Goal: Task Accomplishment & Management: Use online tool/utility

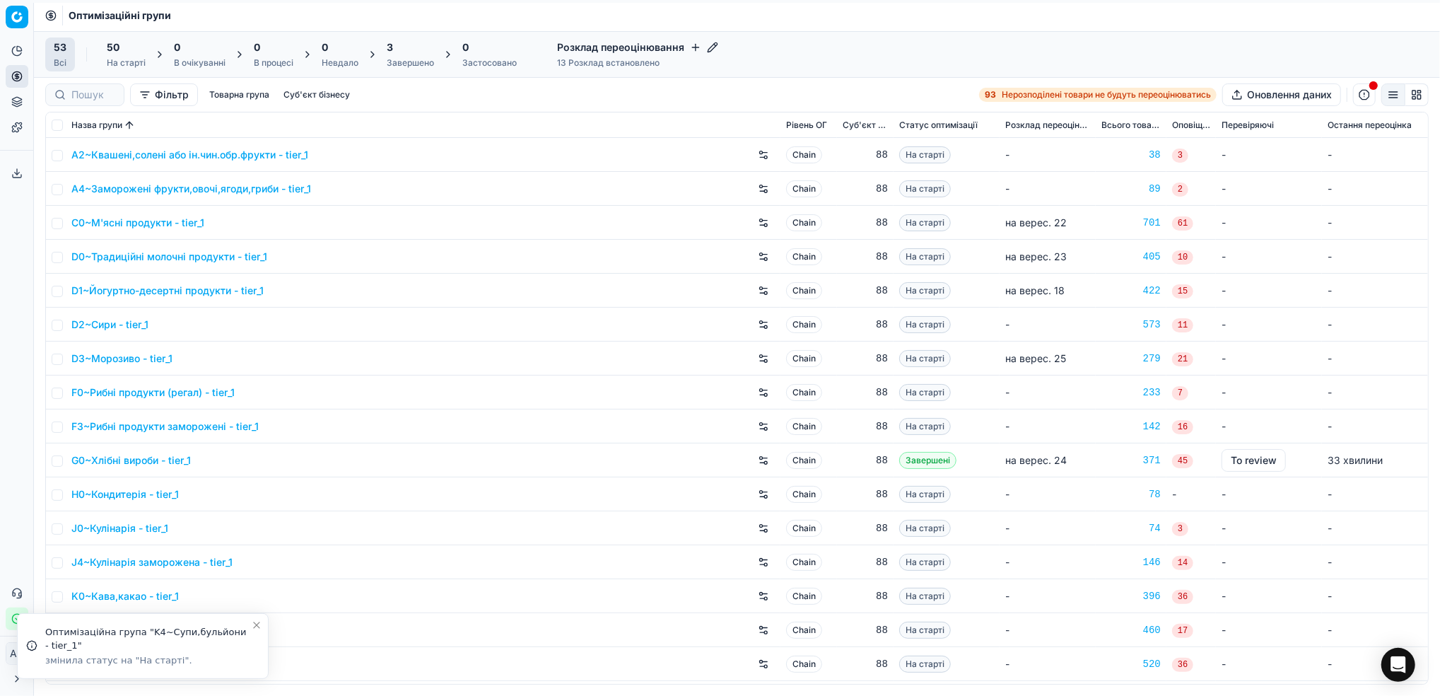
click at [257, 626] on icon "Close toast" at bounding box center [257, 625] width 6 height 6
click at [397, 69] on div "3 Завершено" at bounding box center [410, 54] width 64 height 34
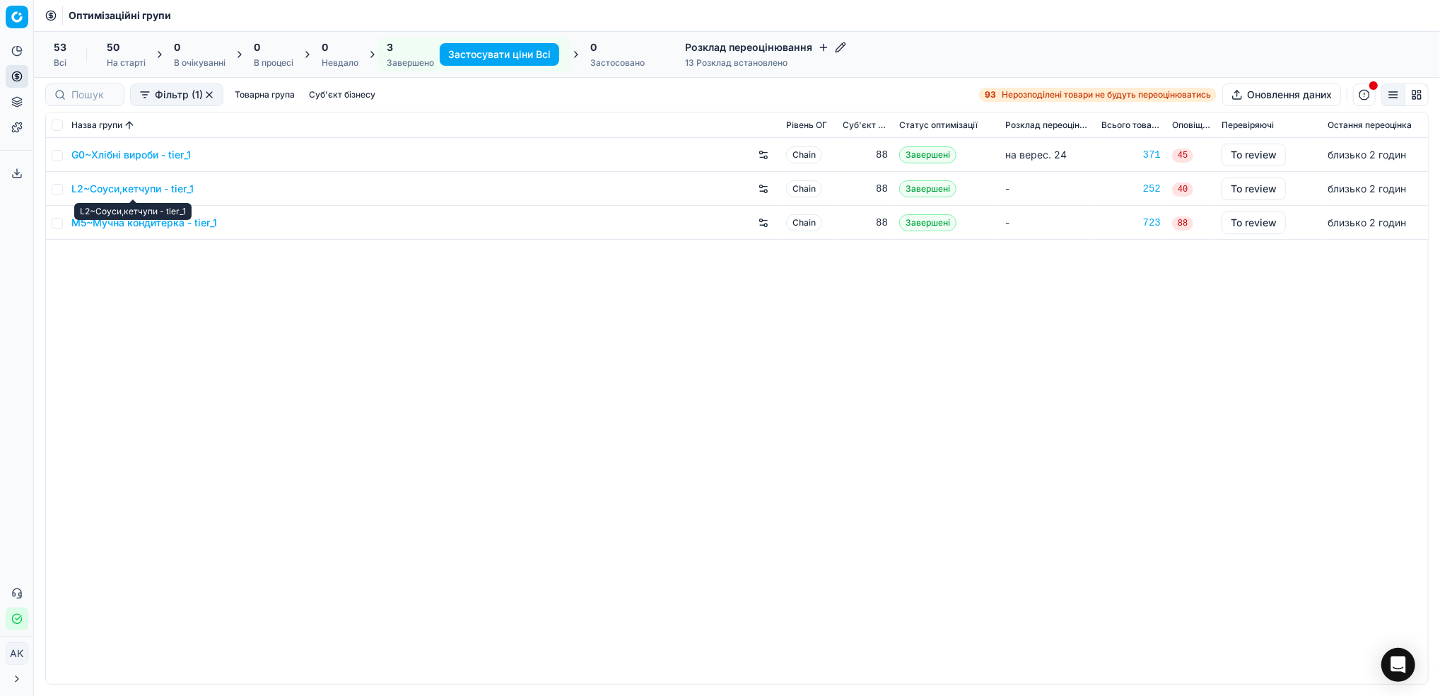
click at [112, 191] on link "L2~Соуси,кетчупи - tier_1" at bounding box center [132, 189] width 122 height 14
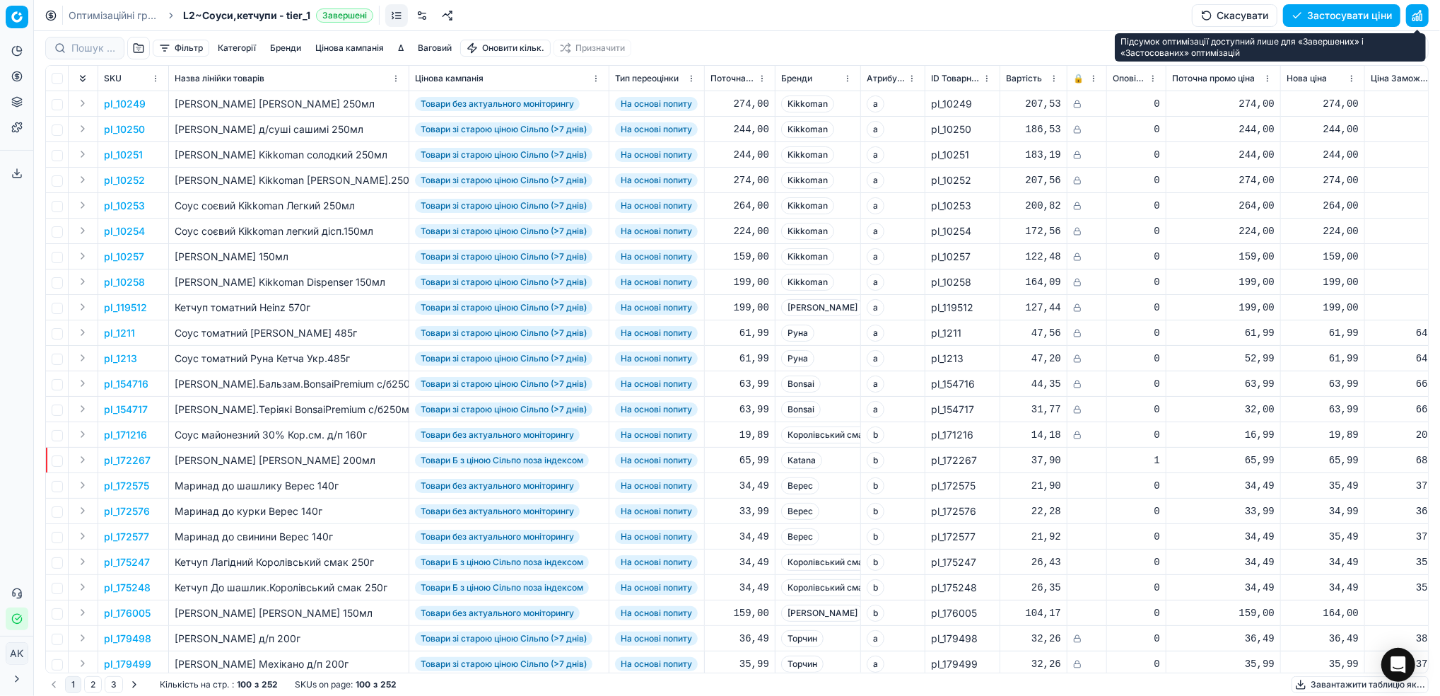
click at [1418, 15] on button "button" at bounding box center [1417, 15] width 23 height 23
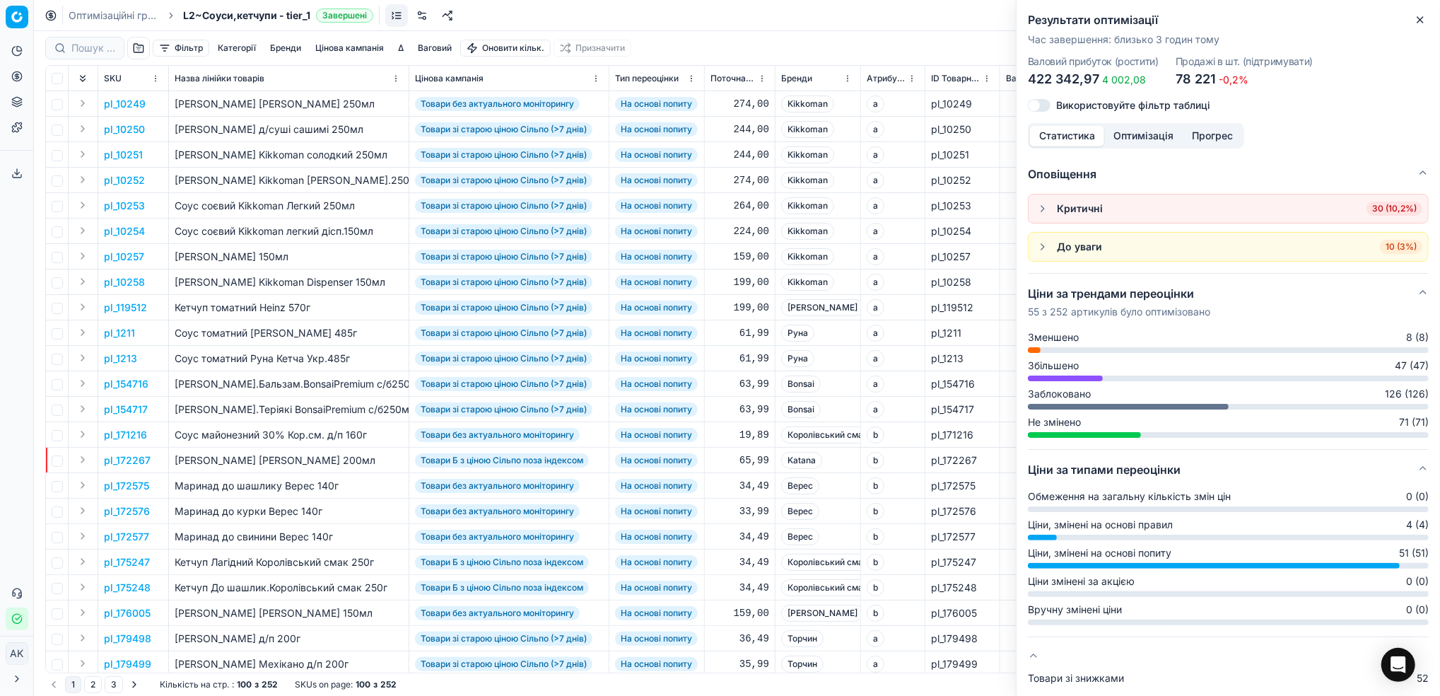
drag, startPoint x: 1426, startPoint y: 16, endPoint x: 1264, endPoint y: 140, distance: 204.8
click at [1426, 17] on icon "button" at bounding box center [1420, 19] width 11 height 11
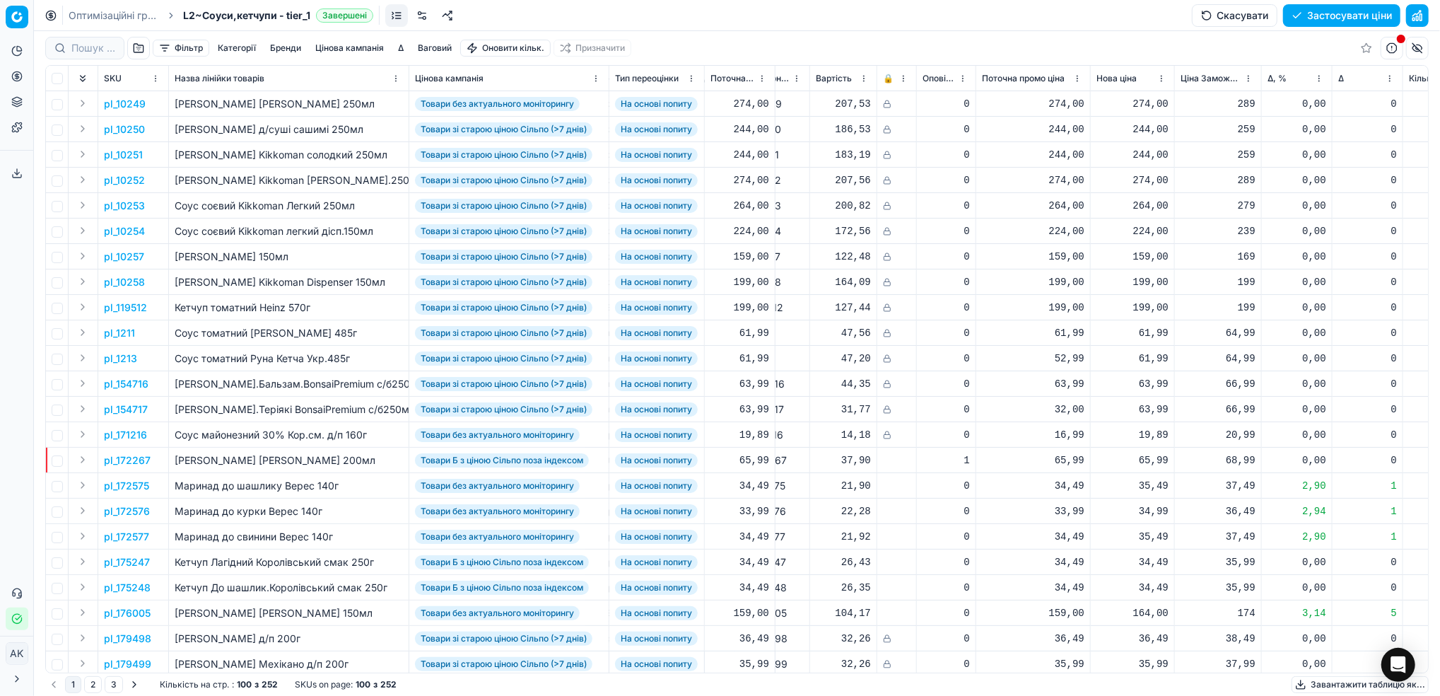
scroll to position [0, 256]
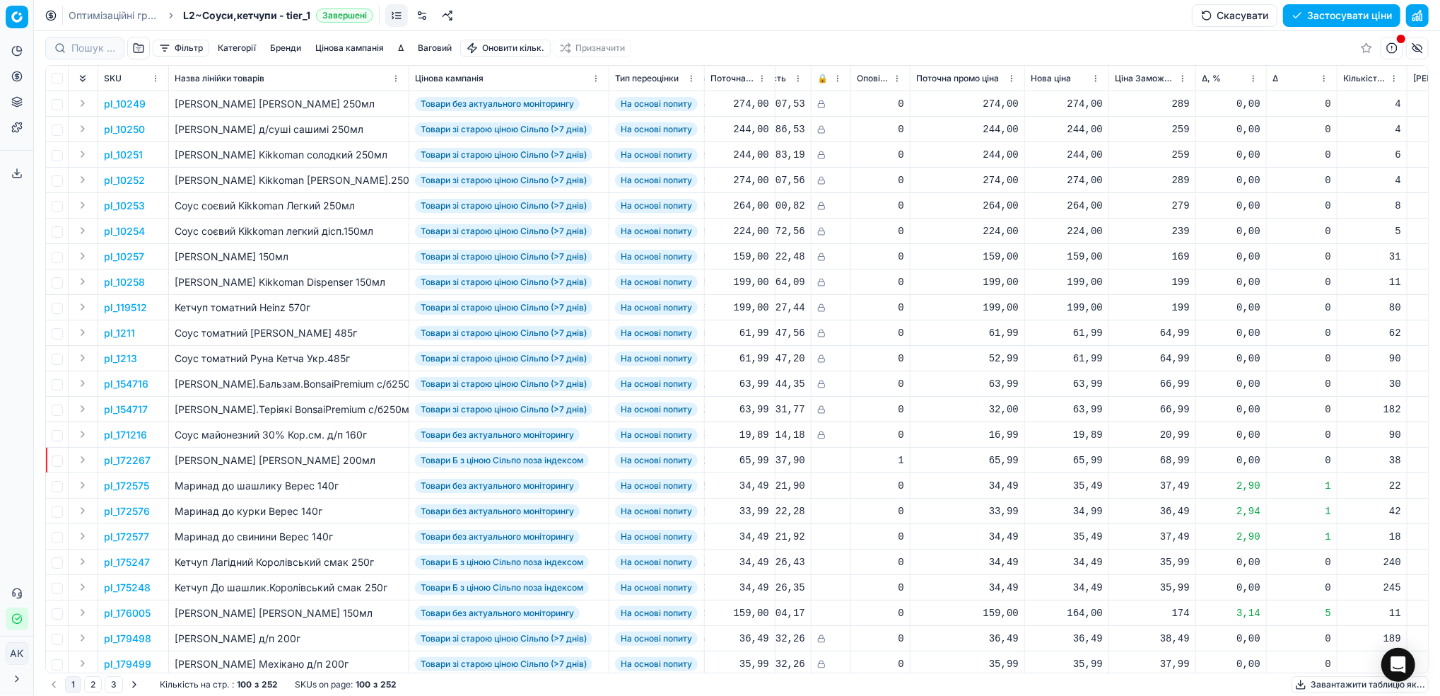
click at [324, 49] on button "Цінова кампанія" at bounding box center [350, 48] width 80 height 17
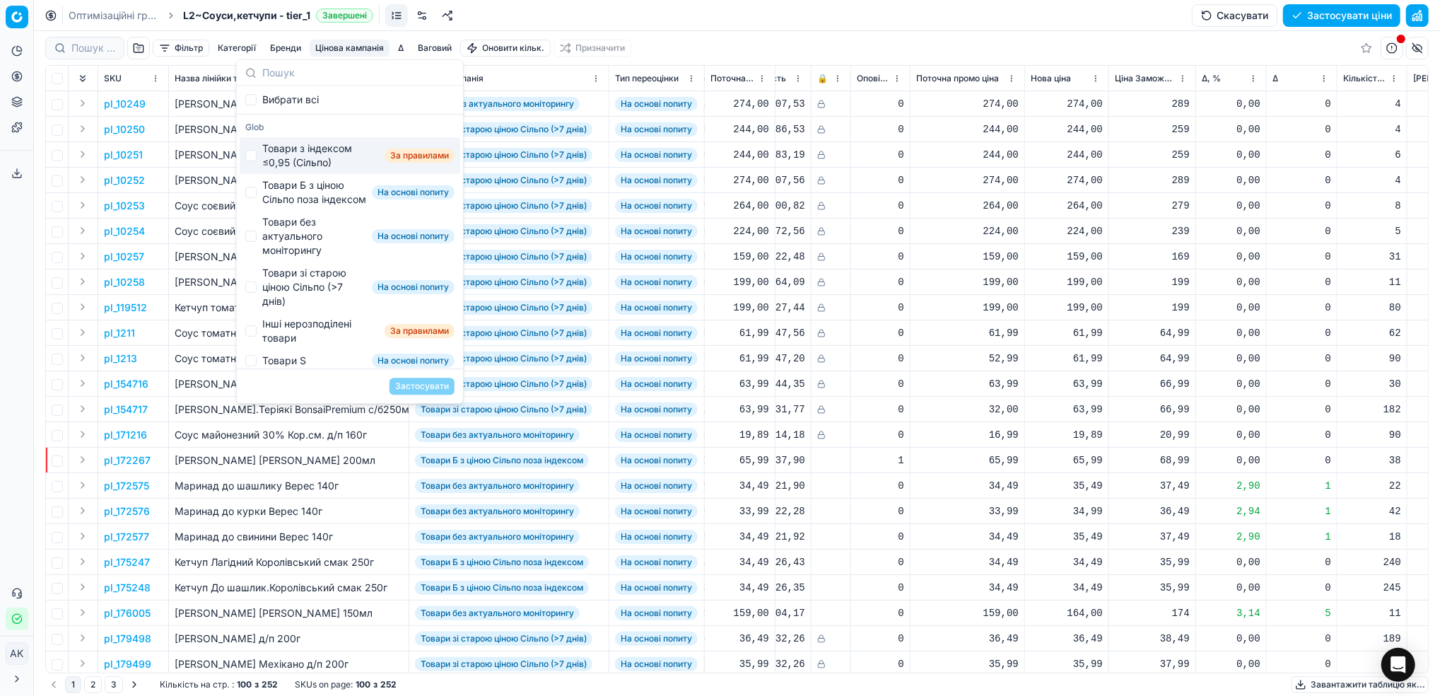
click at [252, 148] on div "Товари з індексом ≤0,95 (Сільпо) За правилами" at bounding box center [350, 155] width 221 height 37
checkbox input "true"
click at [412, 388] on button "Застосувати" at bounding box center [422, 386] width 65 height 17
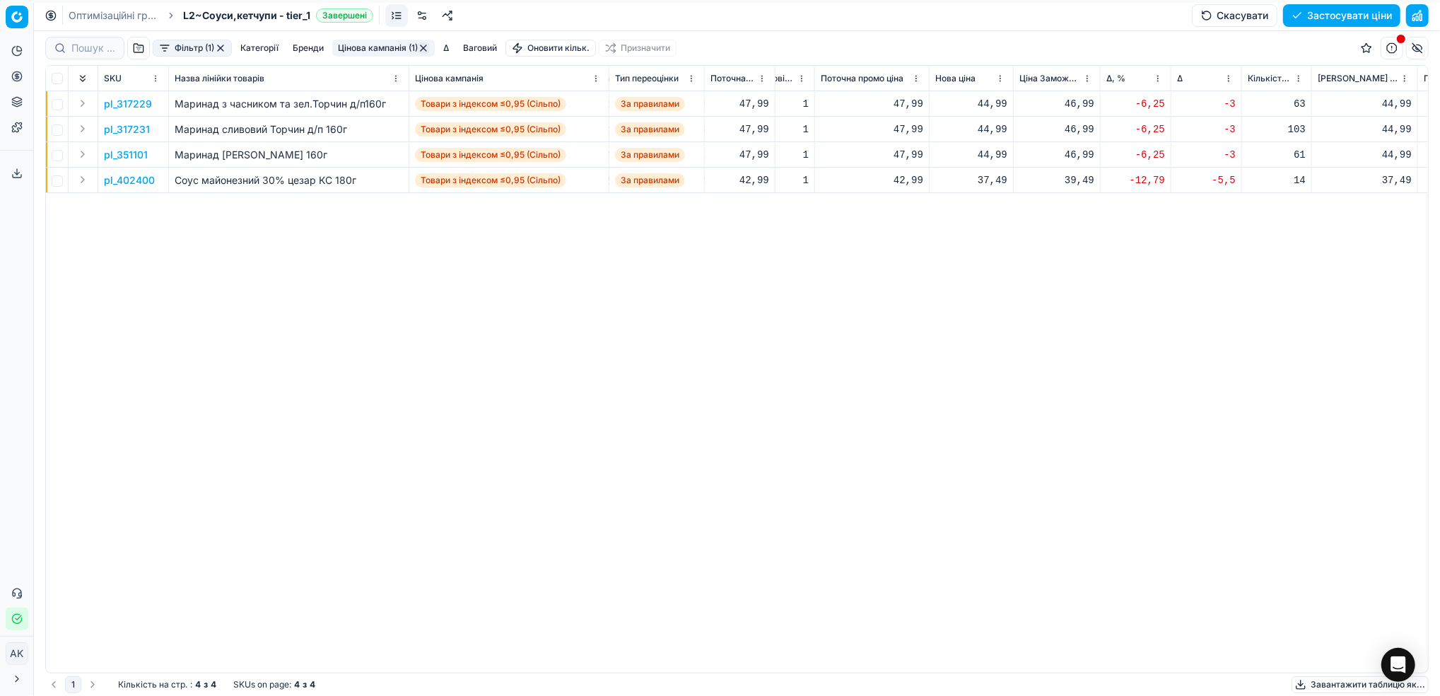
scroll to position [0, 387]
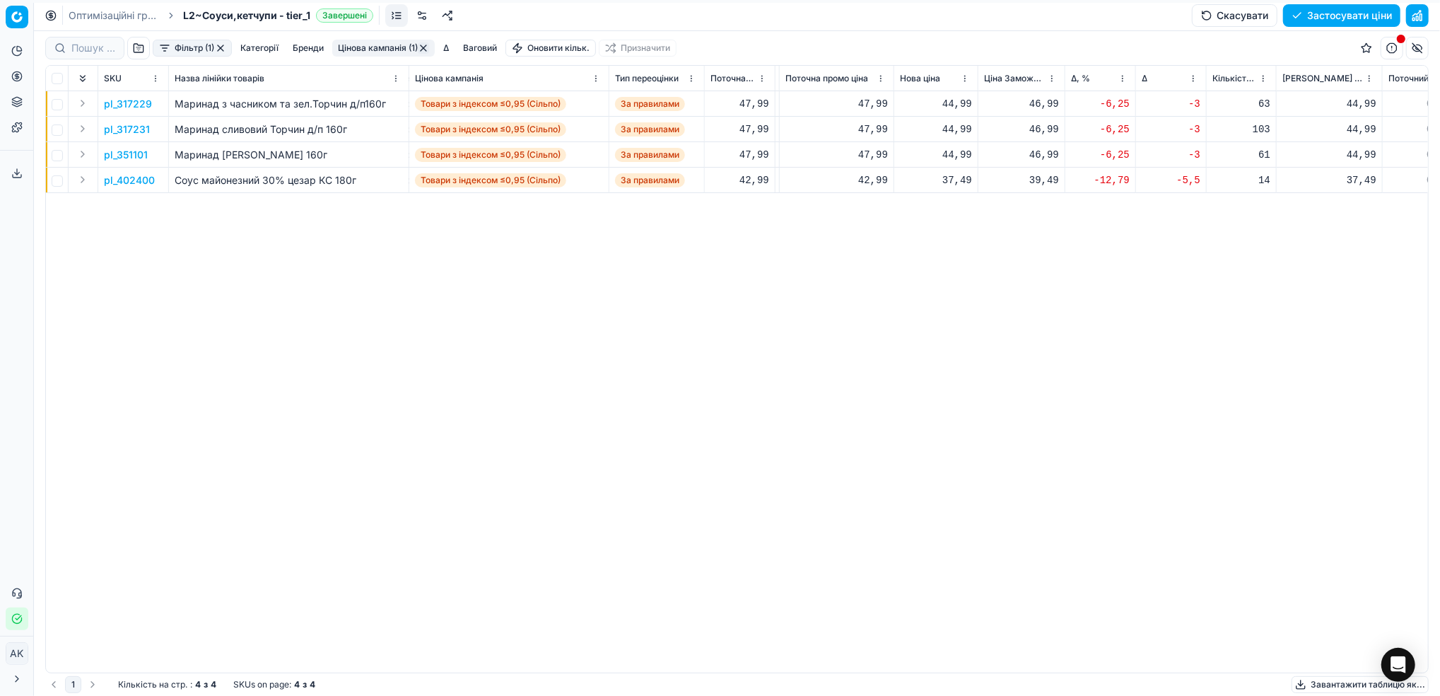
click at [121, 105] on p "pl_317229" at bounding box center [128, 104] width 48 height 14
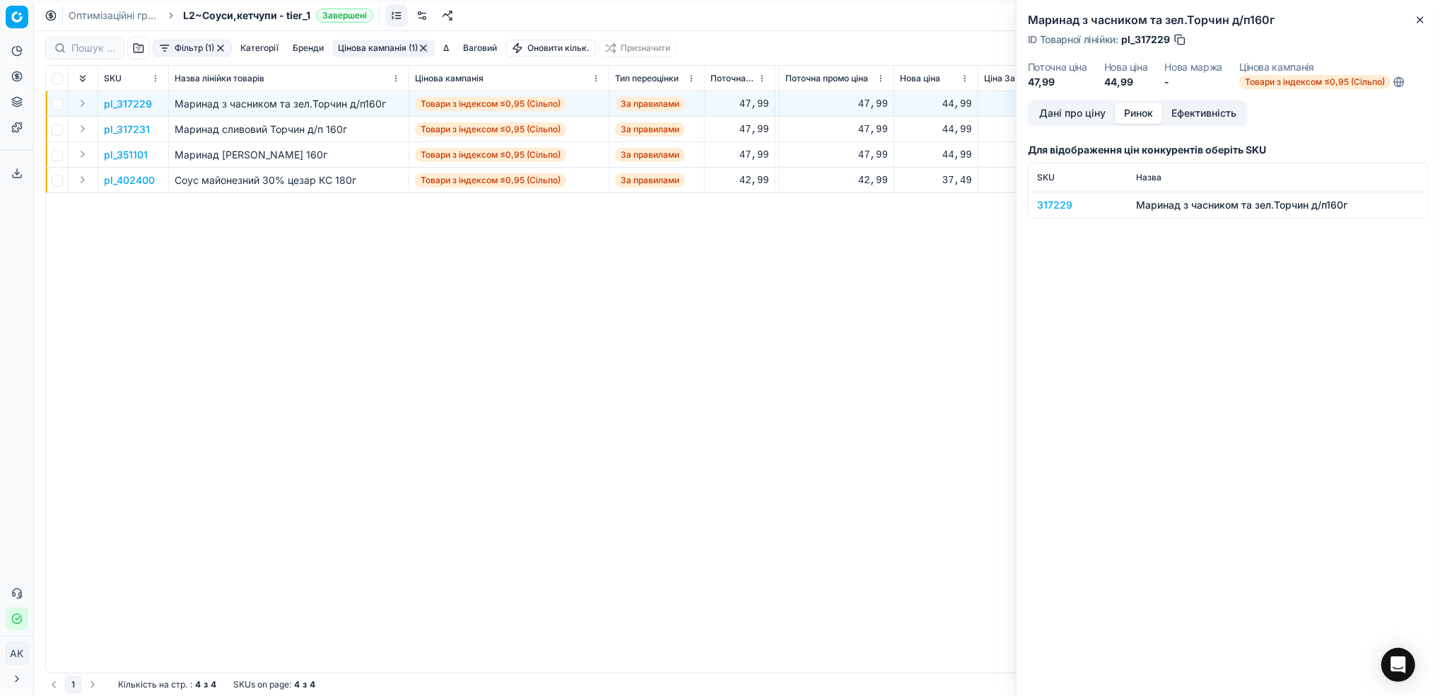
click at [1138, 112] on button "Ринок" at bounding box center [1138, 113] width 47 height 21
click at [1054, 204] on div "317229" at bounding box center [1078, 205] width 82 height 14
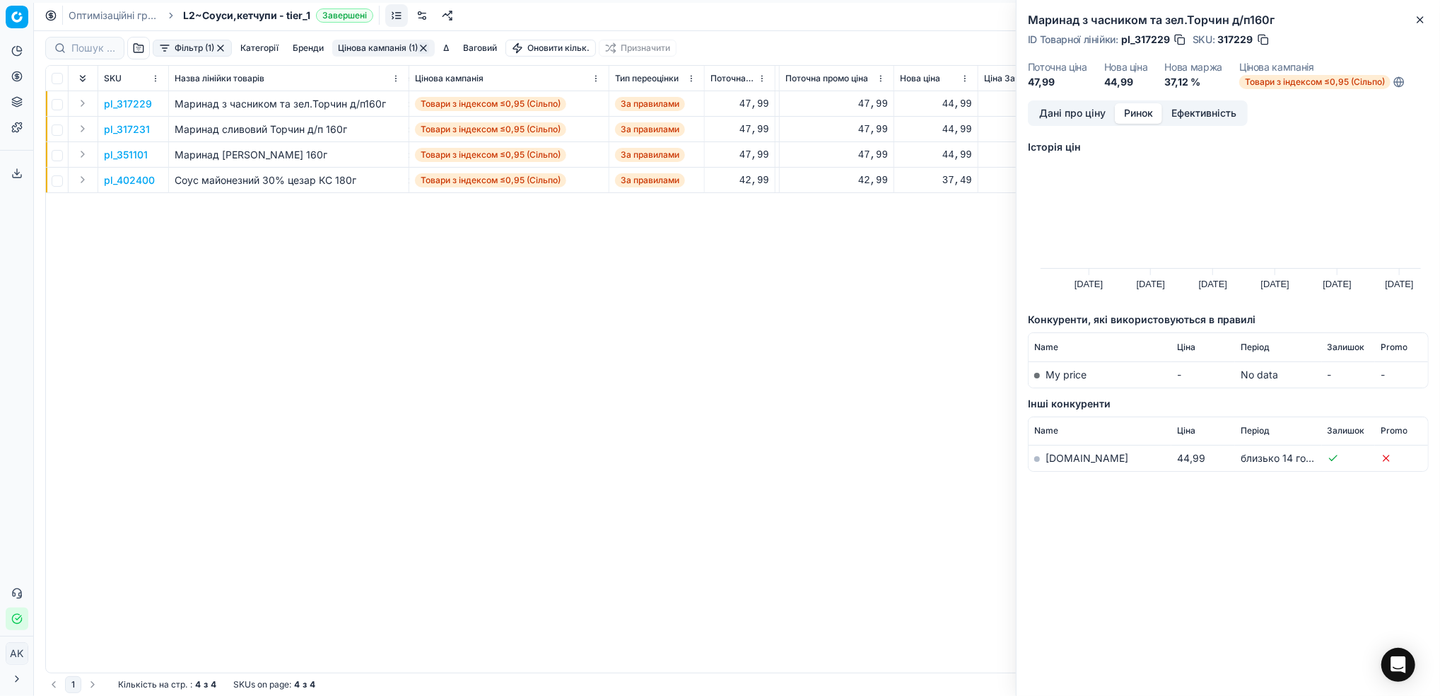
click at [1059, 455] on link "[DOMAIN_NAME]" at bounding box center [1087, 458] width 83 height 12
click at [1058, 119] on button "Дані про ціну" at bounding box center [1072, 113] width 85 height 21
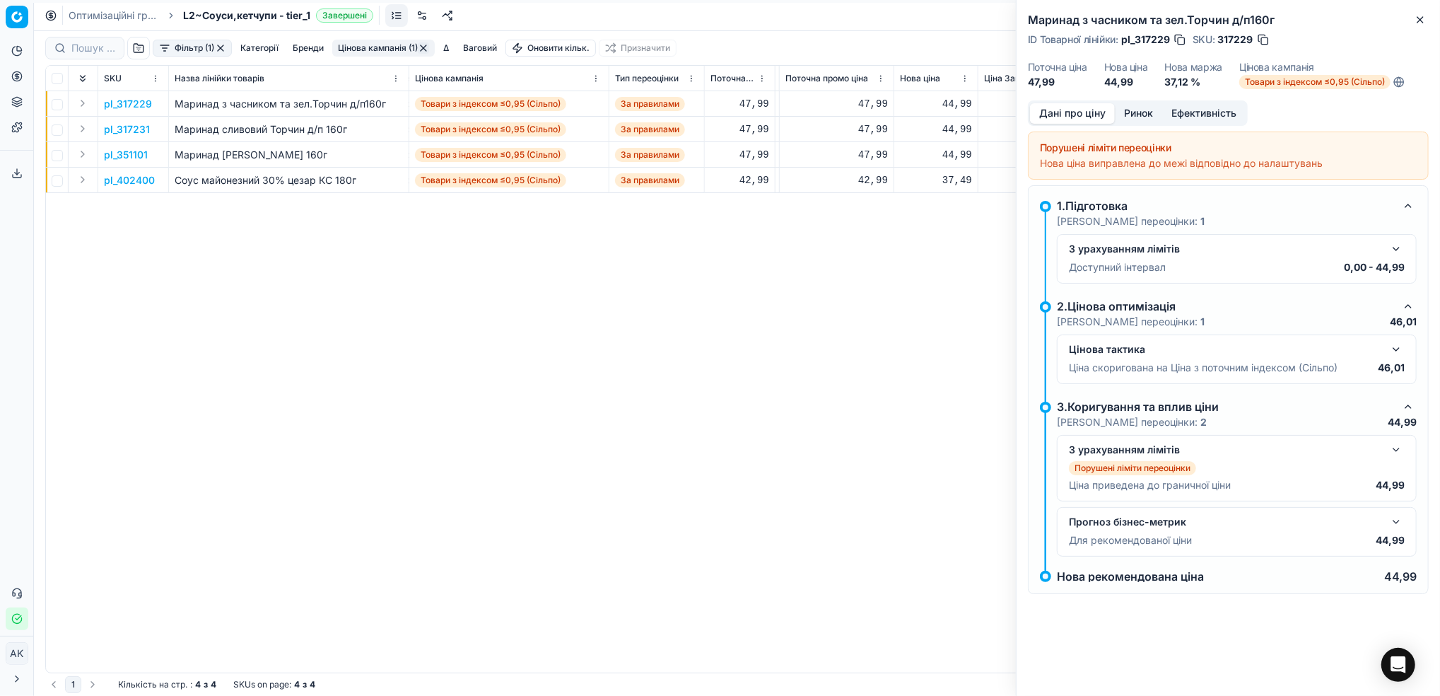
click at [1397, 247] on button "button" at bounding box center [1396, 248] width 17 height 17
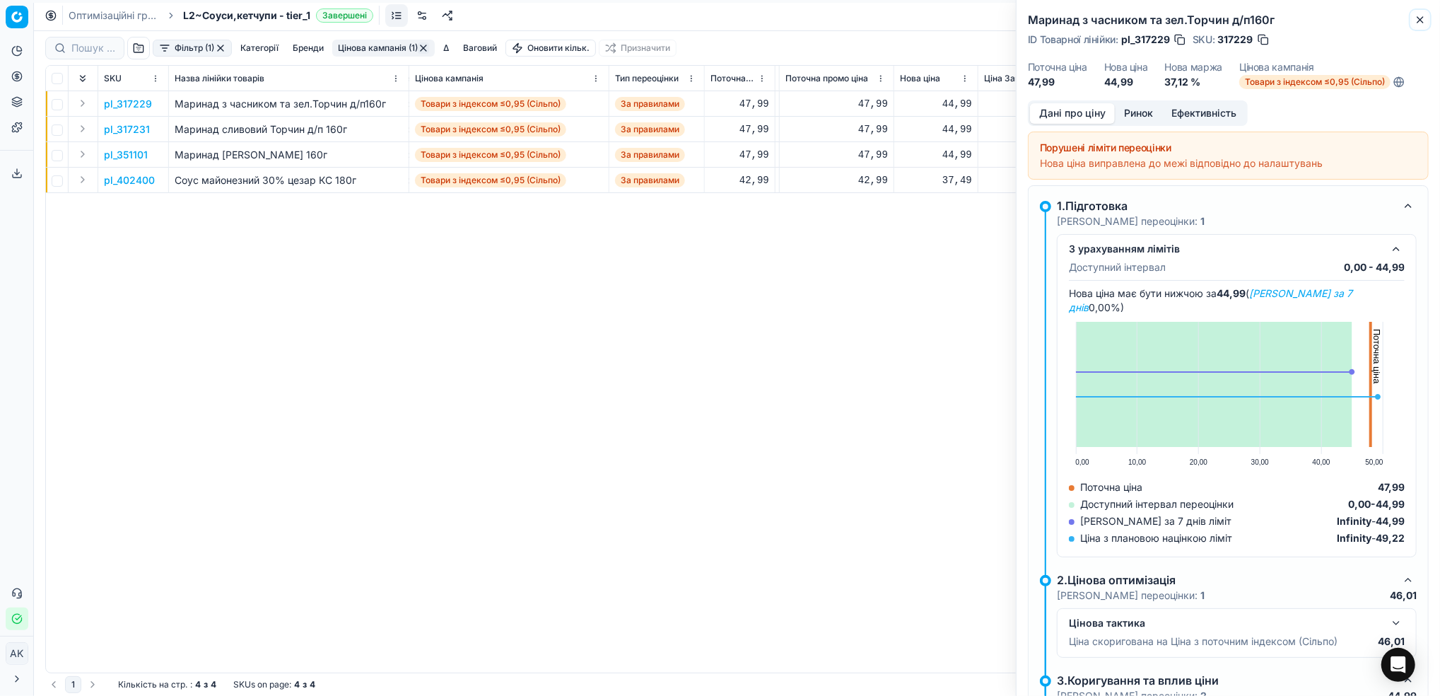
click at [1417, 21] on icon "button" at bounding box center [1420, 19] width 11 height 11
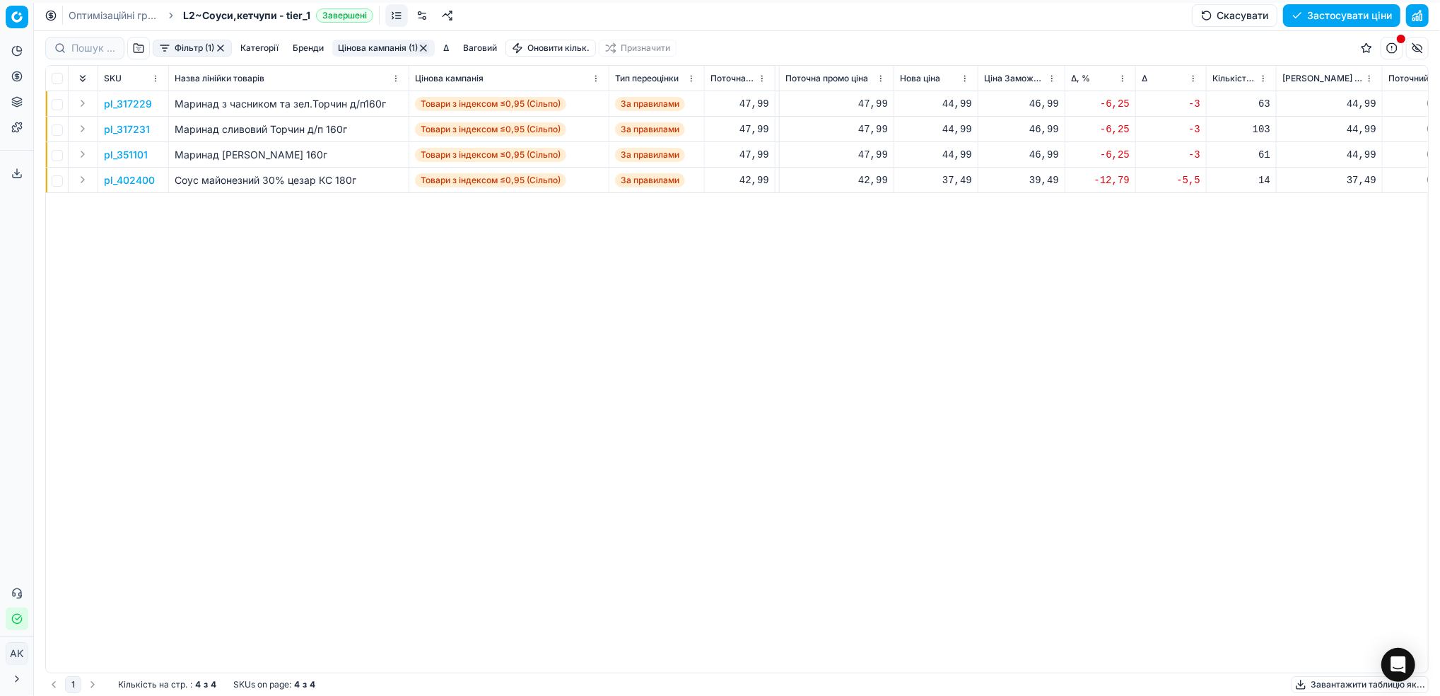
click at [127, 132] on p "pl_317231" at bounding box center [127, 129] width 46 height 14
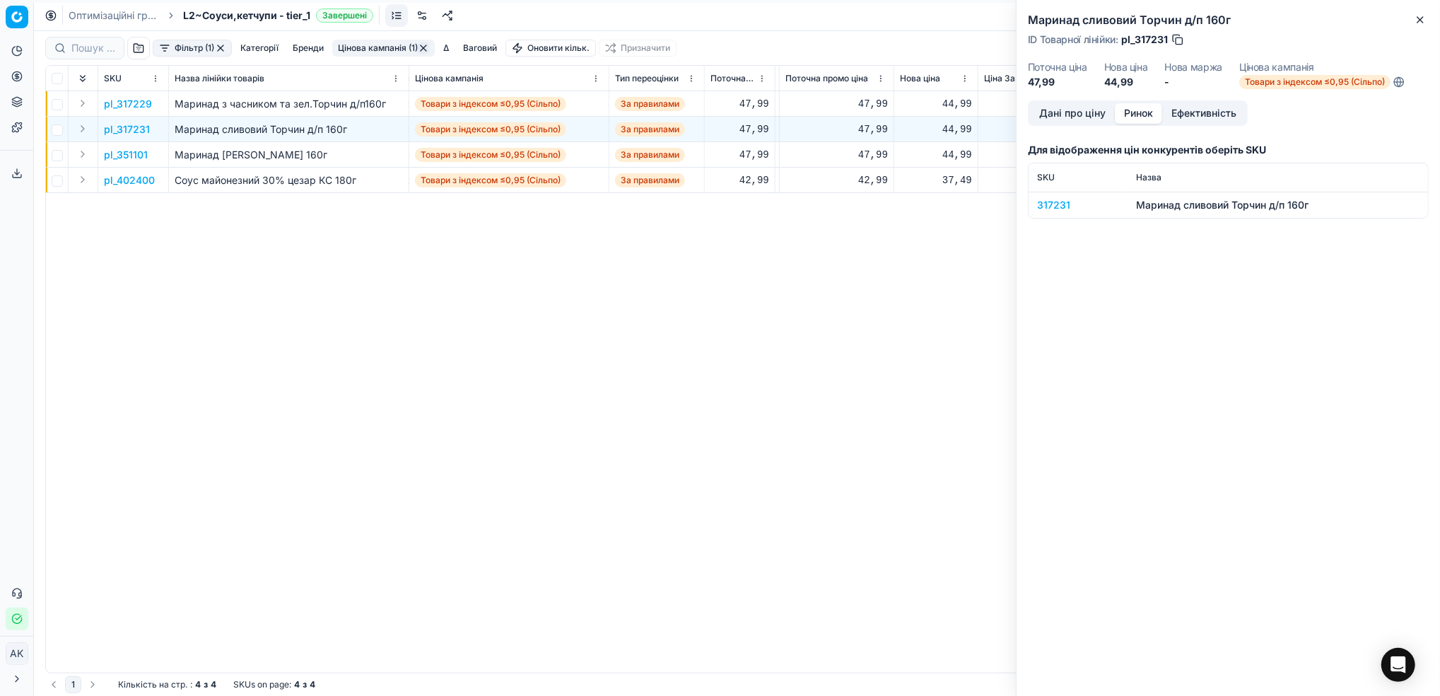
click at [1131, 115] on button "Ринок" at bounding box center [1138, 113] width 47 height 21
click at [1057, 204] on div "317231" at bounding box center [1078, 205] width 82 height 14
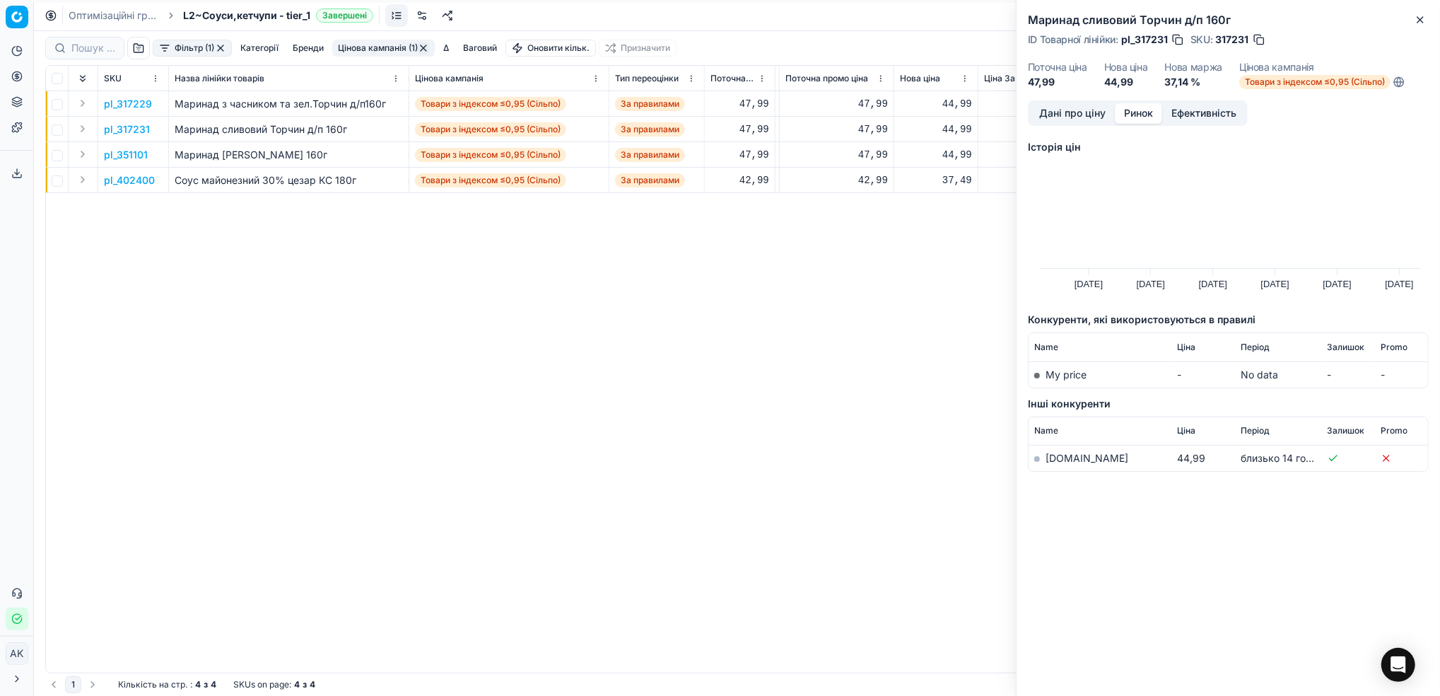
click at [1062, 460] on link "[DOMAIN_NAME]" at bounding box center [1087, 458] width 83 height 12
click at [1415, 21] on button "Close" at bounding box center [1420, 19] width 17 height 17
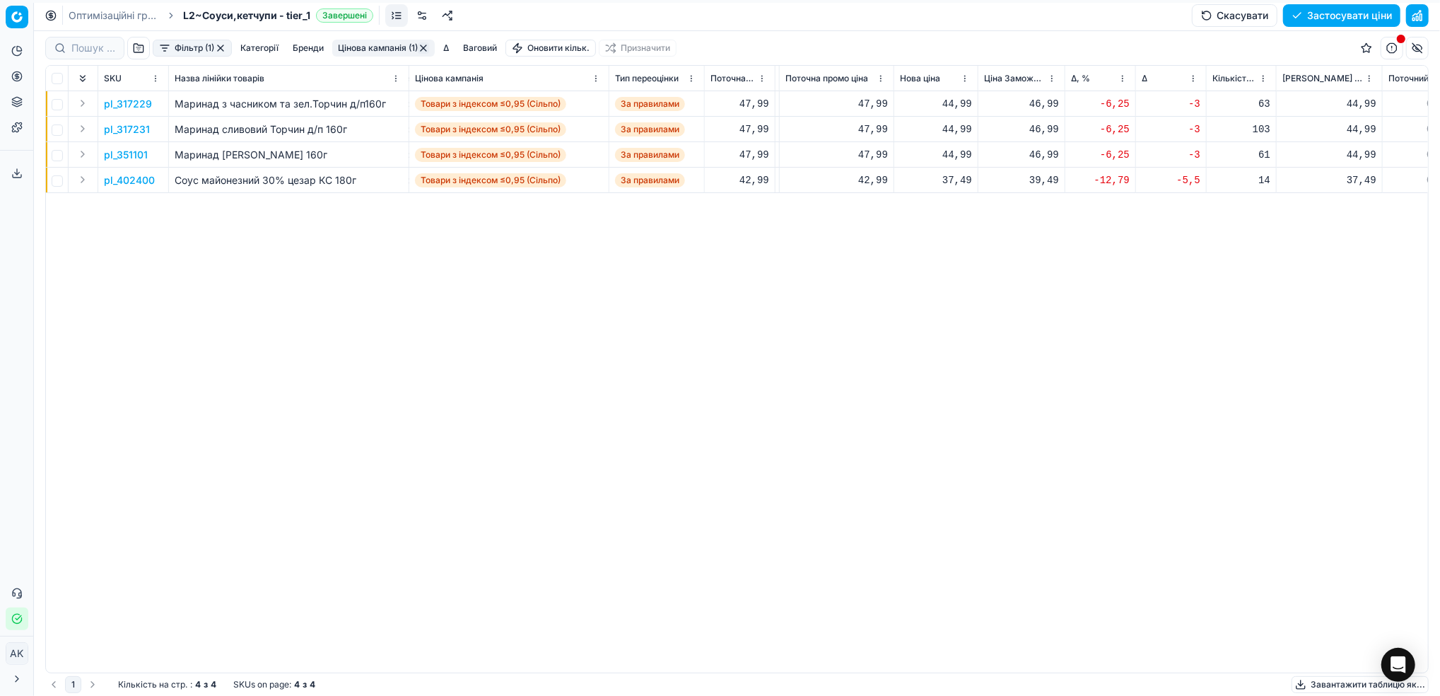
click at [117, 158] on p "pl_351101" at bounding box center [126, 155] width 44 height 14
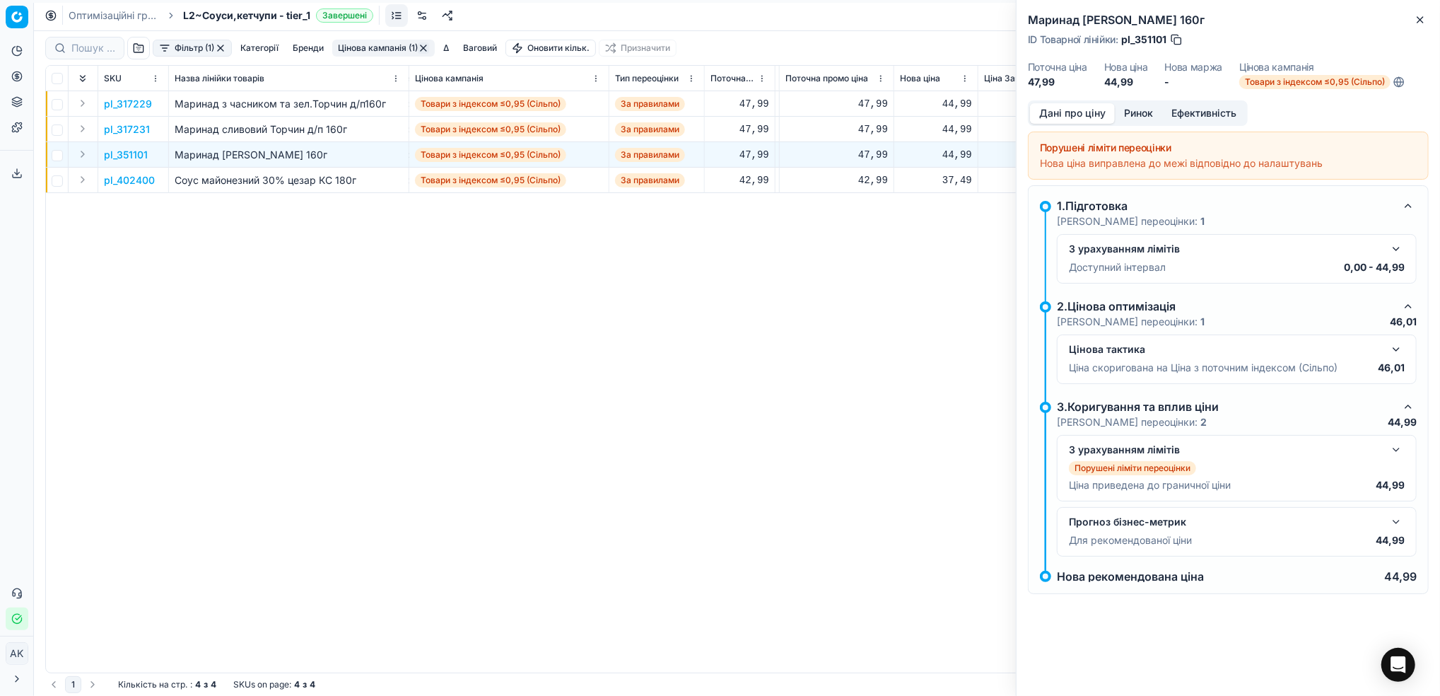
click at [1137, 117] on button "Ринок" at bounding box center [1138, 113] width 47 height 21
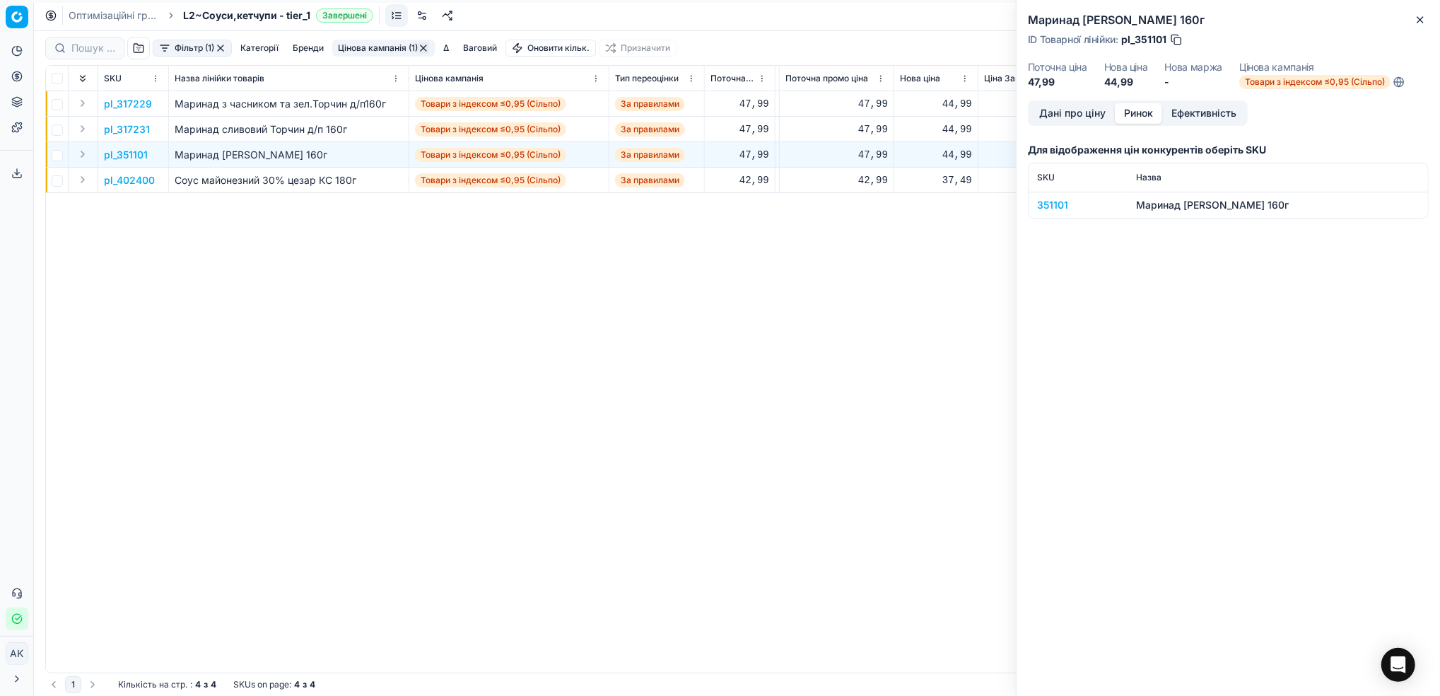
click at [1044, 206] on div "351101" at bounding box center [1078, 205] width 82 height 14
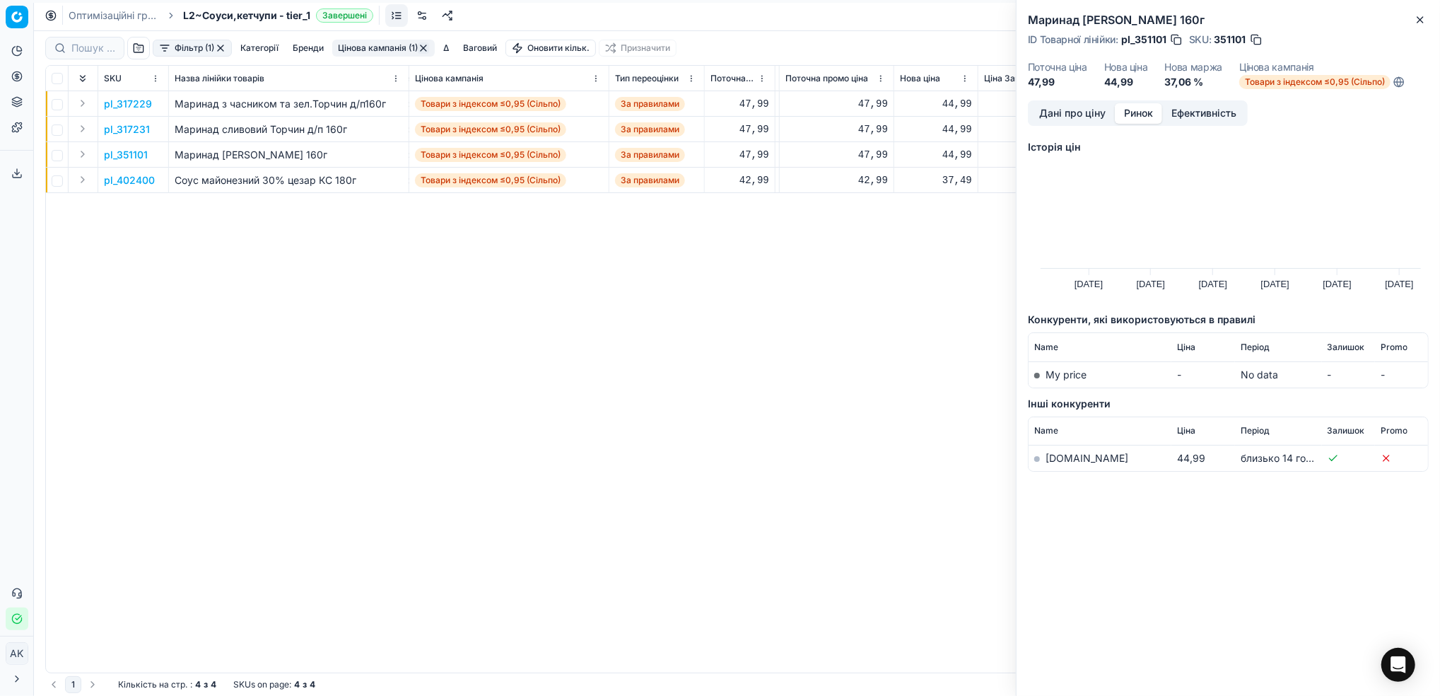
click at [1057, 457] on link "[DOMAIN_NAME]" at bounding box center [1087, 458] width 83 height 12
click at [1422, 23] on icon "button" at bounding box center [1420, 19] width 11 height 11
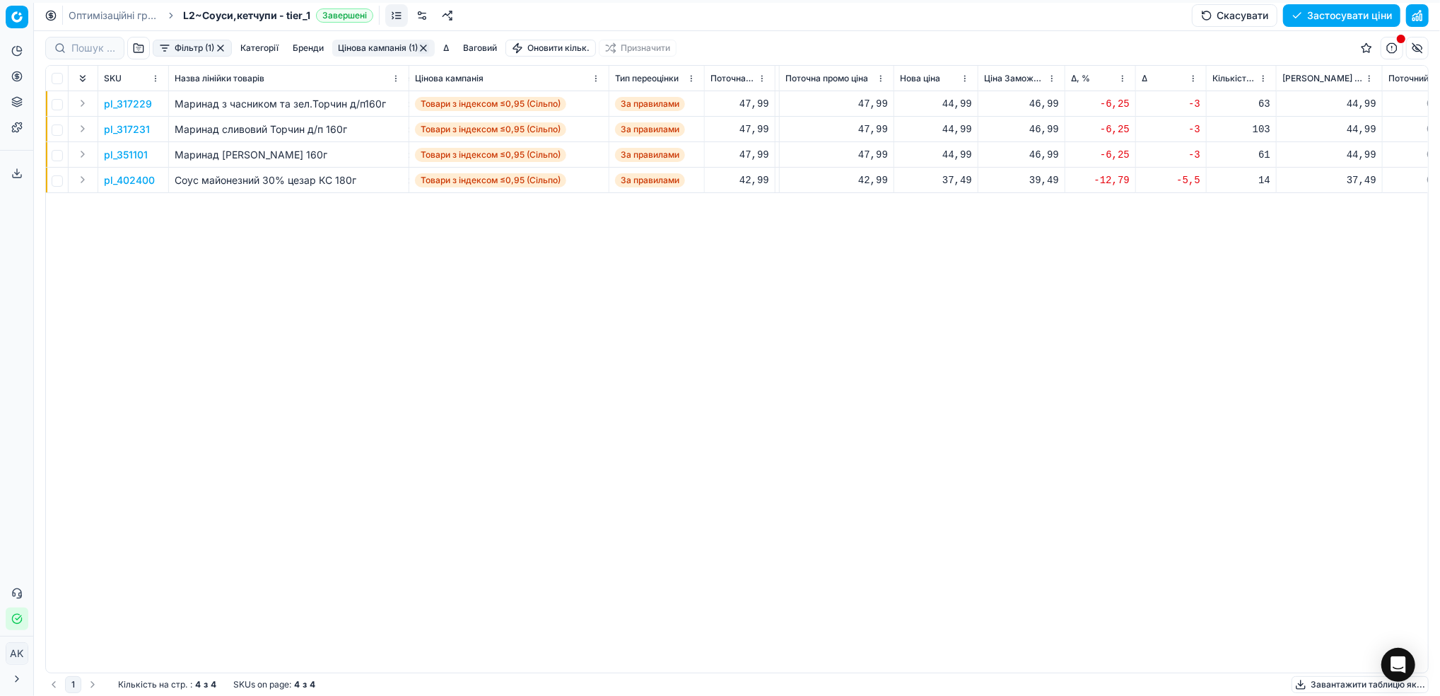
click at [92, 182] on td at bounding box center [84, 180] width 30 height 25
click at [122, 178] on p "pl_402400" at bounding box center [129, 180] width 51 height 14
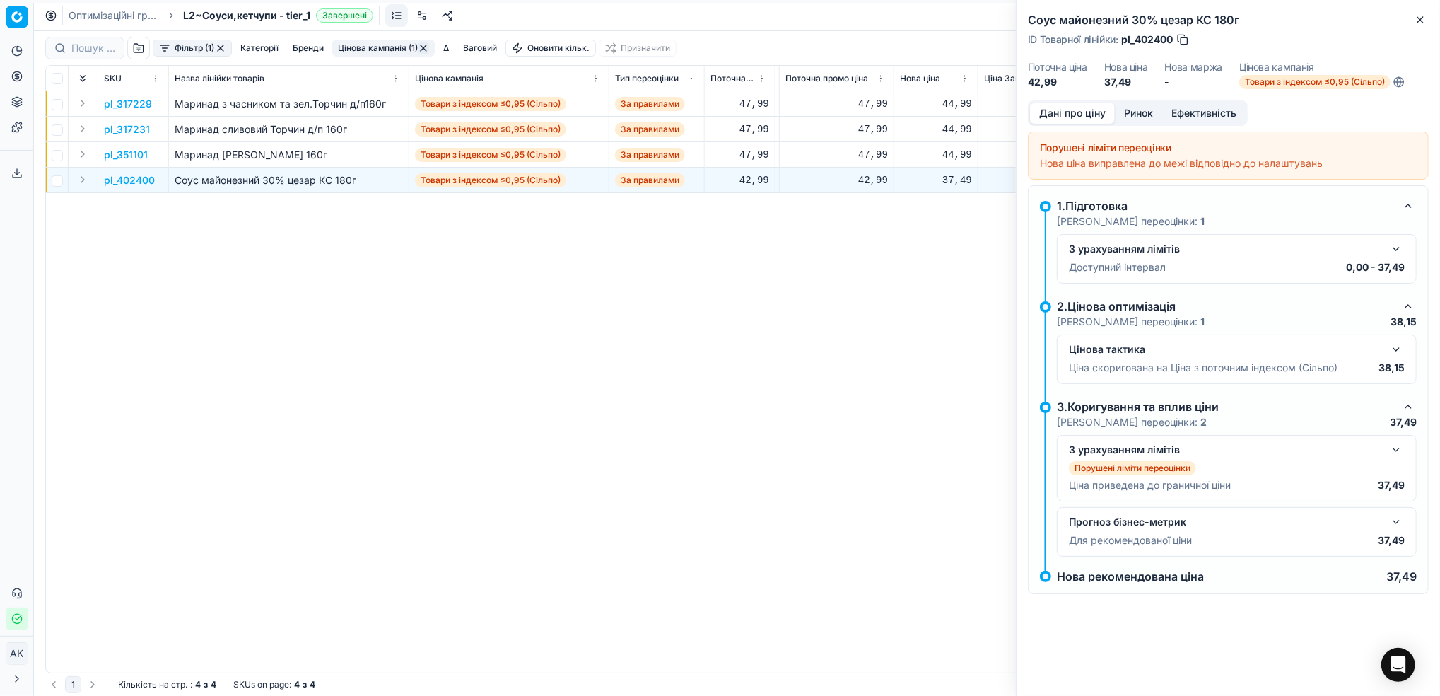
click at [1132, 114] on button "Ринок" at bounding box center [1138, 113] width 47 height 21
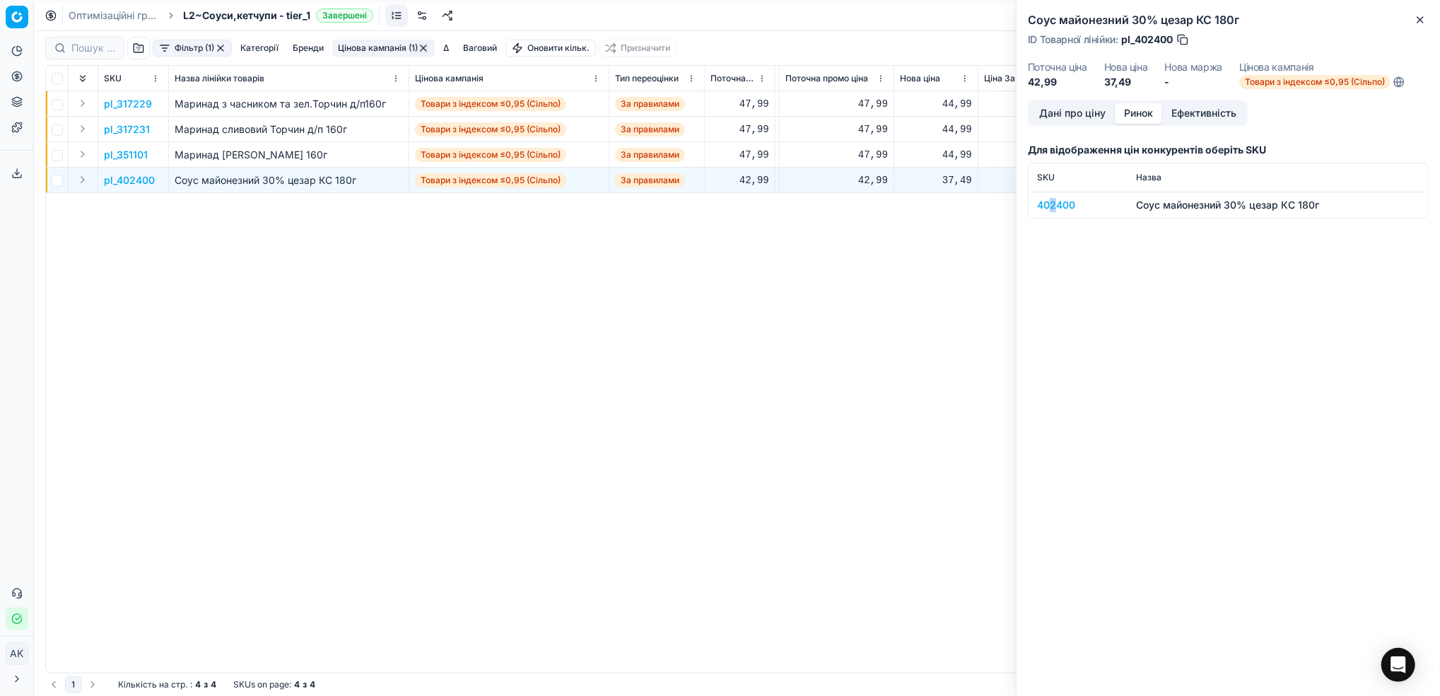
click at [1054, 207] on div "402400" at bounding box center [1078, 205] width 82 height 14
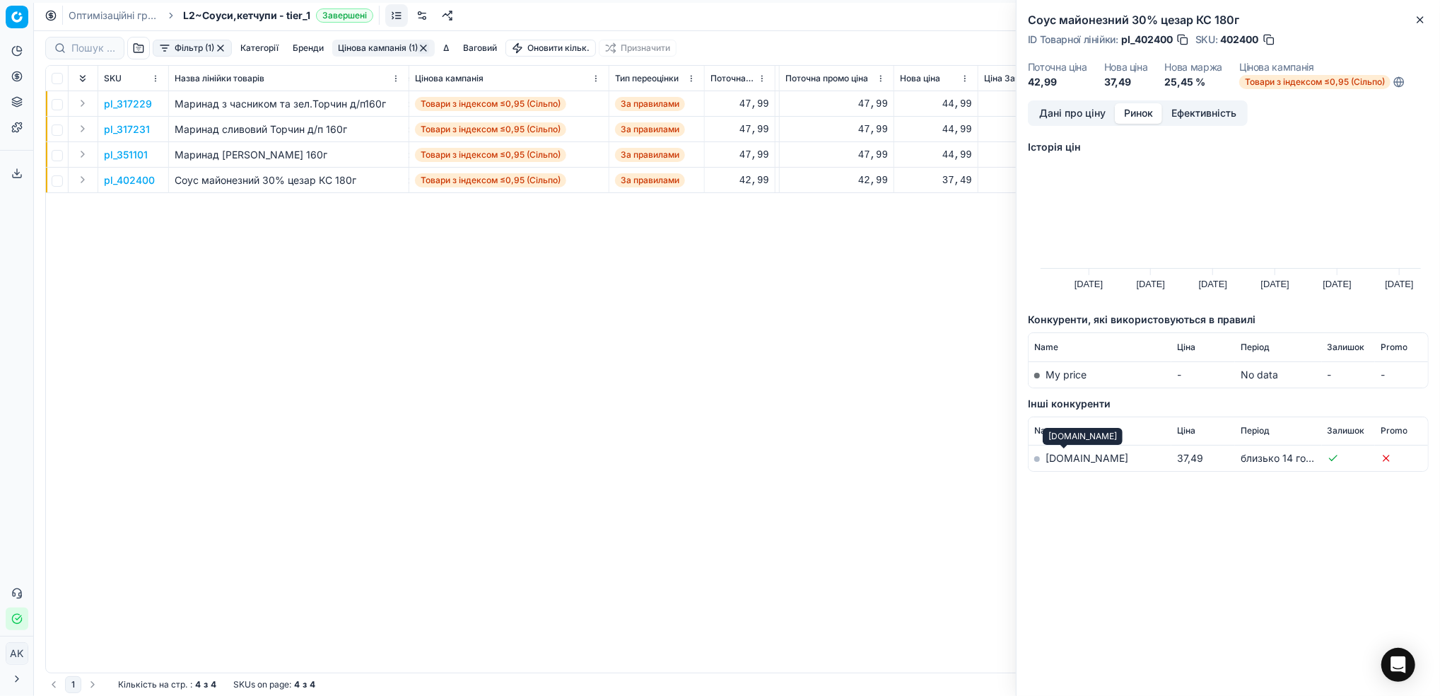
click at [1053, 459] on link "silpo.ua" at bounding box center [1087, 458] width 83 height 12
click at [1271, 37] on button "button" at bounding box center [1269, 40] width 14 height 14
click at [1421, 20] on icon "button" at bounding box center [1420, 19] width 11 height 11
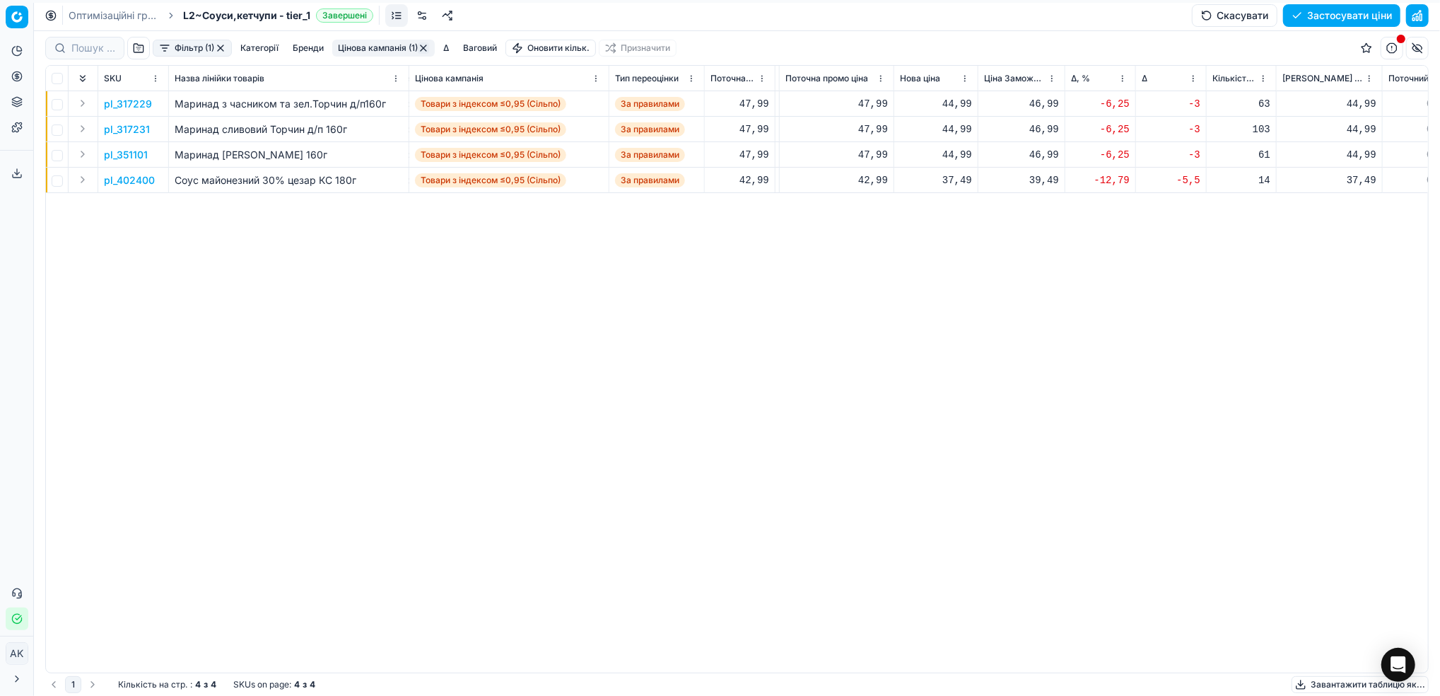
click at [371, 42] on button "Цінова кампанія (1)" at bounding box center [383, 48] width 103 height 17
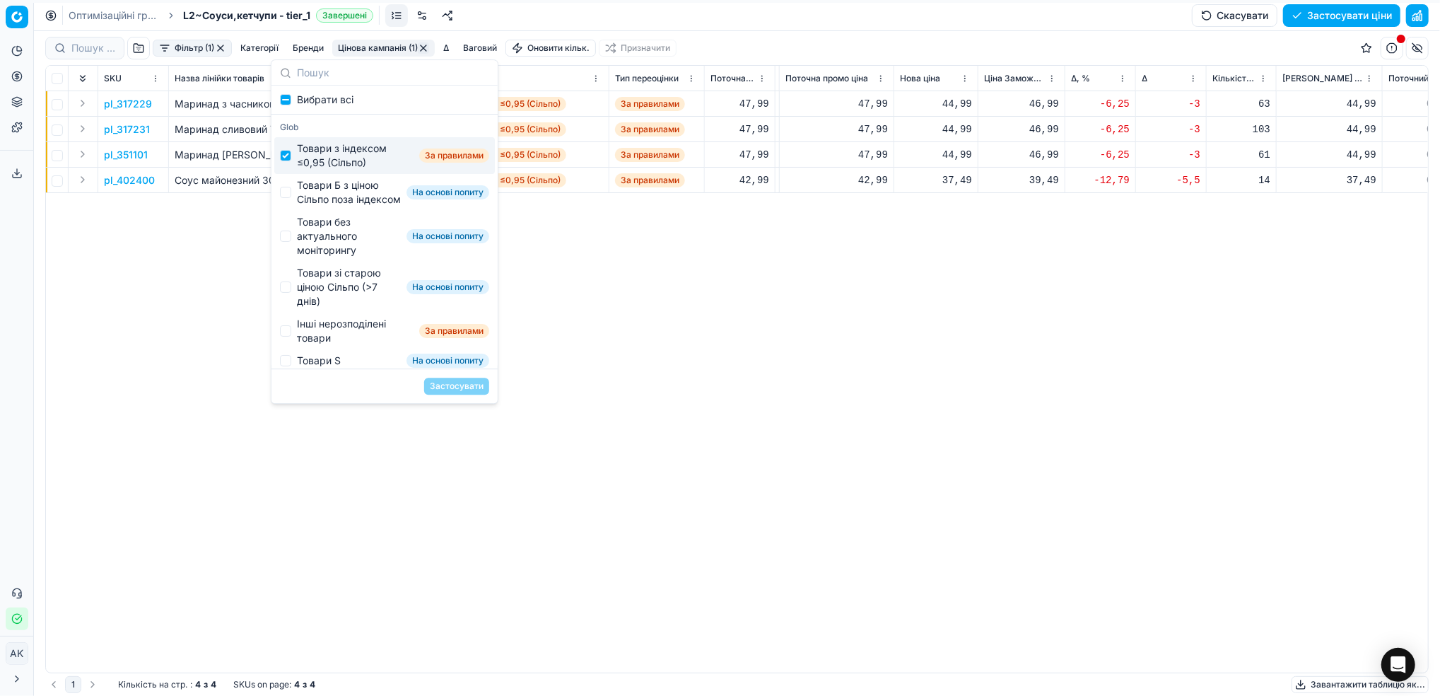
click at [287, 148] on div "Товари з індексом ≤0,95 (Сільпо) За правилами" at bounding box center [384, 155] width 221 height 37
checkbox input "false"
click at [284, 196] on input "Suggestions" at bounding box center [285, 192] width 11 height 11
checkbox input "true"
click at [469, 389] on button "Застосувати" at bounding box center [456, 386] width 65 height 17
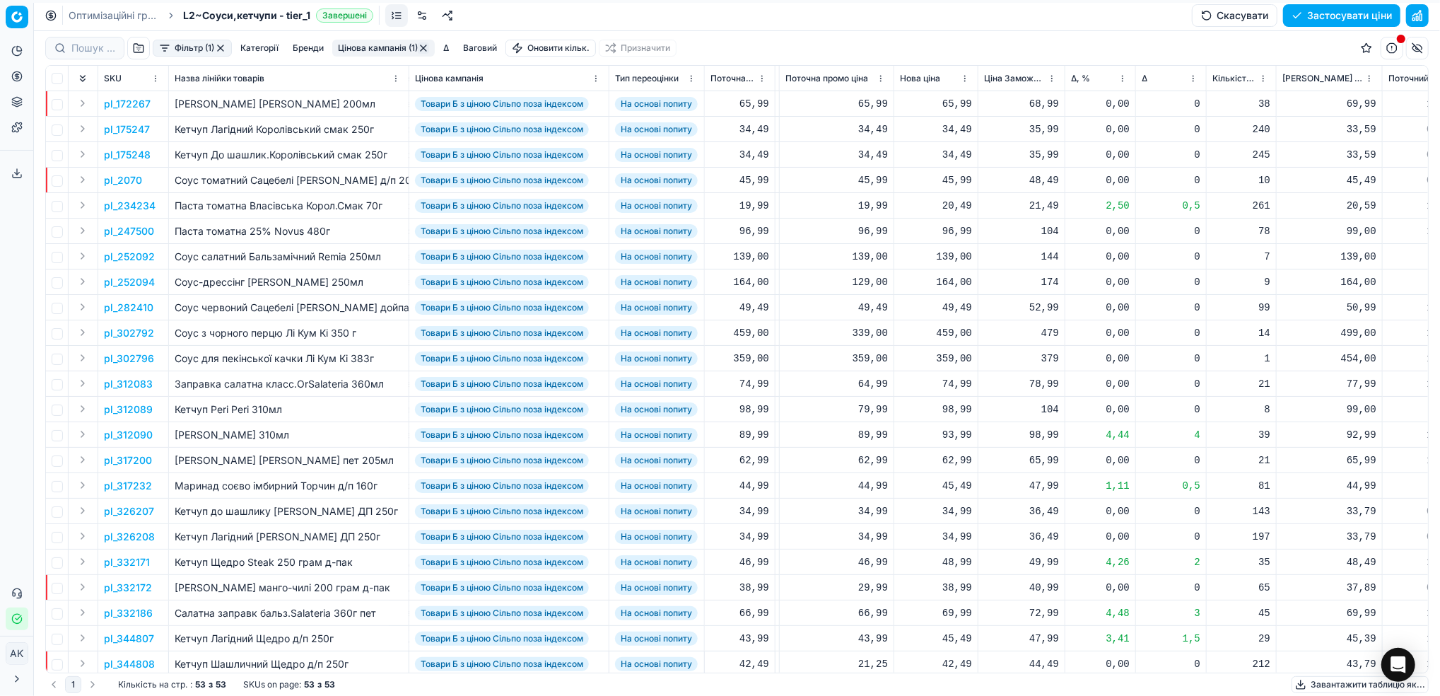
click at [1191, 78] on html "Pricing platform Аналітика Цінова оптимізація Асортимент продукції Шаблони Серв…" at bounding box center [720, 348] width 1440 height 696
click at [1156, 116] on div "Sort by Δ ascending" at bounding box center [1193, 126] width 129 height 23
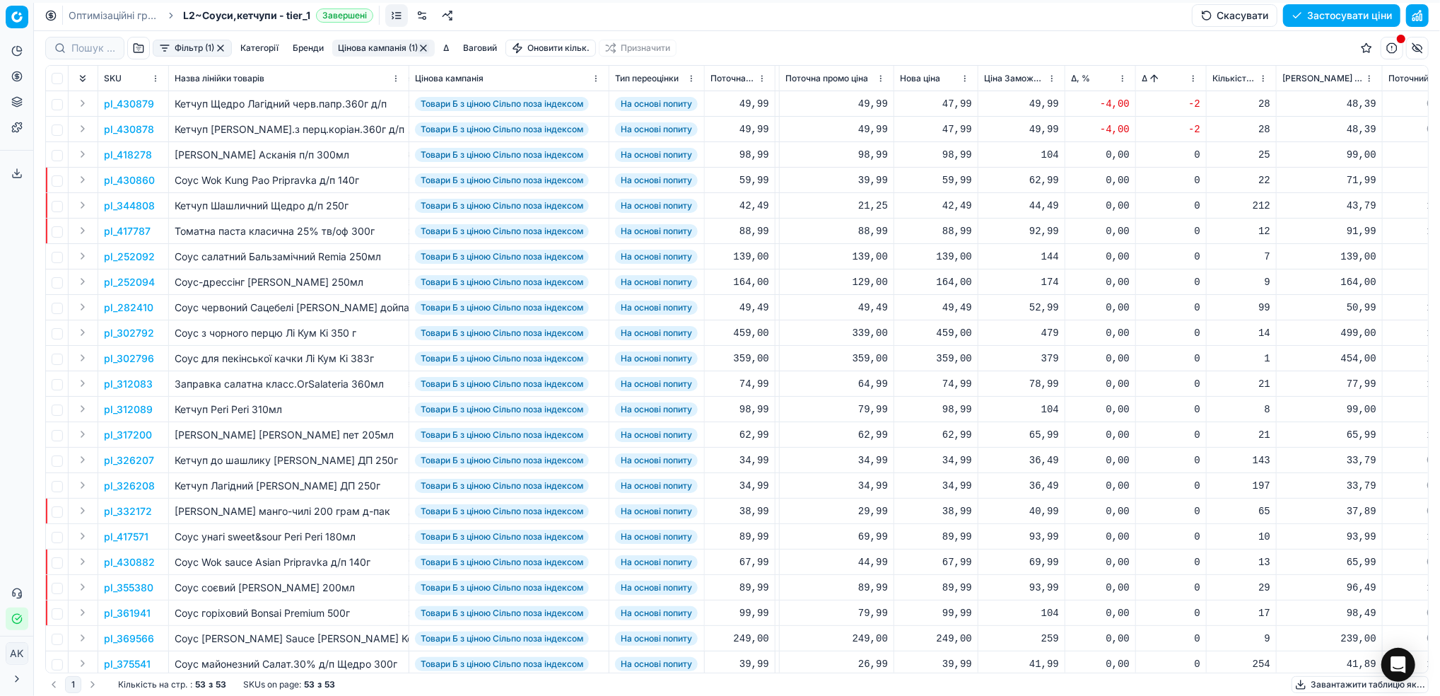
click at [124, 100] on p "pl_430879" at bounding box center [129, 104] width 50 height 14
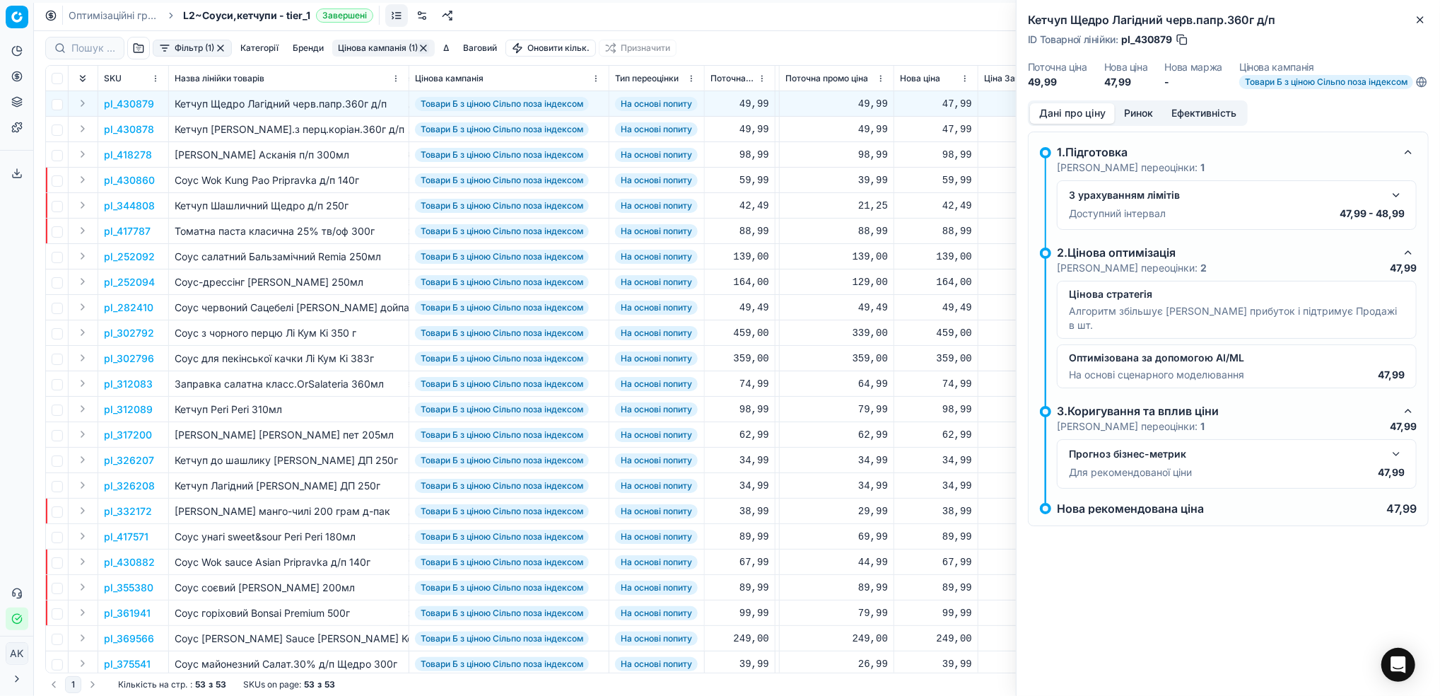
click at [1395, 204] on button "button" at bounding box center [1396, 195] width 17 height 17
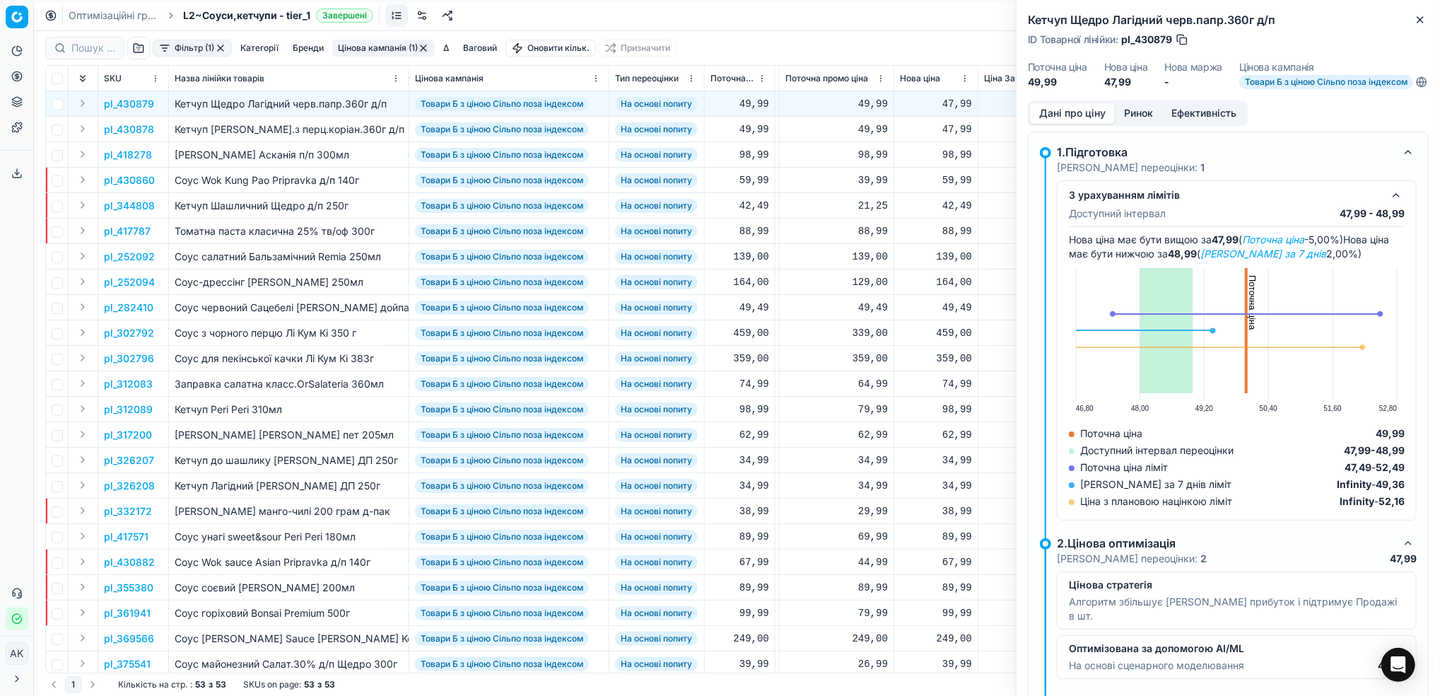
click at [1138, 123] on button "Ринок" at bounding box center [1138, 113] width 47 height 21
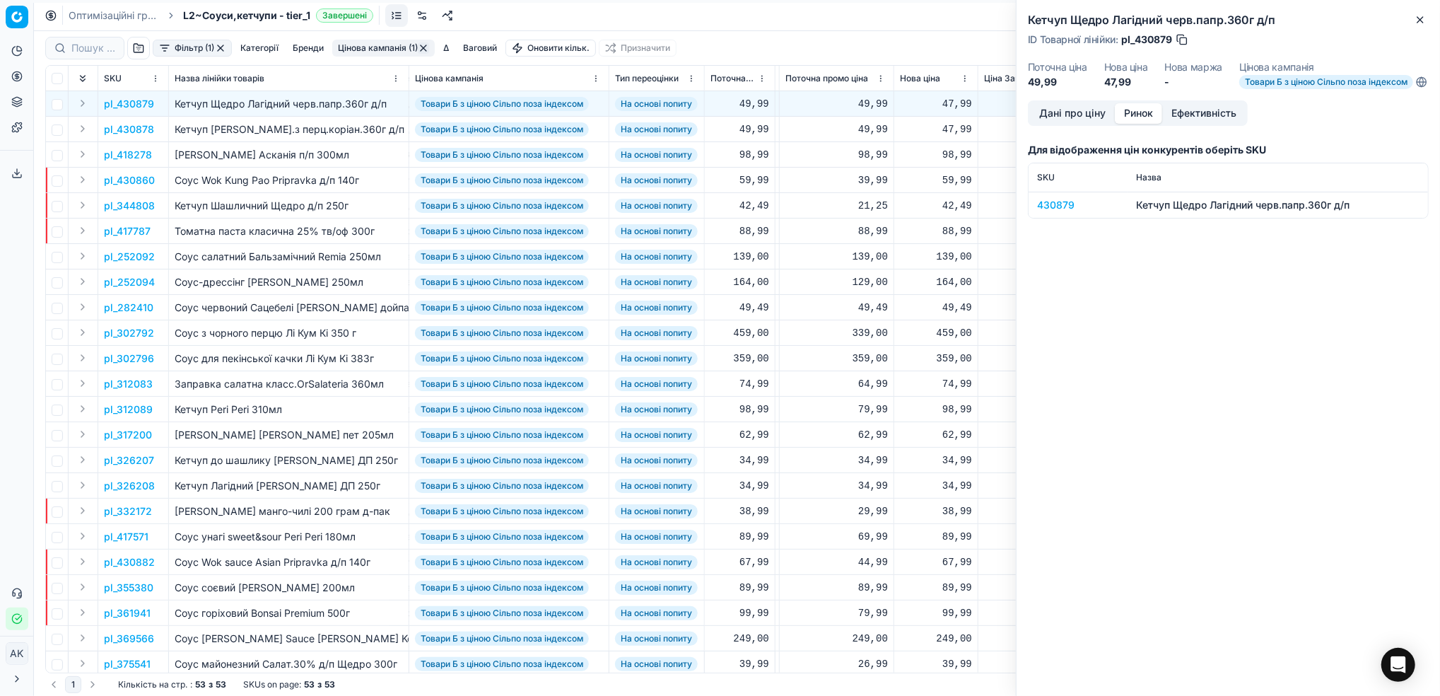
click at [1057, 212] on div "430879" at bounding box center [1078, 205] width 82 height 14
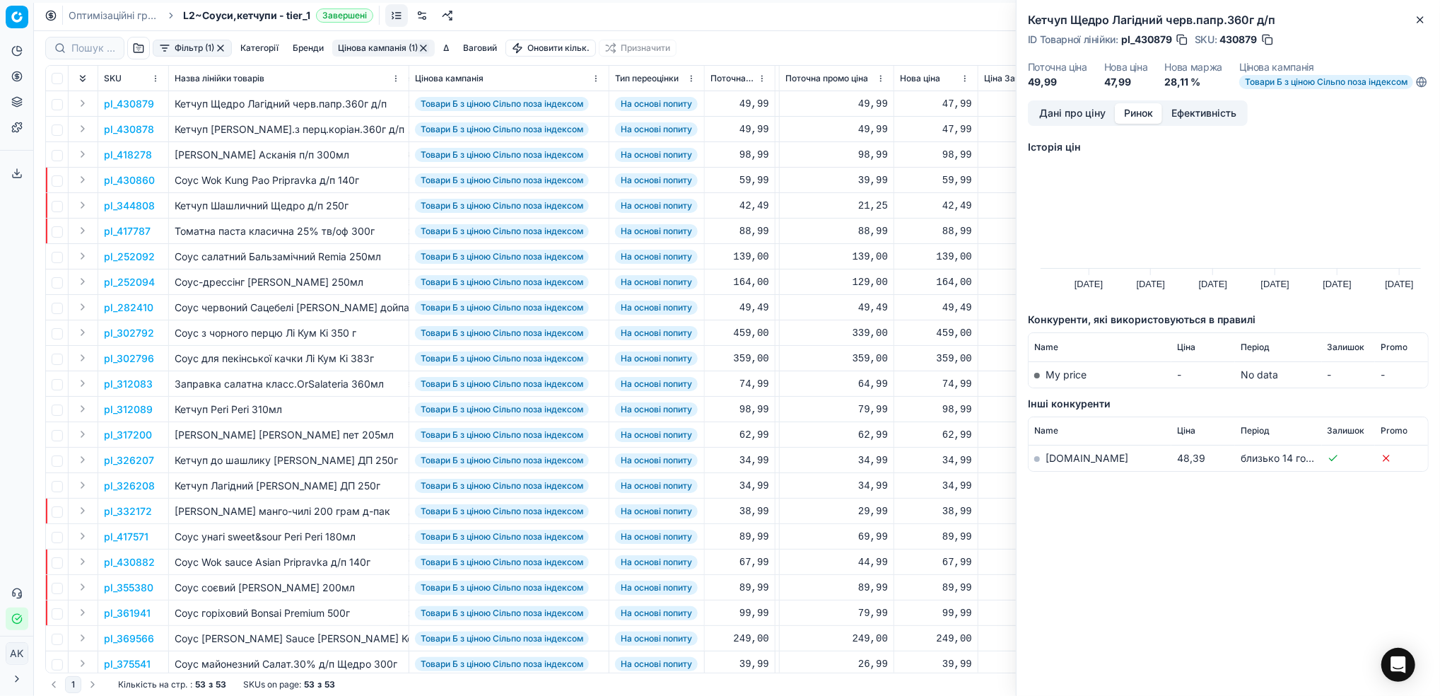
click at [1058, 464] on link "silpo.ua" at bounding box center [1087, 458] width 83 height 12
click at [1080, 124] on button "Дані про ціну" at bounding box center [1072, 113] width 85 height 21
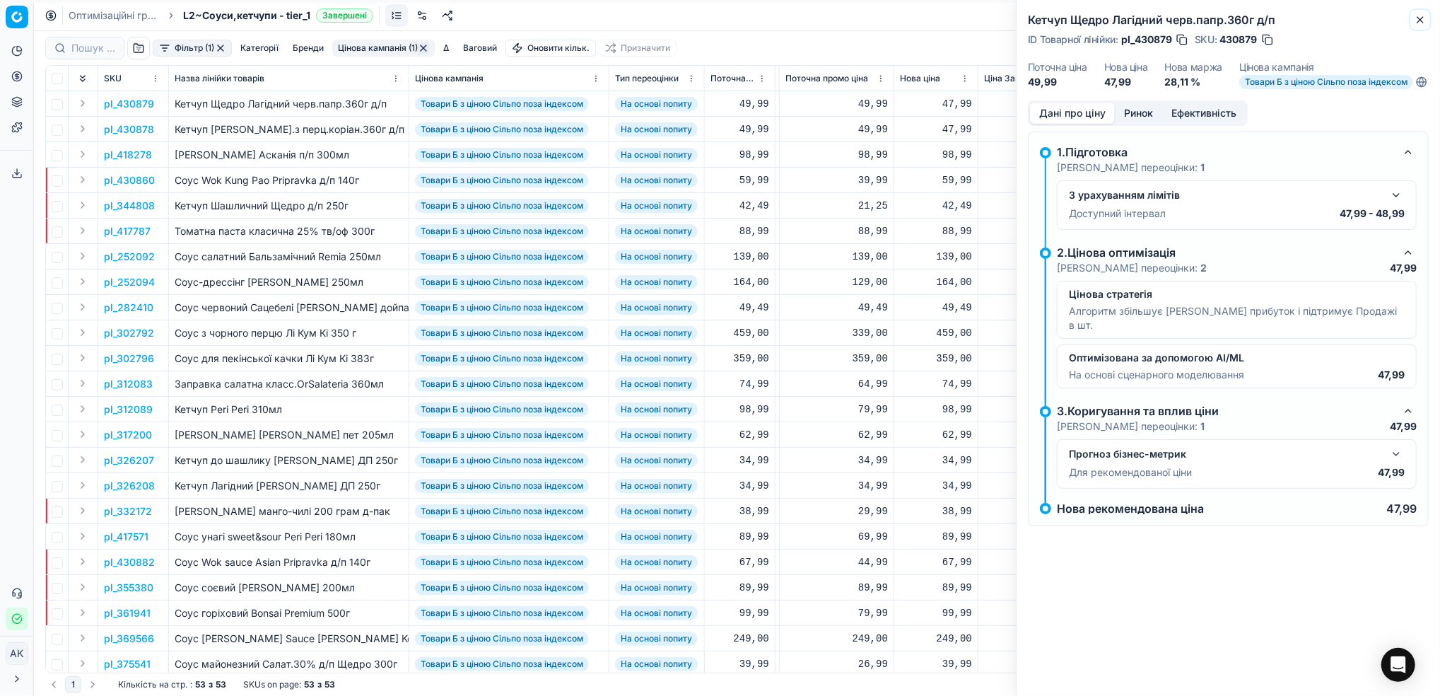
click at [1423, 25] on button "Close" at bounding box center [1420, 19] width 17 height 17
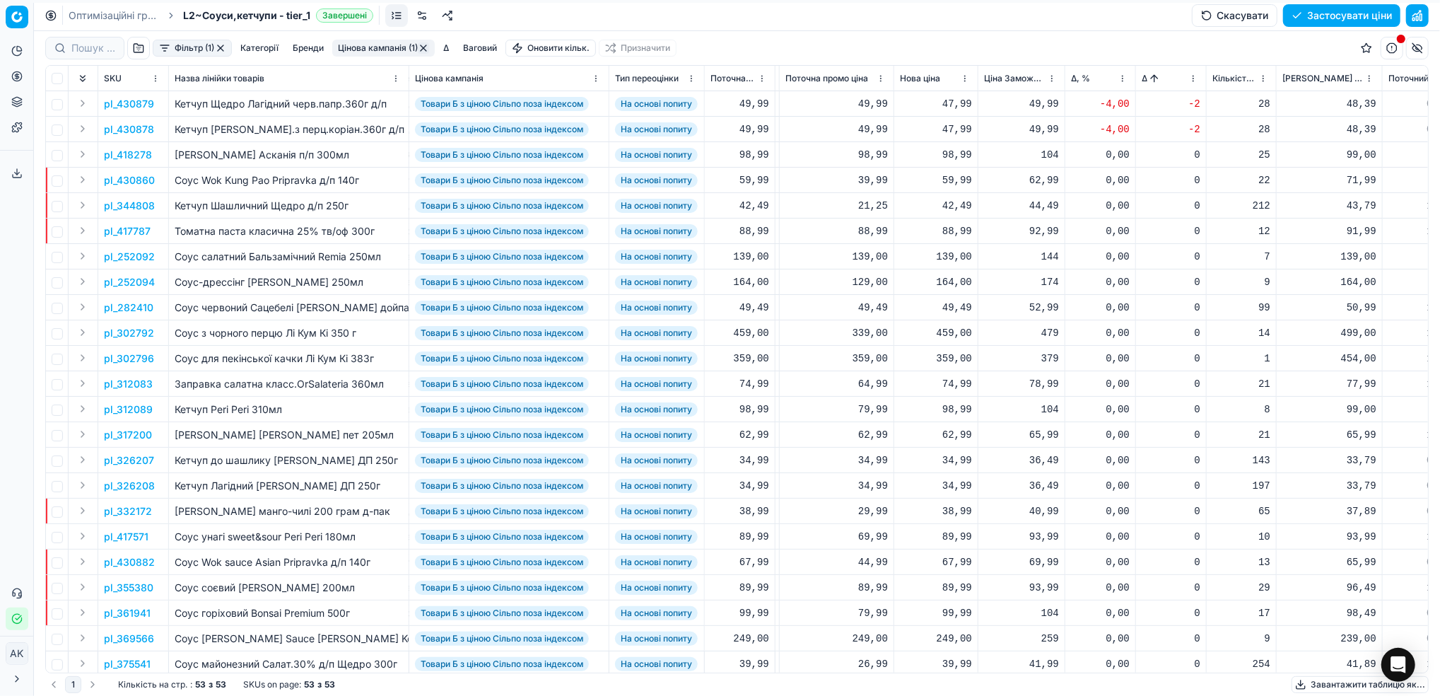
click at [1194, 81] on html "Pricing platform Аналітика Цінова оптимізація Асортимент продукції Шаблони Серв…" at bounding box center [720, 348] width 1440 height 696
click at [1185, 151] on div "Sort by Δ descending" at bounding box center [1193, 148] width 118 height 14
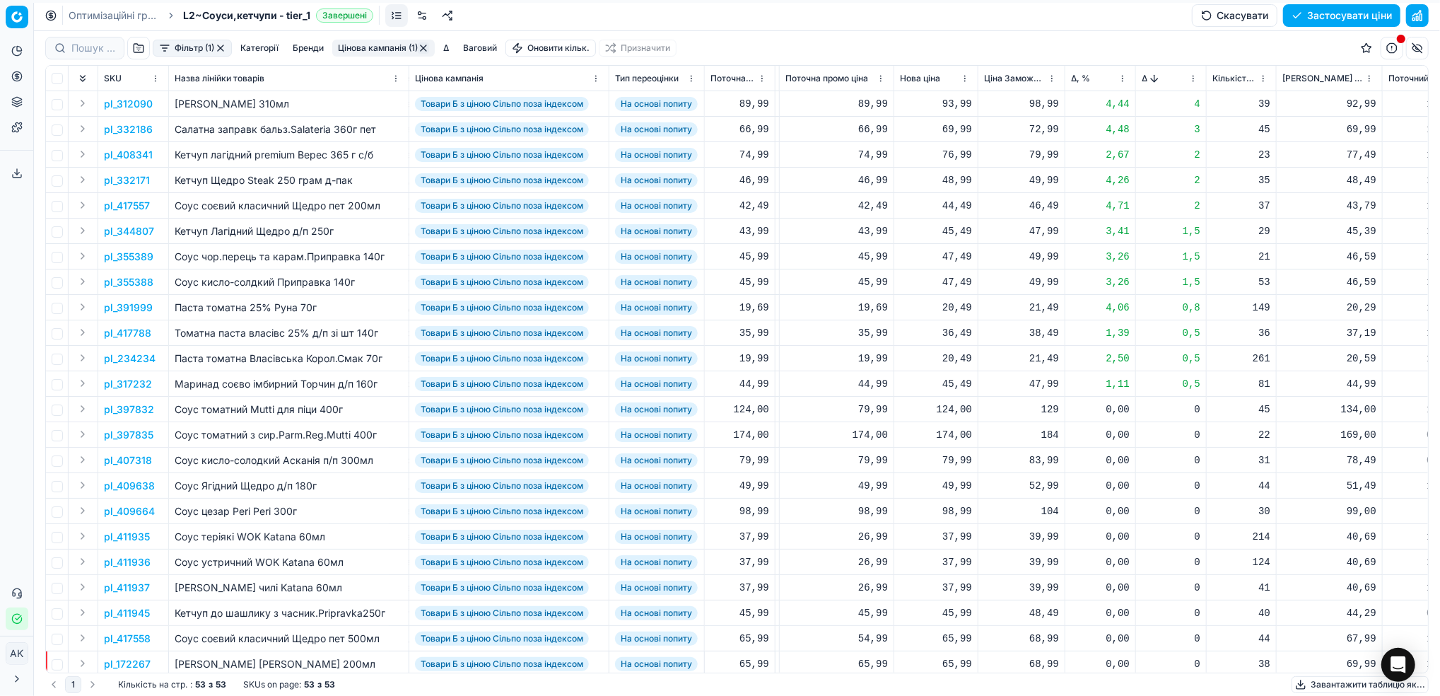
click at [127, 100] on p "pl_312090" at bounding box center [128, 104] width 49 height 14
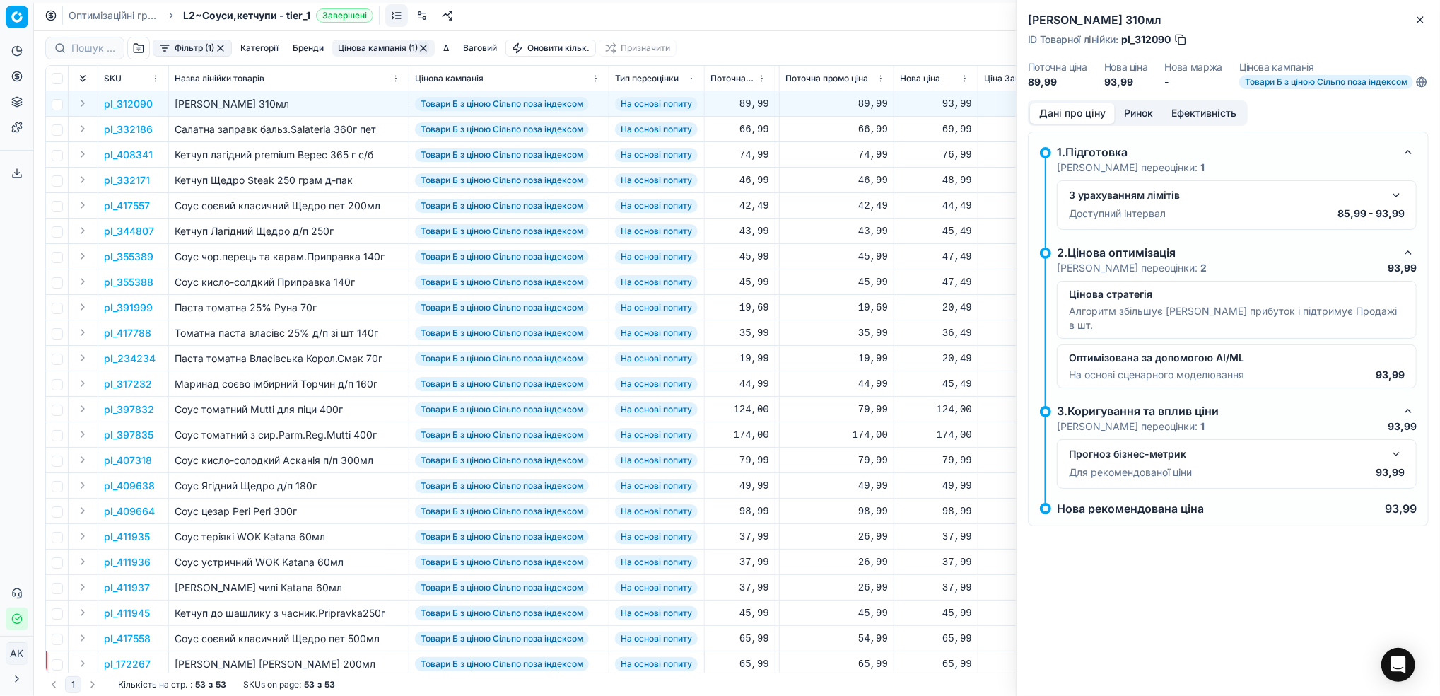
click at [1396, 202] on button "button" at bounding box center [1396, 195] width 17 height 17
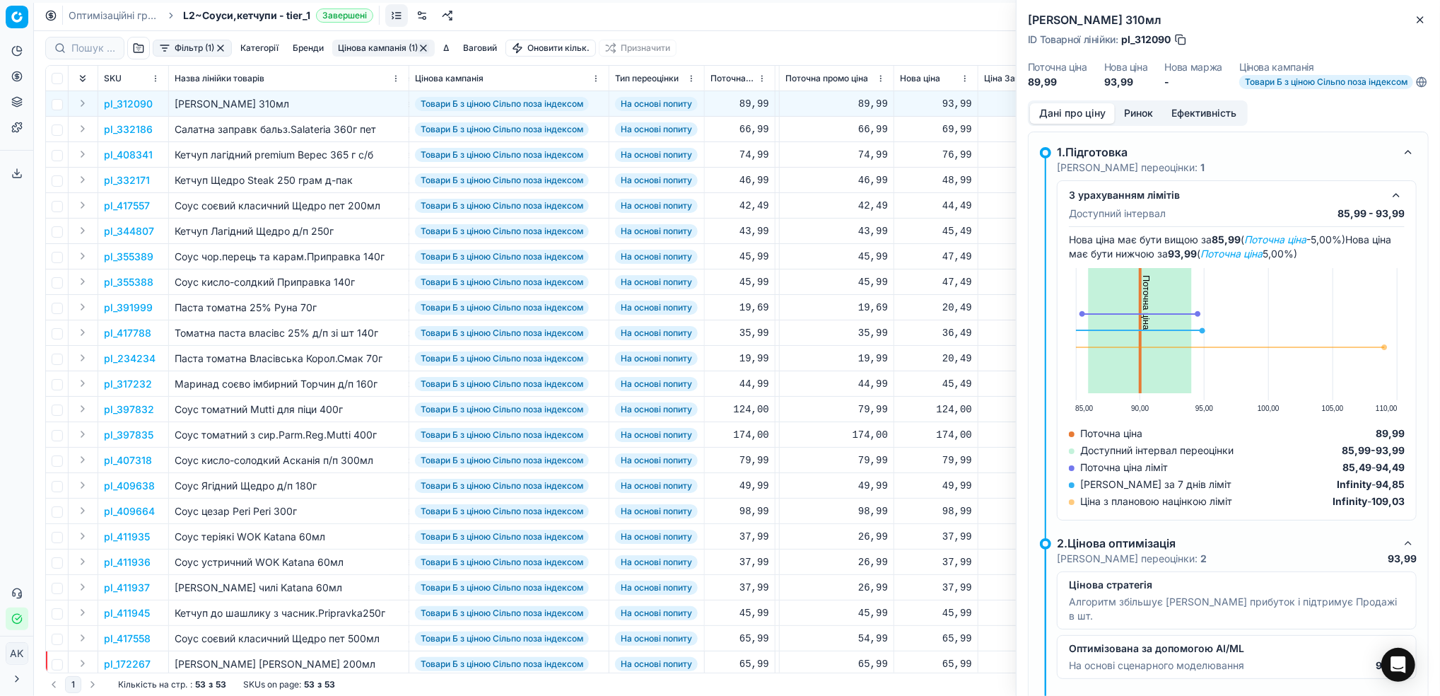
click at [1133, 124] on button "Ринок" at bounding box center [1138, 113] width 47 height 21
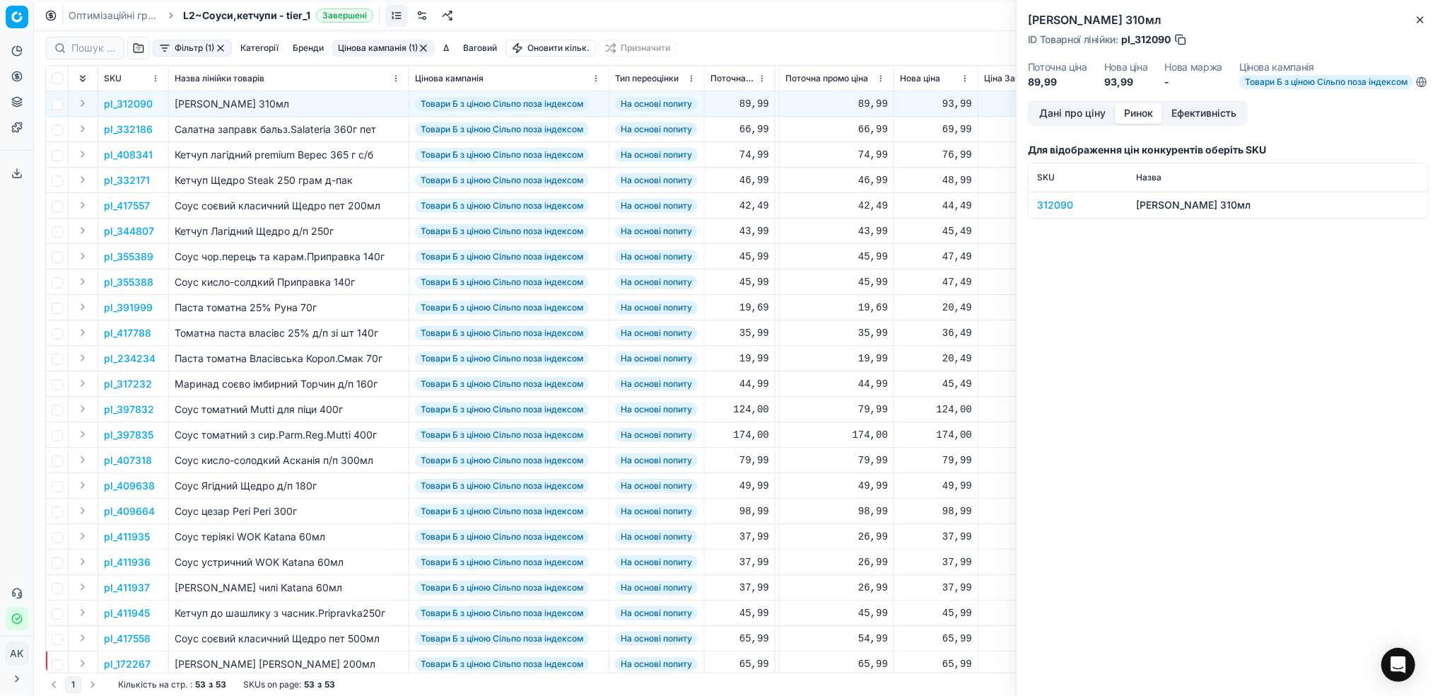
click at [1058, 212] on div "312090" at bounding box center [1078, 205] width 82 height 14
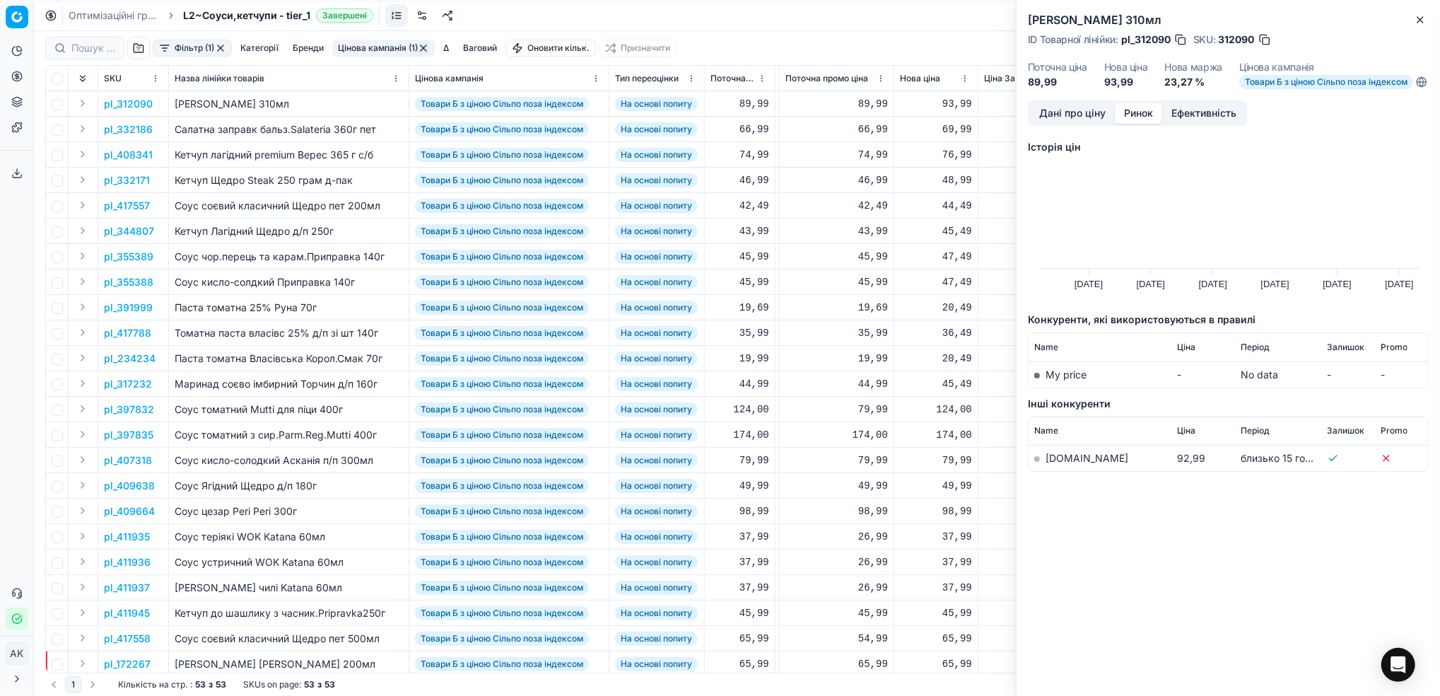
click at [1058, 464] on link "silpo.ua" at bounding box center [1087, 458] width 83 height 12
click at [1428, 14] on div "Соус Peri Peri Болоньезе 310мл ID Товарної лінійки : pl_312090 SKU : 312090 Пот…" at bounding box center [1228, 348] width 424 height 696
click at [1418, 24] on icon "button" at bounding box center [1420, 19] width 11 height 11
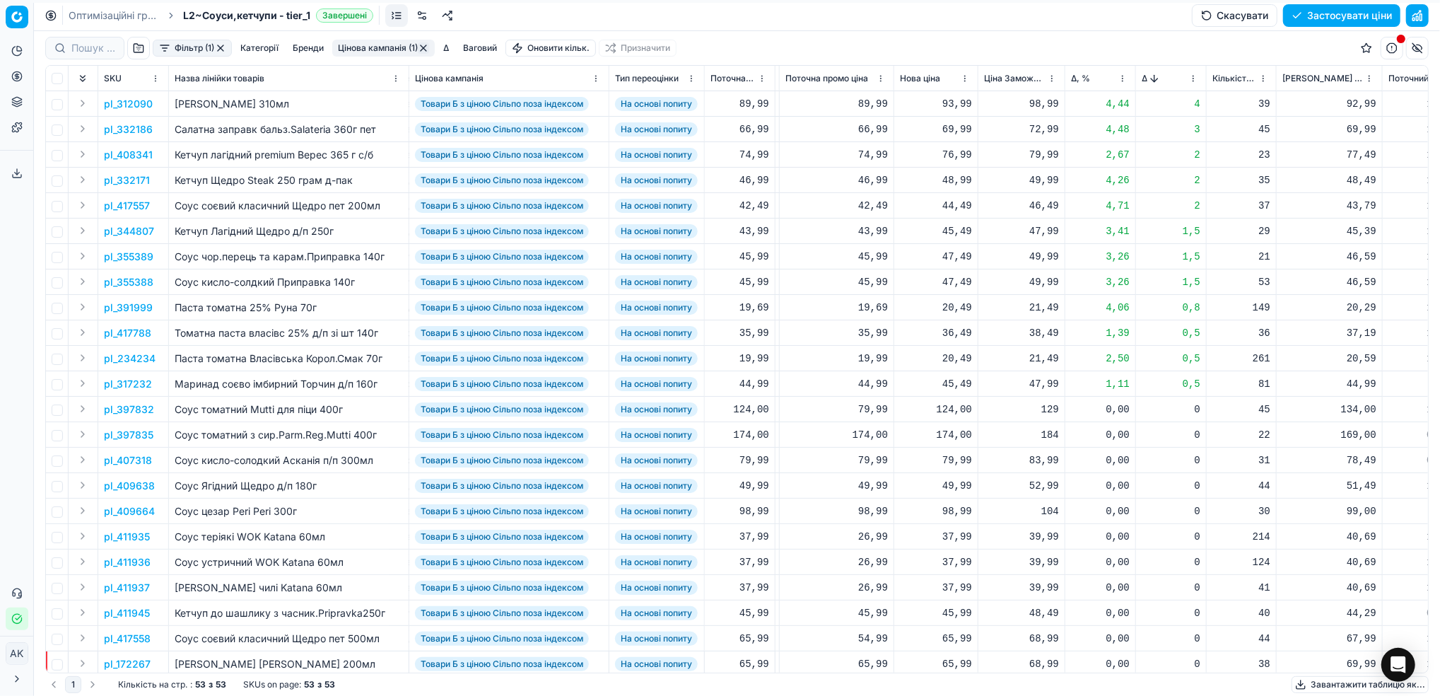
click at [949, 103] on div "93,99" at bounding box center [936, 104] width 72 height 14
click at [953, 233] on input "93.99" at bounding box center [987, 229] width 102 height 23
type input "92.99"
click at [125, 134] on p "pl_332186" at bounding box center [128, 129] width 49 height 14
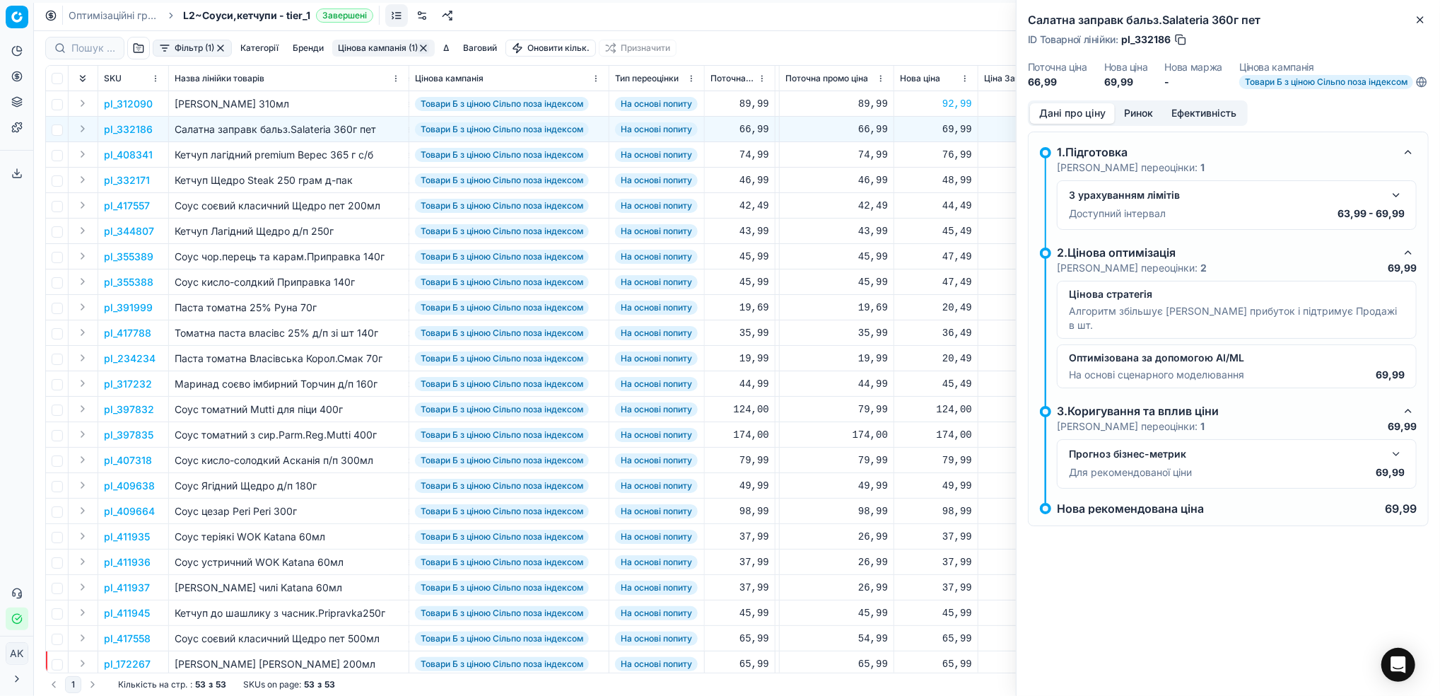
click at [1394, 204] on button "button" at bounding box center [1396, 195] width 17 height 17
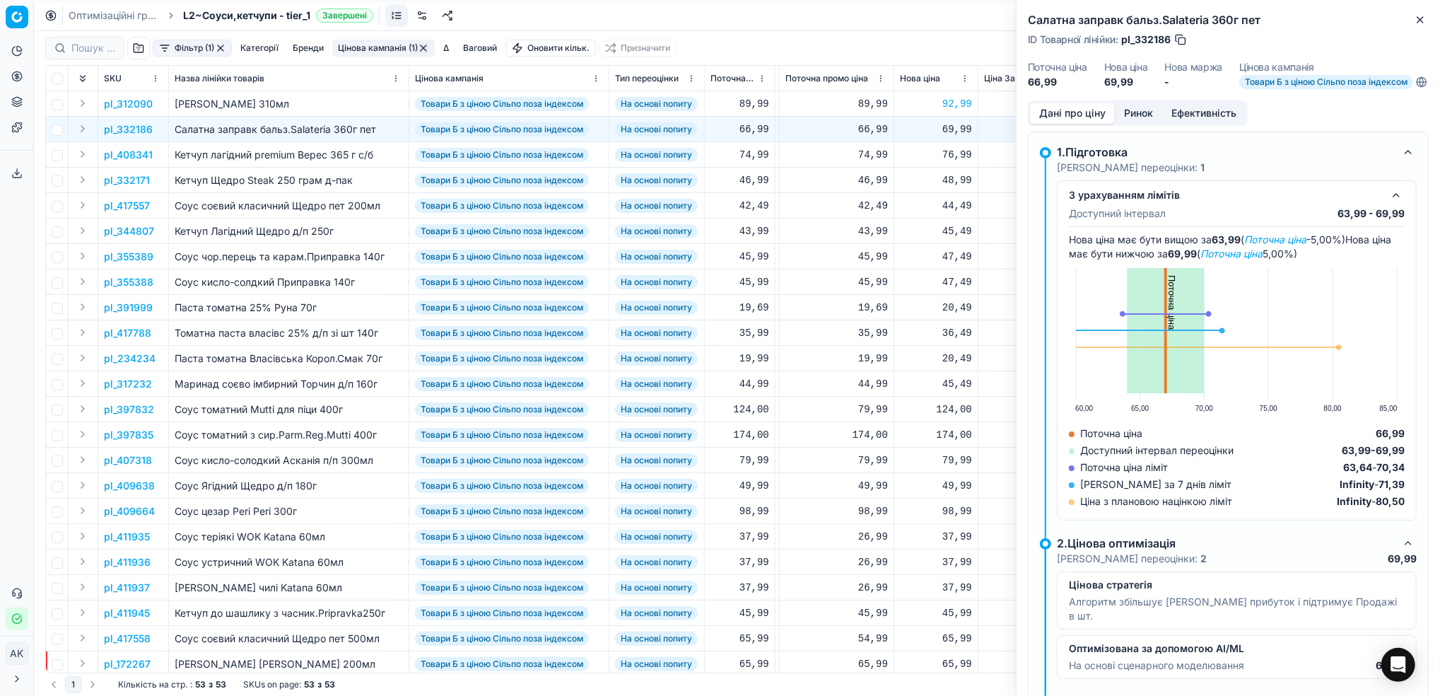
click at [1133, 122] on button "Ринок" at bounding box center [1138, 113] width 47 height 21
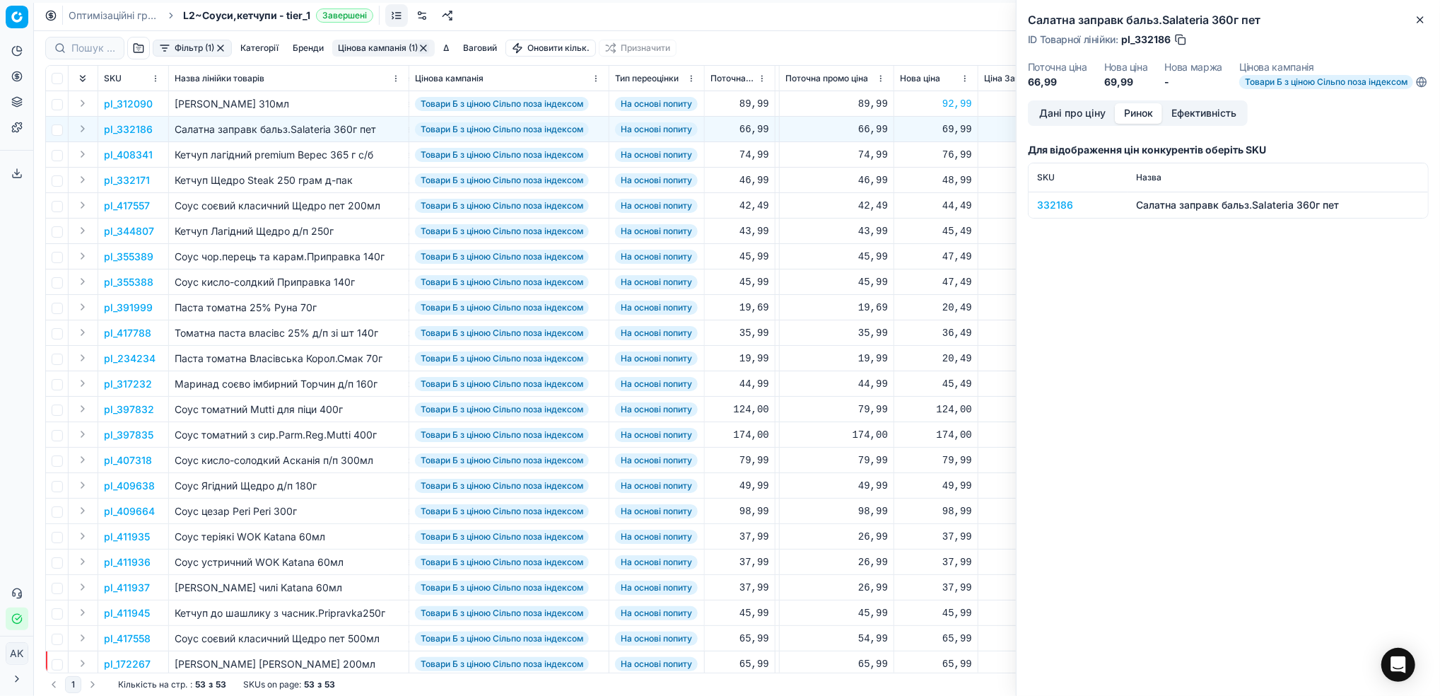
click at [1047, 212] on div "332186" at bounding box center [1078, 205] width 82 height 14
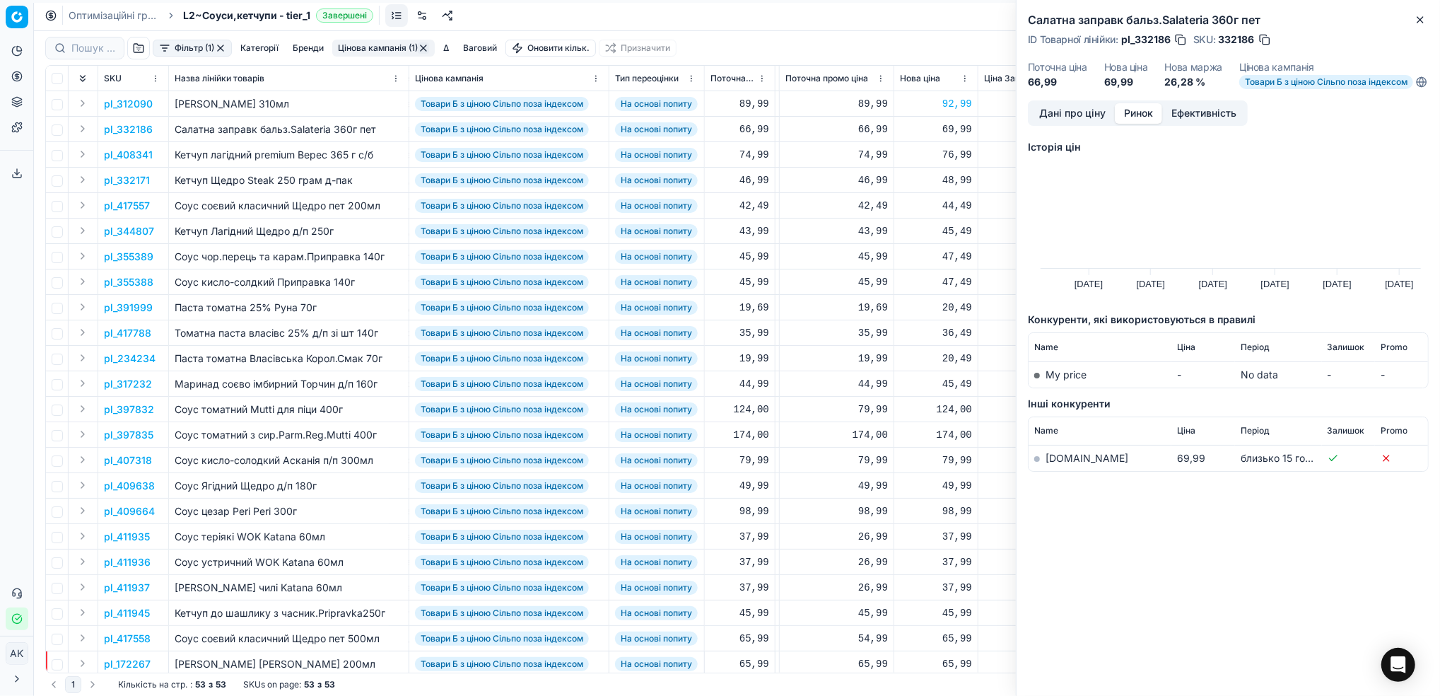
click at [1059, 464] on link "silpo.ua" at bounding box center [1087, 458] width 83 height 12
click at [1421, 23] on icon "button" at bounding box center [1420, 19] width 11 height 11
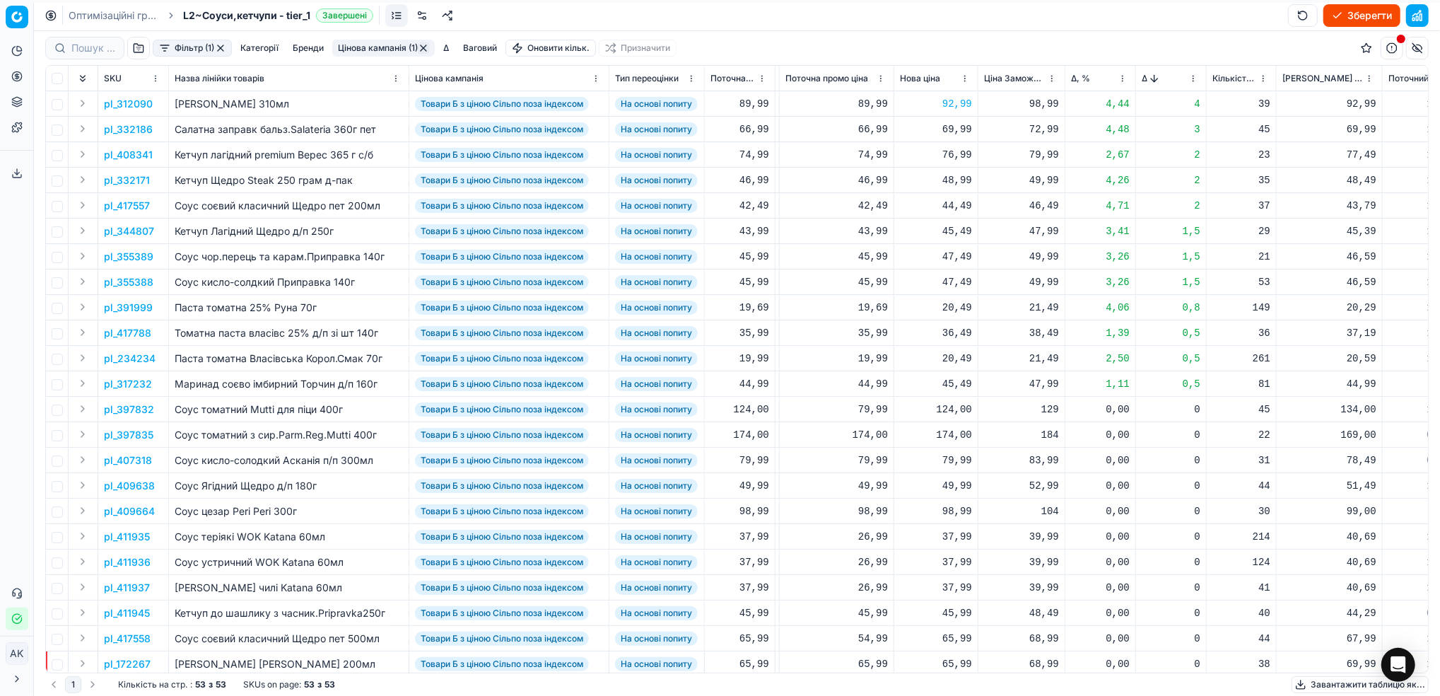
click at [129, 153] on p "pl_408341" at bounding box center [128, 155] width 49 height 14
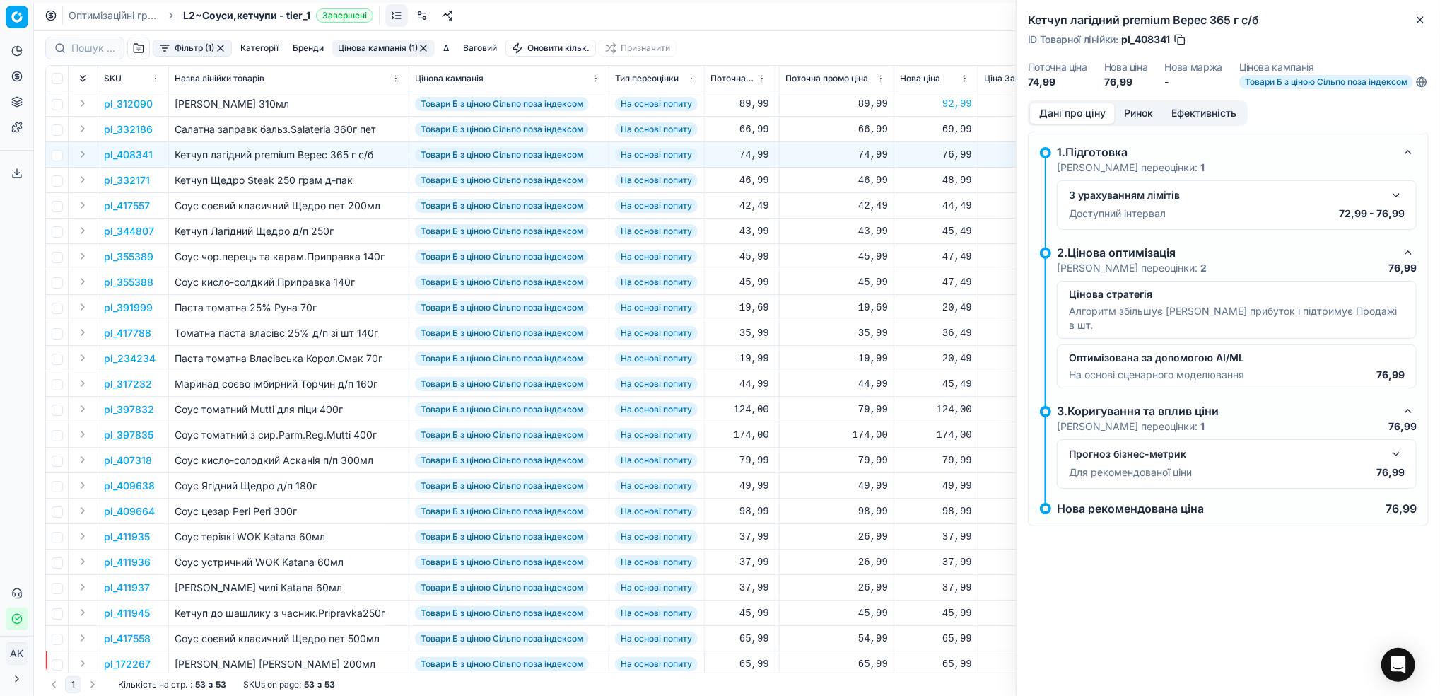
click at [1399, 200] on button "button" at bounding box center [1396, 195] width 17 height 17
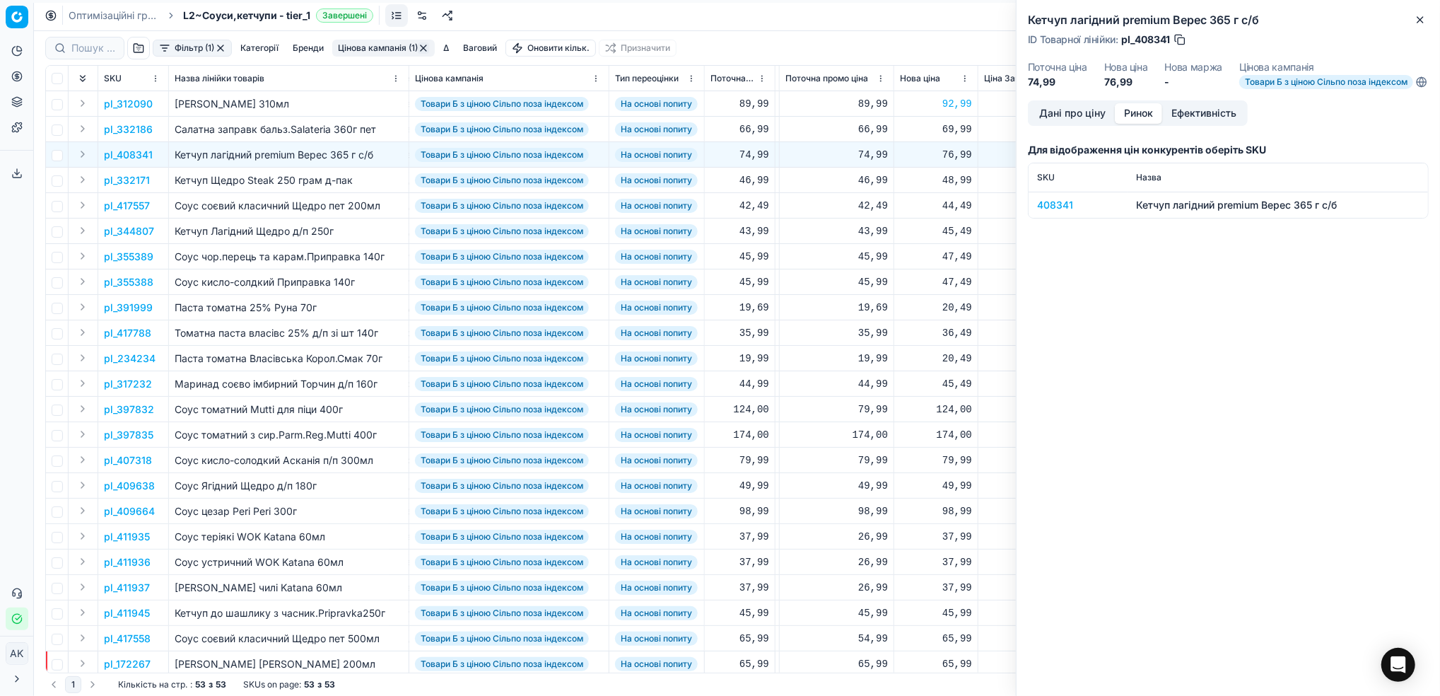
click at [1139, 124] on button "Ринок" at bounding box center [1138, 113] width 47 height 21
click at [1051, 212] on div "408341" at bounding box center [1078, 205] width 82 height 14
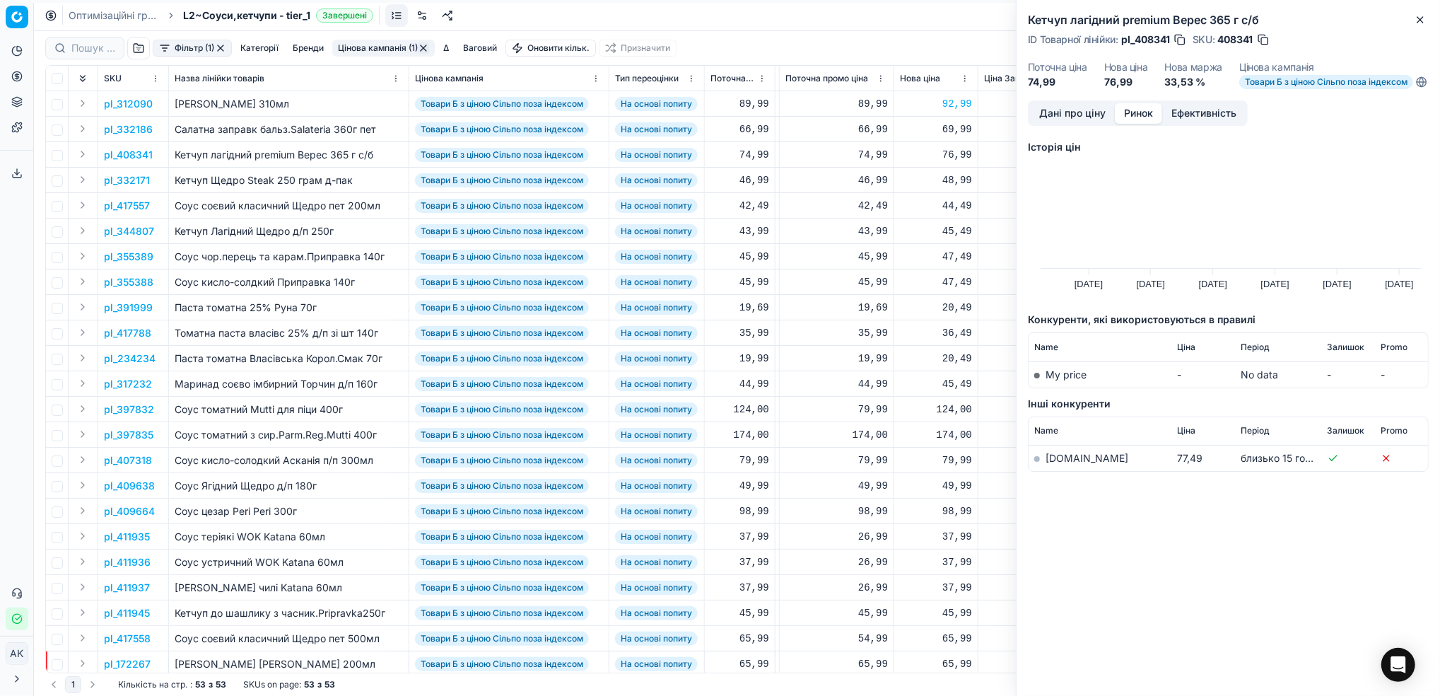
click at [1058, 464] on link "silpo.ua" at bounding box center [1087, 458] width 83 height 12
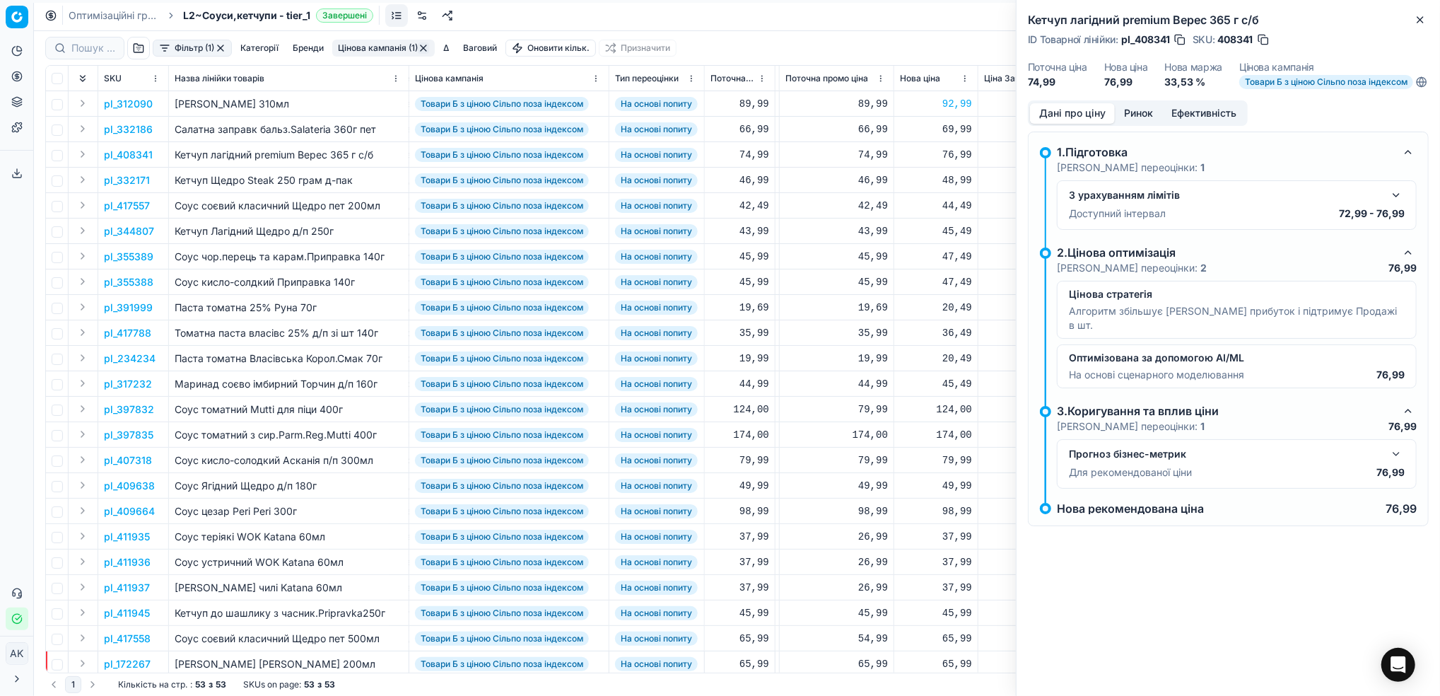
click at [1059, 113] on button "Дані про ціну" at bounding box center [1072, 113] width 85 height 21
click at [1418, 19] on icon "button" at bounding box center [1420, 19] width 11 height 11
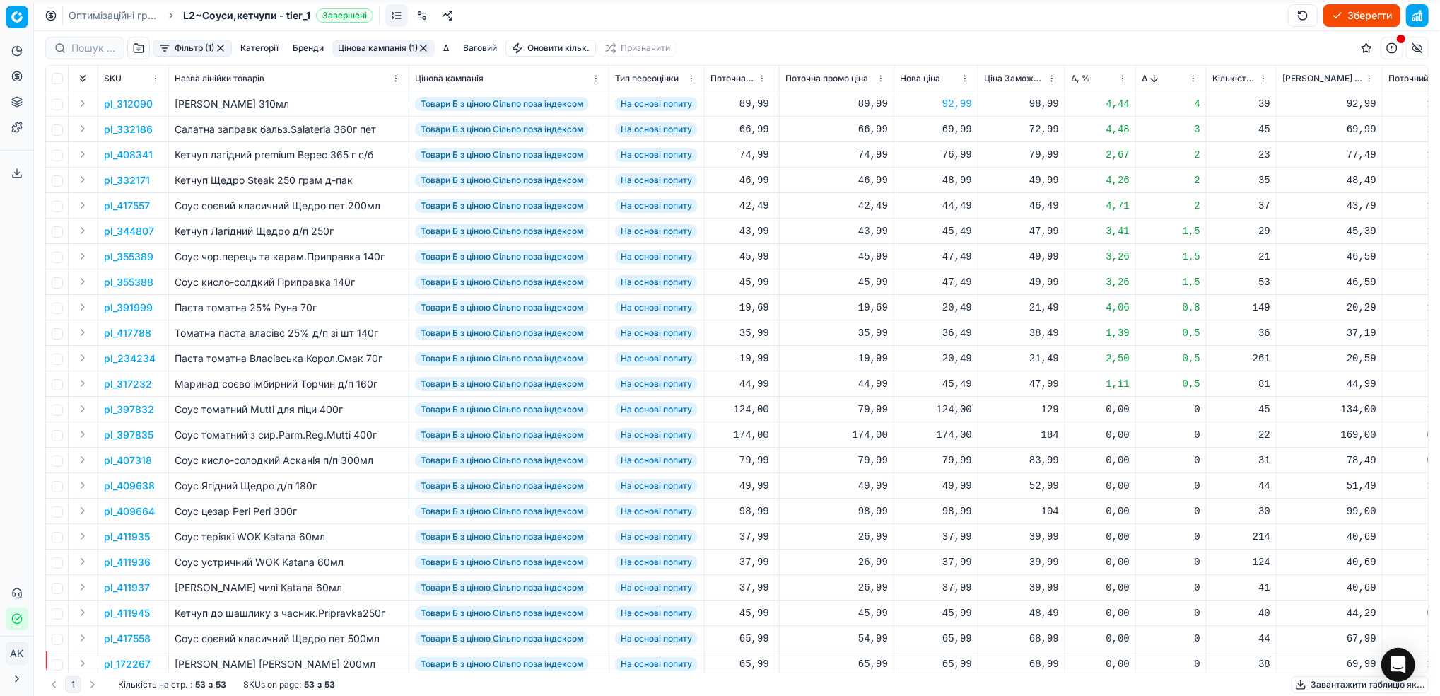
click at [130, 255] on p "pl_355389" at bounding box center [128, 257] width 49 height 14
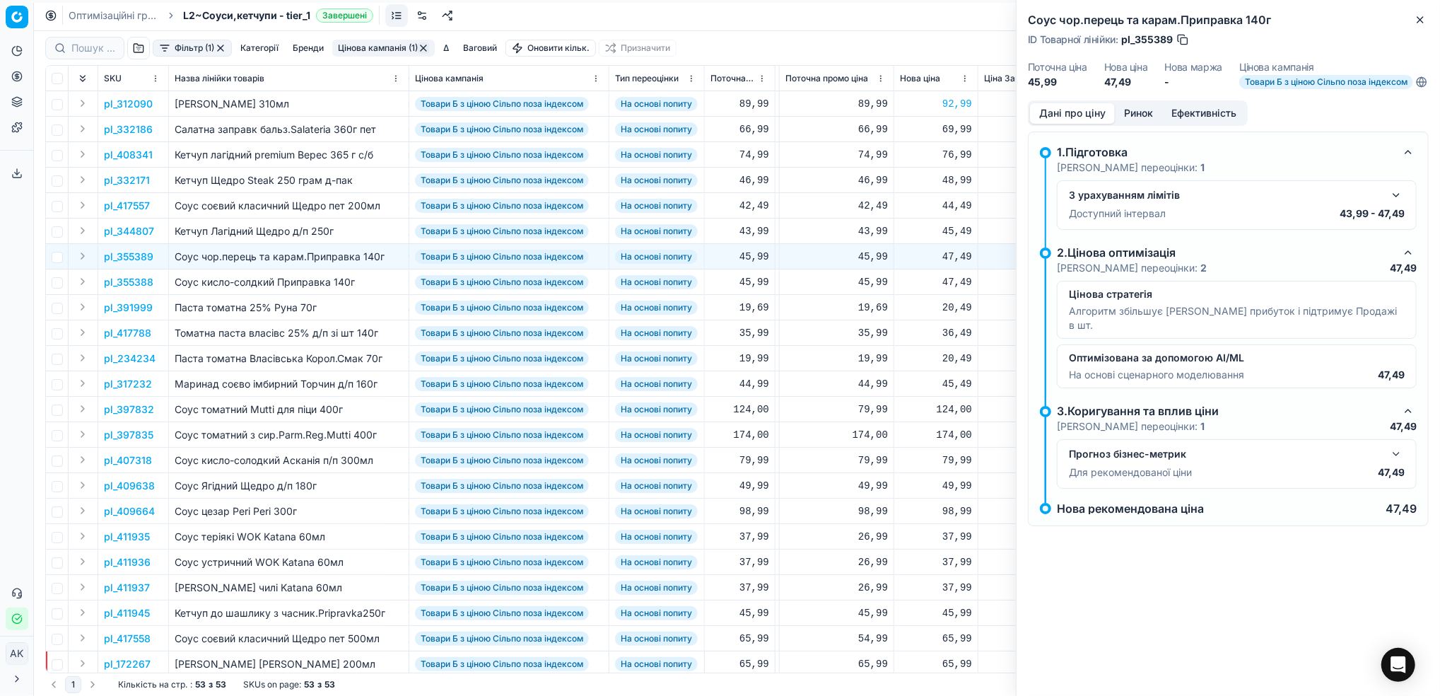
click at [1141, 124] on button "Ринок" at bounding box center [1138, 113] width 47 height 21
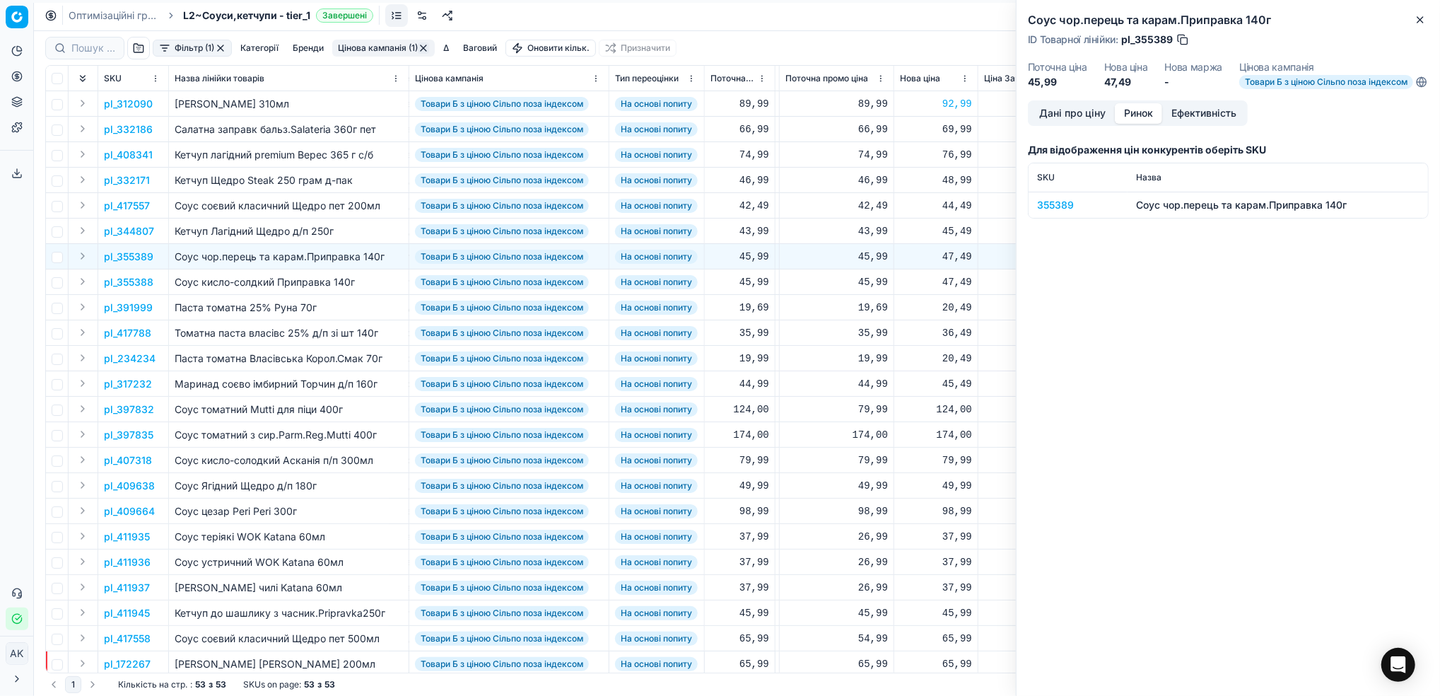
click at [1045, 211] on div "355389" at bounding box center [1078, 205] width 82 height 14
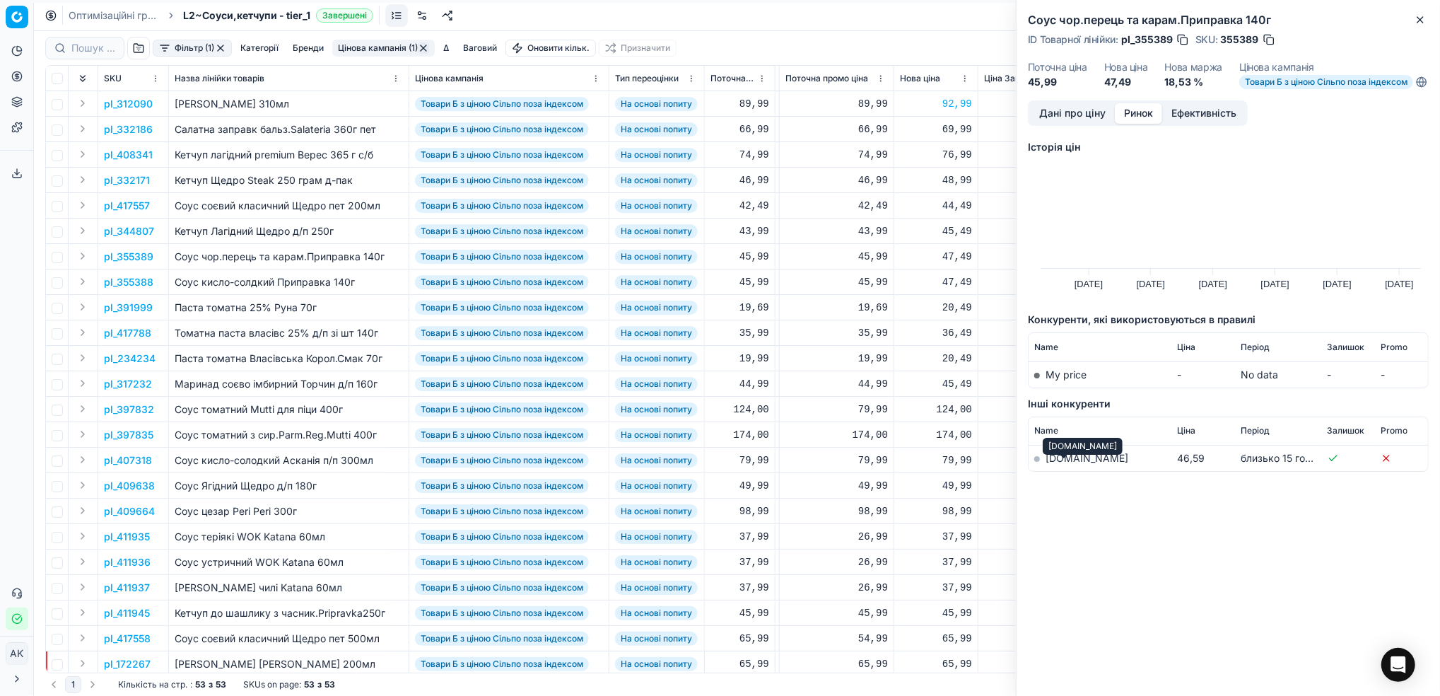
click at [1055, 464] on link "silpo.ua" at bounding box center [1087, 458] width 83 height 12
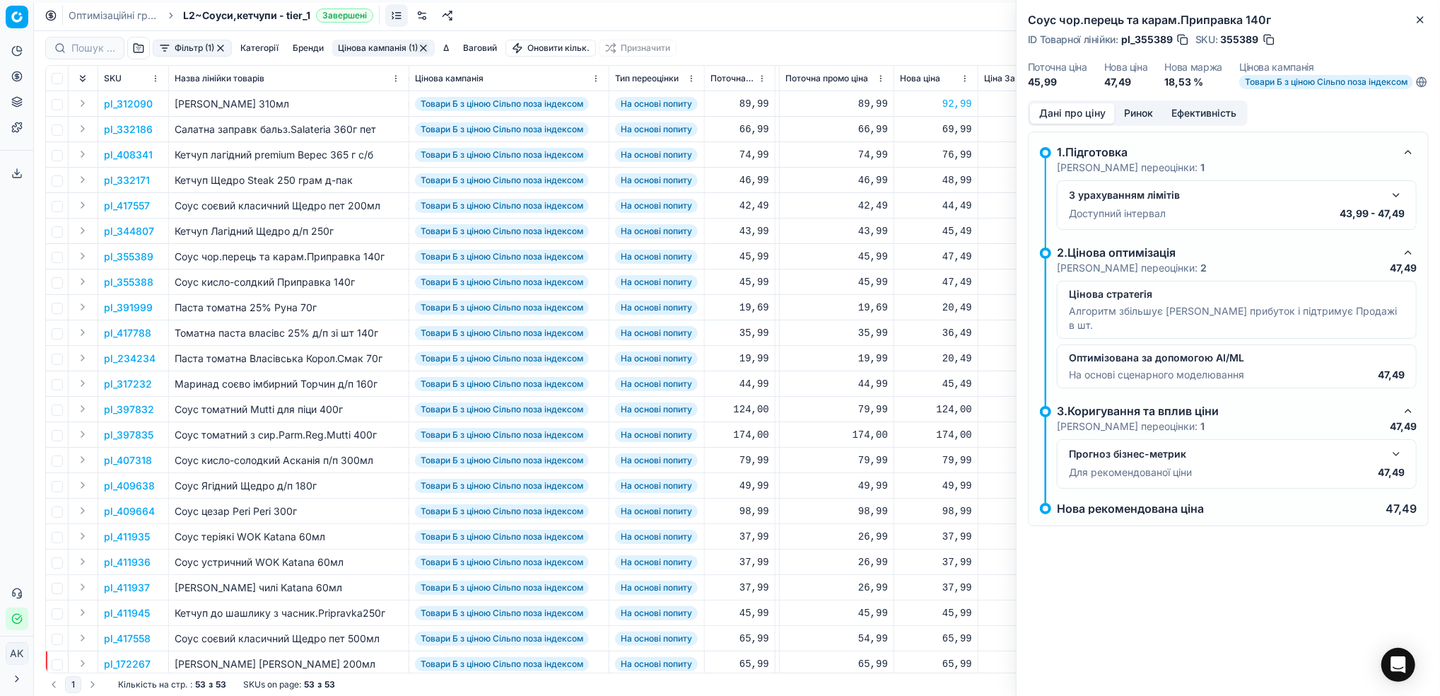
click at [1071, 124] on button "Дані про ціну" at bounding box center [1072, 113] width 85 height 21
click at [1398, 204] on button "button" at bounding box center [1396, 195] width 17 height 17
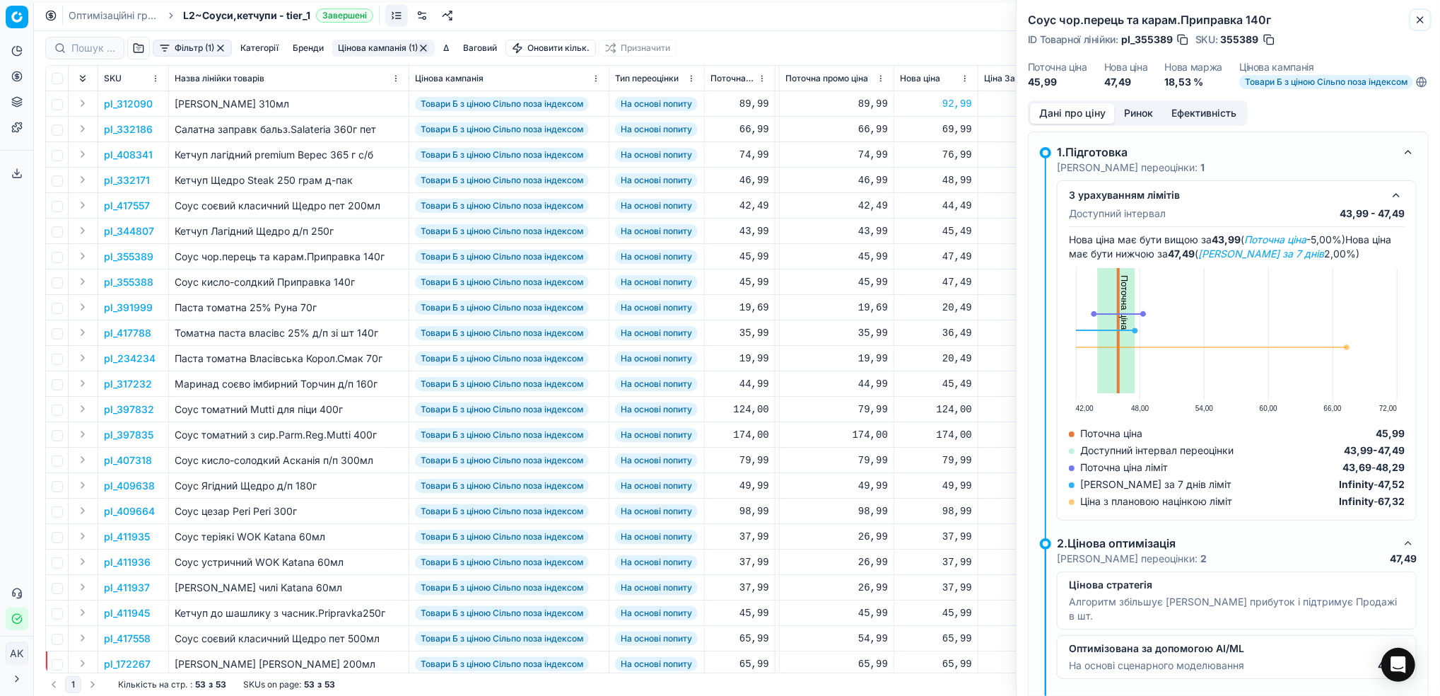
click at [1423, 21] on icon "button" at bounding box center [1420, 19] width 11 height 11
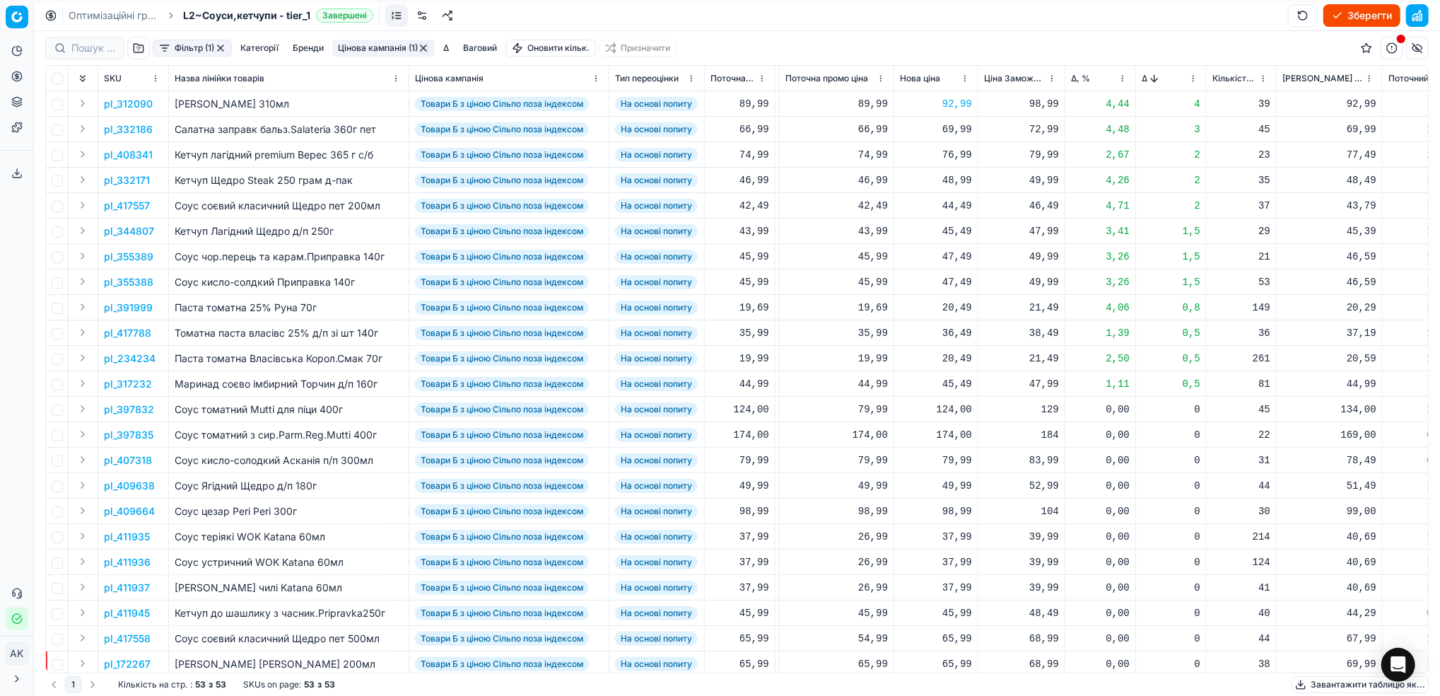
click at [392, 45] on button "Цінова кампанія (1)" at bounding box center [383, 48] width 103 height 17
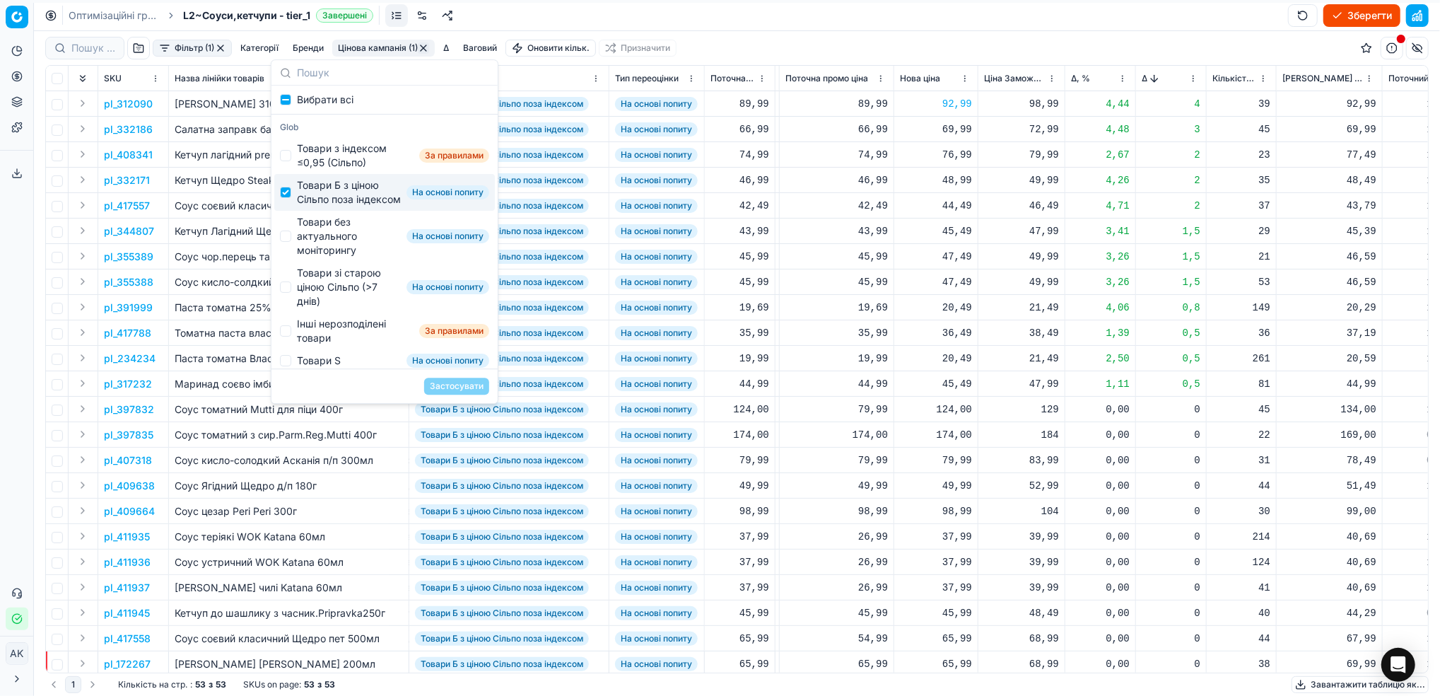
click at [290, 209] on div "Товари Б з ціною Сільпо поза індексом На основі попиту" at bounding box center [384, 192] width 221 height 37
checkbox input "false"
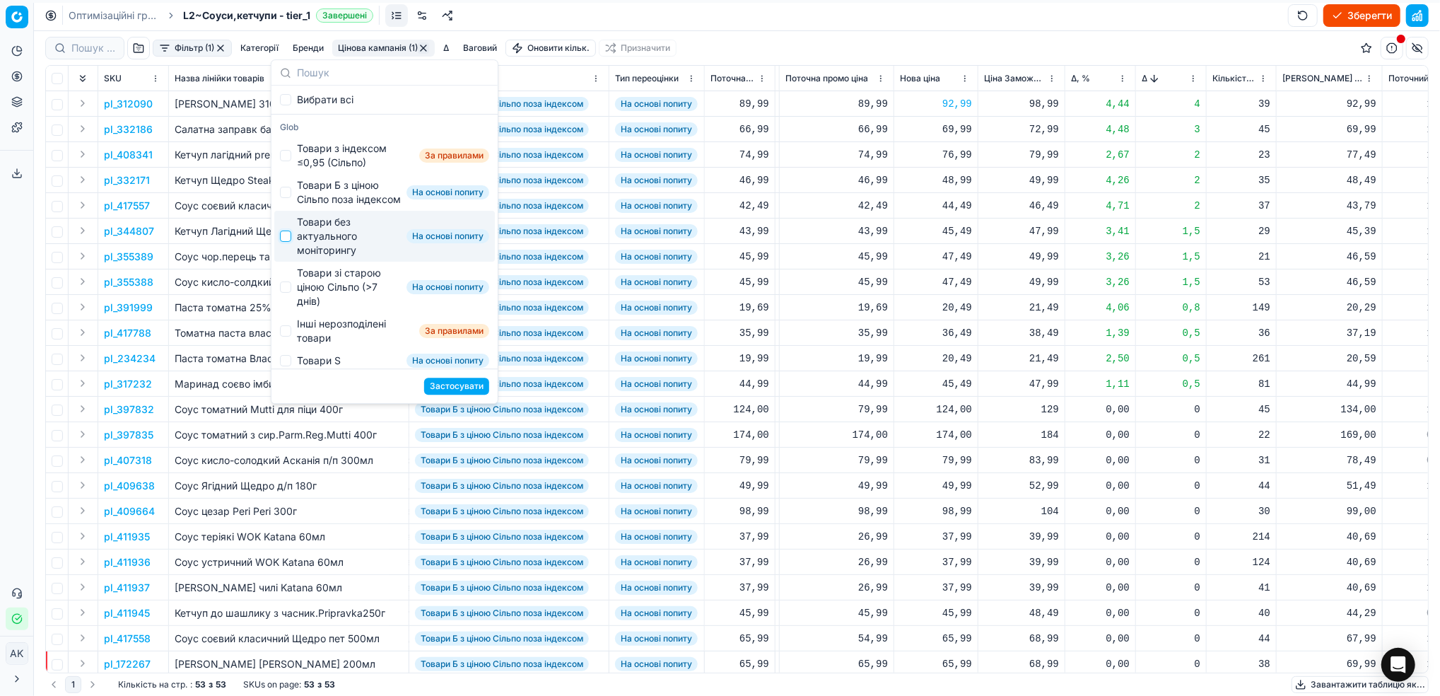
click at [291, 242] on input "Suggestions" at bounding box center [285, 236] width 11 height 11
checkbox input "true"
click at [457, 387] on button "Застосувати" at bounding box center [456, 386] width 65 height 17
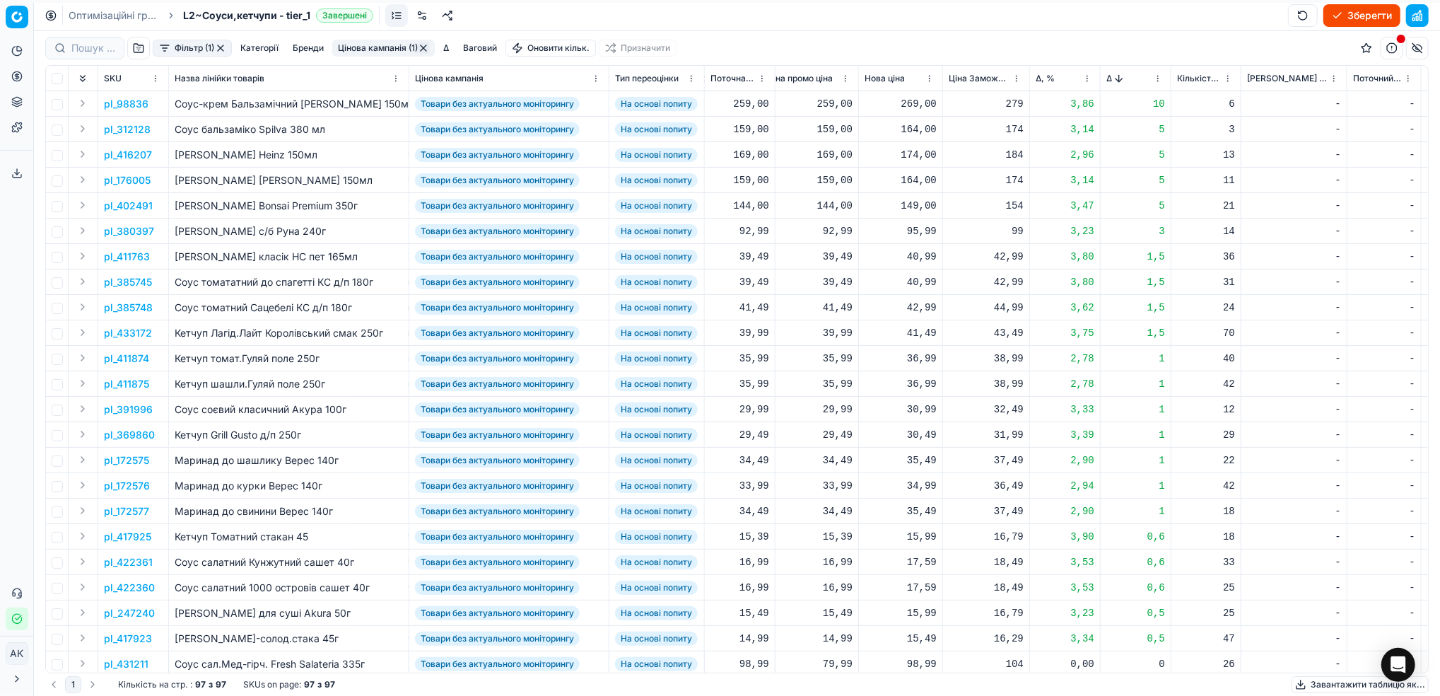
scroll to position [0, 428]
click at [127, 108] on p "pl_98836" at bounding box center [126, 104] width 45 height 14
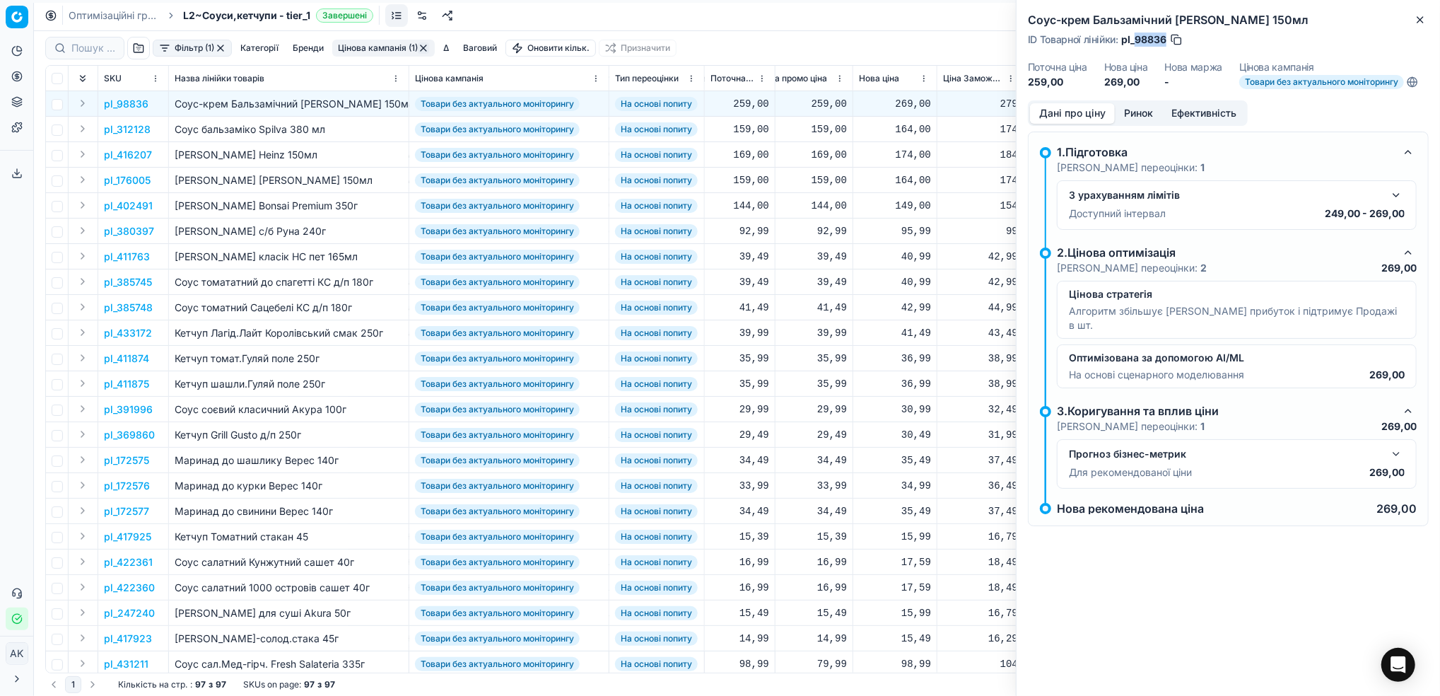
drag, startPoint x: 1168, startPoint y: 38, endPoint x: 1143, endPoint y: 45, distance: 26.4
click at [1141, 45] on div "ID Товарної лінійки : pl_98836" at bounding box center [1106, 40] width 156 height 14
drag, startPoint x: 1143, startPoint y: 45, endPoint x: 1138, endPoint y: 35, distance: 11.7
click at [1138, 35] on span "pl_98836" at bounding box center [1143, 40] width 45 height 14
drag, startPoint x: 1167, startPoint y: 37, endPoint x: 1134, endPoint y: 41, distance: 32.7
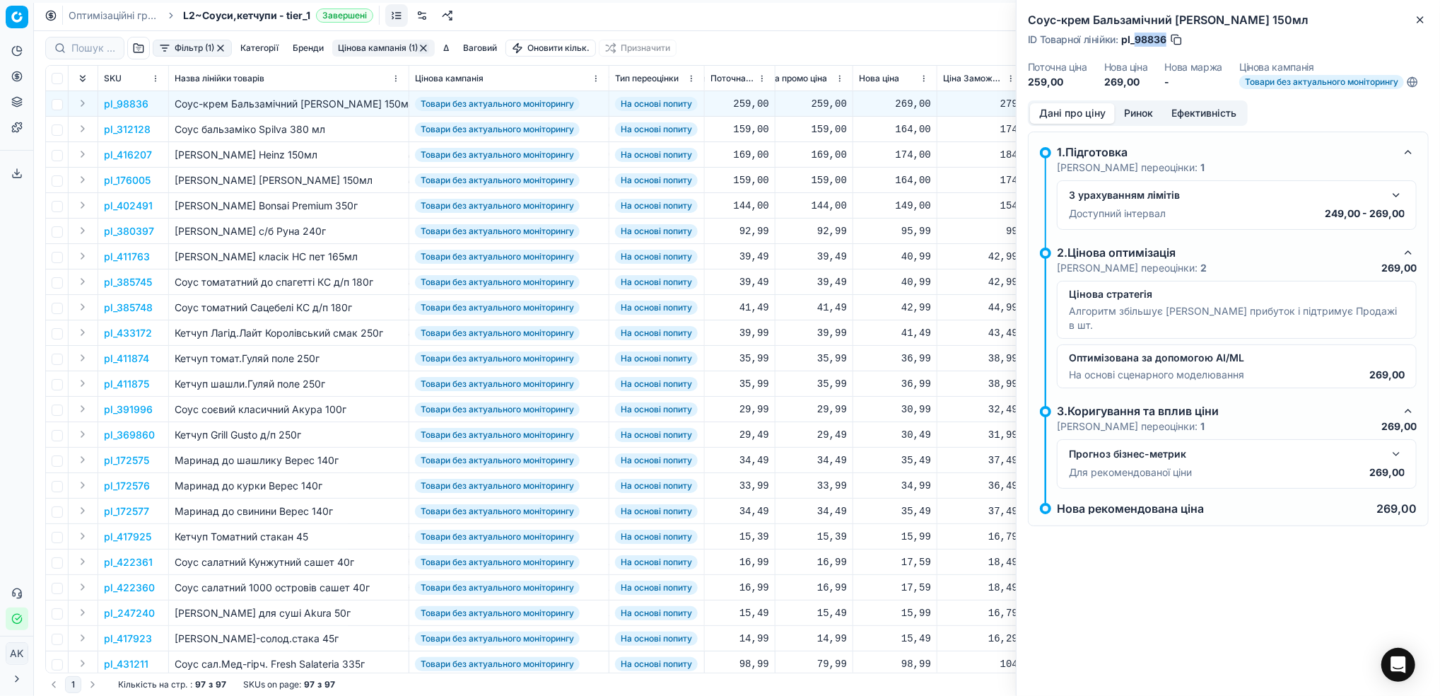
click at [1134, 41] on span "pl_98836" at bounding box center [1143, 40] width 45 height 14
copy span "98836"
click at [1427, 17] on button "Close" at bounding box center [1420, 19] width 17 height 17
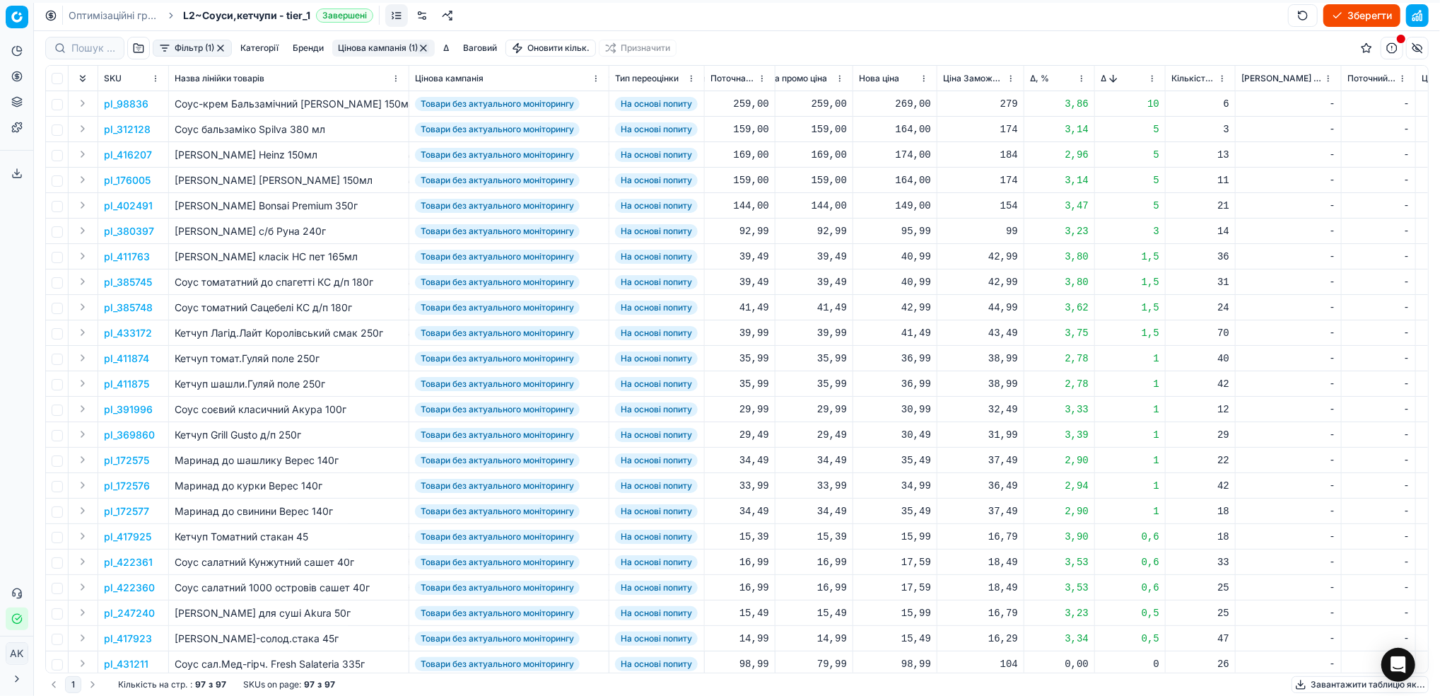
click at [138, 125] on p "pl_312128" at bounding box center [127, 129] width 47 height 14
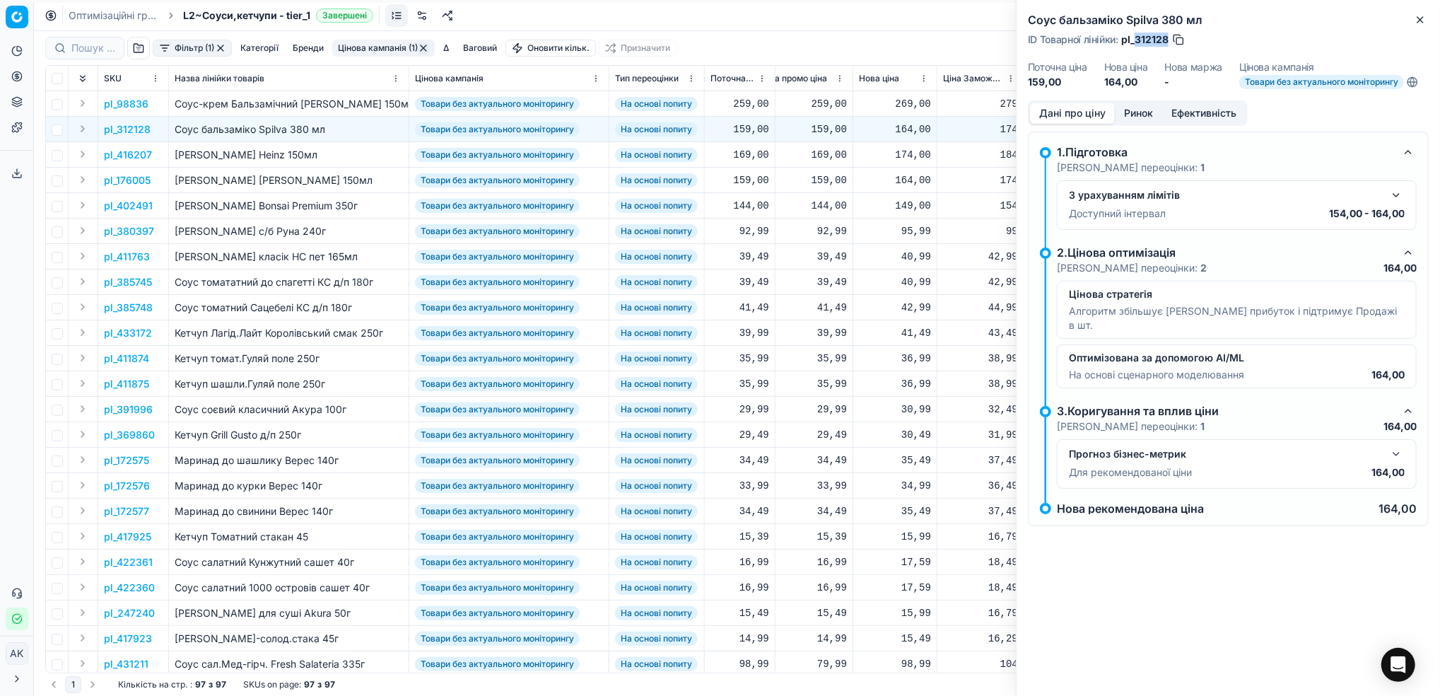
drag, startPoint x: 1167, startPoint y: 40, endPoint x: 1136, endPoint y: 43, distance: 31.2
click at [1136, 43] on span "pl_312128" at bounding box center [1144, 40] width 47 height 14
copy span "312128"
click at [1422, 23] on icon "button" at bounding box center [1420, 19] width 11 height 11
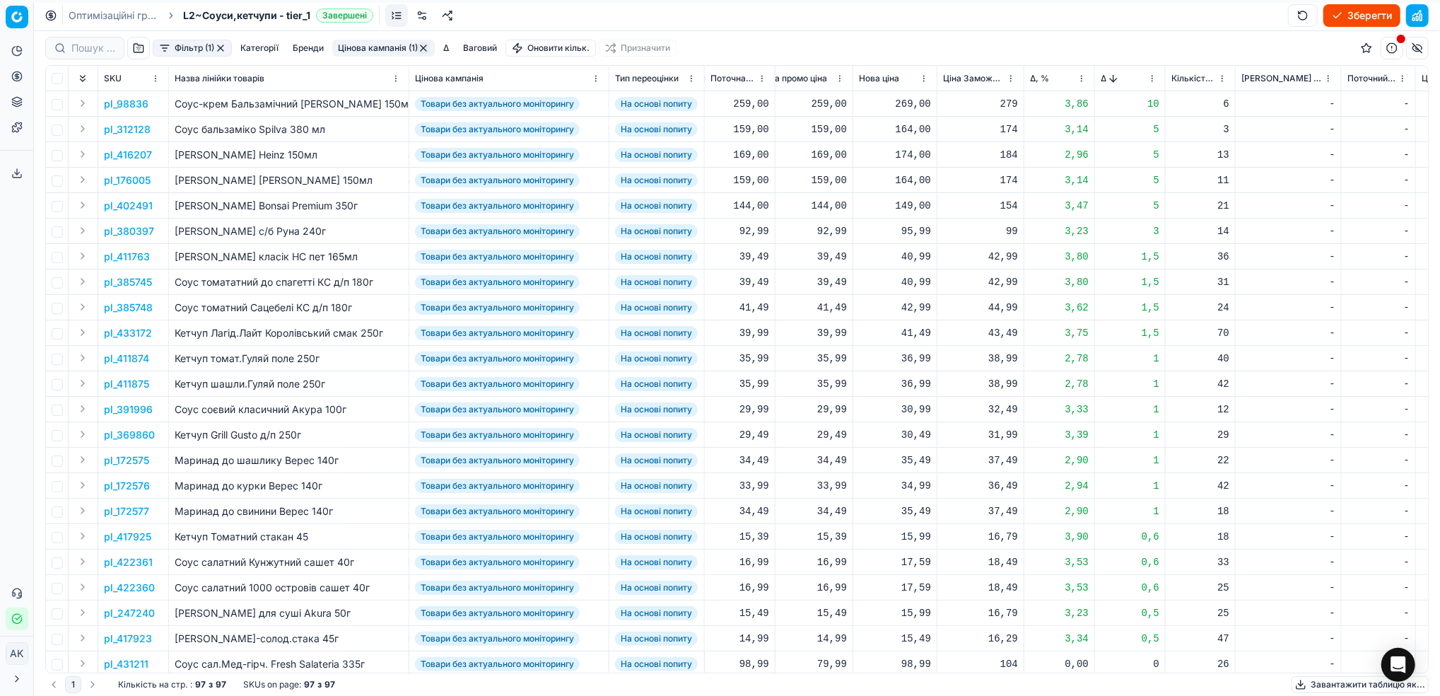
click at [905, 129] on div "164,00" at bounding box center [895, 129] width 72 height 14
click at [914, 256] on input "164.00" at bounding box center [945, 254] width 102 height 23
type input "154.00"
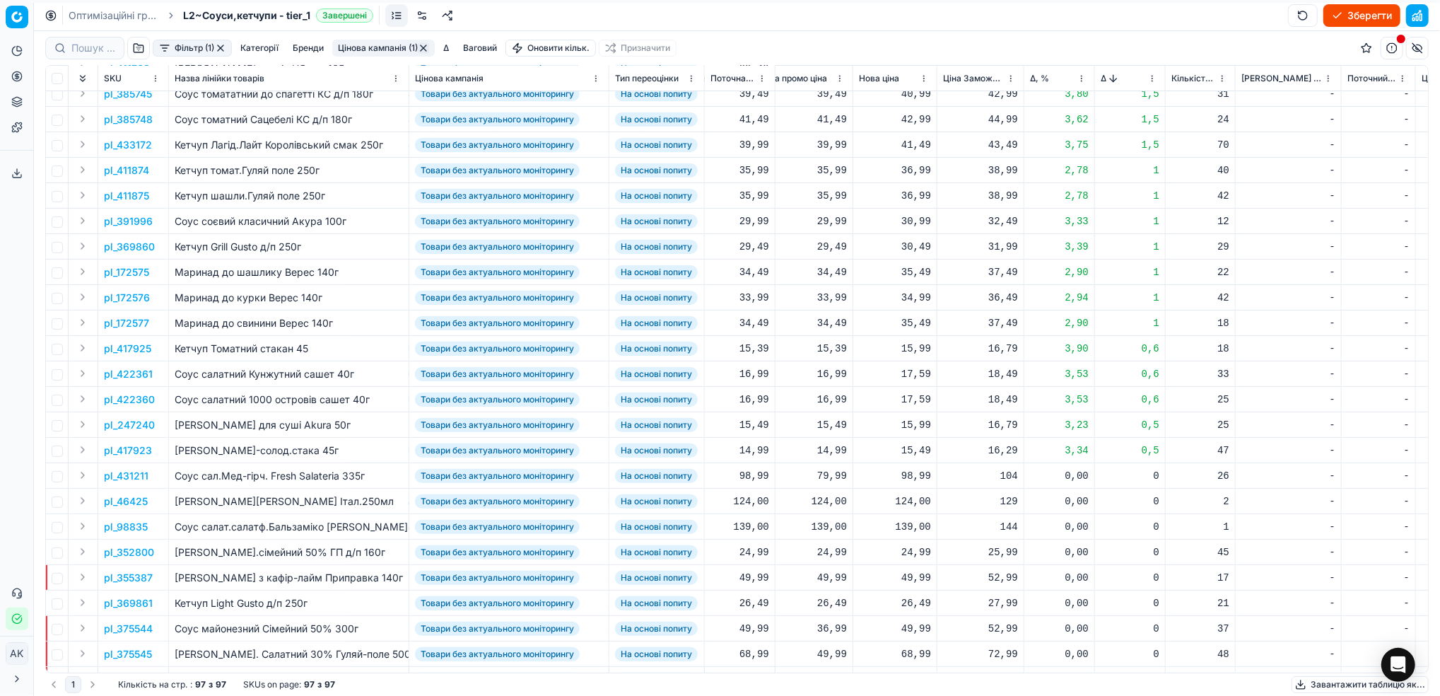
click at [125, 350] on p "pl_417925" at bounding box center [127, 349] width 47 height 14
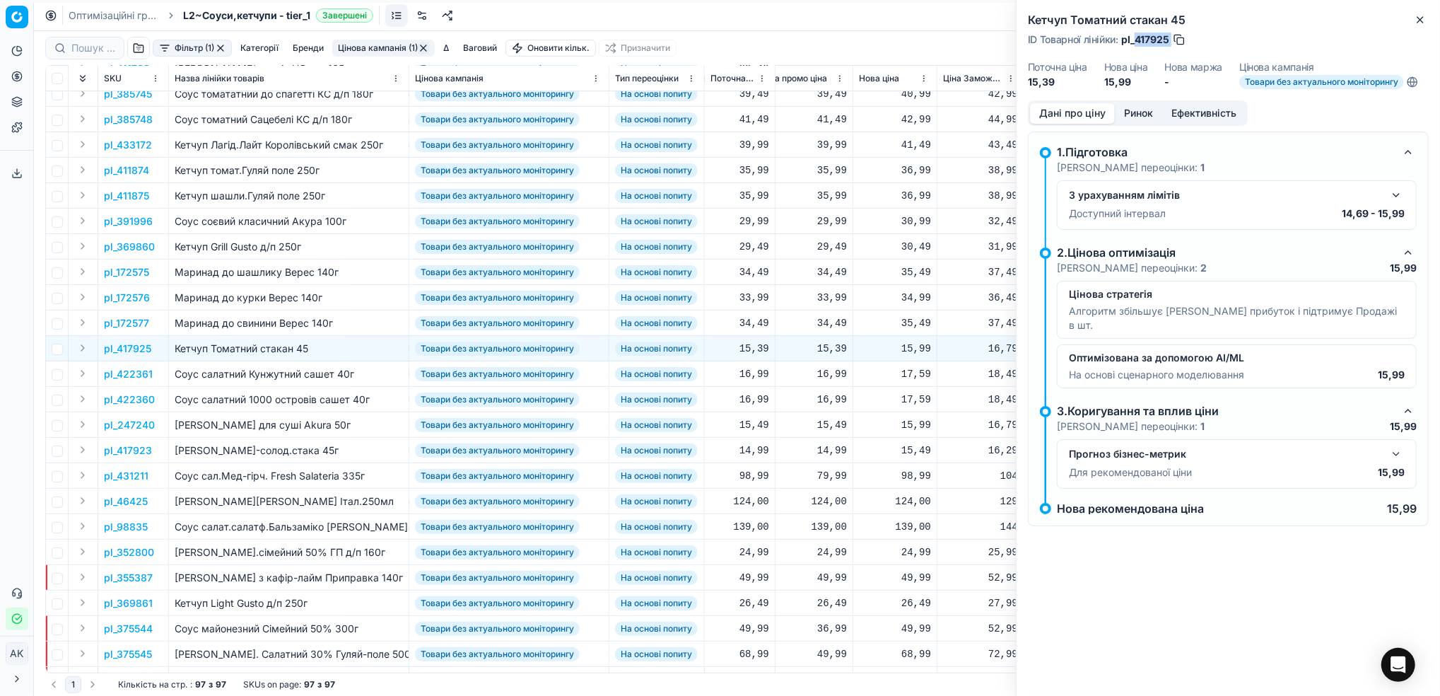
drag, startPoint x: 1172, startPoint y: 41, endPoint x: 1135, endPoint y: 40, distance: 36.8
click at [1135, 40] on div "ID Товарної лінійки : pl_417925" at bounding box center [1107, 40] width 158 height 14
copy div "417925"
click at [1422, 25] on icon "button" at bounding box center [1420, 19] width 11 height 11
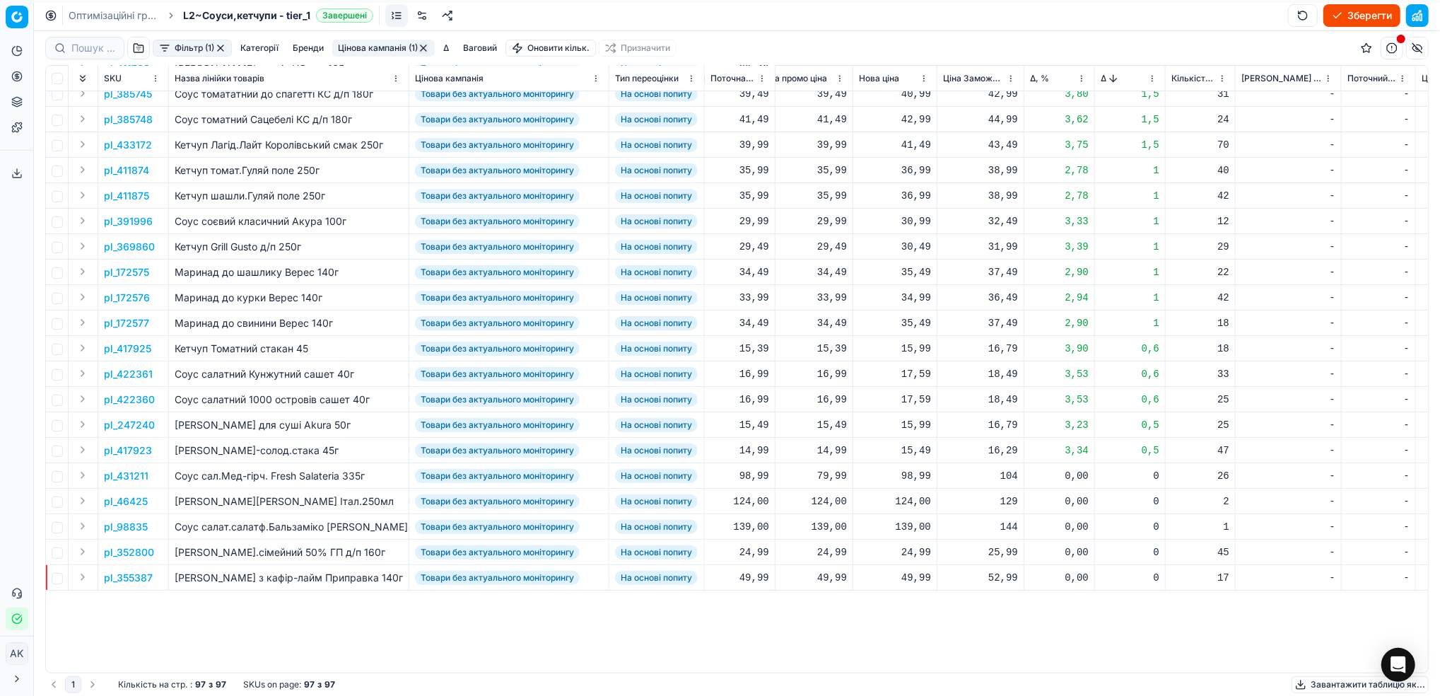
scroll to position [0, 428]
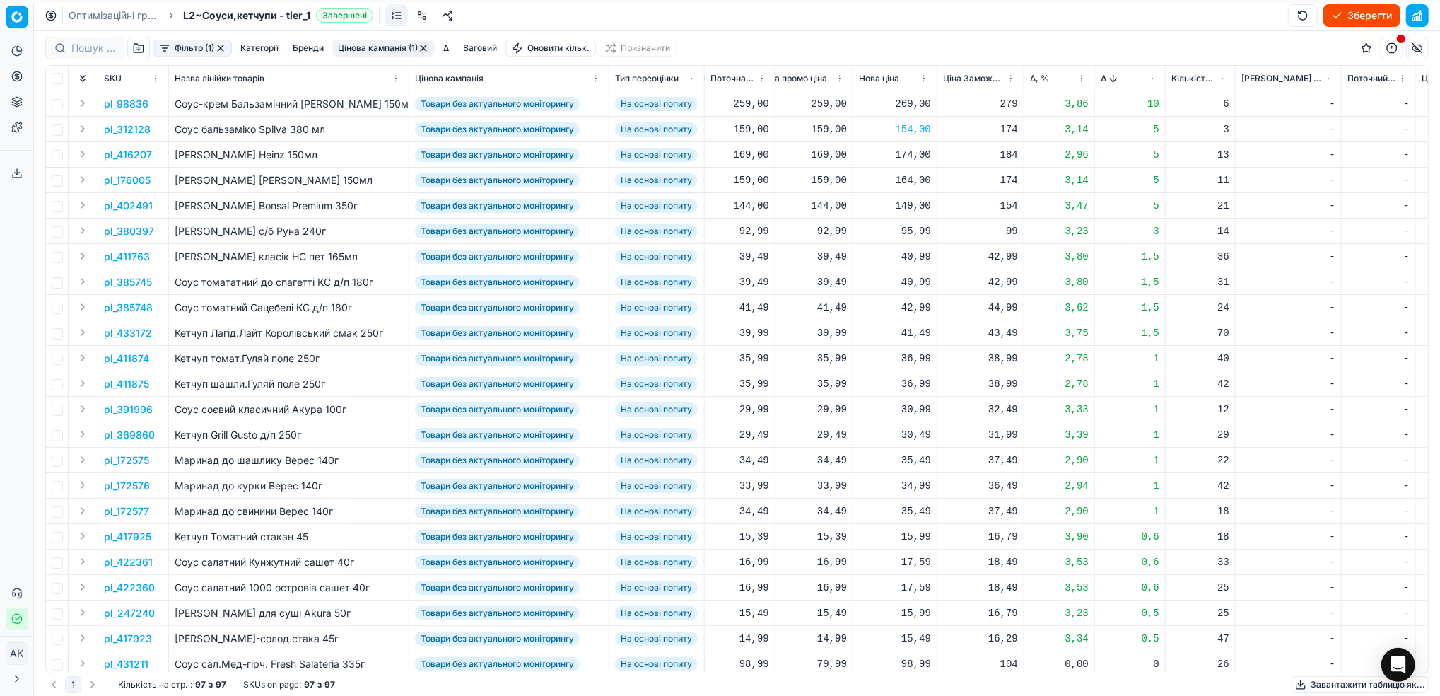
click at [1152, 79] on html "Pricing platform Аналітика Цінова оптимізація Асортимент продукції Шаблони Серв…" at bounding box center [720, 348] width 1440 height 696
drag, startPoint x: 1131, startPoint y: 122, endPoint x: 1189, endPoint y: 213, distance: 107.1
click at [1130, 125] on div "Sort by Δ ascending" at bounding box center [1149, 126] width 112 height 14
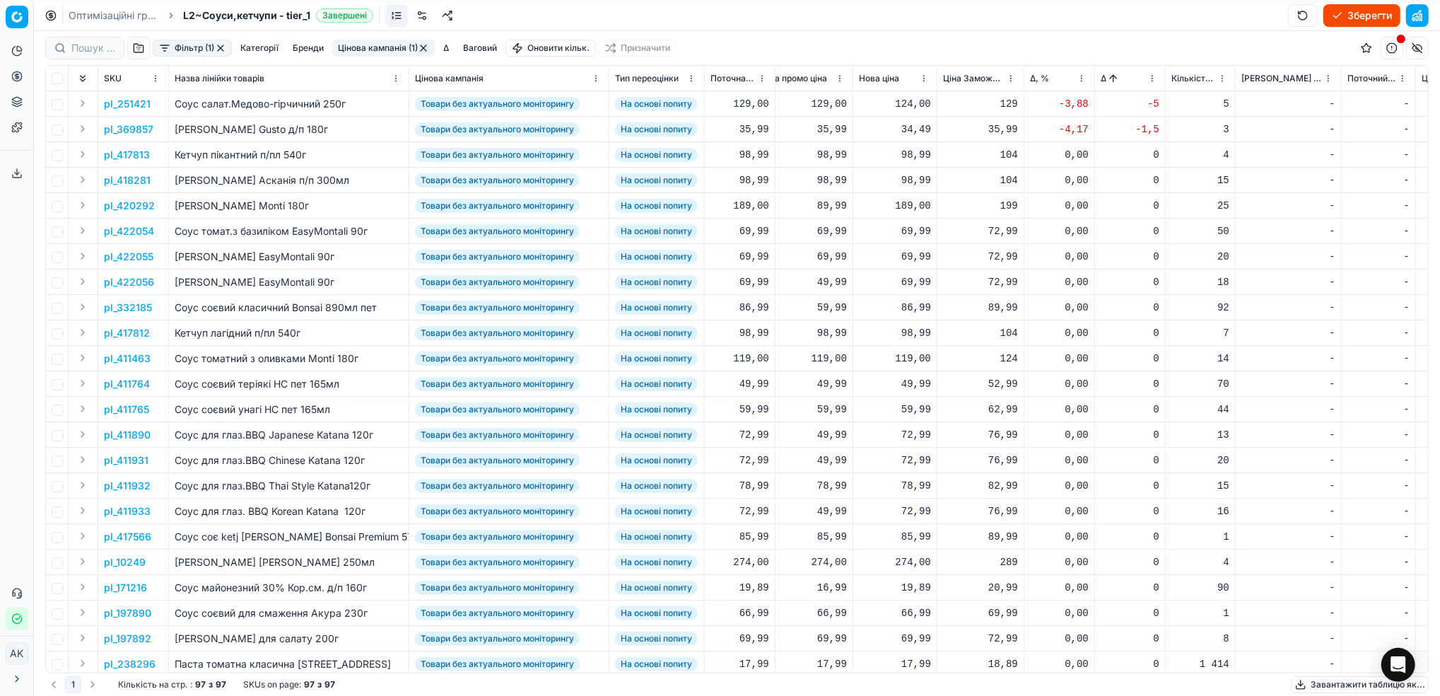
click at [132, 102] on p "pl_251421" at bounding box center [127, 104] width 47 height 14
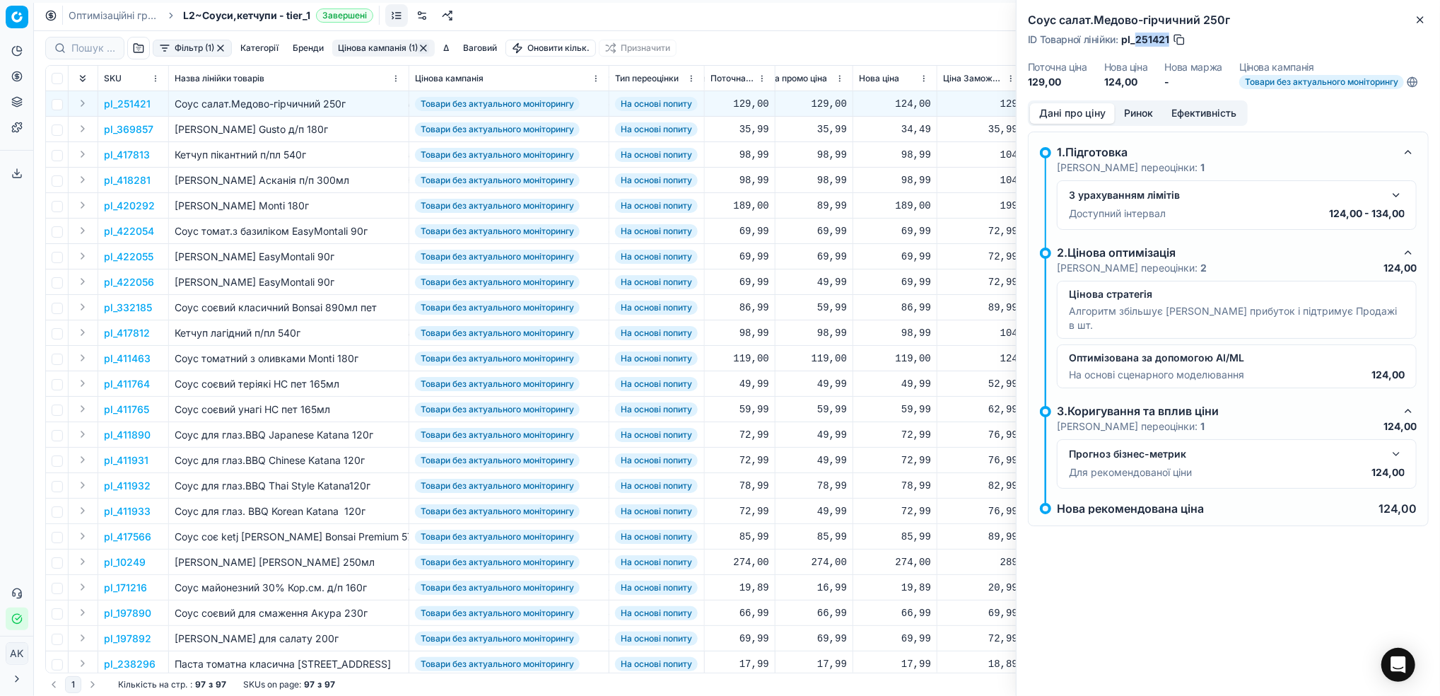
drag, startPoint x: 1169, startPoint y: 40, endPoint x: 1137, endPoint y: 45, distance: 32.1
click at [1137, 45] on span "pl_251421" at bounding box center [1145, 40] width 48 height 14
copy span "251421"
click at [1418, 23] on icon "button" at bounding box center [1420, 19] width 11 height 11
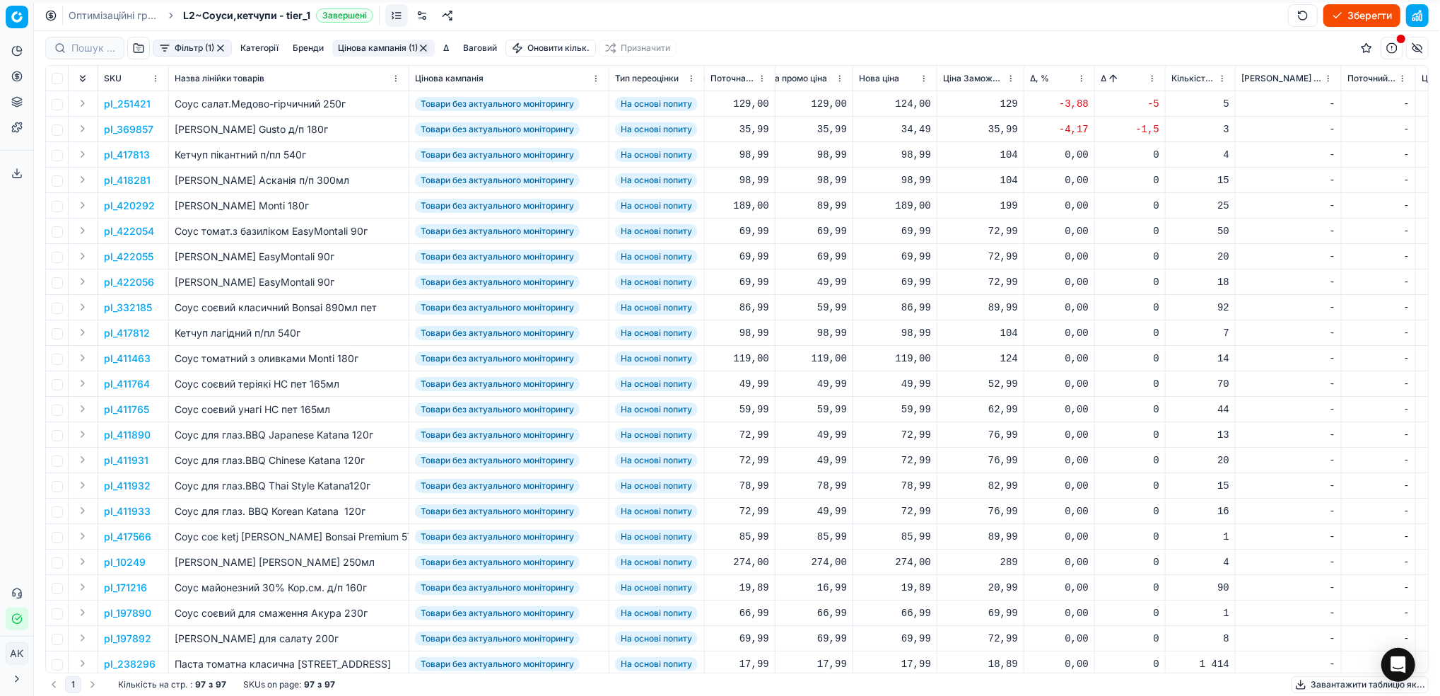
click at [907, 105] on div "124,00" at bounding box center [895, 104] width 72 height 14
click at [916, 227] on input "124.00" at bounding box center [945, 229] width 102 height 23
type input "129.00"
click at [136, 128] on p "pl_369857" at bounding box center [128, 129] width 49 height 14
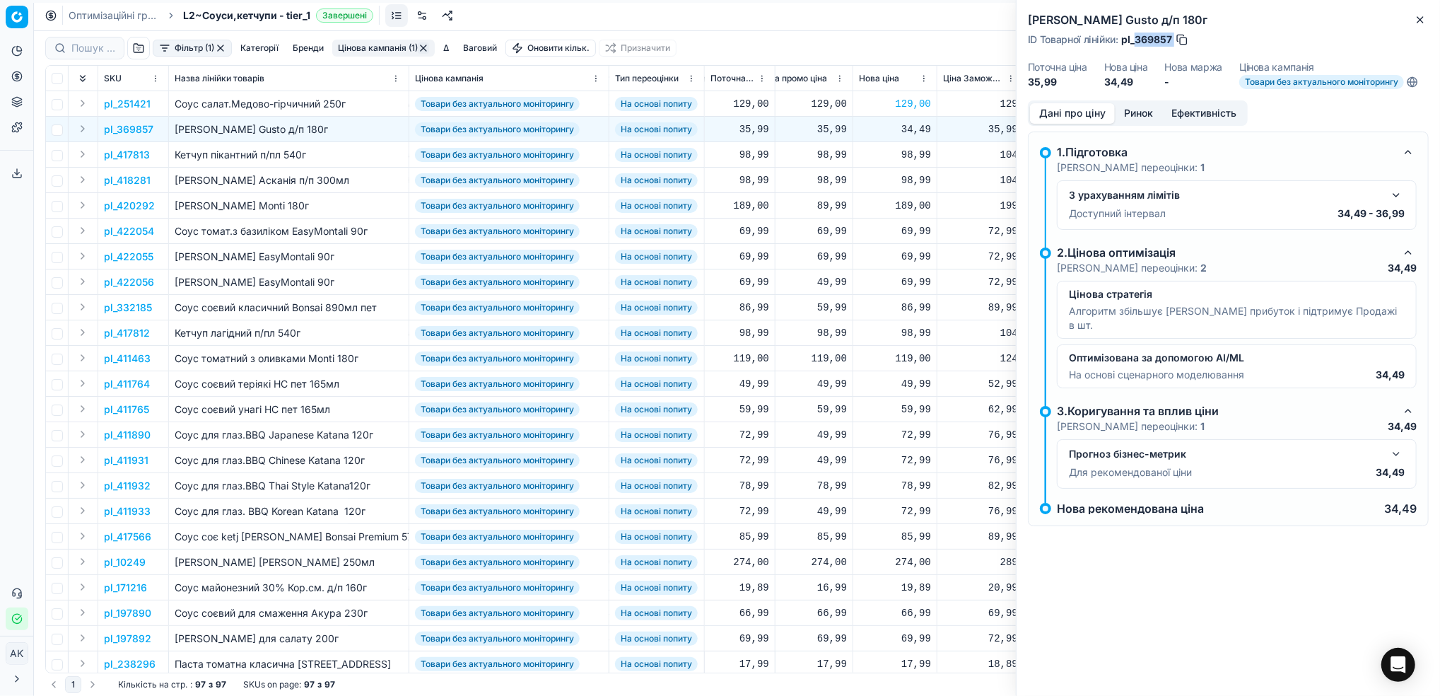
drag, startPoint x: 1174, startPoint y: 42, endPoint x: 1136, endPoint y: 38, distance: 37.6
click at [1136, 38] on div "ID Товарної лінійки : pl_369857" at bounding box center [1108, 40] width 161 height 14
copy div "369857"
click at [1416, 24] on icon "button" at bounding box center [1420, 19] width 11 height 11
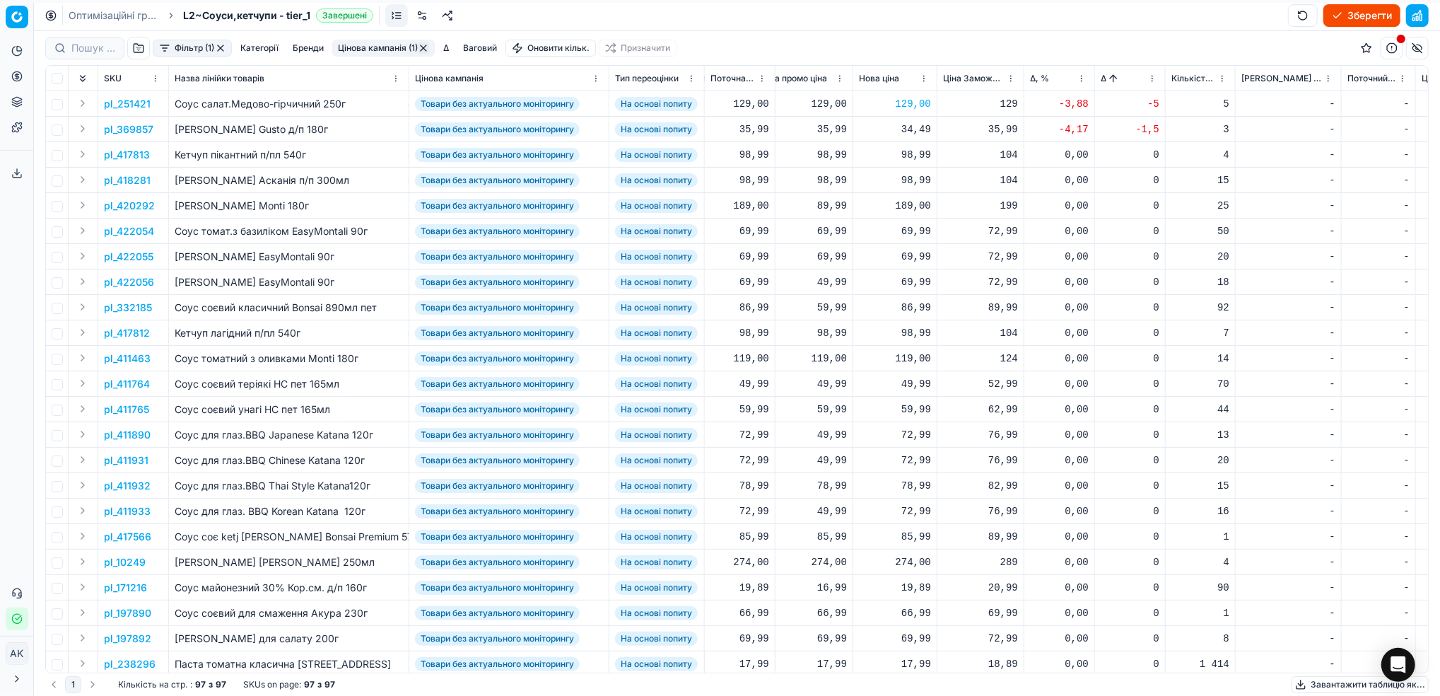
click div "34,49"
click input "34.49"
drag, startPoint x: 926, startPoint y: 257, endPoint x: 919, endPoint y: 258, distance: 7.1
click input "35.49"
type input "35.99"
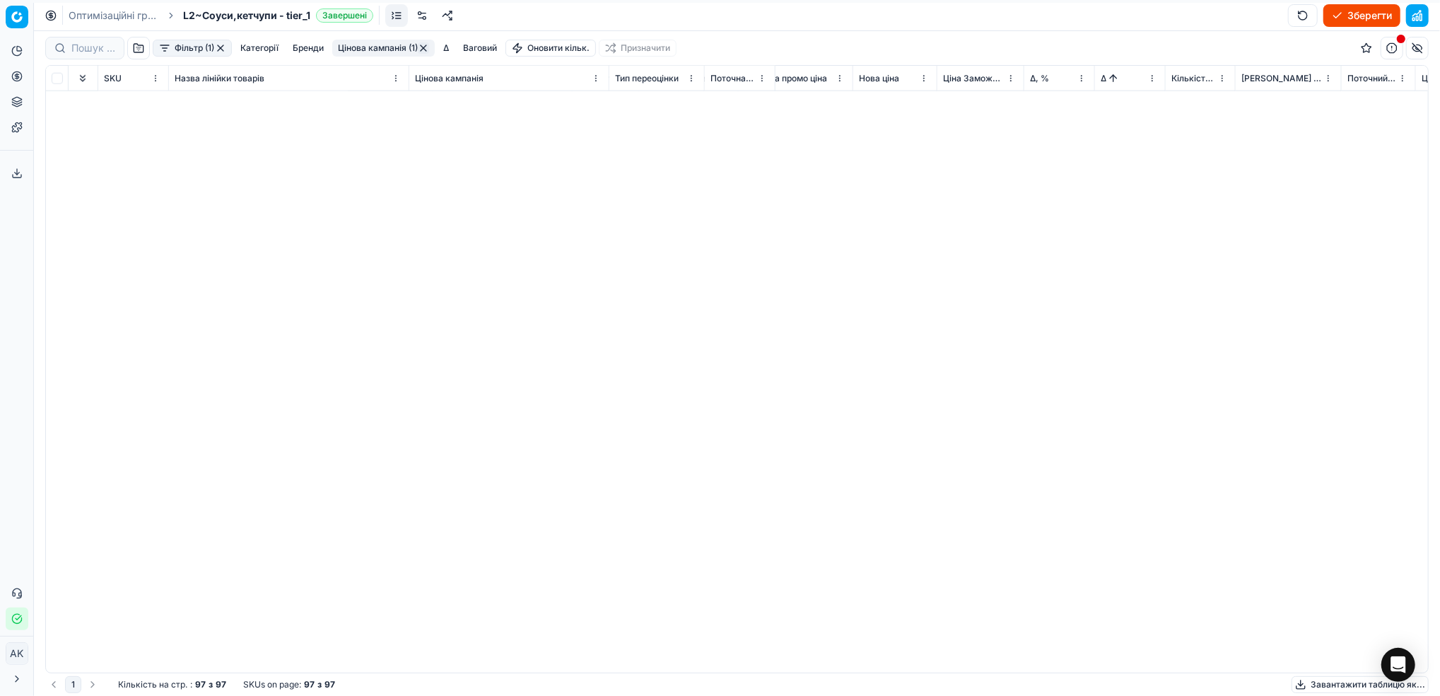
scroll to position [0, 428]
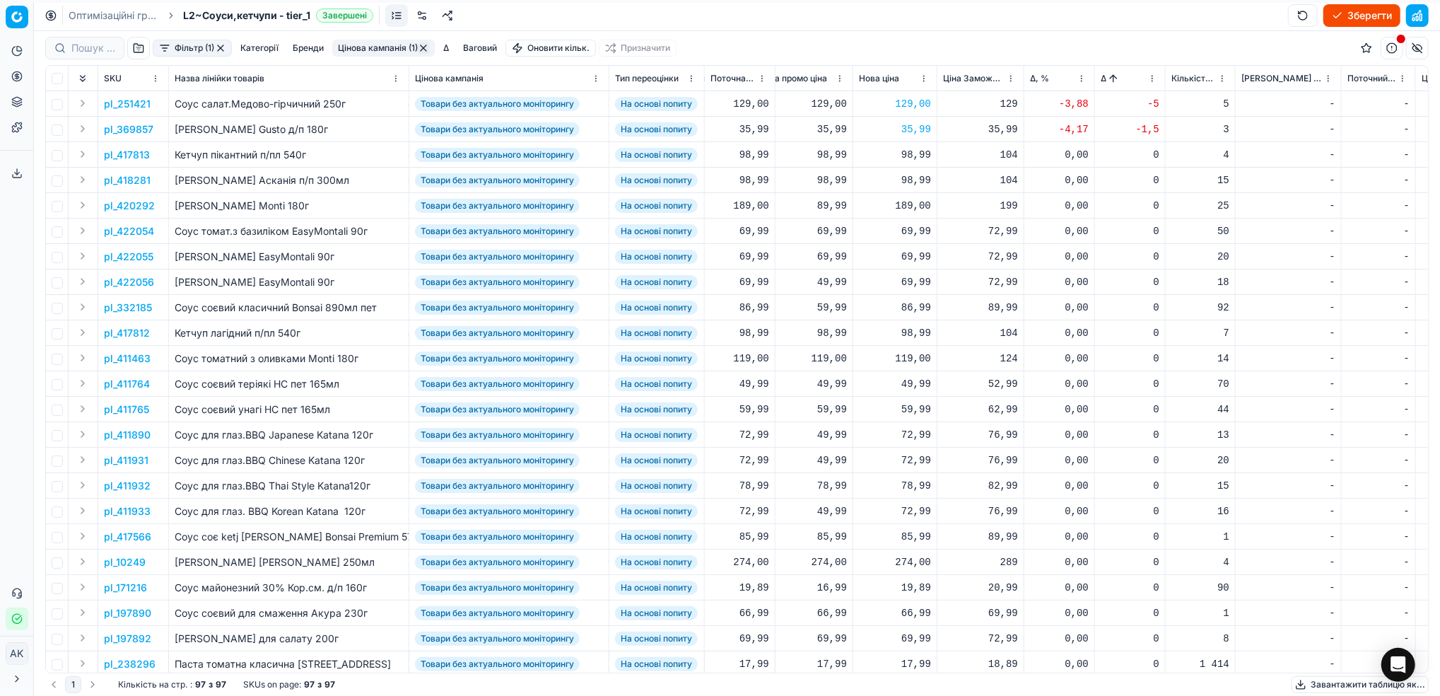
click button "Цінова кампанія (1)"
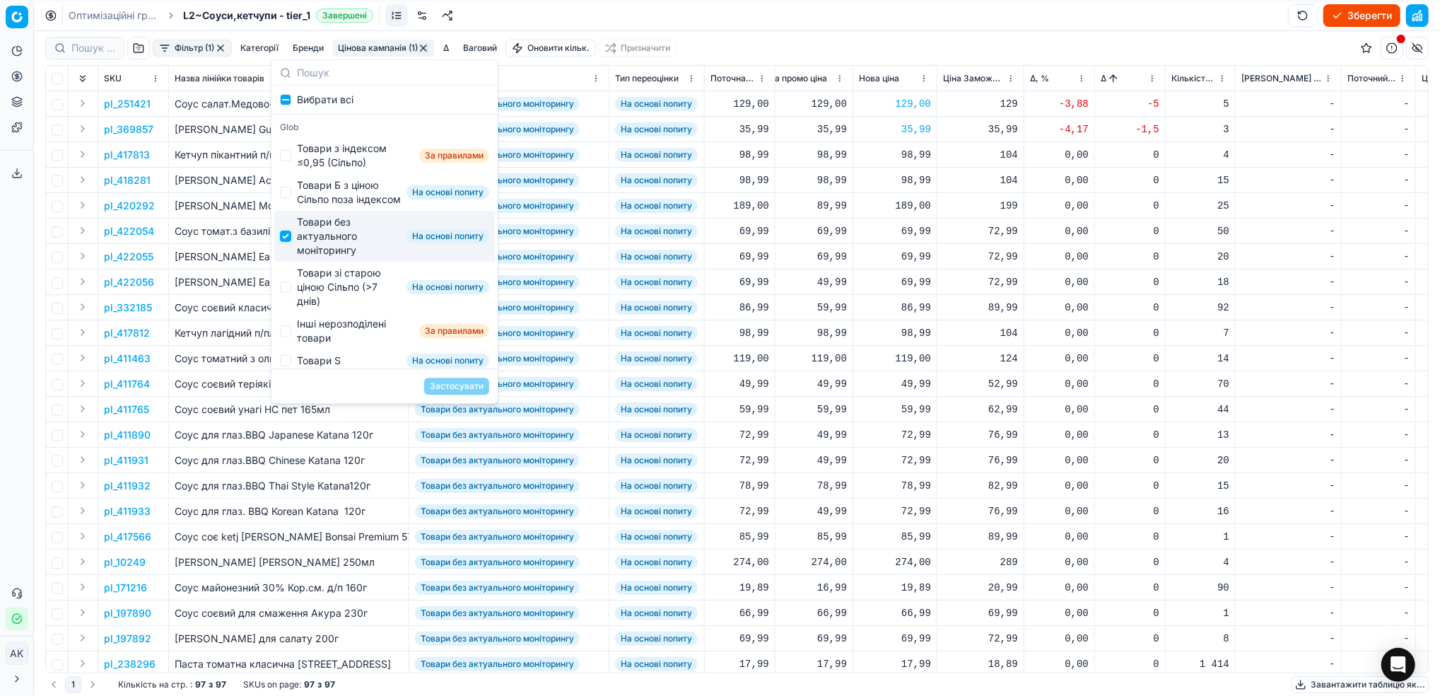
click input "Suggestions"
checkbox input "false"
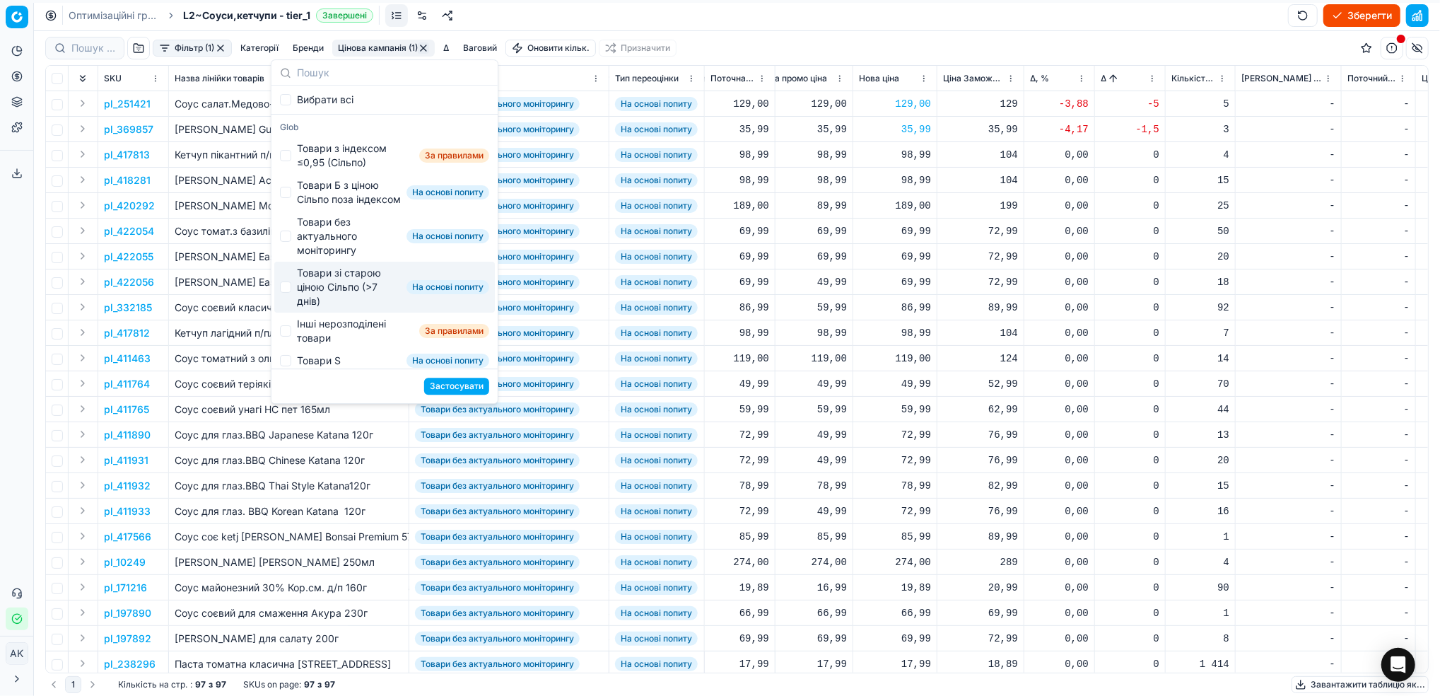
click div "Товари зі старою ціною Сільпо (>7 днів)"
checkbox input "true"
click button "Застосувати"
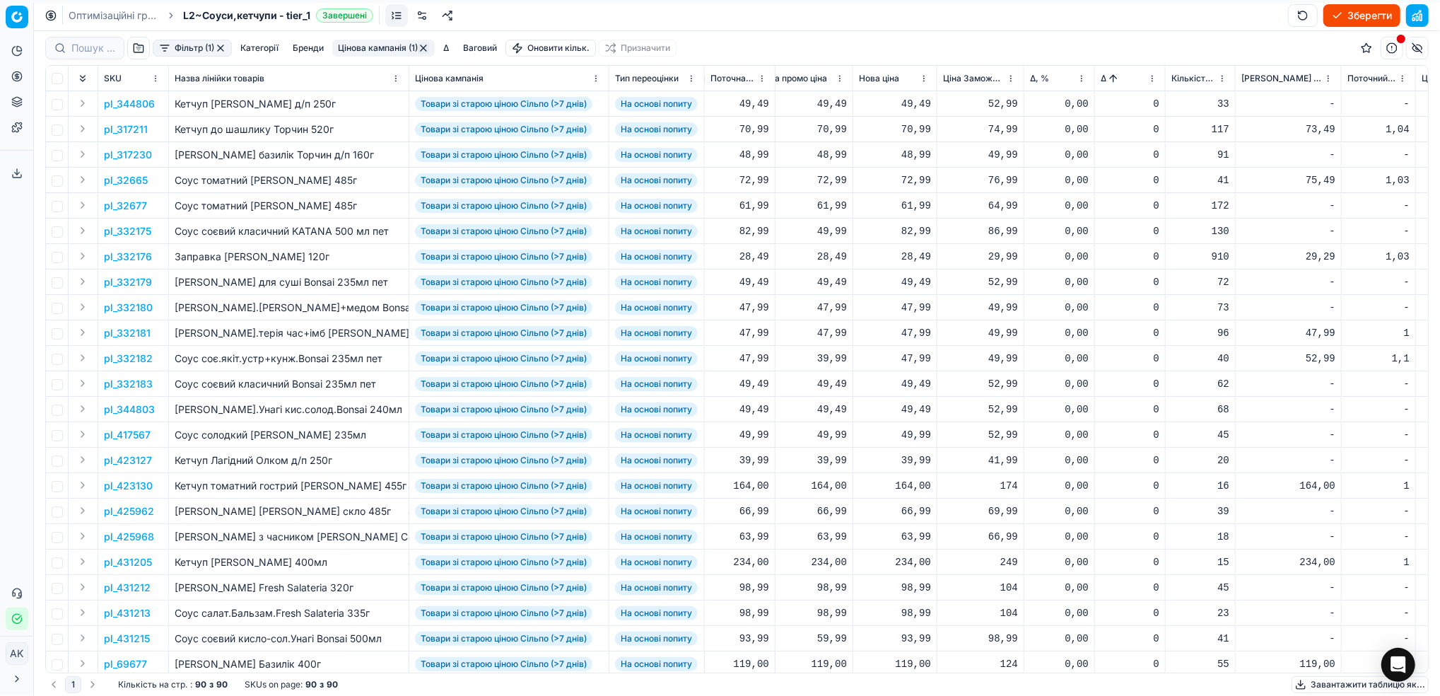
click html "Pricing platform Аналітика Цінова оптимізація Асортимент продукції Шаблони Серв…"
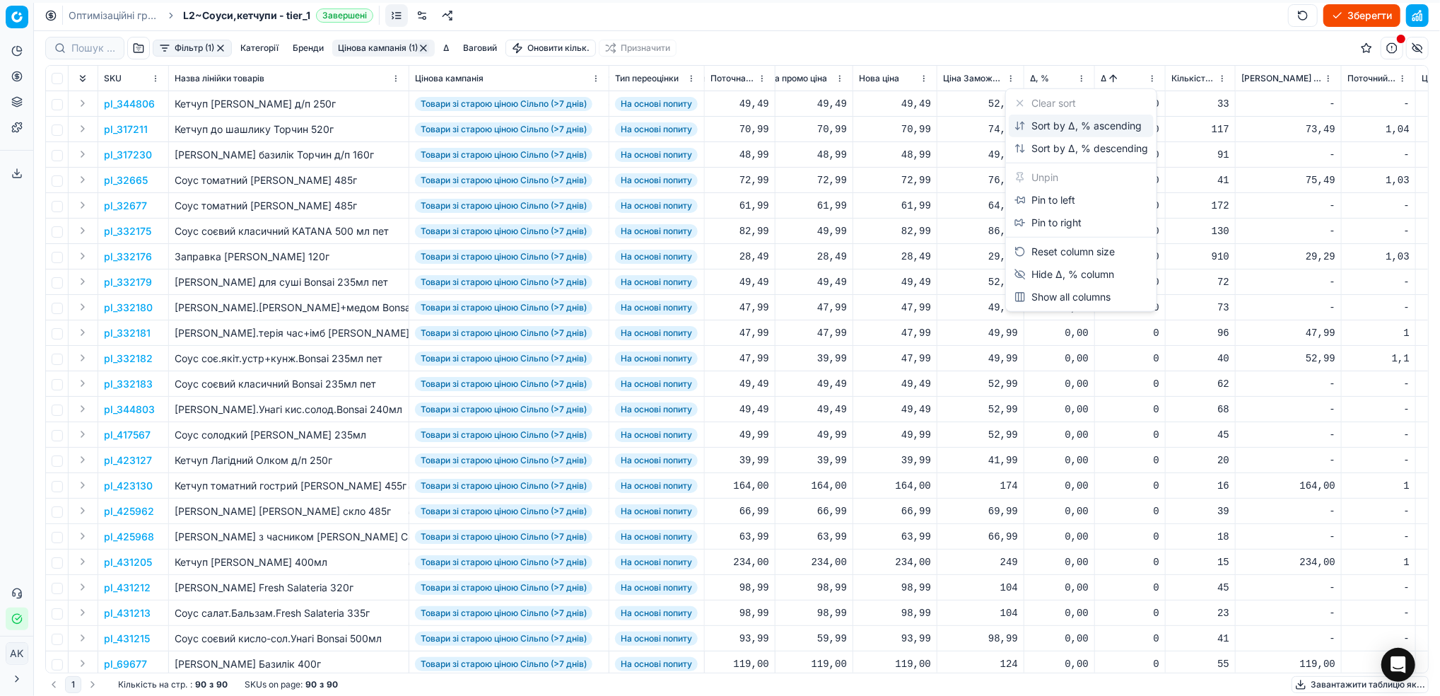
click div "Sort by Δ, % ascending"
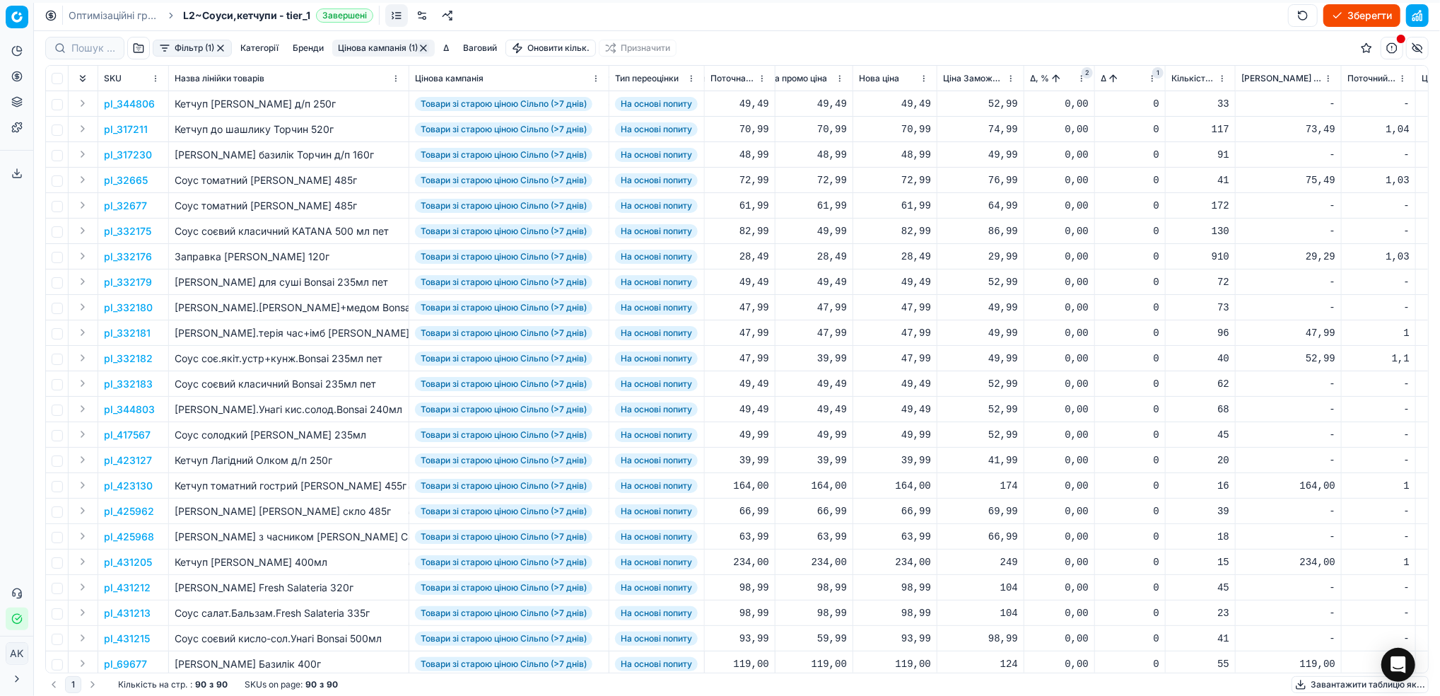
click span "1"
click html "Pricing platform Аналітика Цінова оптимізація Асортимент продукції Шаблони Серв…"
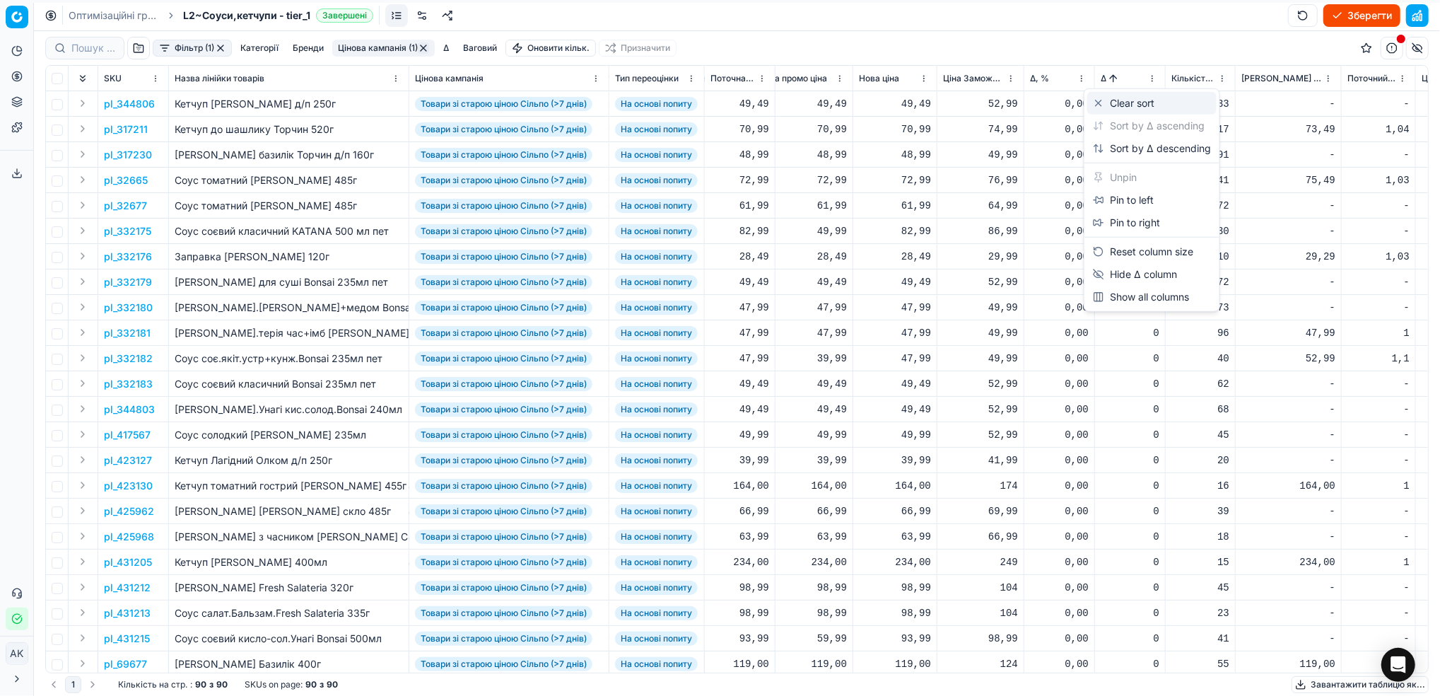
click div "Clear sort"
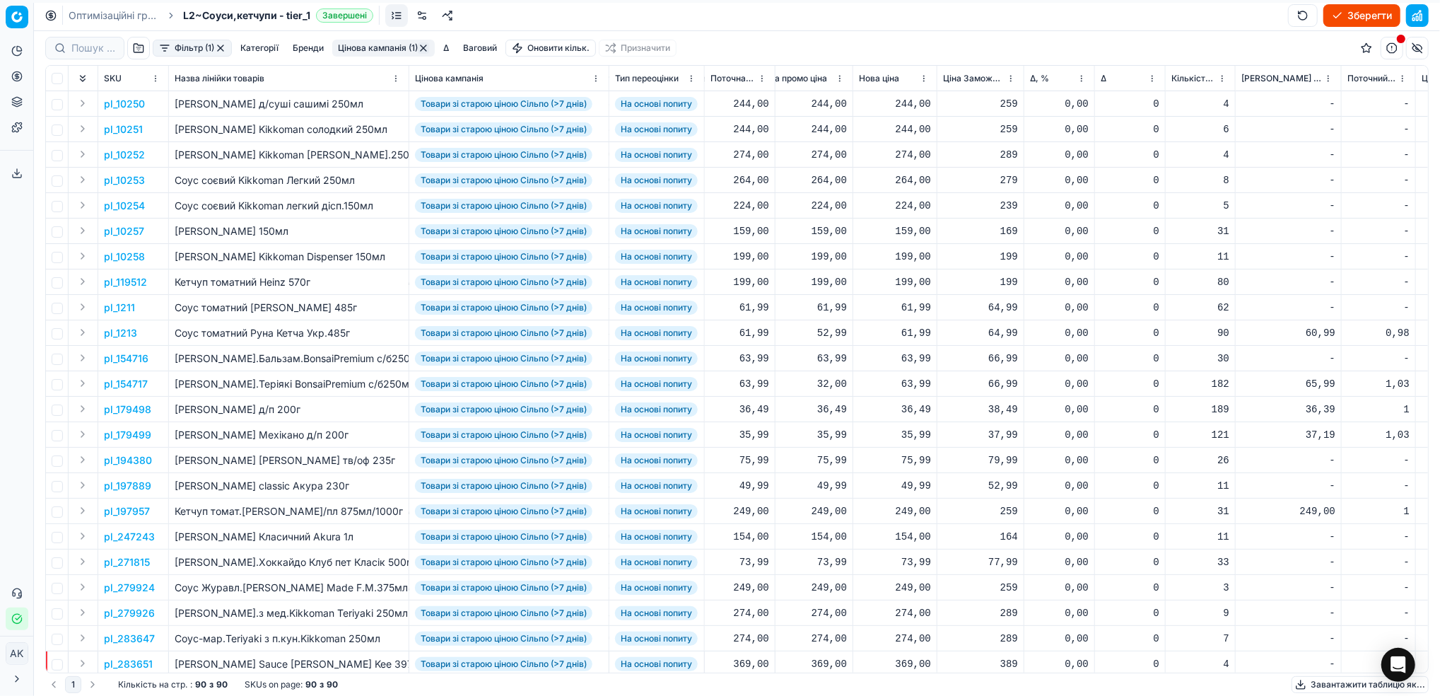
click html "Pricing platform Аналітика Цінова оптимізація Асортимент продукції Шаблони Серв…"
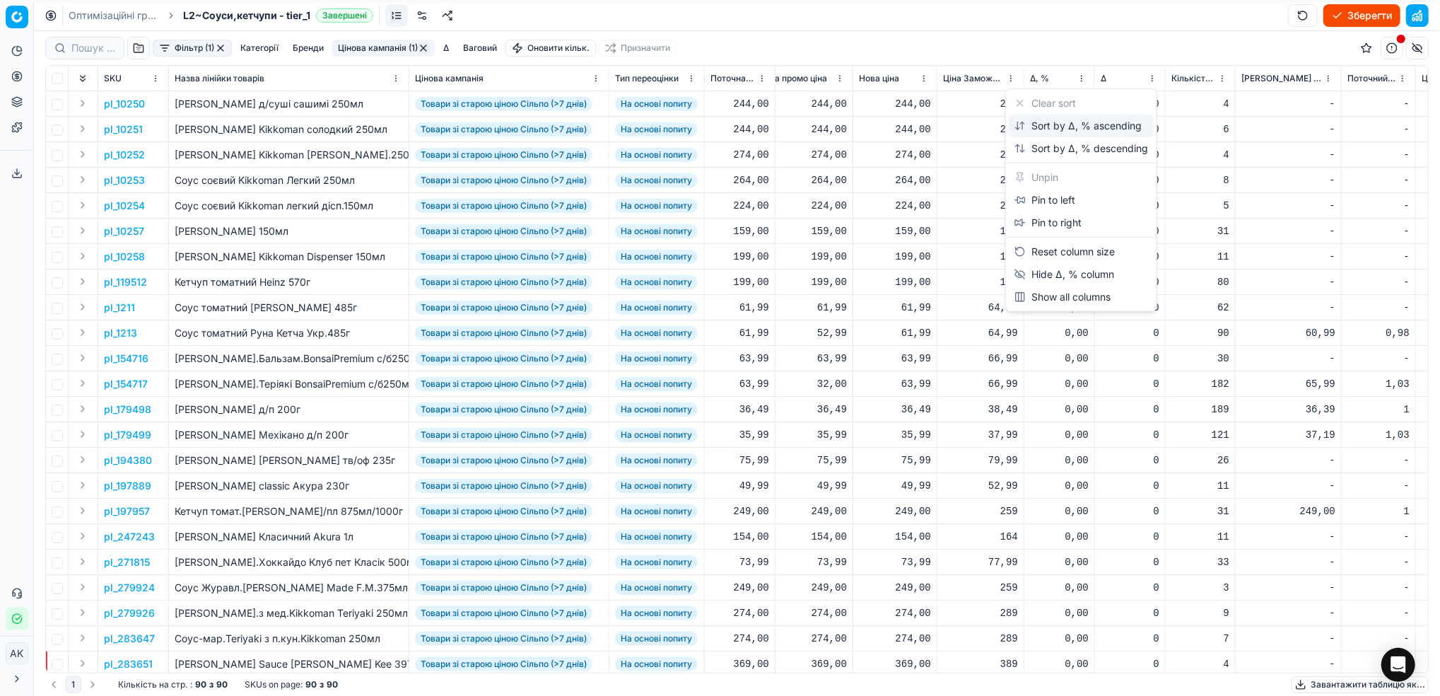
click div "Sort by Δ, % ascending"
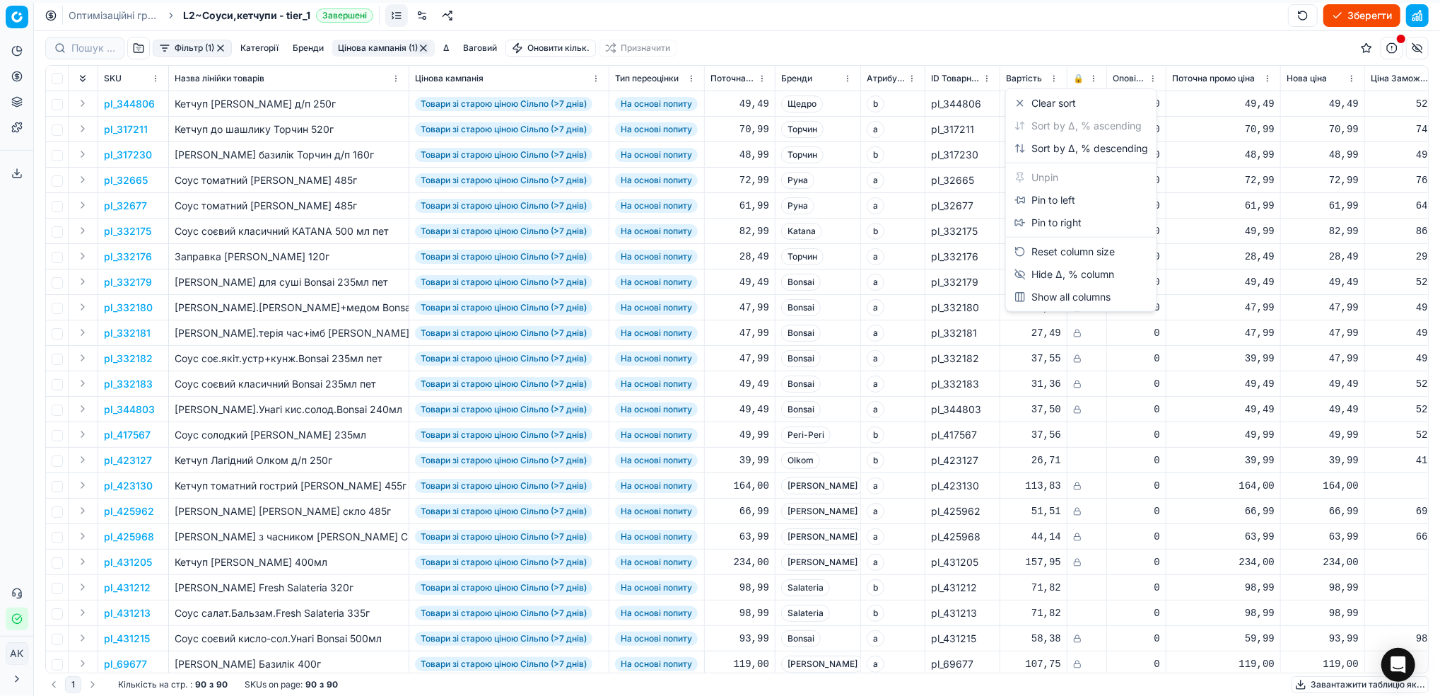
scroll to position [0, 428]
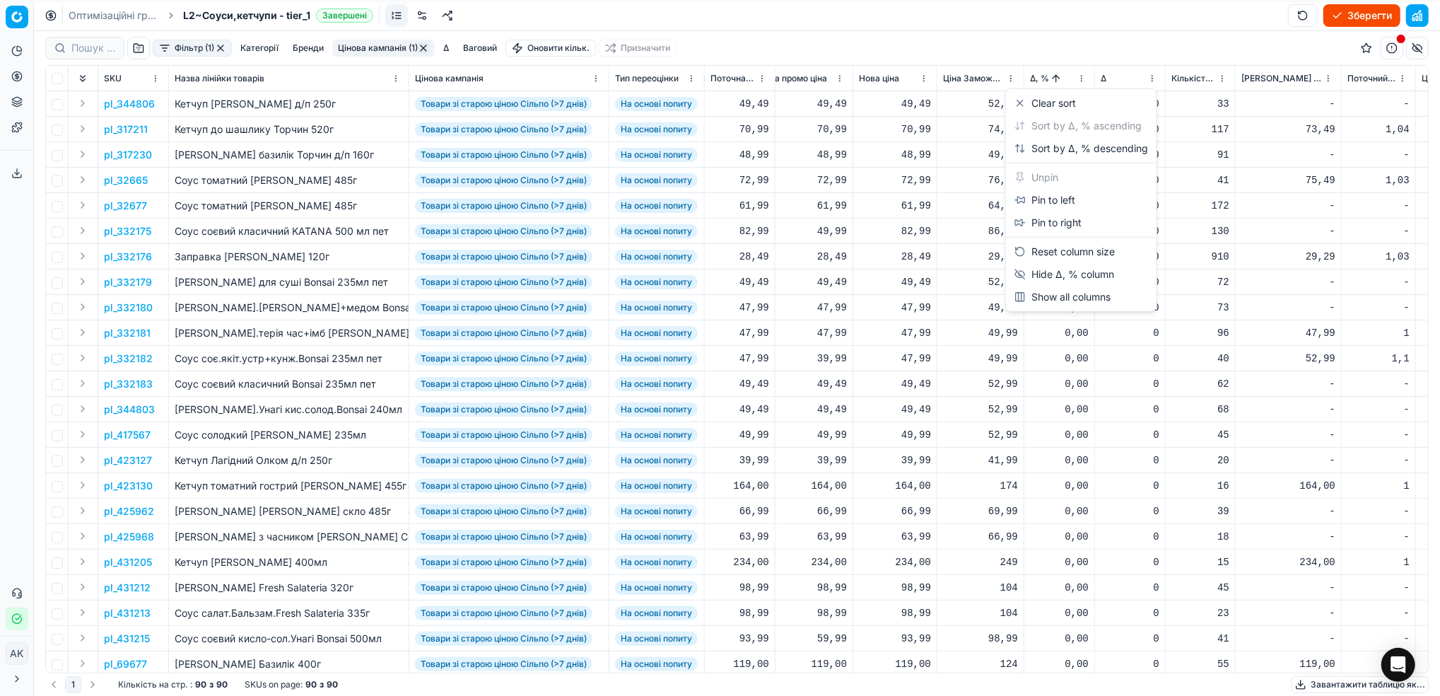
click at [1054, 146] on div "Sort by Δ, % descending" at bounding box center [1082, 148] width 134 height 14
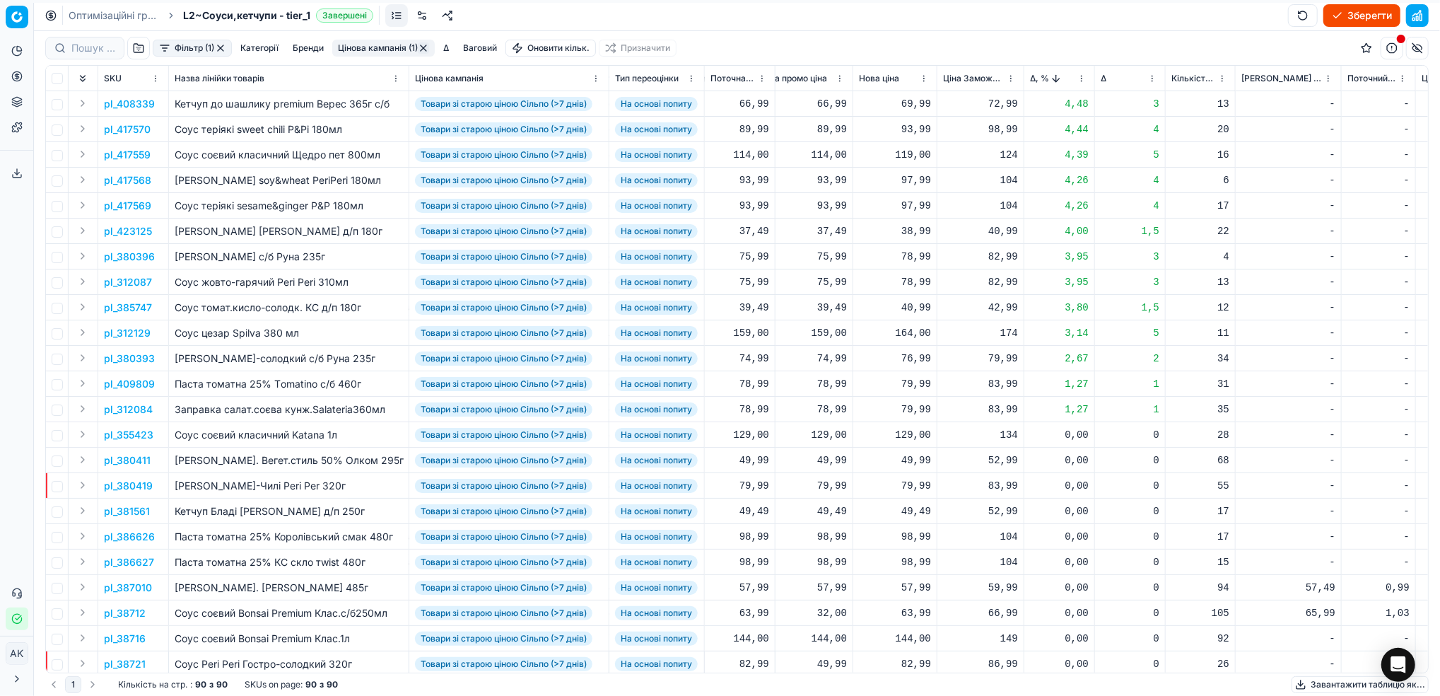
click at [130, 100] on p "pl_408339" at bounding box center [129, 104] width 51 height 14
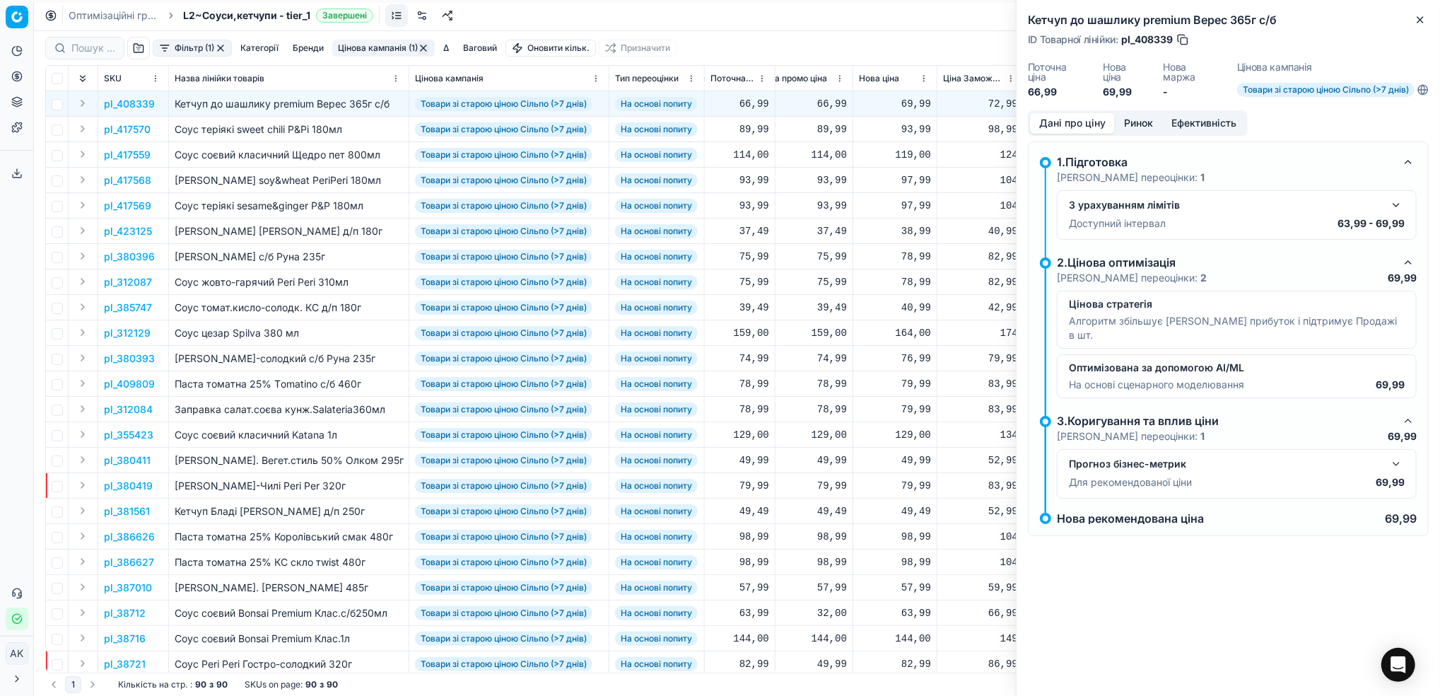
click at [1141, 121] on button "Ринок" at bounding box center [1138, 123] width 47 height 21
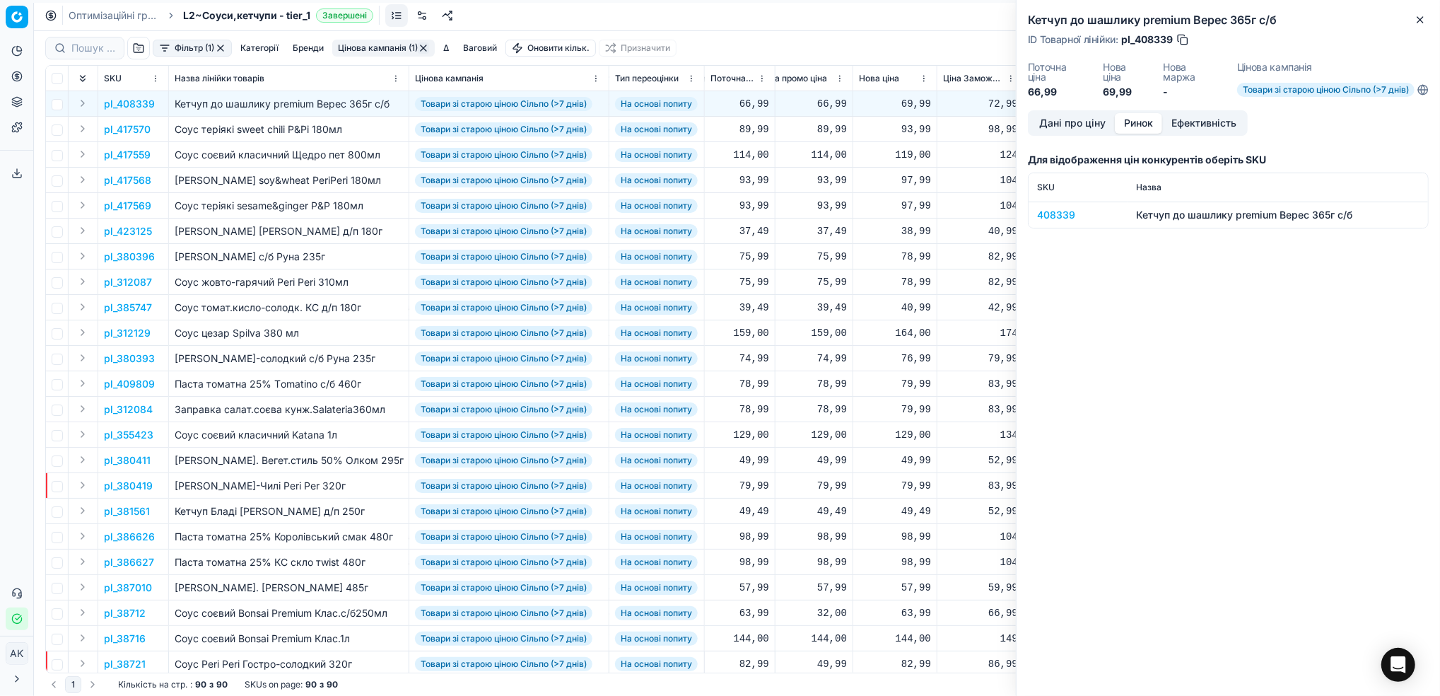
click at [1044, 211] on div "408339" at bounding box center [1078, 215] width 82 height 14
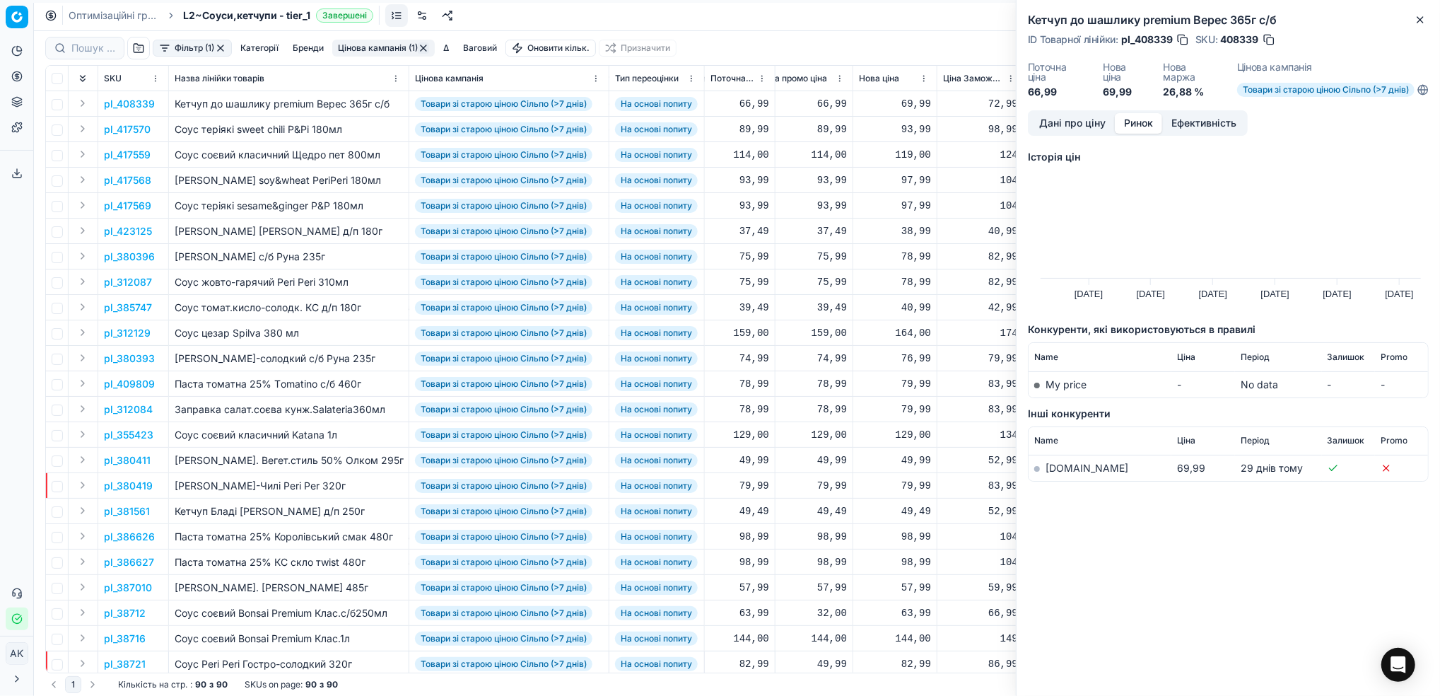
click at [1061, 470] on link "[DOMAIN_NAME]" at bounding box center [1087, 468] width 83 height 12
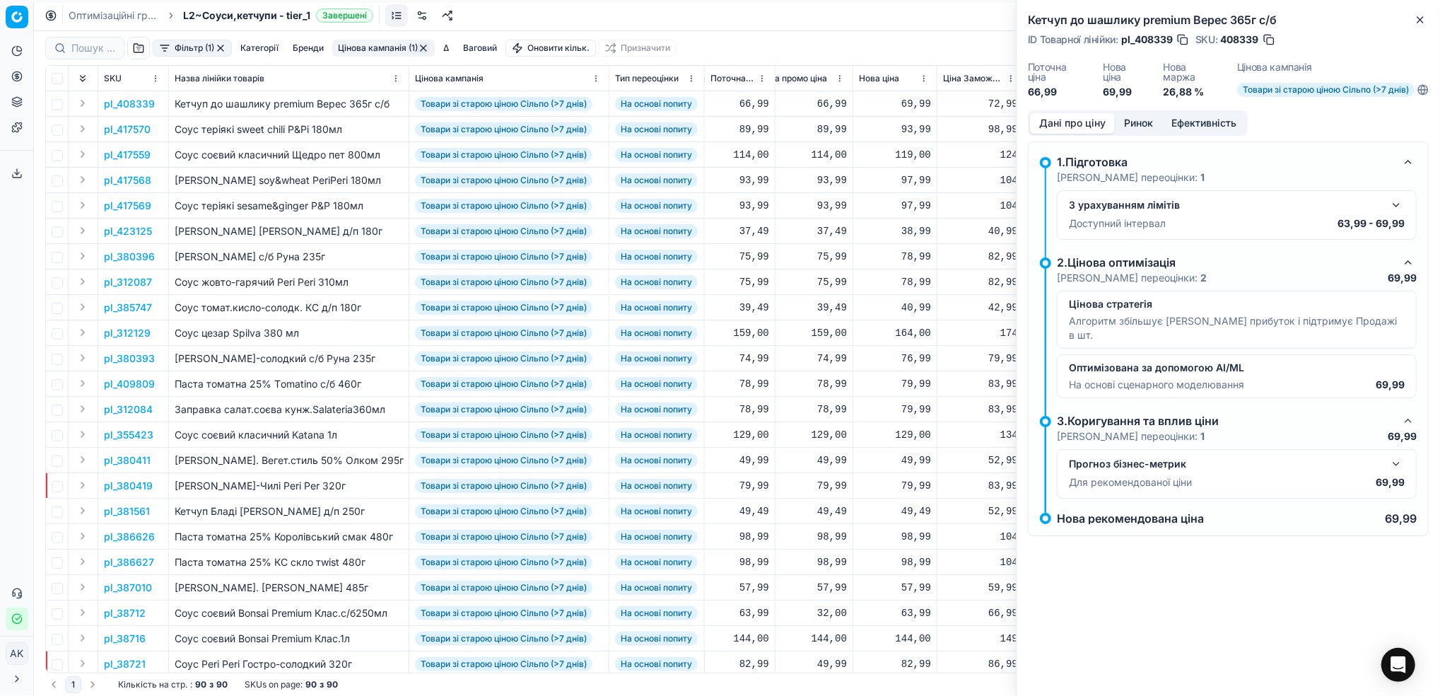
click at [1056, 131] on button "Дані про ціну" at bounding box center [1072, 123] width 85 height 21
click at [1426, 18] on icon "button" at bounding box center [1420, 19] width 11 height 11
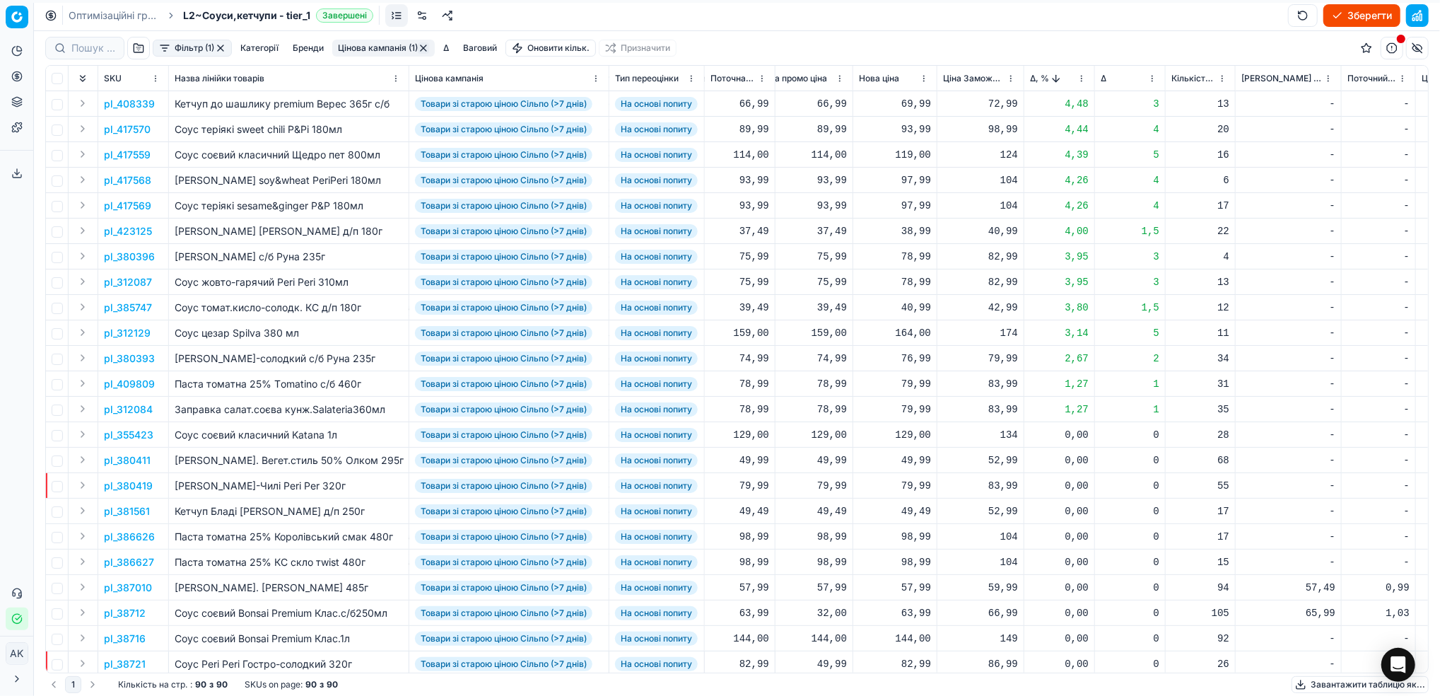
drag, startPoint x: 123, startPoint y: 262, endPoint x: 141, endPoint y: 263, distance: 17.7
click at [124, 262] on p "pl_380396" at bounding box center [129, 257] width 51 height 14
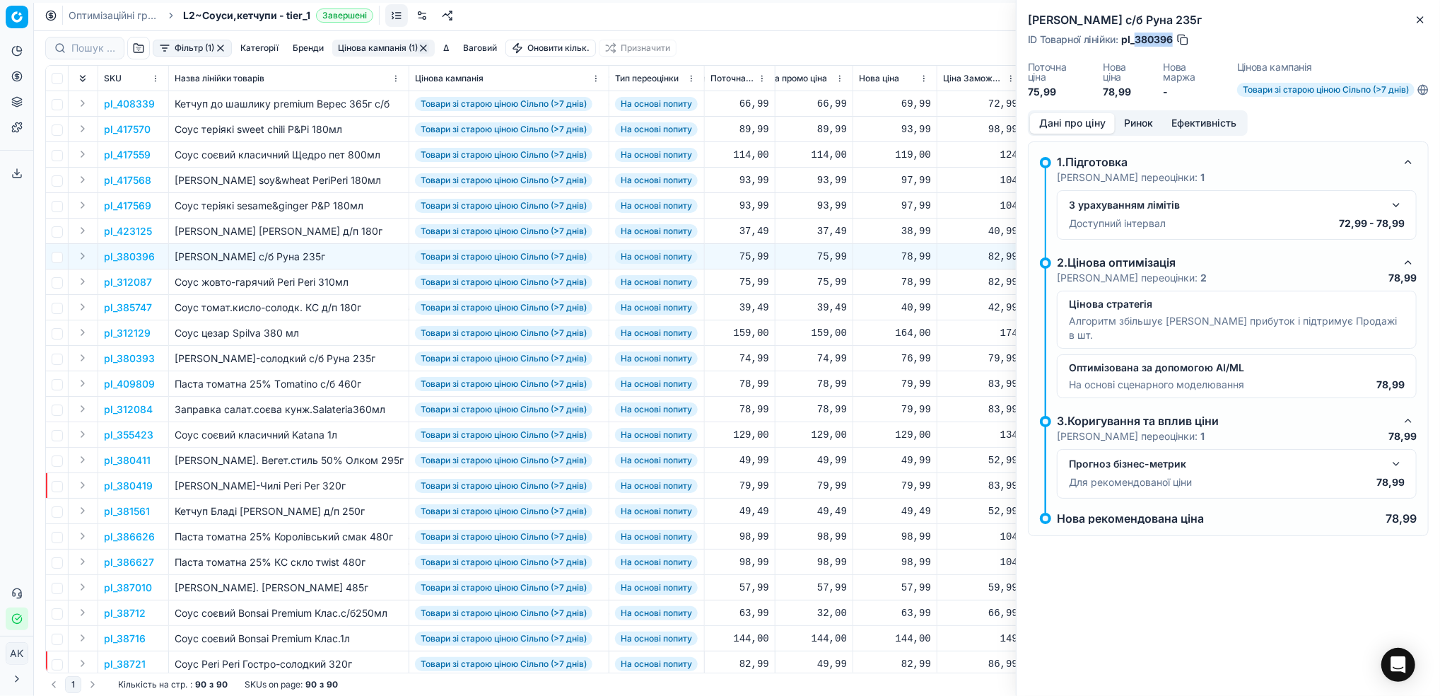
drag, startPoint x: 1172, startPoint y: 42, endPoint x: 1138, endPoint y: 40, distance: 34.0
click at [1138, 40] on span "pl_380396" at bounding box center [1147, 40] width 52 height 14
copy span "380396"
click at [1396, 209] on button "button" at bounding box center [1396, 205] width 17 height 17
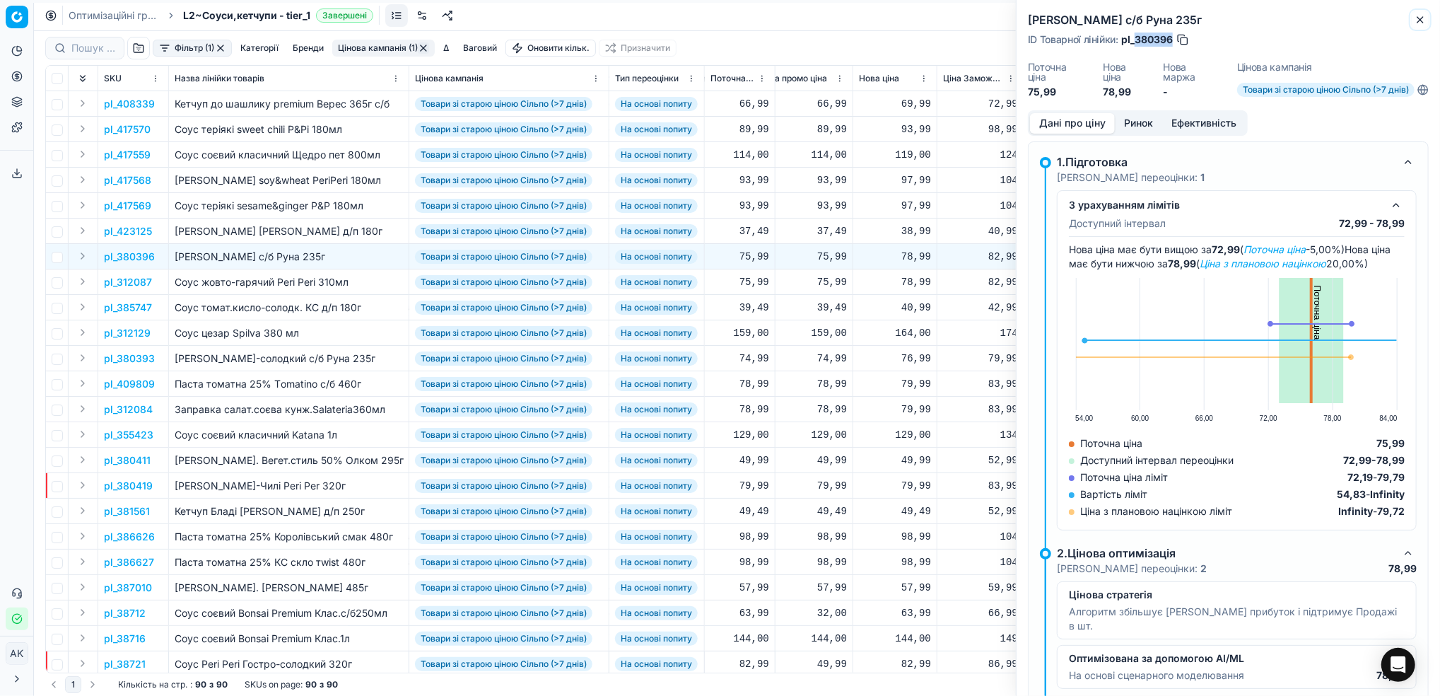
click at [1418, 25] on button "Close" at bounding box center [1420, 19] width 17 height 17
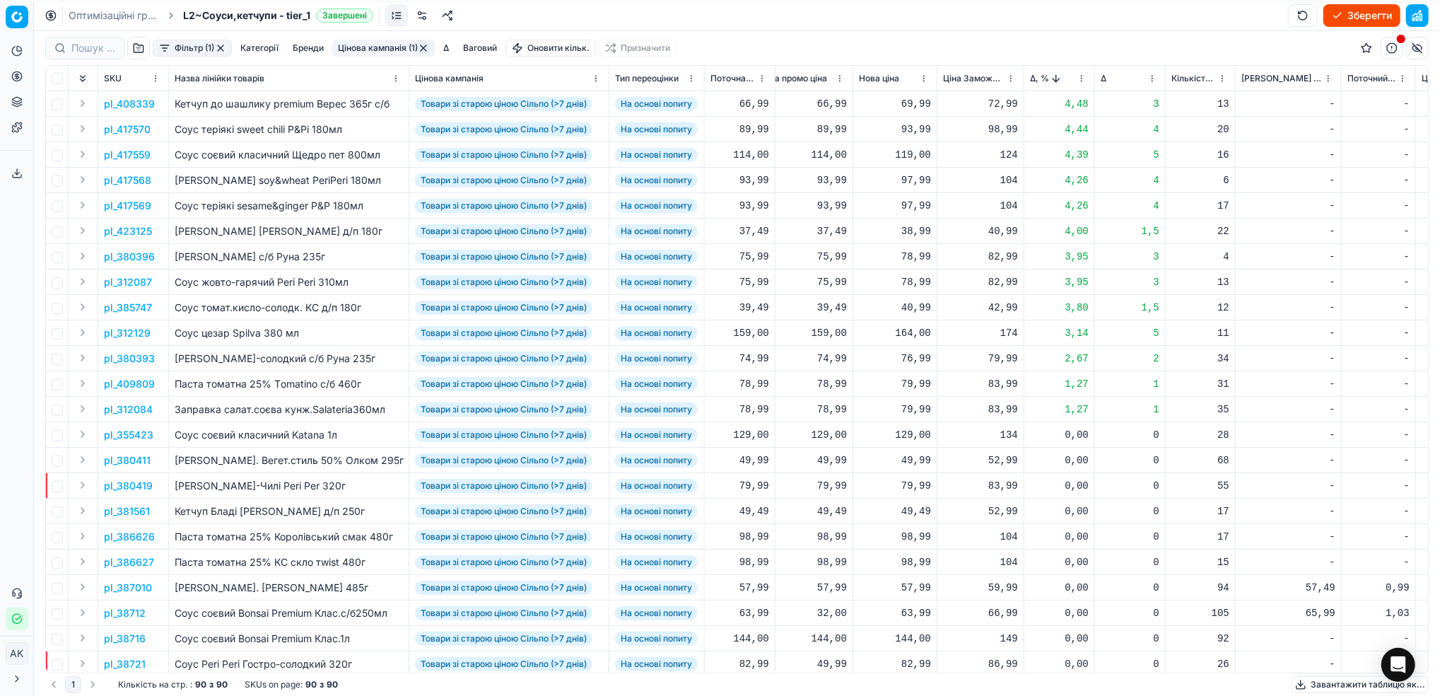
click at [904, 258] on div "78,99" at bounding box center [895, 257] width 72 height 14
click at [909, 382] on input "78.99" at bounding box center [945, 381] width 102 height 23
type input "72.99"
click at [133, 182] on p "pl_417568" at bounding box center [127, 180] width 47 height 14
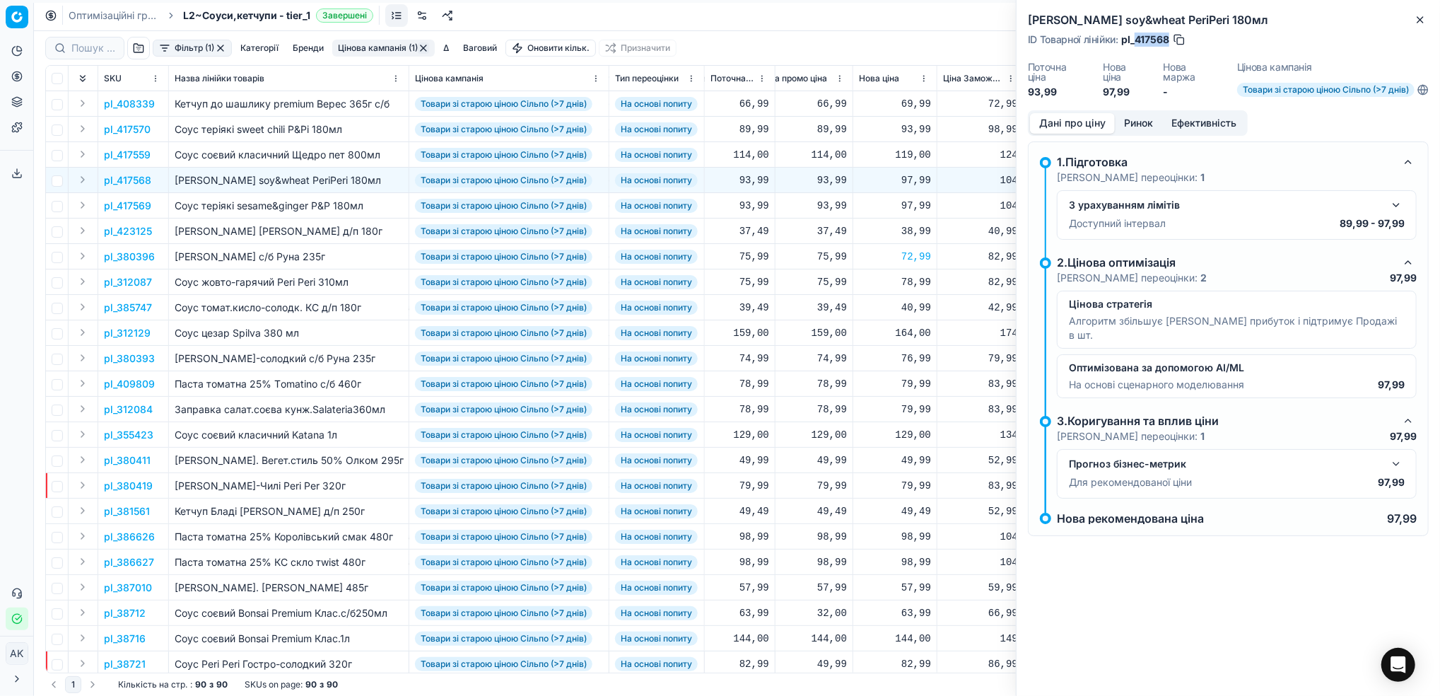
drag, startPoint x: 1169, startPoint y: 35, endPoint x: 1136, endPoint y: 42, distance: 33.8
click at [1136, 42] on span "pl_417568" at bounding box center [1145, 40] width 48 height 14
copy span "417568"
click at [1418, 21] on icon "button" at bounding box center [1420, 19] width 11 height 11
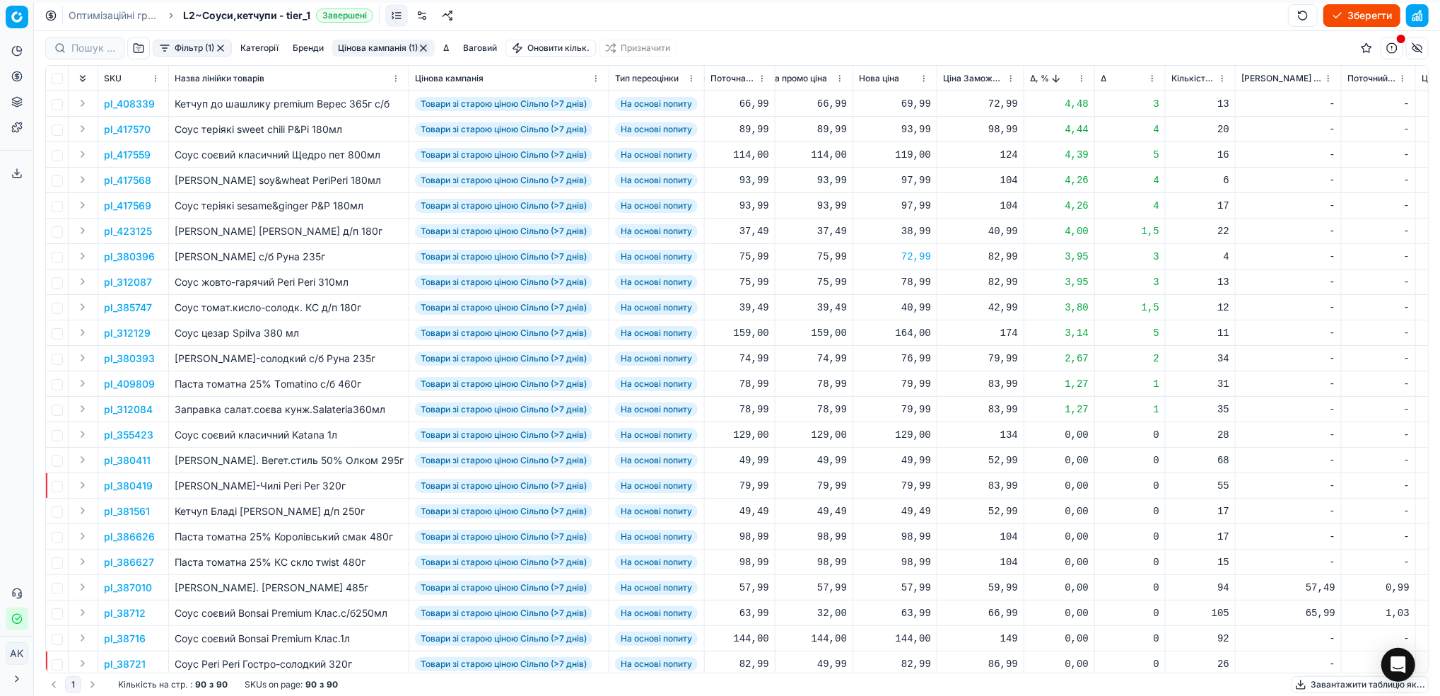
click at [909, 179] on div "97,99" at bounding box center [895, 180] width 72 height 14
drag, startPoint x: 913, startPoint y: 302, endPoint x: 901, endPoint y: 305, distance: 12.5
click at [901, 305] on input "97.99" at bounding box center [945, 304] width 102 height 23
type input "89.99"
click at [368, 49] on button "Цінова кампанія (1)" at bounding box center [383, 48] width 103 height 17
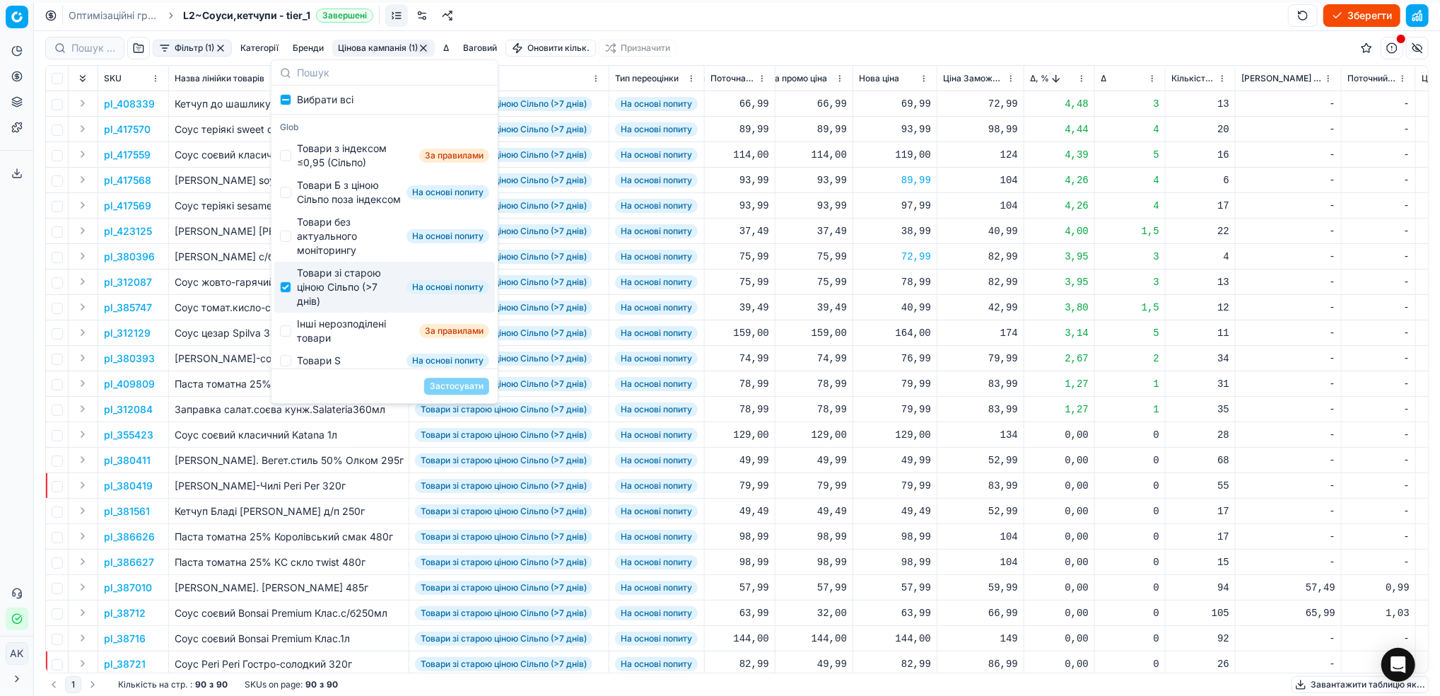
click at [295, 303] on div "Товари зі старою ціною Сільпо (>7 днів) На основі попиту" at bounding box center [384, 287] width 221 height 51
checkbox input "false"
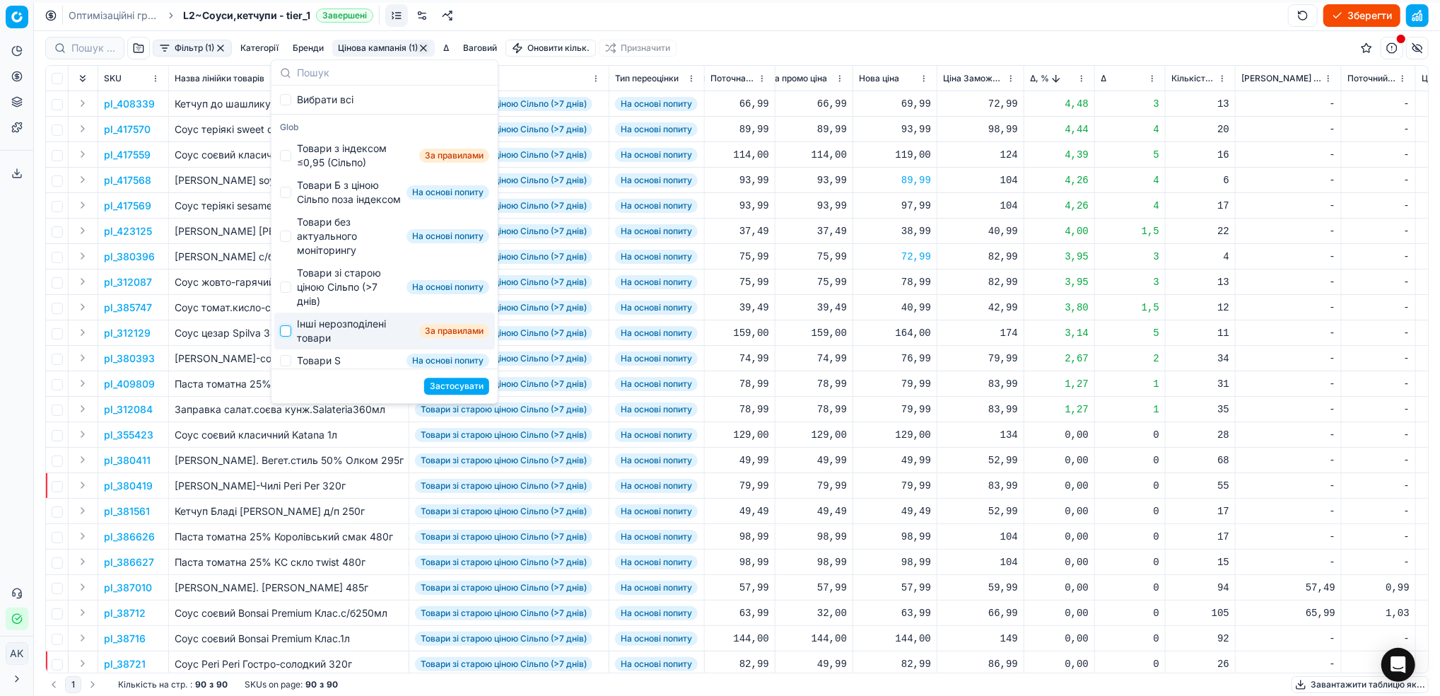
click at [286, 337] on input "Suggestions" at bounding box center [285, 330] width 11 height 11
checkbox input "true"
click at [446, 385] on button "Застосувати" at bounding box center [456, 386] width 65 height 17
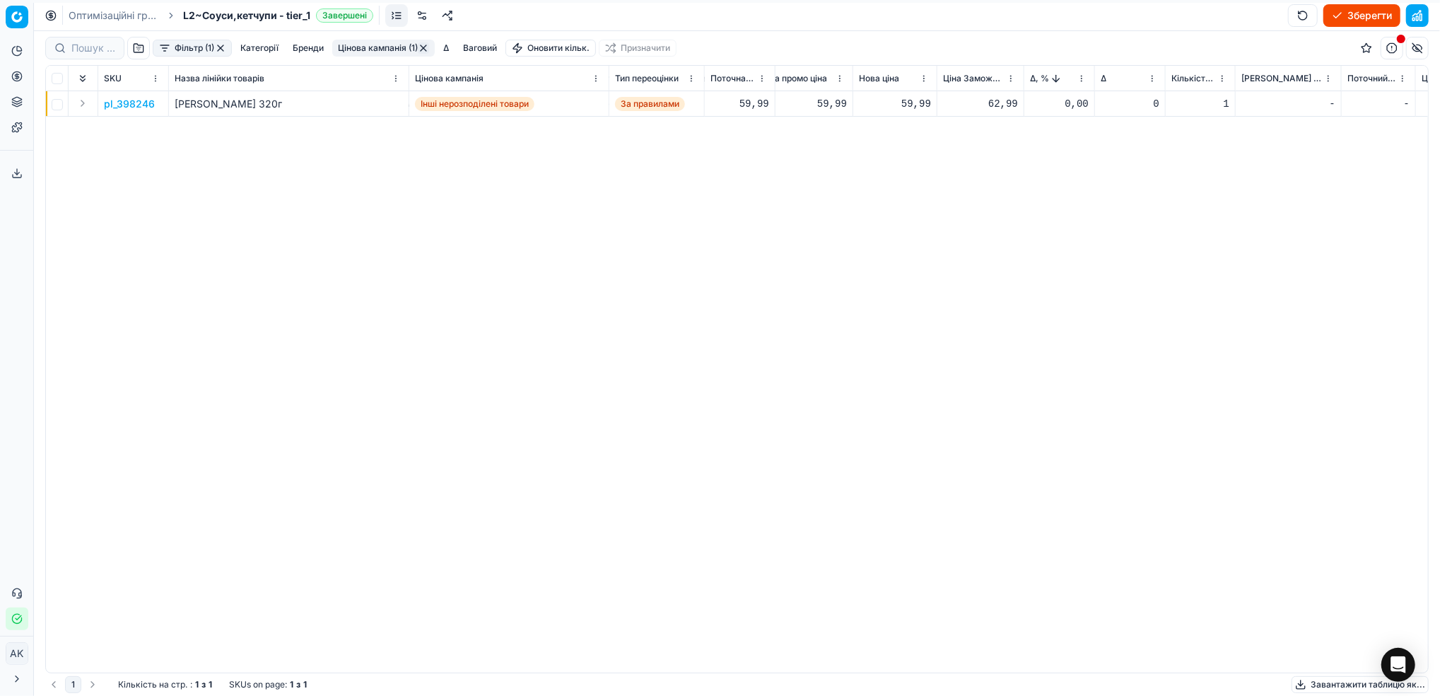
click at [222, 47] on button "button" at bounding box center [220, 47] width 11 height 11
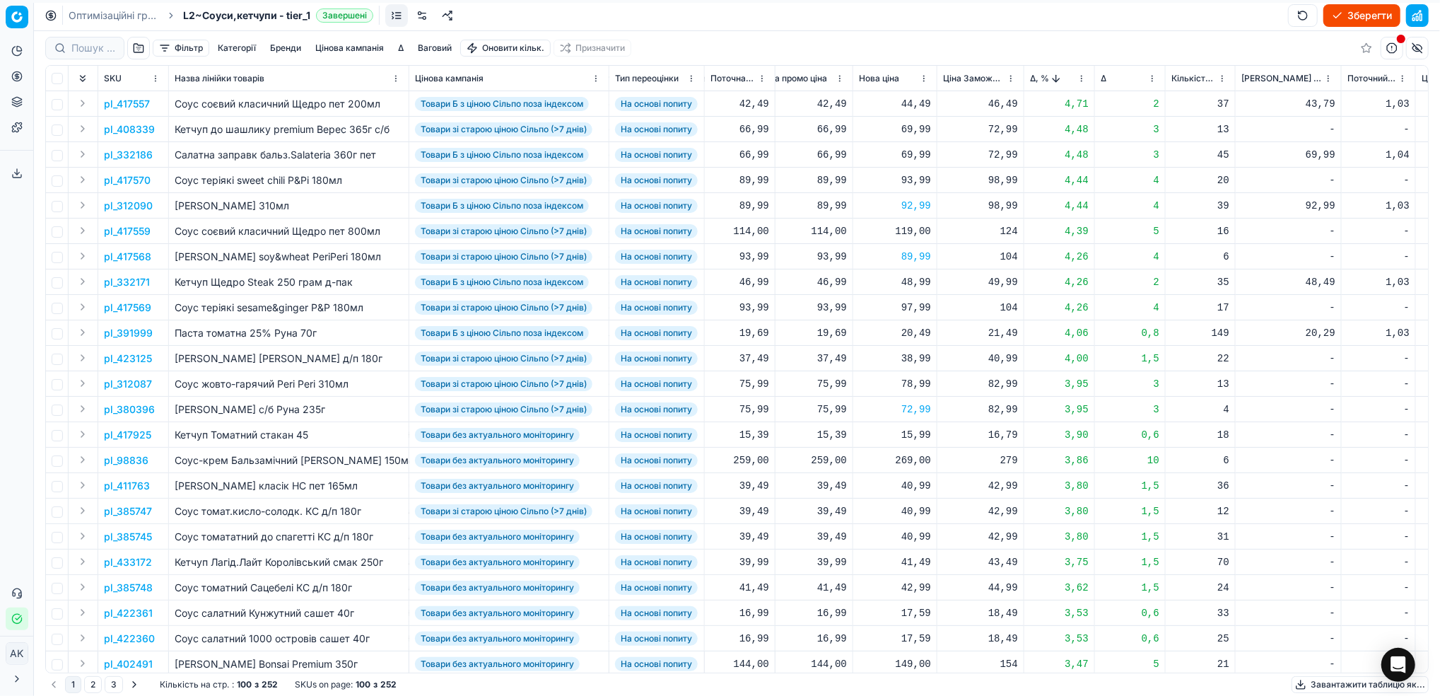
click at [1344, 8] on button "Зберегти" at bounding box center [1362, 15] width 77 height 23
drag, startPoint x: 112, startPoint y: 17, endPoint x: 346, endPoint y: 154, distance: 271.3
click at [112, 18] on link "Оптимізаційні групи" at bounding box center [114, 15] width 91 height 14
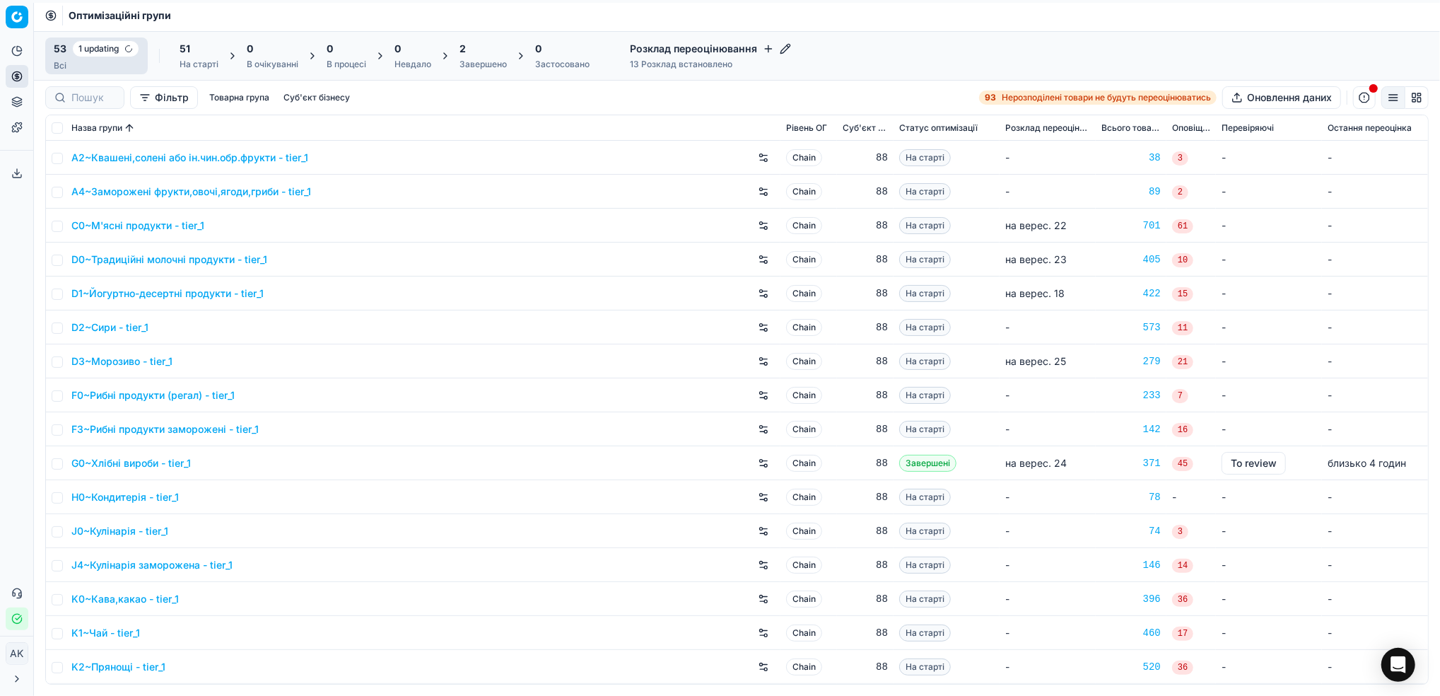
click at [472, 55] on div "2" at bounding box center [483, 49] width 47 height 14
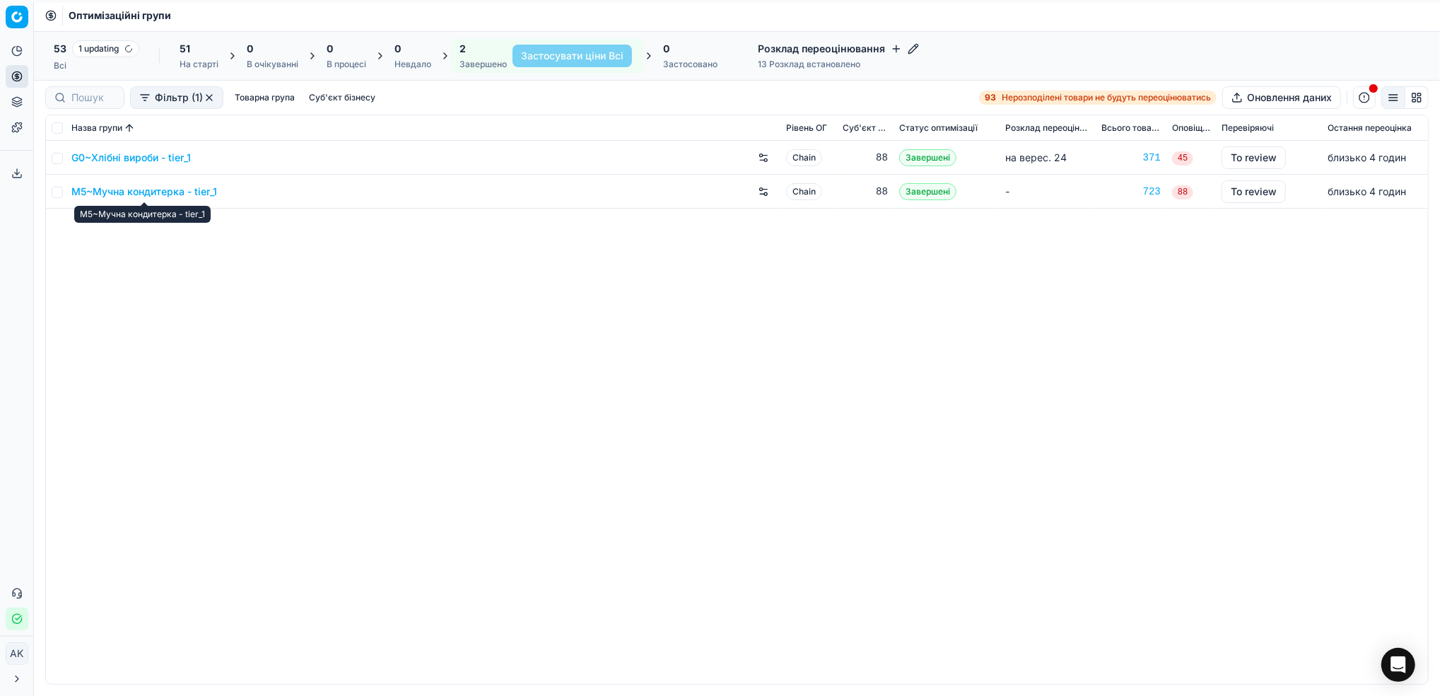
click at [114, 190] on link "M5~Мучна кондитерка - tier_1" at bounding box center [144, 192] width 146 height 14
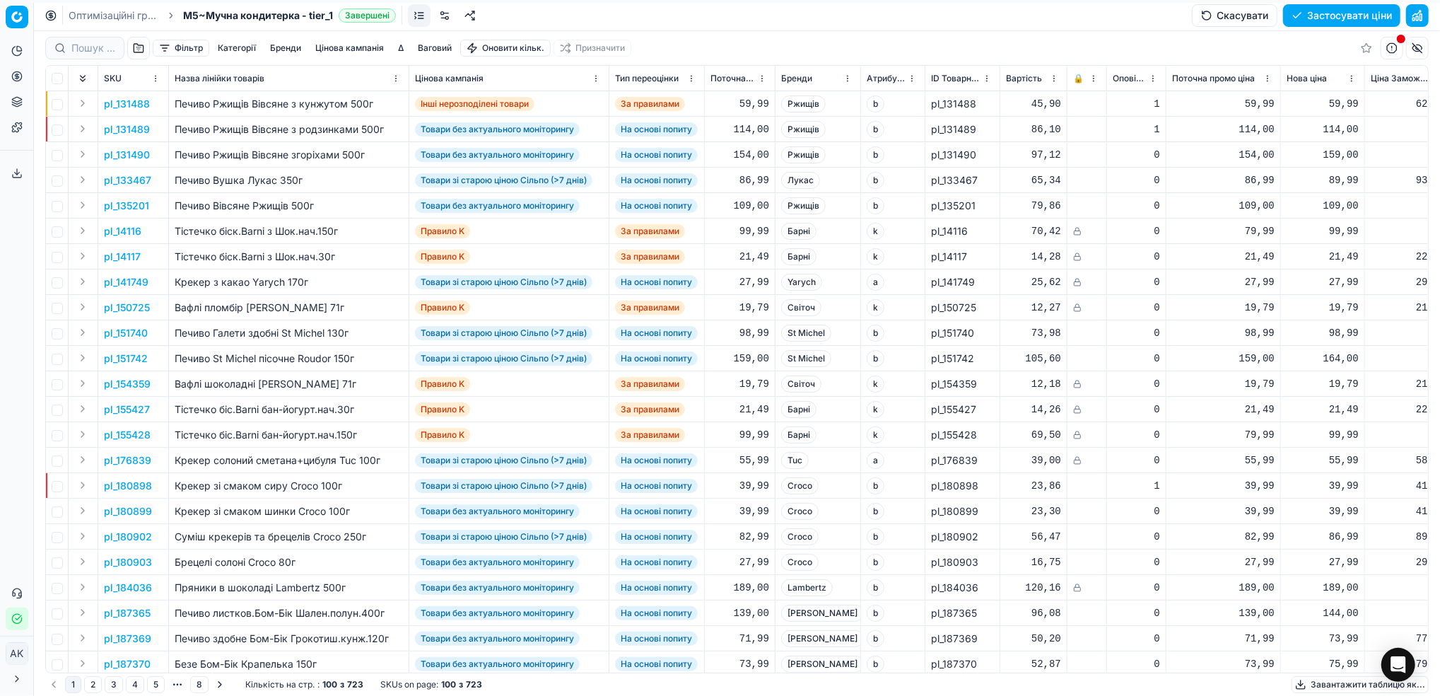
click at [337, 46] on button "Цінова кампанія" at bounding box center [350, 48] width 80 height 17
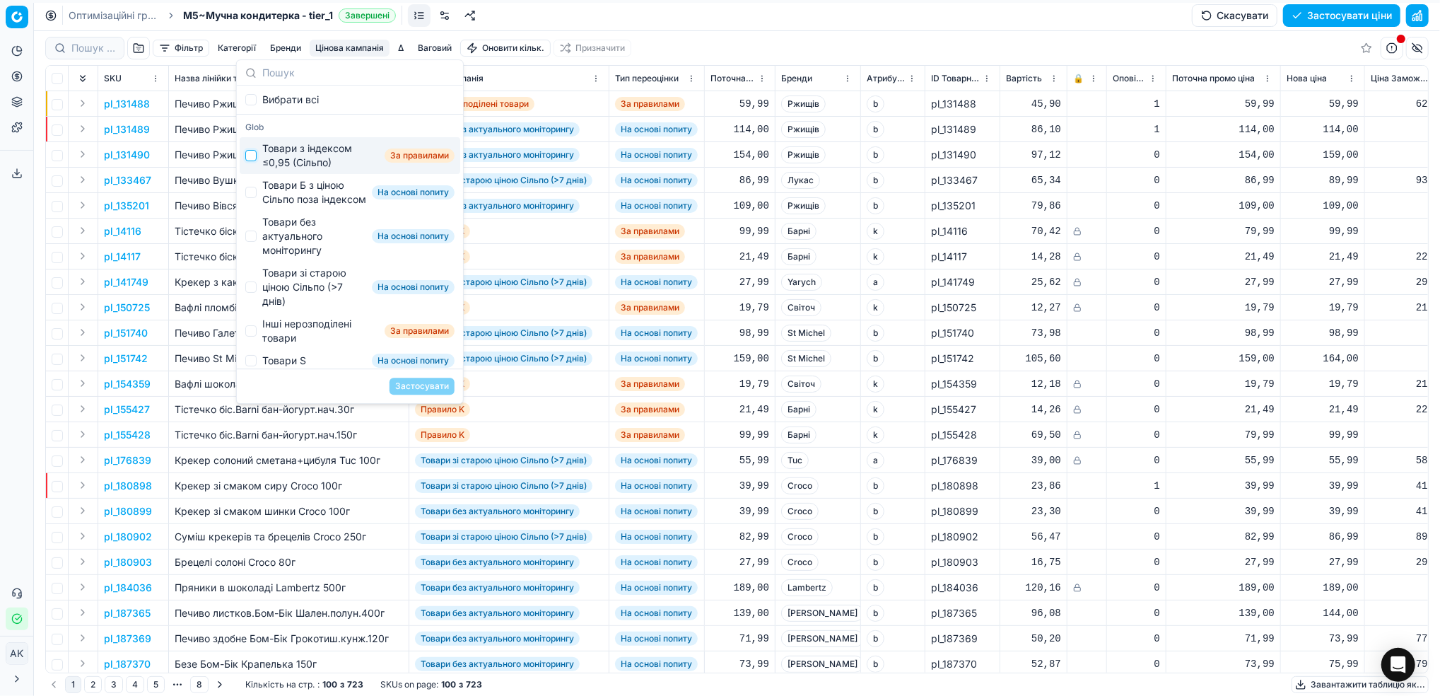
click at [252, 151] on input "Suggestions" at bounding box center [250, 155] width 11 height 11
checkbox input "true"
drag, startPoint x: 424, startPoint y: 383, endPoint x: 971, endPoint y: 373, distance: 546.7
click at [424, 383] on button "Застосувати" at bounding box center [422, 386] width 65 height 17
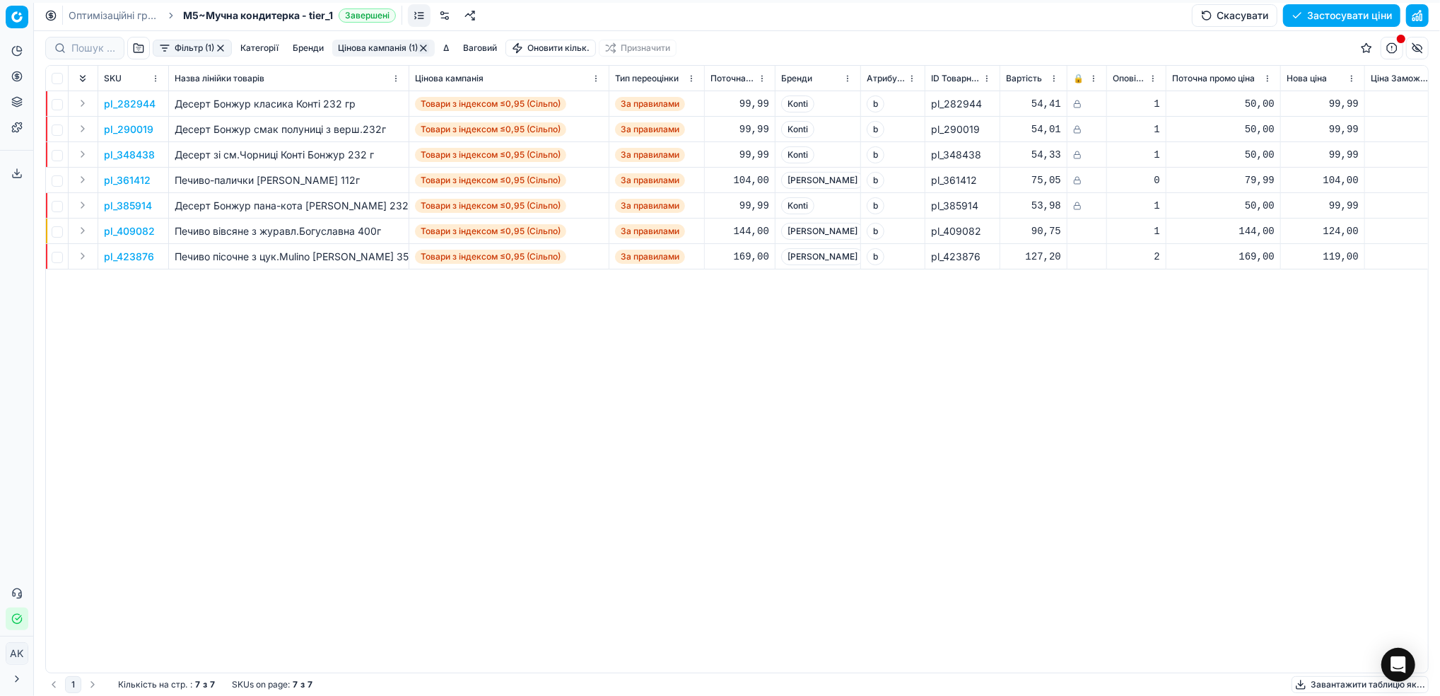
click at [1414, 12] on button "button" at bounding box center [1417, 15] width 23 height 23
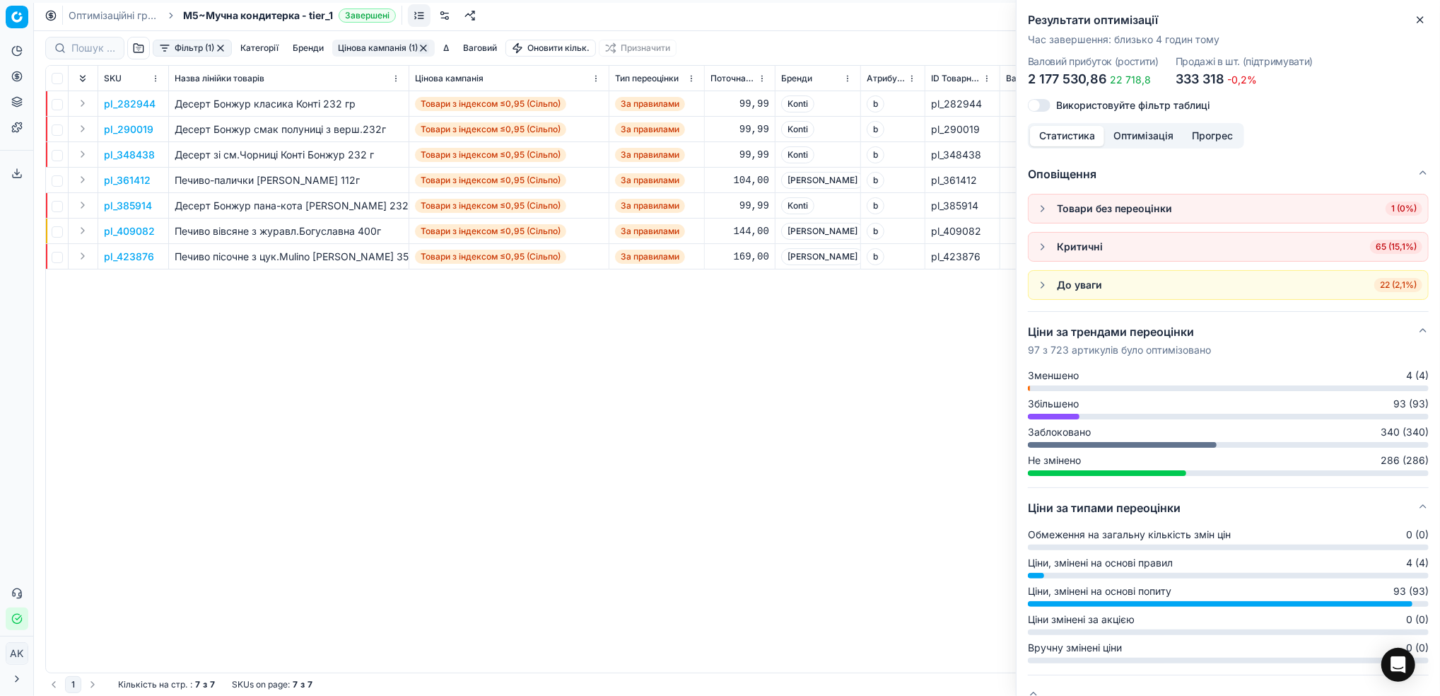
click at [1423, 22] on icon "button" at bounding box center [1421, 20] width 6 height 6
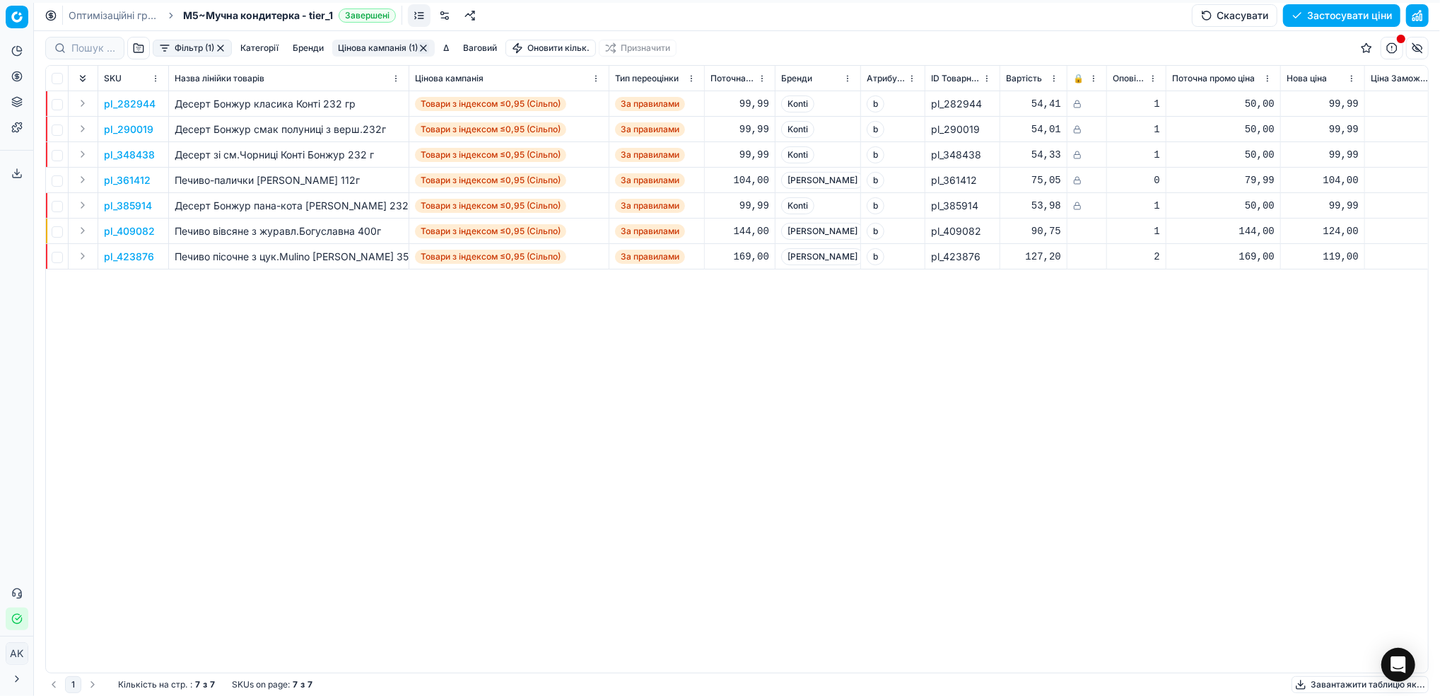
click at [174, 48] on button "Фільтр (1)" at bounding box center [192, 48] width 79 height 17
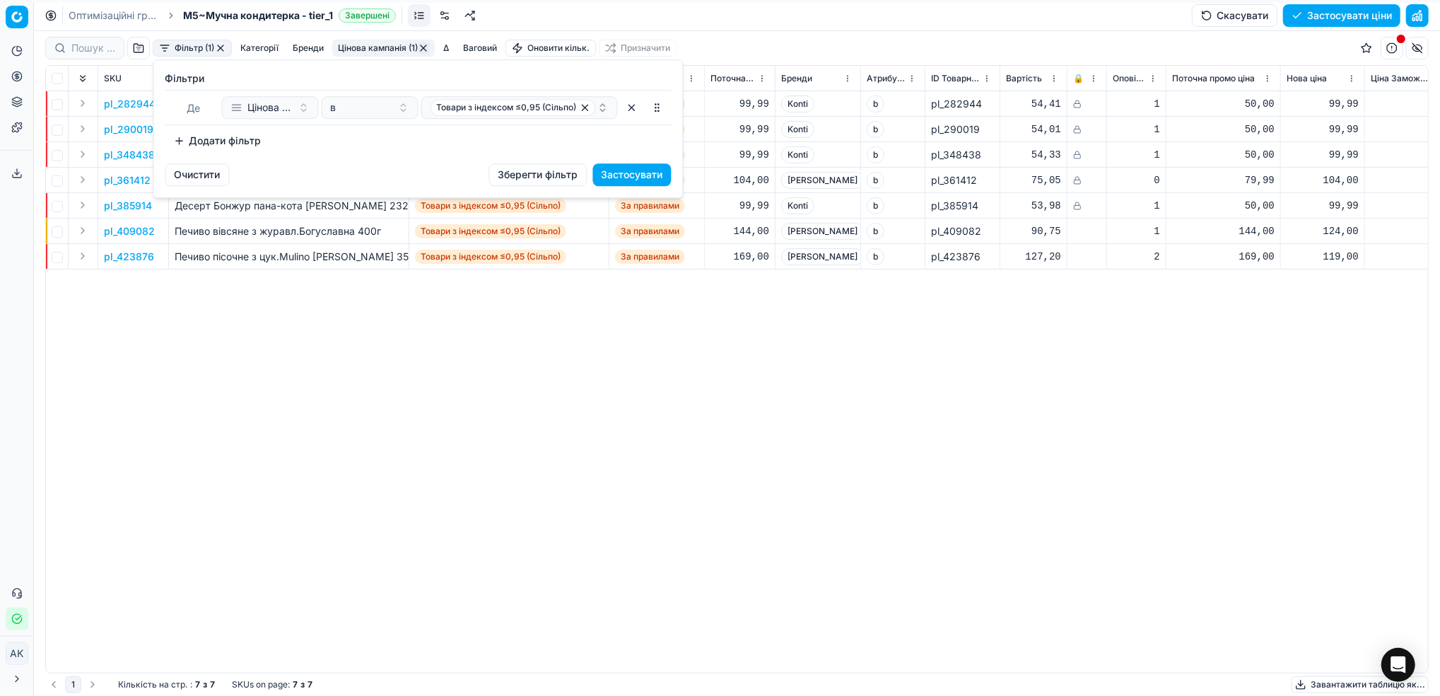
click at [219, 142] on button "Додати фільтр" at bounding box center [217, 140] width 105 height 23
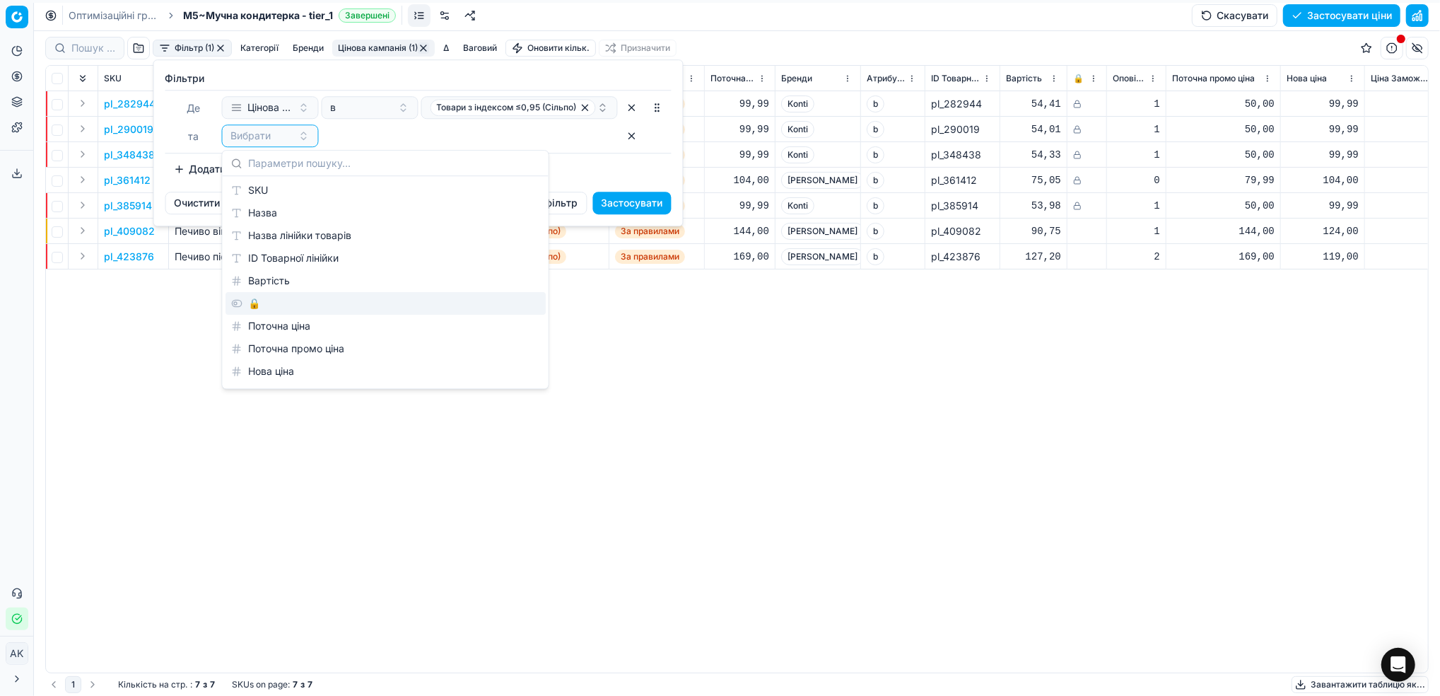
click at [268, 312] on div "🔒" at bounding box center [386, 303] width 320 height 23
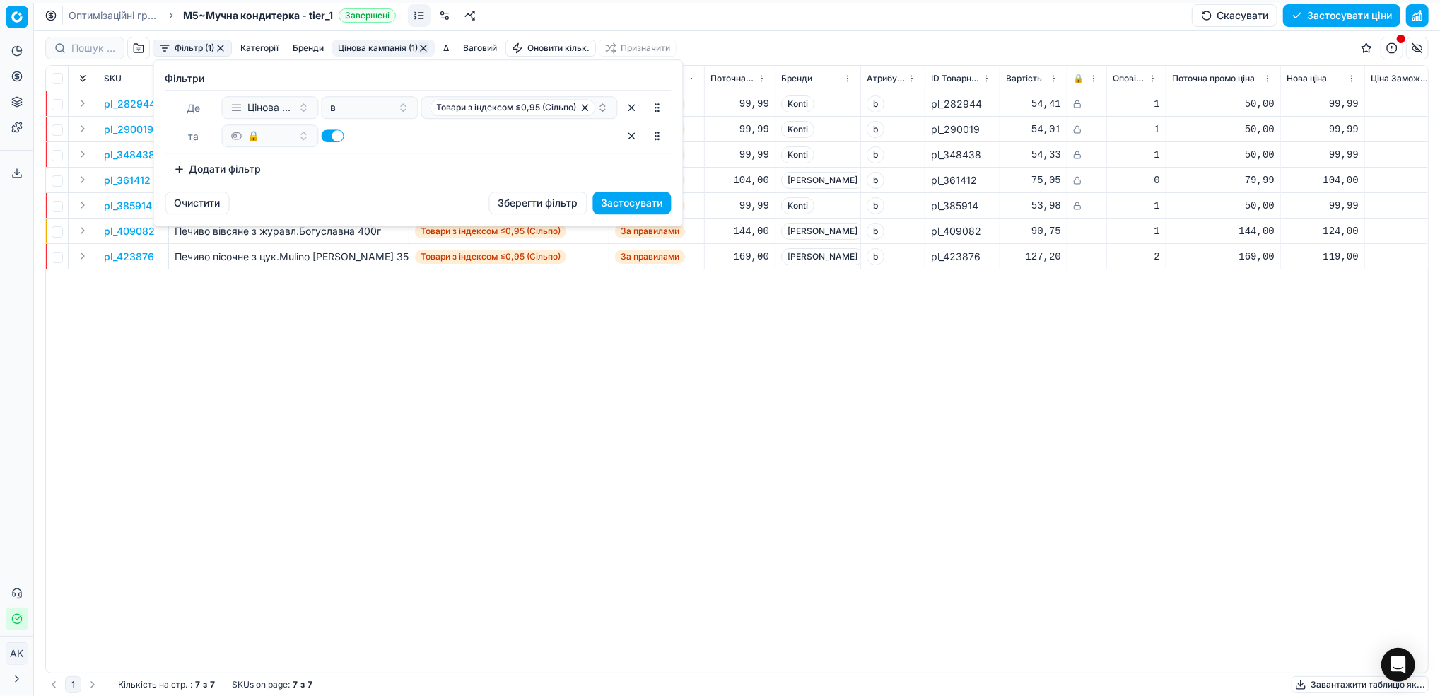
click at [331, 138] on button "button" at bounding box center [333, 135] width 23 height 13
checkbox input "false"
click at [653, 206] on button "Застосувати" at bounding box center [632, 203] width 78 height 23
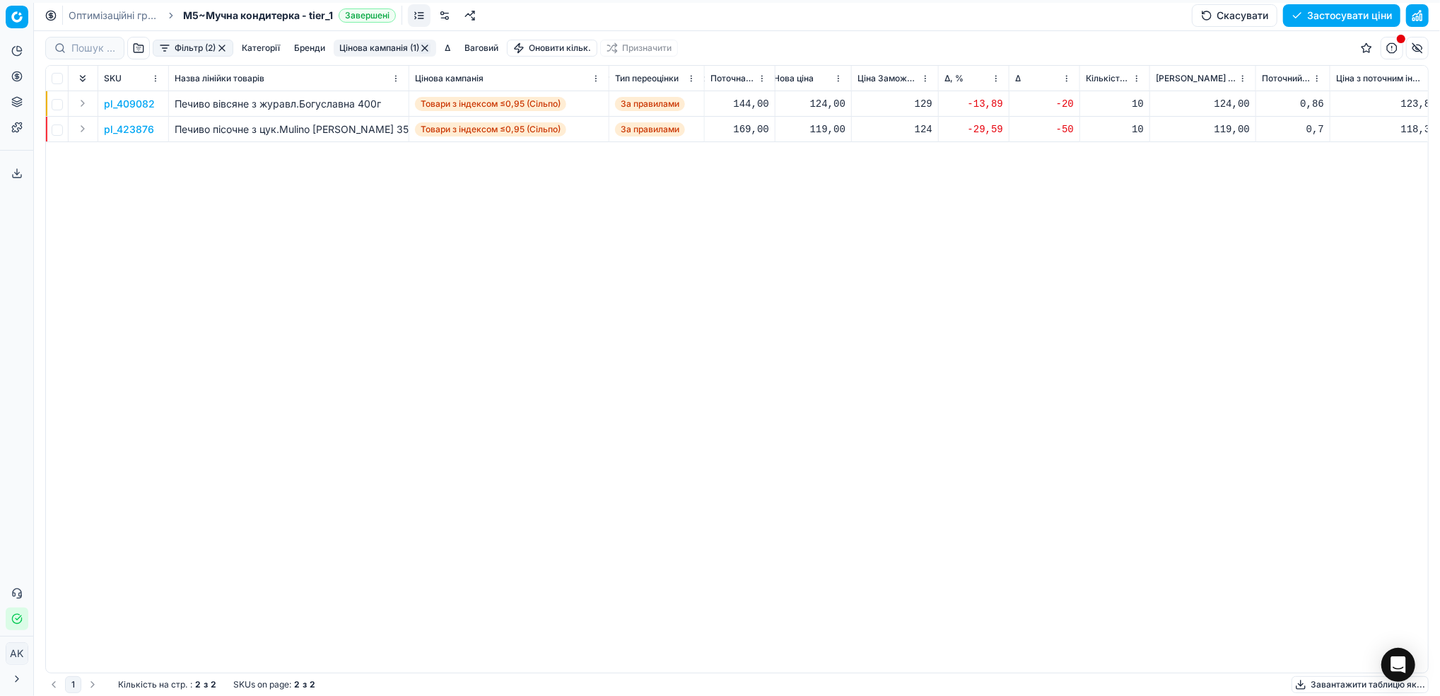
scroll to position [0, 519]
click at [127, 100] on p "pl_409082" at bounding box center [129, 104] width 51 height 14
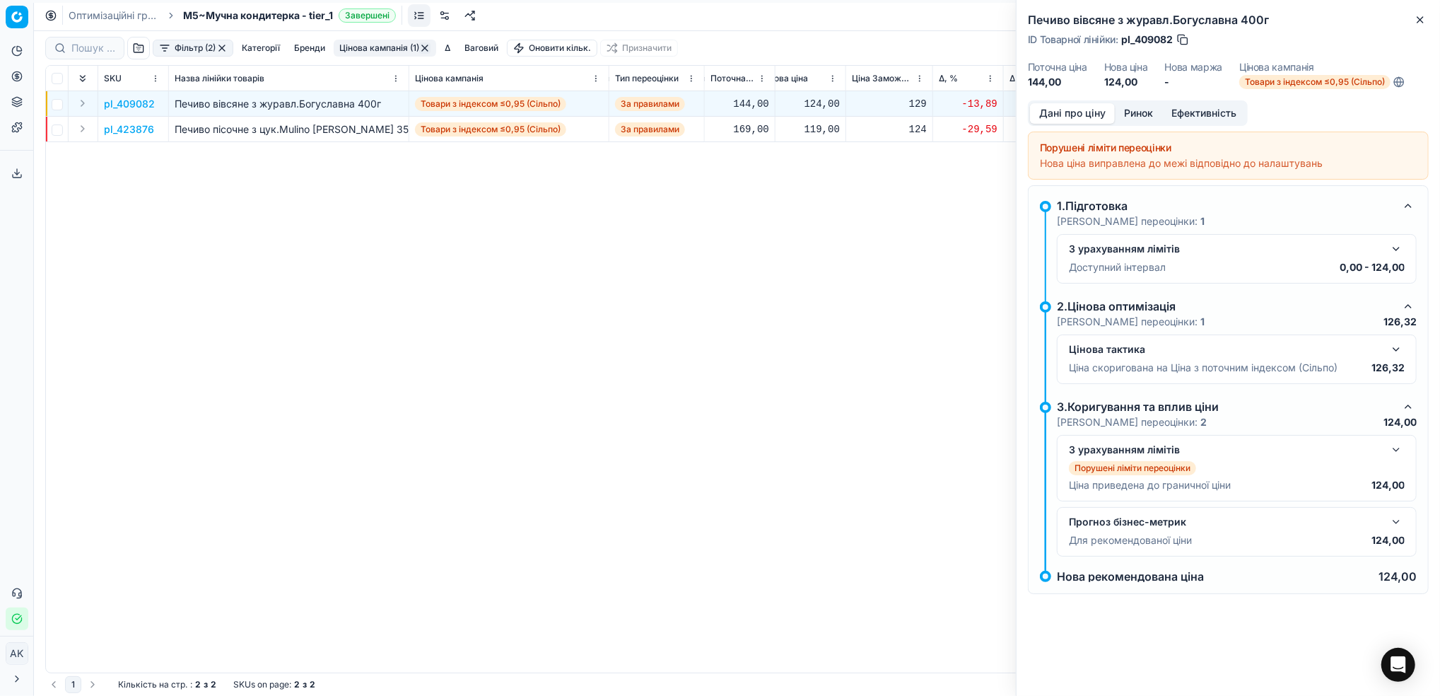
click at [1396, 252] on button "button" at bounding box center [1396, 248] width 17 height 17
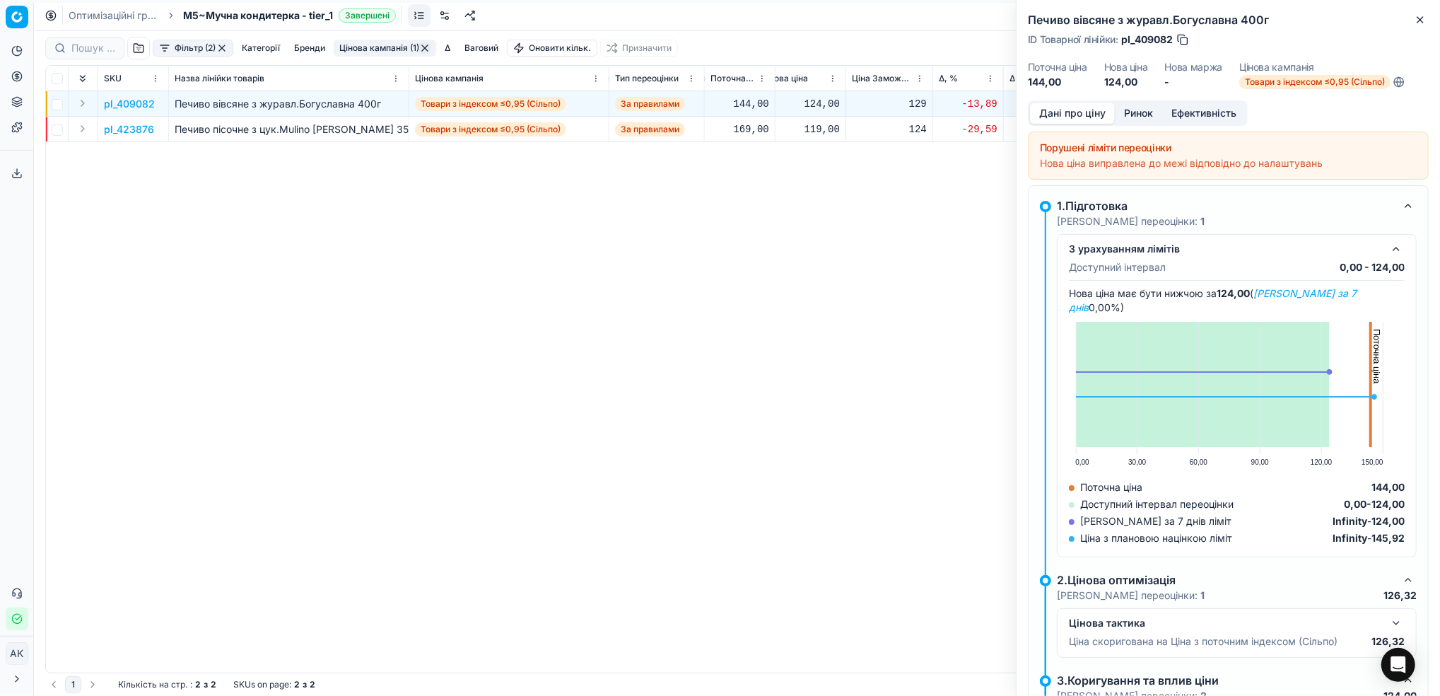
click at [1132, 112] on button "Ринок" at bounding box center [1138, 113] width 47 height 21
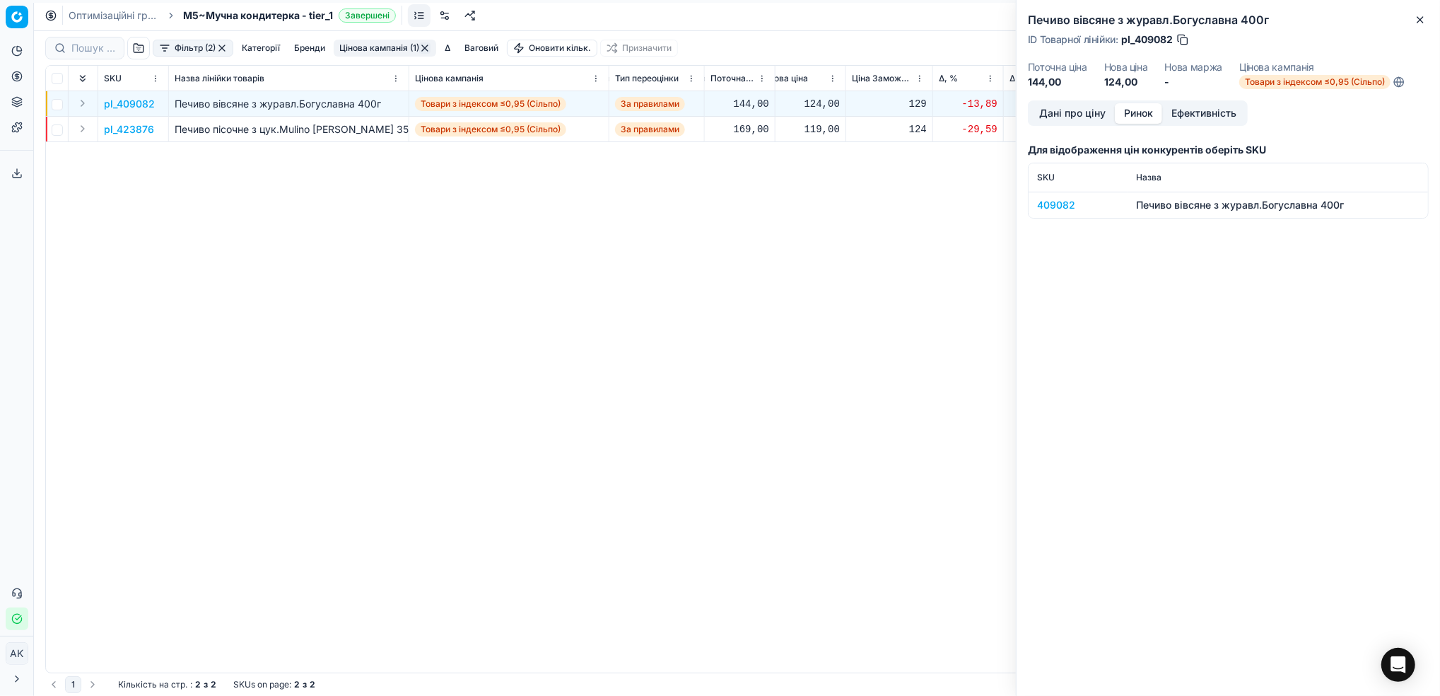
click at [1054, 202] on div "409082" at bounding box center [1078, 205] width 82 height 14
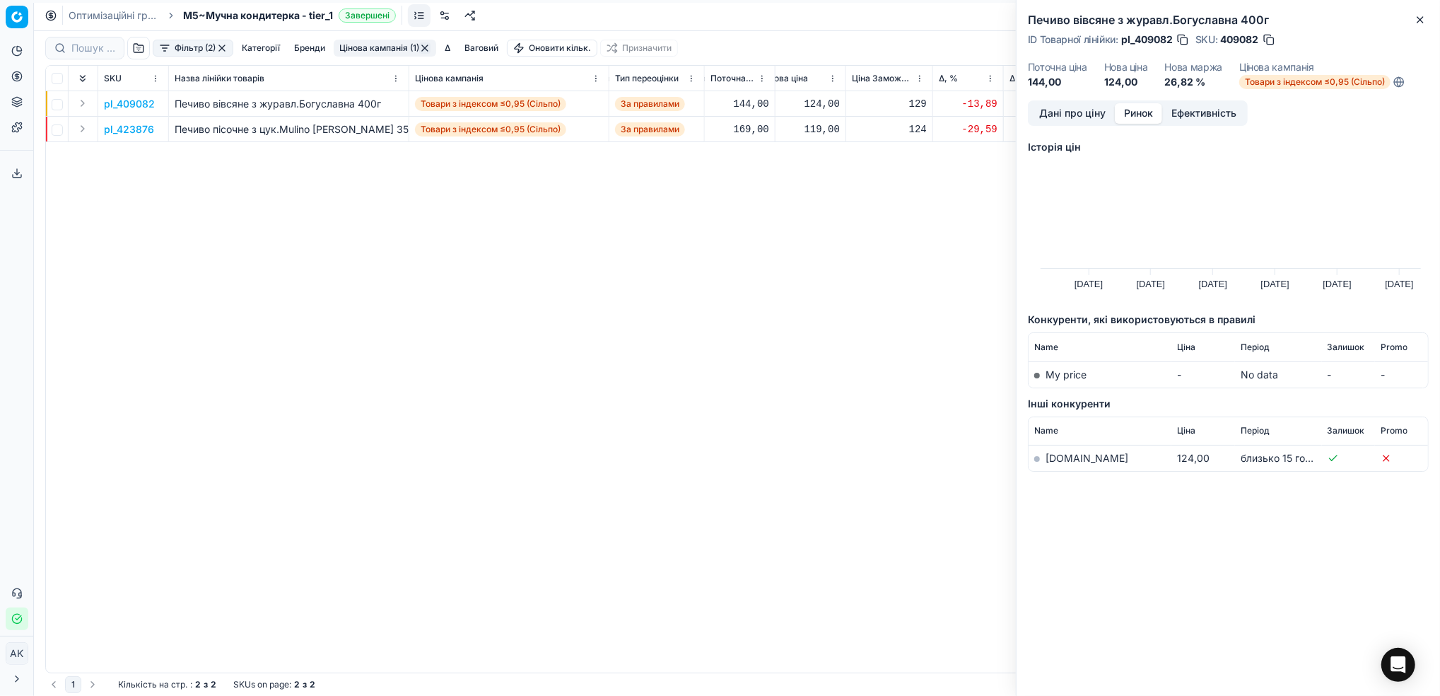
click at [1061, 459] on link "silpo.ua" at bounding box center [1087, 458] width 83 height 12
click at [1421, 15] on icon "button" at bounding box center [1420, 19] width 11 height 11
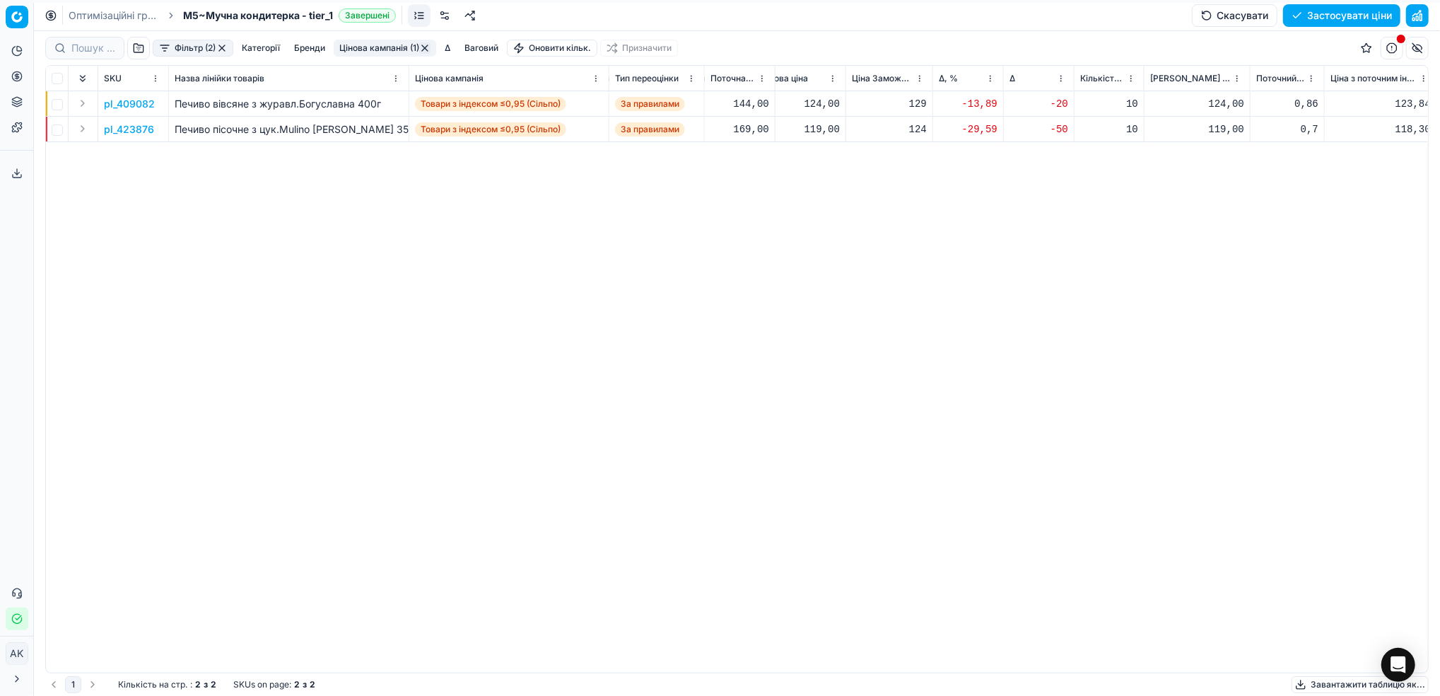
click at [115, 132] on p "pl_423876" at bounding box center [129, 129] width 50 height 14
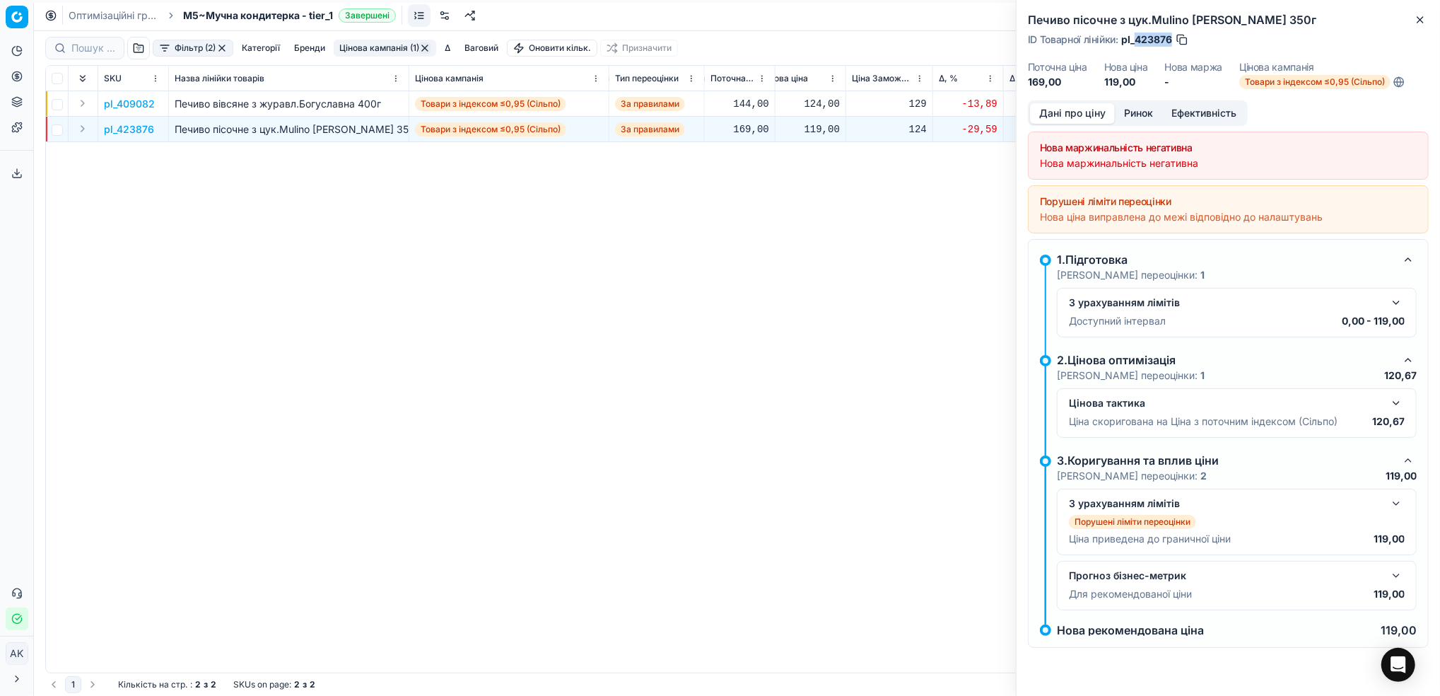
drag, startPoint x: 1171, startPoint y: 38, endPoint x: 1137, endPoint y: 38, distance: 33.9
click at [1137, 38] on span "pl_423876" at bounding box center [1146, 40] width 51 height 14
copy span "423876"
click at [129, 102] on p "pl_409082" at bounding box center [129, 104] width 51 height 14
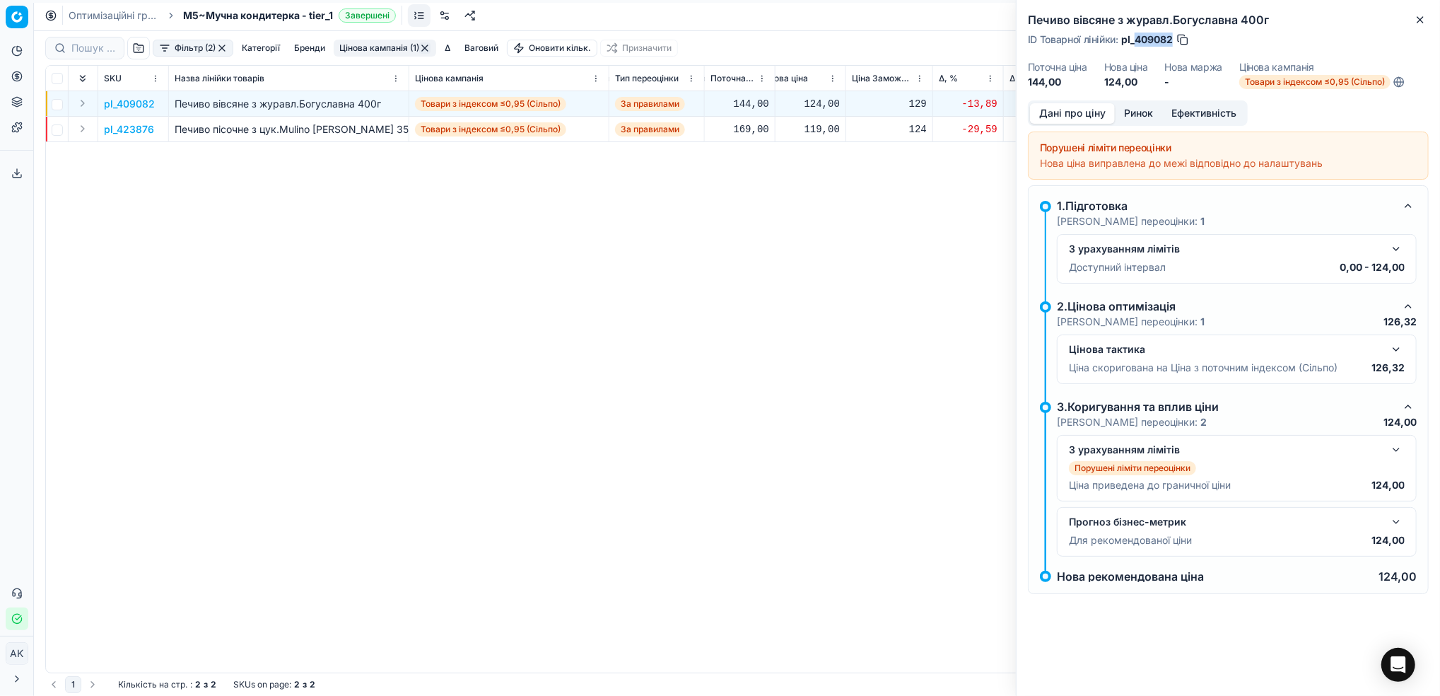
drag, startPoint x: 1173, startPoint y: 33, endPoint x: 1134, endPoint y: 41, distance: 39.7
click at [1134, 41] on span "pl_409082" at bounding box center [1147, 40] width 52 height 14
copy span "409082"
click at [1418, 28] on div "Печиво вівсяне з журавл.Богуславна 400г ID Товарної лінійки : pl_409082 Поточна…" at bounding box center [1229, 50] width 424 height 100
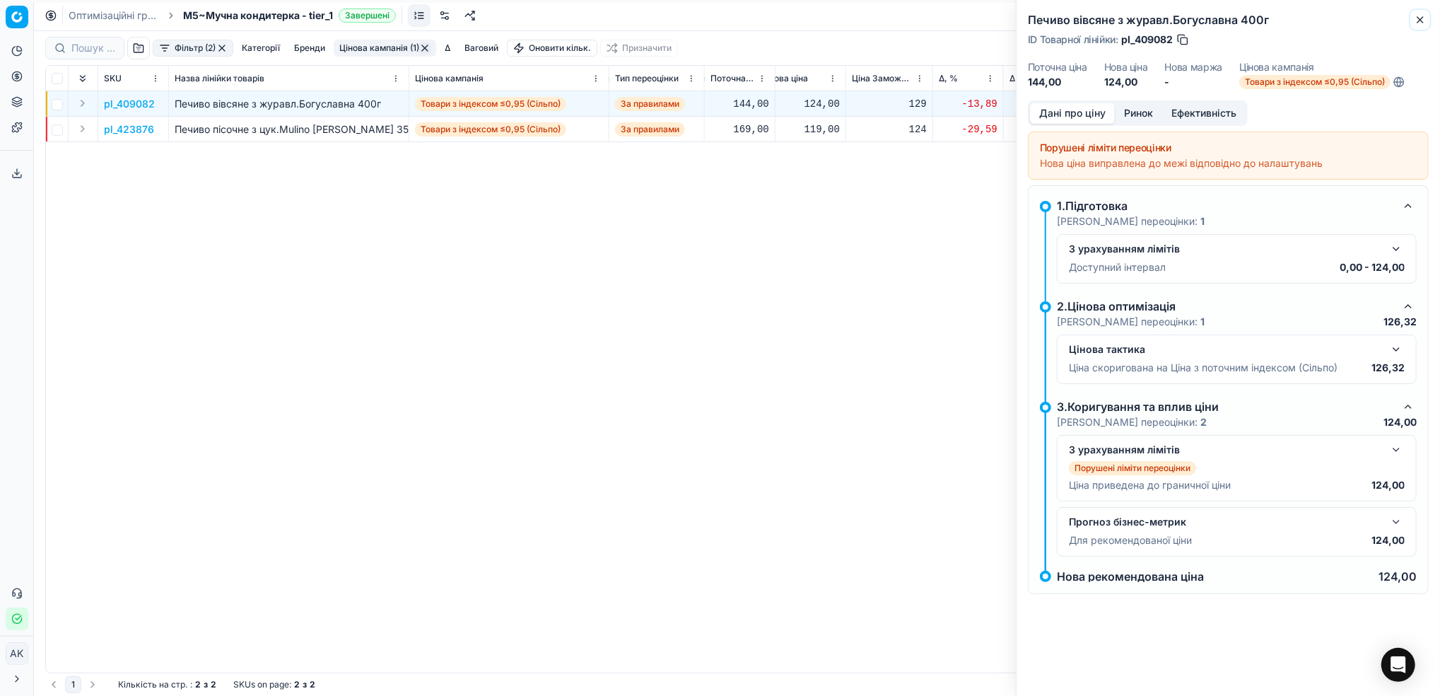
click at [1420, 21] on icon "button" at bounding box center [1420, 19] width 11 height 11
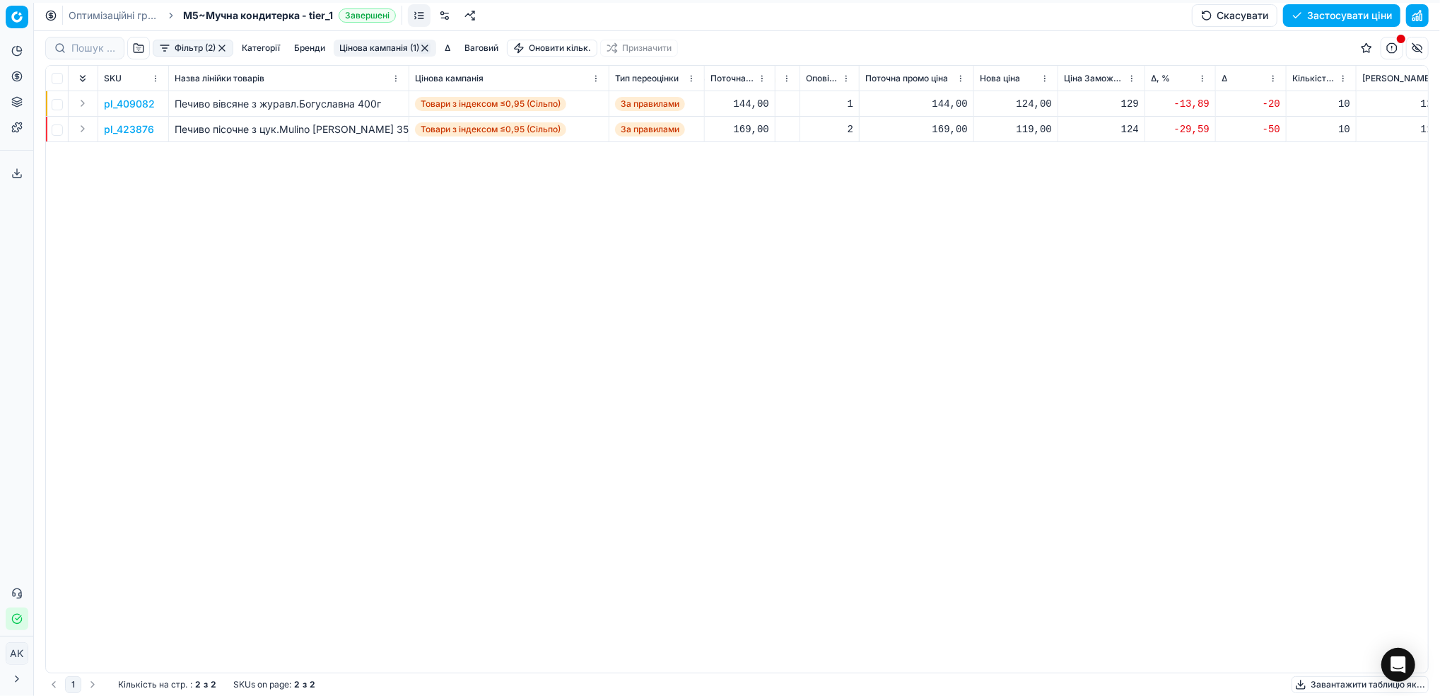
scroll to position [0, 448]
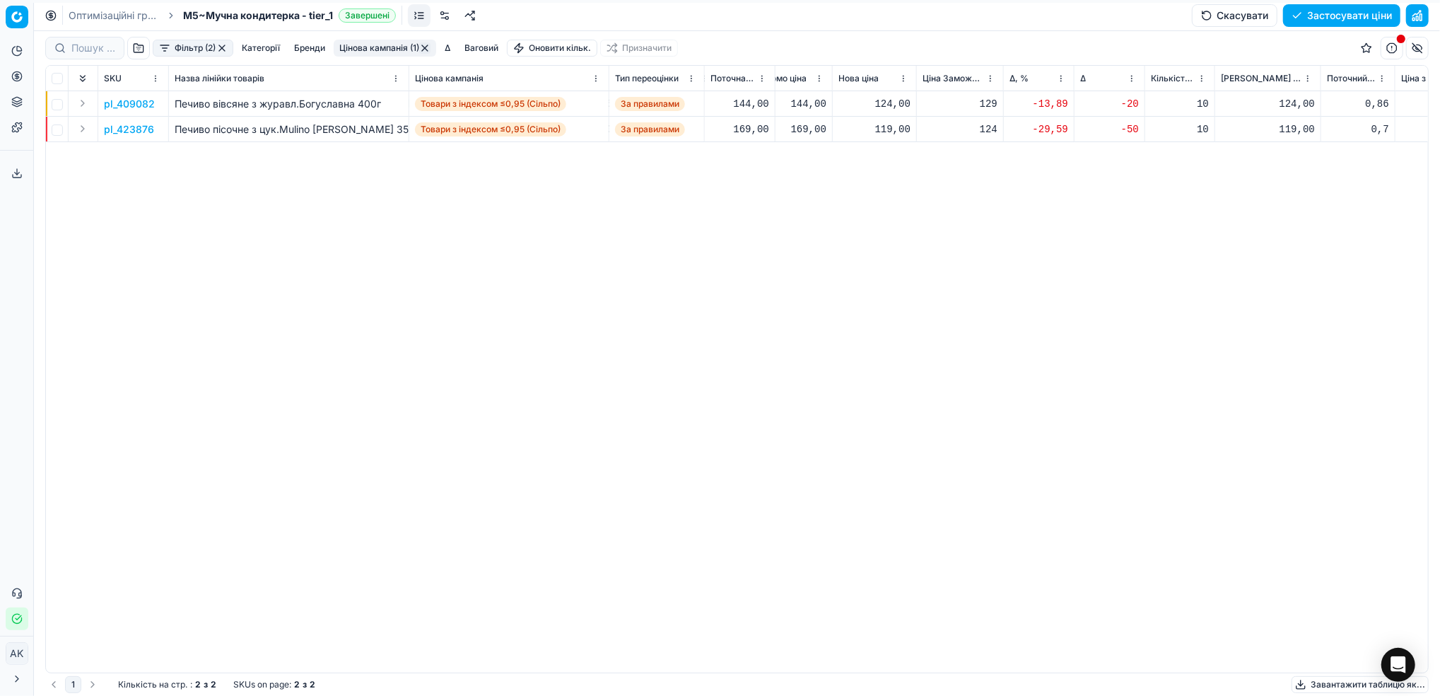
click at [897, 99] on div "124,00" at bounding box center [875, 104] width 72 height 14
click at [889, 227] on input "124.00" at bounding box center [925, 229] width 102 height 23
type input "144.00"
click at [877, 127] on div "119,00" at bounding box center [875, 129] width 72 height 14
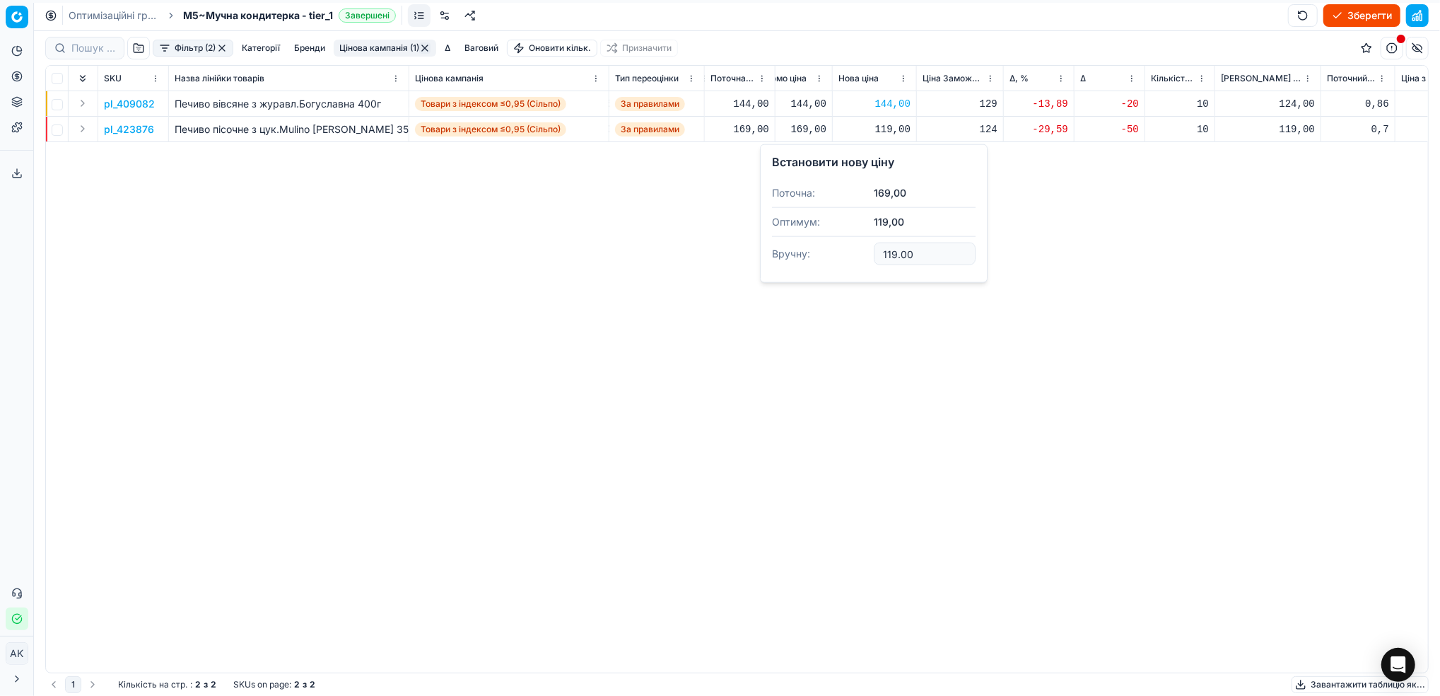
click at [888, 255] on input "119.00" at bounding box center [925, 254] width 102 height 23
type input "169.00"
drag, startPoint x: 349, startPoint y: 41, endPoint x: 353, endPoint y: 52, distance: 11.2
click at [351, 41] on button "Цінова кампанія (1)" at bounding box center [385, 48] width 103 height 17
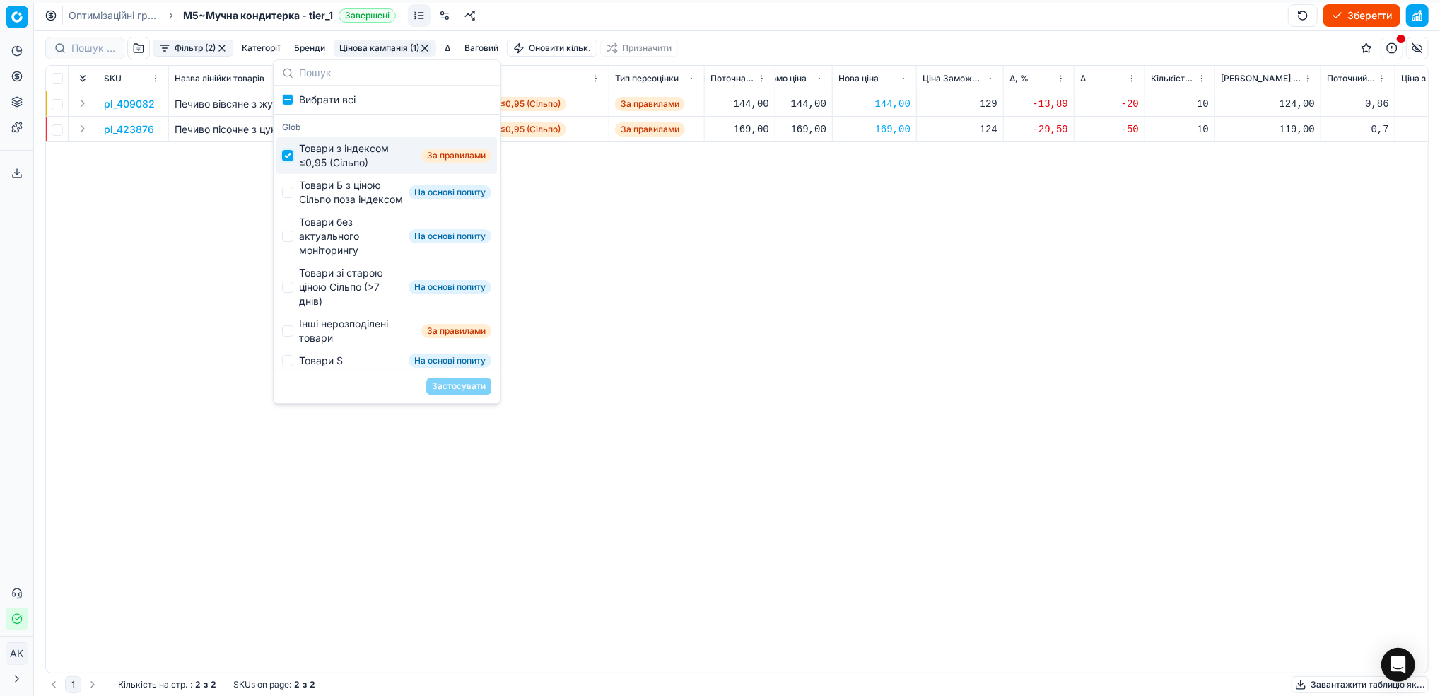
click at [289, 158] on input "Suggestions" at bounding box center [287, 155] width 11 height 11
checkbox input "false"
click at [290, 195] on input "Suggestions" at bounding box center [287, 192] width 11 height 11
checkbox input "true"
click at [469, 385] on button "Застосувати" at bounding box center [458, 386] width 65 height 17
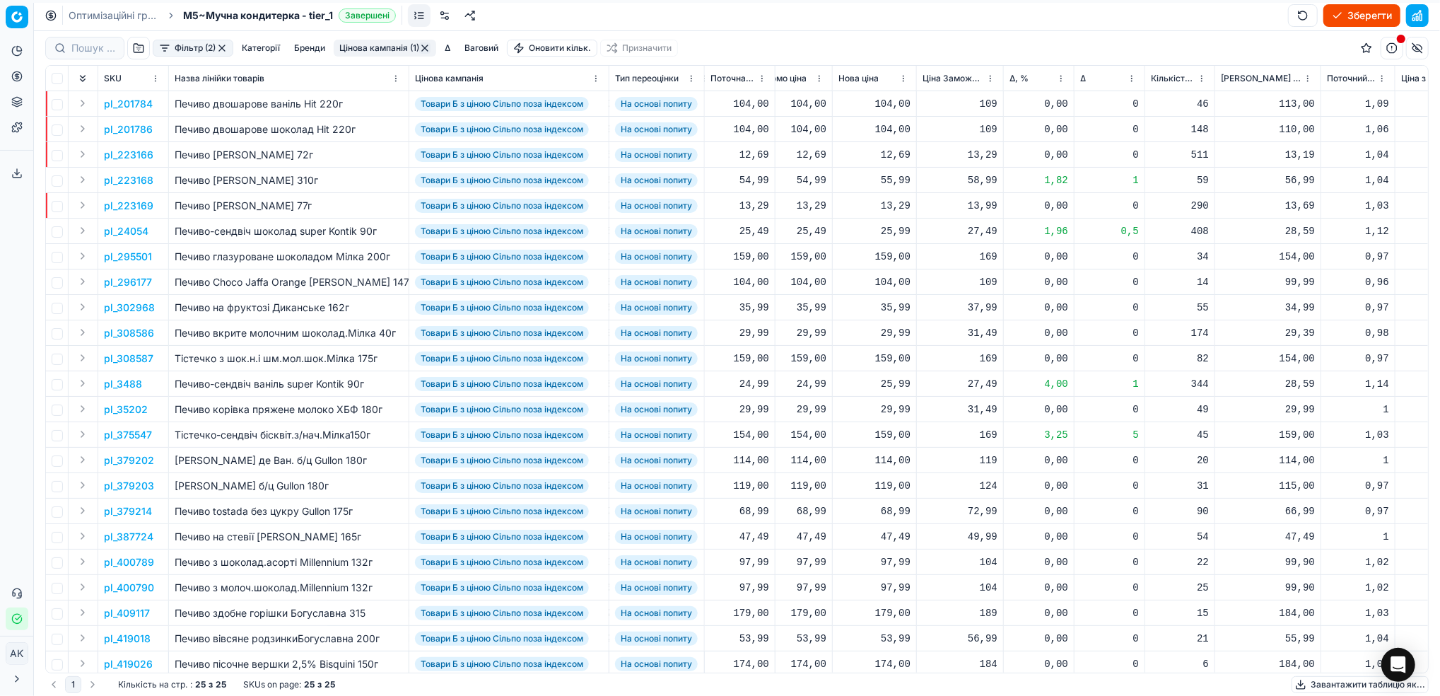
click at [1060, 76] on html "Pricing platform Аналітика Цінова оптимізація Асортимент продукції Шаблони Серв…" at bounding box center [720, 348] width 1440 height 696
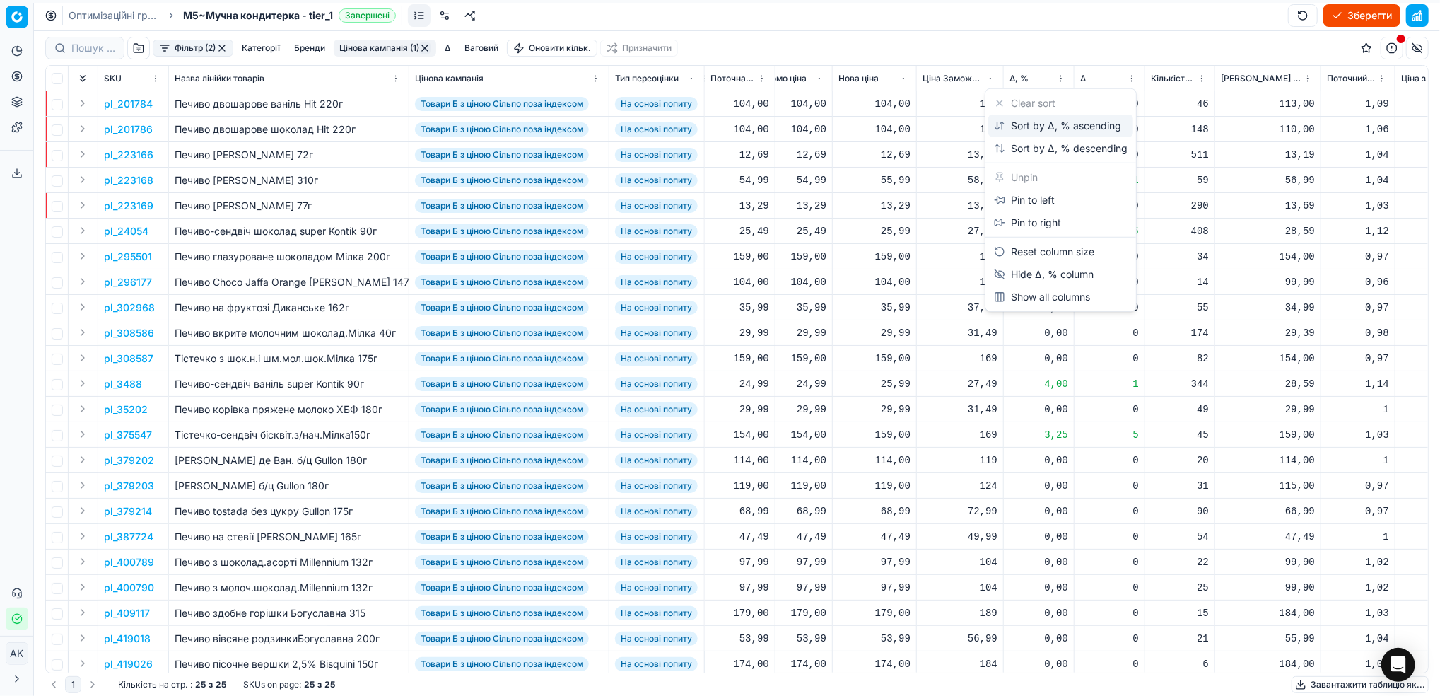
drag, startPoint x: 1035, startPoint y: 125, endPoint x: 1005, endPoint y: 169, distance: 53.4
click at [1034, 125] on div "Sort by Δ, % ascending" at bounding box center [1057, 126] width 127 height 14
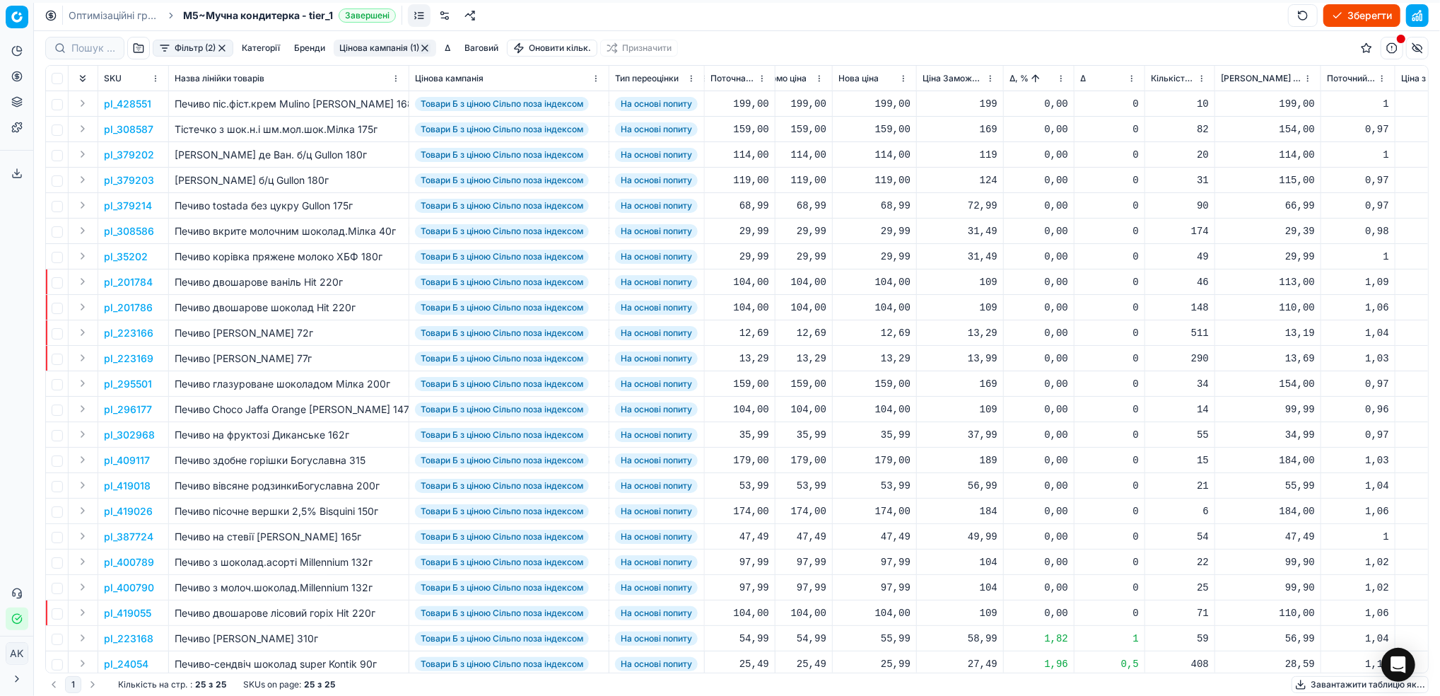
click at [1059, 78] on html "Pricing platform Аналітика Цінова оптимізація Асортимент продукції Шаблони Серв…" at bounding box center [720, 348] width 1440 height 696
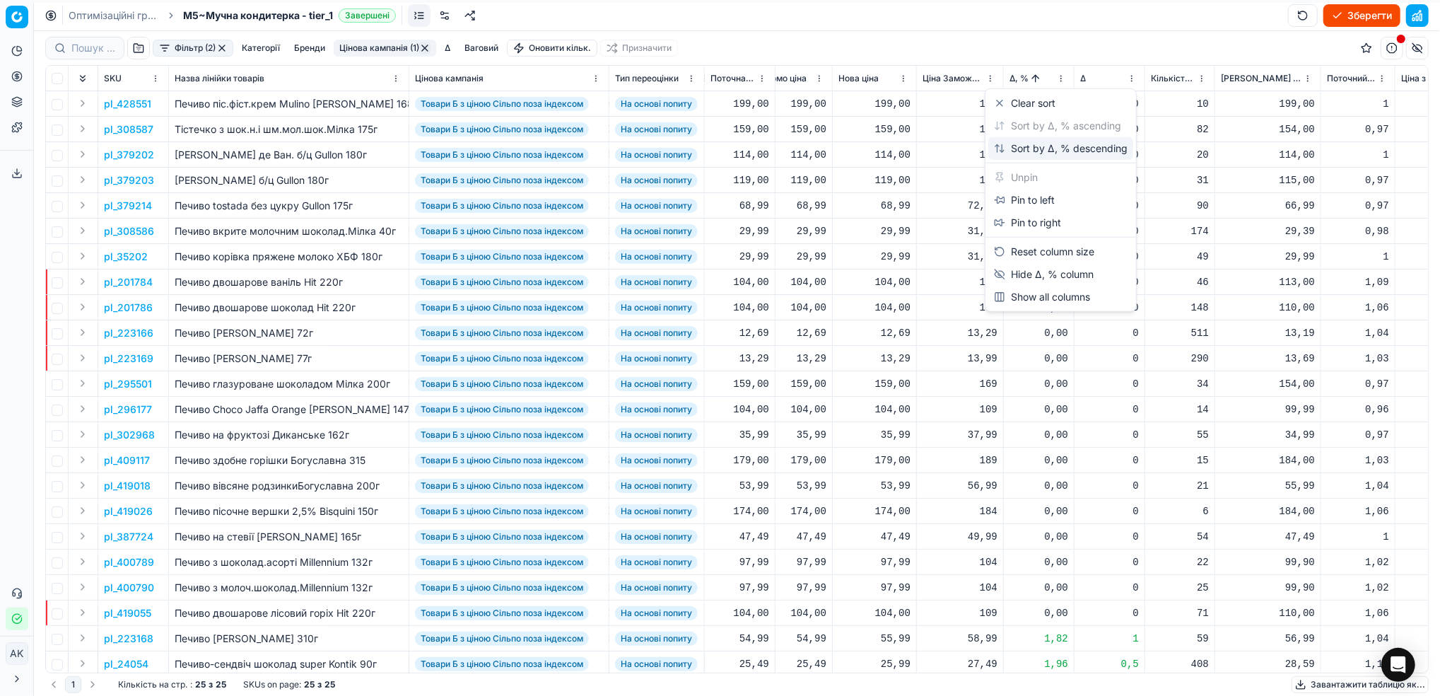
click at [1042, 142] on div "Sort by Δ, % descending" at bounding box center [1061, 148] width 134 height 14
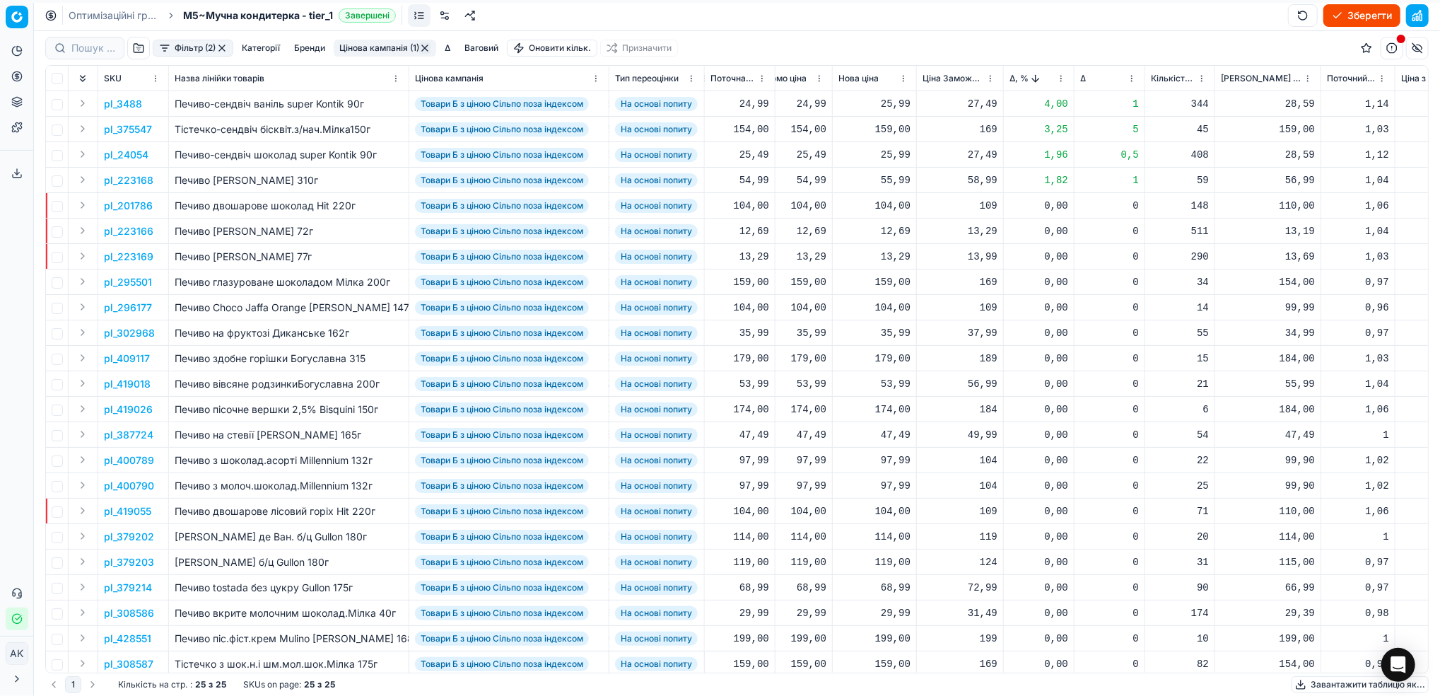
click at [136, 104] on p "pl_3488" at bounding box center [123, 104] width 38 height 14
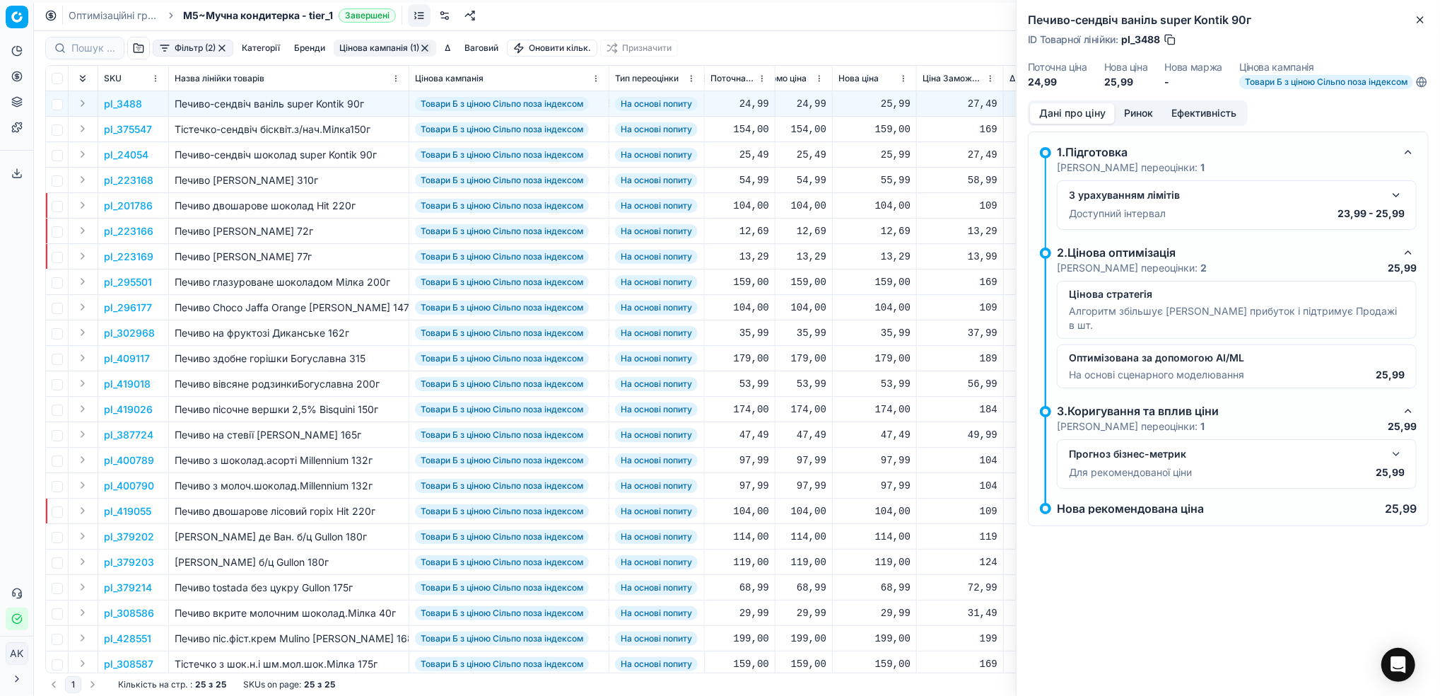
click at [1404, 204] on button "button" at bounding box center [1396, 195] width 17 height 17
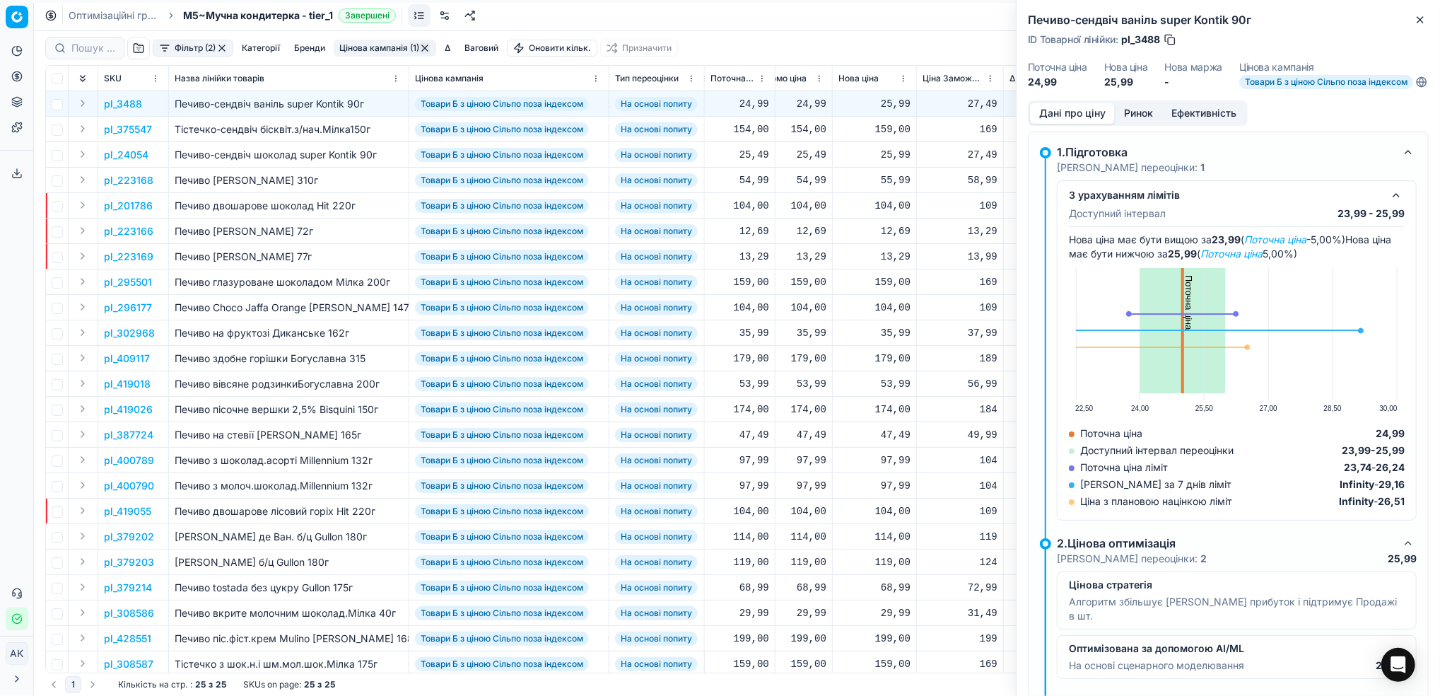
click at [1134, 122] on button "Ринок" at bounding box center [1138, 113] width 47 height 21
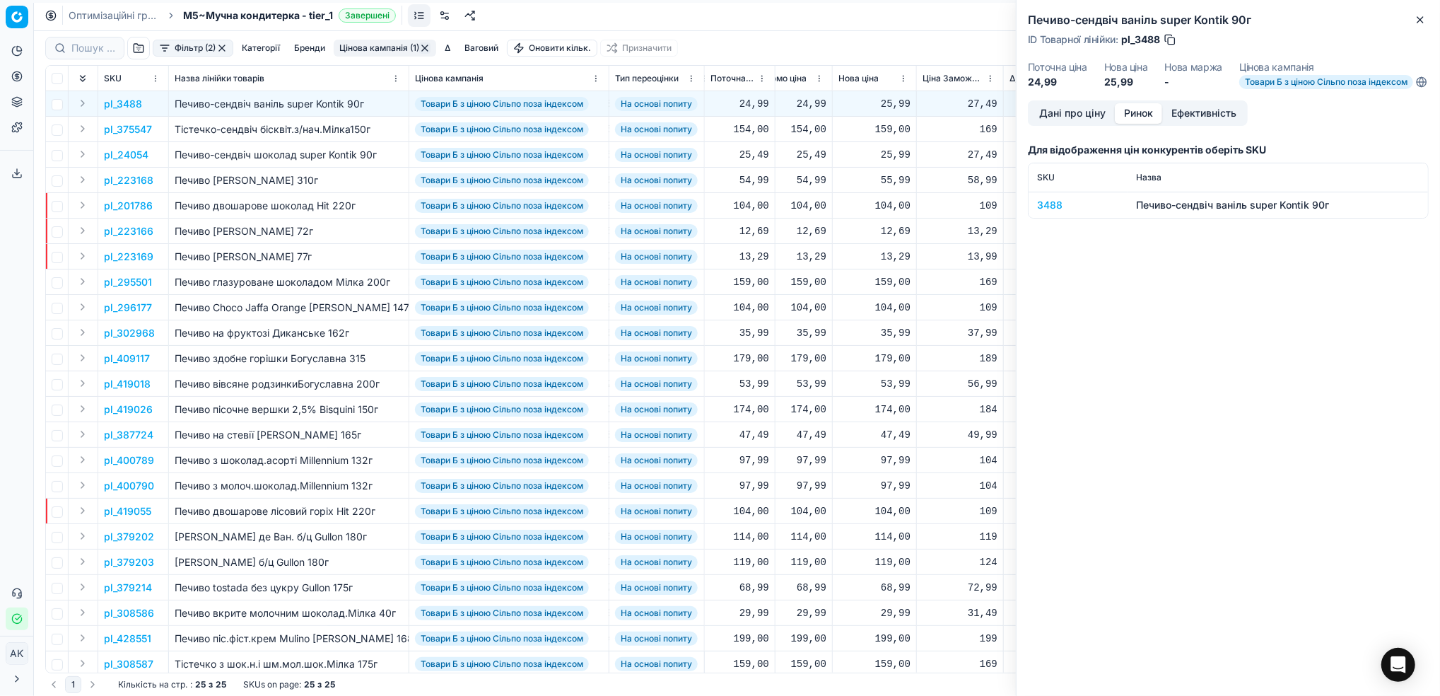
click at [1055, 212] on div "3488" at bounding box center [1078, 205] width 82 height 14
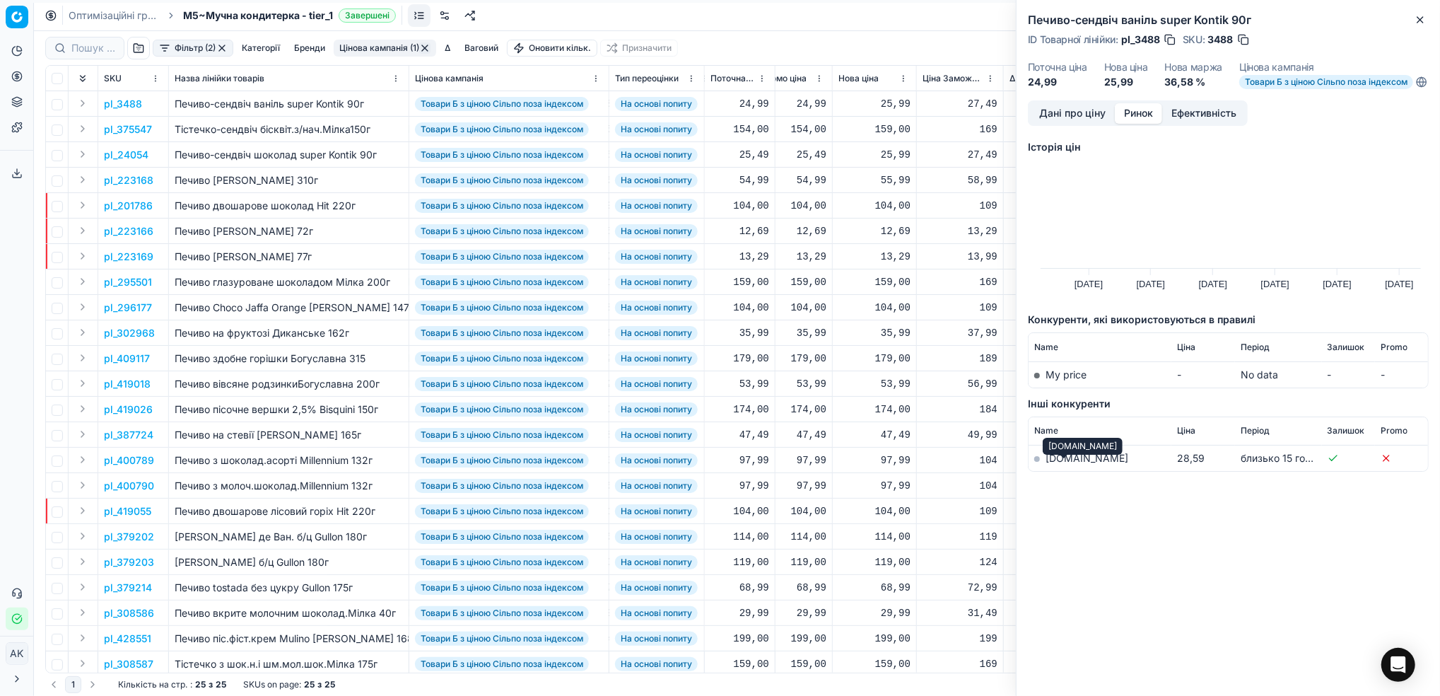
click at [1056, 464] on link "silpo.ua" at bounding box center [1087, 458] width 83 height 12
click at [1419, 19] on icon "button" at bounding box center [1420, 19] width 11 height 11
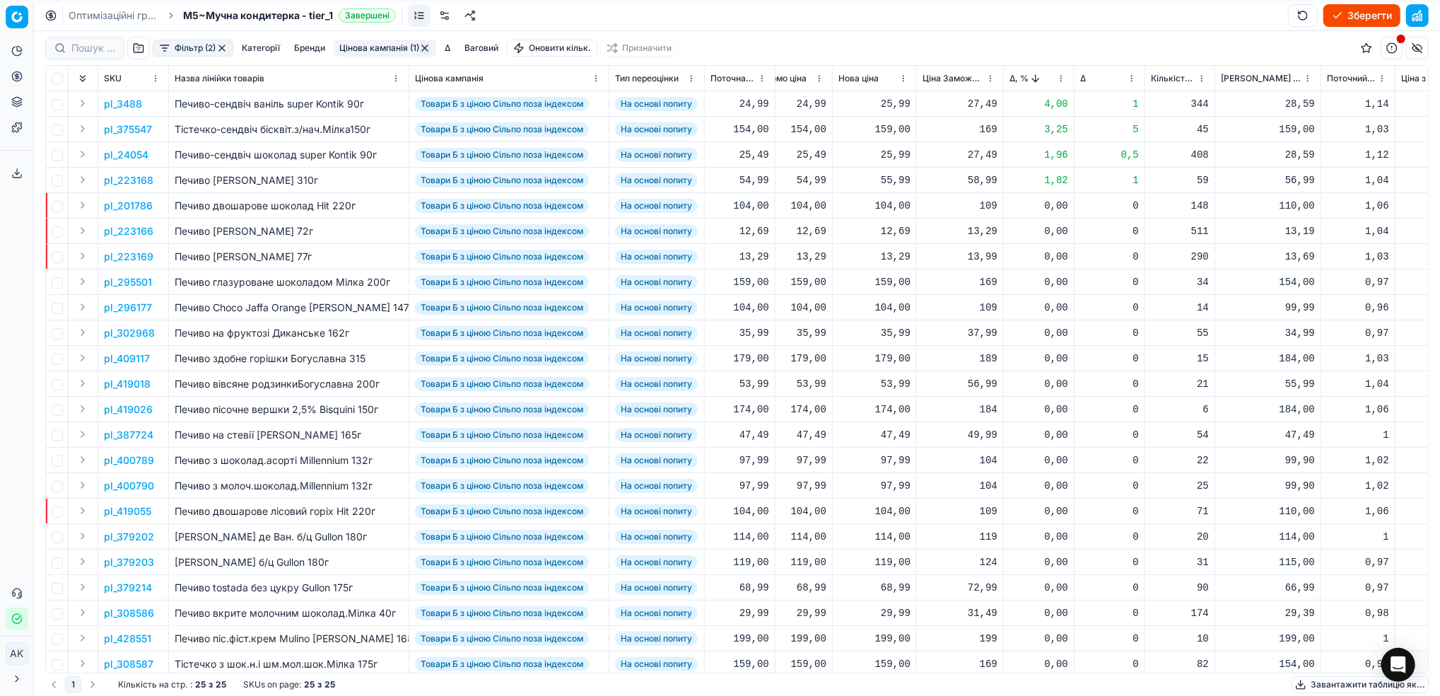
click at [109, 158] on p "pl_24054" at bounding box center [126, 155] width 45 height 14
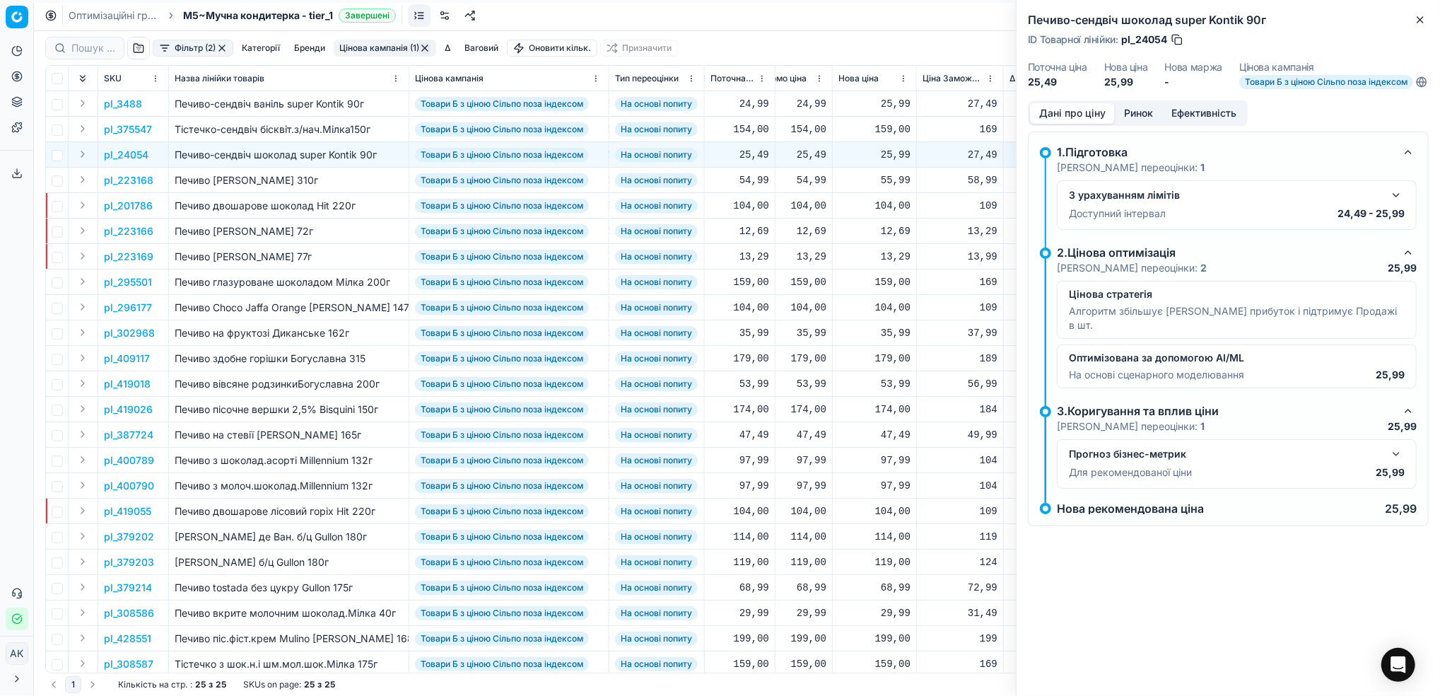
click at [1146, 124] on button "Ринок" at bounding box center [1138, 113] width 47 height 21
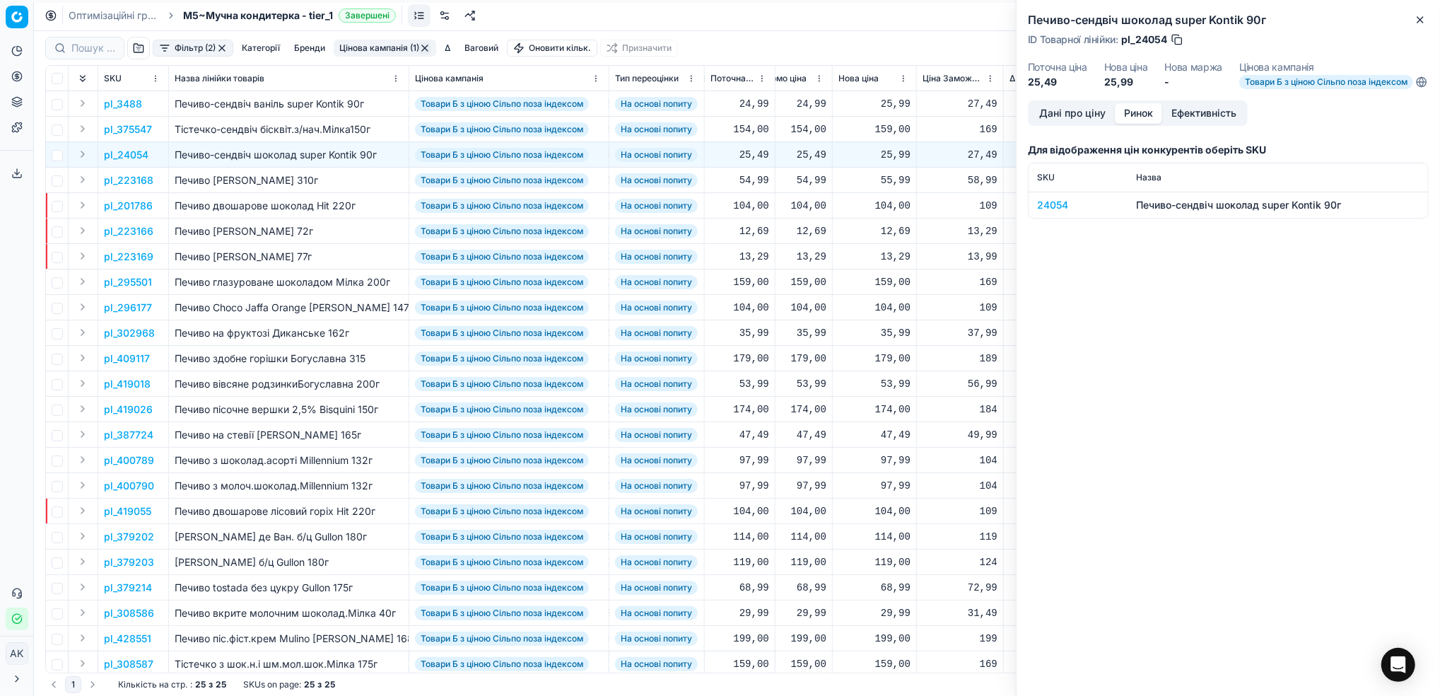
click at [1059, 212] on div "24054" at bounding box center [1078, 205] width 82 height 14
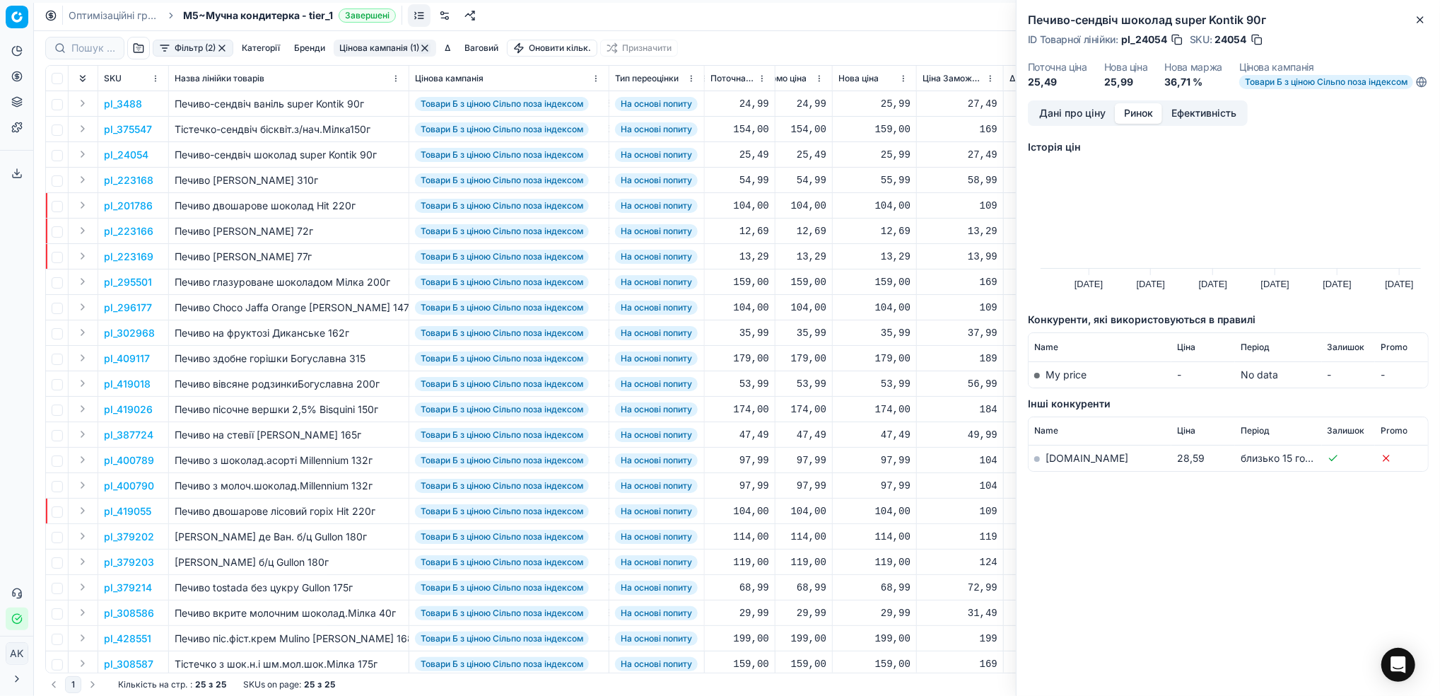
click at [1061, 472] on td "silpo.ua" at bounding box center [1100, 458] width 143 height 26
click at [1059, 464] on link "silpo.ua" at bounding box center [1087, 458] width 83 height 12
click at [1421, 14] on icon "button" at bounding box center [1420, 19] width 11 height 11
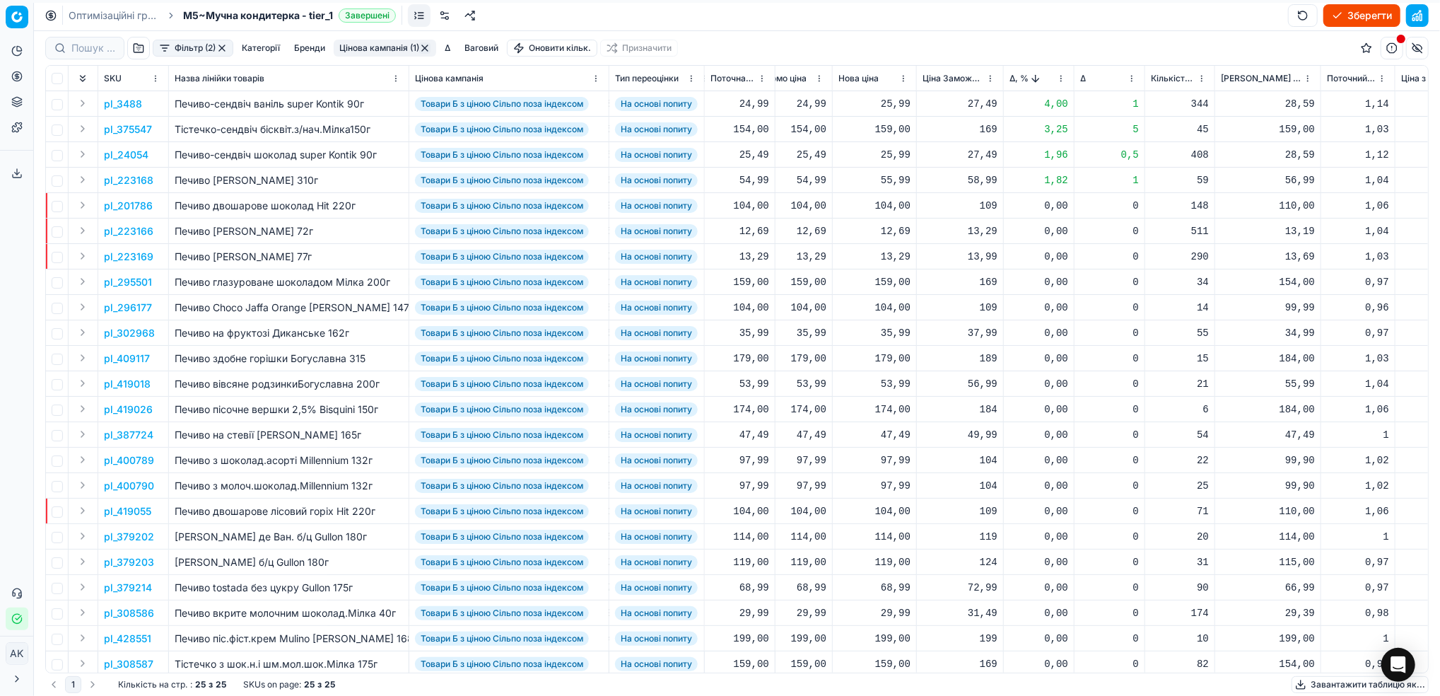
click at [118, 211] on p "pl_201786" at bounding box center [128, 206] width 49 height 14
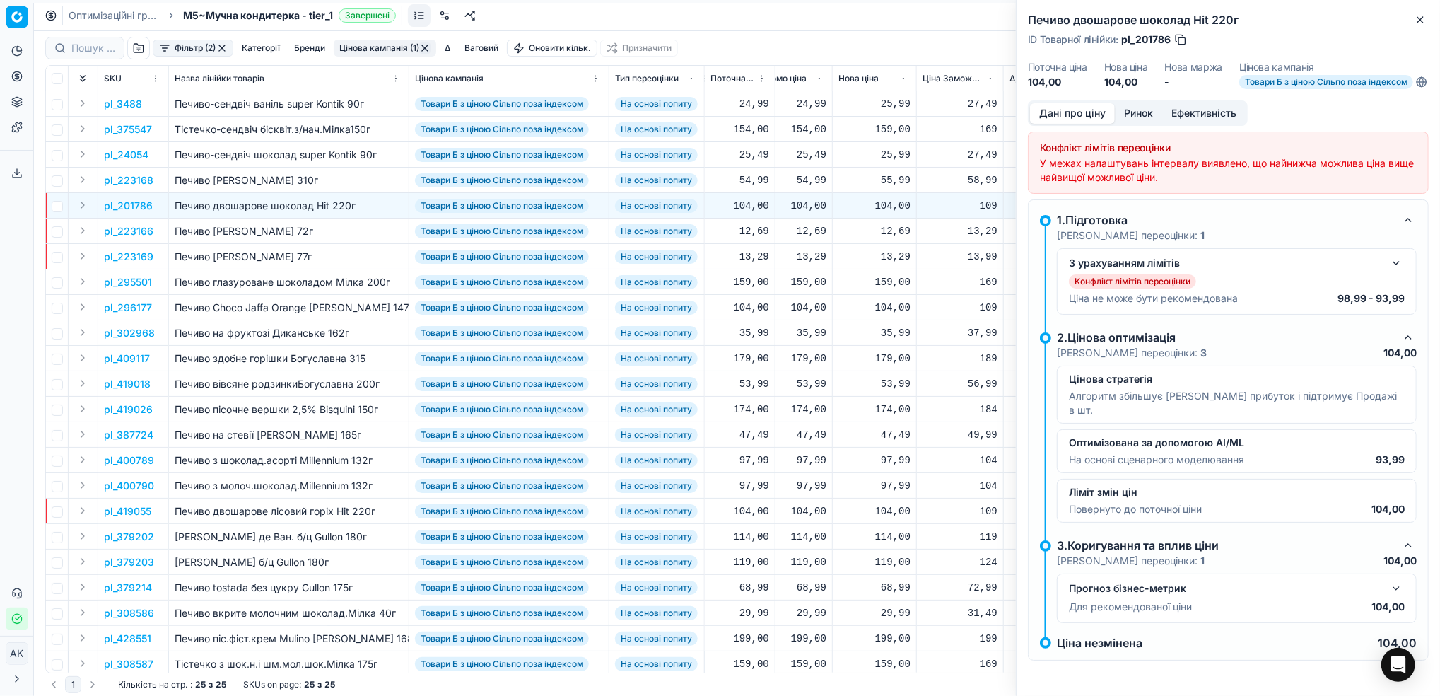
click at [1398, 272] on button "button" at bounding box center [1396, 263] width 17 height 17
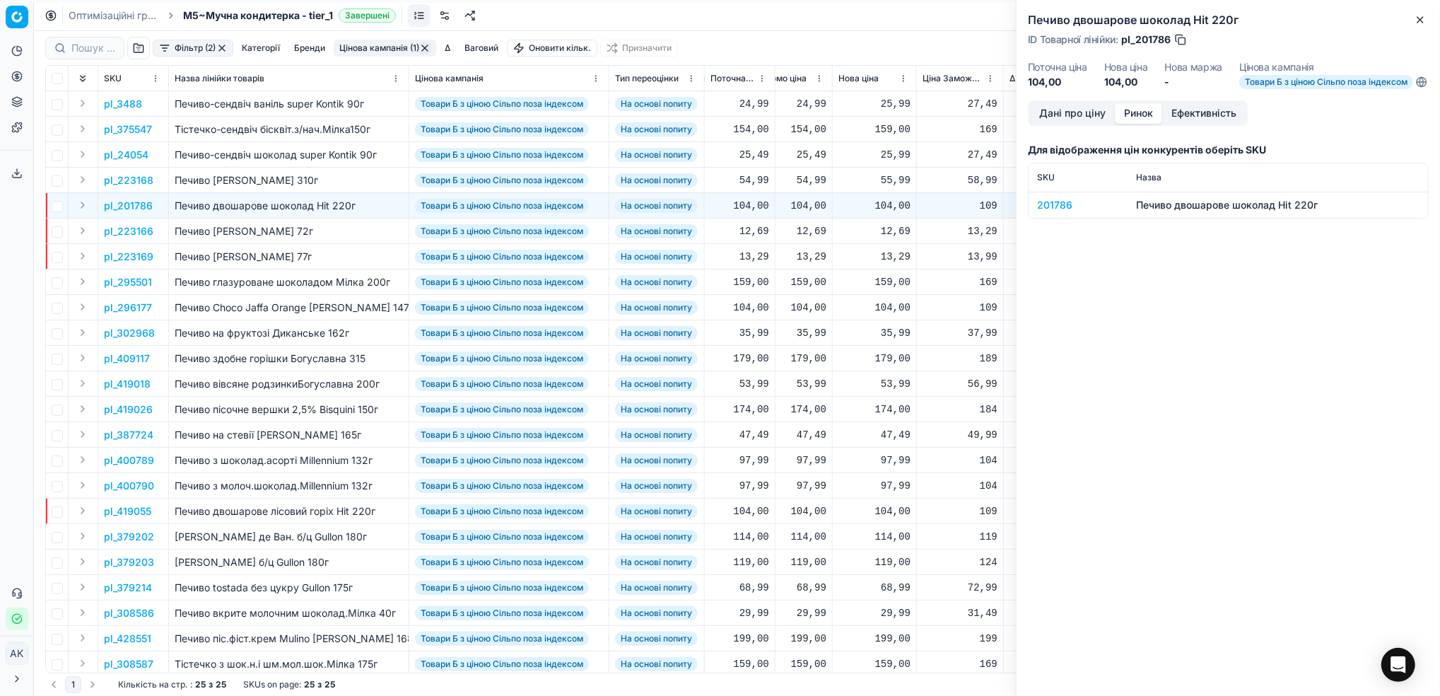
click at [1136, 115] on button "Ринок" at bounding box center [1138, 113] width 47 height 21
click at [1043, 210] on div "201786" at bounding box center [1078, 205] width 82 height 14
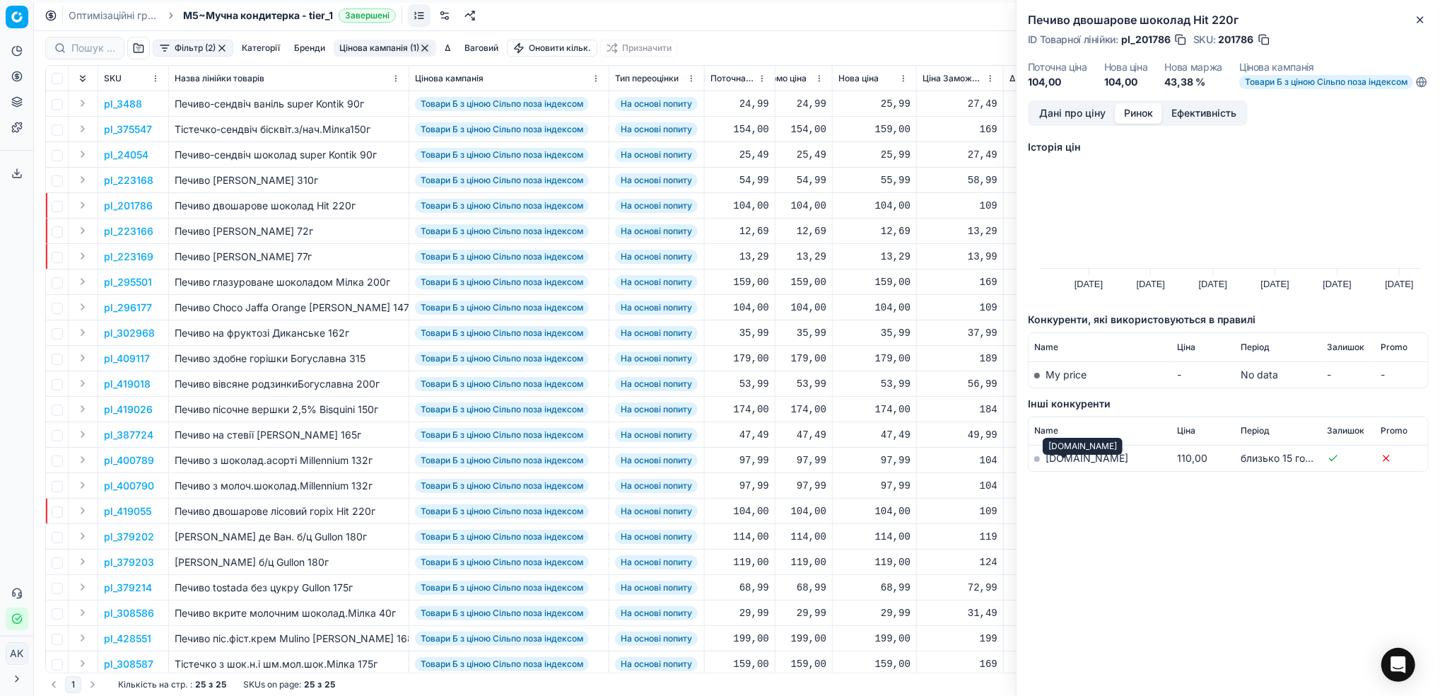
click at [1057, 464] on link "silpo.ua" at bounding box center [1087, 458] width 83 height 12
click at [1265, 40] on button "button" at bounding box center [1264, 40] width 14 height 14
click at [1419, 21] on icon "button" at bounding box center [1421, 20] width 6 height 6
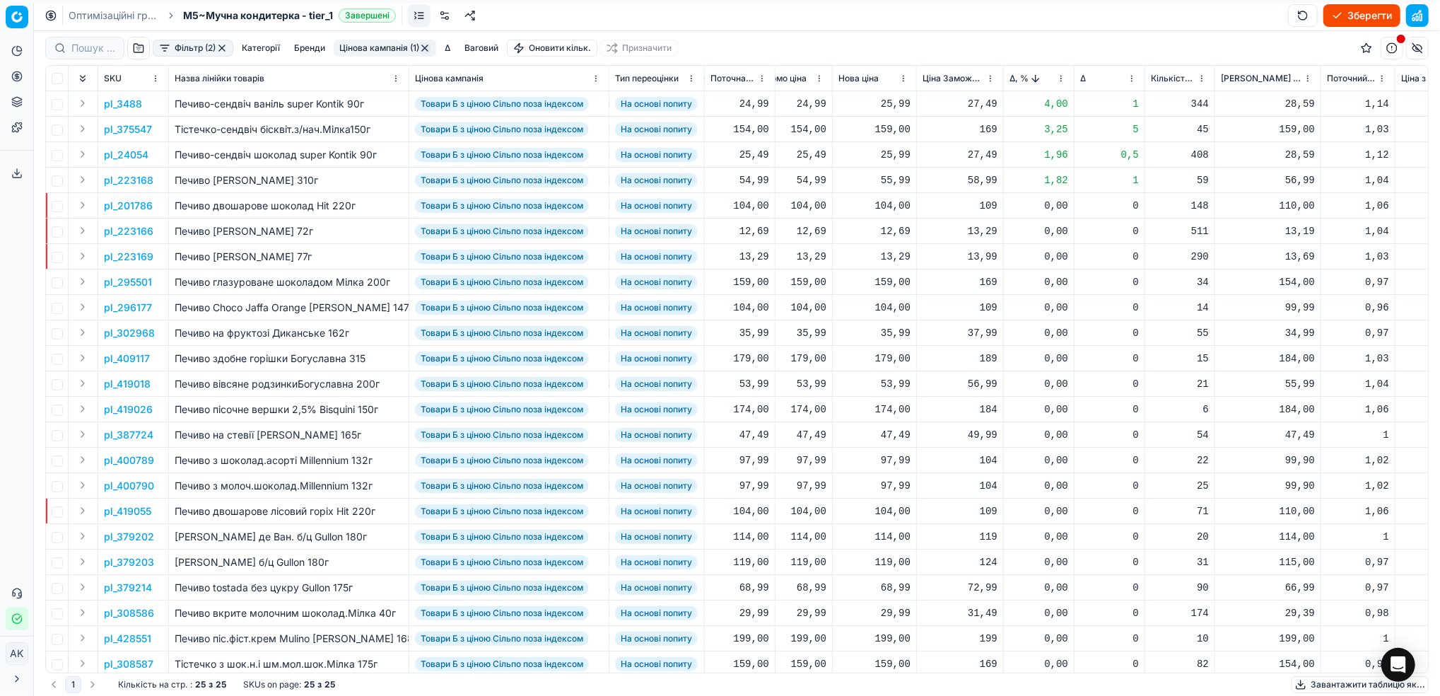
click at [126, 203] on p "pl_201786" at bounding box center [128, 206] width 49 height 14
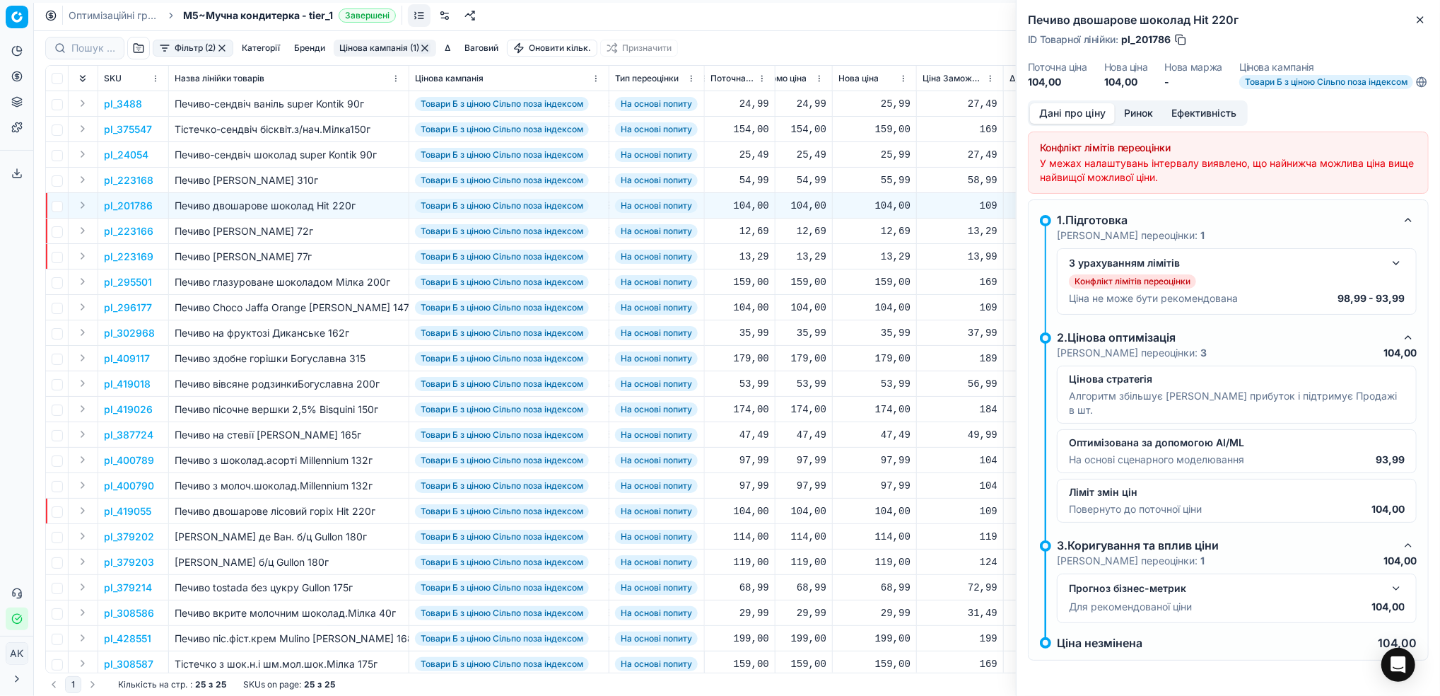
click at [1395, 272] on button "button" at bounding box center [1396, 263] width 17 height 17
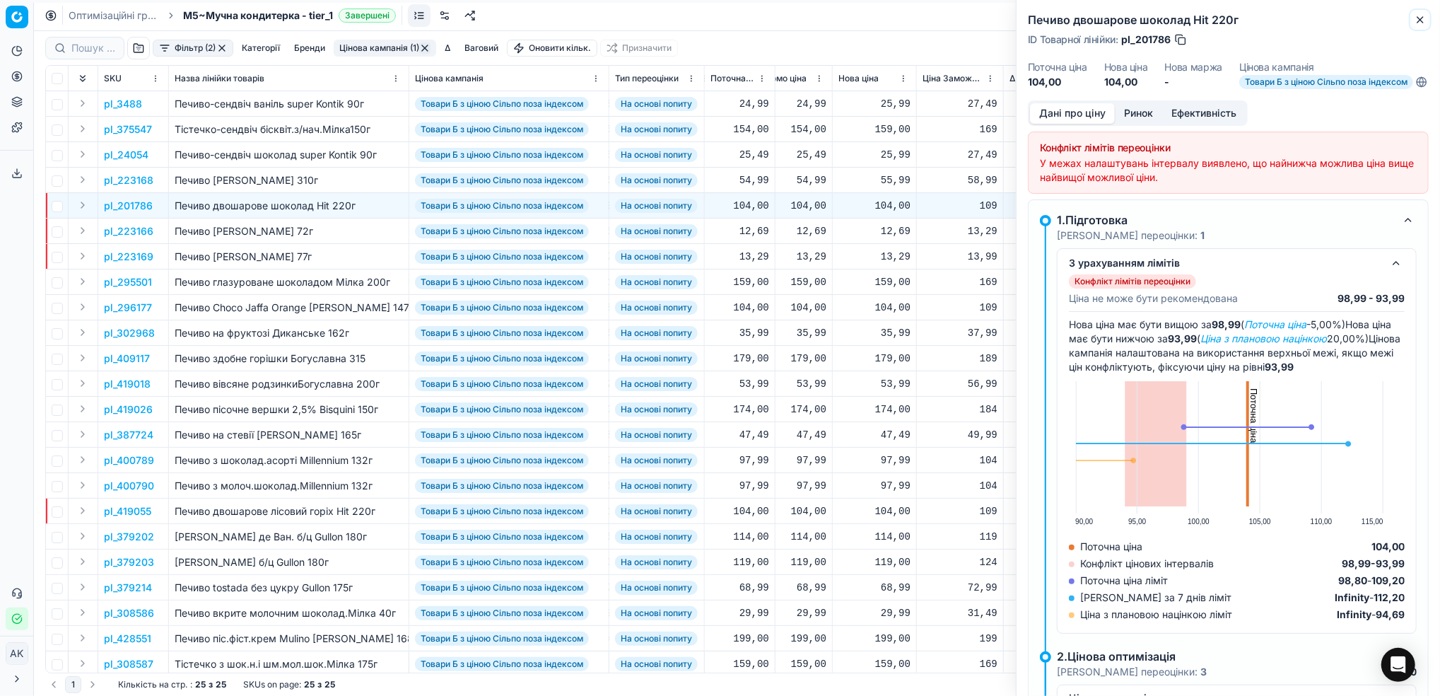
click at [1421, 21] on icon "button" at bounding box center [1421, 20] width 6 height 6
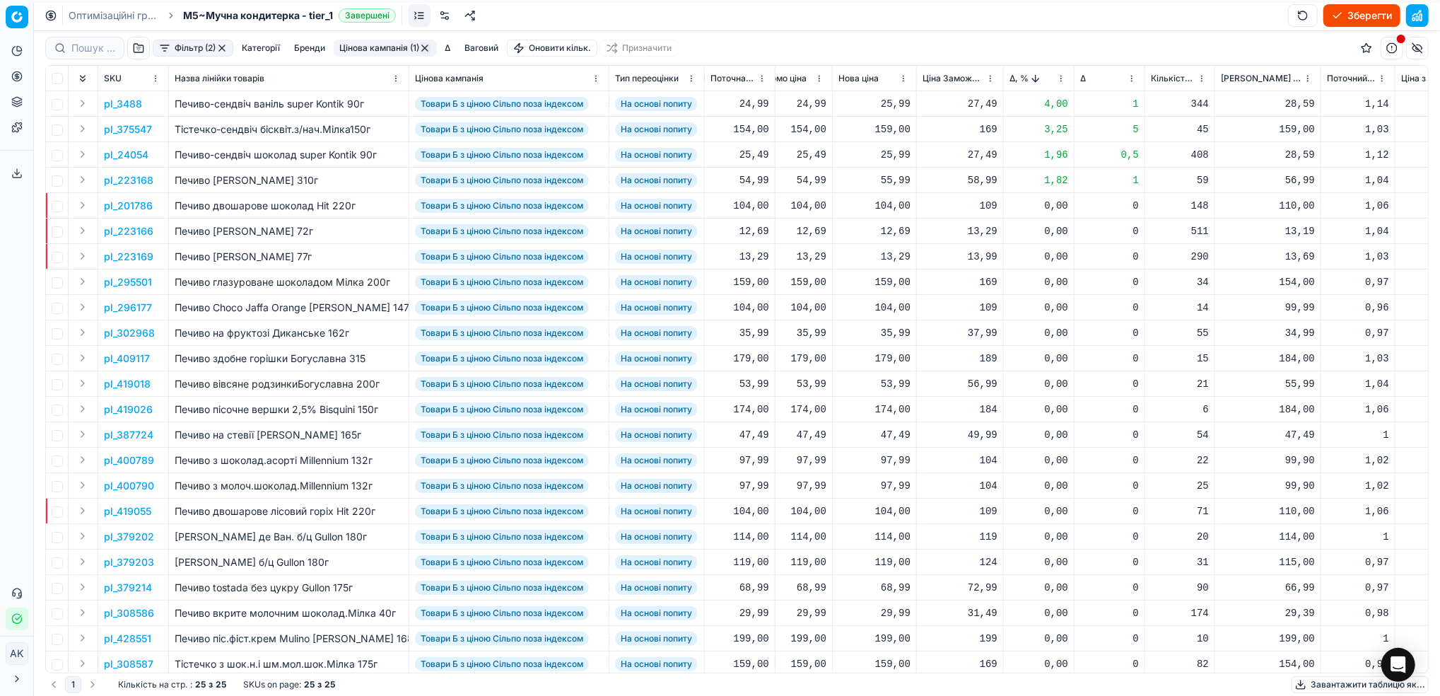
click at [884, 199] on div "104,00" at bounding box center [875, 206] width 72 height 14
click at [894, 331] on input "104.00" at bounding box center [925, 331] width 102 height 23
type input "109.00"
click at [136, 202] on p "pl_201786" at bounding box center [128, 206] width 49 height 14
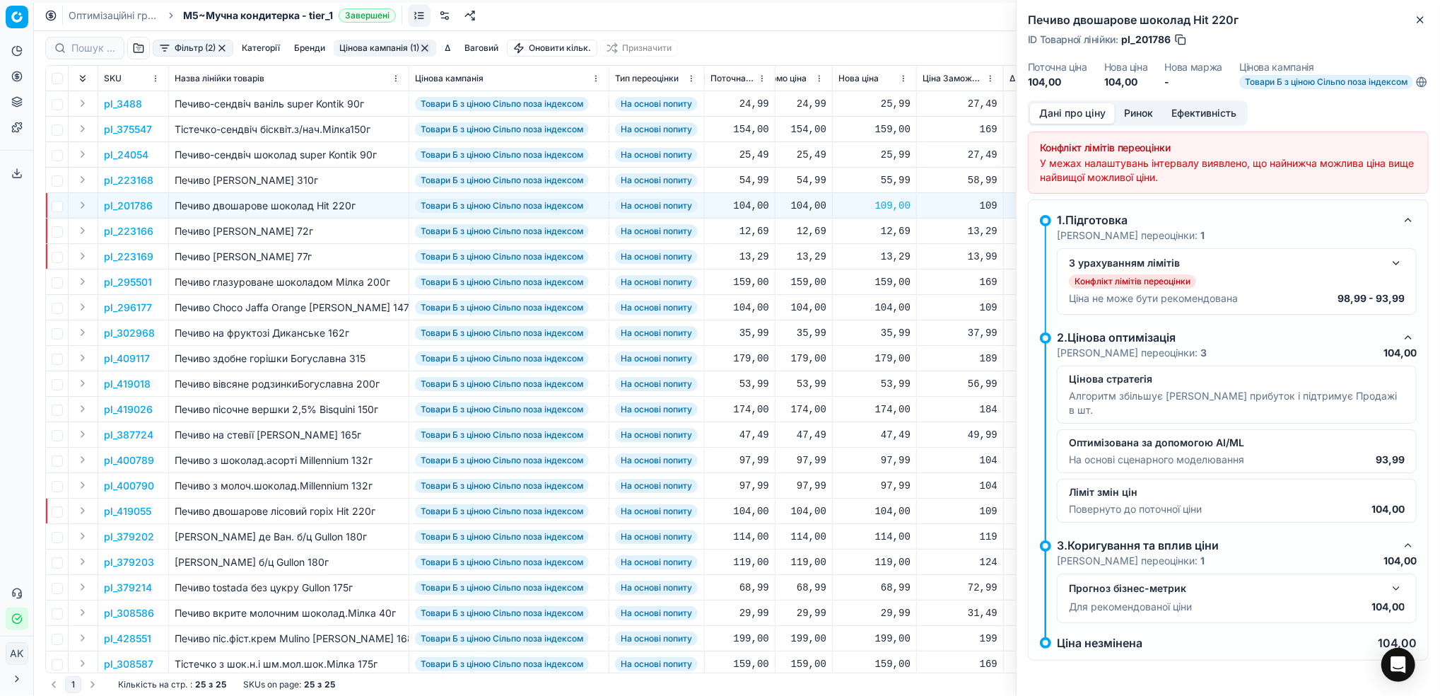
click at [1398, 272] on button "button" at bounding box center [1396, 263] width 17 height 17
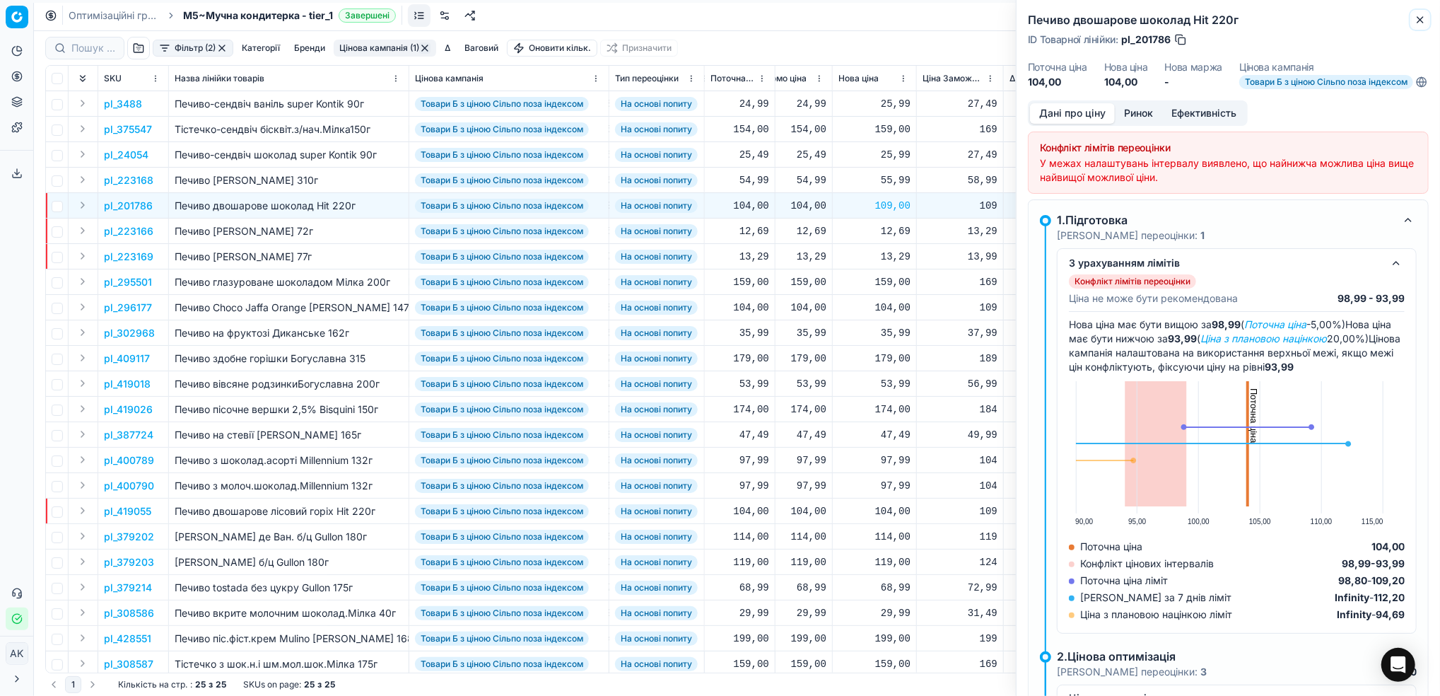
click at [1417, 17] on icon "button" at bounding box center [1420, 19] width 11 height 11
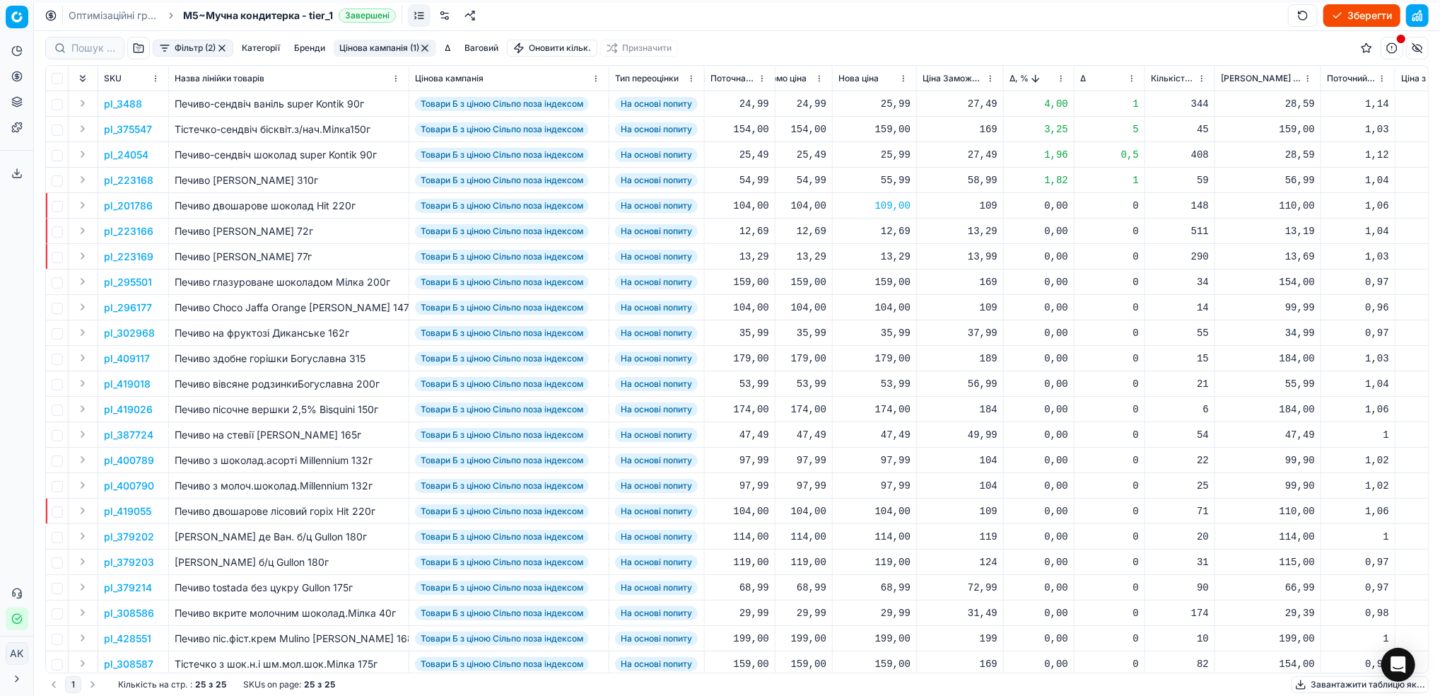
click at [137, 226] on p "pl_223166" at bounding box center [128, 231] width 49 height 14
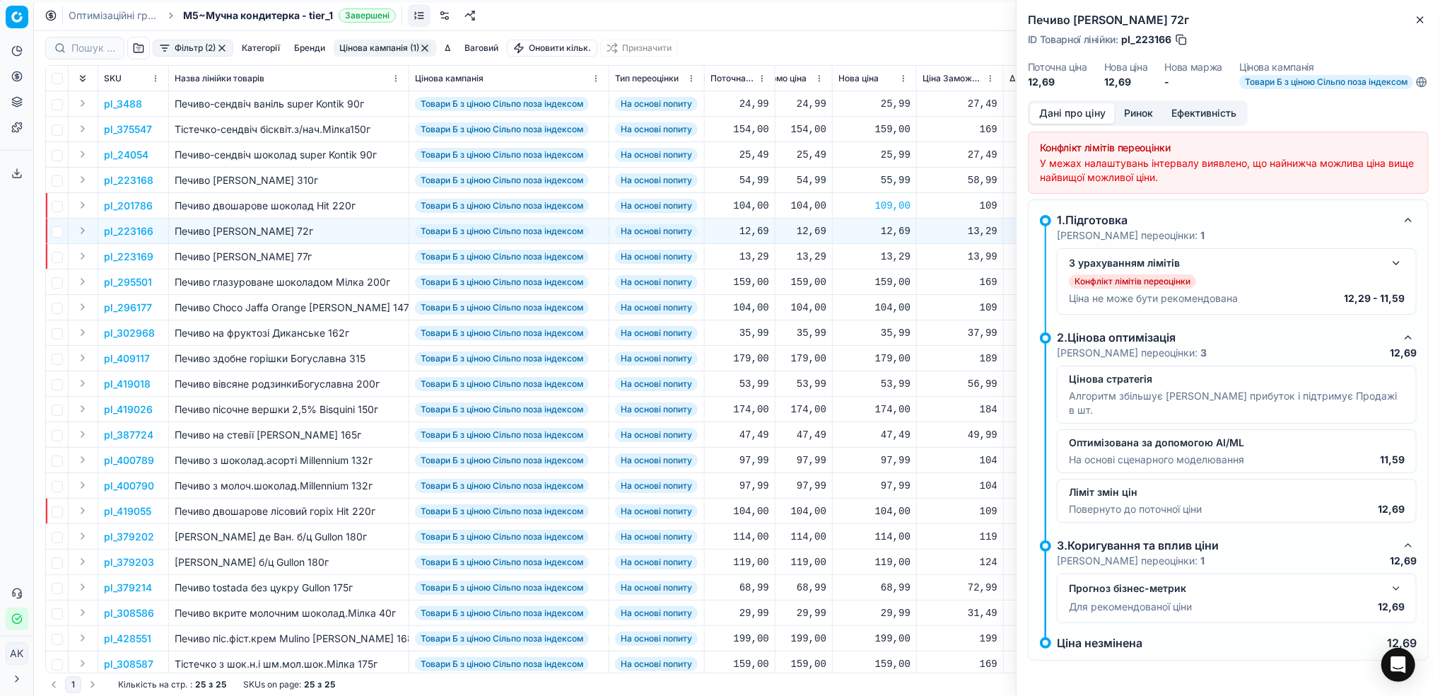
click at [1389, 272] on button "button" at bounding box center [1396, 263] width 17 height 17
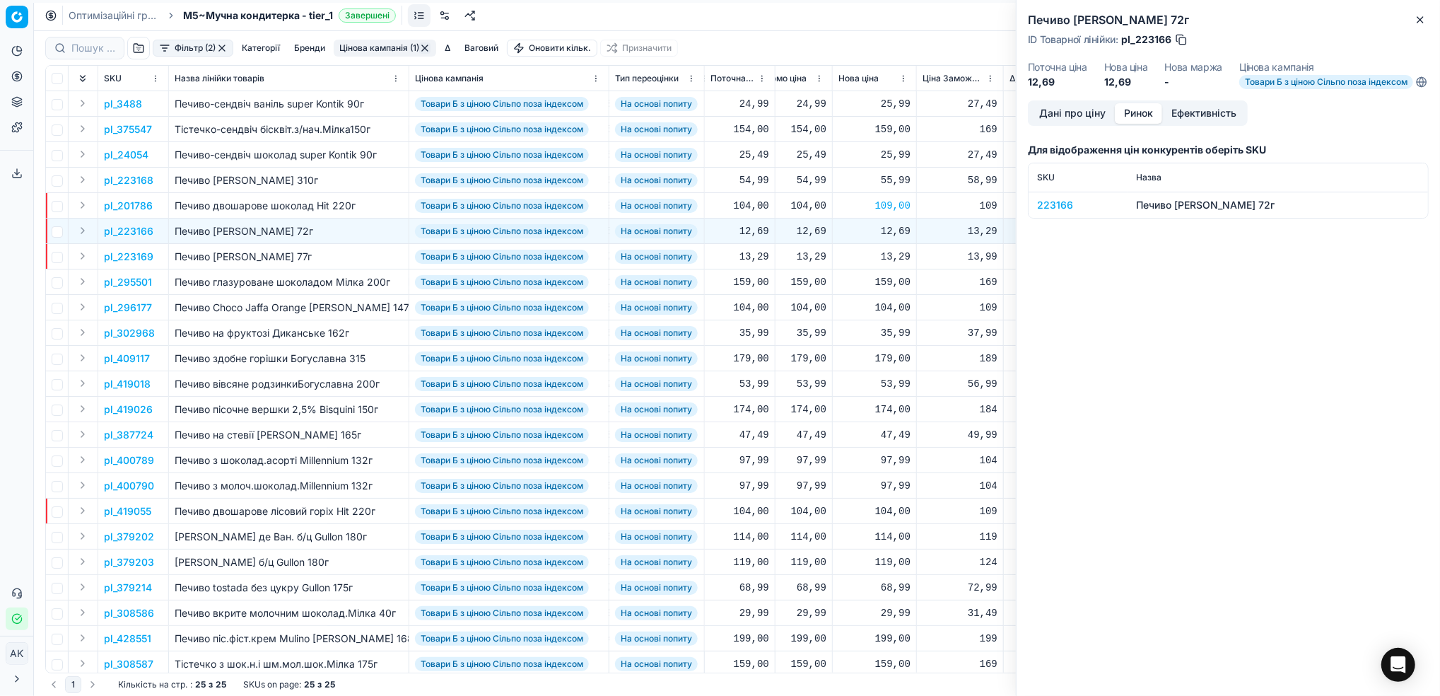
click at [1137, 124] on button "Ринок" at bounding box center [1138, 113] width 47 height 21
click at [1042, 212] on div "223166" at bounding box center [1078, 205] width 82 height 14
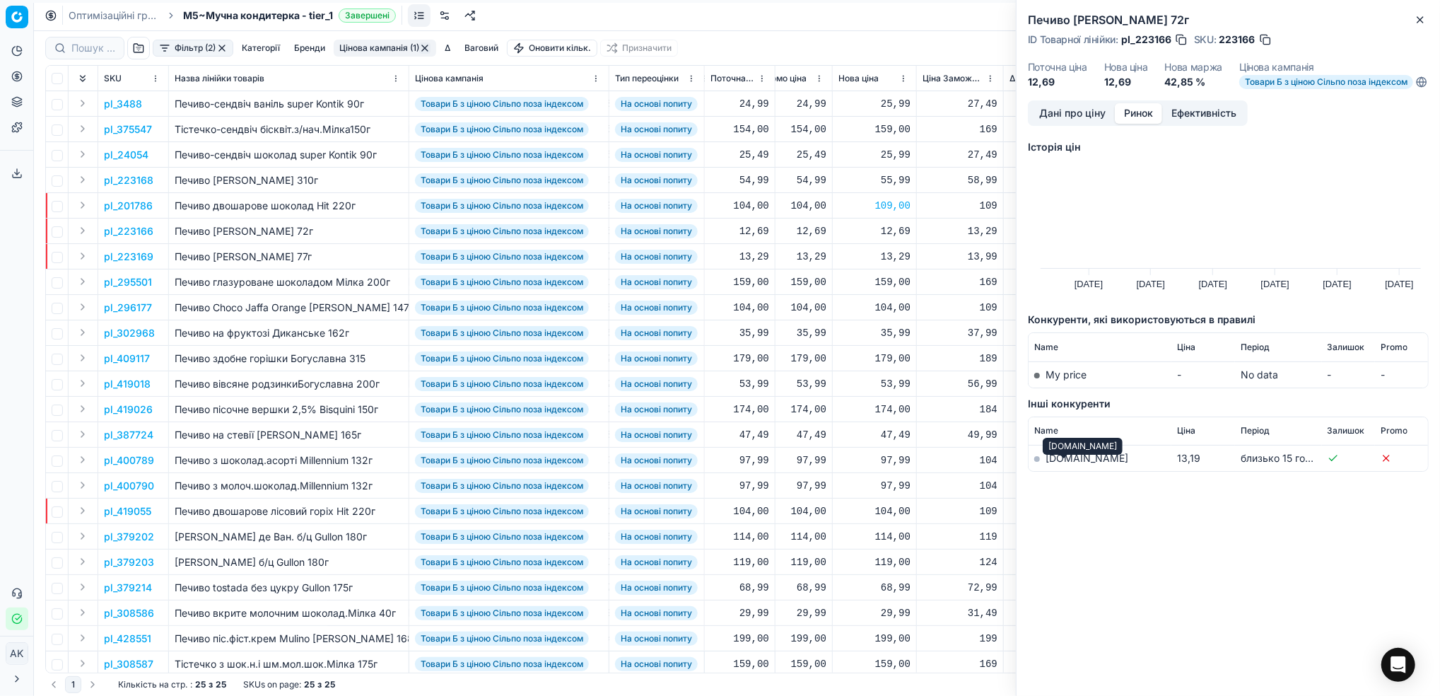
click at [1066, 464] on link "silpo.ua" at bounding box center [1087, 458] width 83 height 12
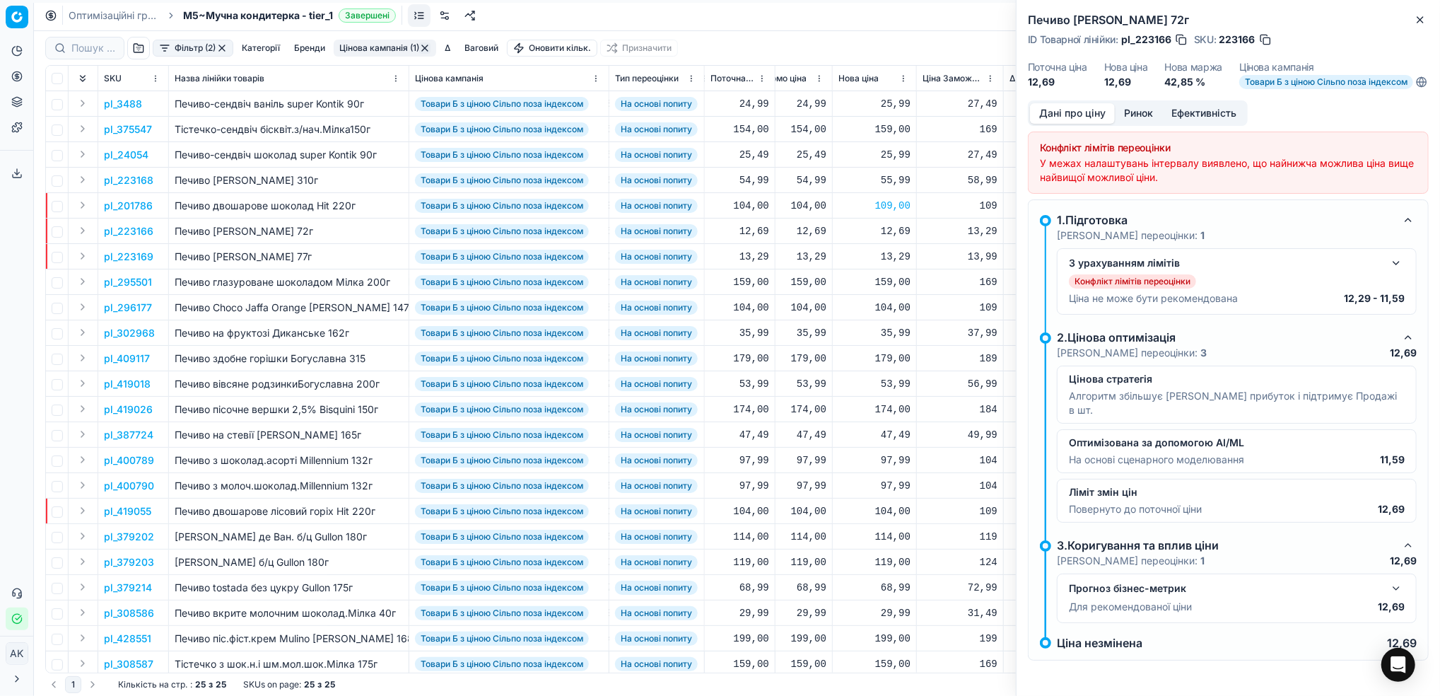
click at [1059, 121] on button "Дані про ціну" at bounding box center [1072, 113] width 85 height 21
click at [1395, 269] on button "button" at bounding box center [1396, 263] width 17 height 17
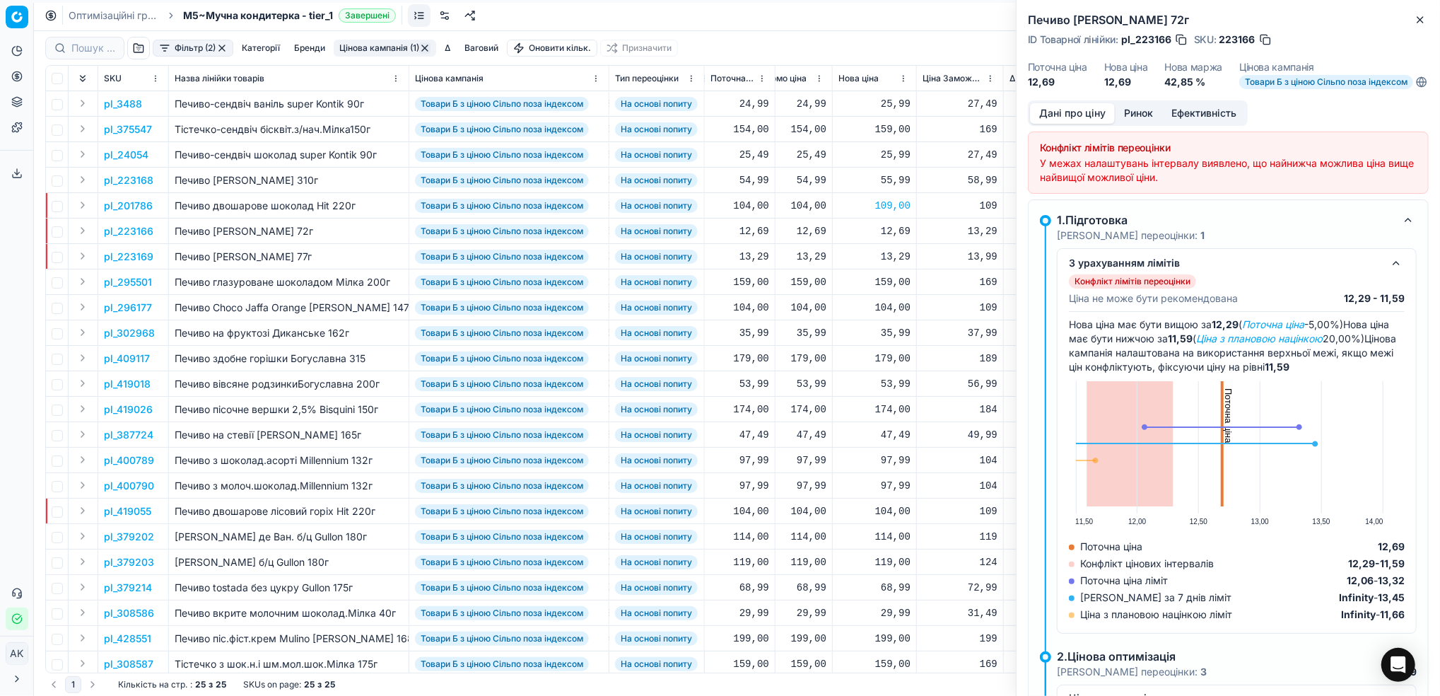
click at [1263, 44] on button "button" at bounding box center [1266, 40] width 14 height 14
click at [1418, 22] on icon "button" at bounding box center [1421, 20] width 6 height 6
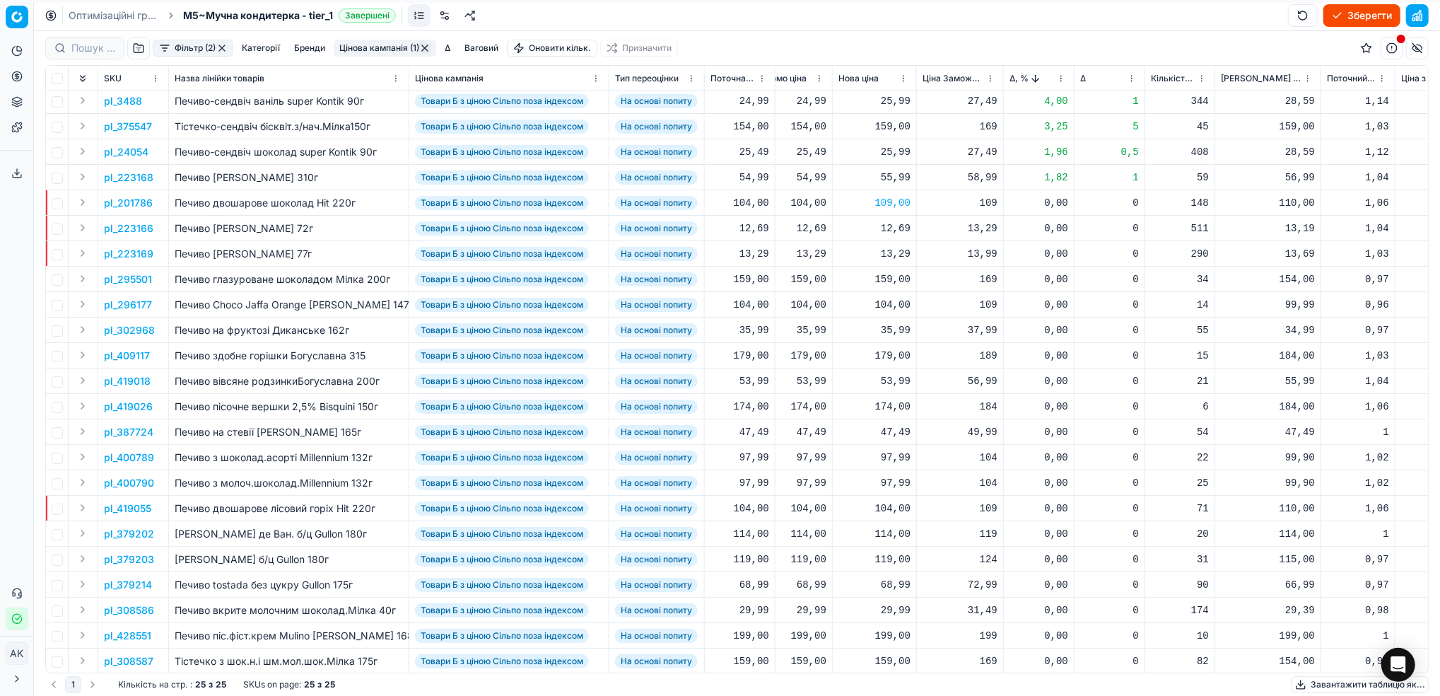
scroll to position [0, 448]
click at [1059, 75] on html "Pricing platform Аналітика Цінова оптимізація Асортимент продукції Шаблони Серв…" at bounding box center [720, 348] width 1440 height 696
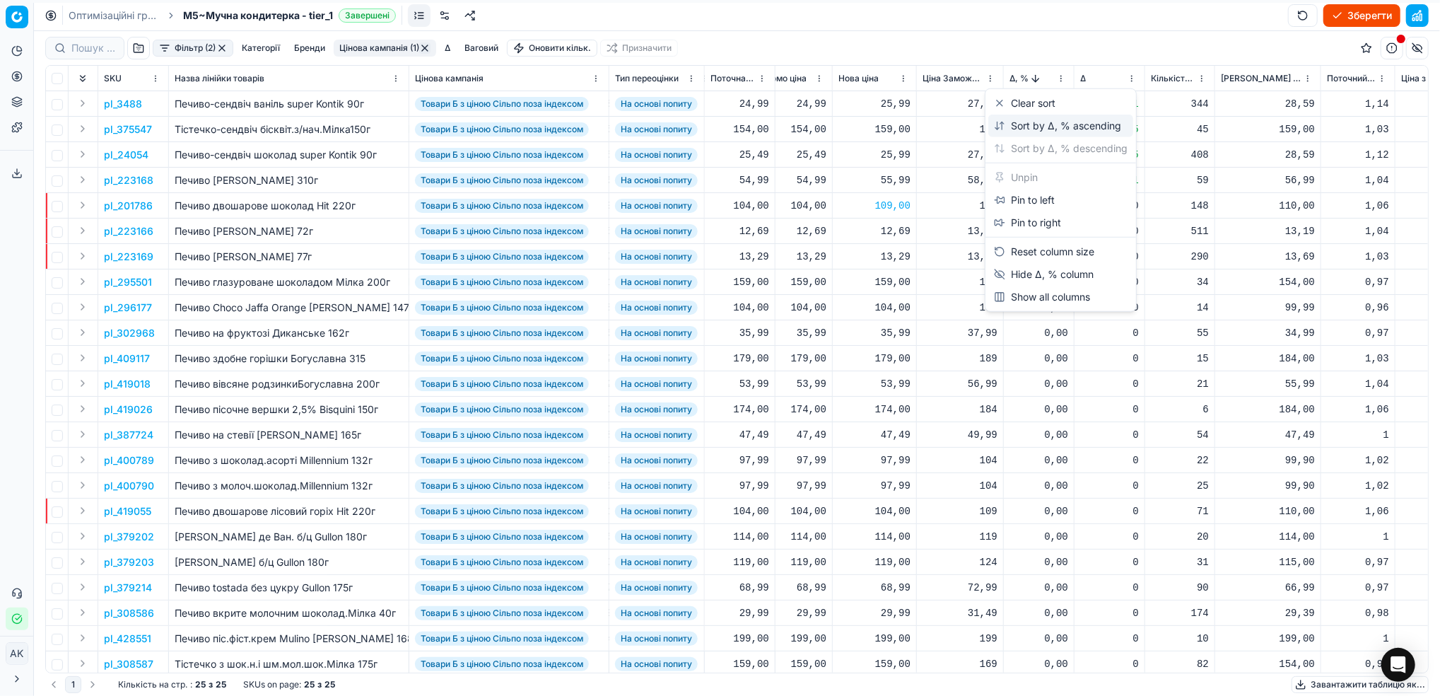
click at [1018, 130] on div "Sort by Δ, % ascending" at bounding box center [1057, 126] width 127 height 14
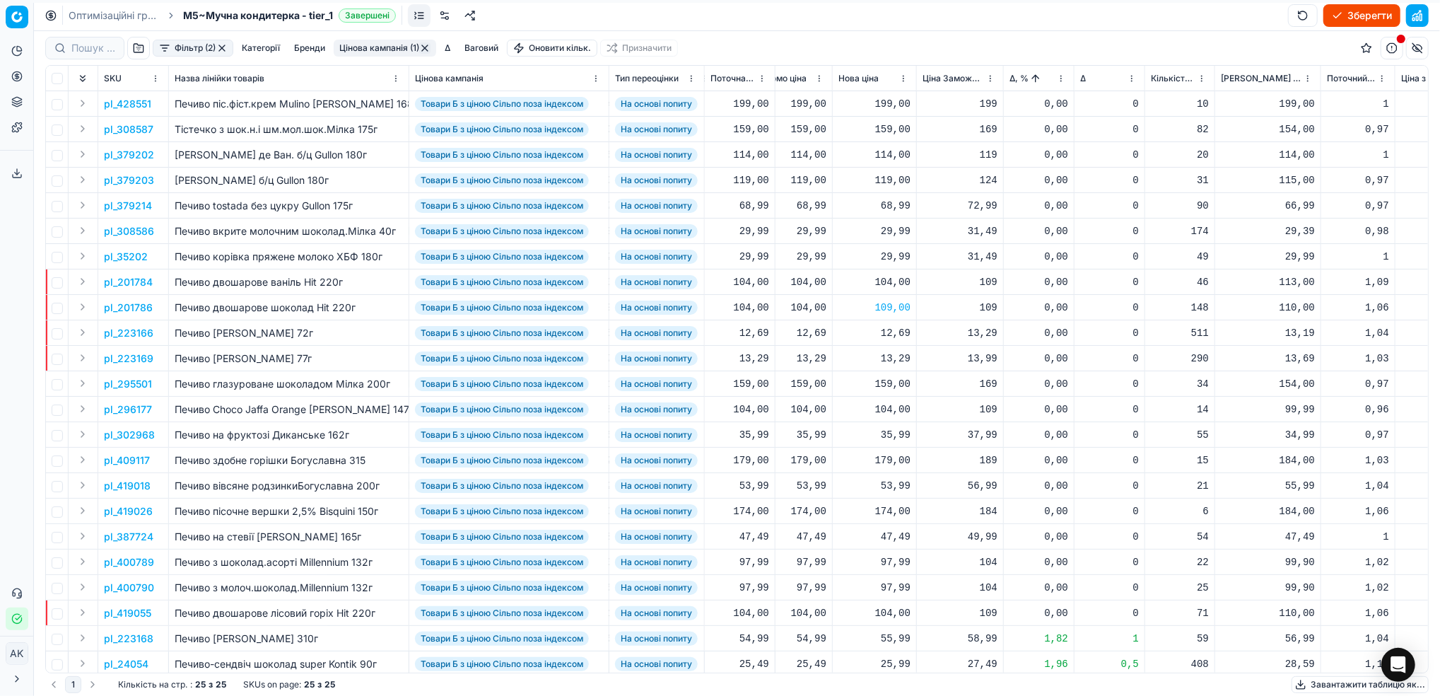
click at [351, 46] on button "Цінова кампанія (1)" at bounding box center [385, 48] width 103 height 17
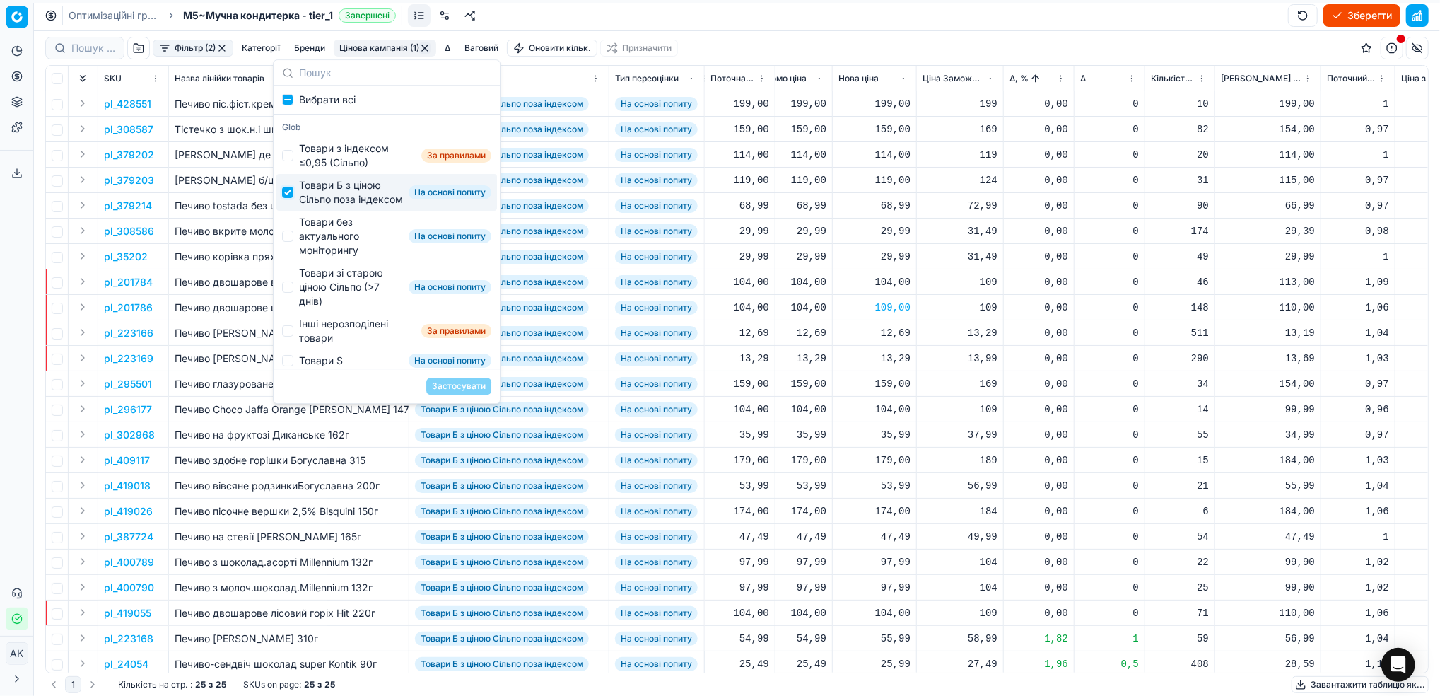
click at [288, 198] on input "Suggestions" at bounding box center [287, 192] width 11 height 11
checkbox input "false"
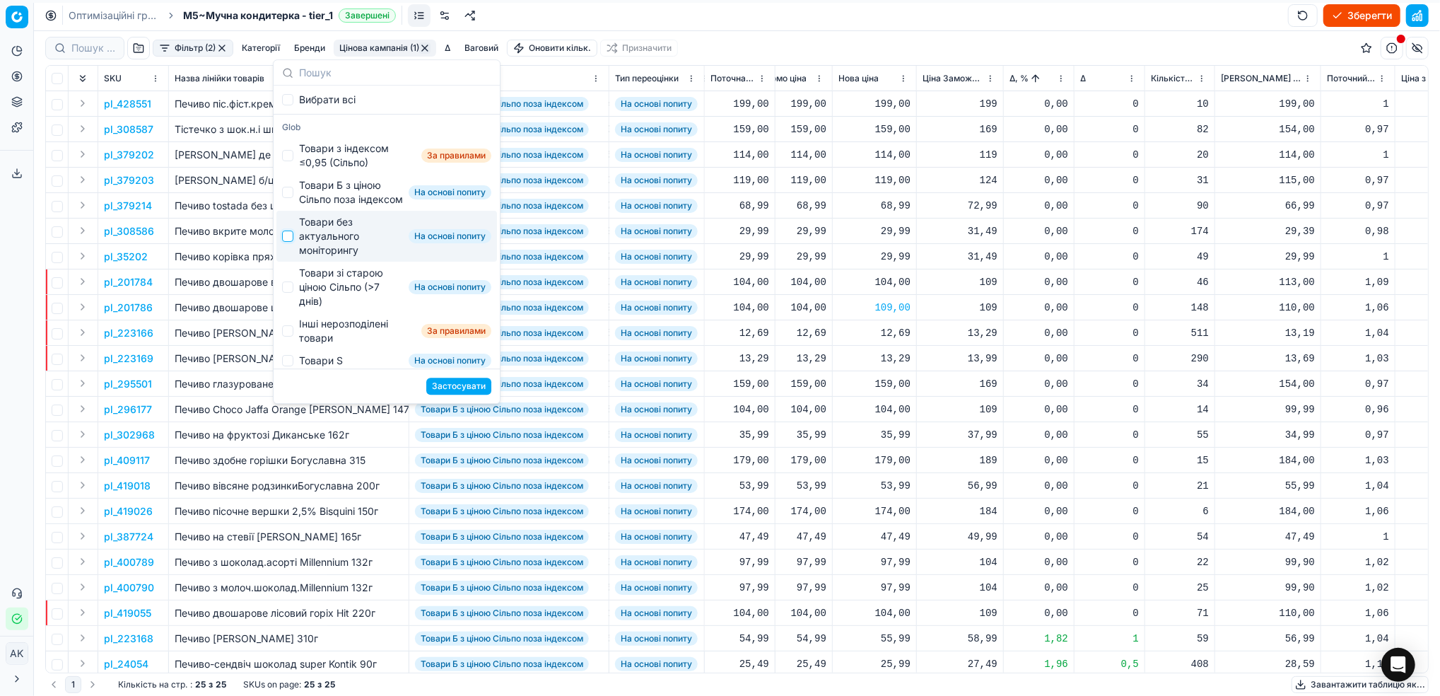
click at [293, 242] on input "Suggestions" at bounding box center [287, 236] width 11 height 11
checkbox input "true"
click at [457, 380] on button "Застосувати" at bounding box center [458, 386] width 65 height 17
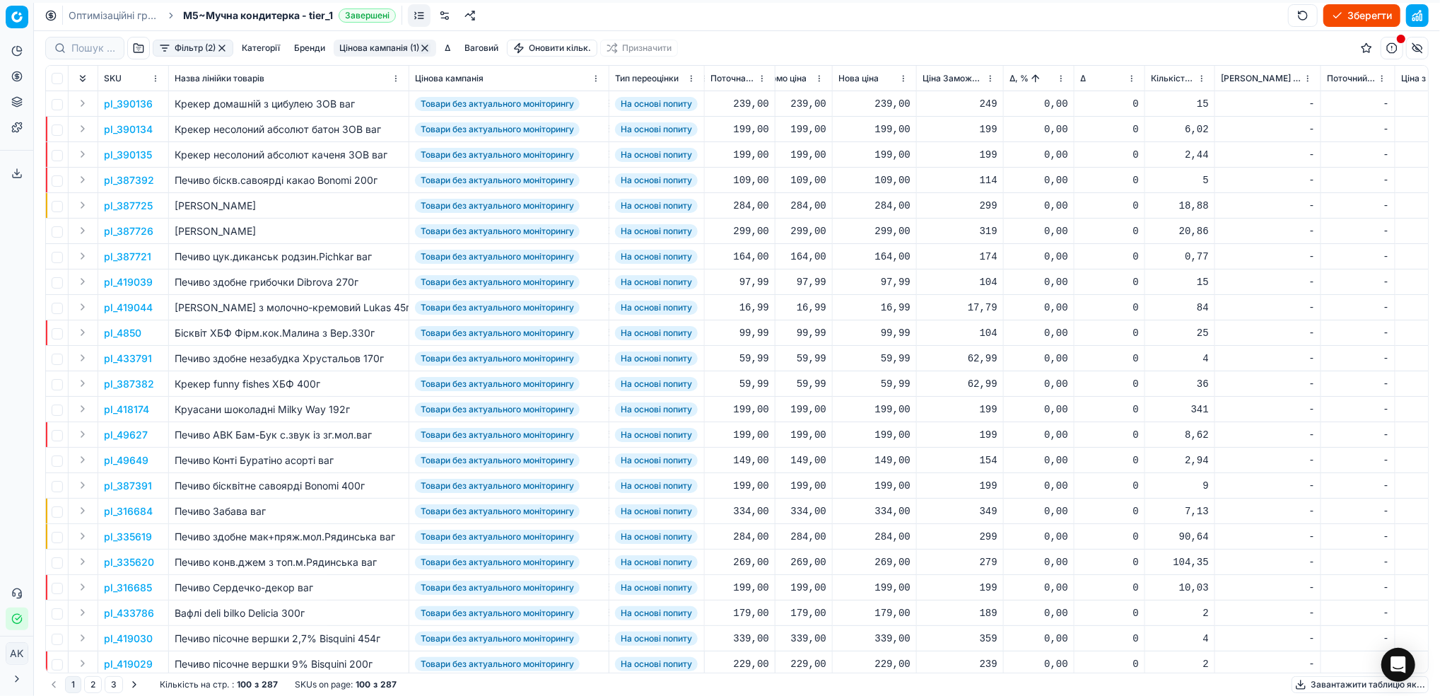
click at [1059, 76] on html "Pricing platform Аналітика Цінова оптимізація Асортимент продукції Шаблони Серв…" at bounding box center [720, 348] width 1440 height 696
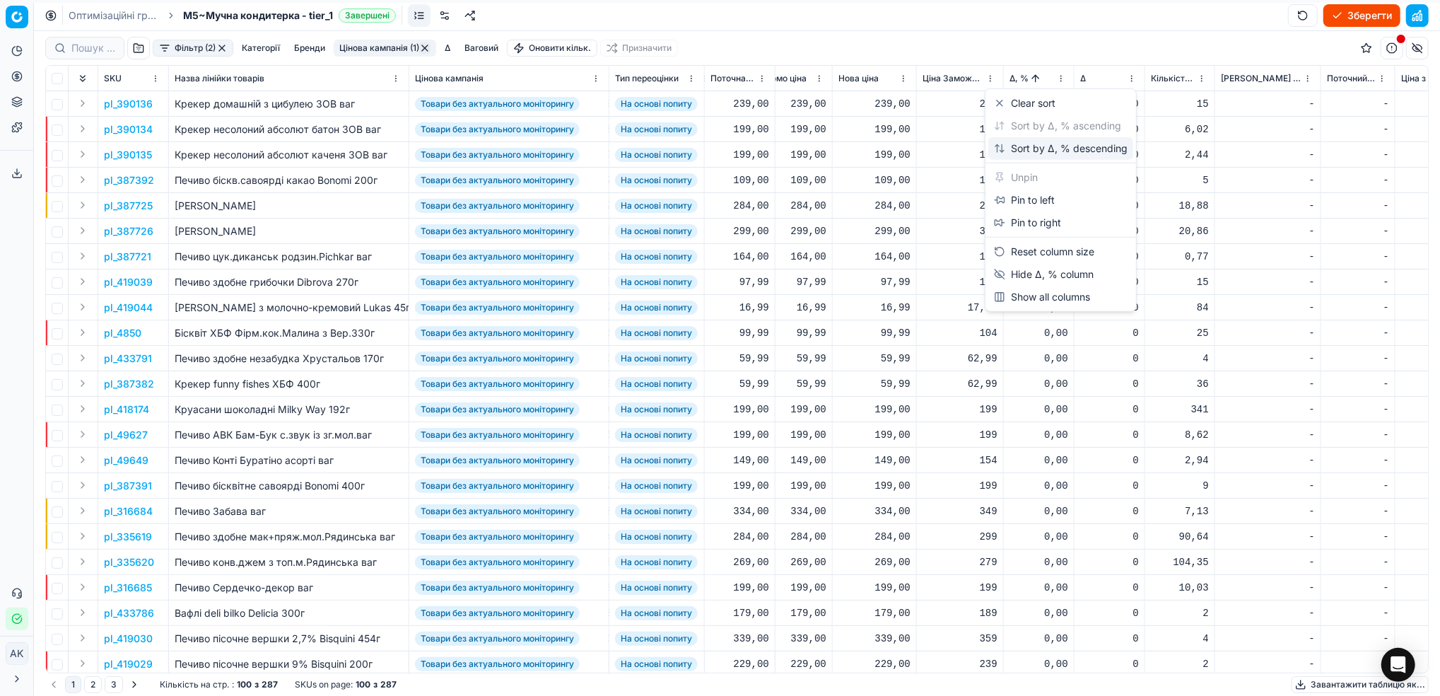
click at [1054, 145] on div "Sort by Δ, % descending" at bounding box center [1061, 148] width 134 height 14
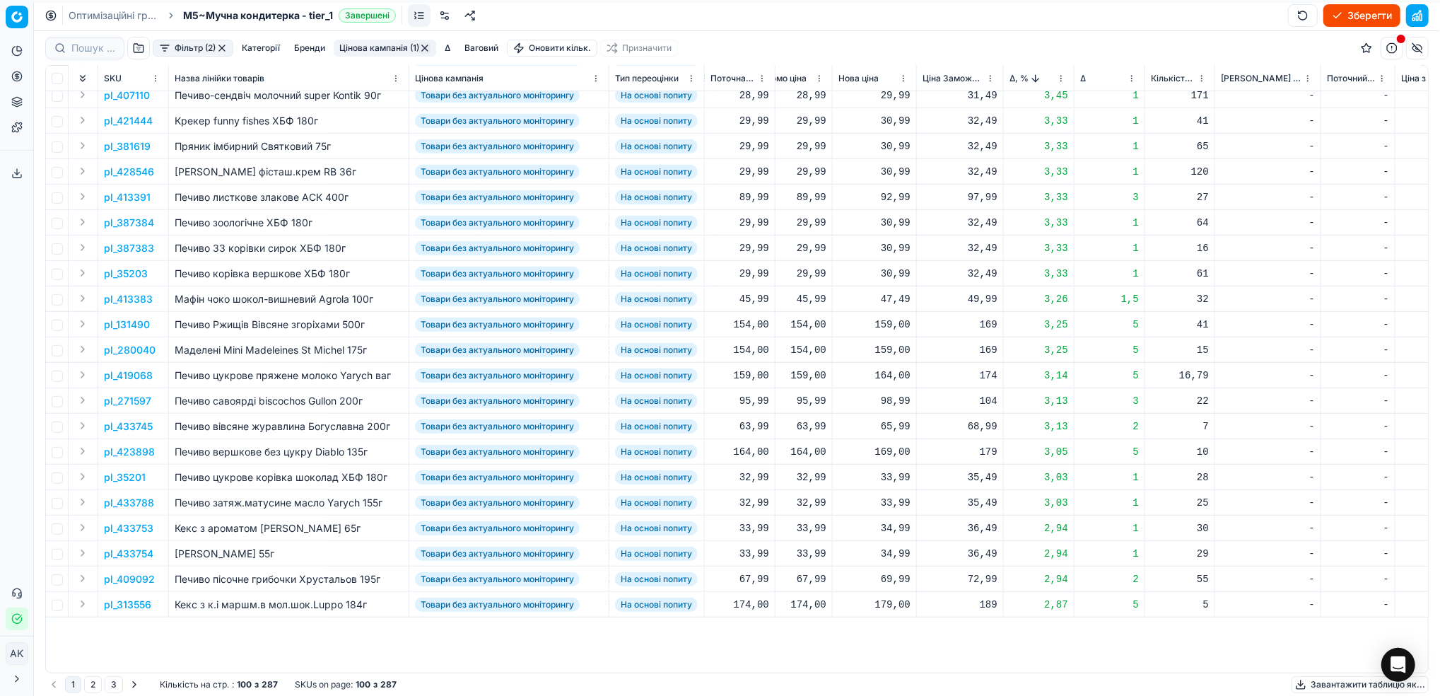
scroll to position [0, 448]
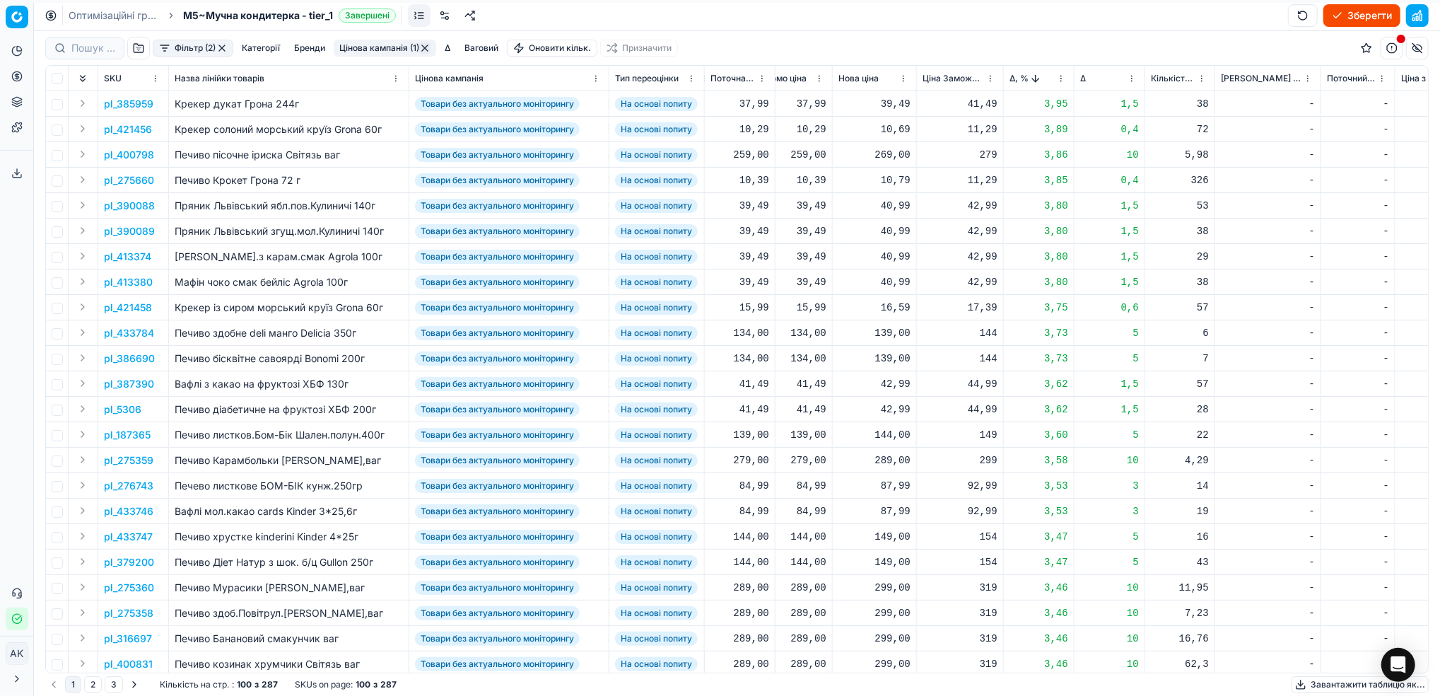
click at [134, 362] on p "pl_386690" at bounding box center [129, 358] width 51 height 14
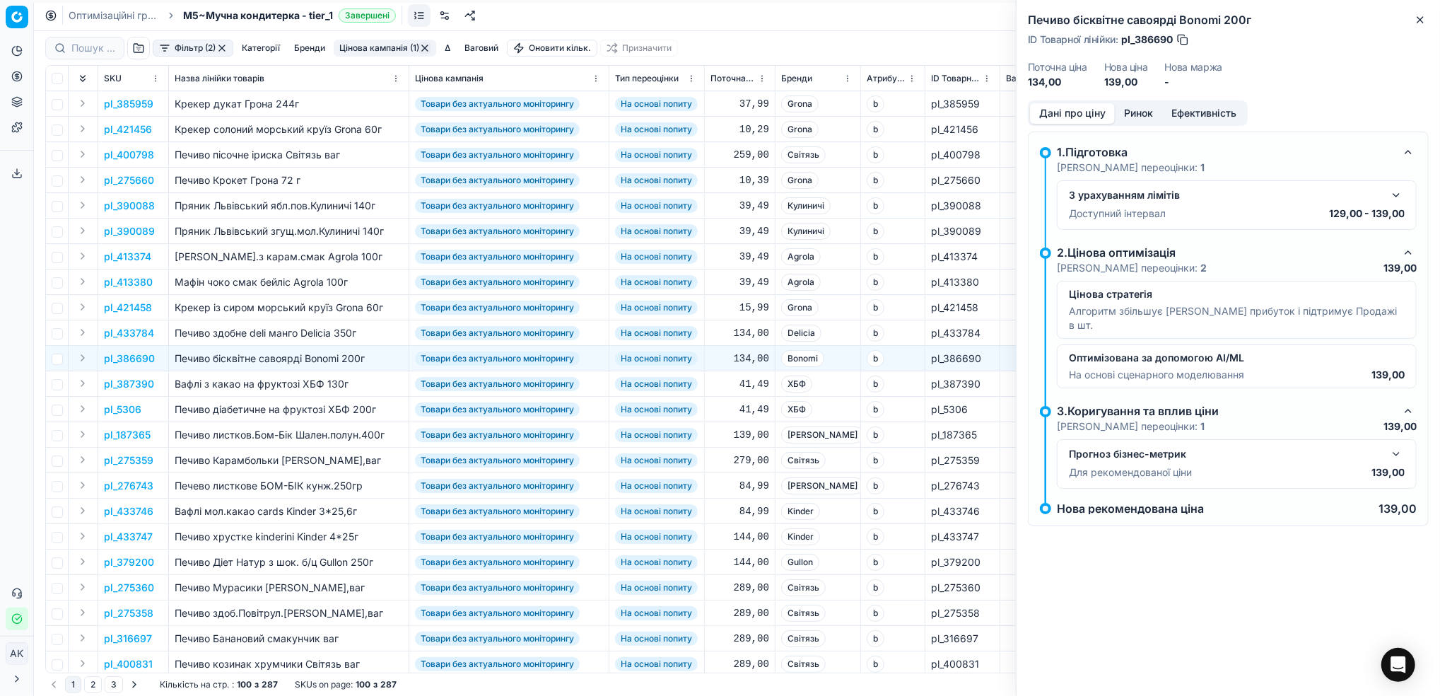
scroll to position [0, 448]
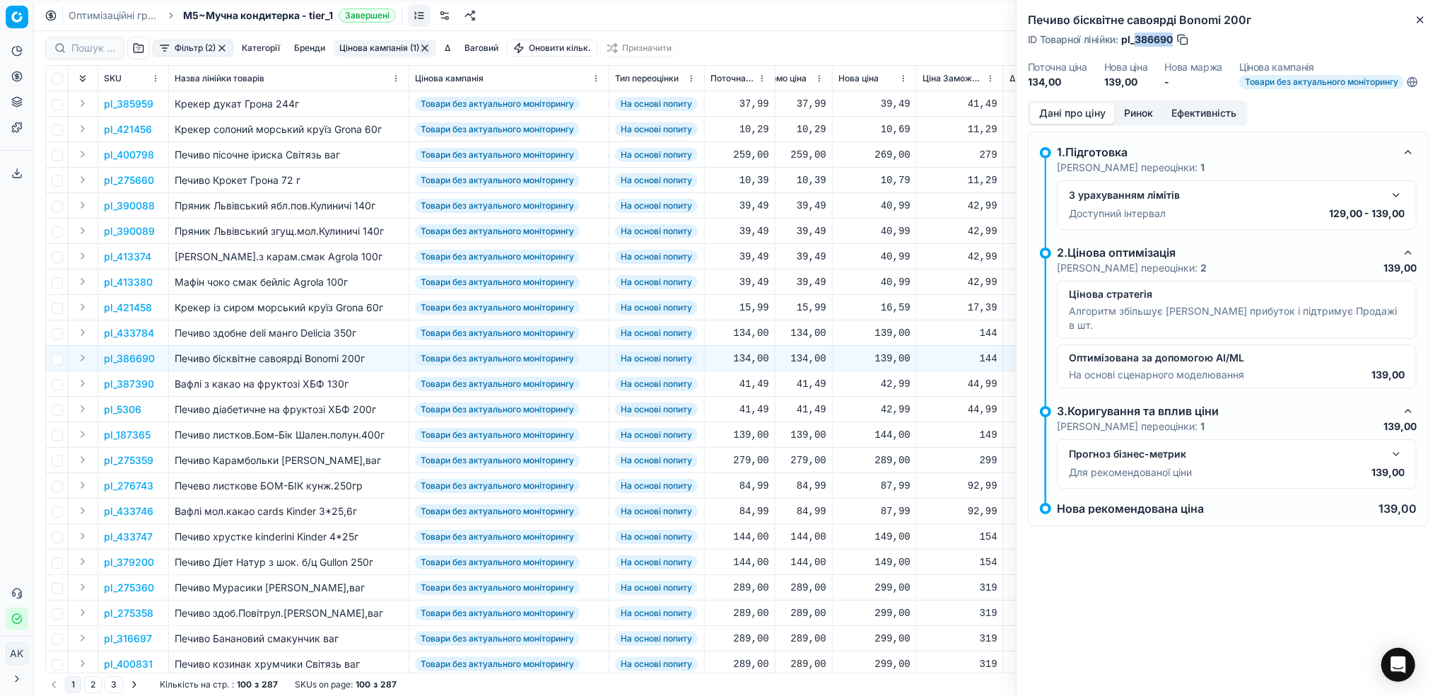
drag, startPoint x: 1172, startPoint y: 40, endPoint x: 1137, endPoint y: 34, distance: 35.2
click at [1137, 34] on span "pl_386690" at bounding box center [1147, 40] width 52 height 14
copy span "386690"
click at [1418, 22] on icon "button" at bounding box center [1421, 20] width 6 height 6
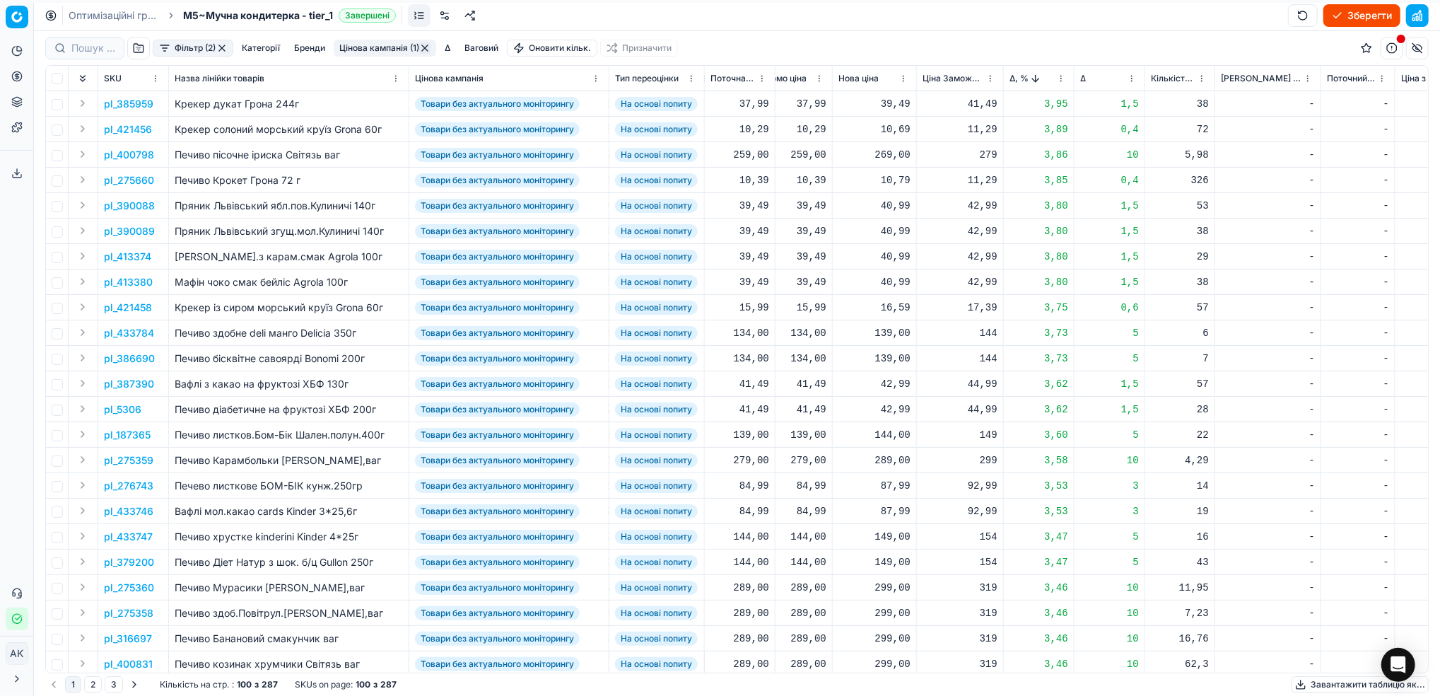
click at [885, 359] on div "139,00" at bounding box center [875, 358] width 72 height 14
click at [887, 486] on input "139.00" at bounding box center [925, 483] width 102 height 23
type input "129.00"
click at [140, 330] on p "pl_433784" at bounding box center [129, 333] width 50 height 14
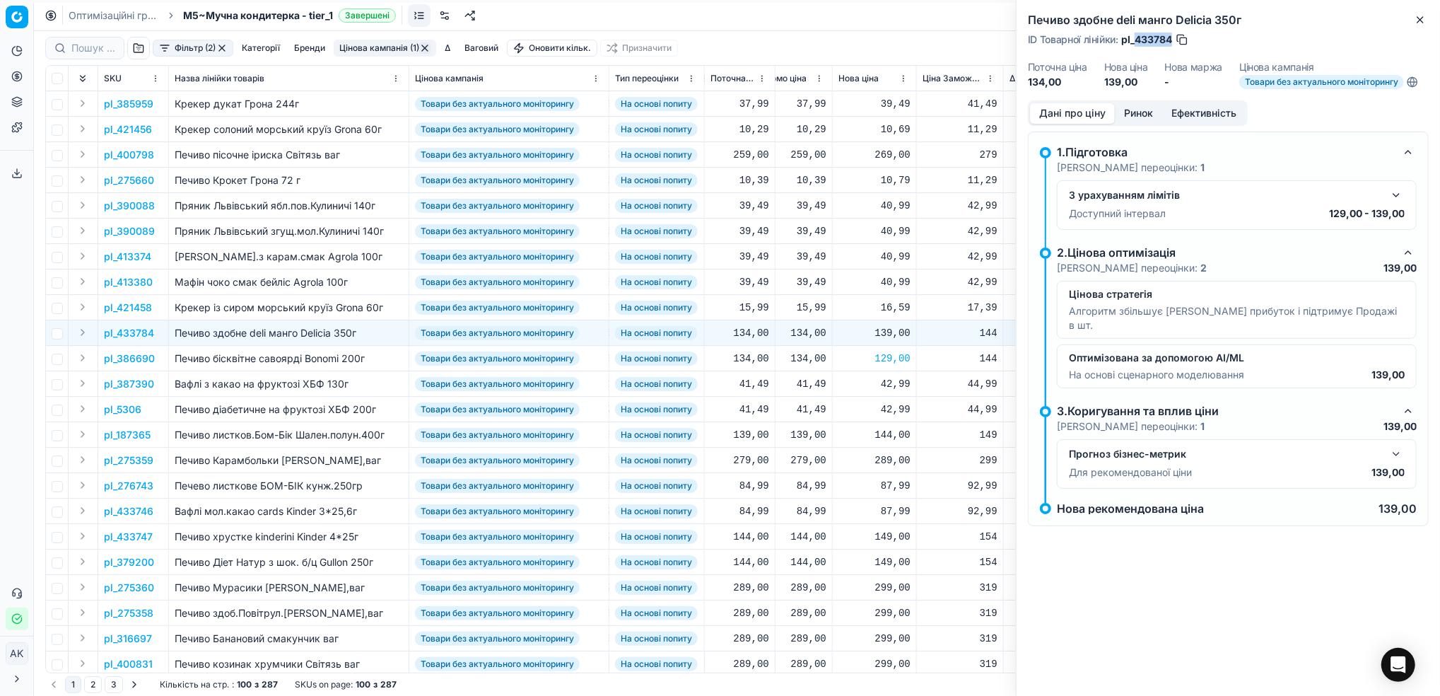
drag, startPoint x: 1172, startPoint y: 41, endPoint x: 1136, endPoint y: 35, distance: 36.5
click at [1136, 35] on span "pl_433784" at bounding box center [1146, 40] width 51 height 14
copy span "433784"
click at [1421, 21] on icon "button" at bounding box center [1421, 20] width 6 height 6
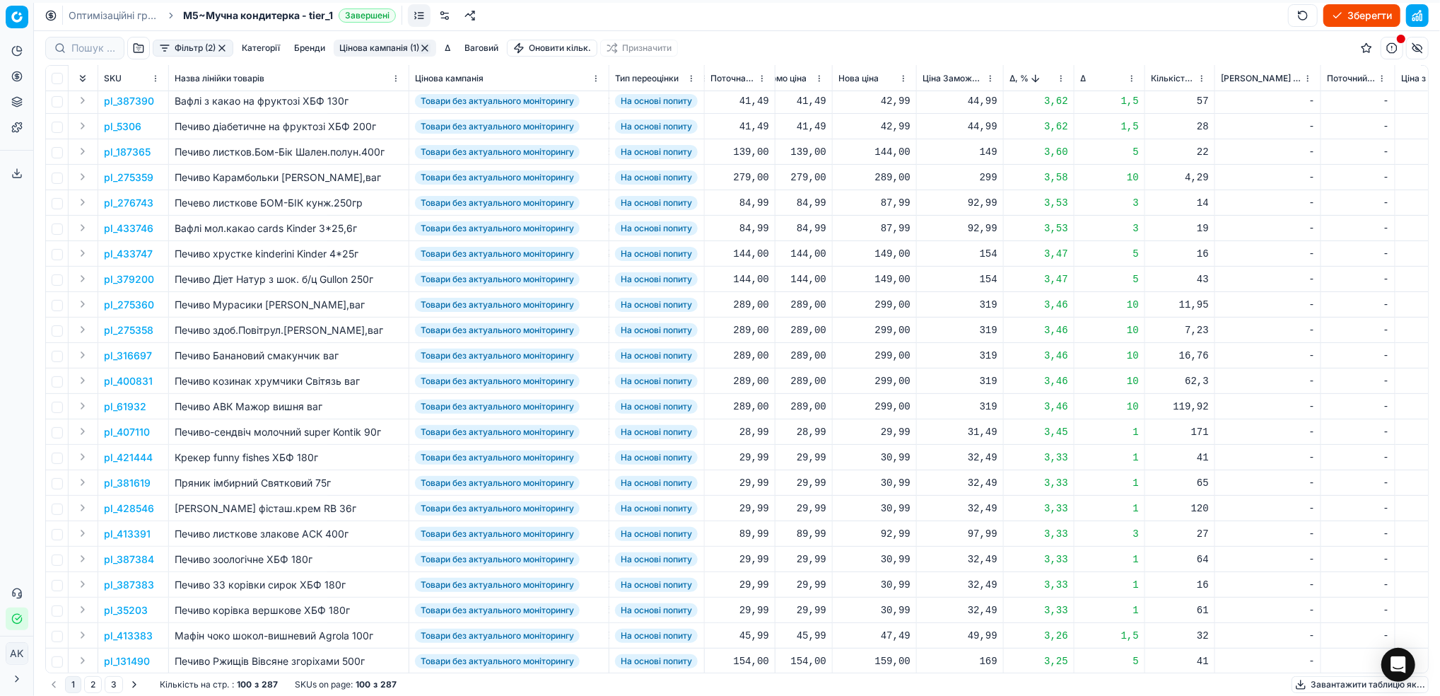
scroll to position [377, 448]
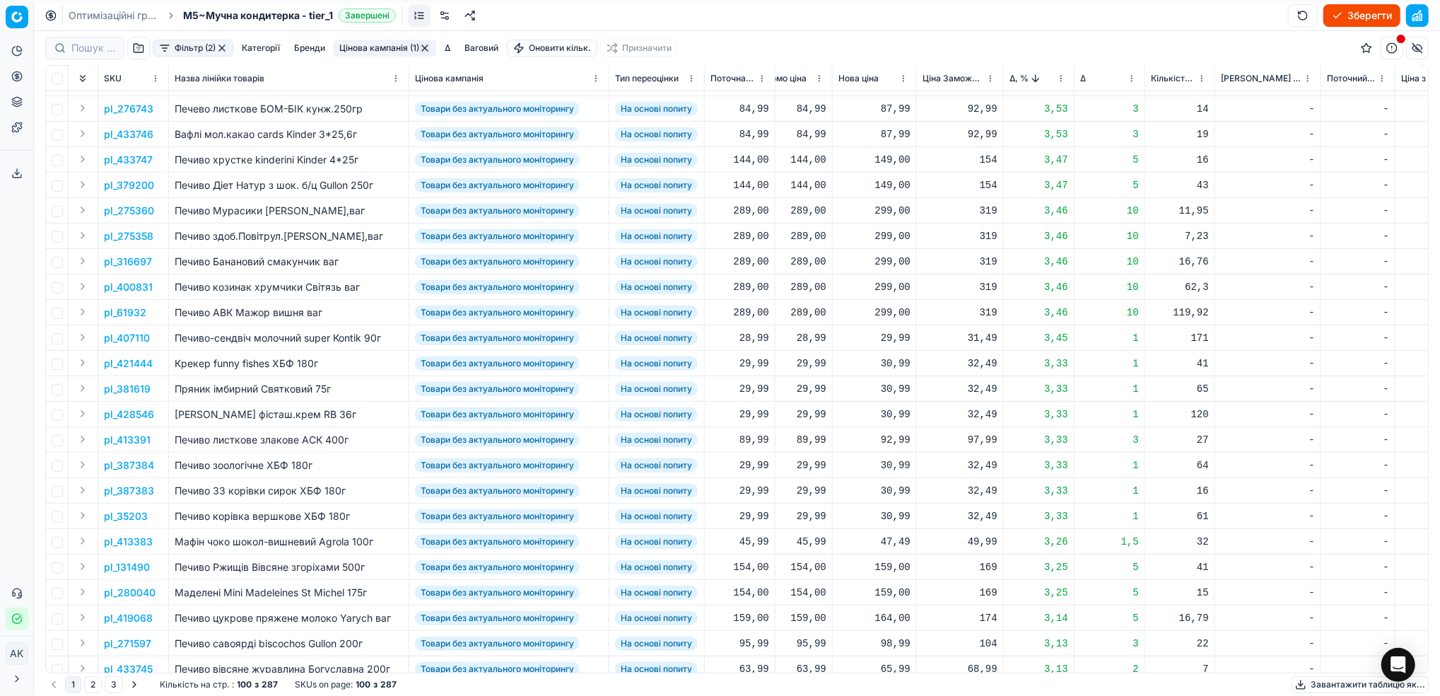
click at [134, 365] on p "pl_421444" at bounding box center [128, 363] width 49 height 14
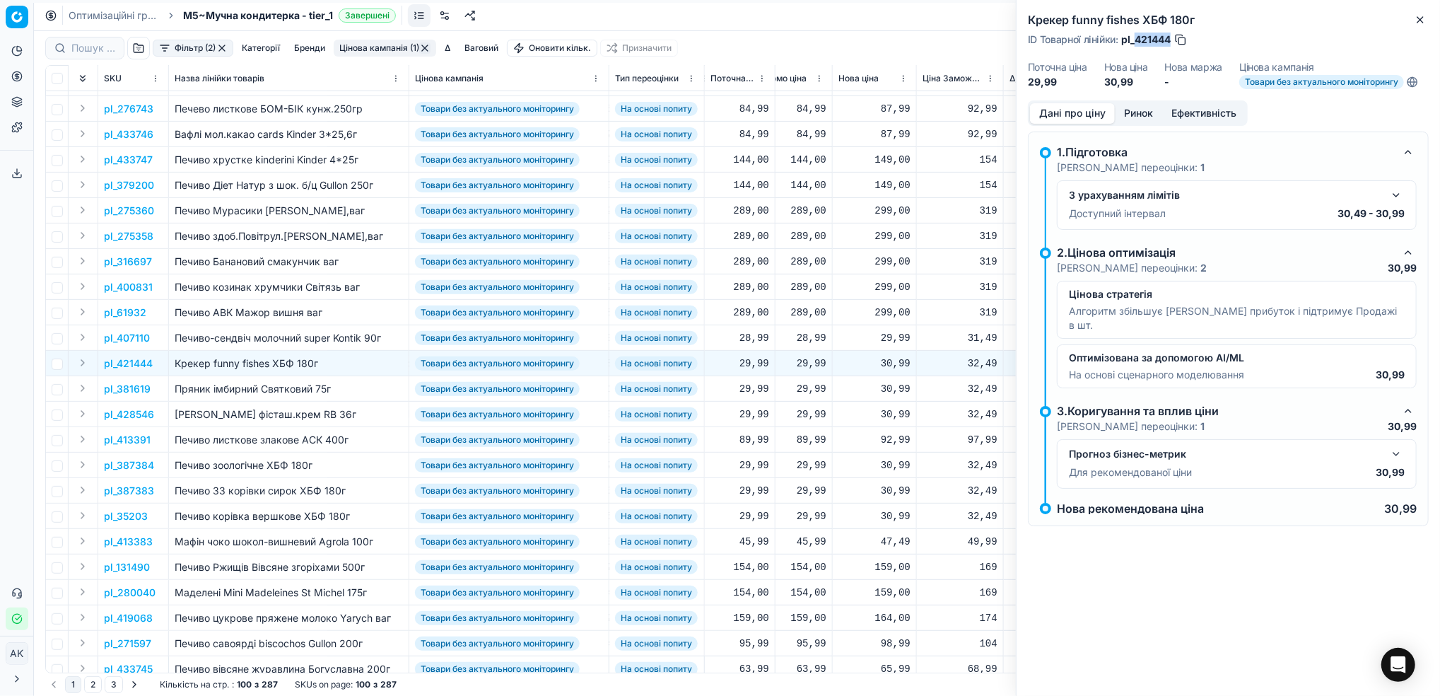
drag, startPoint x: 1170, startPoint y: 36, endPoint x: 1137, endPoint y: 35, distance: 33.2
click at [1137, 35] on span "pl_421444" at bounding box center [1145, 40] width 49 height 14
copy span "421444"
click at [1424, 23] on icon "button" at bounding box center [1420, 19] width 11 height 11
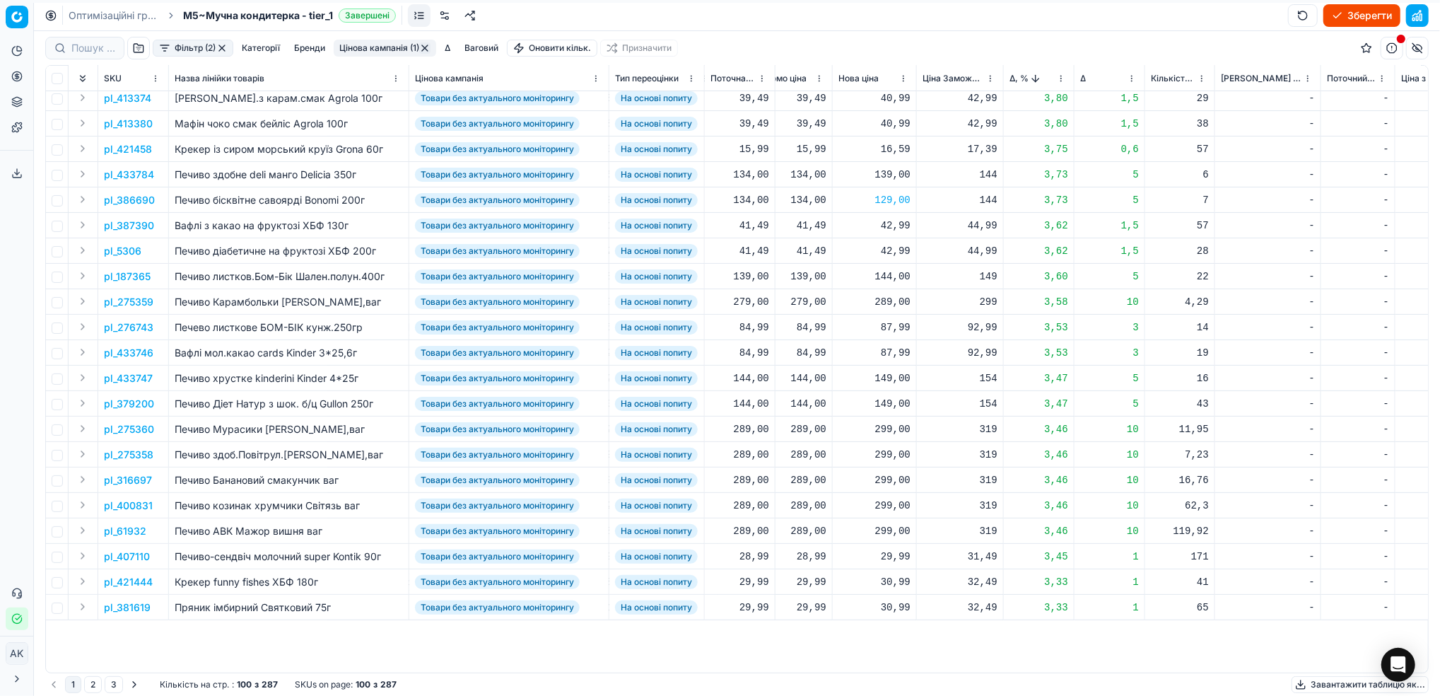
scroll to position [0, 448]
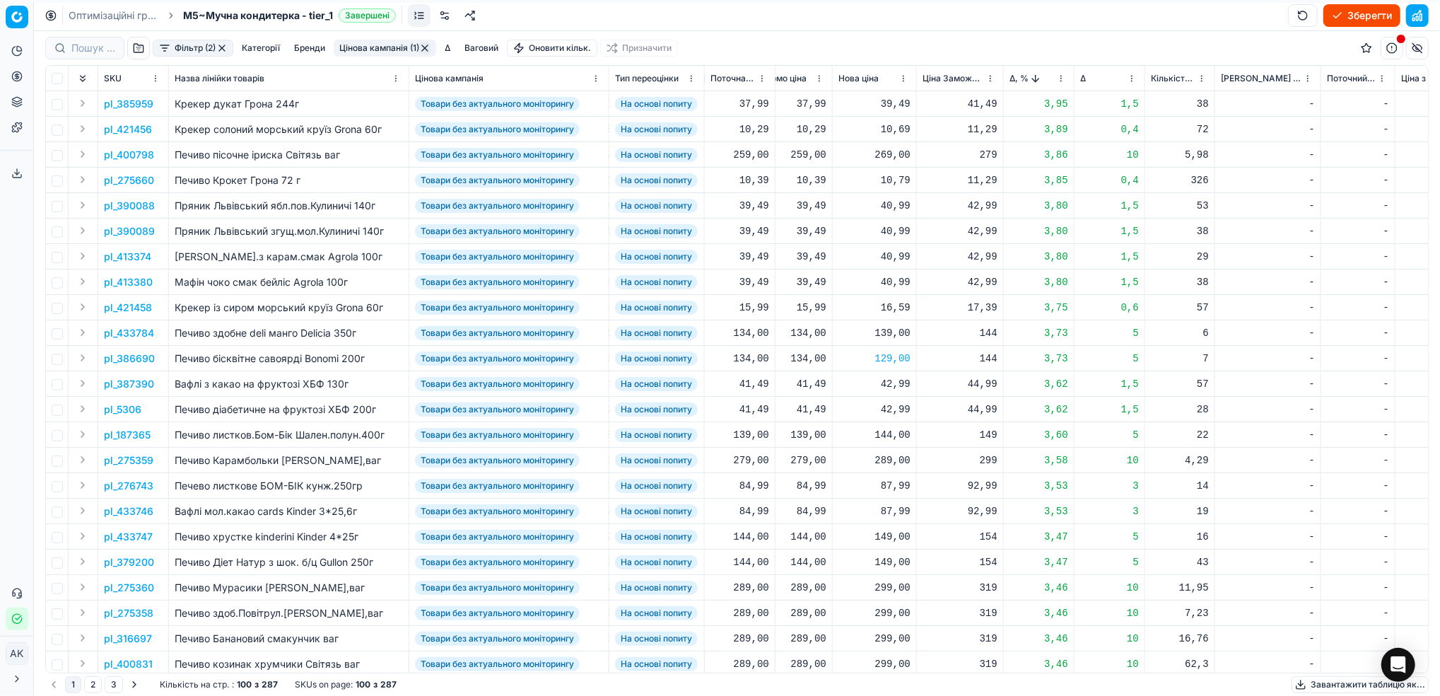
click at [387, 49] on button "Цінова кампанія (1)" at bounding box center [385, 48] width 103 height 17
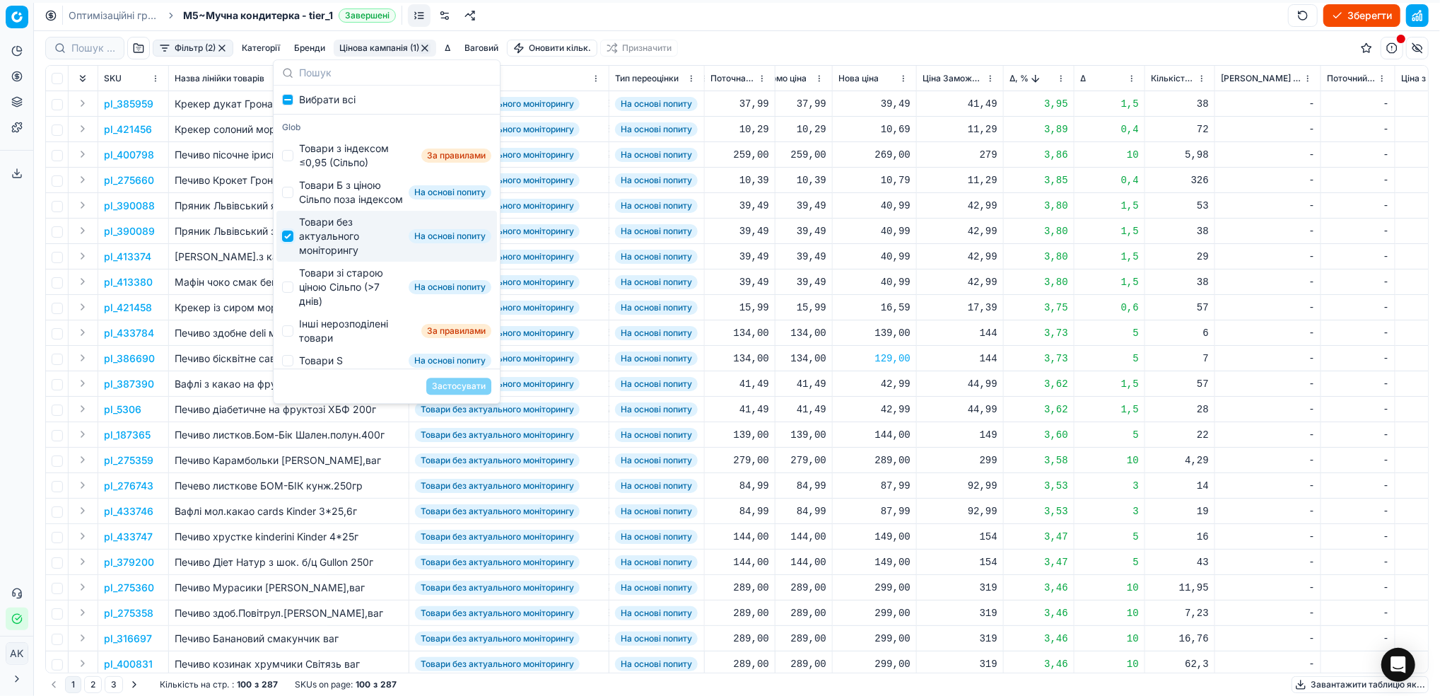
click at [291, 242] on input "Suggestions" at bounding box center [287, 236] width 11 height 11
click at [284, 242] on input "Suggestions" at bounding box center [287, 236] width 11 height 11
checkbox input "true"
click at [641, 387] on span "На основі попиту" at bounding box center [656, 384] width 83 height 14
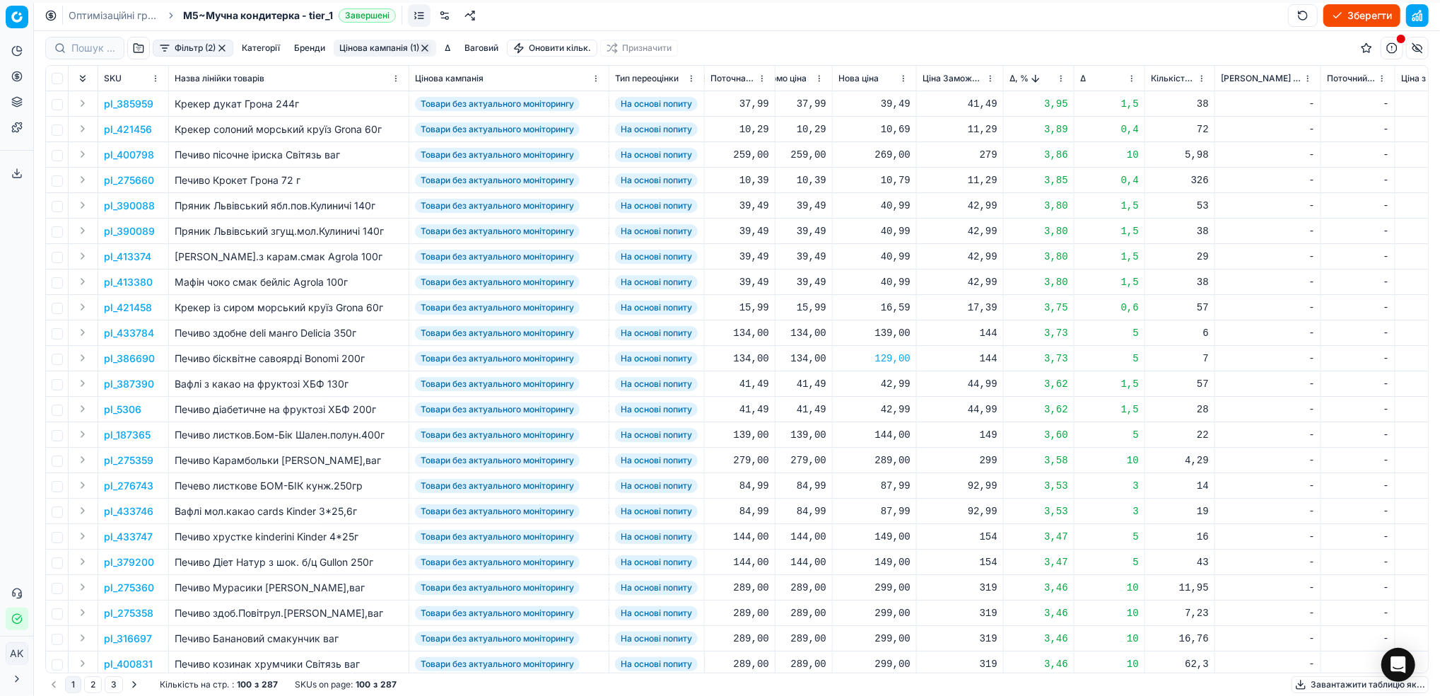
click at [1065, 76] on html "Pricing platform Аналітика Цінова оптимізація Асортимент продукції Шаблони Серв…" at bounding box center [720, 348] width 1440 height 696
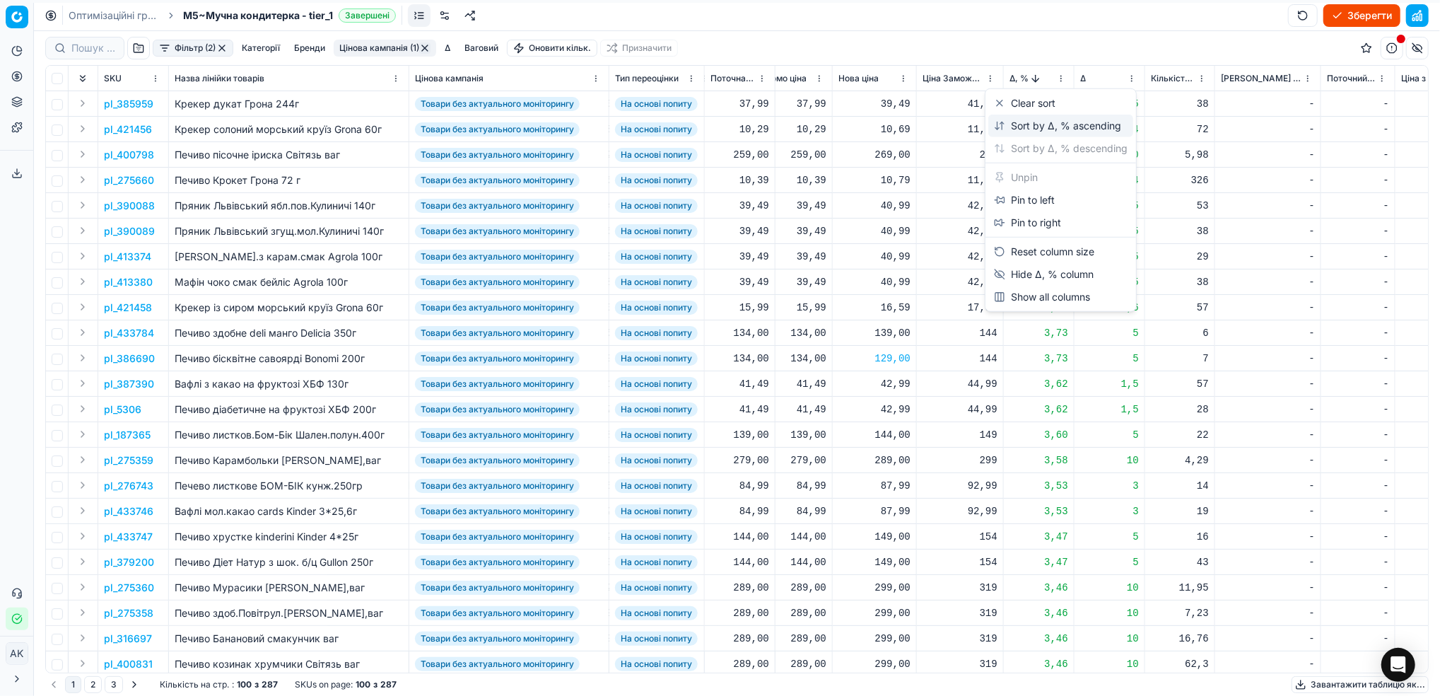
click at [1008, 124] on div "Sort by Δ, % ascending" at bounding box center [1057, 126] width 127 height 14
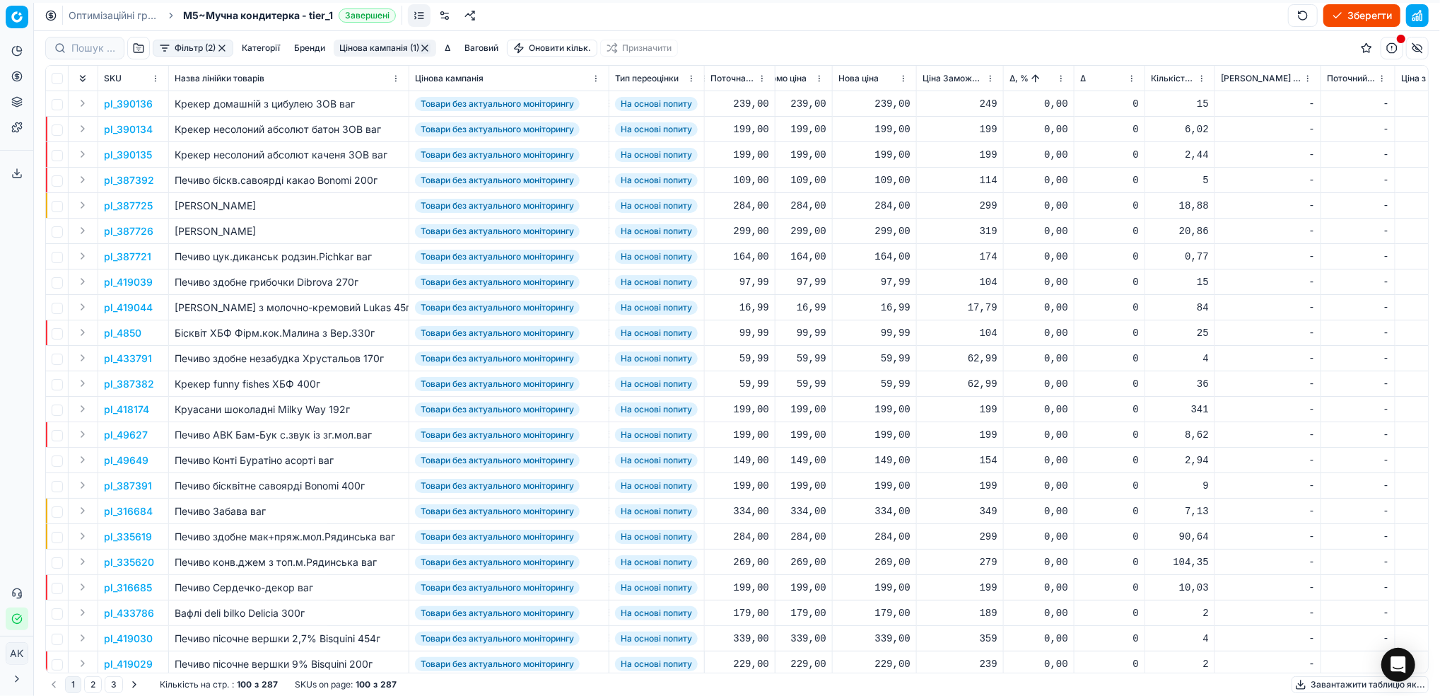
click at [385, 44] on button "Цінова кампанія (1)" at bounding box center [385, 48] width 103 height 17
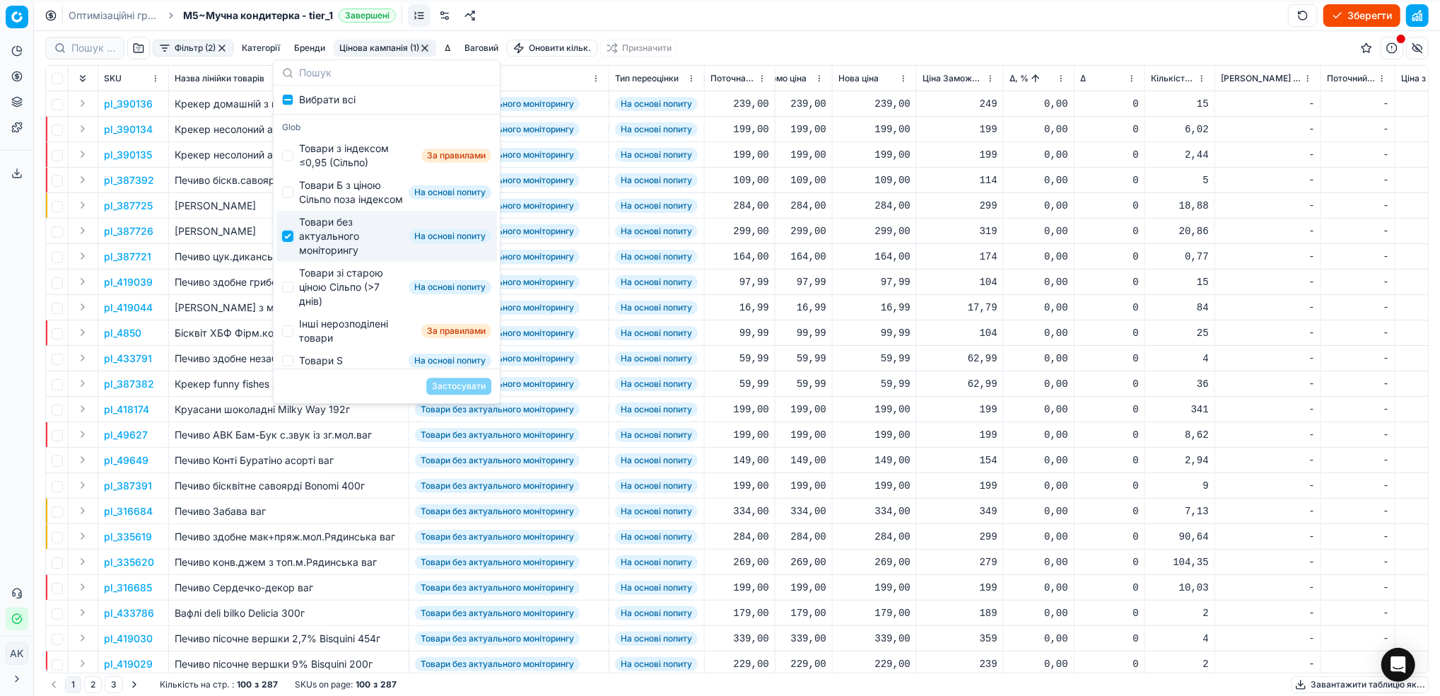
click at [286, 242] on input "Suggestions" at bounding box center [287, 236] width 11 height 11
checkbox input "false"
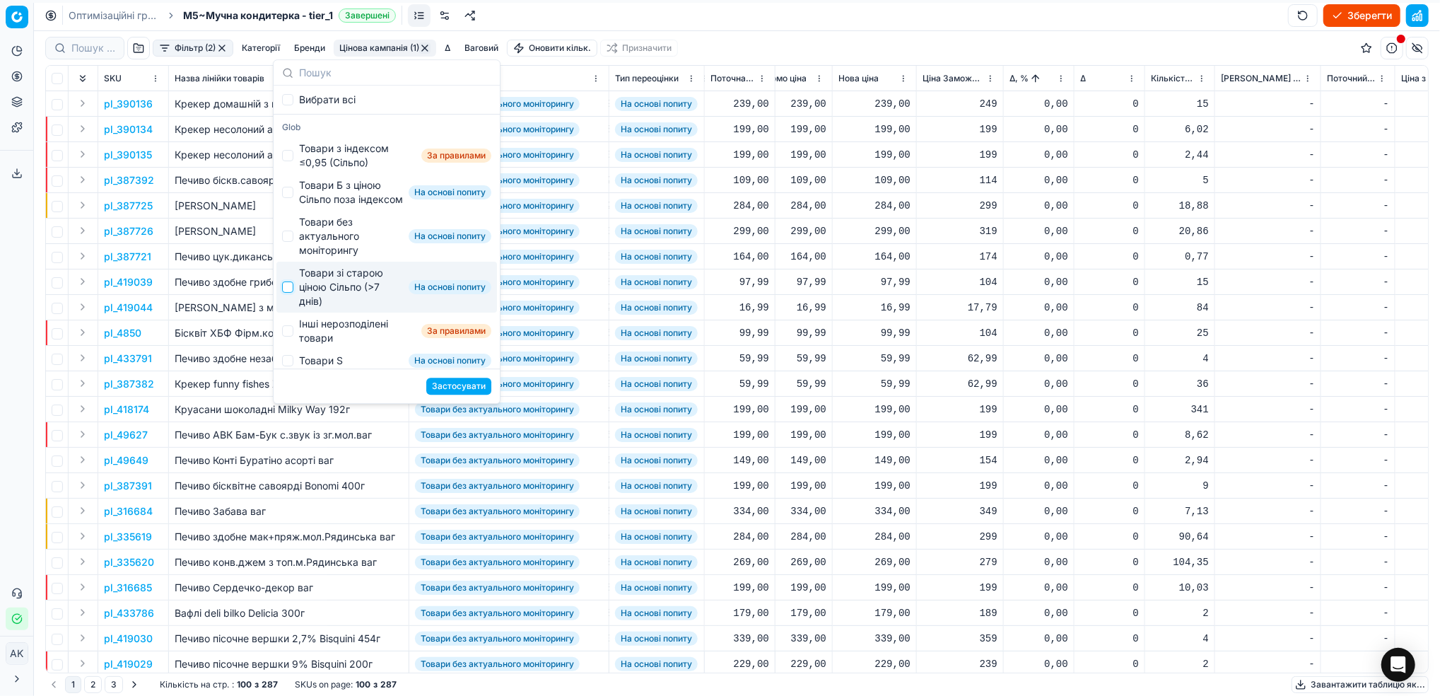
click at [289, 293] on input "Suggestions" at bounding box center [287, 286] width 11 height 11
checkbox input "true"
drag, startPoint x: 474, startPoint y: 383, endPoint x: 610, endPoint y: 349, distance: 139.8
click at [474, 383] on button "Застосувати" at bounding box center [458, 386] width 65 height 17
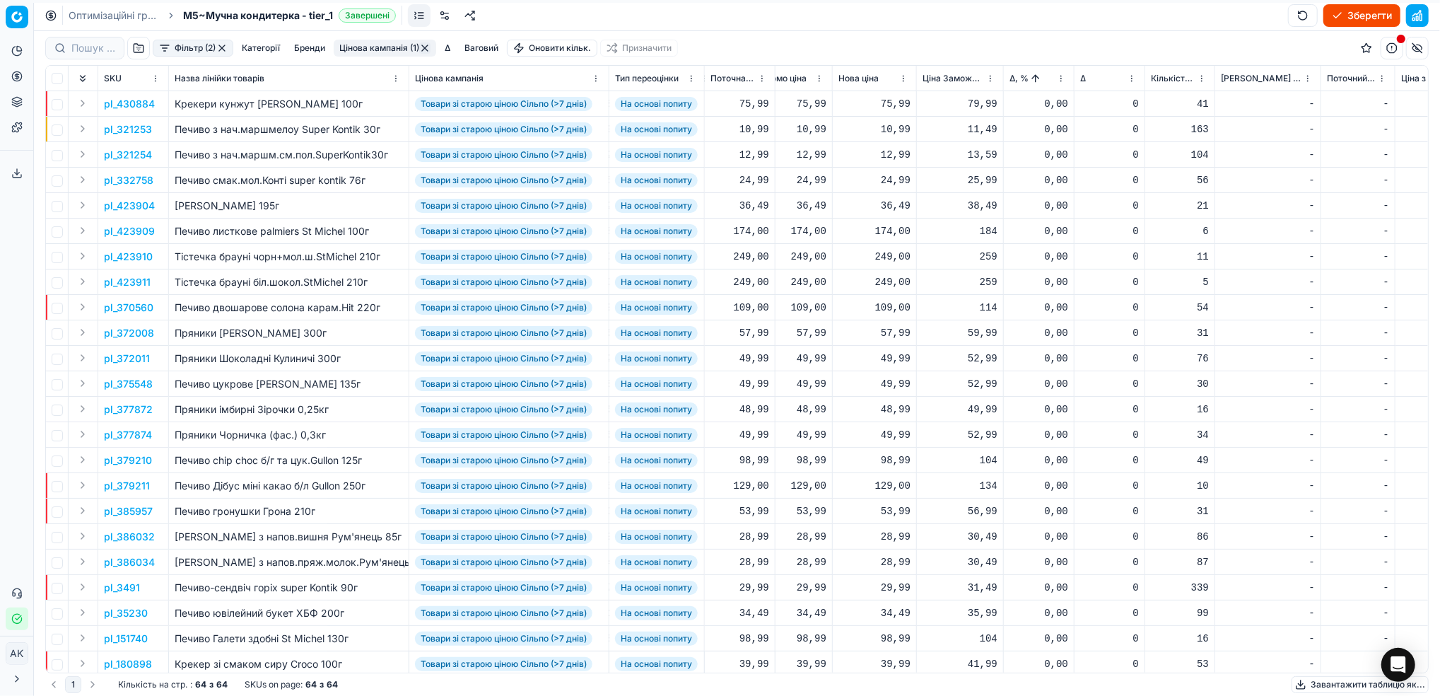
click at [1059, 81] on html "Pricing platform Аналітика Цінова оптимізація Асортимент продукції Шаблони Серв…" at bounding box center [720, 348] width 1440 height 696
click at [1022, 153] on div "Sort by Δ, % descending" at bounding box center [1061, 148] width 134 height 14
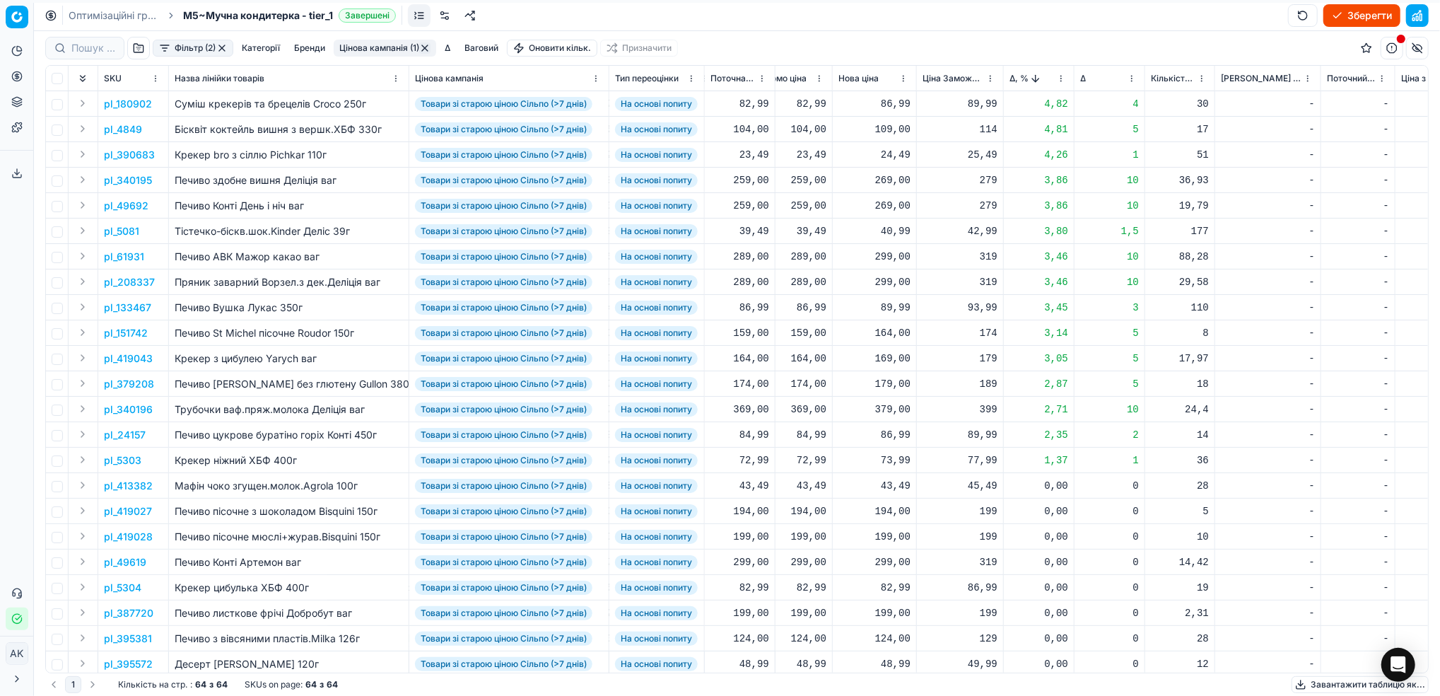
click at [129, 102] on p "pl_180902" at bounding box center [128, 104] width 48 height 14
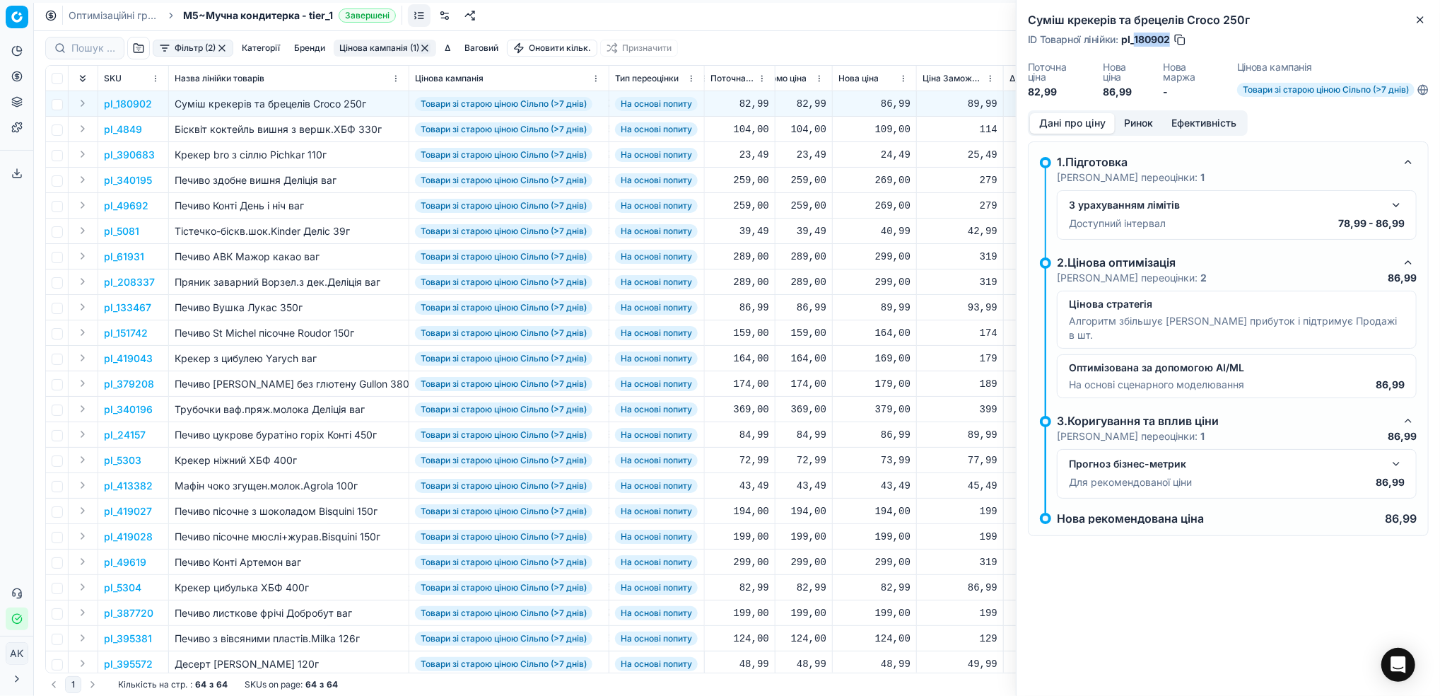
drag, startPoint x: 1170, startPoint y: 38, endPoint x: 1133, endPoint y: 41, distance: 37.6
click at [1133, 41] on span "pl_180902" at bounding box center [1145, 40] width 49 height 14
copy span "180902"
click at [1417, 23] on icon "button" at bounding box center [1420, 19] width 11 height 11
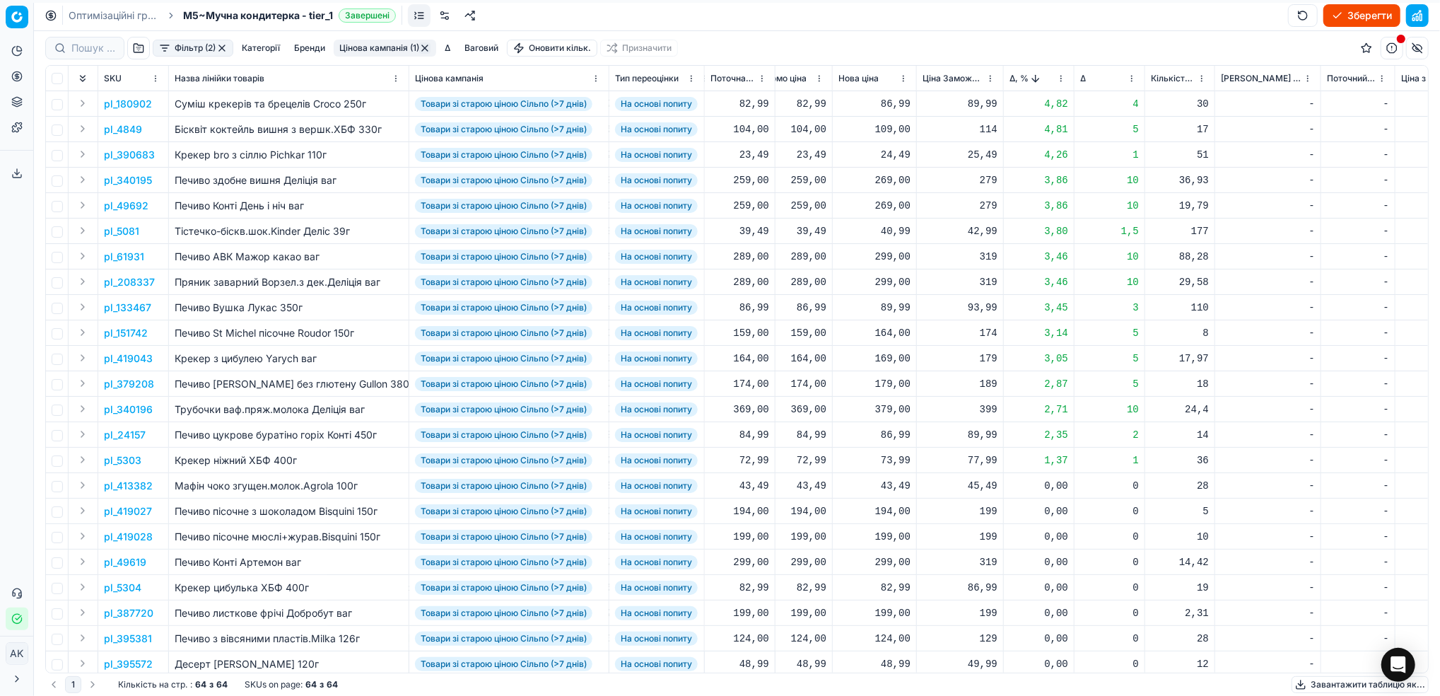
click at [131, 131] on p "pl_4849" at bounding box center [123, 129] width 38 height 14
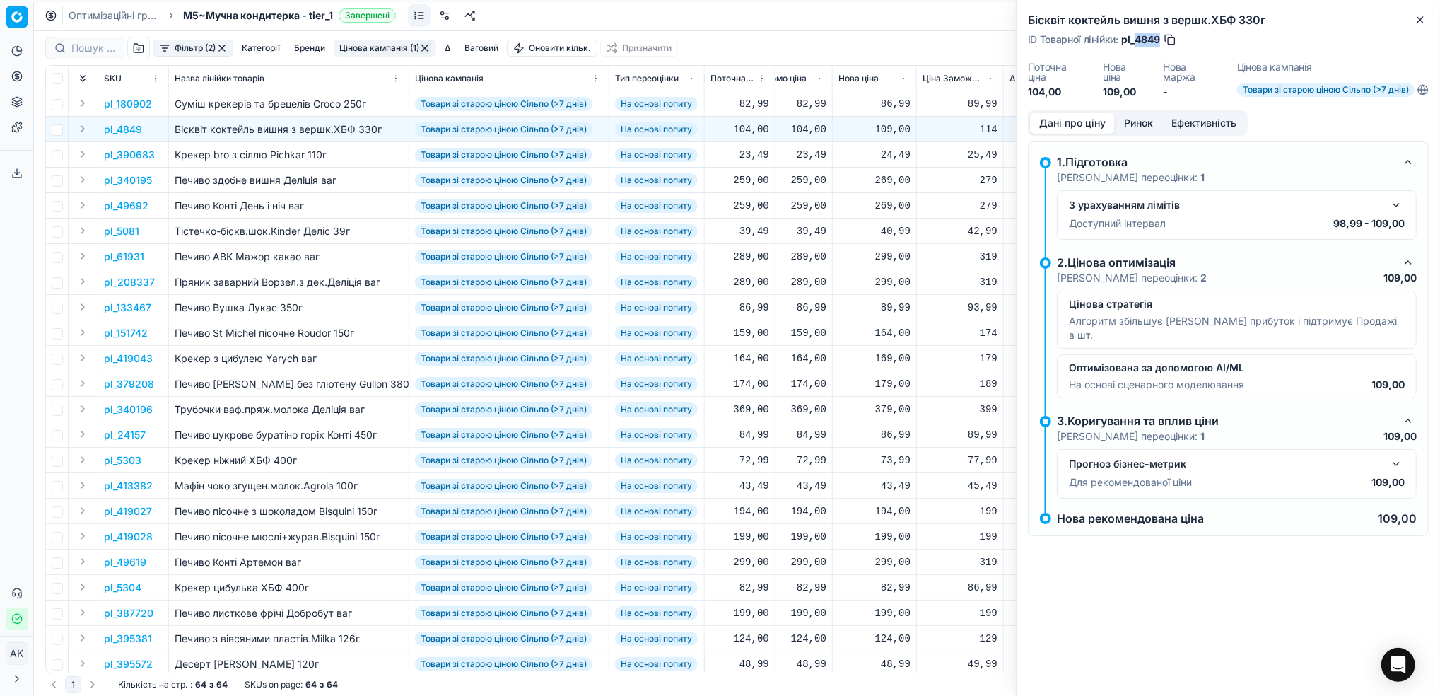
drag, startPoint x: 1160, startPoint y: 42, endPoint x: 1137, endPoint y: 40, distance: 22.7
click at [1137, 40] on span "pl_4849" at bounding box center [1140, 40] width 39 height 14
copy span "4849"
click at [1418, 22] on icon "button" at bounding box center [1421, 20] width 6 height 6
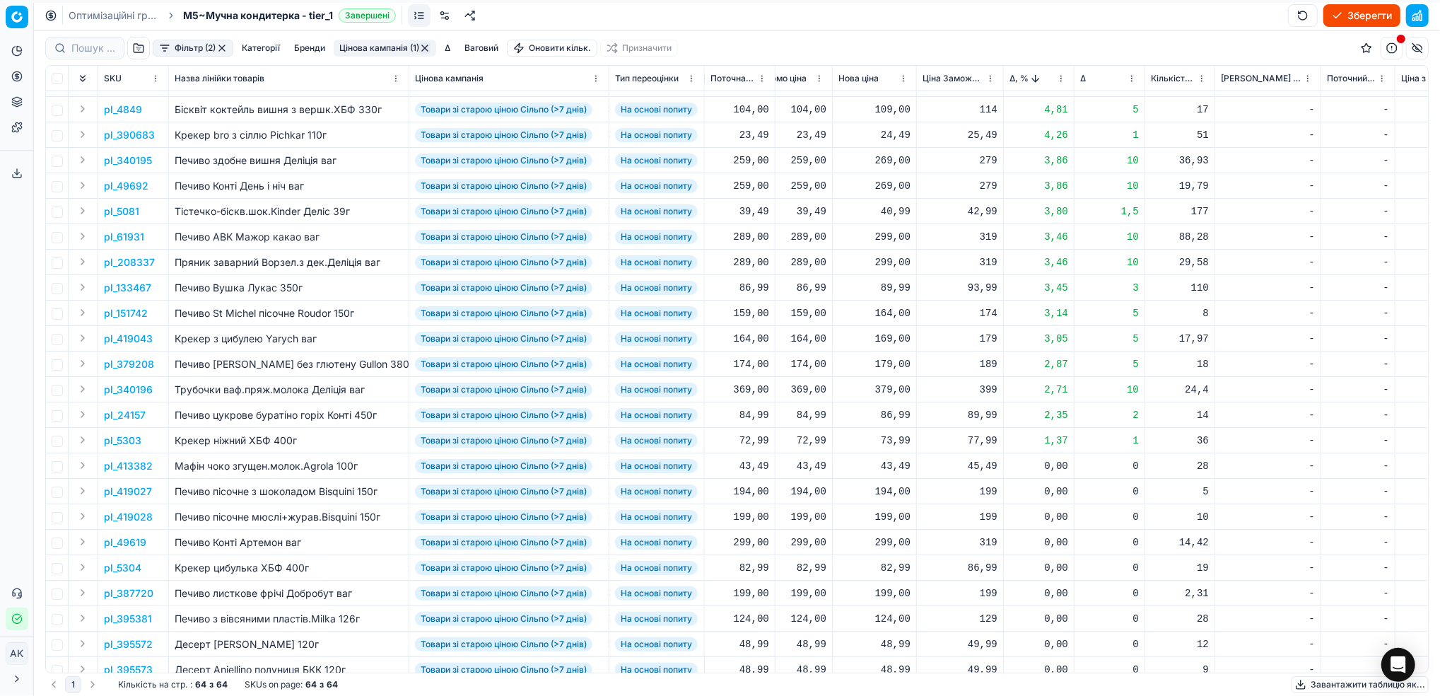
scroll to position [0, 448]
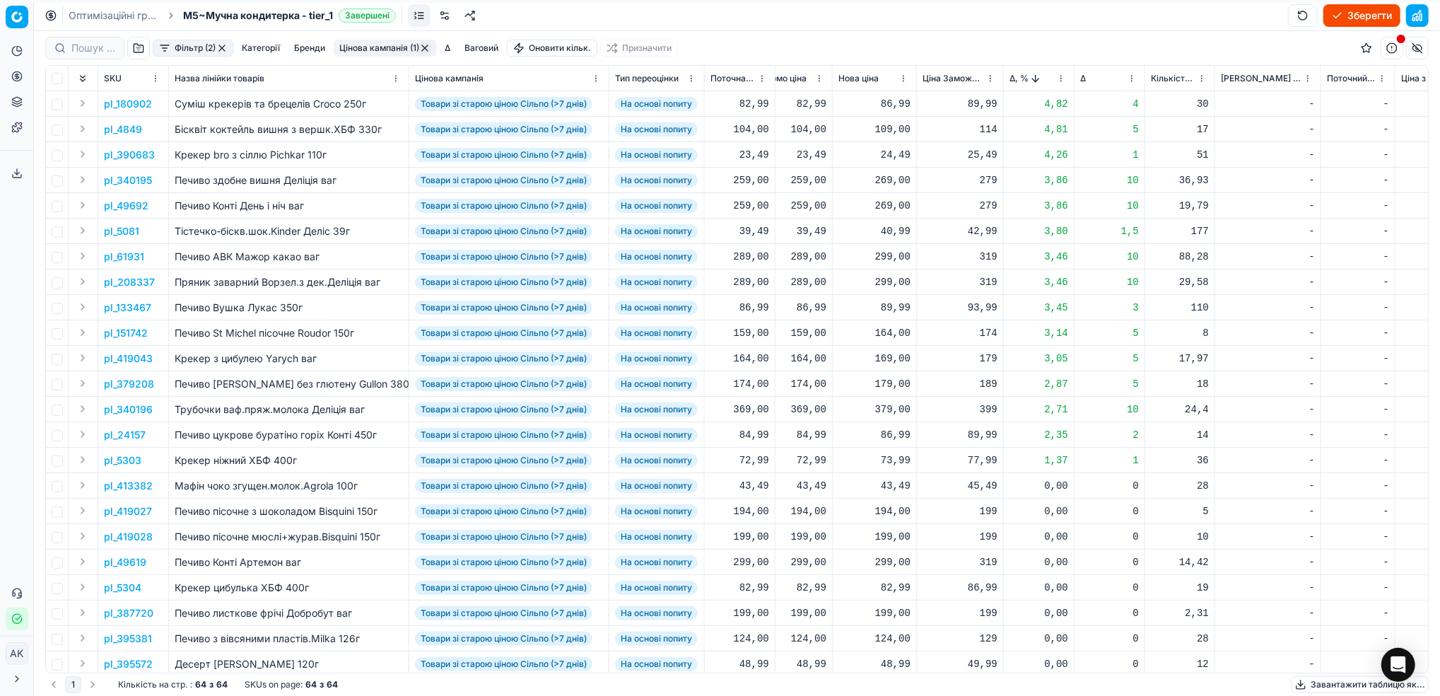
click at [136, 336] on p "pl_151742" at bounding box center [126, 333] width 44 height 14
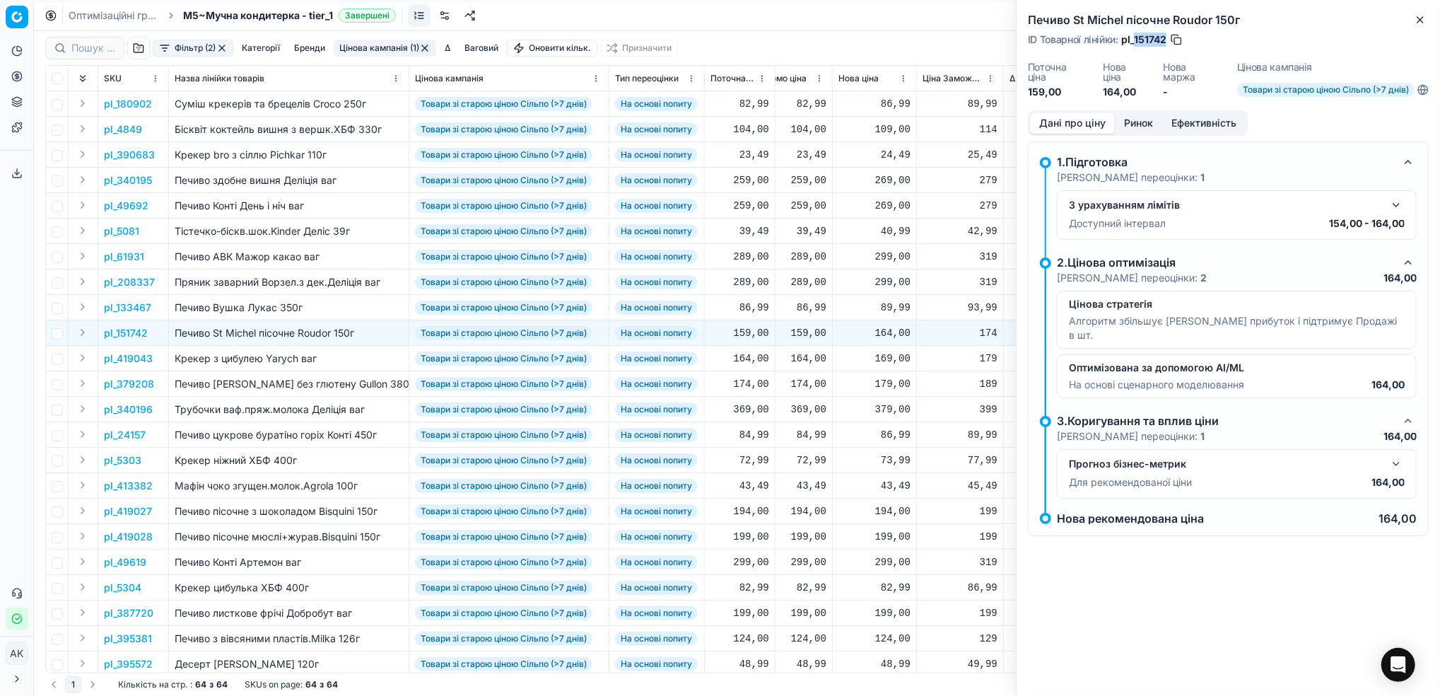
drag, startPoint x: 1167, startPoint y: 40, endPoint x: 1136, endPoint y: 40, distance: 31.1
click at [1136, 40] on div "ID Товарної лінійки : pl_151742" at bounding box center [1106, 40] width 156 height 14
copy span "151742"
click at [1423, 18] on icon "button" at bounding box center [1420, 19] width 11 height 11
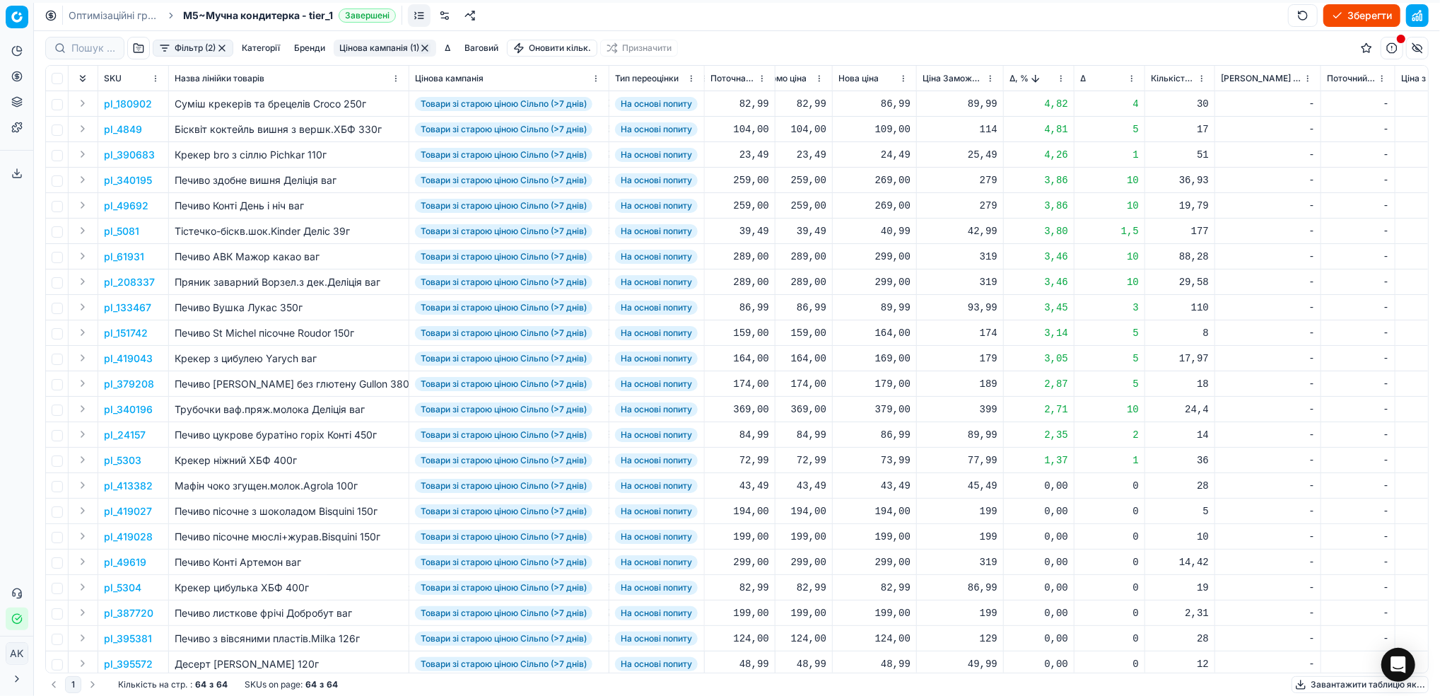
click at [111, 332] on p "pl_151742" at bounding box center [126, 333] width 44 height 14
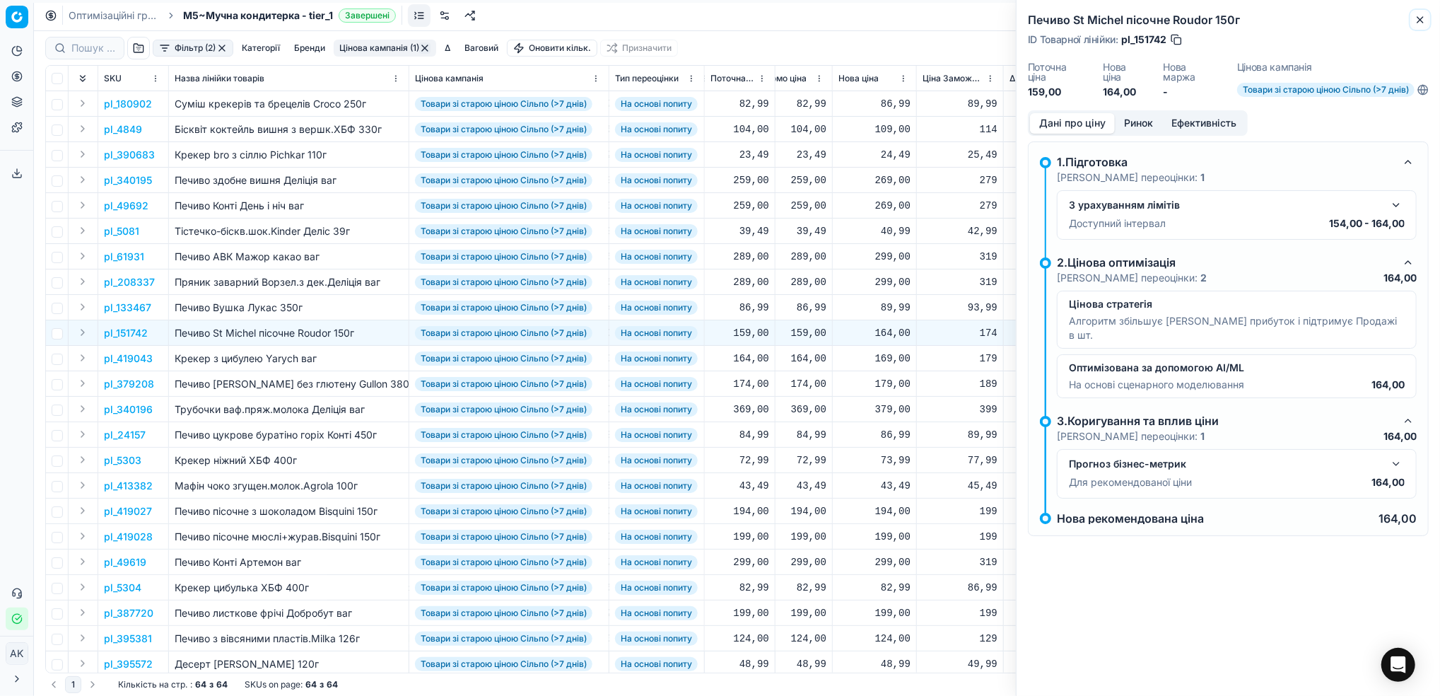
click at [1415, 18] on icon "button" at bounding box center [1420, 19] width 11 height 11
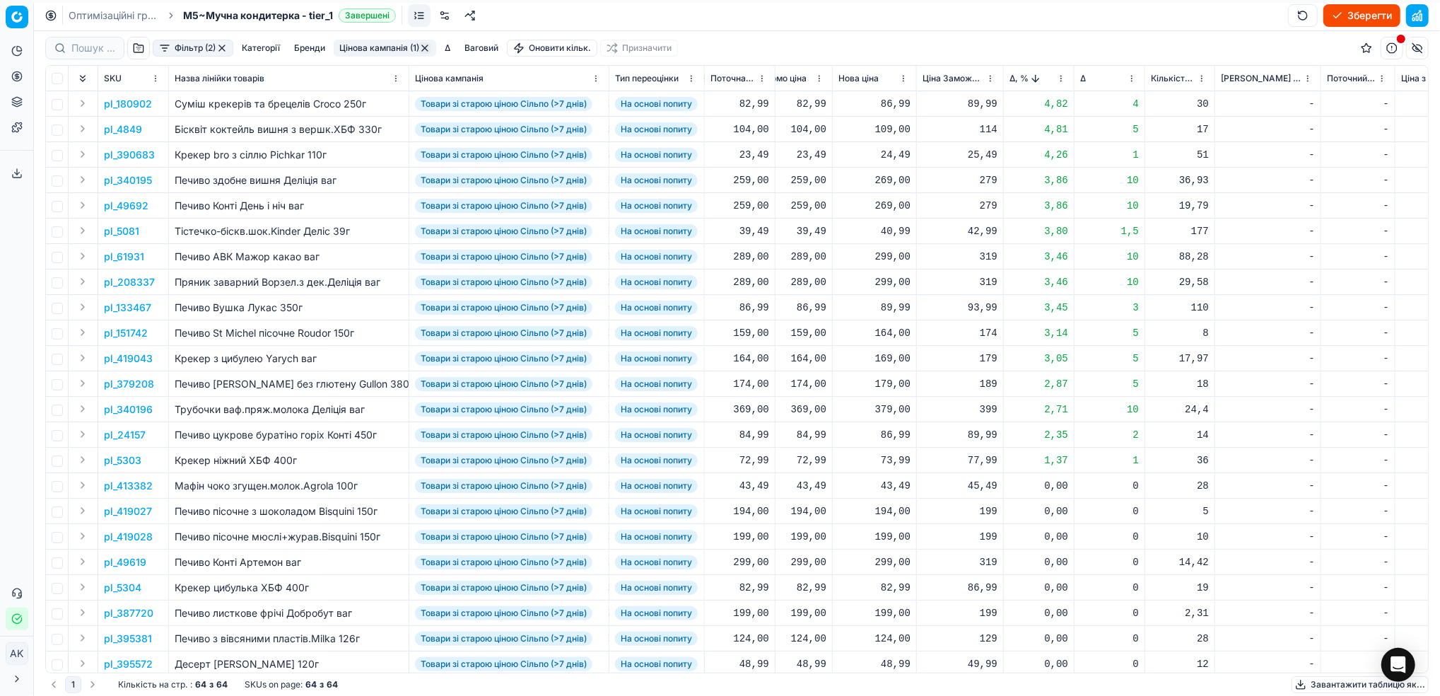
click at [885, 335] on div "164,00" at bounding box center [875, 333] width 72 height 14
click at [887, 455] on input "164.00" at bounding box center [925, 457] width 102 height 23
type input "154.00"
click at [123, 411] on p "pl_340196" at bounding box center [128, 409] width 49 height 14
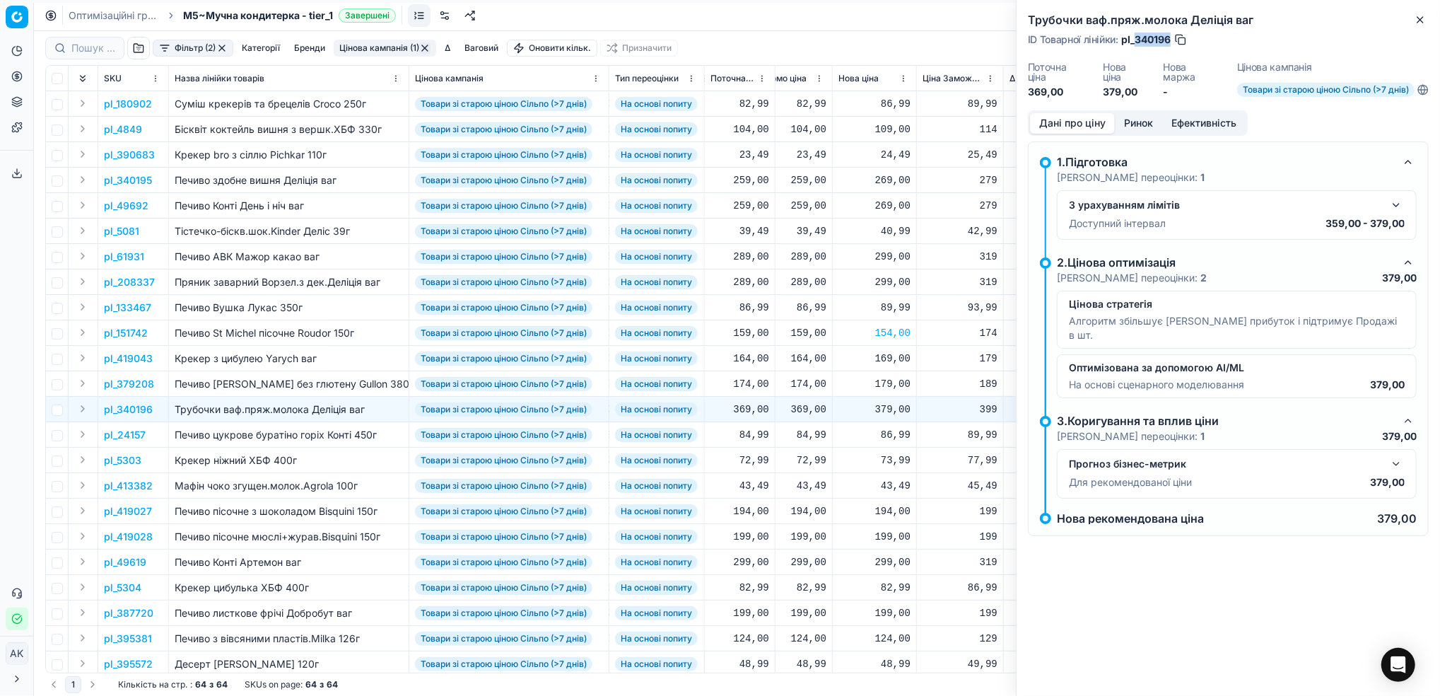
drag, startPoint x: 1170, startPoint y: 38, endPoint x: 1135, endPoint y: 36, distance: 35.4
click at [1135, 36] on span "pl_340196" at bounding box center [1145, 40] width 49 height 14
copy span "340196"
click at [1419, 21] on icon "button" at bounding box center [1421, 20] width 6 height 6
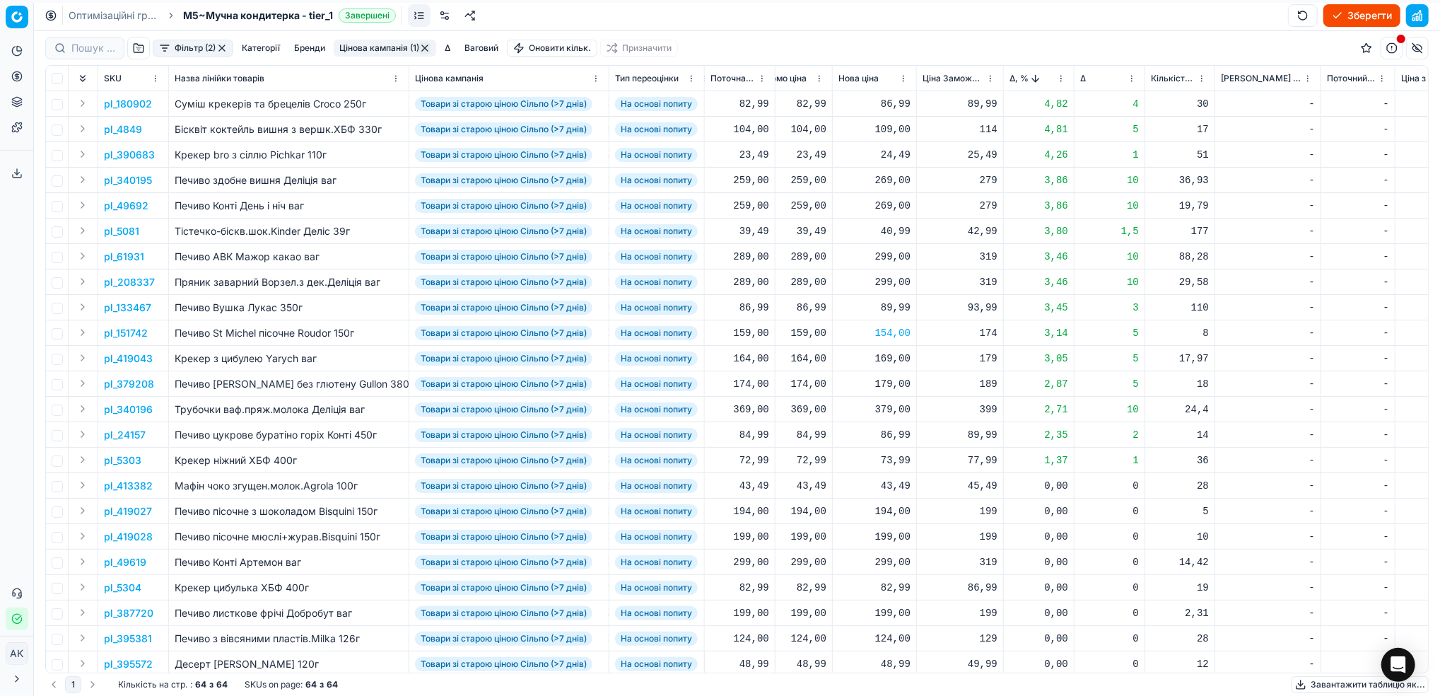
click at [363, 49] on button "Цінова кампанія (1)" at bounding box center [385, 48] width 103 height 17
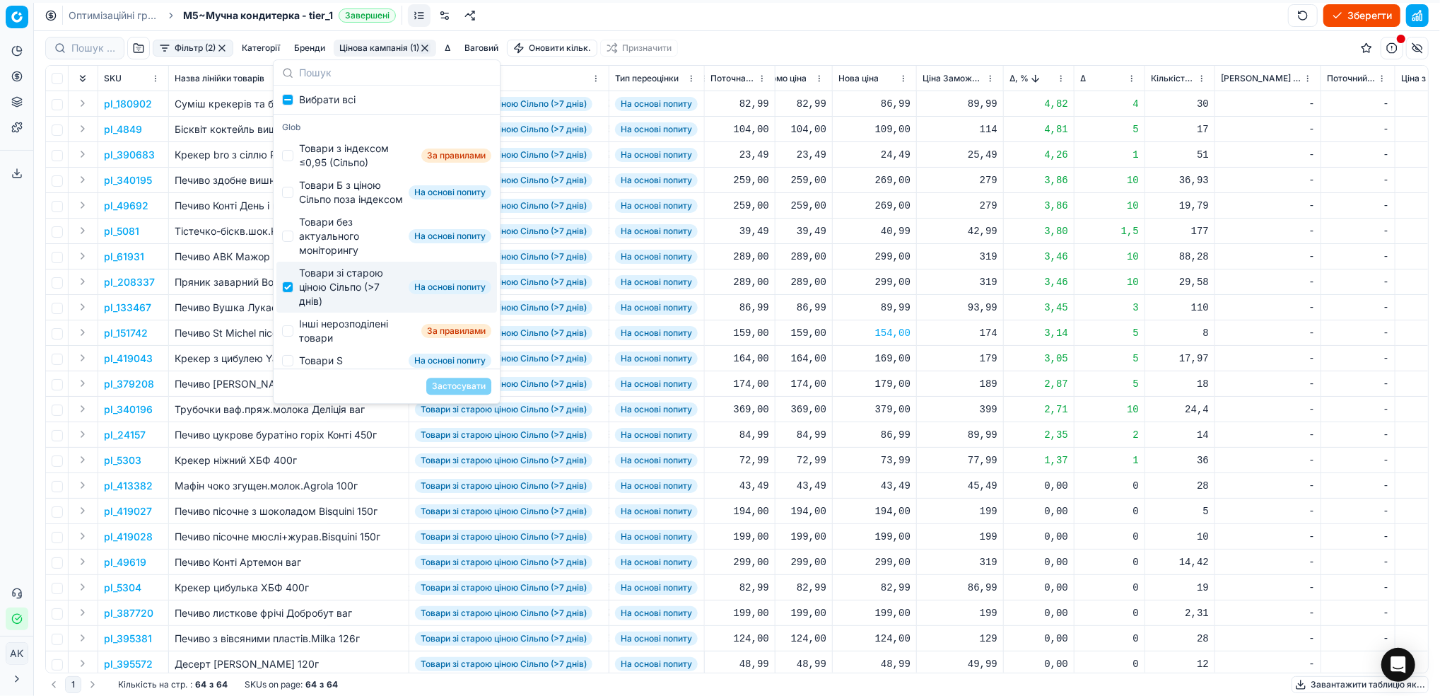
click at [286, 308] on div "Товари зі старою ціною Сільпо (>7 днів) На основі попиту" at bounding box center [386, 287] width 221 height 51
checkbox input "false"
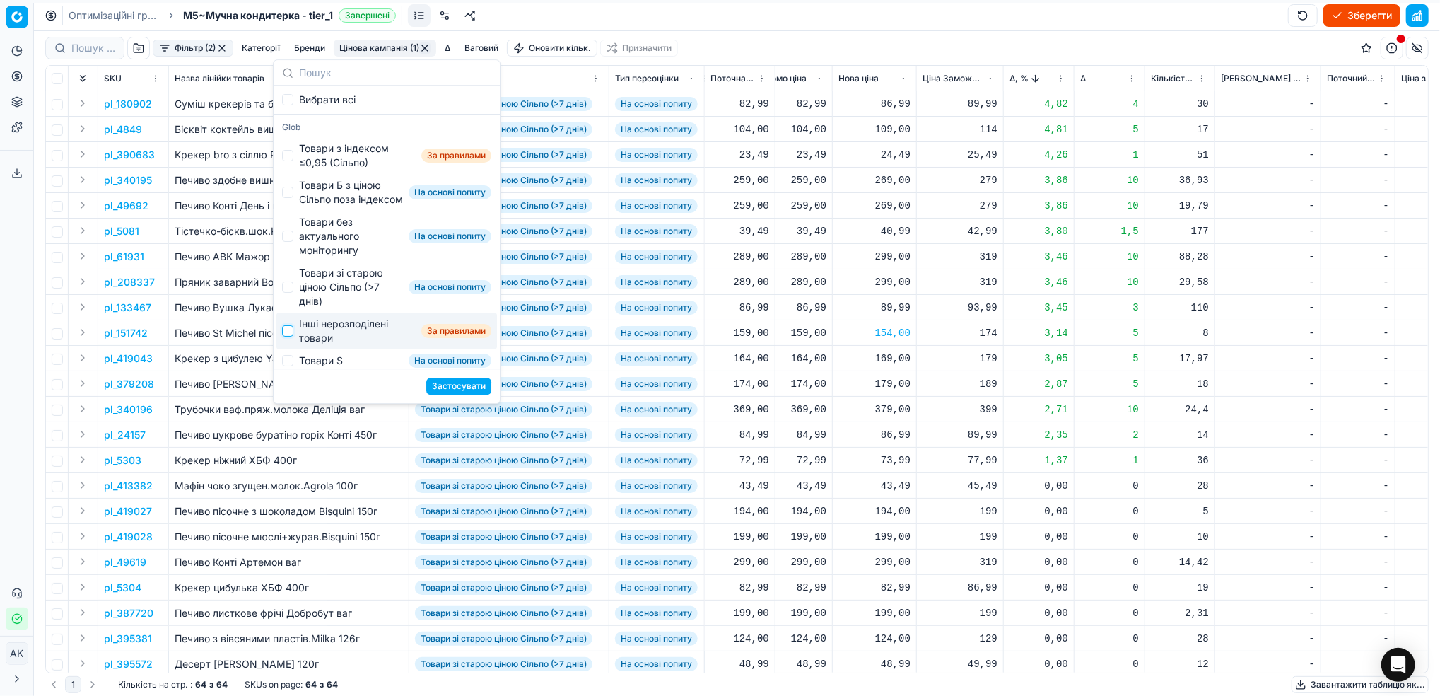
click at [291, 337] on input "Suggestions" at bounding box center [287, 330] width 11 height 11
checkbox input "true"
click at [476, 389] on button "Застосувати" at bounding box center [458, 386] width 65 height 17
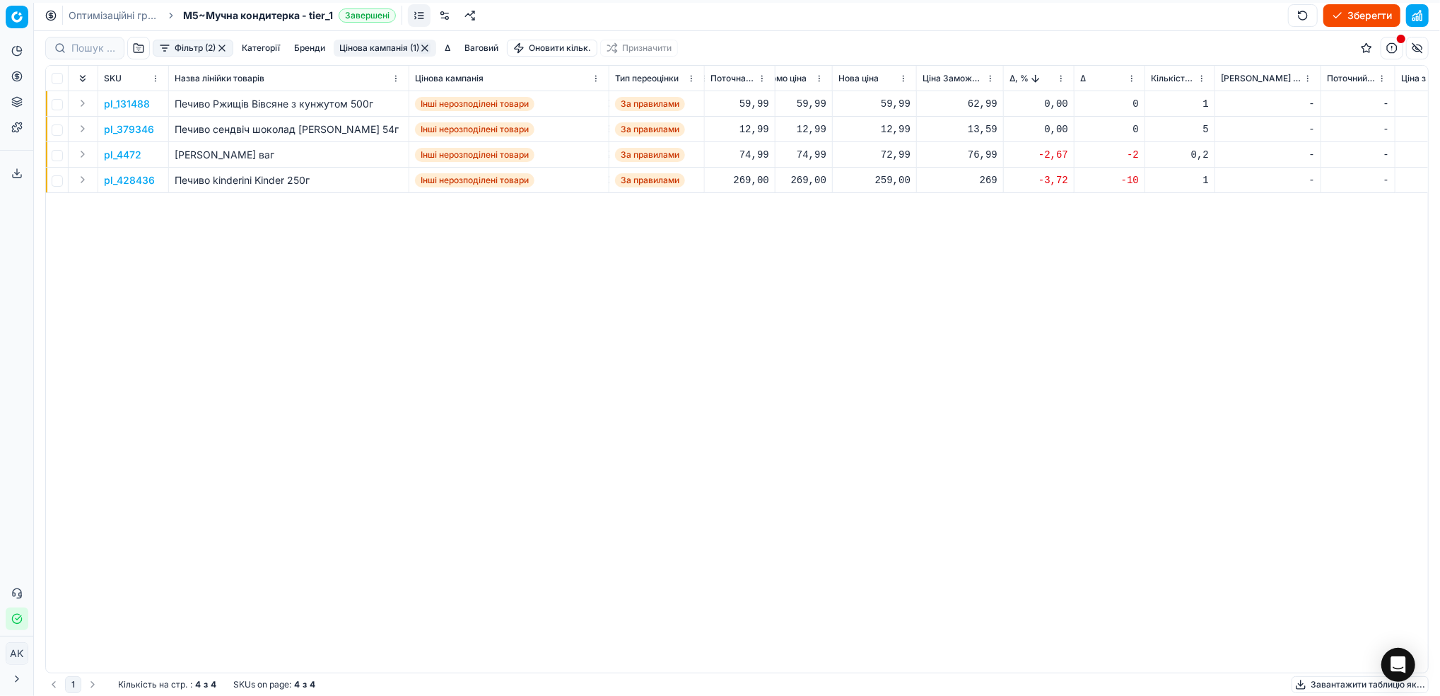
click at [114, 156] on p "pl_4472" at bounding box center [122, 155] width 37 height 14
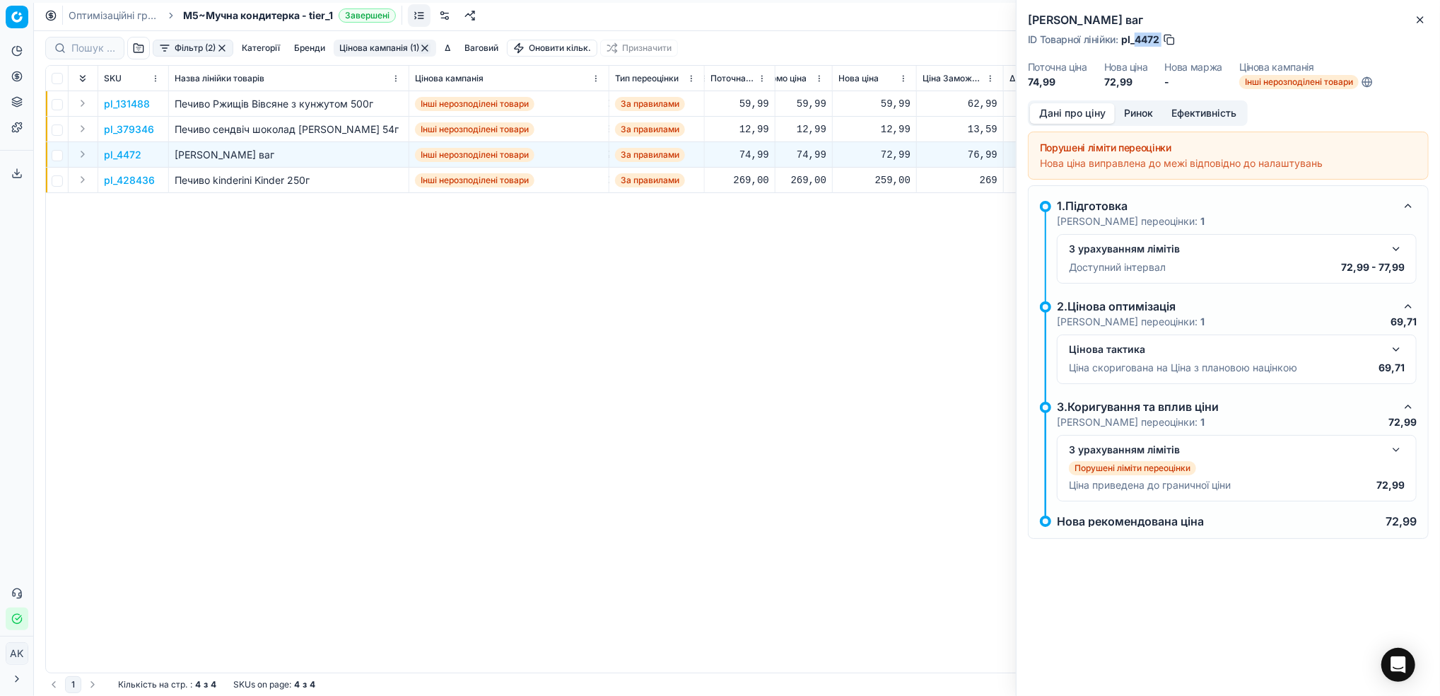
drag, startPoint x: 1162, startPoint y: 40, endPoint x: 1137, endPoint y: 40, distance: 24.7
click at [1137, 40] on div "ID Товарної лінійки : pl_4472" at bounding box center [1102, 40] width 148 height 14
click at [134, 178] on p "pl_428436" at bounding box center [129, 180] width 51 height 14
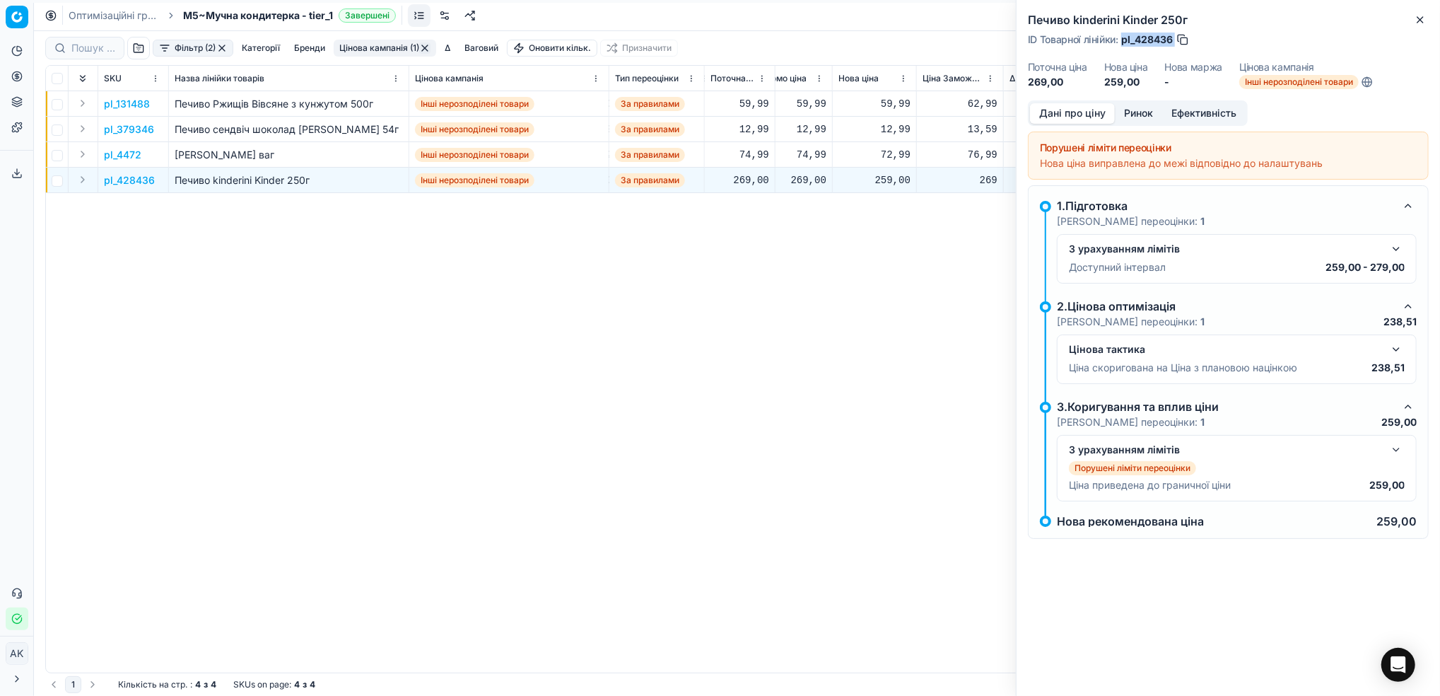
click at [1156, 38] on span "pl_428436" at bounding box center [1147, 40] width 52 height 14
drag, startPoint x: 1173, startPoint y: 33, endPoint x: 1136, endPoint y: 37, distance: 37.1
click at [1136, 37] on span "pl_428436" at bounding box center [1147, 40] width 52 height 14
copy span "428436"
click at [1417, 17] on icon "button" at bounding box center [1420, 19] width 11 height 11
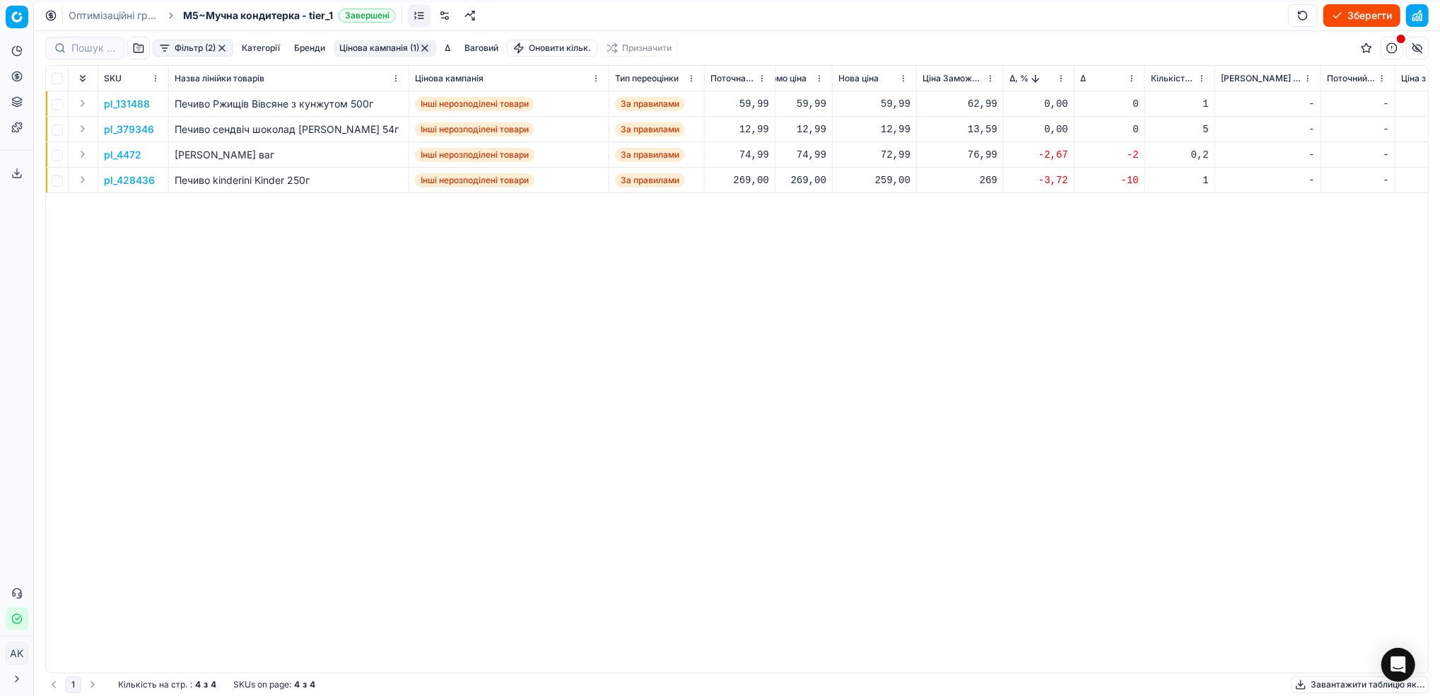
click at [888, 156] on div "72,99" at bounding box center [875, 155] width 72 height 14
click at [889, 282] on input "72.99" at bounding box center [925, 279] width 102 height 23
type input "74.99"
click at [898, 176] on div "259,00" at bounding box center [875, 180] width 72 height 14
click at [890, 304] on input "259.00" at bounding box center [925, 304] width 102 height 23
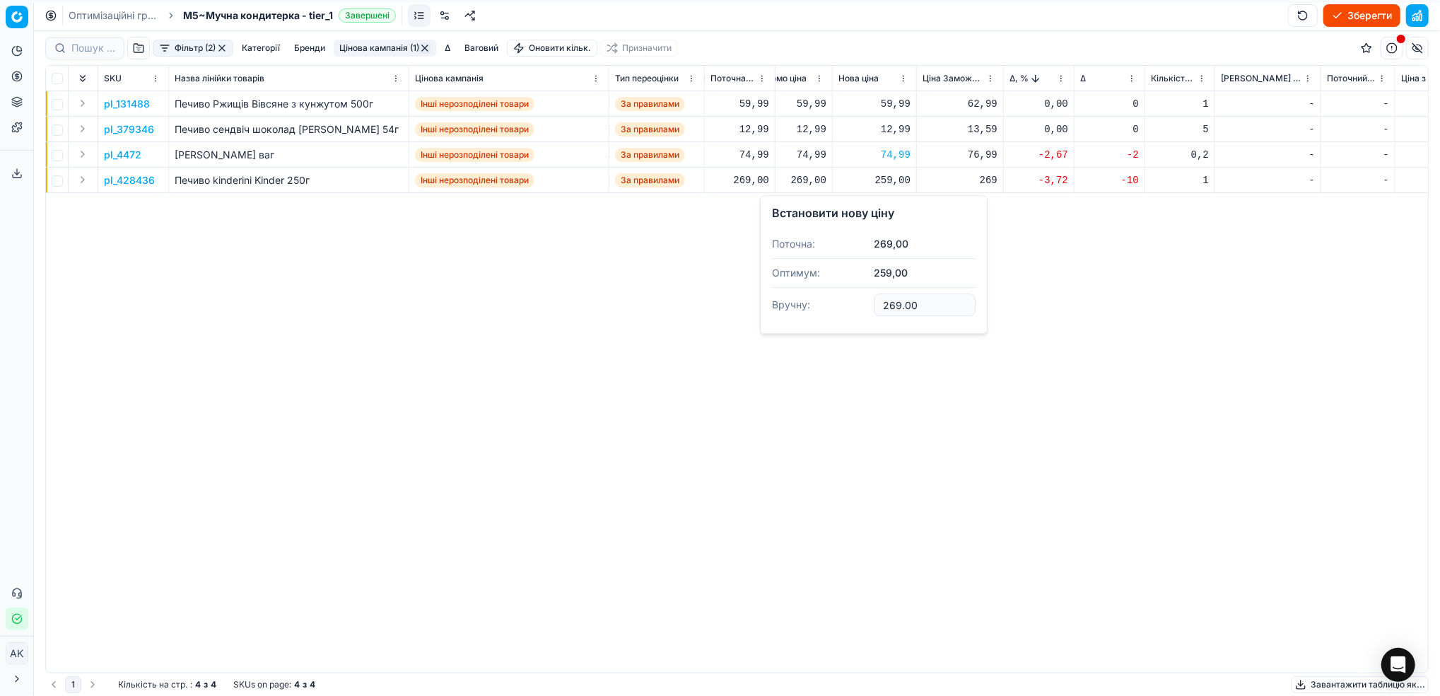
type input "269.00"
click at [427, 49] on button "button" at bounding box center [424, 47] width 11 height 11
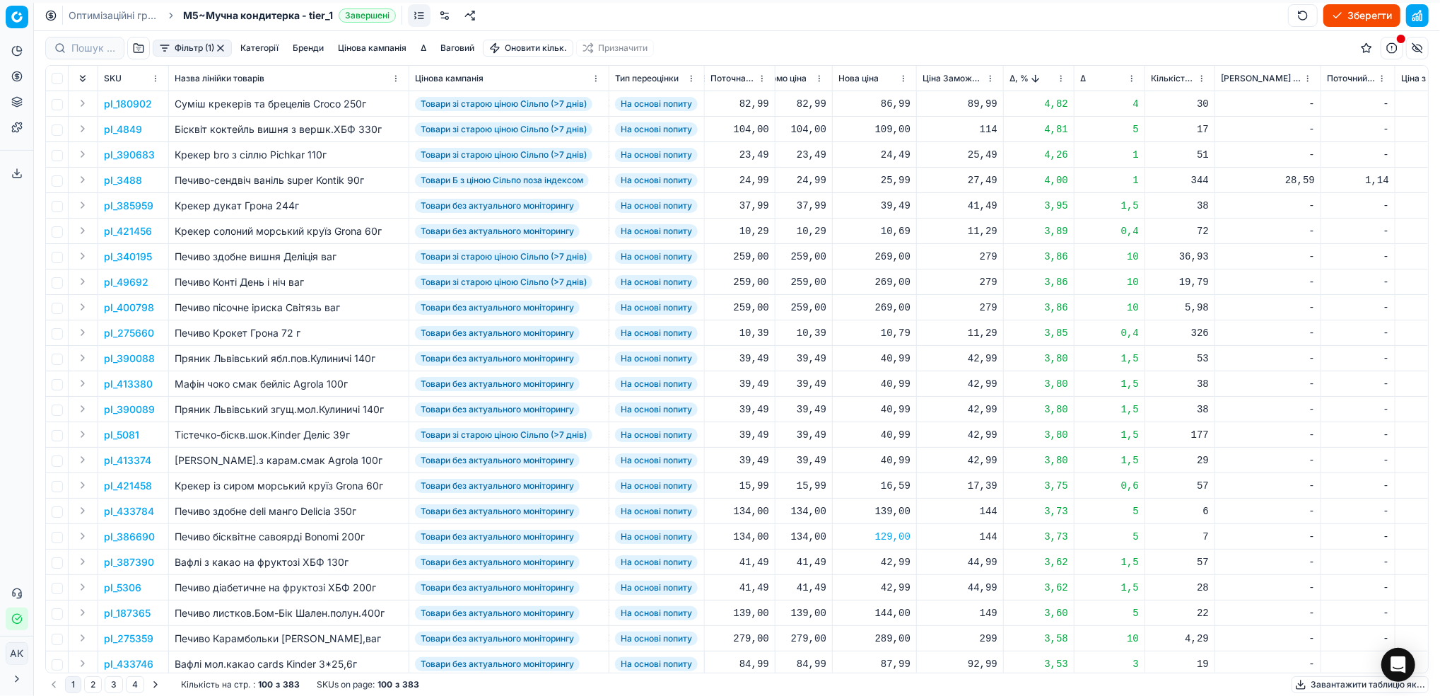
click at [222, 49] on button "button" at bounding box center [220, 47] width 11 height 11
click at [1347, 16] on button "Зберегти" at bounding box center [1362, 15] width 77 height 23
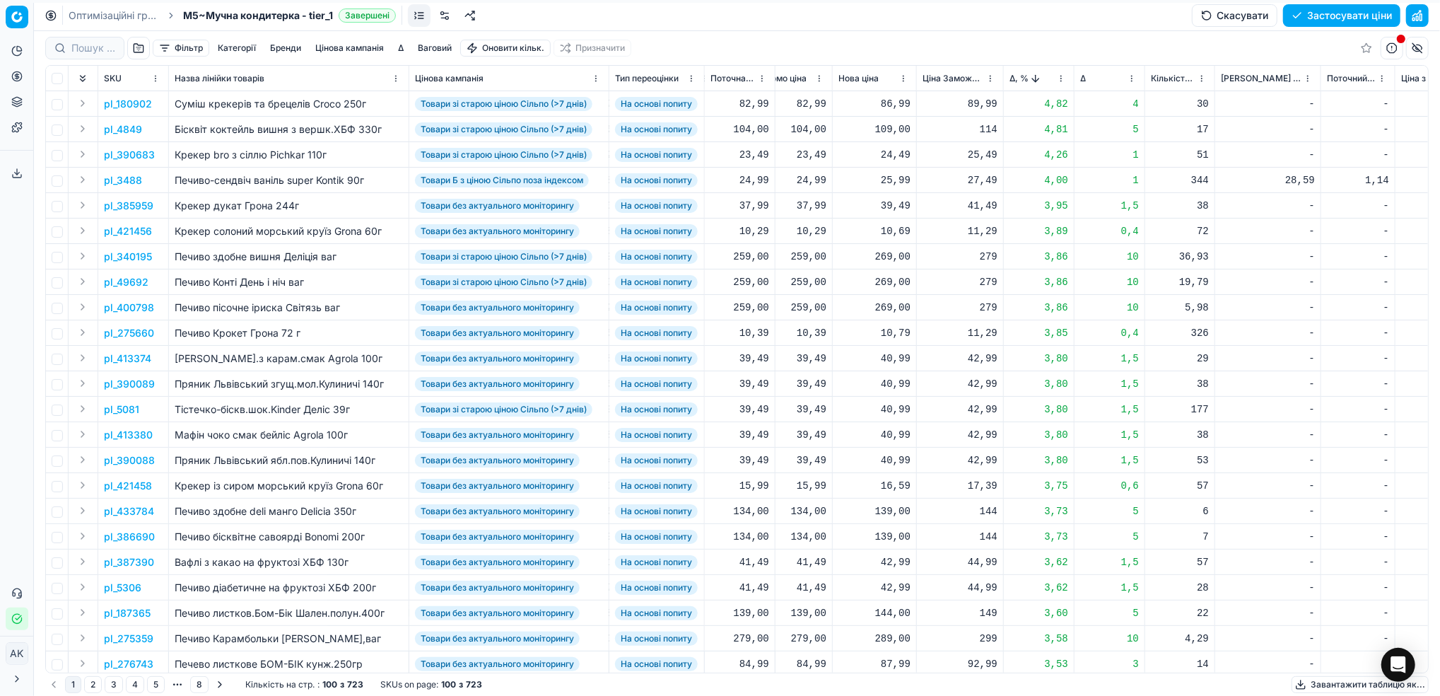
click at [110, 14] on link "Оптимізаційні групи" at bounding box center [114, 15] width 91 height 14
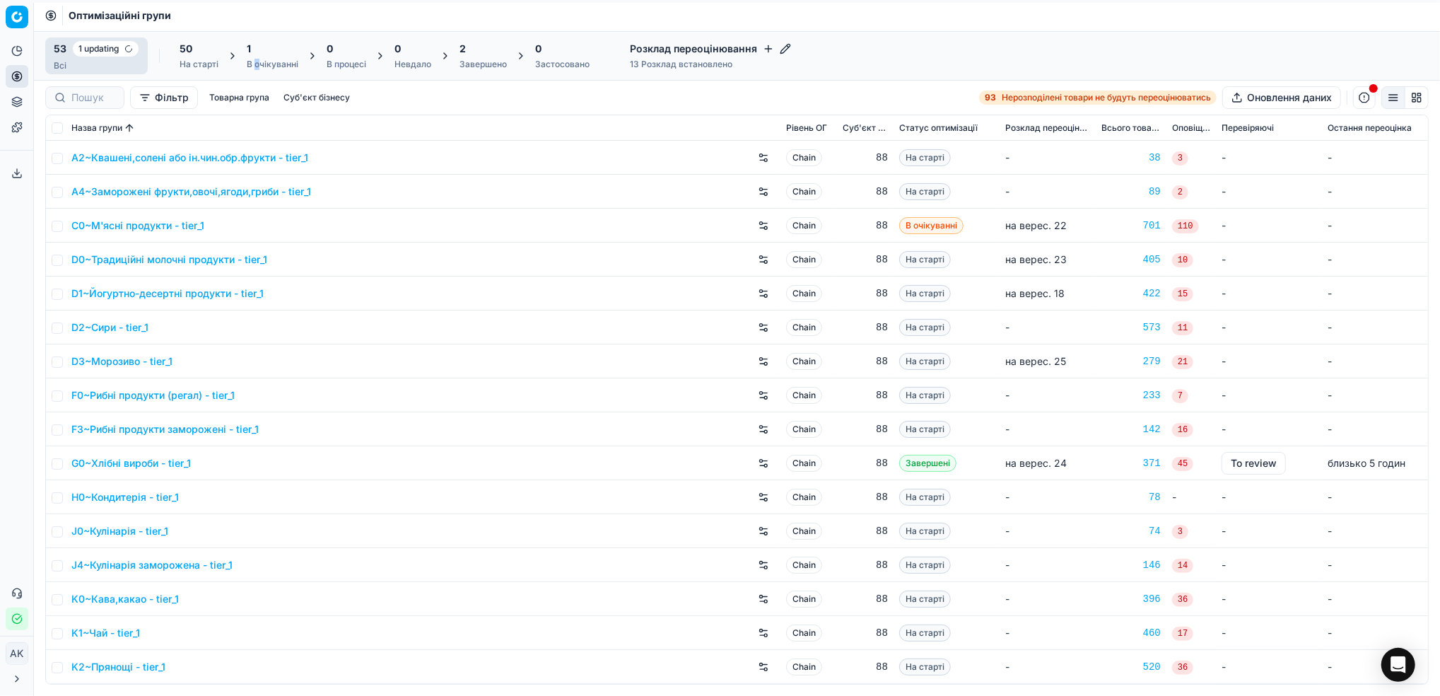
click at [258, 60] on div "В очікуванні" at bounding box center [273, 64] width 52 height 11
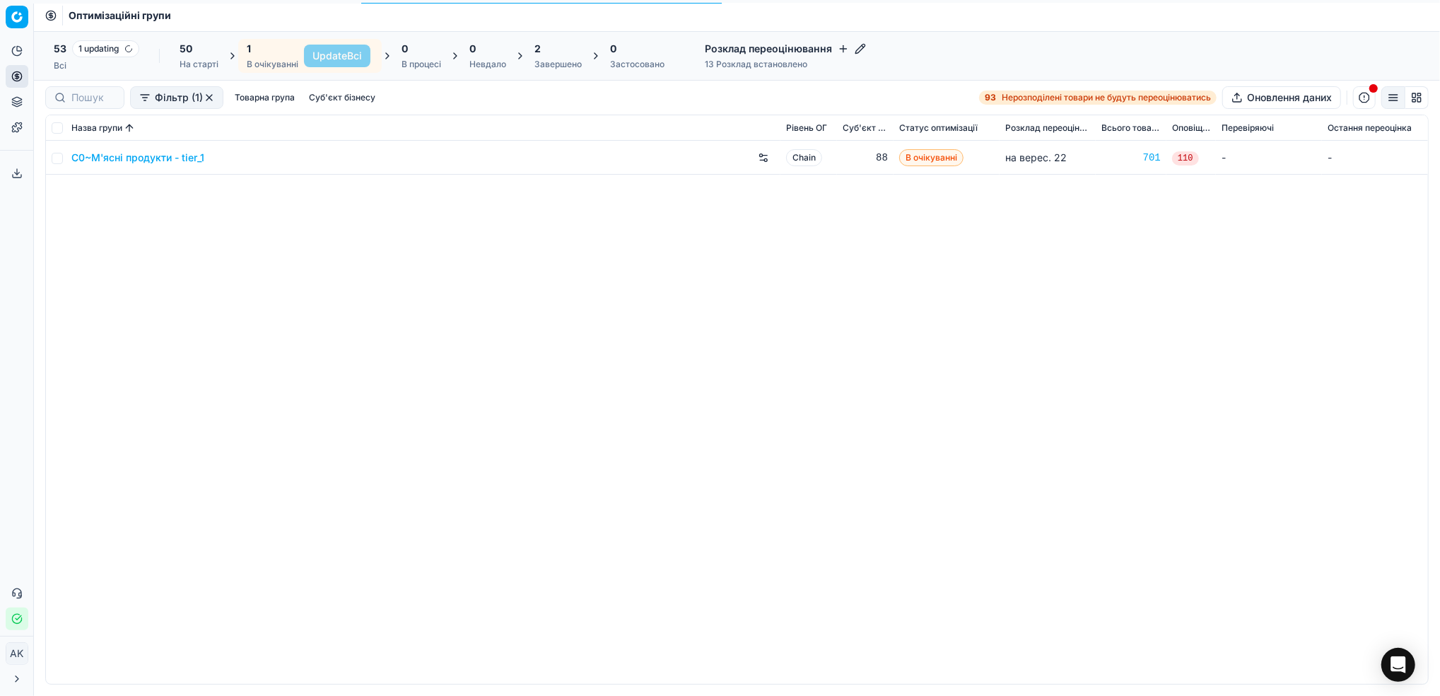
click at [76, 67] on div "Всі" at bounding box center [97, 65] width 86 height 11
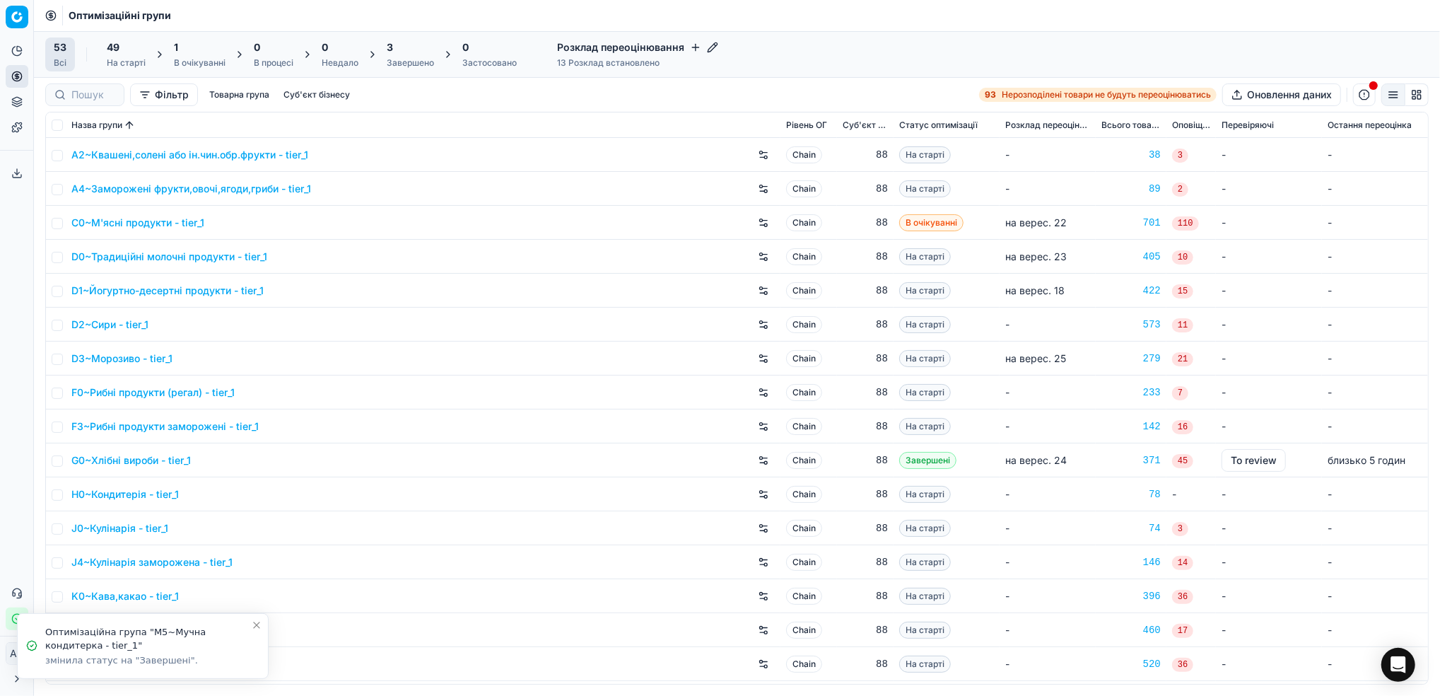
click at [412, 60] on div "Завершено" at bounding box center [410, 62] width 47 height 11
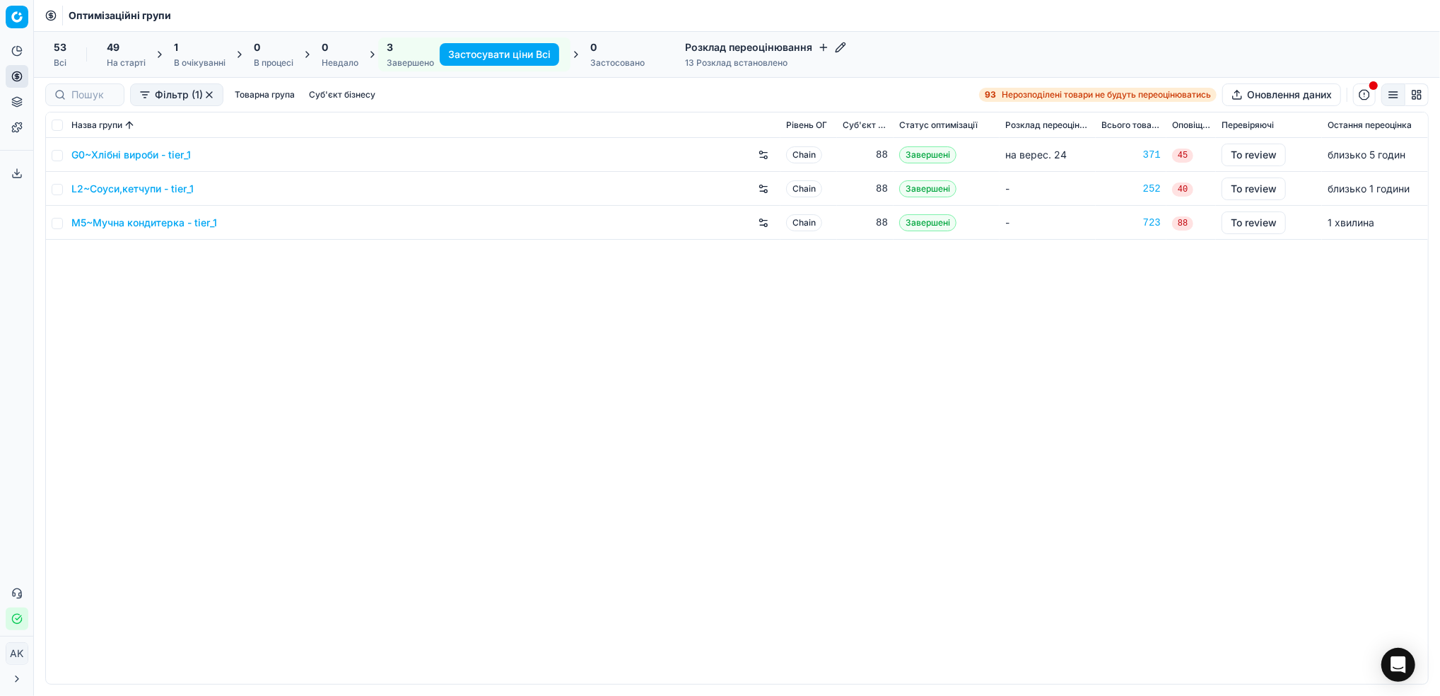
click at [122, 190] on link "L2~Соуси,кетчупи - tier_1" at bounding box center [132, 189] width 122 height 14
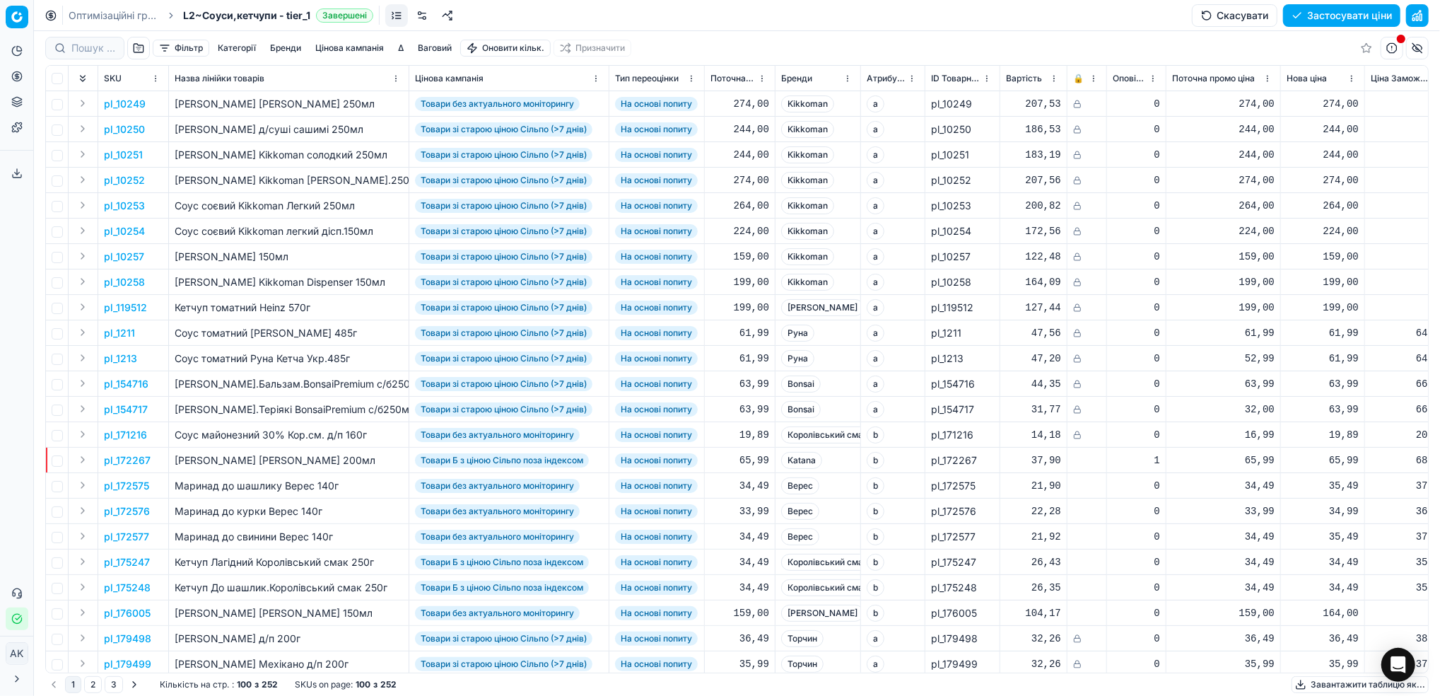
click at [1353, 23] on button "Застосувати ціни" at bounding box center [1341, 15] width 117 height 23
click at [1328, 13] on button "Завантажити звіт" at bounding box center [1341, 15] width 120 height 23
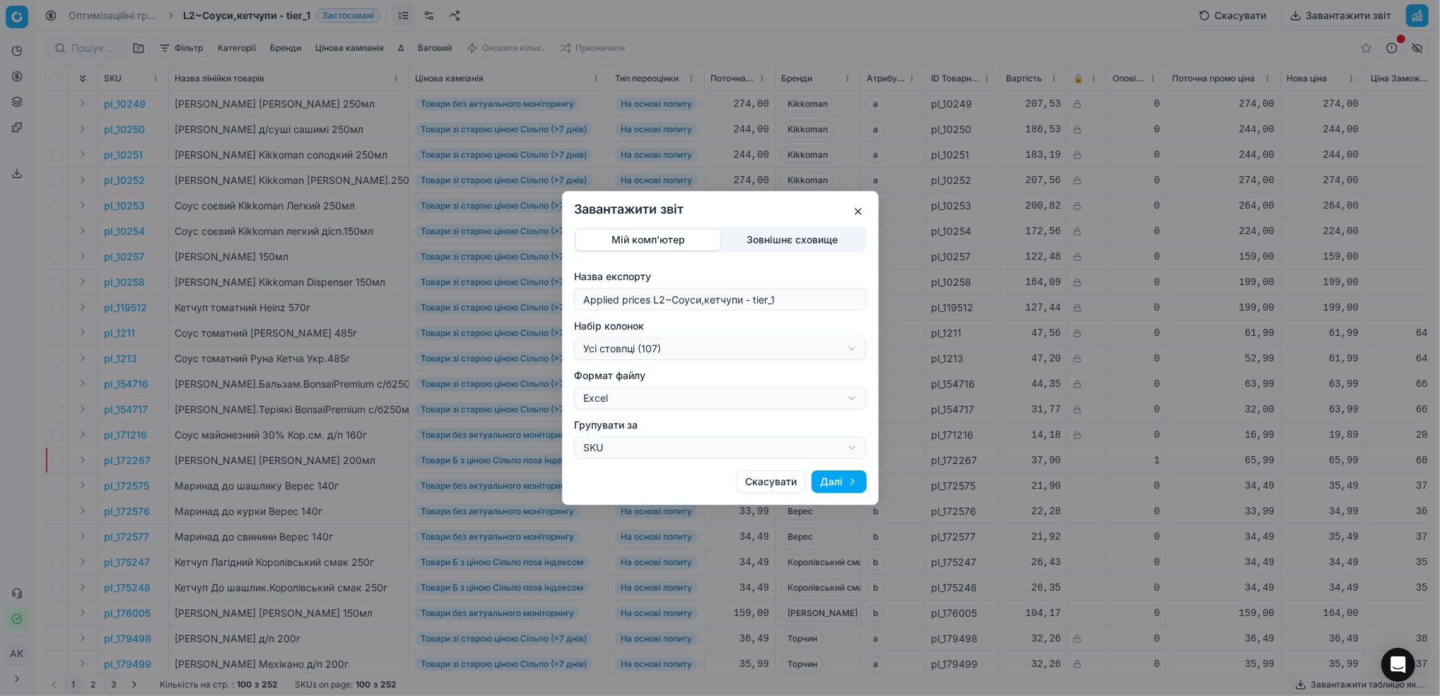
click at [846, 349] on div "Завантажити звіт Мій комп'ютер Зовнішнє сховище Назва експорту Applied prices L…" at bounding box center [720, 348] width 1440 height 696
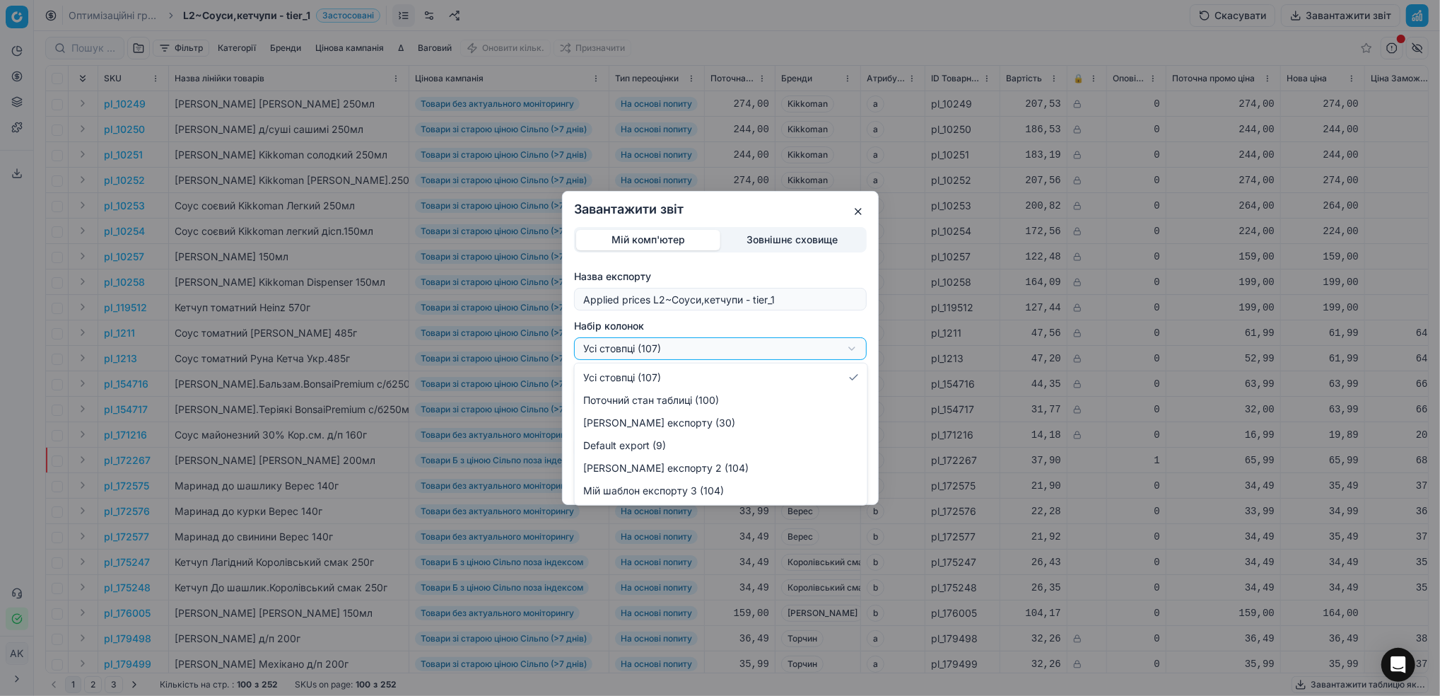
select select "bc72122b-30a3-4b32-8b32-eb62ec05a251"
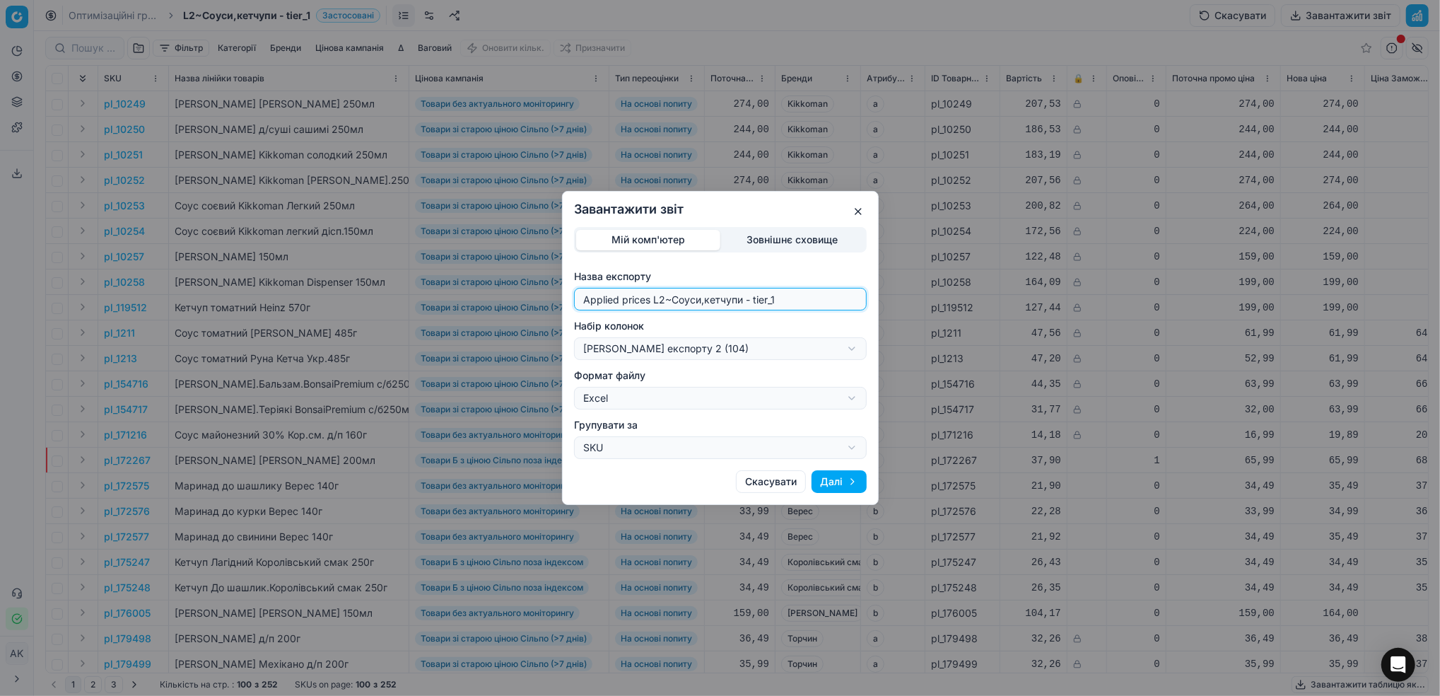
drag, startPoint x: 664, startPoint y: 298, endPoint x: 534, endPoint y: 300, distance: 130.1
click at [534, 300] on div "Завантажити звіт Мій комп'ютер Зовнішнє сховище Назва експорту Applied prices L…" at bounding box center [720, 348] width 1440 height 696
type input "20250924~Соуси,кетчупи - tier_1"
click at [832, 492] on button "Далі" at bounding box center [839, 481] width 55 height 23
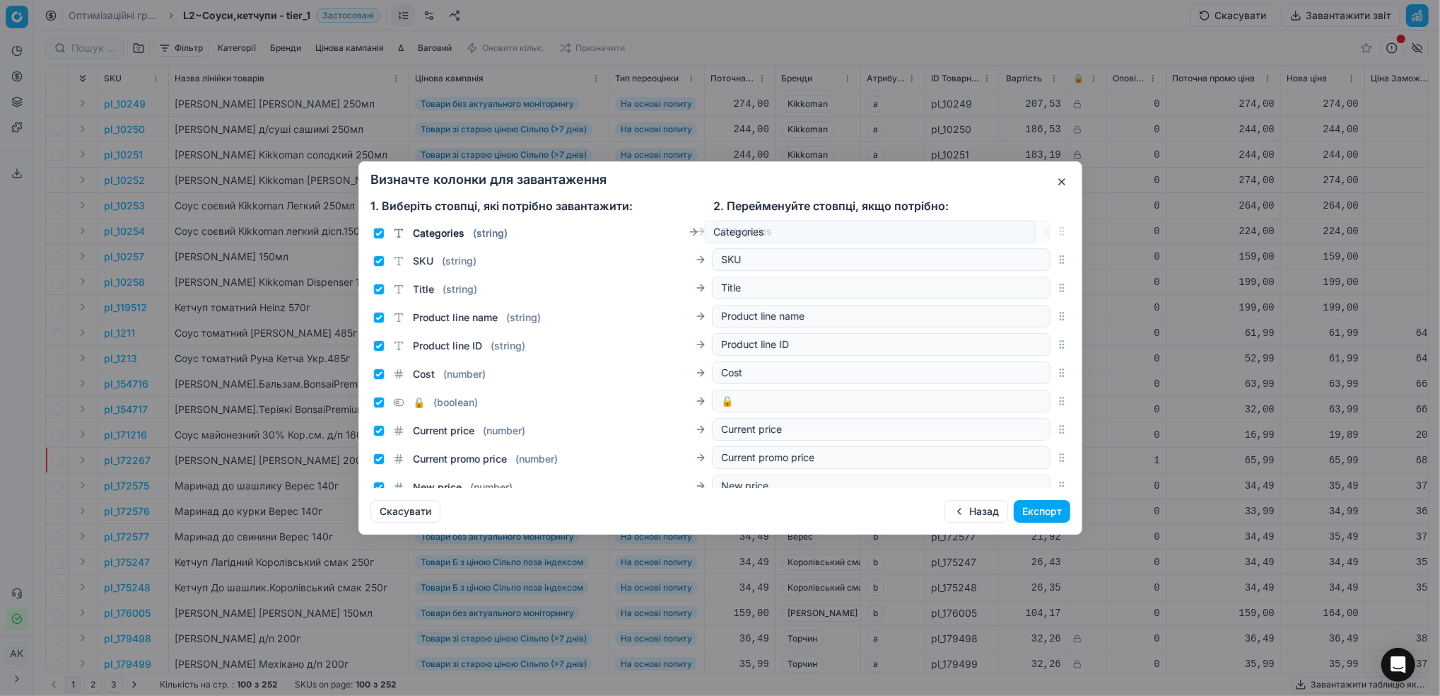
drag, startPoint x: 1048, startPoint y: 325, endPoint x: 1039, endPoint y: 214, distance: 112.0
click at [1039, 214] on form "1. Виберіть стовпці, які потрібно завантажити: 2. Перейменуйте стовпці, якщо по…" at bounding box center [721, 342] width 700 height 291
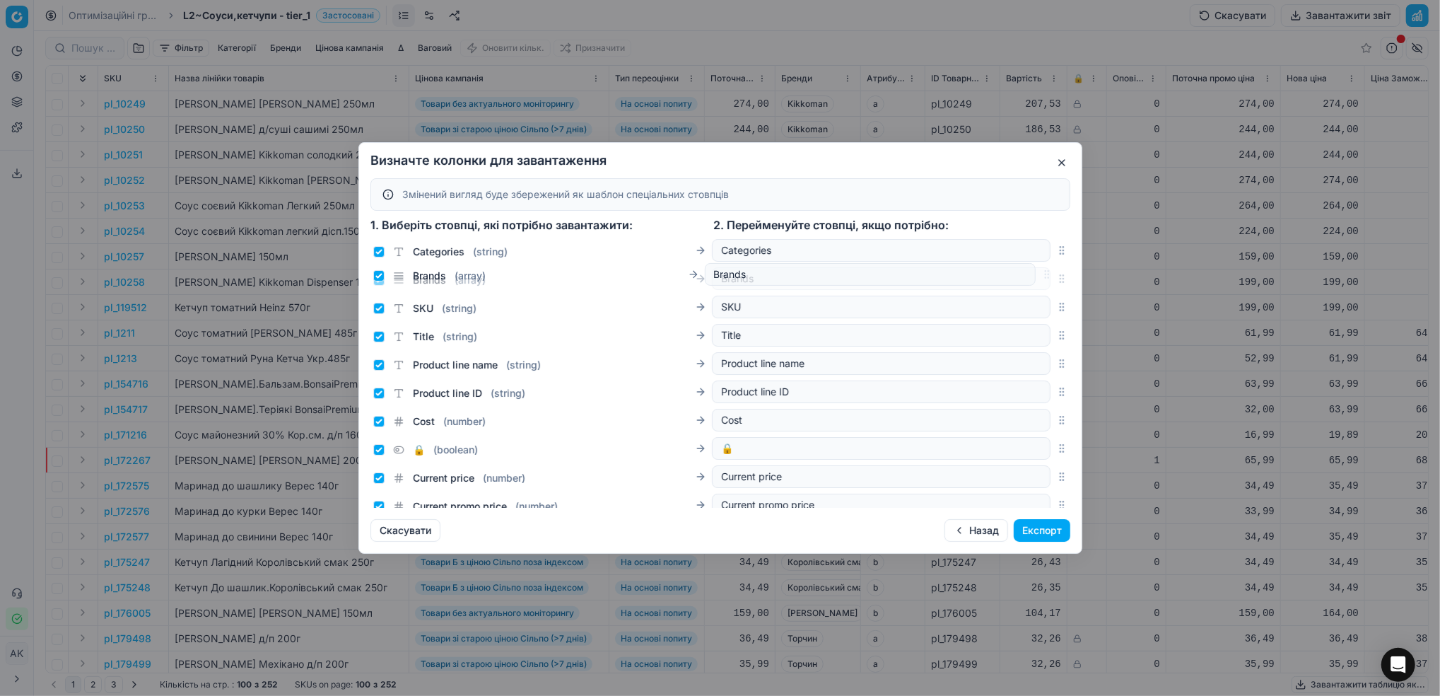
drag, startPoint x: 1047, startPoint y: 471, endPoint x: 1041, endPoint y: 278, distance: 193.1
click at [1041, 278] on div "Brands ( array ) Brands" at bounding box center [721, 278] width 700 height 28
click at [375, 337] on input "Title ( string )" at bounding box center [378, 336] width 11 height 11
checkbox input "false"
click at [378, 392] on input "Product line ID ( string )" at bounding box center [378, 392] width 11 height 11
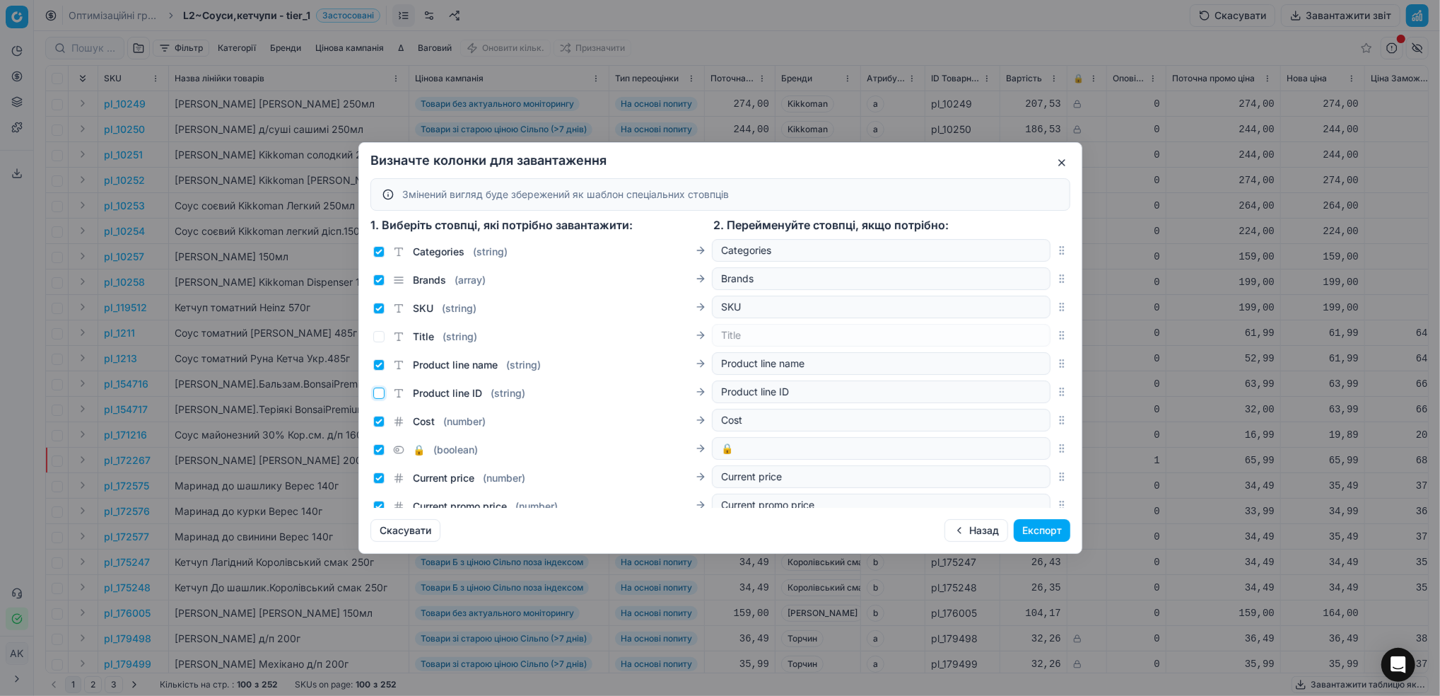
checkbox input "false"
drag, startPoint x: 1049, startPoint y: 365, endPoint x: 1043, endPoint y: 332, distance: 33.8
click at [1056, 332] on icon "button" at bounding box center [1061, 335] width 11 height 11
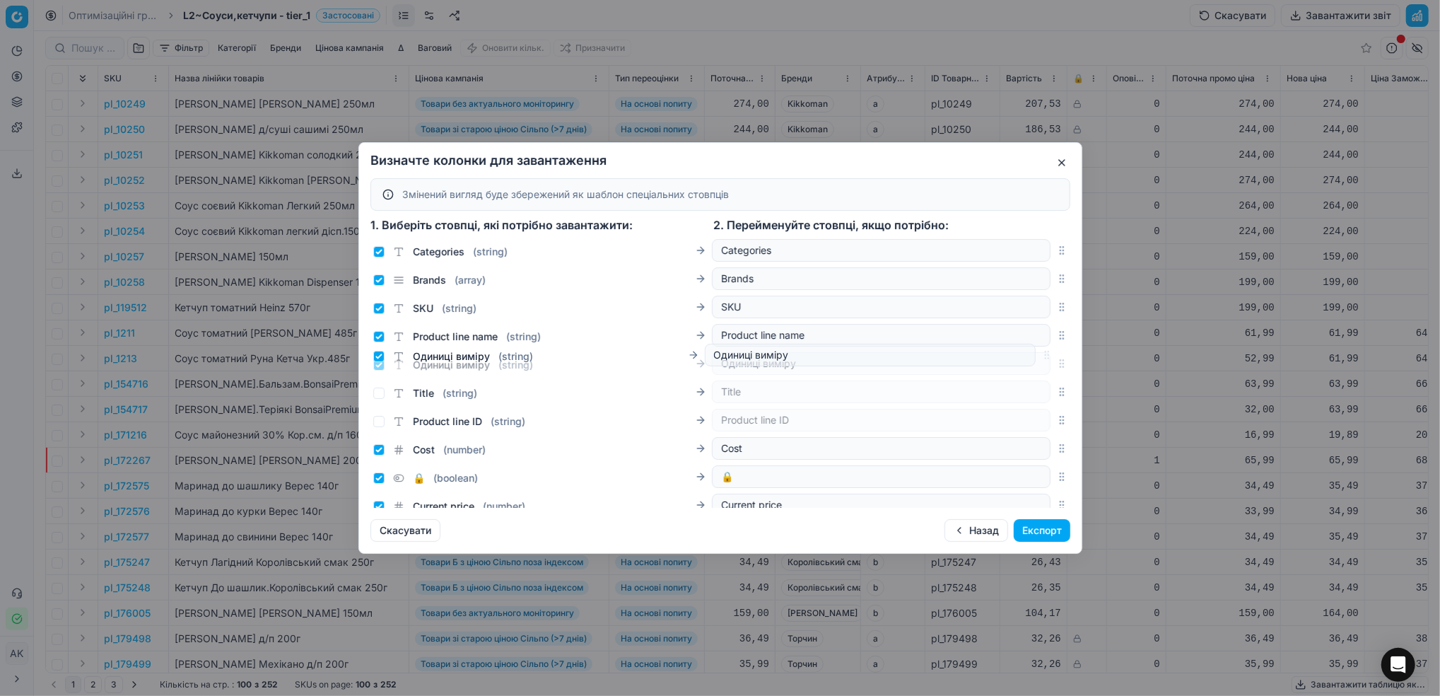
drag, startPoint x: 1045, startPoint y: 484, endPoint x: 1025, endPoint y: 357, distance: 128.9
click at [1025, 357] on div "Одиниці виміру ( string ) Одиниці виміру" at bounding box center [721, 363] width 700 height 28
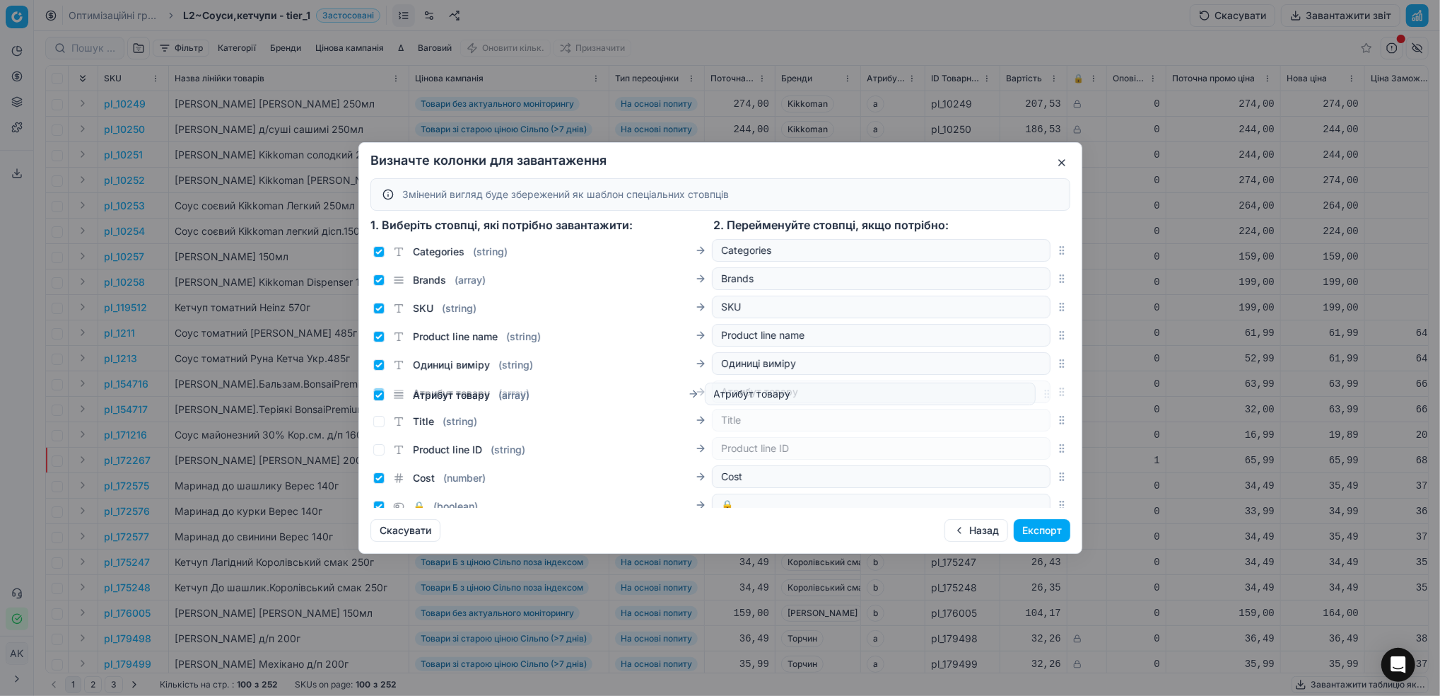
drag, startPoint x: 1044, startPoint y: 346, endPoint x: 1051, endPoint y: 399, distance: 53.5
click at [1051, 399] on div "Атрибут товару ( array ) Атрибут товару" at bounding box center [721, 392] width 700 height 28
drag, startPoint x: 1048, startPoint y: 477, endPoint x: 1030, endPoint y: 418, distance: 62.2
click at [1030, 418] on div "Cost ( number ) Cost" at bounding box center [721, 420] width 700 height 28
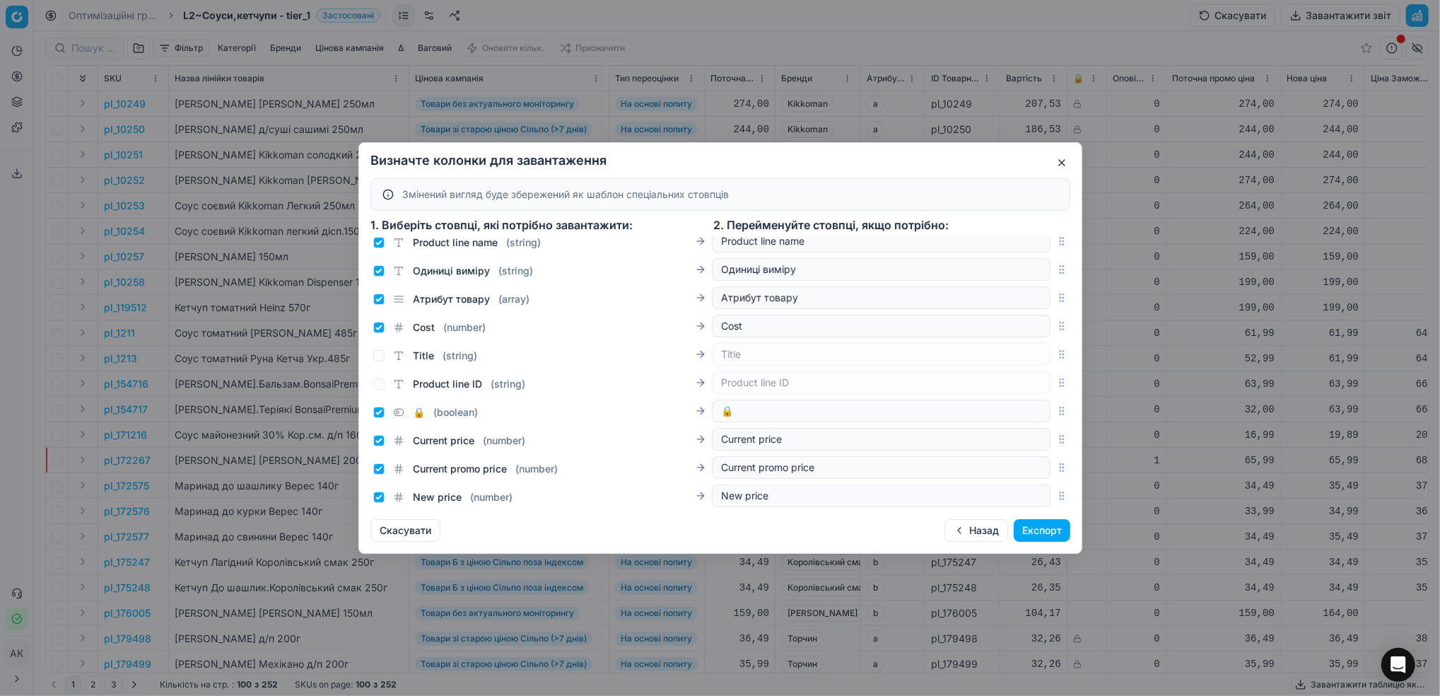
scroll to position [188, 0]
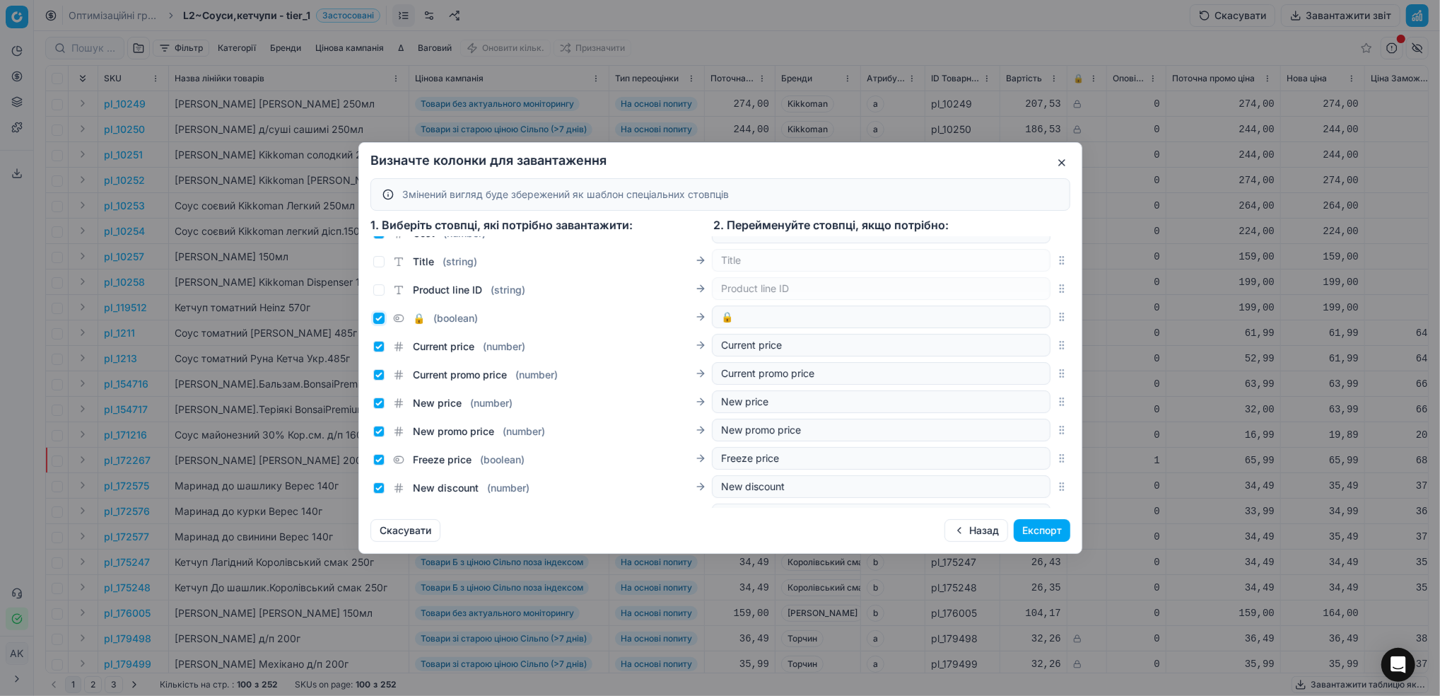
click at [382, 315] on input "🔒 ( boolean )" at bounding box center [378, 318] width 11 height 11
checkbox input "false"
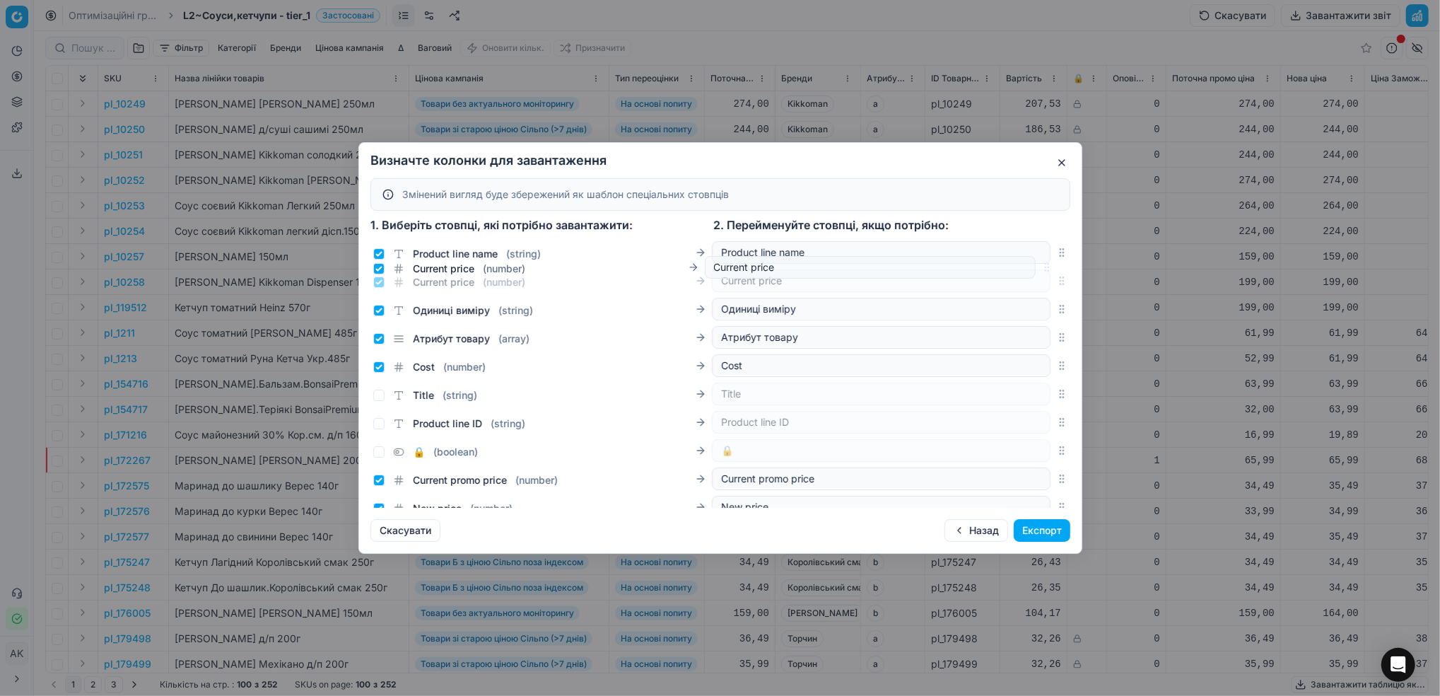
scroll to position [80, 0]
drag, startPoint x: 1044, startPoint y: 346, endPoint x: 1027, endPoint y: 382, distance: 39.6
click at [1027, 382] on div "Current price ( number ) Current price" at bounding box center [721, 368] width 700 height 28
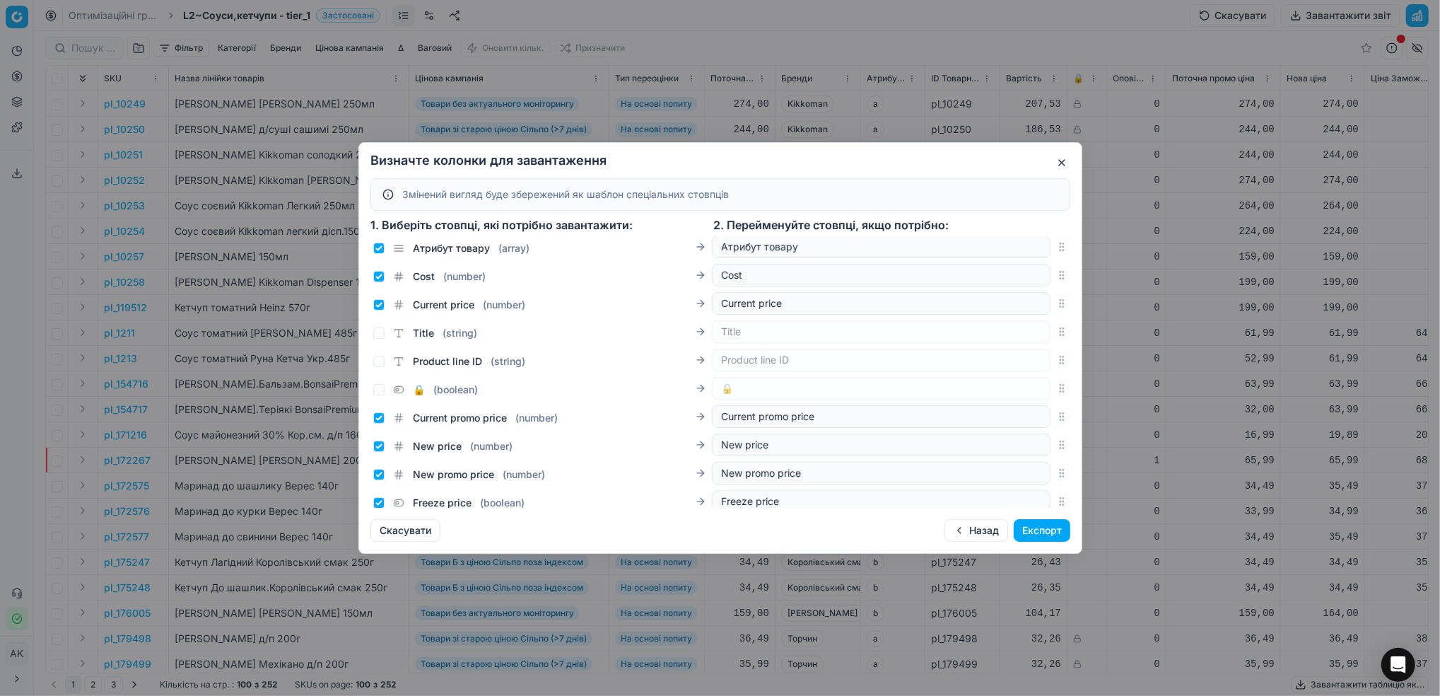
scroll to position [174, 0]
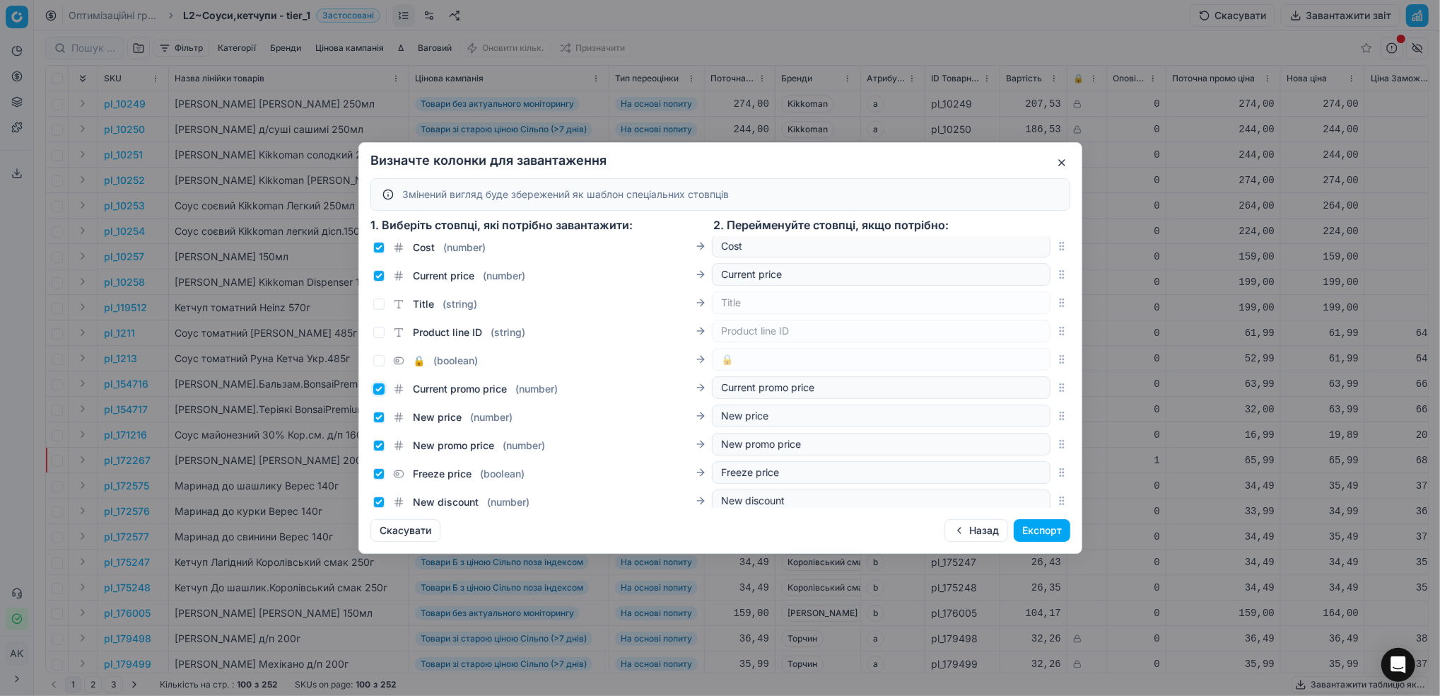
click at [381, 388] on input "Current promo price ( number )" at bounding box center [378, 388] width 11 height 11
checkbox input "false"
drag, startPoint x: 1046, startPoint y: 419, endPoint x: 1034, endPoint y: 307, distance: 113.1
click at [1034, 307] on div "New price ( number ) New price" at bounding box center [721, 302] width 700 height 28
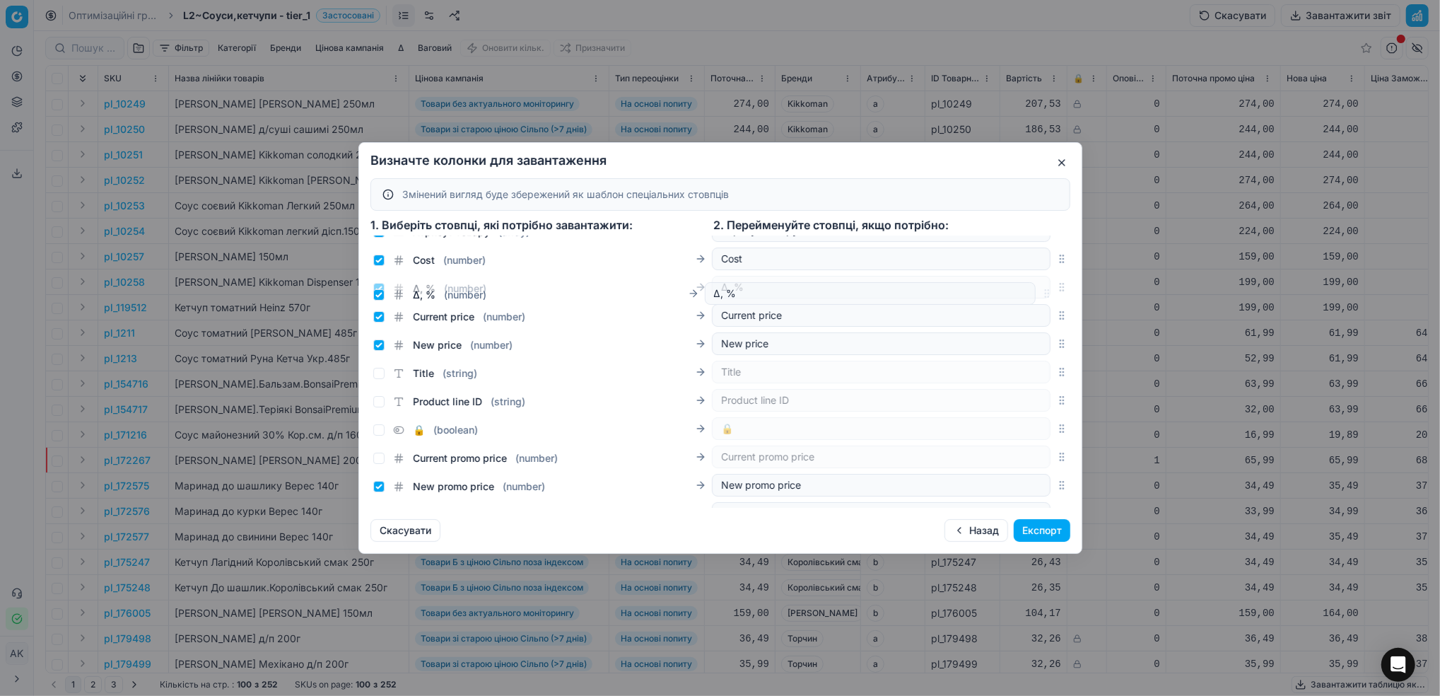
scroll to position [161, 0]
drag, startPoint x: 1045, startPoint y: 427, endPoint x: 1022, endPoint y: 353, distance: 77.8
click at [1022, 353] on div "Δ, % ( number ) Δ, %" at bounding box center [721, 344] width 700 height 28
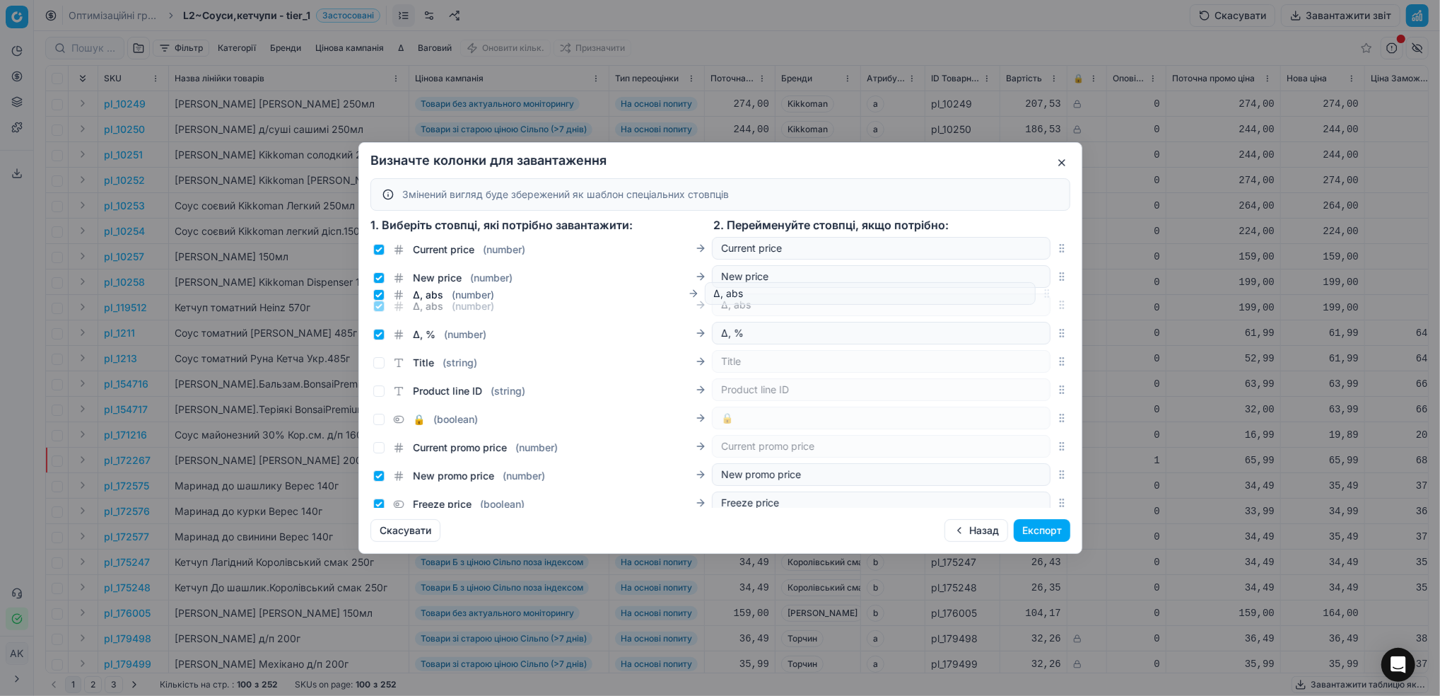
scroll to position [198, 0]
drag, startPoint x: 1046, startPoint y: 465, endPoint x: 1024, endPoint y: 324, distance: 142.4
click at [1024, 324] on div "Δ, abs ( number ) Δ, abs" at bounding box center [721, 335] width 700 height 28
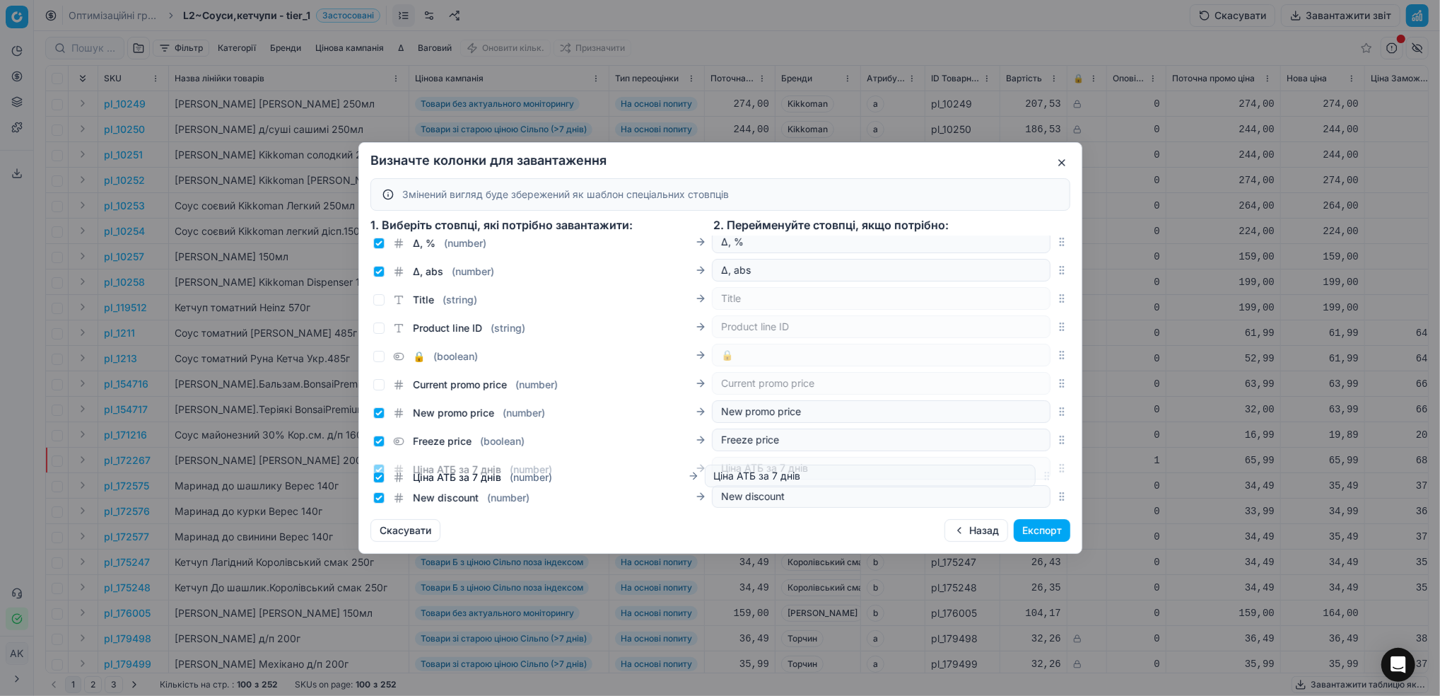
scroll to position [267, 0]
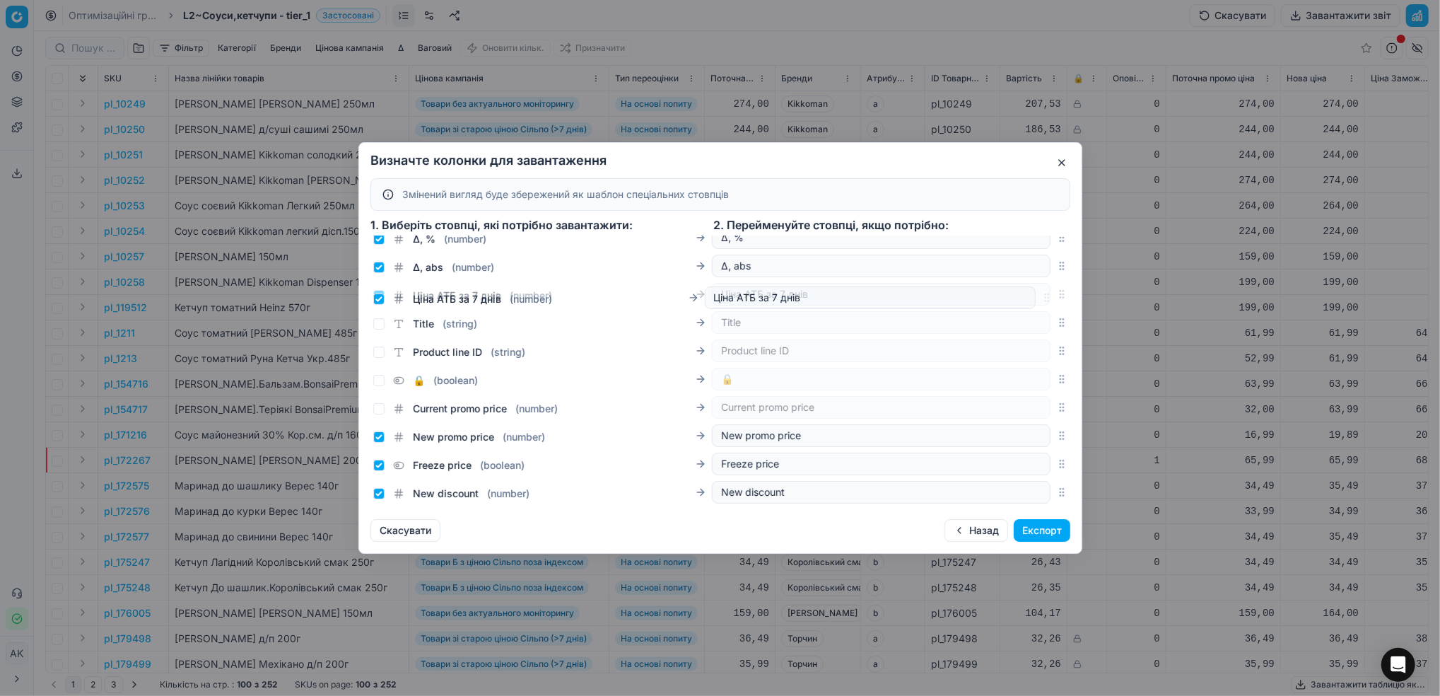
drag, startPoint x: 1044, startPoint y: 366, endPoint x: 1018, endPoint y: 301, distance: 70.8
click at [1018, 301] on div "Ціна АТБ за 7 днів ( number ) Ціна АТБ за 7 днів" at bounding box center [721, 294] width 700 height 28
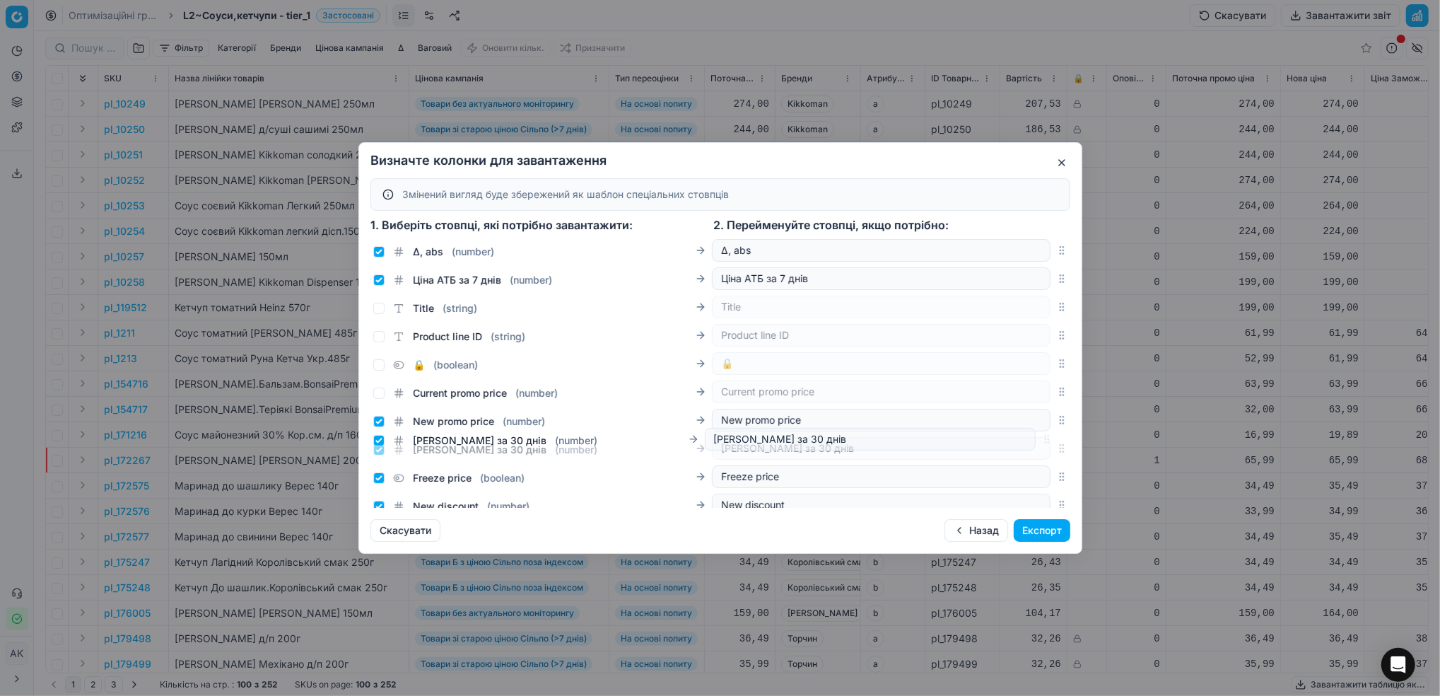
scroll to position [284, 0]
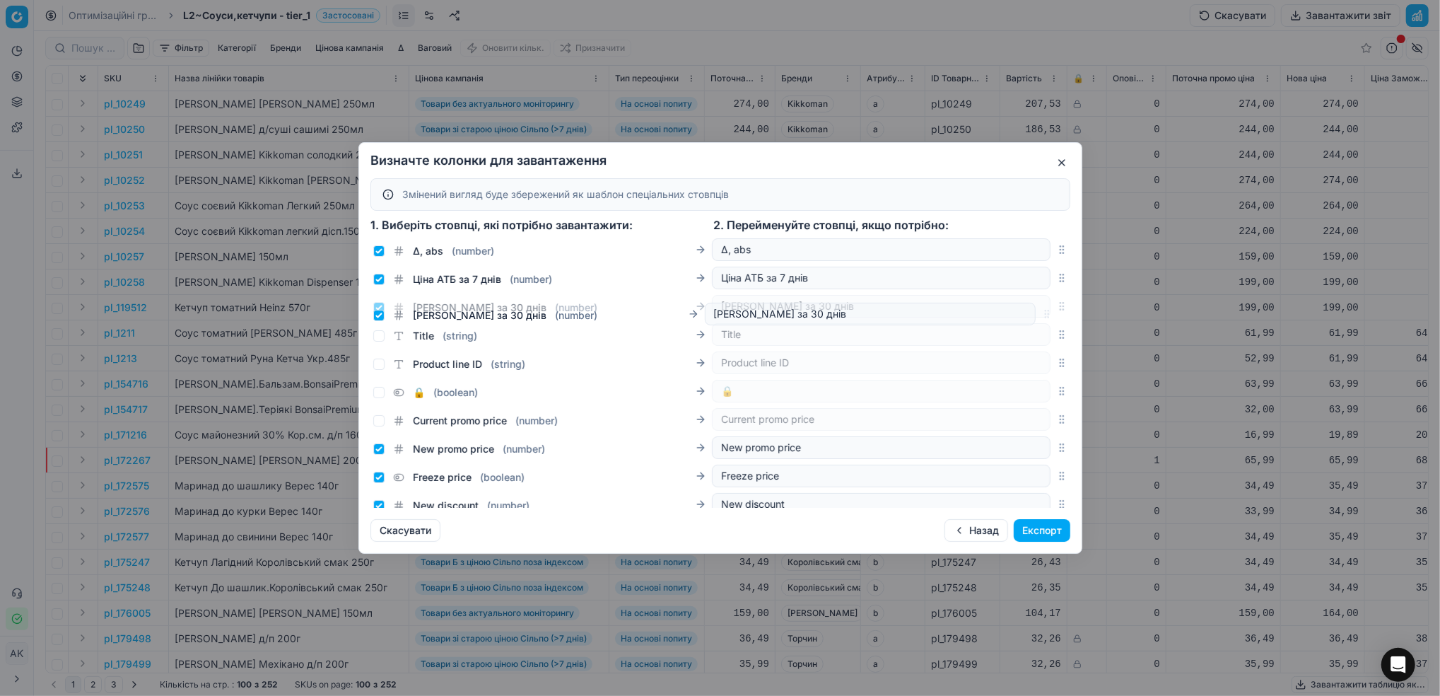
drag, startPoint x: 1047, startPoint y: 353, endPoint x: 1026, endPoint y: 315, distance: 42.7
click at [1026, 315] on div "Ціна Сільпо за 30 днів ( number ) Ціна Сільпо за 30 днів" at bounding box center [721, 306] width 700 height 28
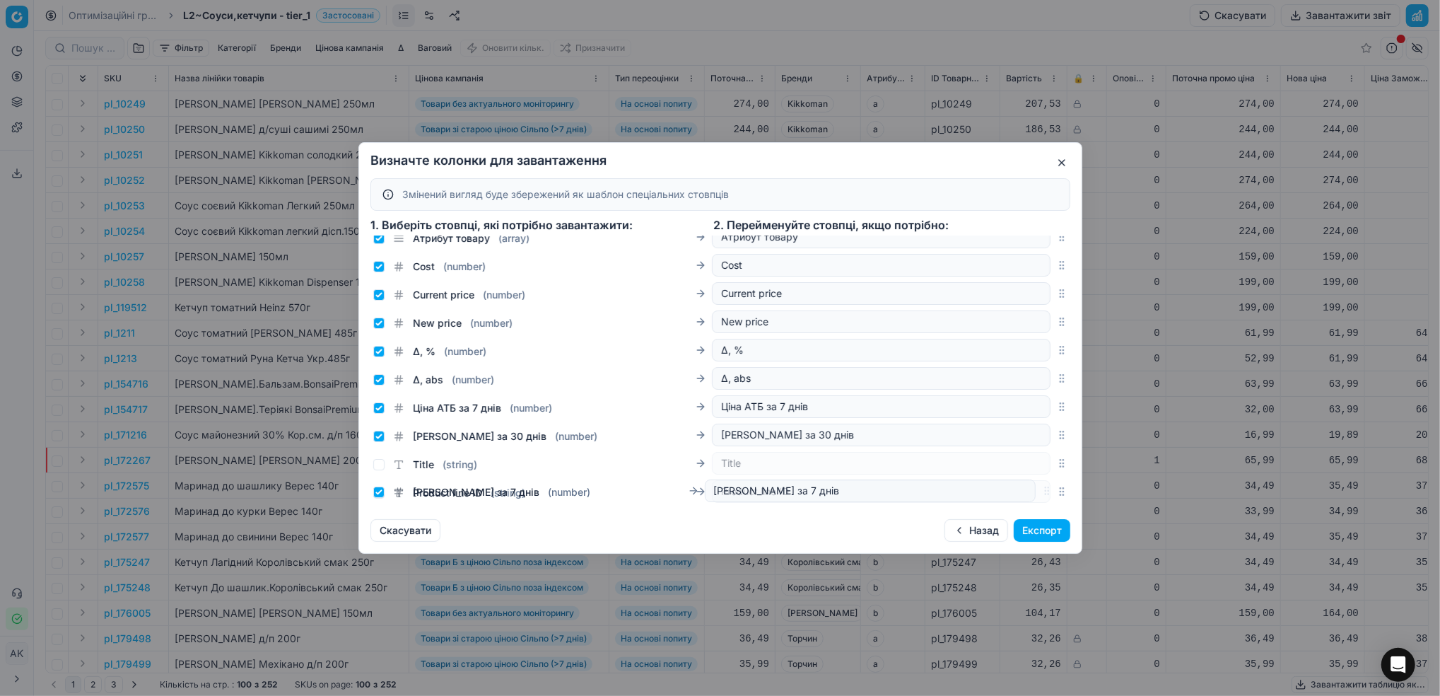
scroll to position [241, 0]
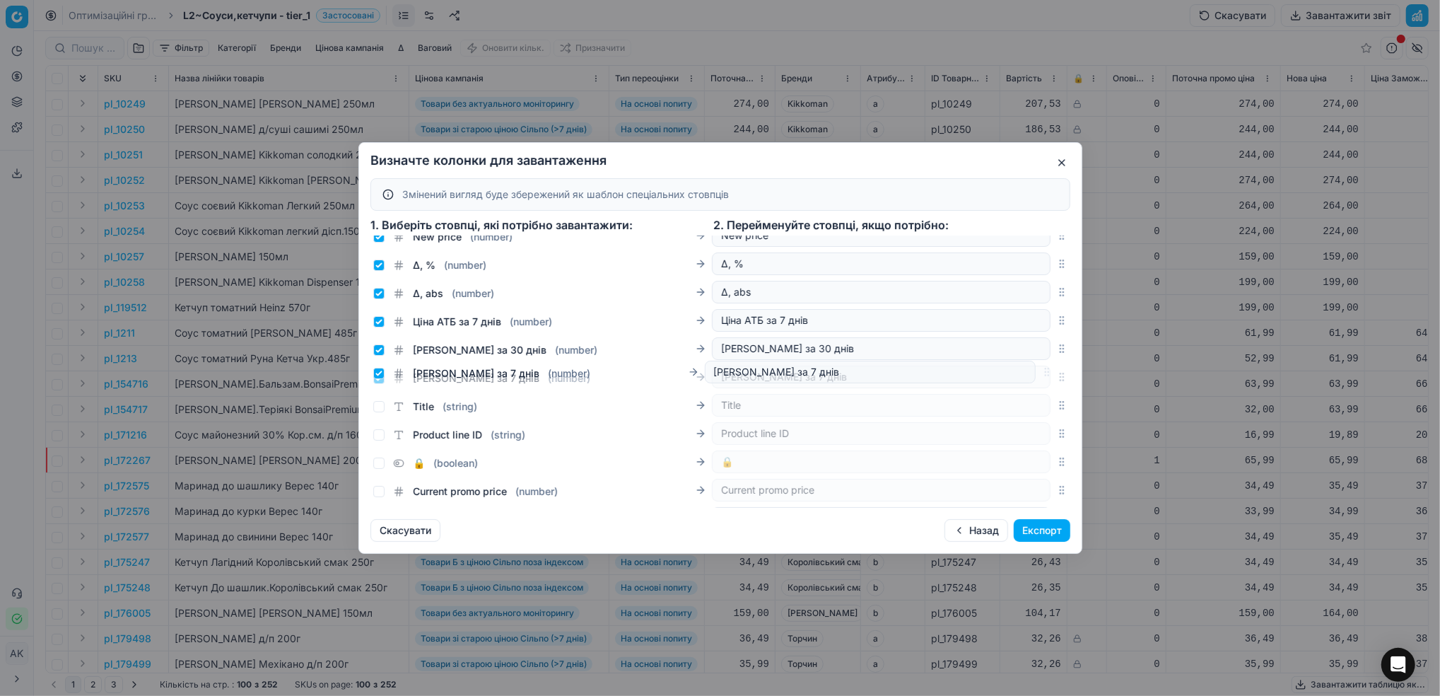
drag, startPoint x: 1048, startPoint y: 400, endPoint x: 998, endPoint y: 371, distance: 58.0
click at [998, 371] on div "Ціна Сільпо за 7 днів ( number ) Ціна Сільпо за 7 днів" at bounding box center [721, 377] width 700 height 28
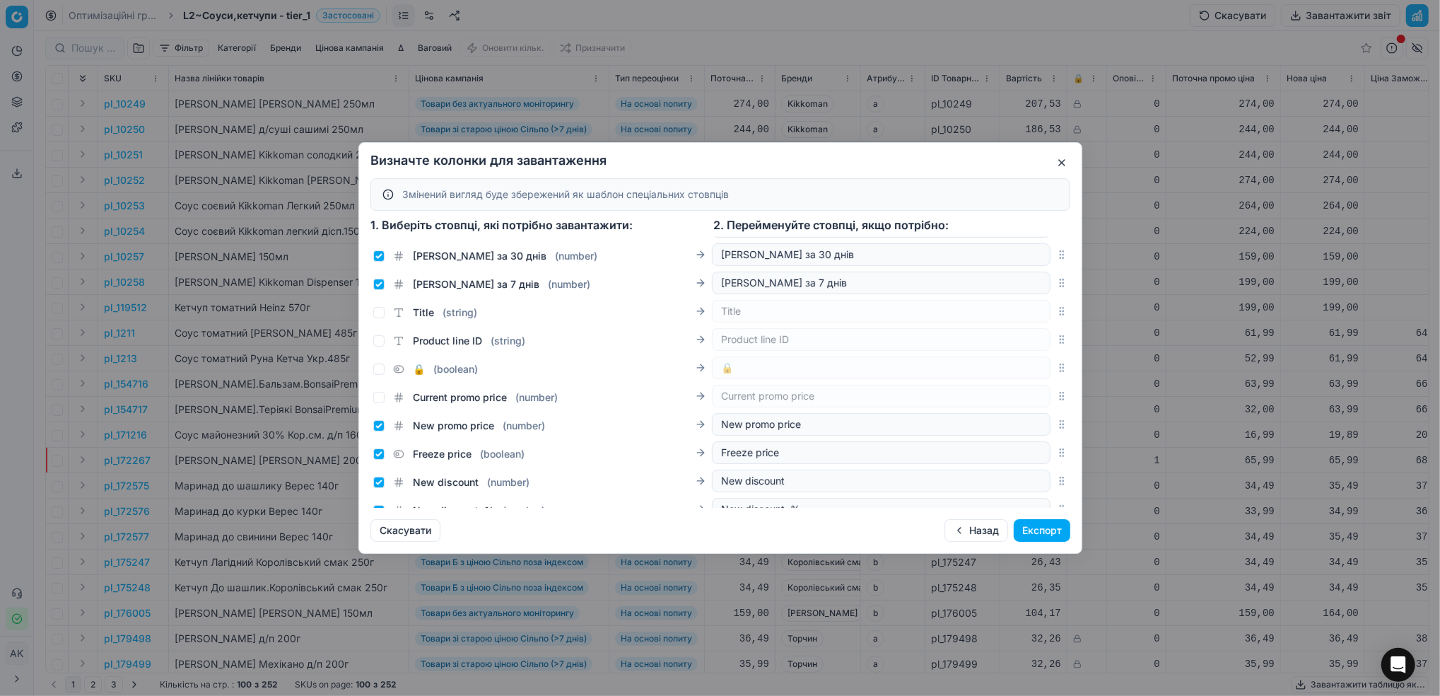
scroll to position [430, 0]
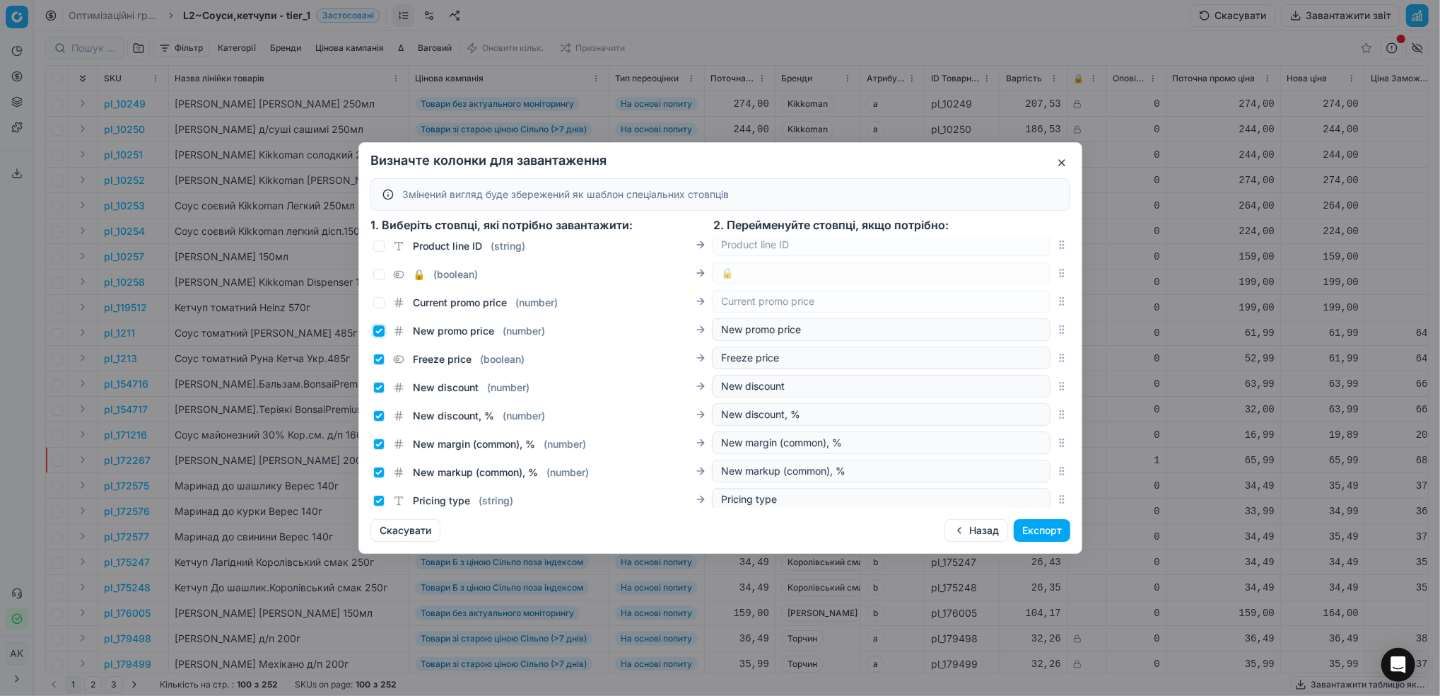
click at [380, 330] on input "New promo price ( number )" at bounding box center [378, 330] width 11 height 11
checkbox input "false"
click at [380, 364] on input "Freeze price ( boolean )" at bounding box center [378, 359] width 11 height 11
checkbox input "false"
click at [378, 392] on input "New discount ( number )" at bounding box center [378, 387] width 11 height 11
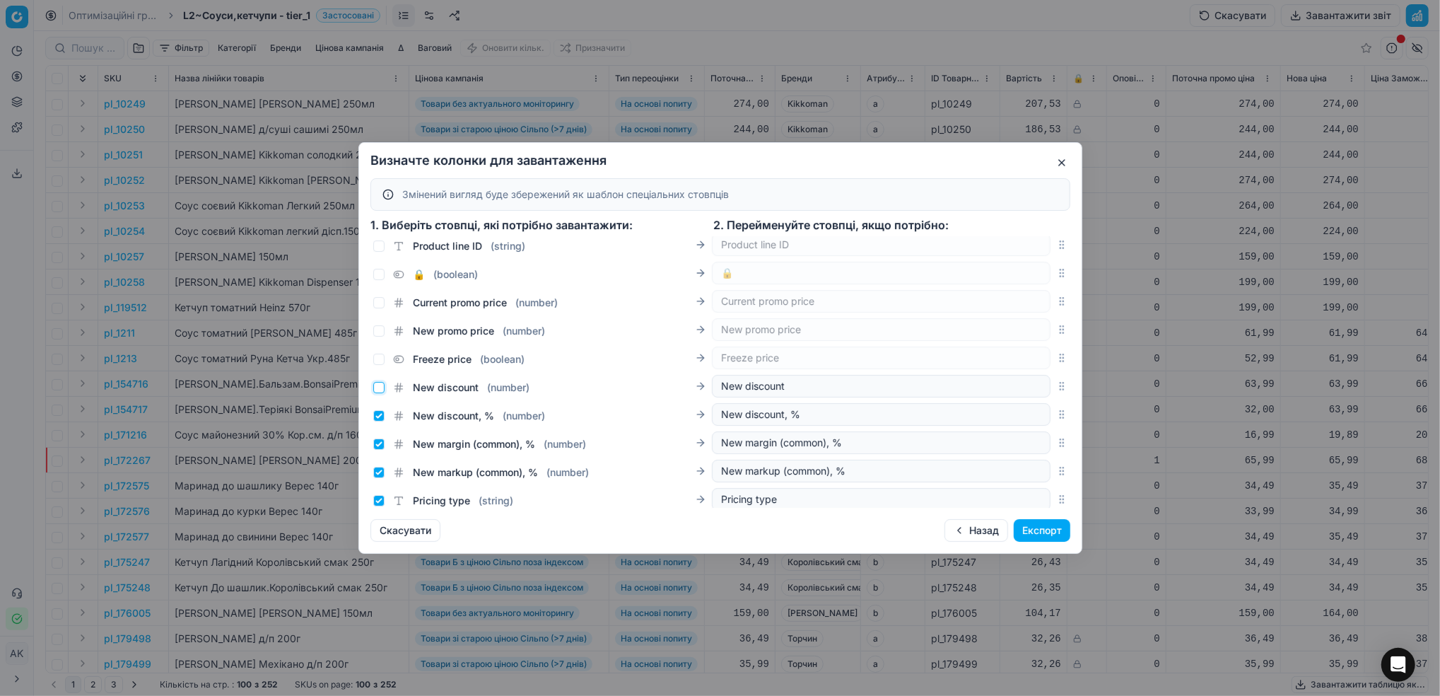
checkbox input "false"
click at [378, 421] on input "New discount, % ( number )" at bounding box center [378, 415] width 11 height 11
checkbox input "false"
click at [383, 444] on input "New margin (common), % ( number )" at bounding box center [378, 443] width 11 height 11
checkbox input "false"
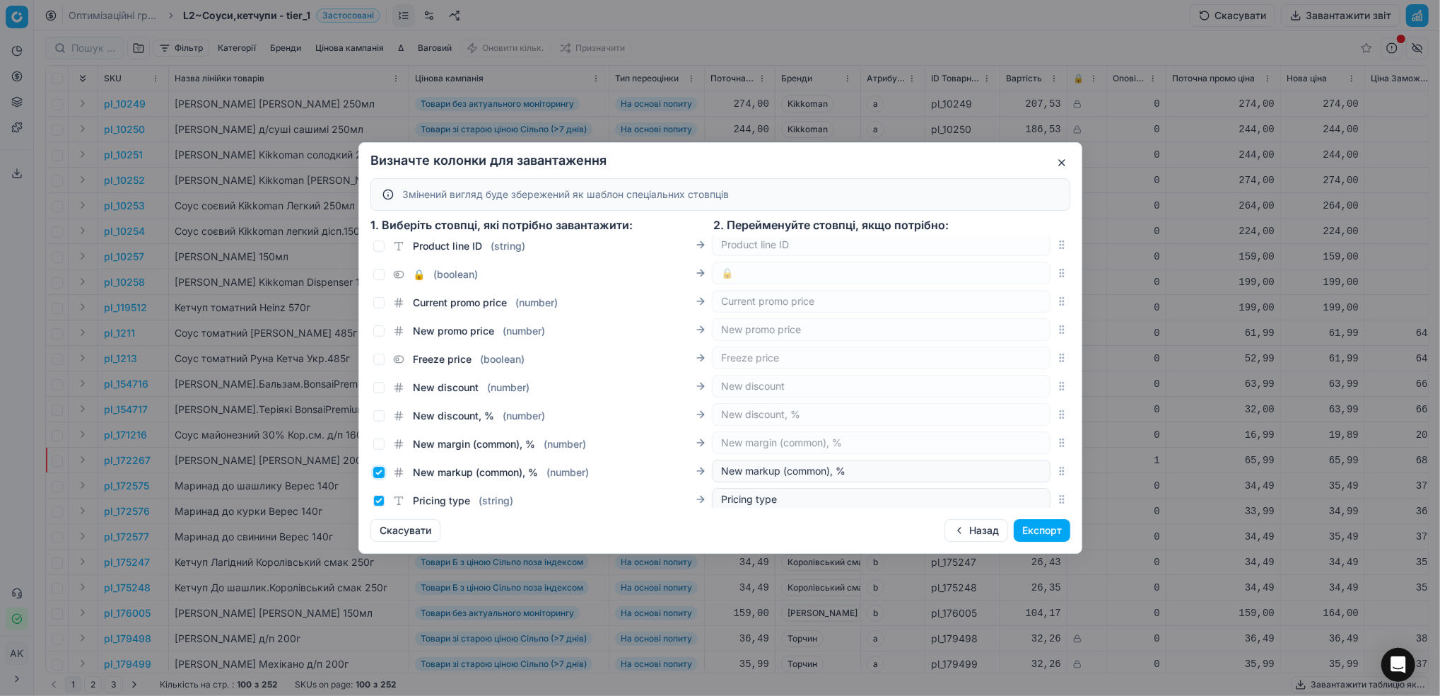
click at [378, 478] on input "New markup (common), % ( number )" at bounding box center [378, 472] width 11 height 11
checkbox input "false"
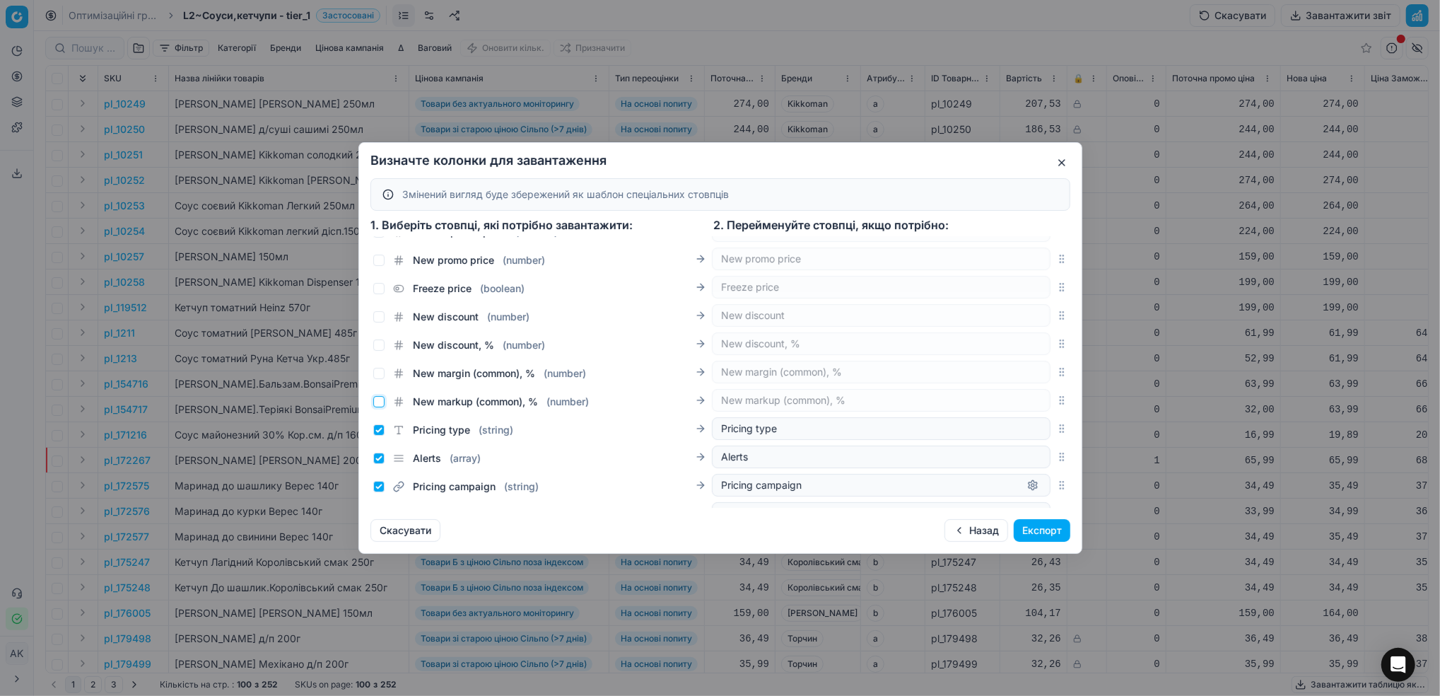
scroll to position [524, 0]
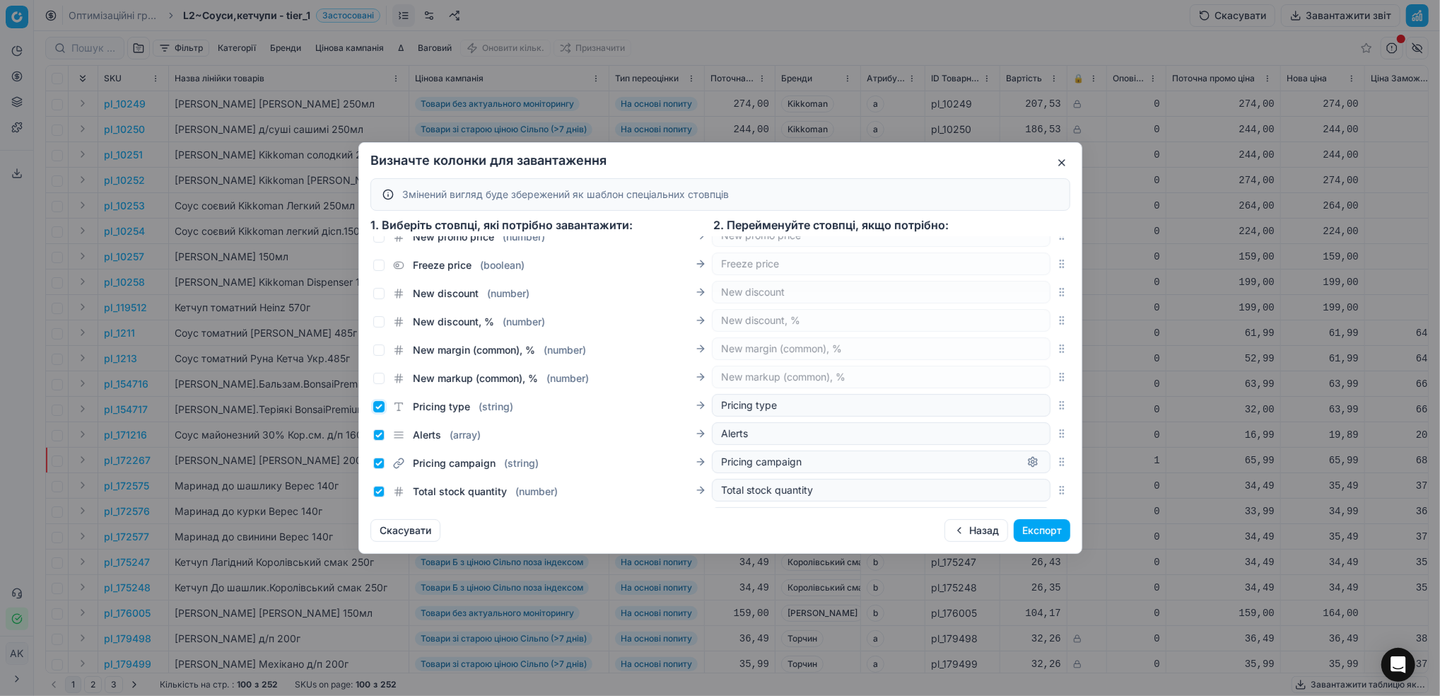
click at [373, 405] on input "Pricing type ( string )" at bounding box center [378, 406] width 11 height 11
checkbox input "false"
click at [381, 433] on input "Alerts ( array )" at bounding box center [378, 434] width 11 height 11
checkbox input "false"
click at [381, 466] on input "Pricing campaign ( string )" at bounding box center [378, 462] width 11 height 11
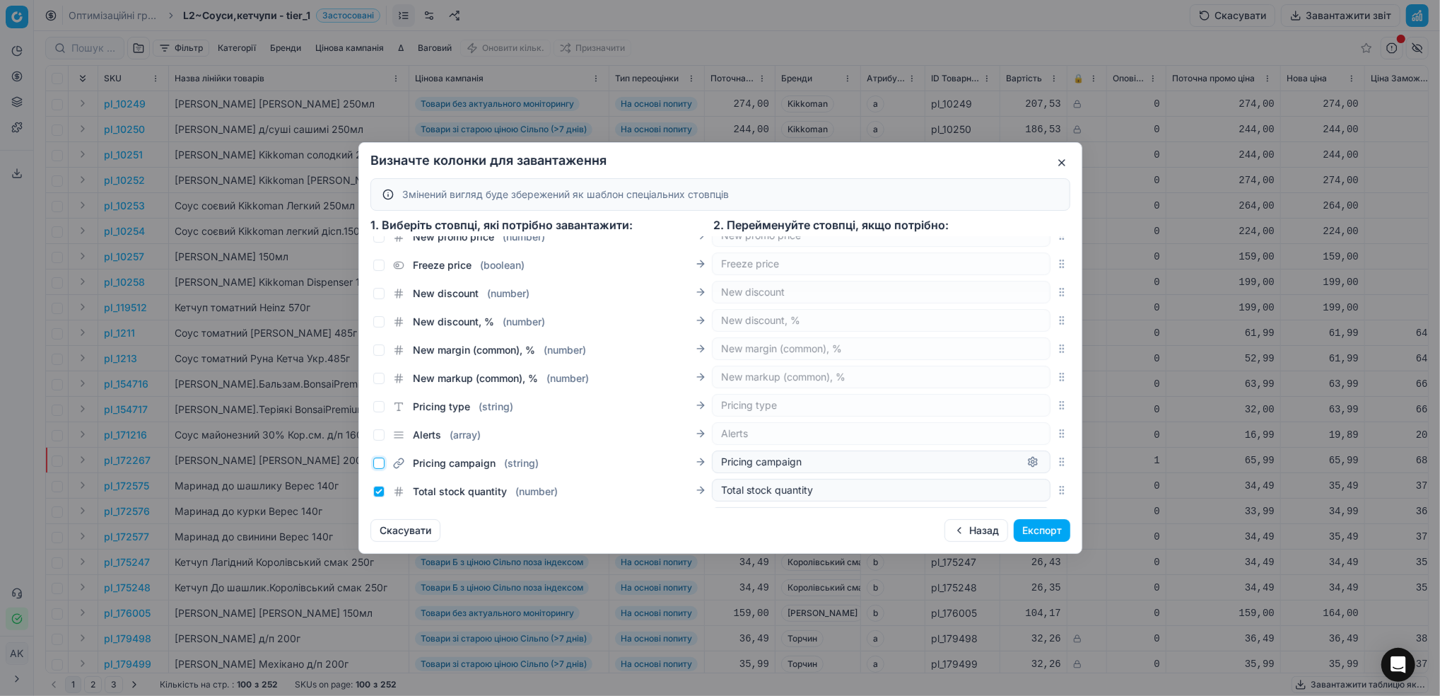
checkbox input "false"
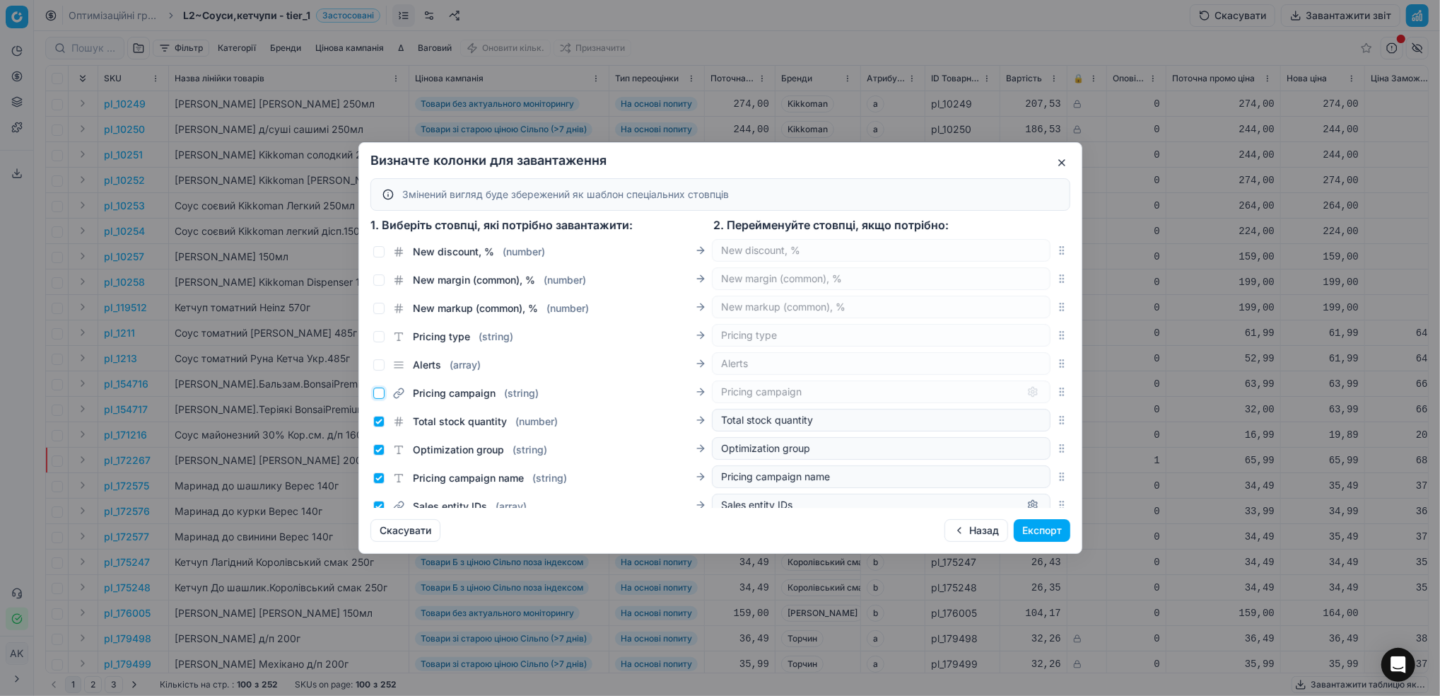
scroll to position [618, 0]
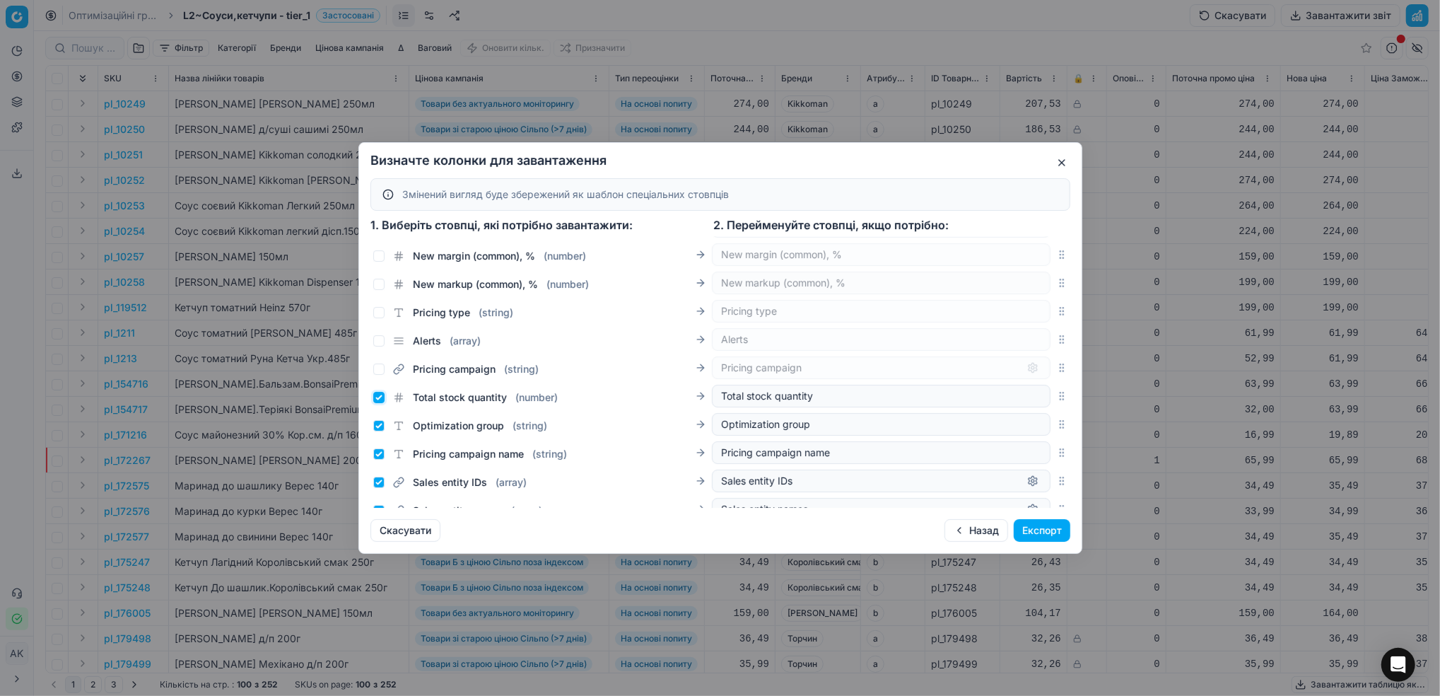
click at [382, 399] on input "Total stock quantity ( number )" at bounding box center [378, 397] width 11 height 11
checkbox input "false"
click at [378, 426] on input "Optimization group ( string )" at bounding box center [378, 425] width 11 height 11
checkbox input "false"
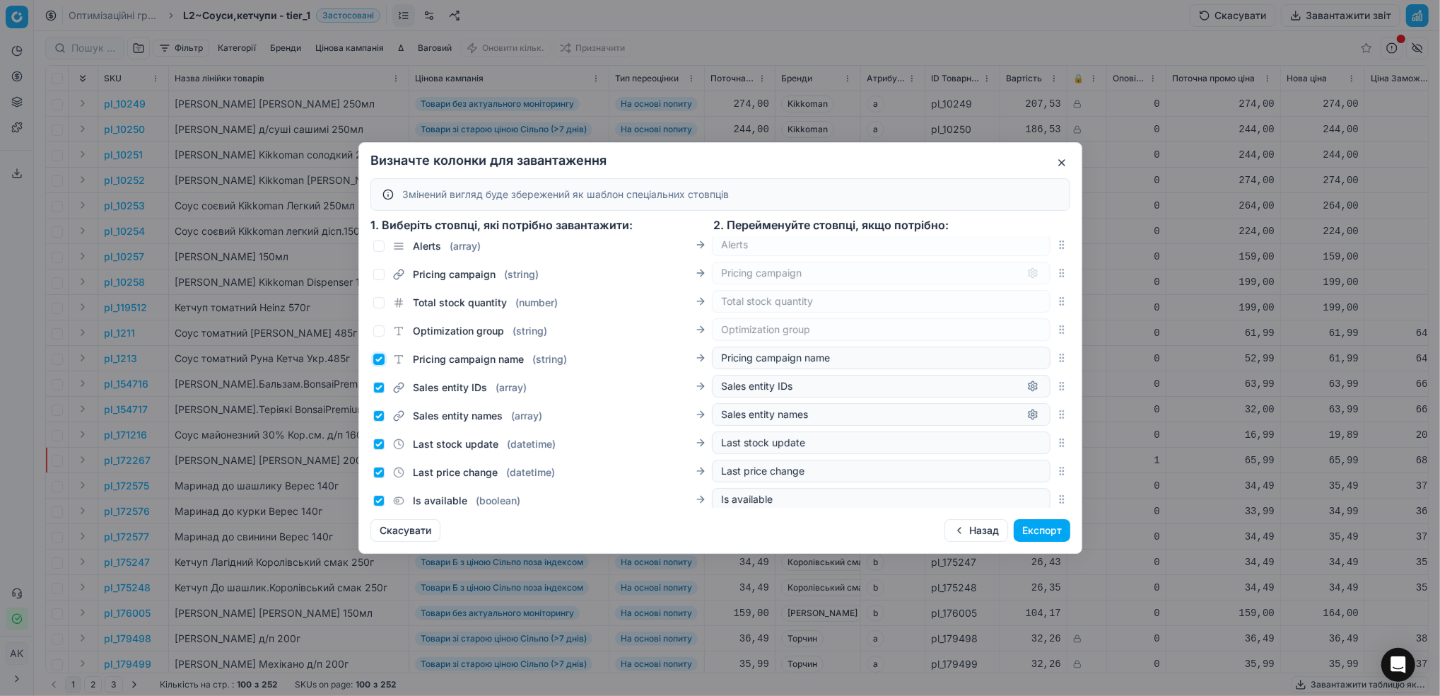
click at [382, 361] on input "Pricing campaign name ( string )" at bounding box center [378, 359] width 11 height 11
checkbox input "false"
click at [373, 395] on div "Sales entity IDs ( array )" at bounding box center [449, 387] width 153 height 14
click at [375, 388] on input "Sales entity IDs ( array )" at bounding box center [378, 387] width 11 height 11
checkbox input "false"
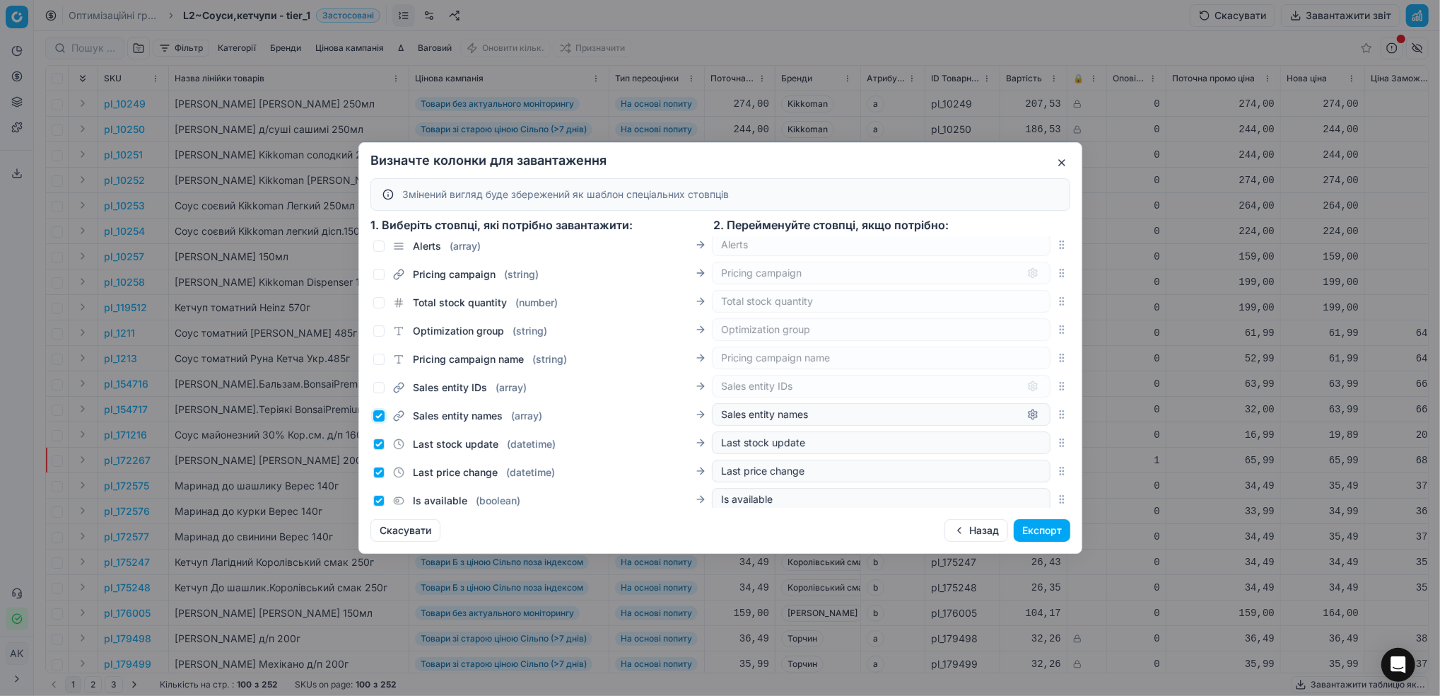
click at [381, 416] on input "Sales entity names ( array )" at bounding box center [378, 415] width 11 height 11
checkbox input "false"
click at [378, 447] on input "Last stock update ( datetime )" at bounding box center [378, 443] width 11 height 11
checkbox input "false"
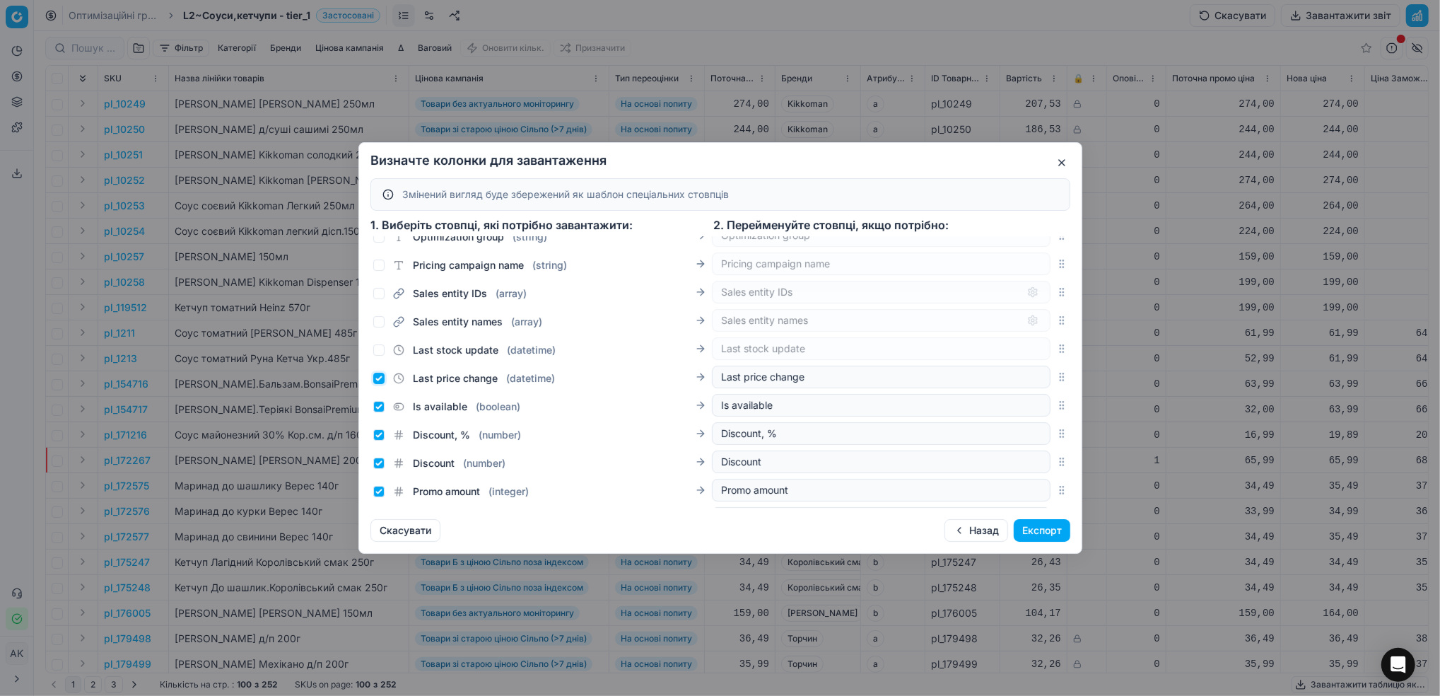
click at [378, 379] on input "Last price change ( datetime )" at bounding box center [378, 378] width 11 height 11
checkbox input "false"
click at [380, 405] on input "Is available ( boolean )" at bounding box center [378, 406] width 11 height 11
checkbox input "false"
click at [380, 438] on input "Discount, % ( number )" at bounding box center [378, 434] width 11 height 11
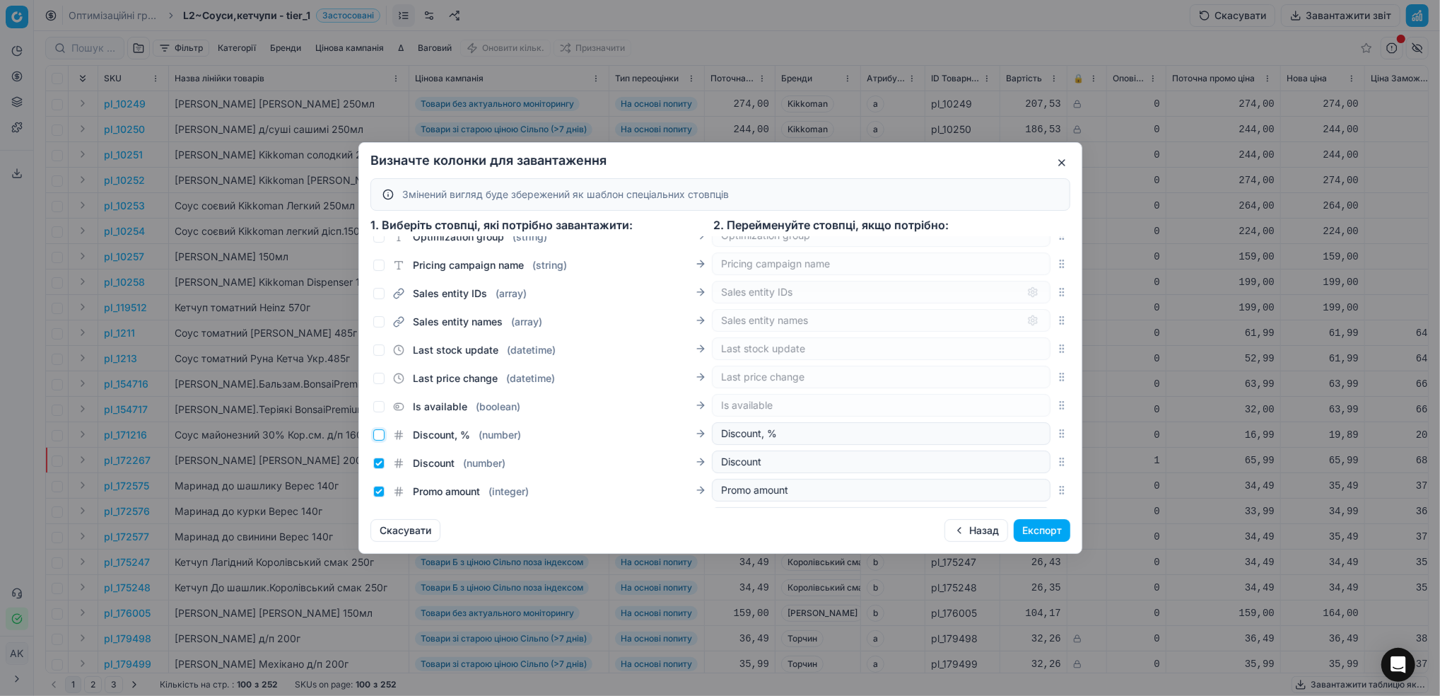
checkbox input "false"
click at [378, 463] on input "Discount ( number )" at bounding box center [378, 462] width 11 height 11
checkbox input "false"
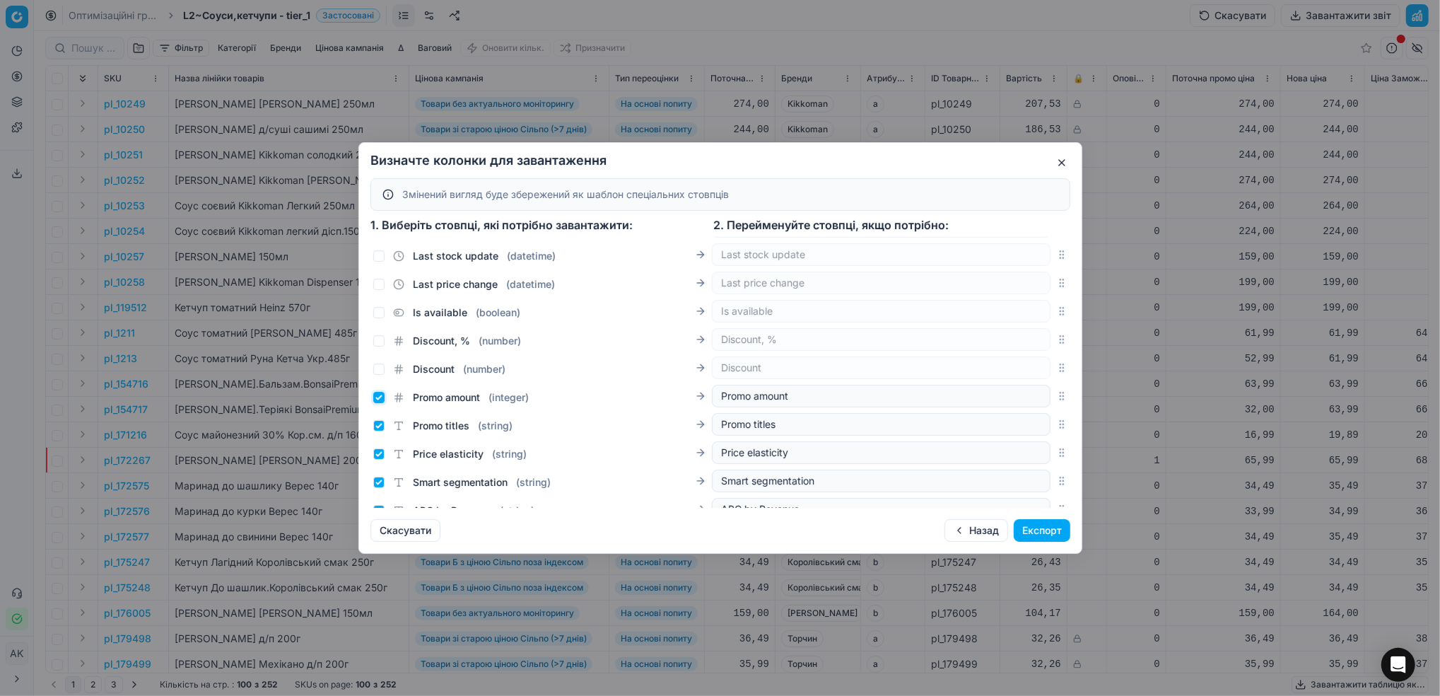
click at [378, 402] on input "Promo amount ( integer )" at bounding box center [378, 397] width 11 height 11
checkbox input "false"
click at [378, 425] on input "Promo titles ( string )" at bounding box center [378, 425] width 11 height 11
checkbox input "false"
click at [380, 451] on input "Price elasticity ( string )" at bounding box center [378, 453] width 11 height 11
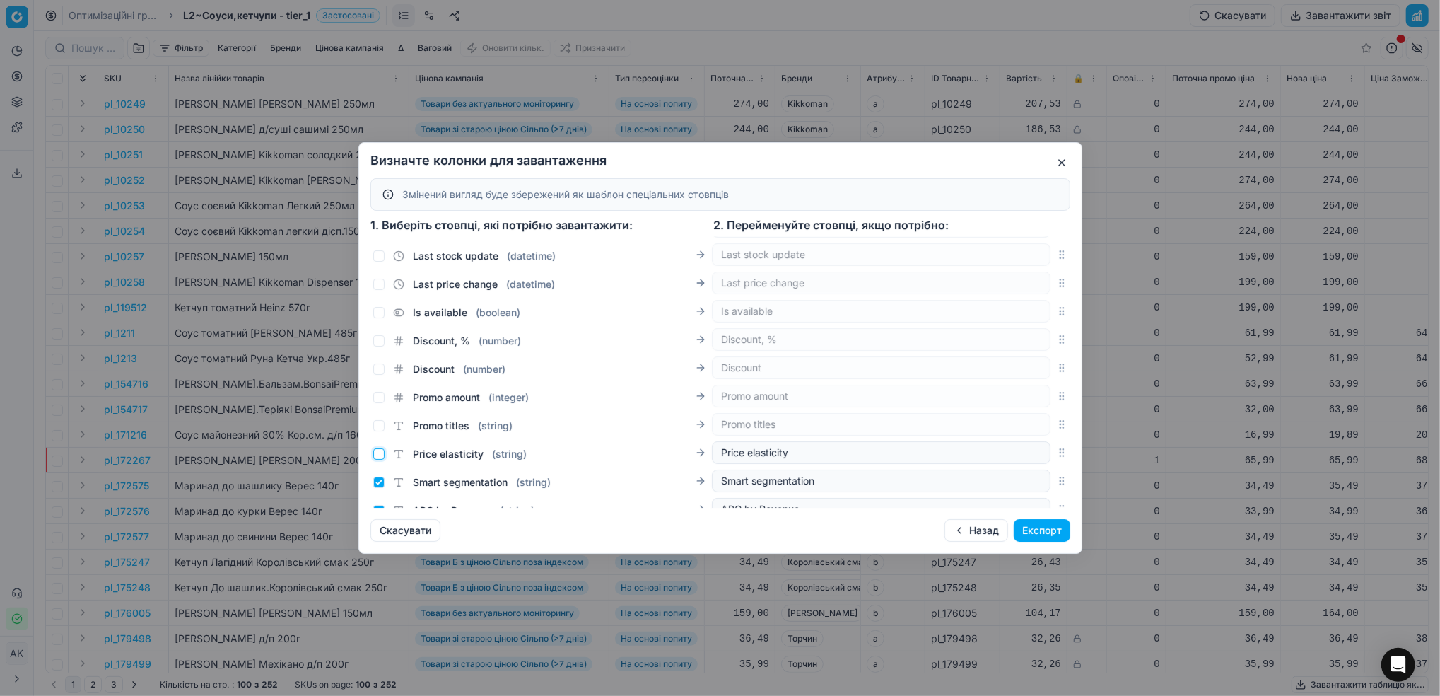
checkbox input "false"
click at [381, 483] on input "Smart segmentation ( string )" at bounding box center [378, 482] width 11 height 11
checkbox input "false"
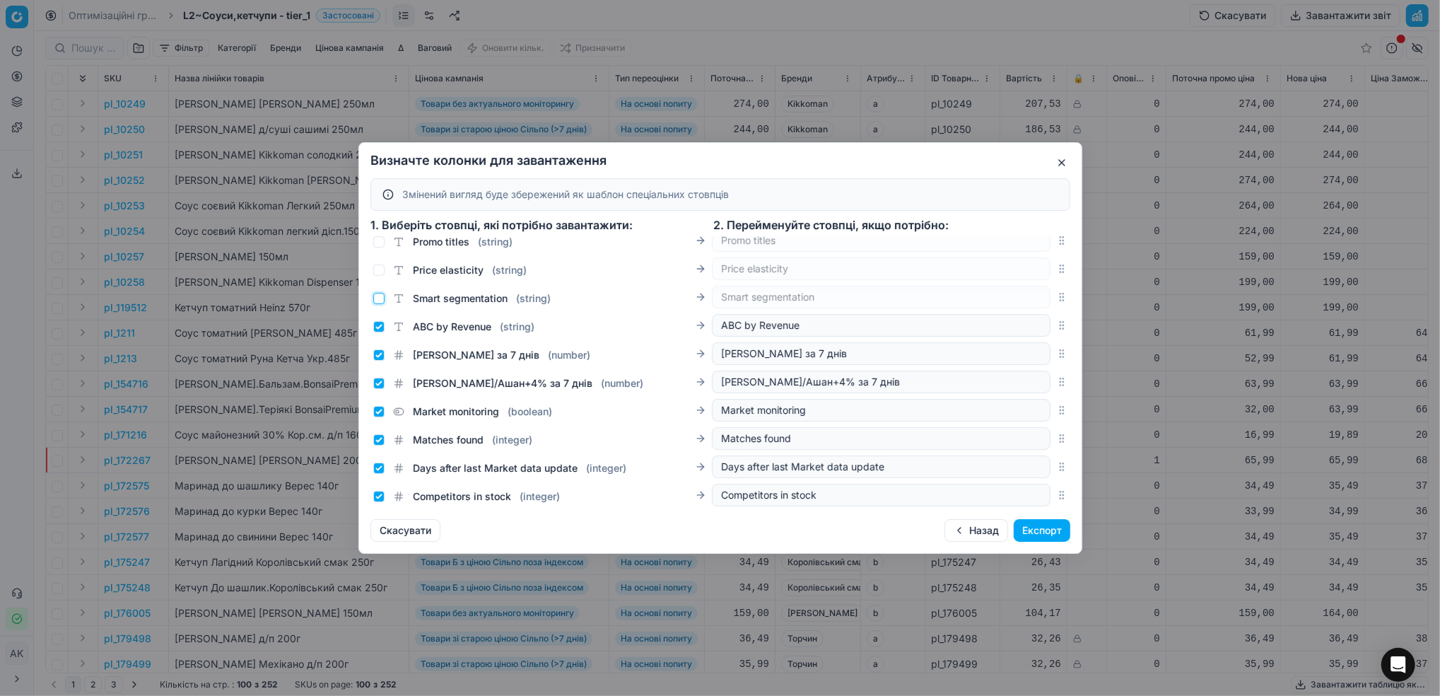
scroll to position [1090, 0]
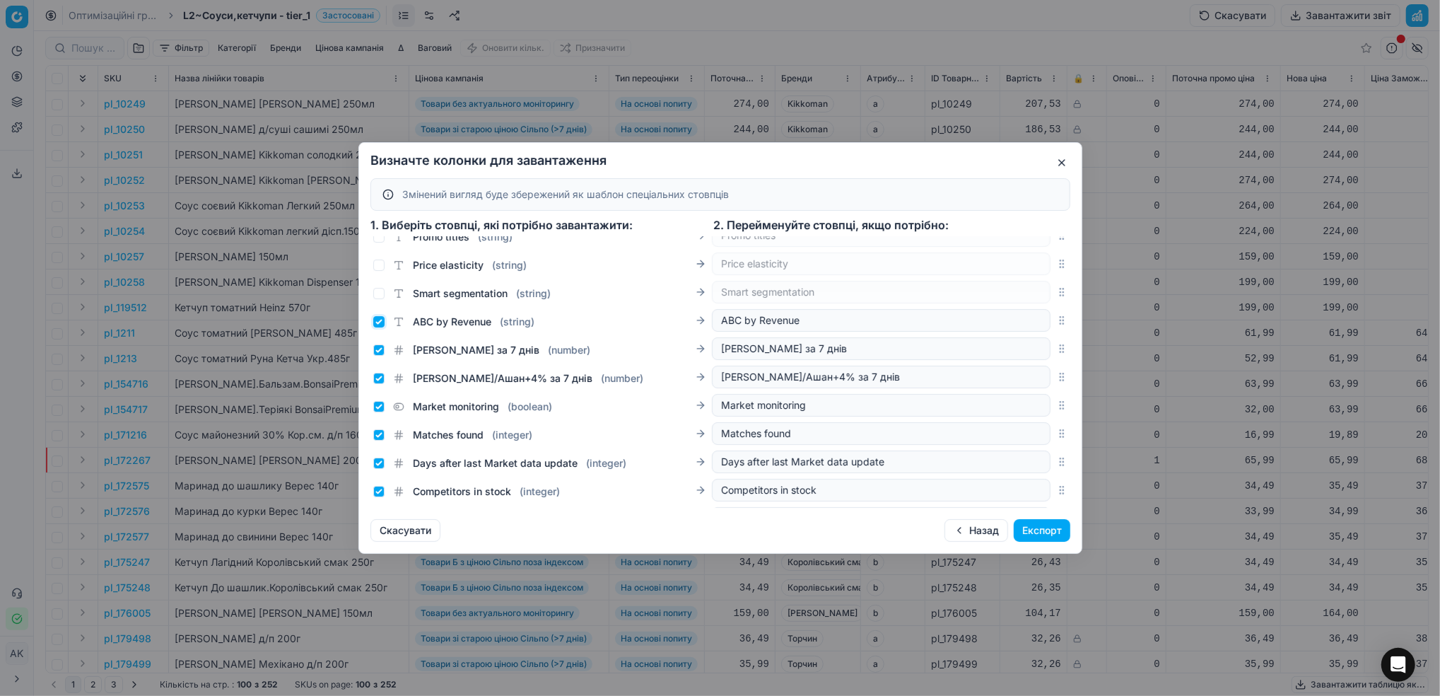
click at [380, 324] on input "ABC by Revenue ( string )" at bounding box center [378, 321] width 11 height 11
checkbox input "false"
click at [380, 352] on input "Ціна Епіцентр за 7 днів ( number )" at bounding box center [378, 349] width 11 height 11
checkbox input "false"
click at [378, 375] on input "Ціна Сільпо/Ашан+4% за 7 днів ( number )" at bounding box center [378, 378] width 11 height 11
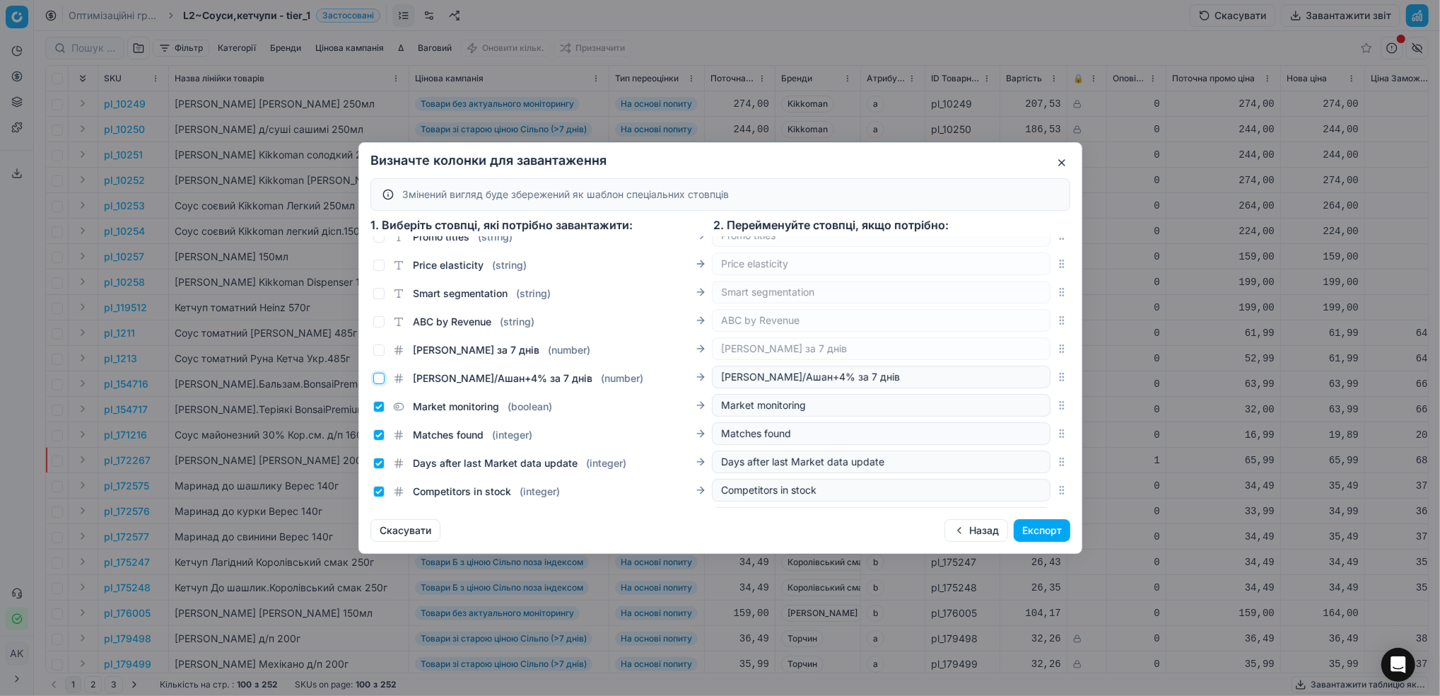
checkbox input "false"
click at [380, 404] on input "Market monitoring ( boolean )" at bounding box center [378, 406] width 11 height 11
checkbox input "false"
click at [379, 436] on input "Matches found ( integer )" at bounding box center [378, 434] width 11 height 11
checkbox input "false"
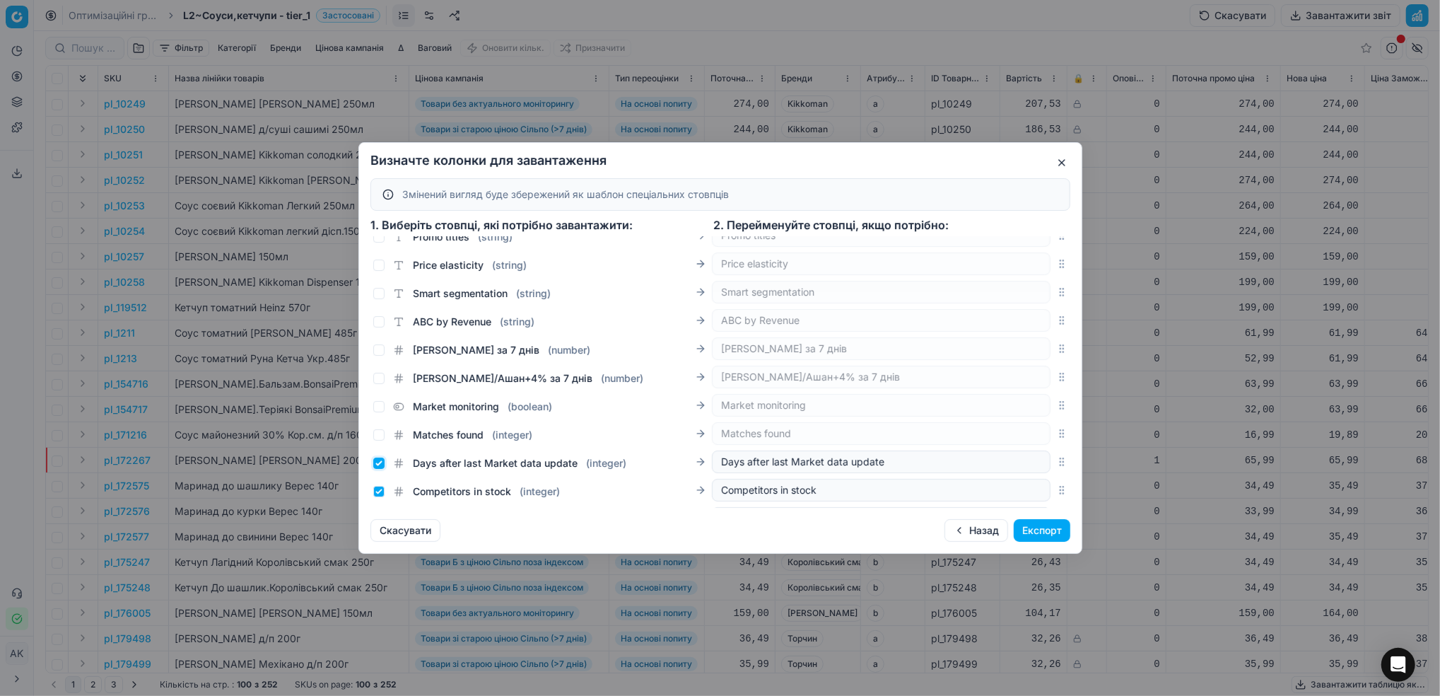
click at [377, 462] on input "Days after last Market data update ( integer )" at bounding box center [378, 462] width 11 height 11
checkbox input "false"
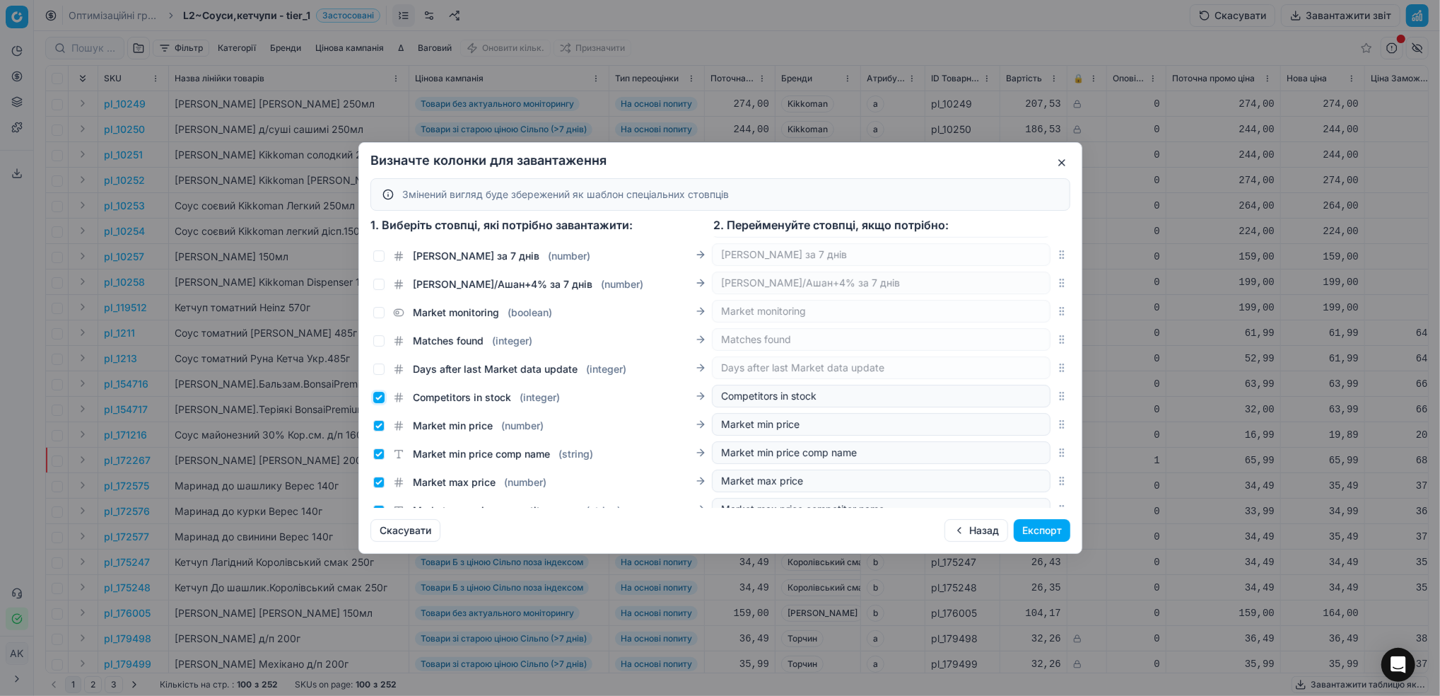
click at [378, 397] on input "Competitors in stock ( integer )" at bounding box center [378, 397] width 11 height 11
checkbox input "false"
click at [380, 423] on input "Market min price ( number )" at bounding box center [378, 425] width 11 height 11
checkbox input "false"
click at [381, 455] on input "Market min price comp name ( string )" at bounding box center [378, 453] width 11 height 11
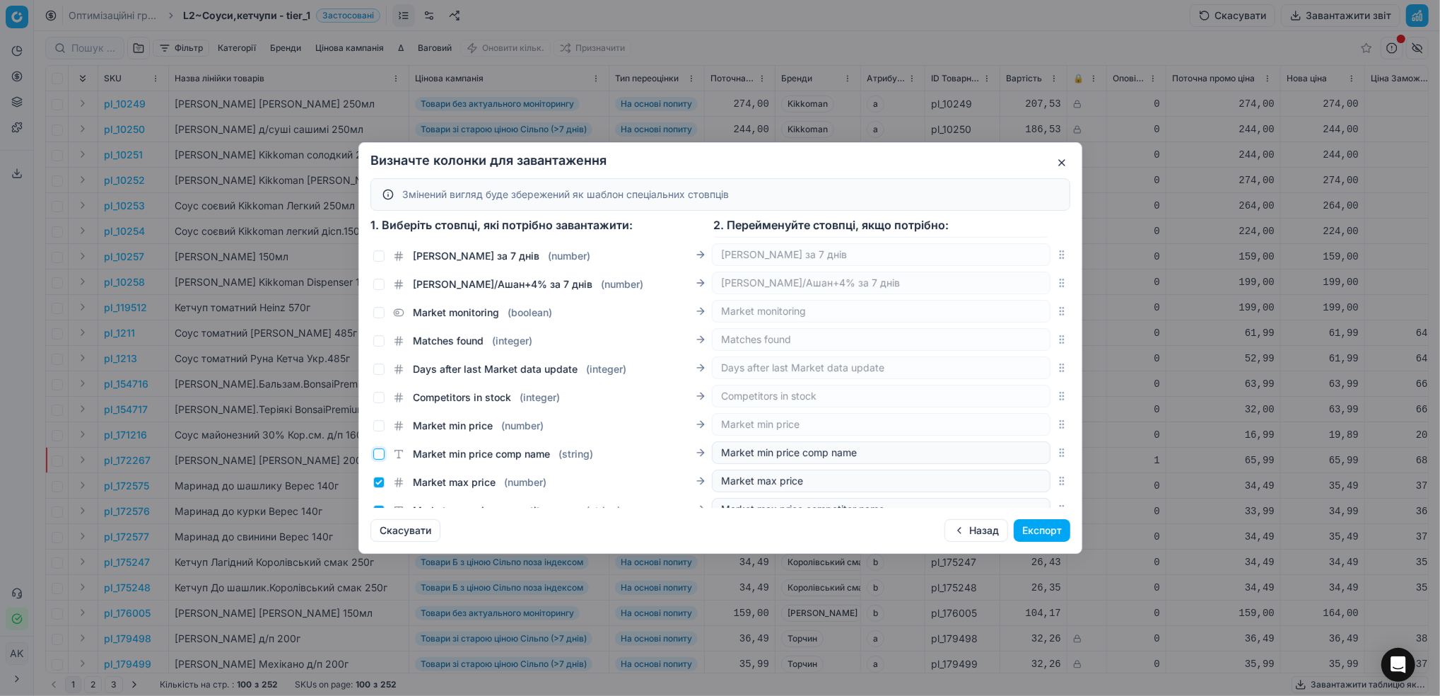
checkbox input "false"
click at [379, 484] on input "Market max price ( number )" at bounding box center [378, 482] width 11 height 11
checkbox input "false"
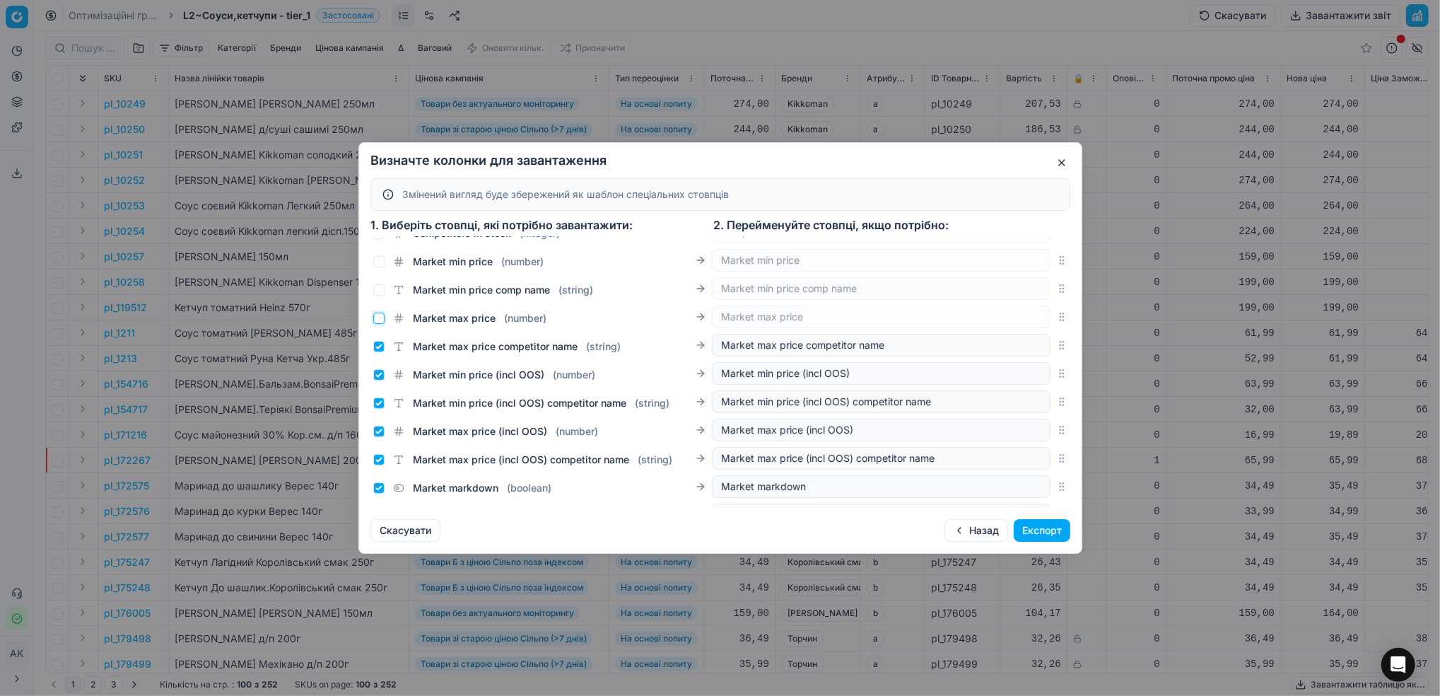
scroll to position [1372, 0]
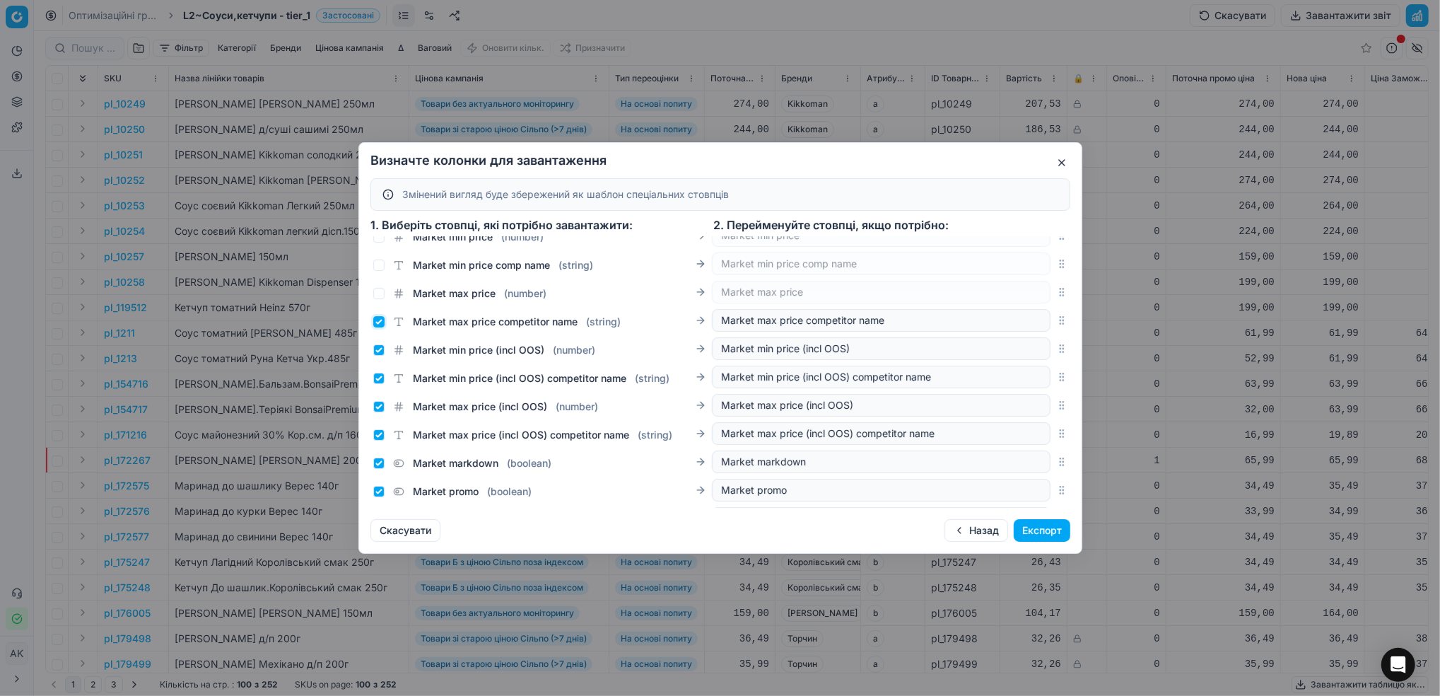
click at [380, 324] on input "Market max price competitor name ( string )" at bounding box center [378, 321] width 11 height 11
checkbox input "false"
click at [378, 351] on input "Market min price (incl OOS) ( number )" at bounding box center [378, 349] width 11 height 11
checkbox input "false"
click at [376, 377] on input "Market min price (incl OOS) competitor name ( string )" at bounding box center [378, 378] width 11 height 11
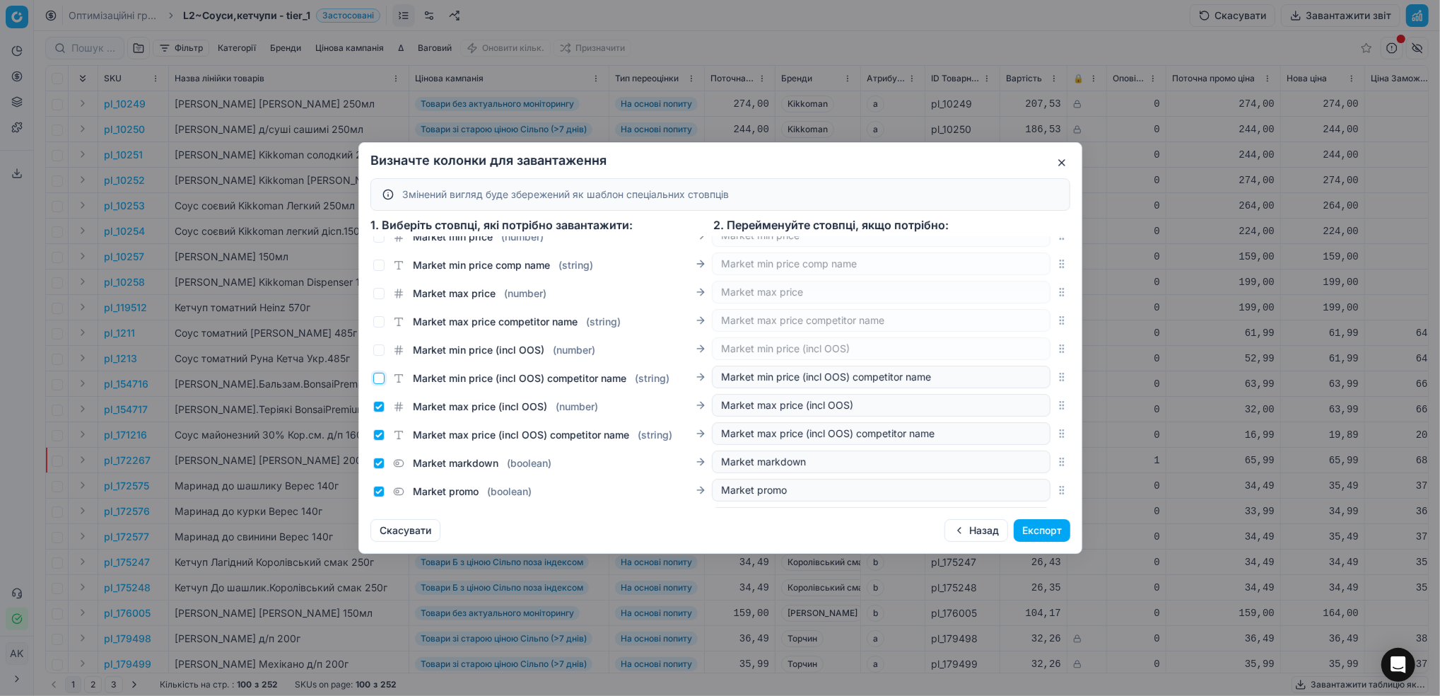
checkbox input "false"
click at [378, 406] on input "Market max price (incl OOS) ( number )" at bounding box center [378, 406] width 11 height 11
checkbox input "false"
click at [380, 439] on input "Market max price (incl OOS) competitor name ( string )" at bounding box center [378, 434] width 11 height 11
checkbox input "false"
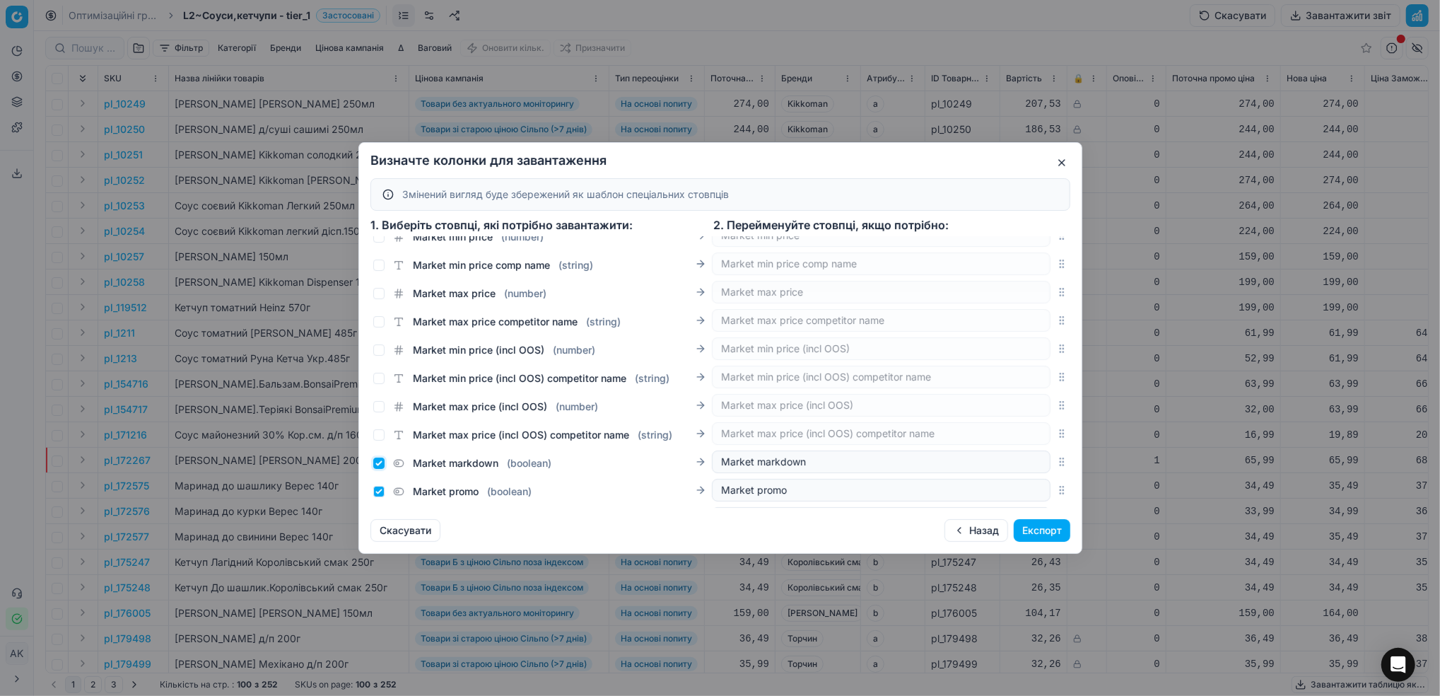
click at [381, 461] on input "Market markdown ( boolean )" at bounding box center [378, 462] width 11 height 11
checkbox input "false"
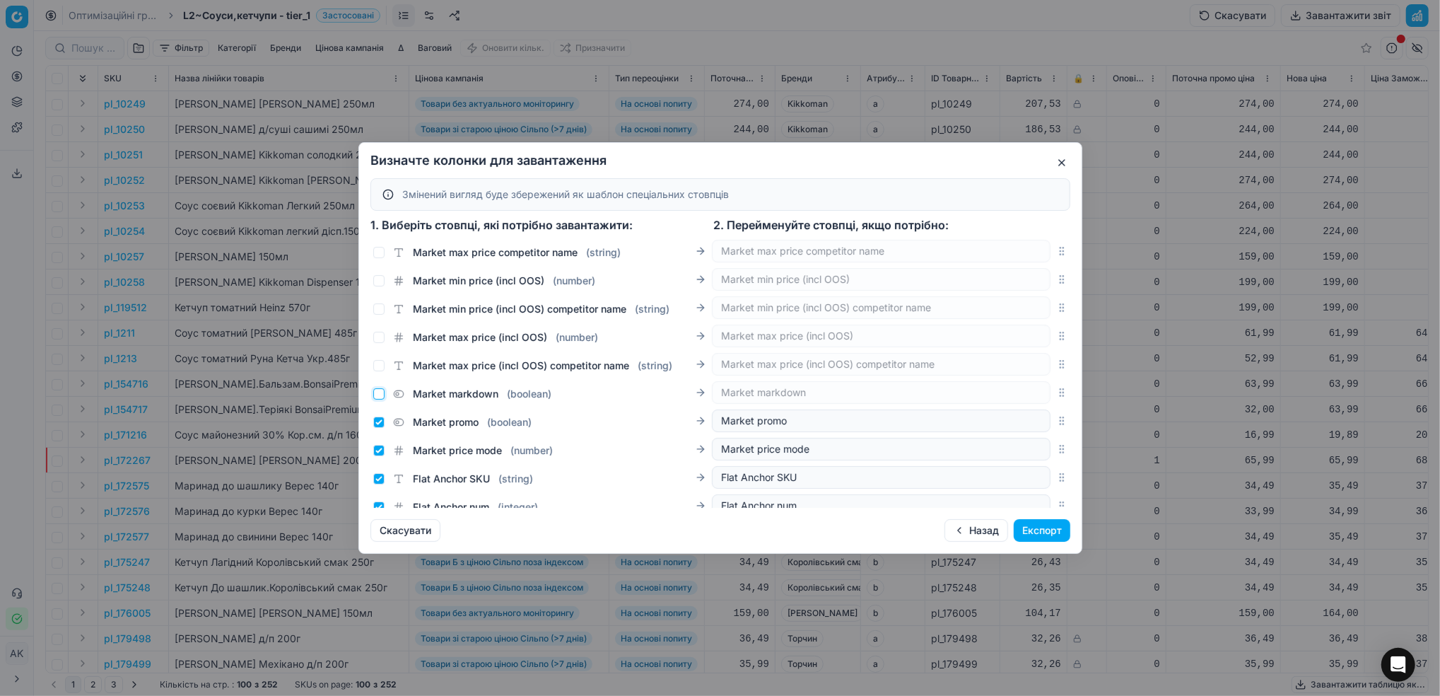
scroll to position [1467, 0]
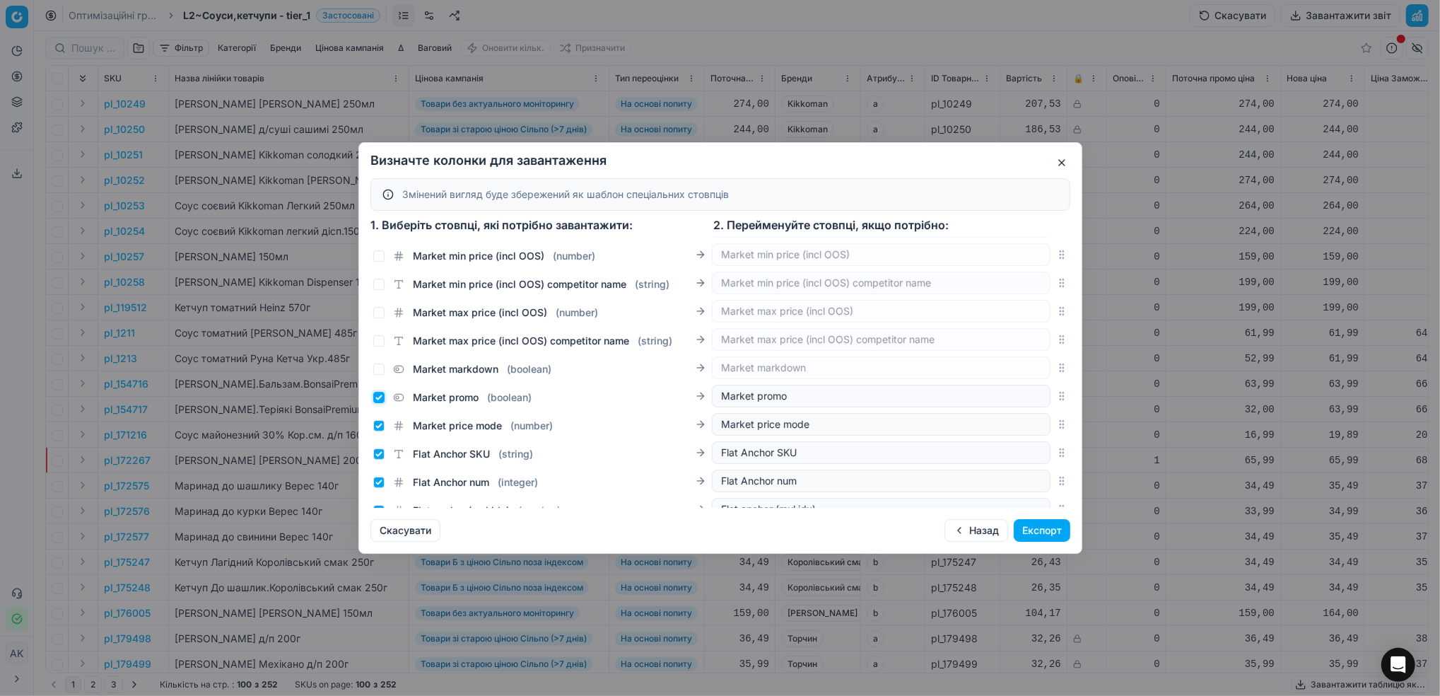
click at [376, 395] on input "Market promo ( boolean )" at bounding box center [378, 397] width 11 height 11
checkbox input "false"
drag, startPoint x: 375, startPoint y: 424, endPoint x: 377, endPoint y: 432, distance: 7.9
click at [377, 424] on input "Market price mode ( number )" at bounding box center [378, 425] width 11 height 11
checkbox input "false"
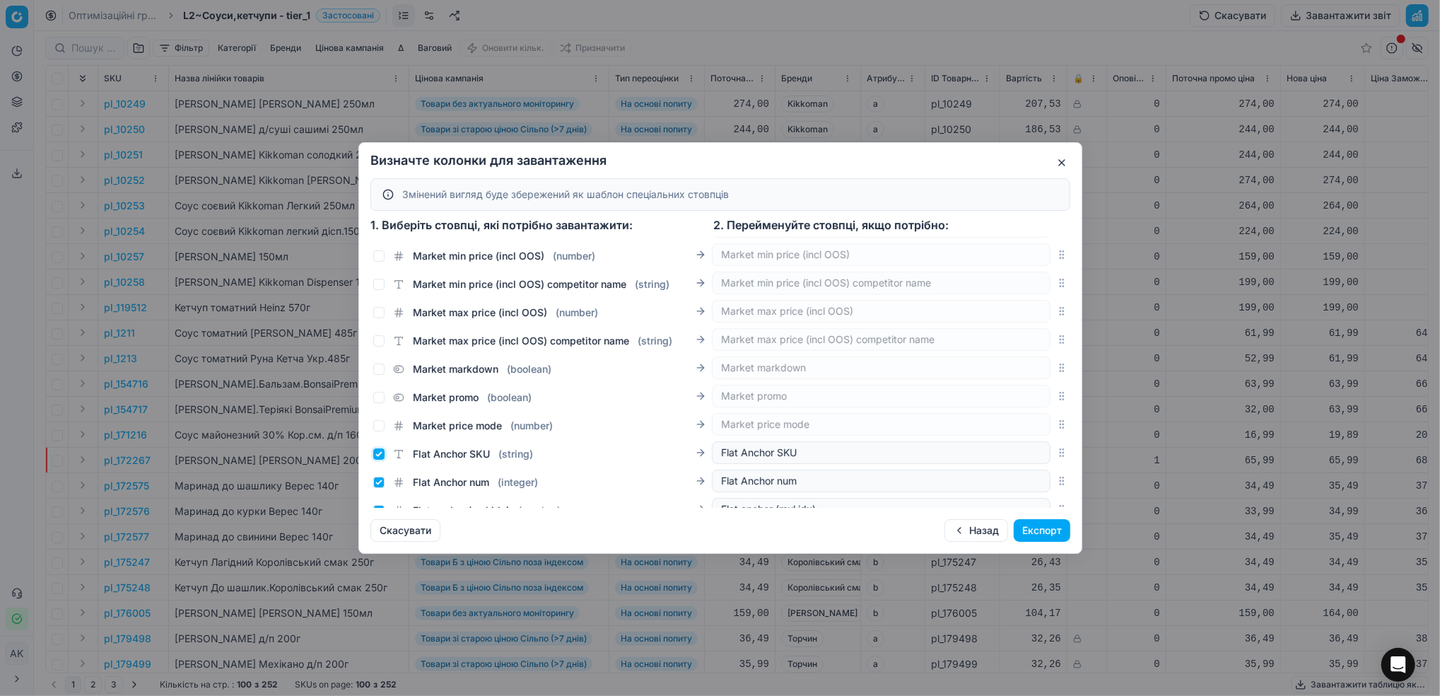
click at [378, 452] on input "Flat Anchor SKU ( string )" at bounding box center [378, 453] width 11 height 11
checkbox input "false"
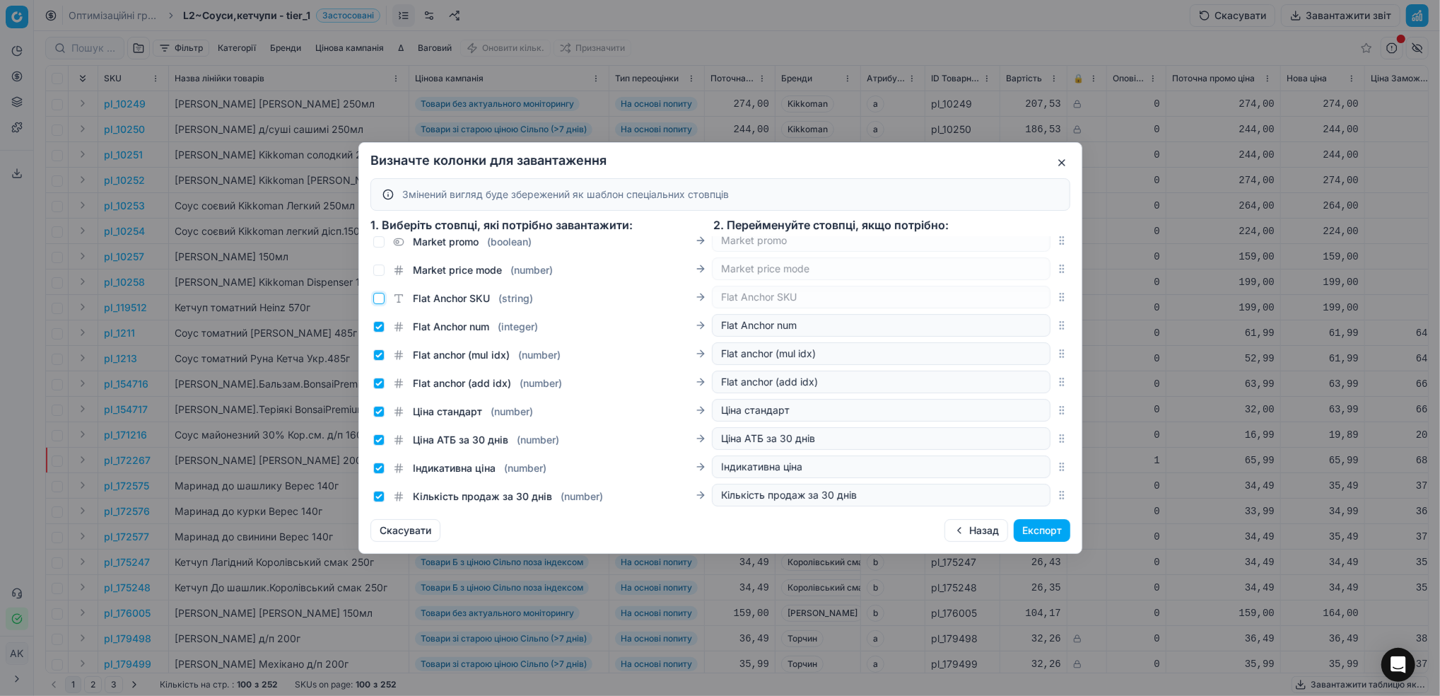
scroll to position [1655, 0]
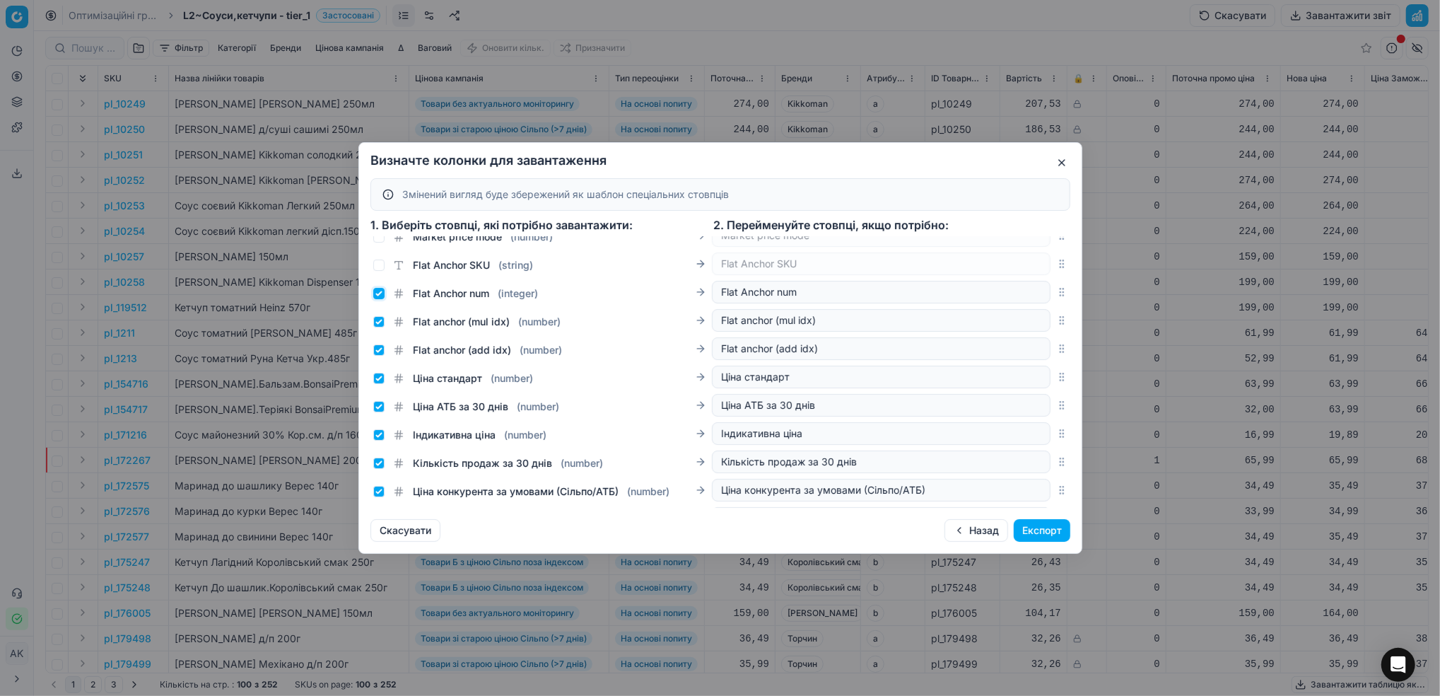
click at [383, 294] on input "Flat Anchor num ( integer )" at bounding box center [378, 293] width 11 height 11
checkbox input "false"
click at [375, 322] on input "Flat anchor (mul idx) ( number )" at bounding box center [378, 321] width 11 height 11
checkbox input "false"
click at [380, 351] on input "Flat anchor (add idx) ( number )" at bounding box center [378, 349] width 11 height 11
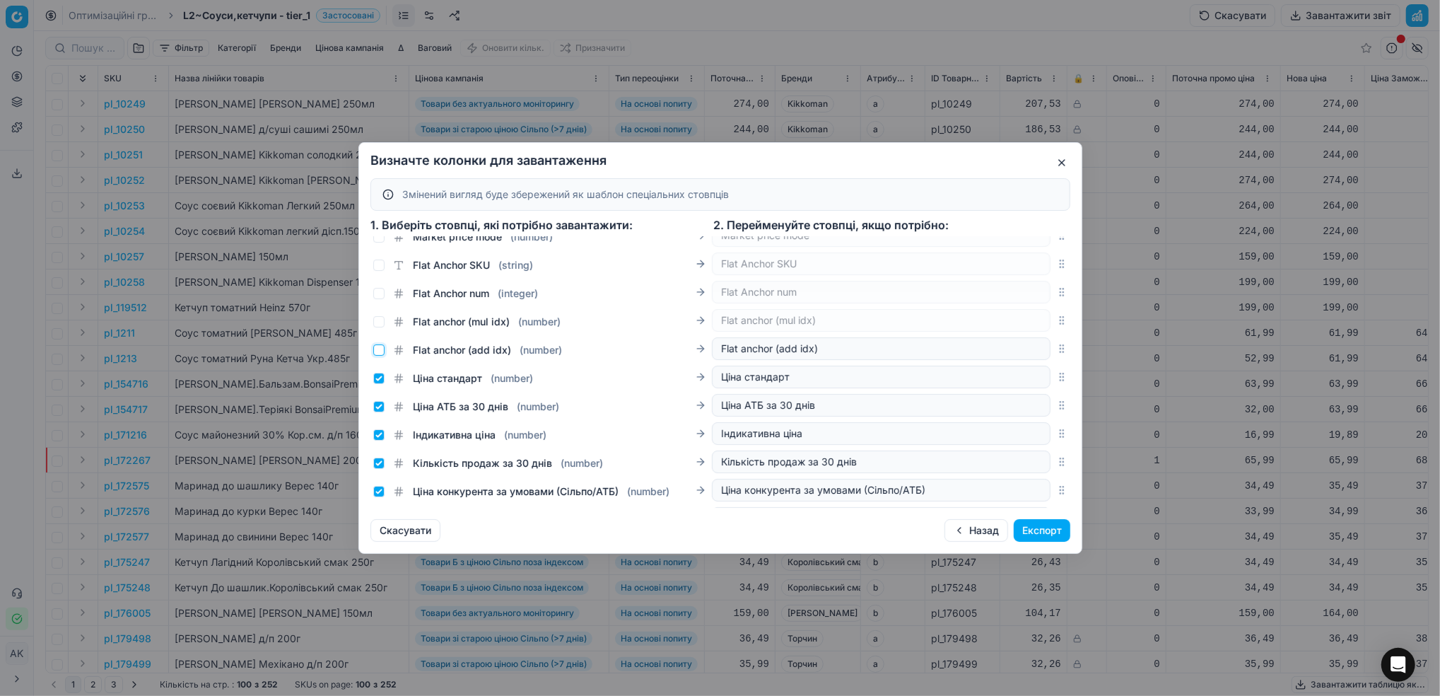
checkbox input "false"
click at [378, 380] on input "Ціна стандарт ( number )" at bounding box center [378, 378] width 11 height 11
checkbox input "false"
drag, startPoint x: 377, startPoint y: 404, endPoint x: 378, endPoint y: 412, distance: 7.2
click at [378, 405] on input "Ціна АТБ за 30 днів ( number )" at bounding box center [378, 406] width 11 height 11
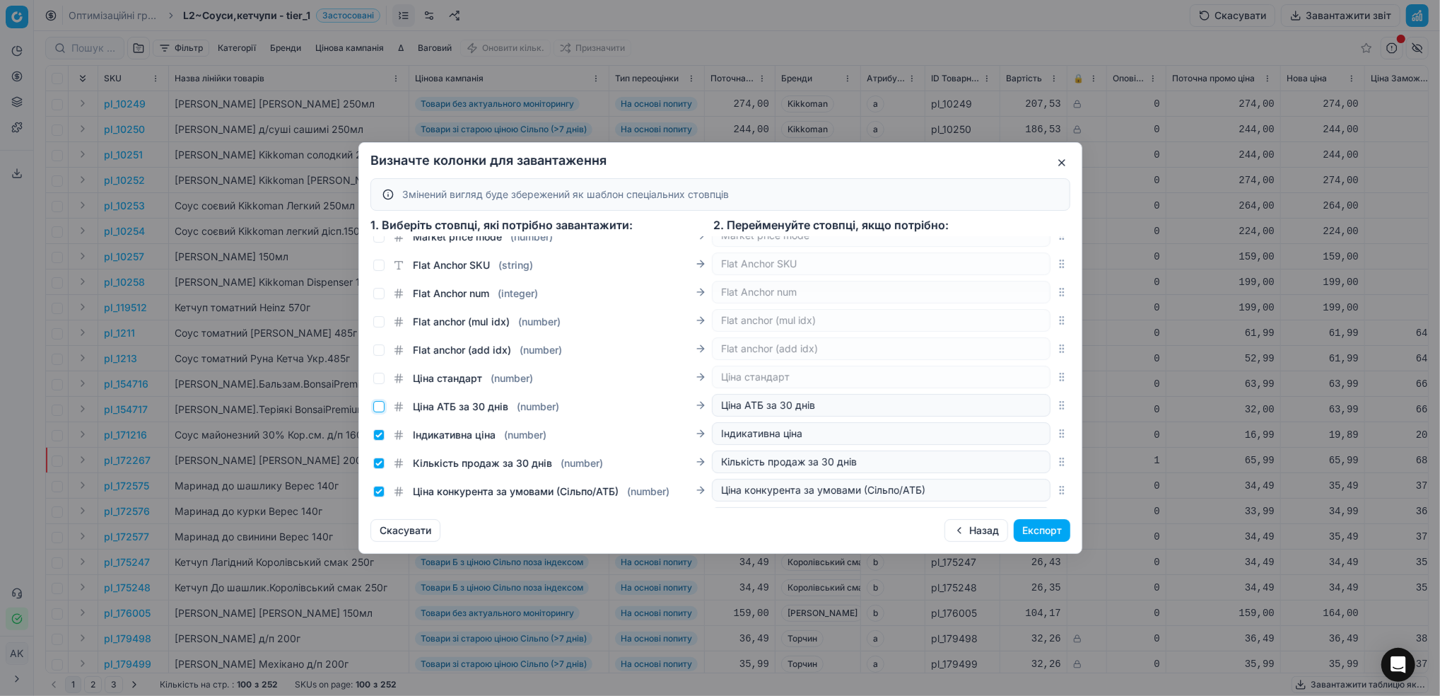
checkbox input "false"
click at [382, 437] on input "Індикативна ціна ( number )" at bounding box center [378, 434] width 11 height 11
checkbox input "false"
click at [377, 467] on input "Кількість продаж за 30 днів ( number )" at bounding box center [378, 462] width 11 height 11
checkbox input "false"
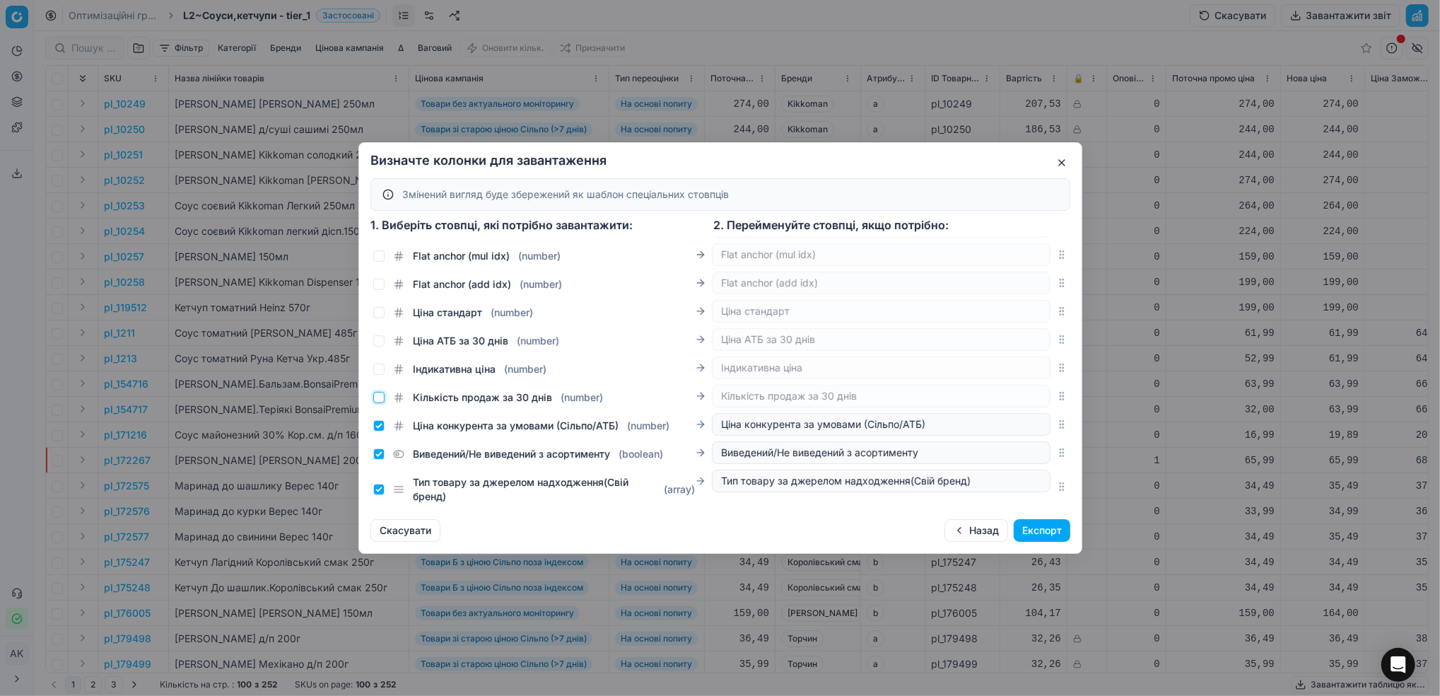
scroll to position [1749, 0]
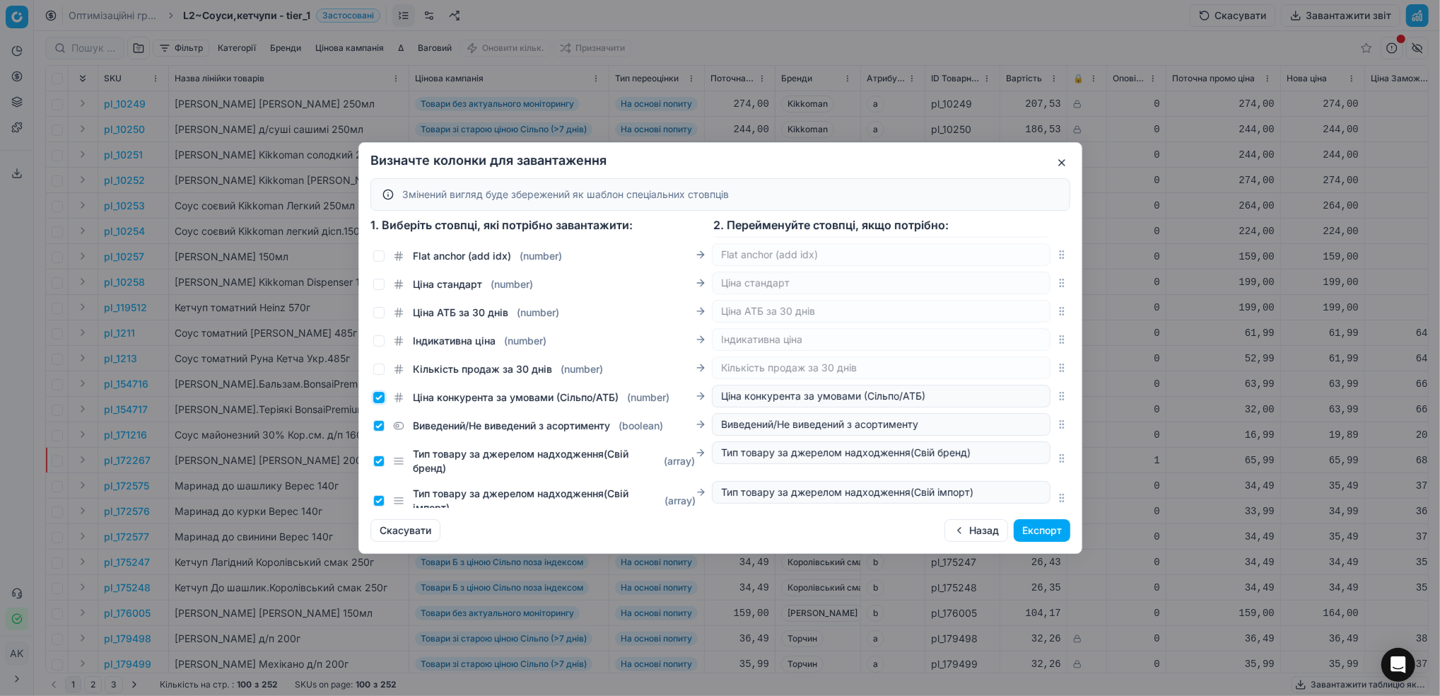
click at [379, 397] on input "Ціна конкурента за умовами (Сільпо/АТБ) ( number )" at bounding box center [378, 397] width 11 height 11
checkbox input "false"
click at [385, 419] on div "Виведений/Не виведений з асортименту ( boolean )" at bounding box center [518, 426] width 290 height 14
click at [383, 426] on input "Виведений/Не виведений з асортименту ( boolean )" at bounding box center [378, 425] width 11 height 11
checkbox input "false"
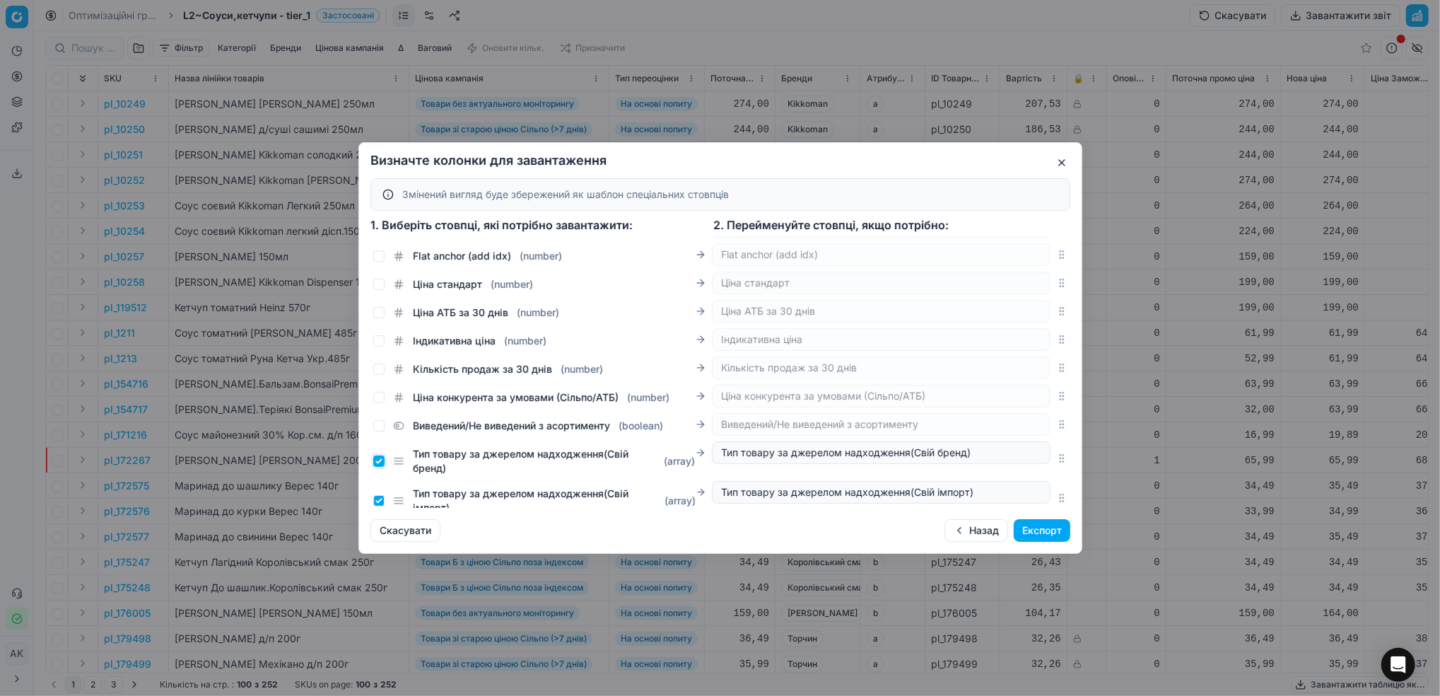
click at [381, 457] on input "Тип товару за джерелом надходження(Свій бренд) ( array )" at bounding box center [378, 460] width 11 height 11
checkbox input "false"
click at [377, 504] on input "Тип товару за джерелом надходження(Свій імпорт) ( array )" at bounding box center [378, 500] width 11 height 11
checkbox input "false"
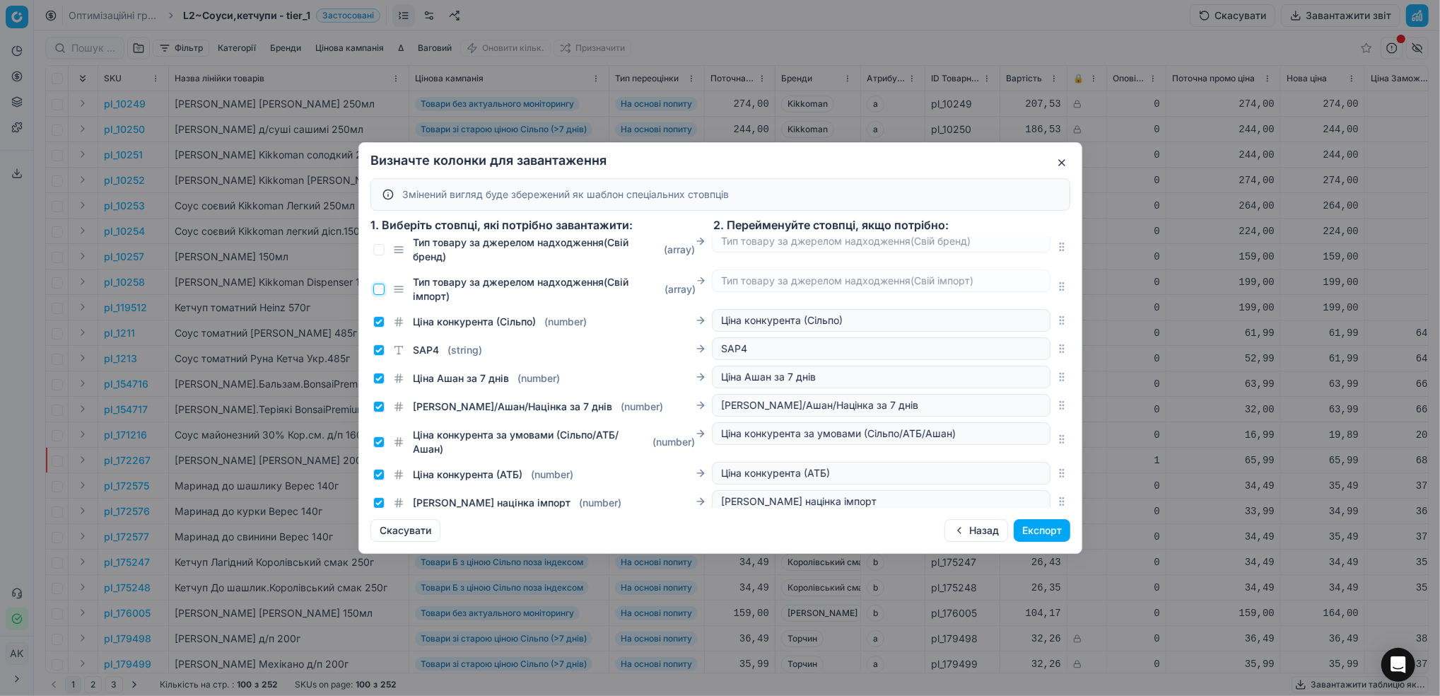
scroll to position [1938, 0]
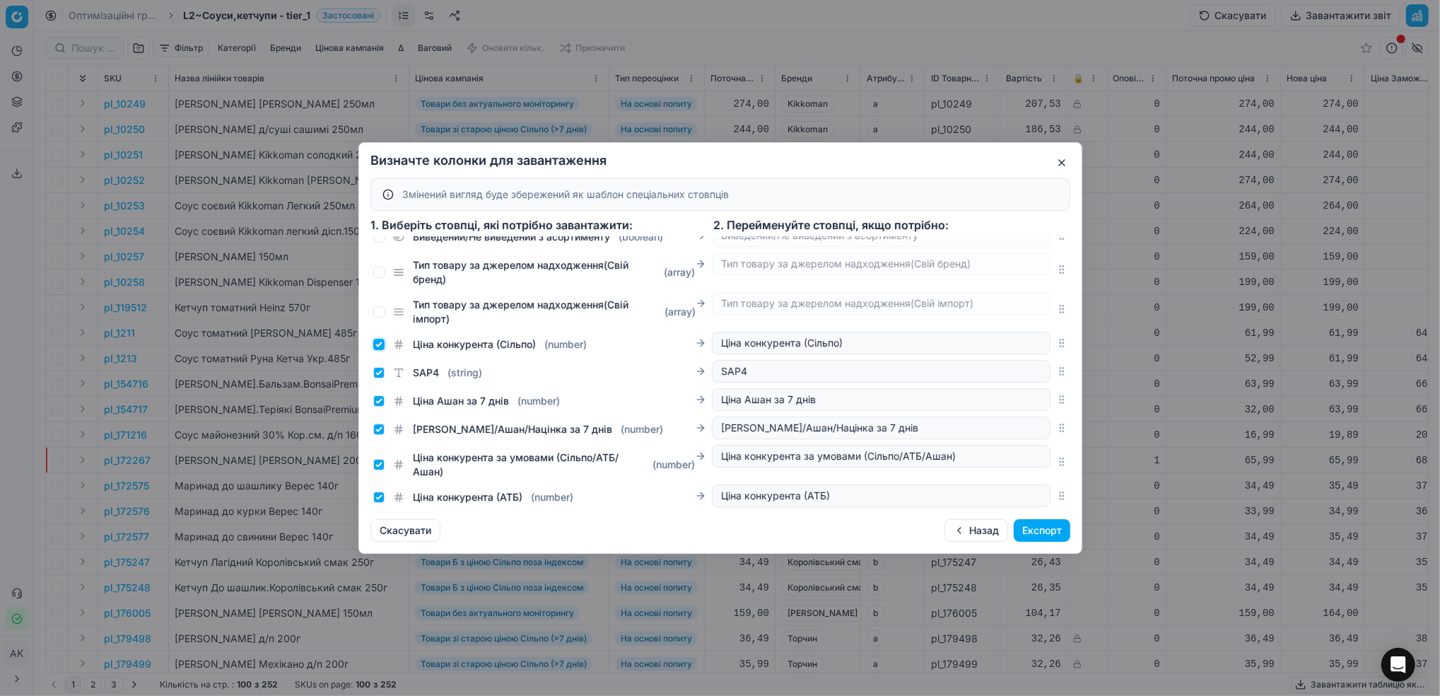
click at [379, 346] on input "Ціна конкурента (Сільпо) ( number )" at bounding box center [378, 344] width 11 height 11
checkbox input "false"
click at [378, 367] on input "SAP4 ( string )" at bounding box center [378, 372] width 11 height 11
checkbox input "false"
click at [382, 397] on input "Ціна Ашан за 7 днів ( number )" at bounding box center [378, 400] width 11 height 11
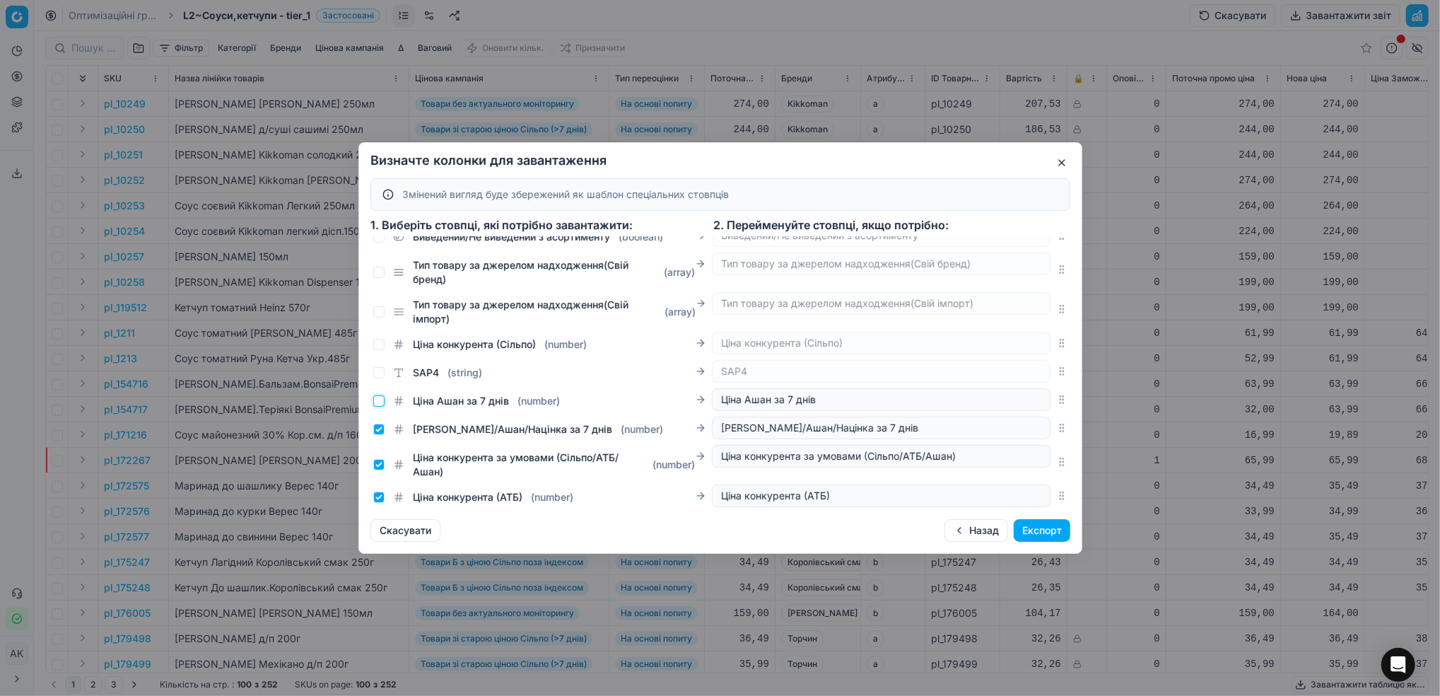
checkbox input "false"
click at [380, 427] on input "Ціна Сільпо/Ашан/Націнка за 7 днів ( number )" at bounding box center [378, 429] width 11 height 11
checkbox input "false"
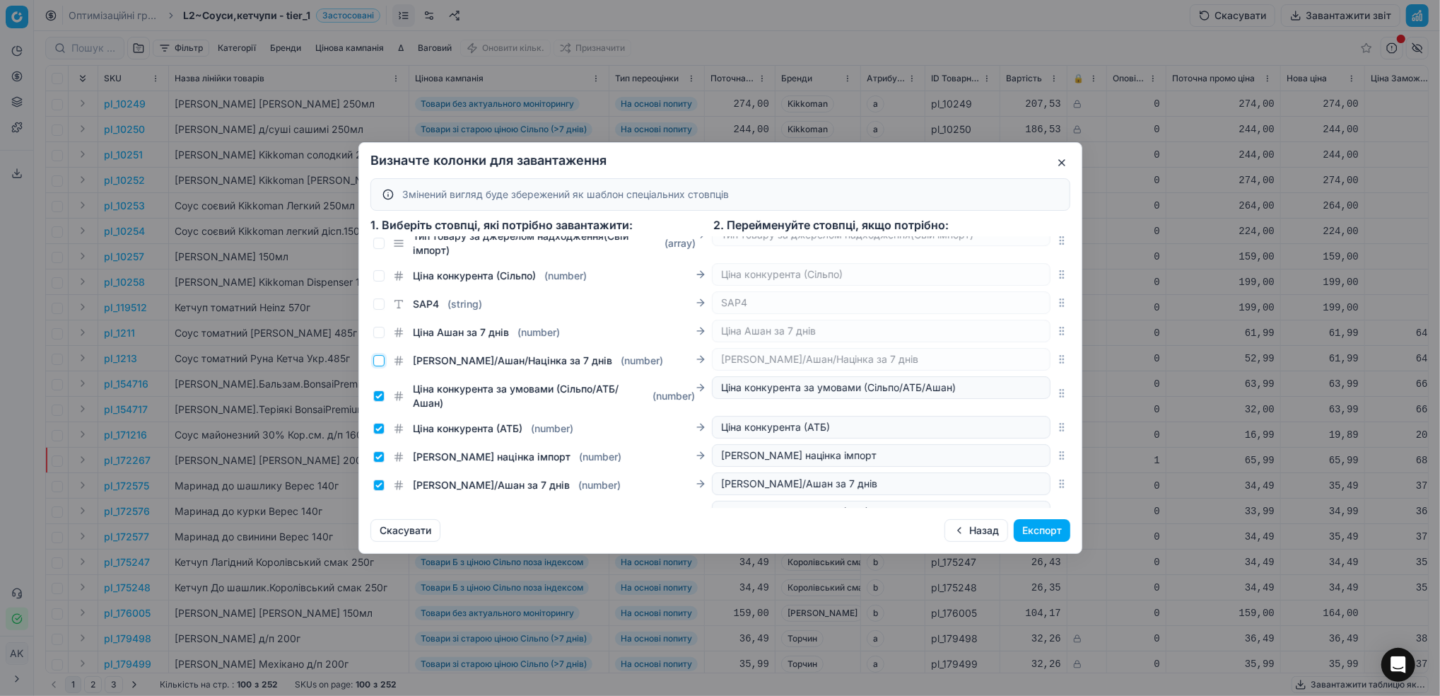
scroll to position [2032, 0]
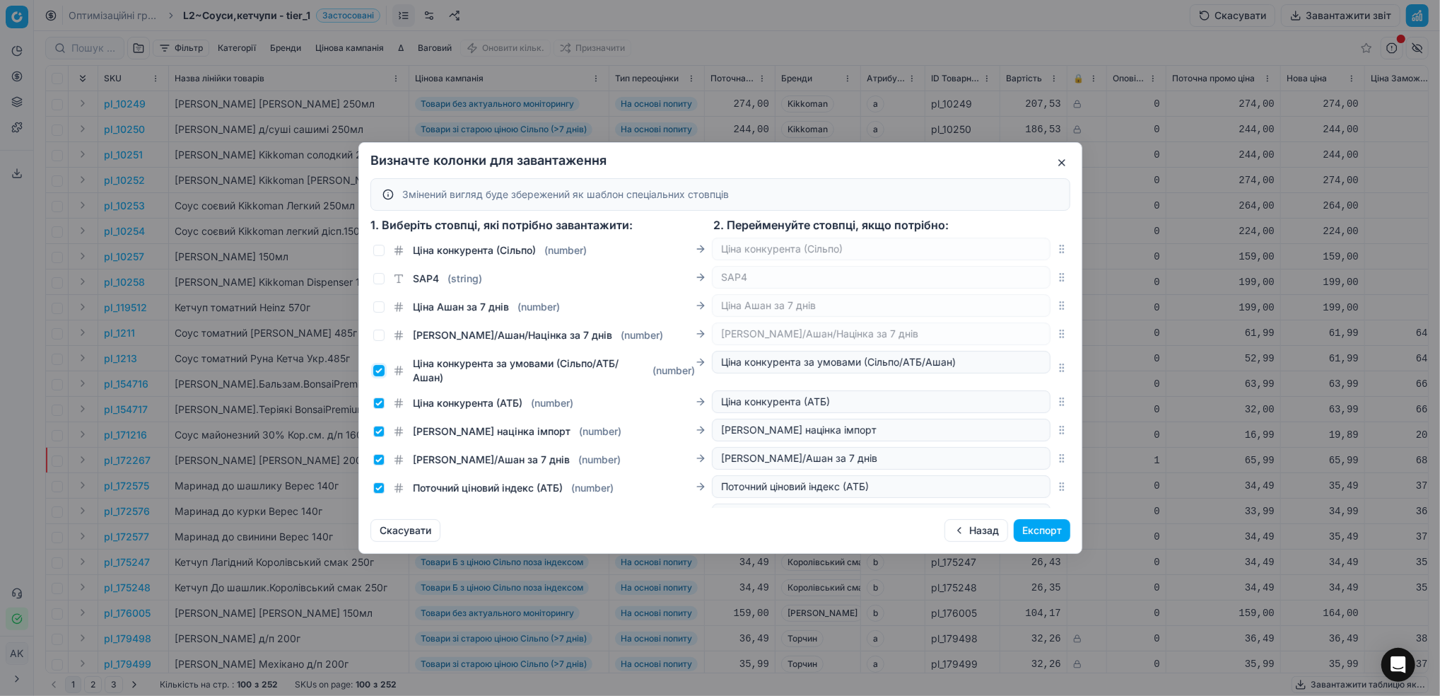
click at [380, 366] on input "Ціна конкурента за умовами (Сільпо/АТБ/Ашан) ( number )" at bounding box center [378, 370] width 11 height 11
checkbox input "false"
click at [376, 402] on input "Ціна конкурента (АТБ) ( number )" at bounding box center [378, 402] width 11 height 11
checkbox input "false"
click at [383, 430] on input "Додаткова націнка імпорт ( number )" at bounding box center [378, 431] width 11 height 11
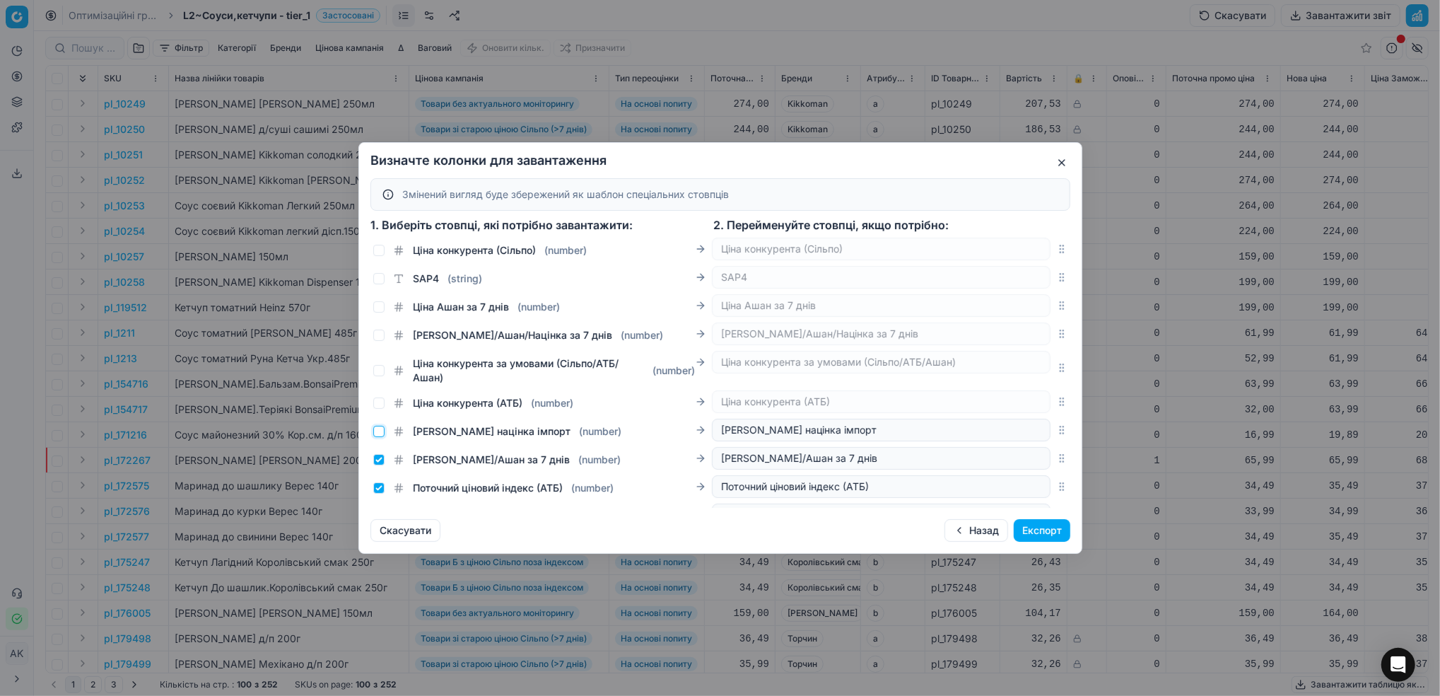
checkbox input "false"
click at [378, 457] on input "Ціна Сільпо/Ашан за 7 днів ( number )" at bounding box center [378, 459] width 11 height 11
checkbox input "false"
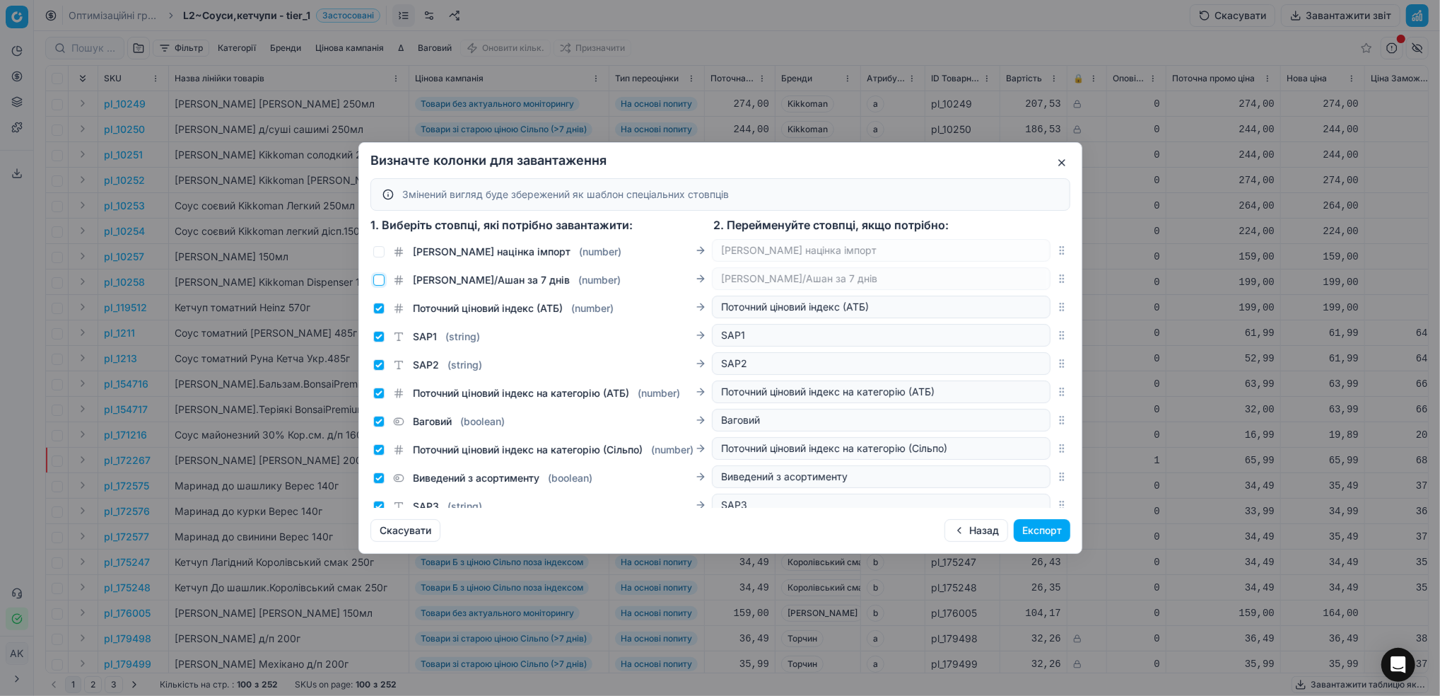
scroll to position [2221, 0]
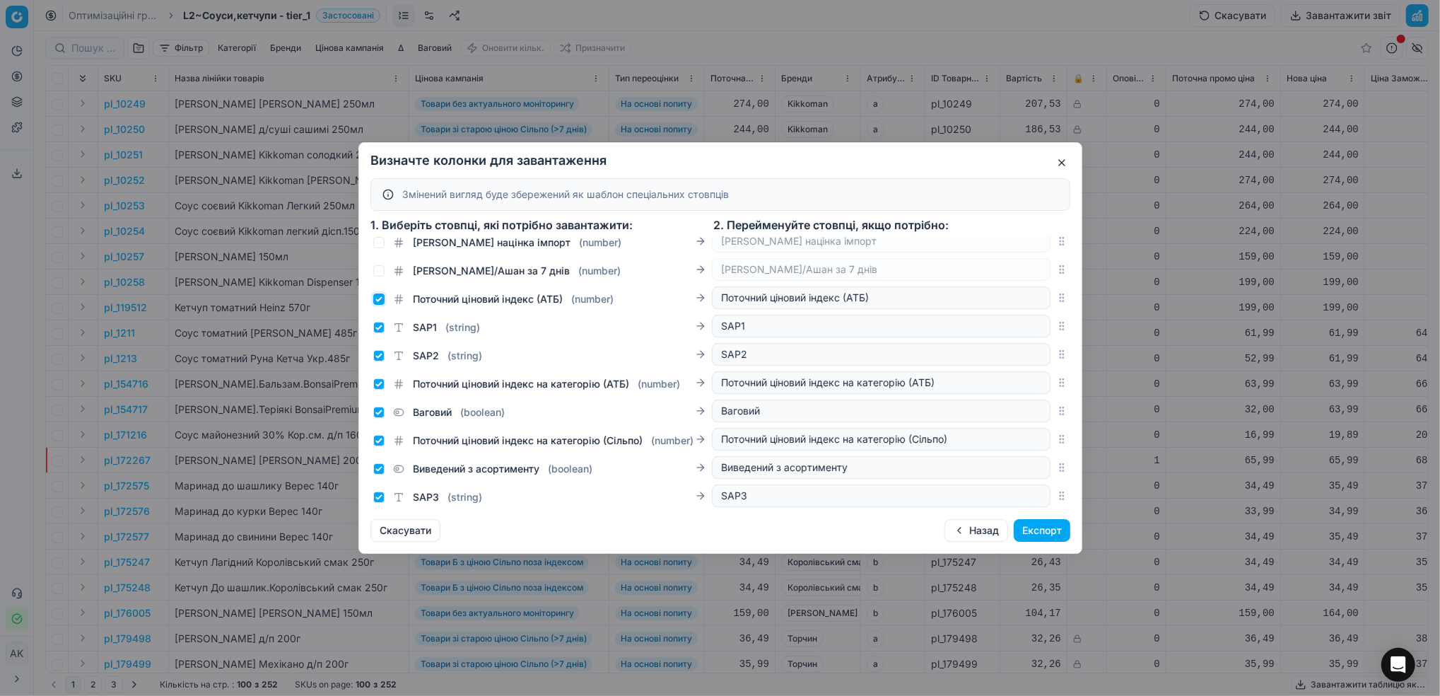
click at [374, 301] on input "Поточний ціновий індекс (АТБ) ( number )" at bounding box center [378, 298] width 11 height 11
checkbox input "false"
click at [383, 327] on input "SAP1 ( string )" at bounding box center [378, 327] width 11 height 11
checkbox input "false"
click at [375, 356] on input "SAP2 ( string )" at bounding box center [378, 355] width 11 height 11
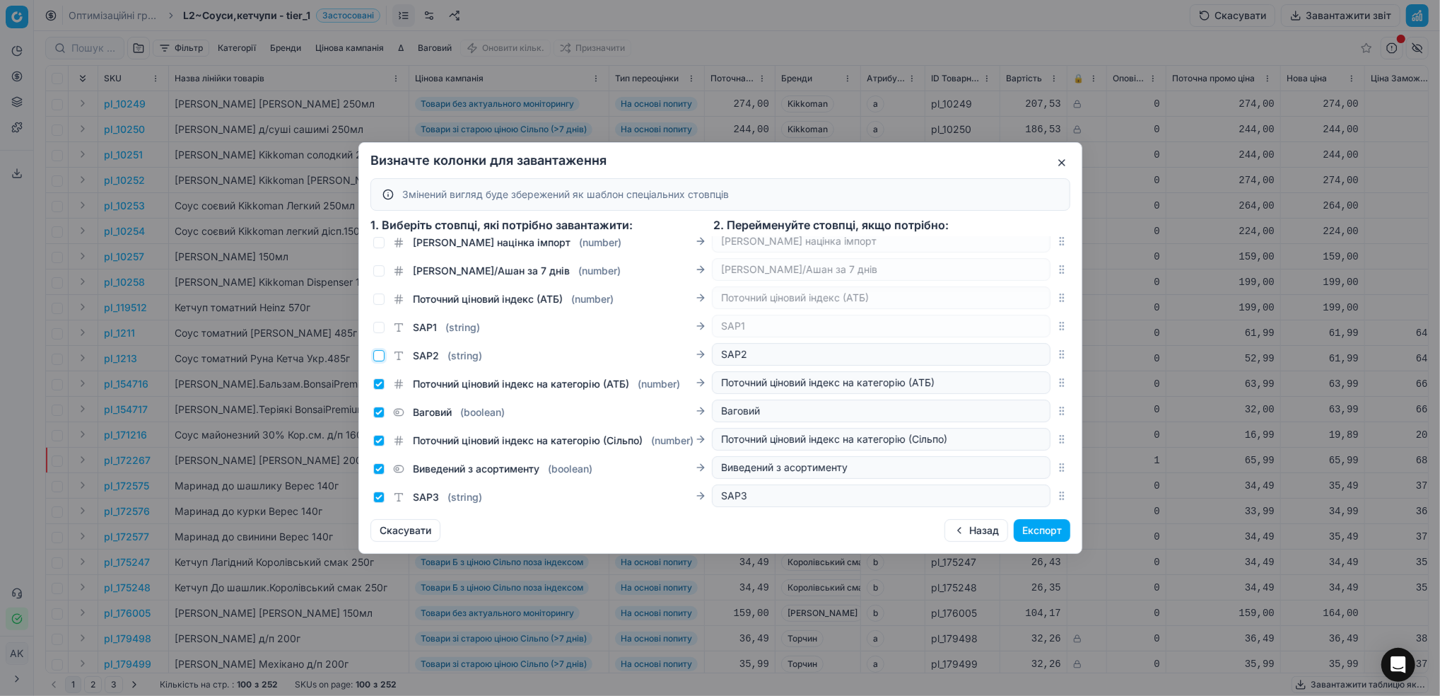
checkbox input "false"
click at [381, 383] on input "Поточний ціновий індекс на категорію (АТБ) ( number )" at bounding box center [378, 383] width 11 height 11
checkbox input "false"
click at [377, 412] on input "Ваговий ( boolean )" at bounding box center [378, 412] width 11 height 11
checkbox input "false"
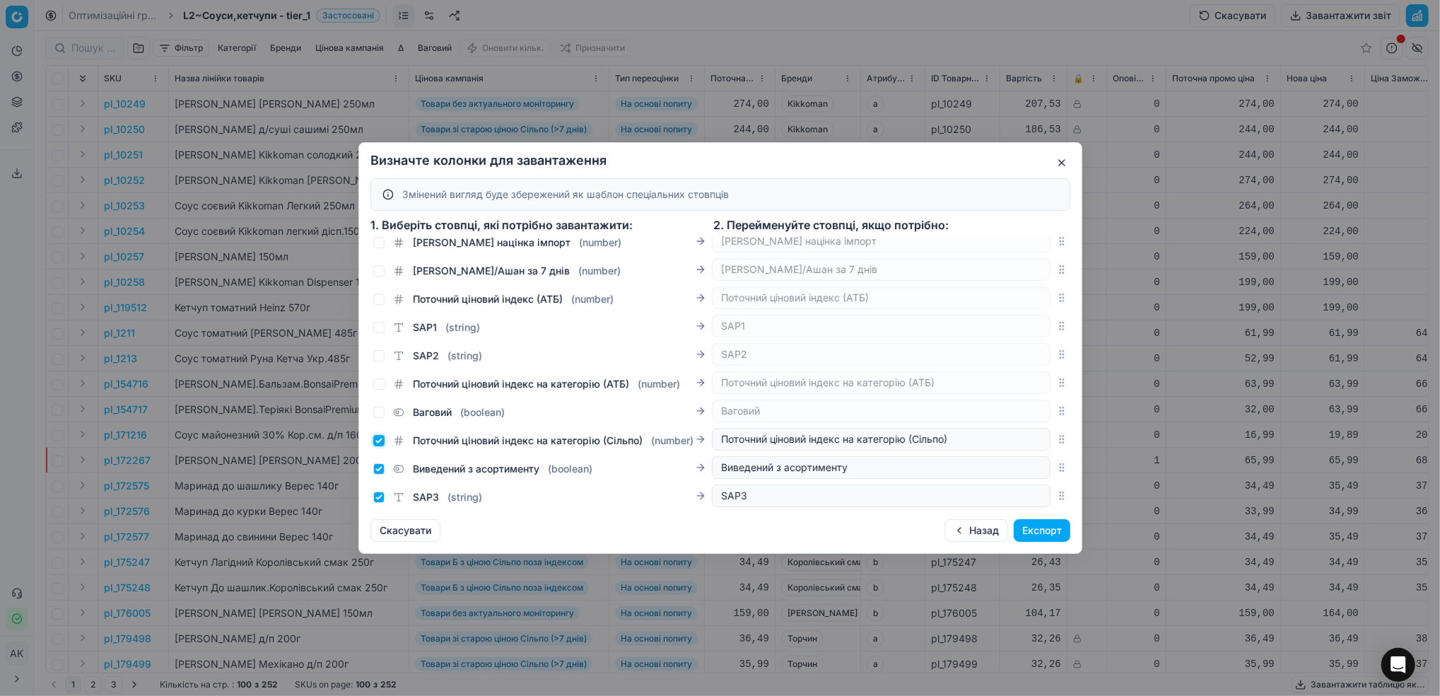
click at [379, 446] on input "Поточний ціновий індекс на категорію (Сільпо) ( number )" at bounding box center [378, 440] width 11 height 11
checkbox input "false"
click at [382, 474] on input "Виведений з асортименту ( boolean )" at bounding box center [378, 468] width 11 height 11
checkbox input "false"
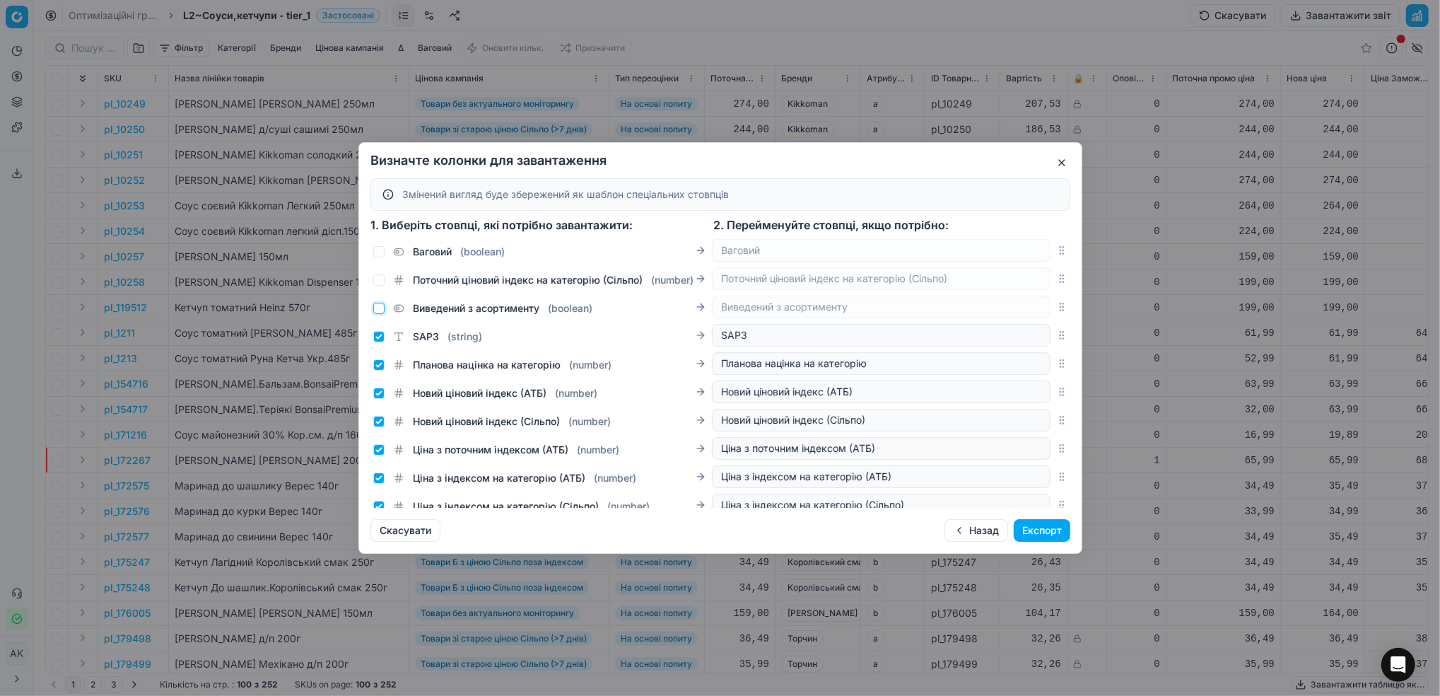
scroll to position [2410, 0]
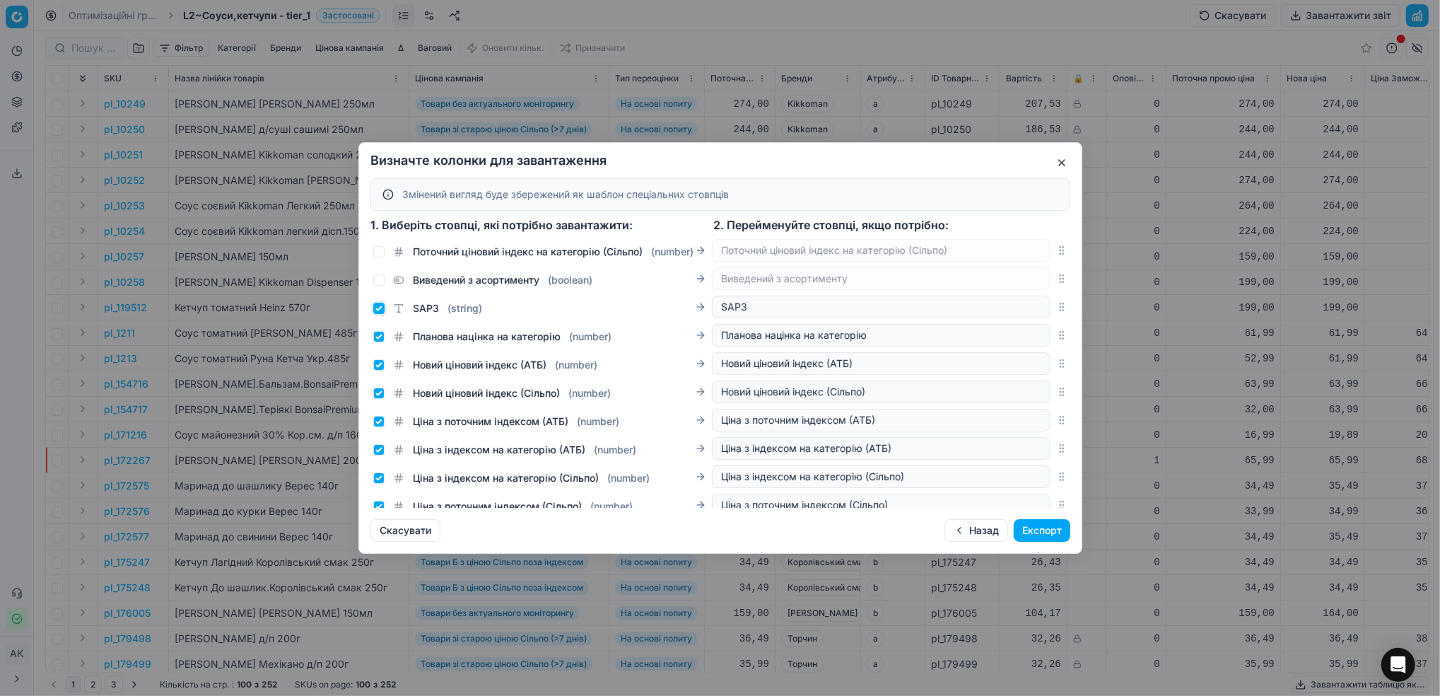
click at [378, 314] on input "SAP3 ( string )" at bounding box center [378, 308] width 11 height 11
checkbox input "false"
click at [383, 342] on input "Планова націнка на категорію ( number )" at bounding box center [378, 336] width 11 height 11
checkbox input "false"
click at [380, 371] on input "Новий ціновий індекс (АТБ) ( number )" at bounding box center [378, 364] width 11 height 11
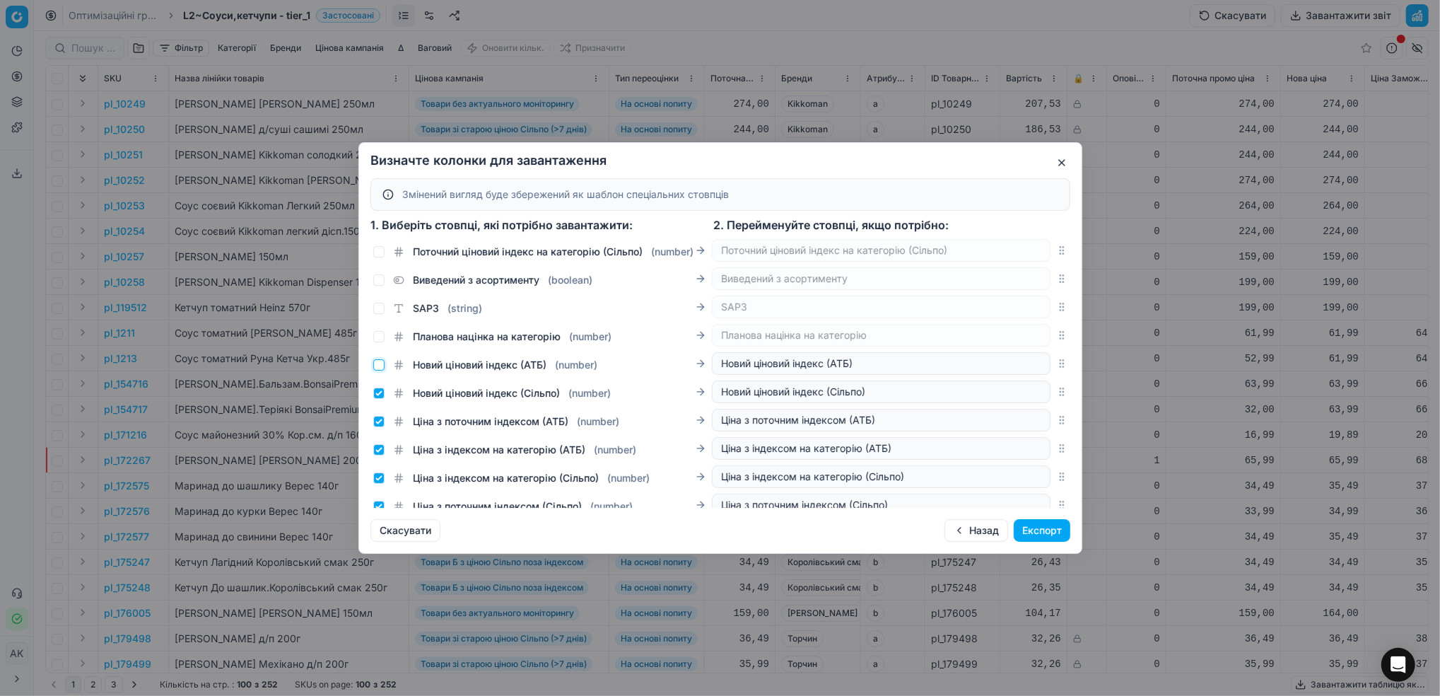
checkbox input "false"
click at [380, 399] on input "Новий ціновий індекс (Сільпо) ( number )" at bounding box center [378, 392] width 11 height 11
checkbox input "false"
click at [381, 427] on input "Ціна з поточним індексом (АТБ) ( number )" at bounding box center [378, 421] width 11 height 11
checkbox input "false"
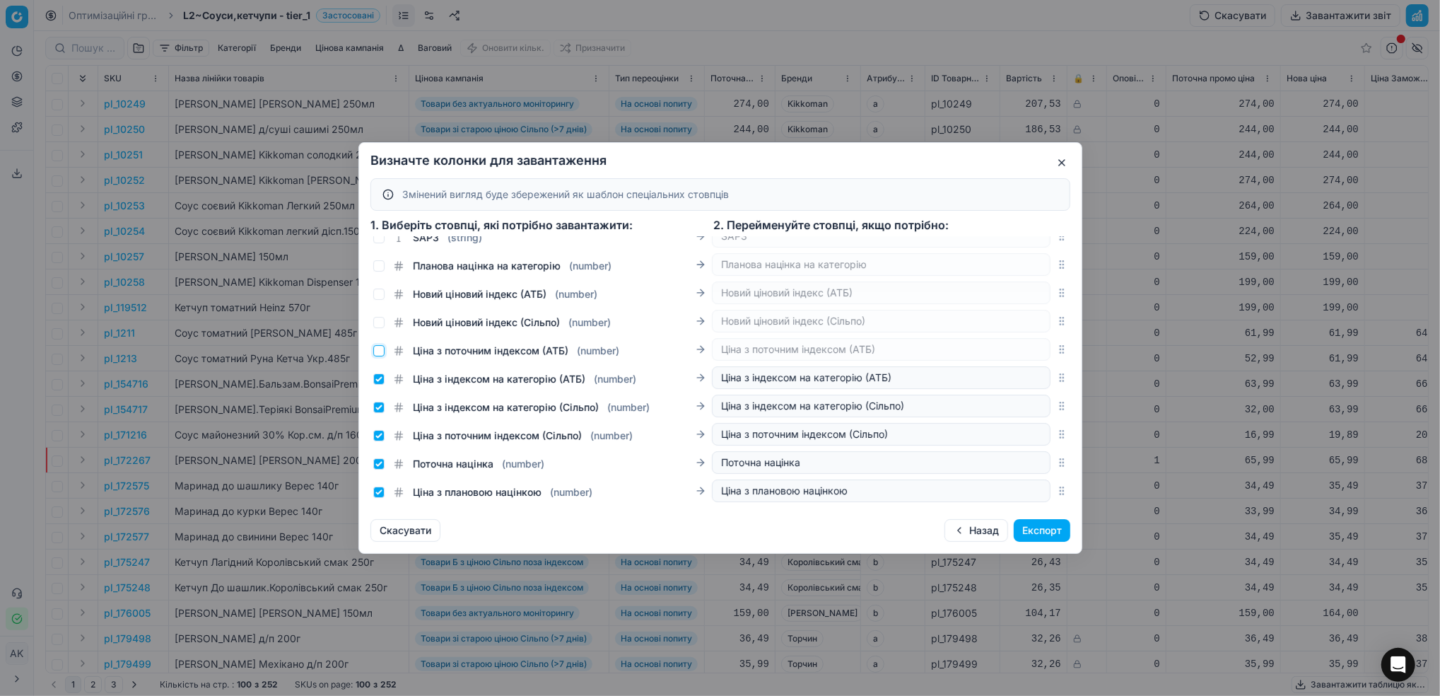
scroll to position [2504, 0]
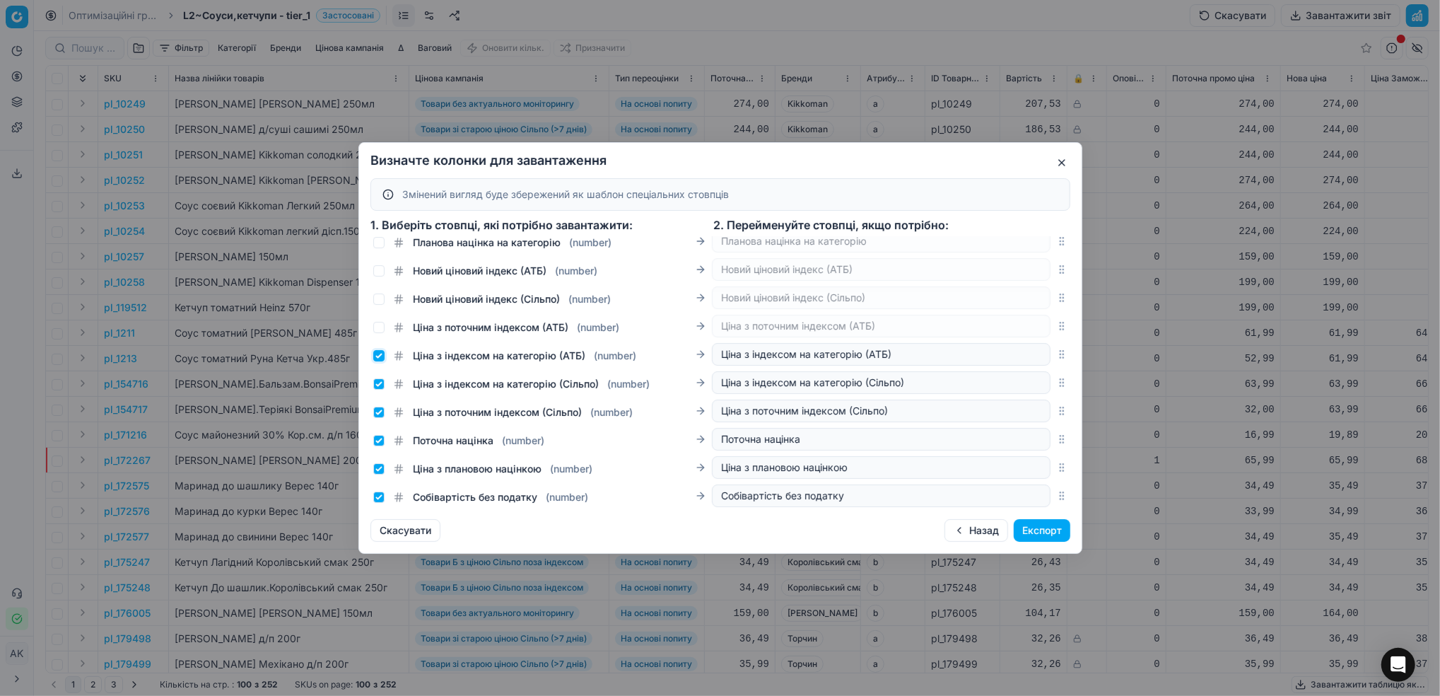
drag, startPoint x: 380, startPoint y: 370, endPoint x: 382, endPoint y: 392, distance: 22.7
click at [379, 361] on input "Ціна з індексом на категорію (АТБ) ( number )" at bounding box center [378, 355] width 11 height 11
checkbox input "false"
click at [382, 390] on input "Ціна з індексом на категорію (Сільпо) ( number )" at bounding box center [378, 383] width 11 height 11
checkbox input "false"
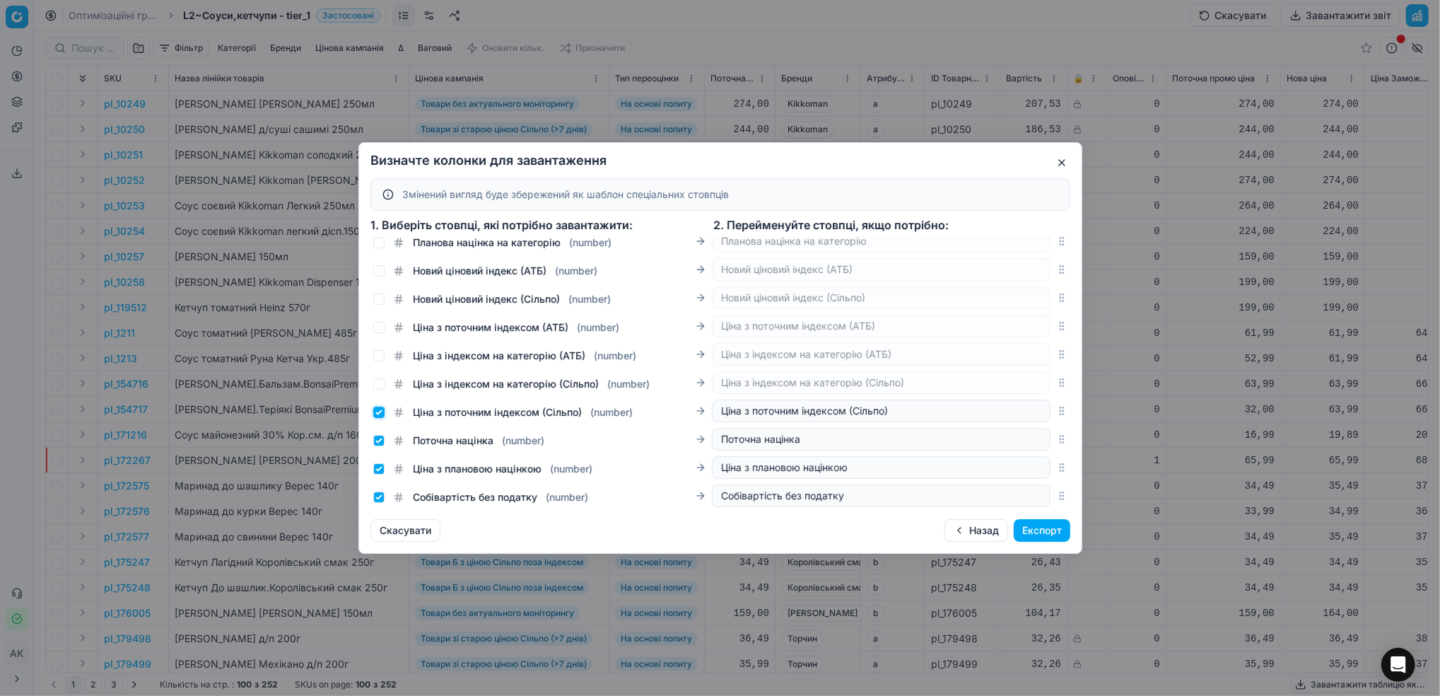
click at [381, 418] on input "Ціна з поточним індексом (Сільпо) ( number )" at bounding box center [378, 412] width 11 height 11
checkbox input "false"
drag, startPoint x: 375, startPoint y: 452, endPoint x: 380, endPoint y: 465, distance: 13.9
click at [375, 446] on input "Поточна націнка ( number )" at bounding box center [378, 440] width 11 height 11
checkbox input "false"
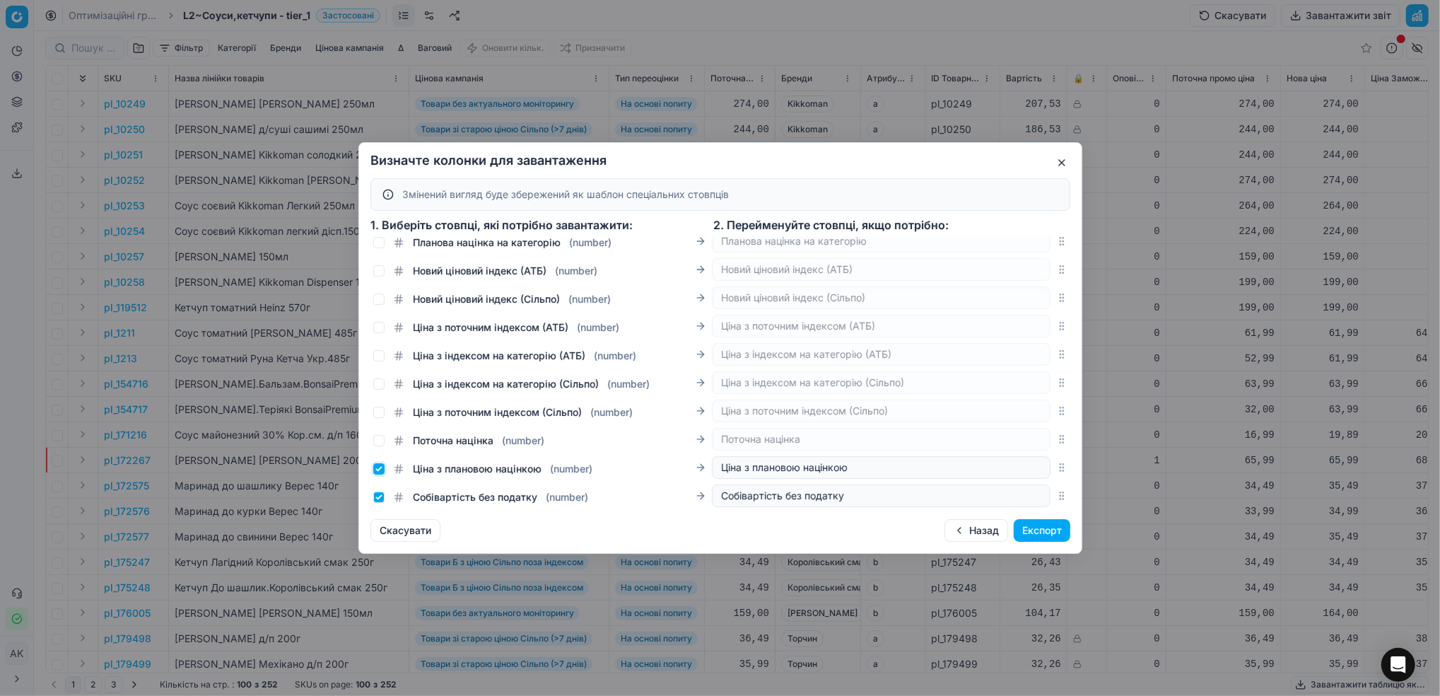
click at [379, 474] on input "Ціна з плановою націнкою ( number )" at bounding box center [378, 468] width 11 height 11
checkbox input "false"
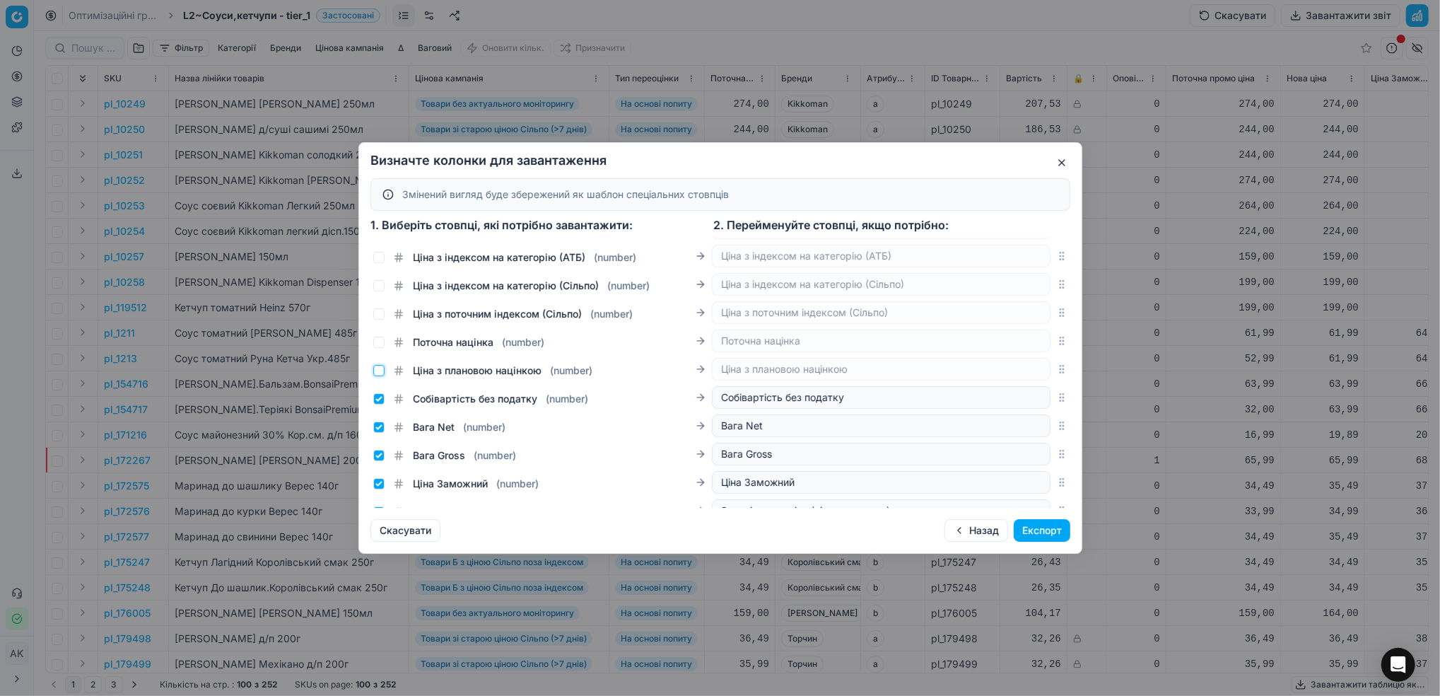
scroll to position [2693, 0]
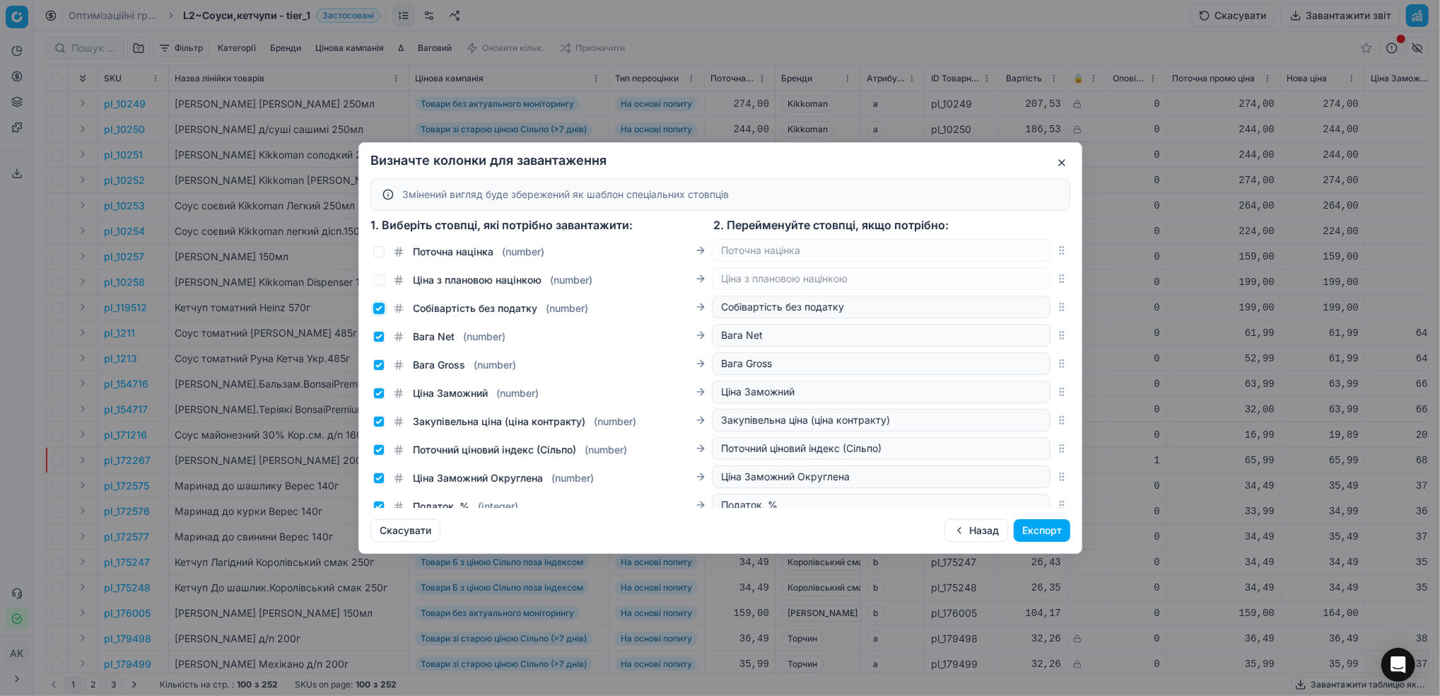
click at [379, 314] on input "Собівартість без податку ( number )" at bounding box center [378, 308] width 11 height 11
checkbox input "false"
click at [383, 342] on input "Вага Net ( number )" at bounding box center [378, 336] width 11 height 11
checkbox input "false"
click at [375, 371] on input "Вага Gross ( number )" at bounding box center [378, 364] width 11 height 11
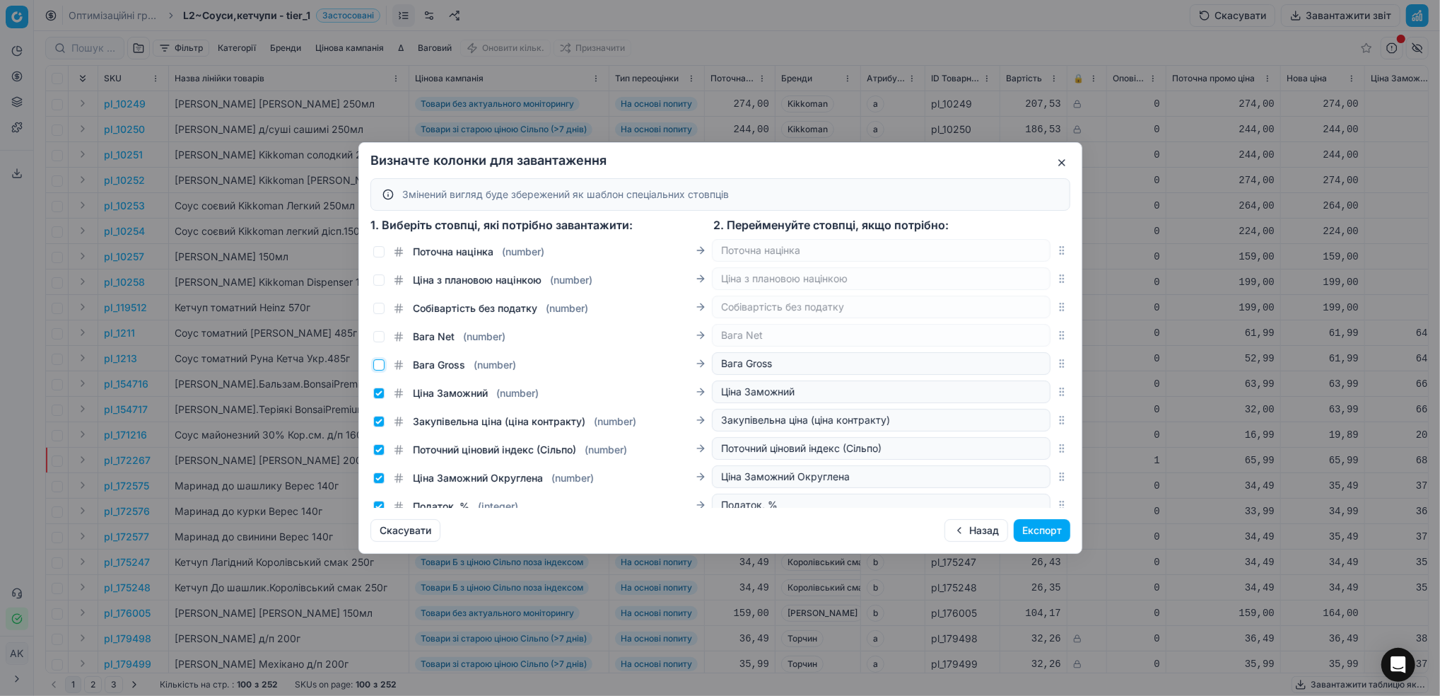
checkbox input "false"
click at [375, 399] on input "Ціна Заможний ( number )" at bounding box center [378, 392] width 11 height 11
checkbox input "false"
click at [382, 427] on input "Закупівельна ціна (ціна контракту) ( number )" at bounding box center [378, 421] width 11 height 11
checkbox input "false"
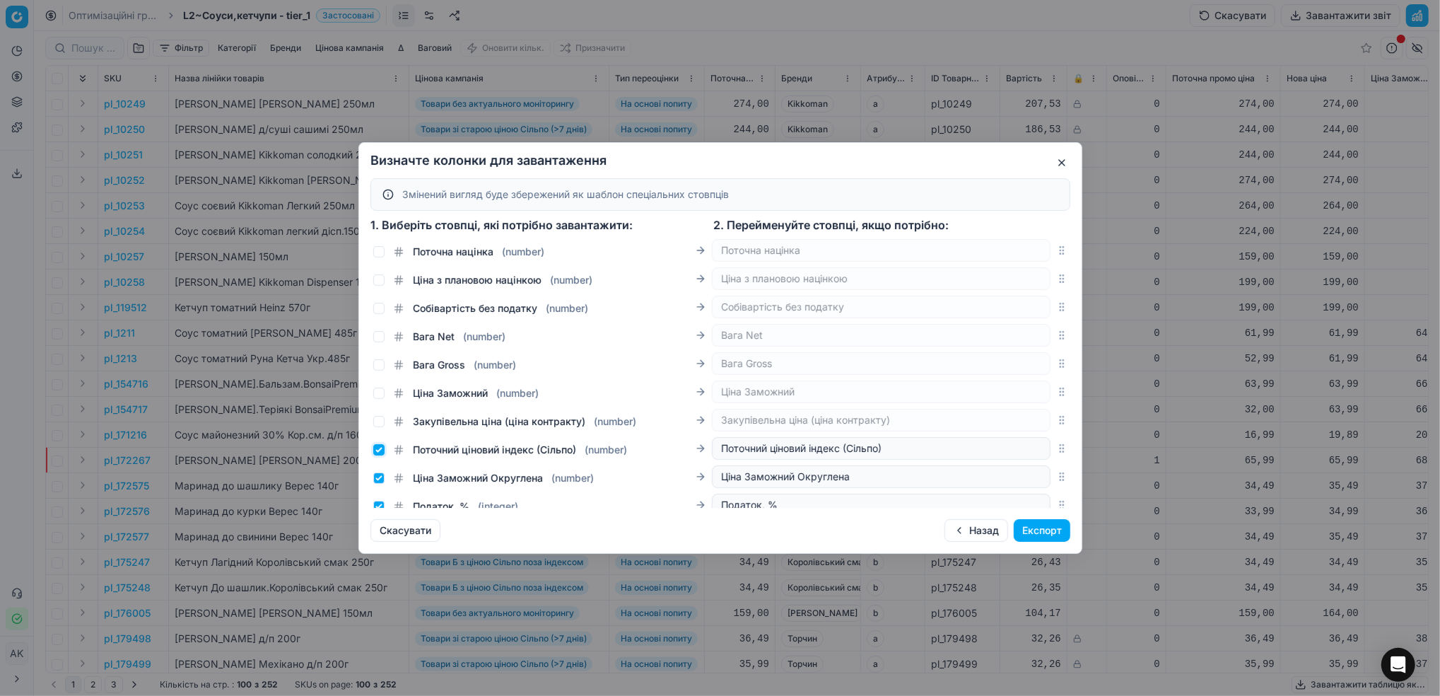
click at [382, 455] on input "Поточний ціновий індекс (Сільпо) ( number )" at bounding box center [378, 449] width 11 height 11
checkbox input "false"
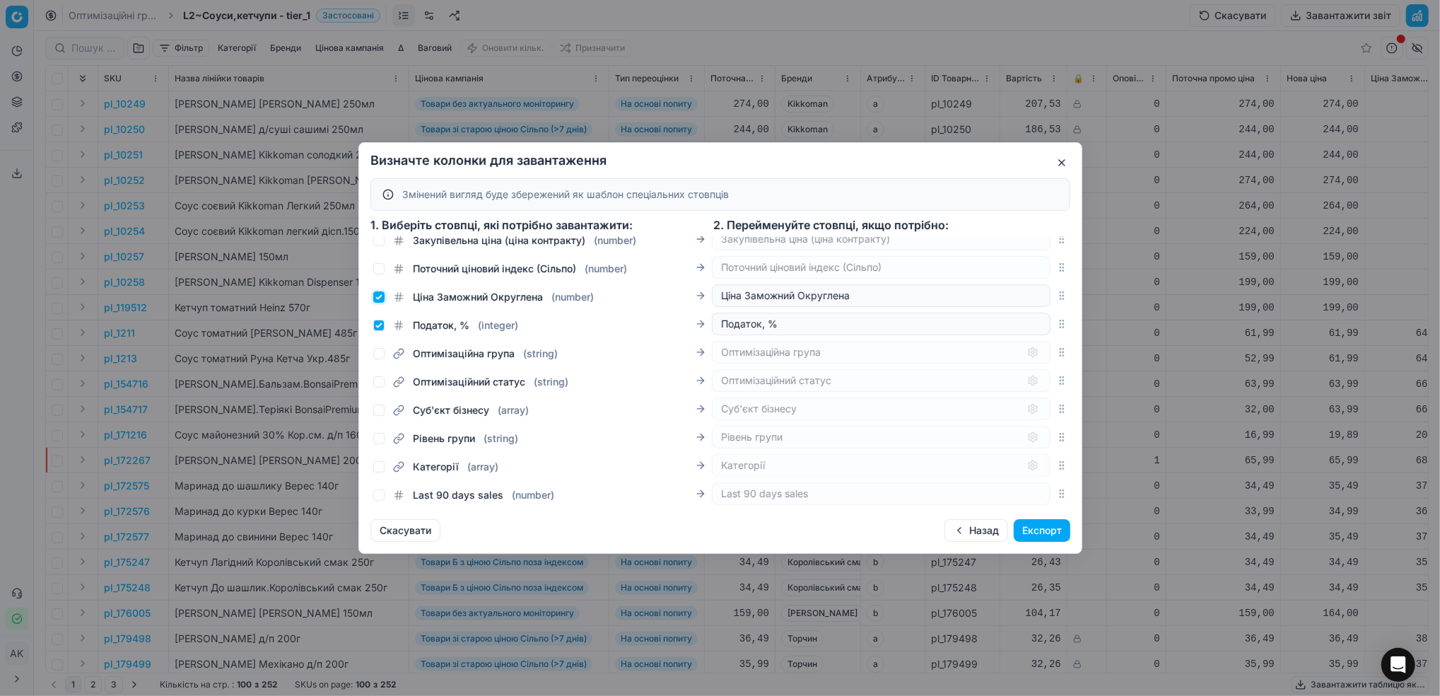
click at [375, 303] on input "Ціна Заможний Округлена ( number )" at bounding box center [378, 296] width 11 height 11
checkbox input "false"
click at [375, 325] on input "Податок, % ( integer )" at bounding box center [378, 325] width 11 height 11
checkbox input "false"
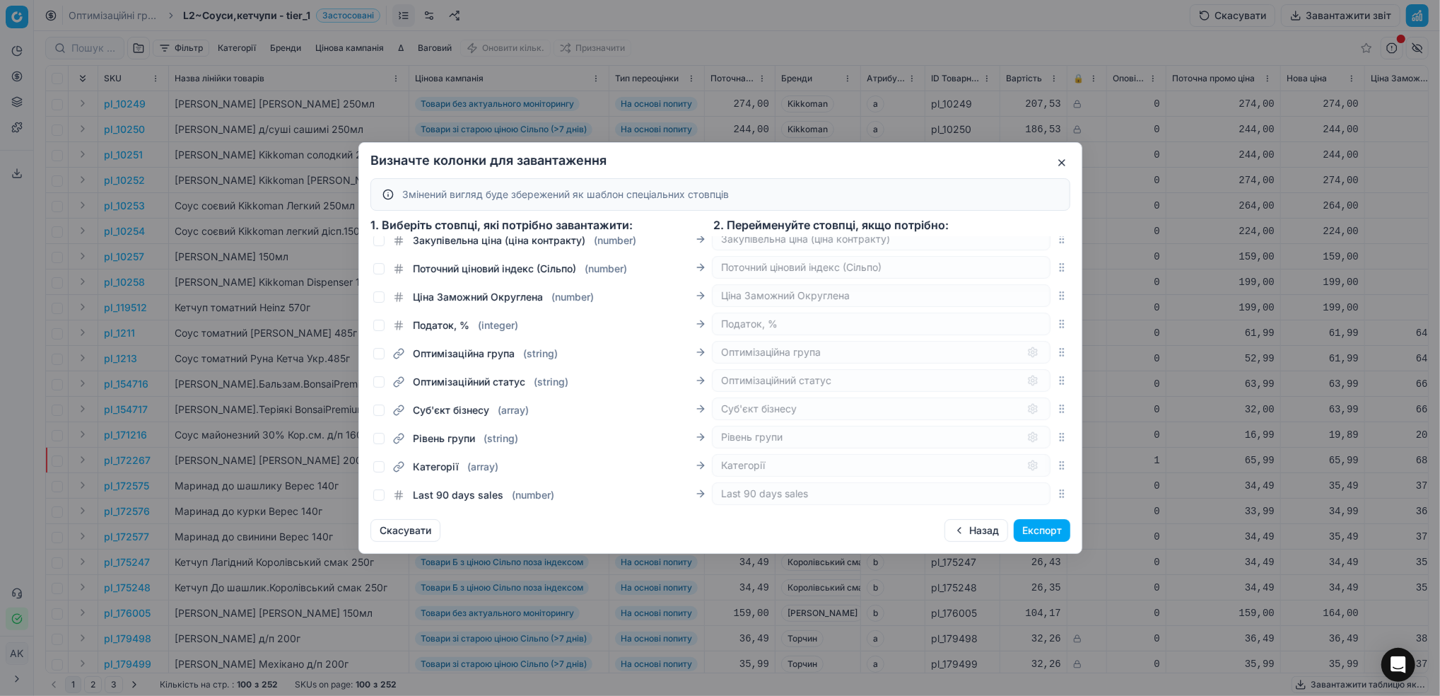
click at [1052, 521] on button "Експорт" at bounding box center [1042, 530] width 57 height 23
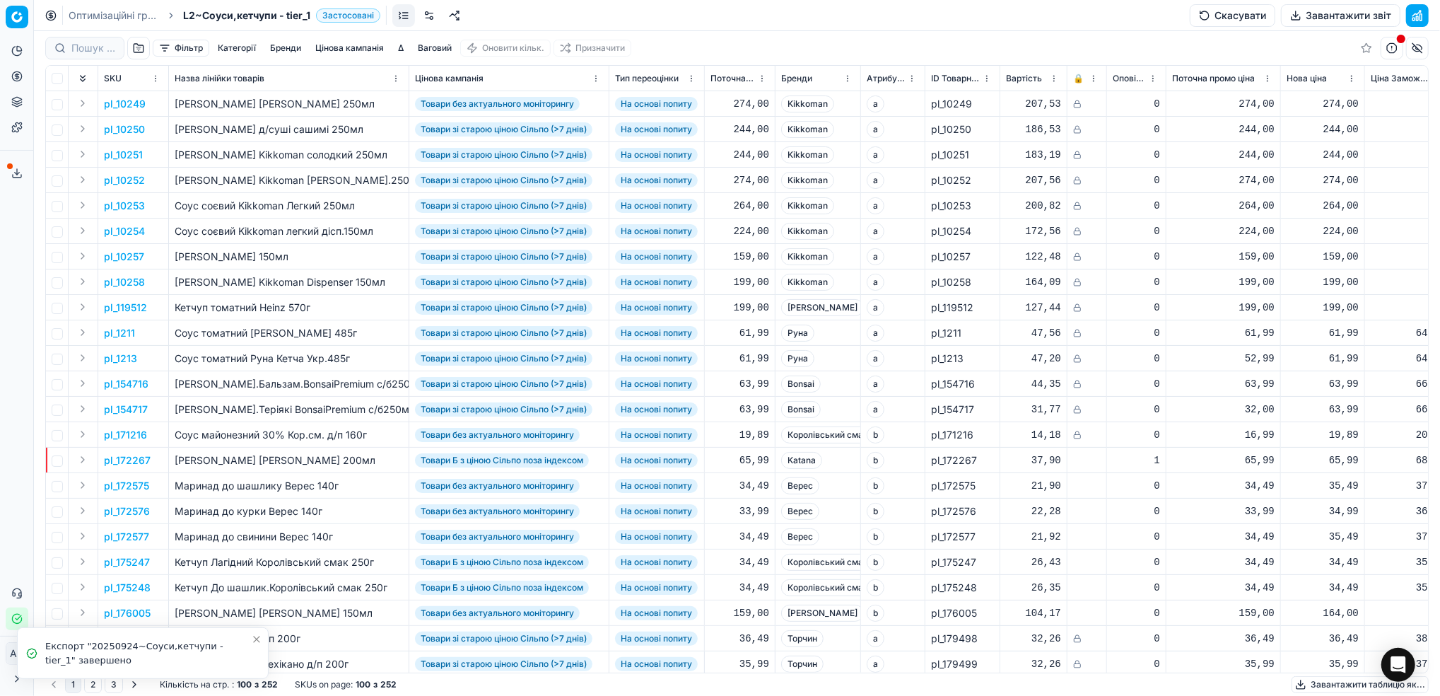
click at [18, 175] on icon at bounding box center [16, 173] width 11 height 11
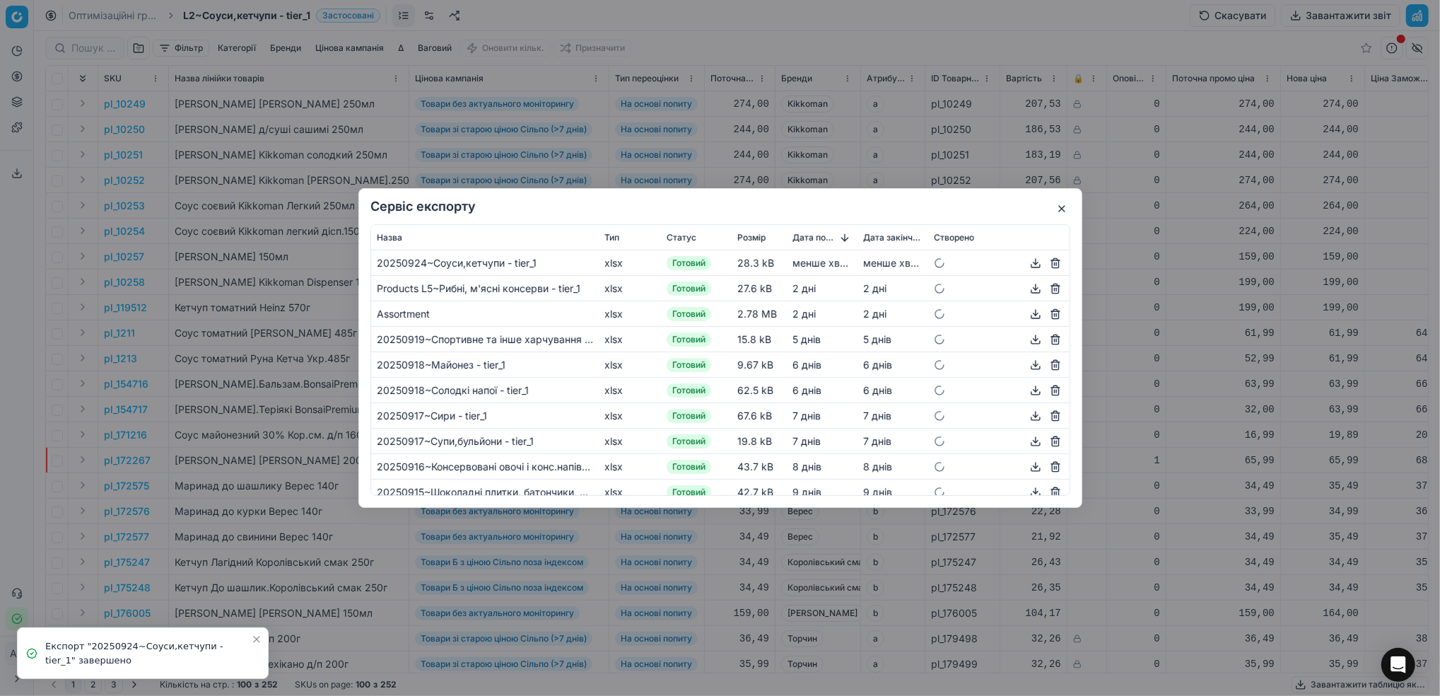
click at [1054, 206] on button "button" at bounding box center [1062, 208] width 17 height 17
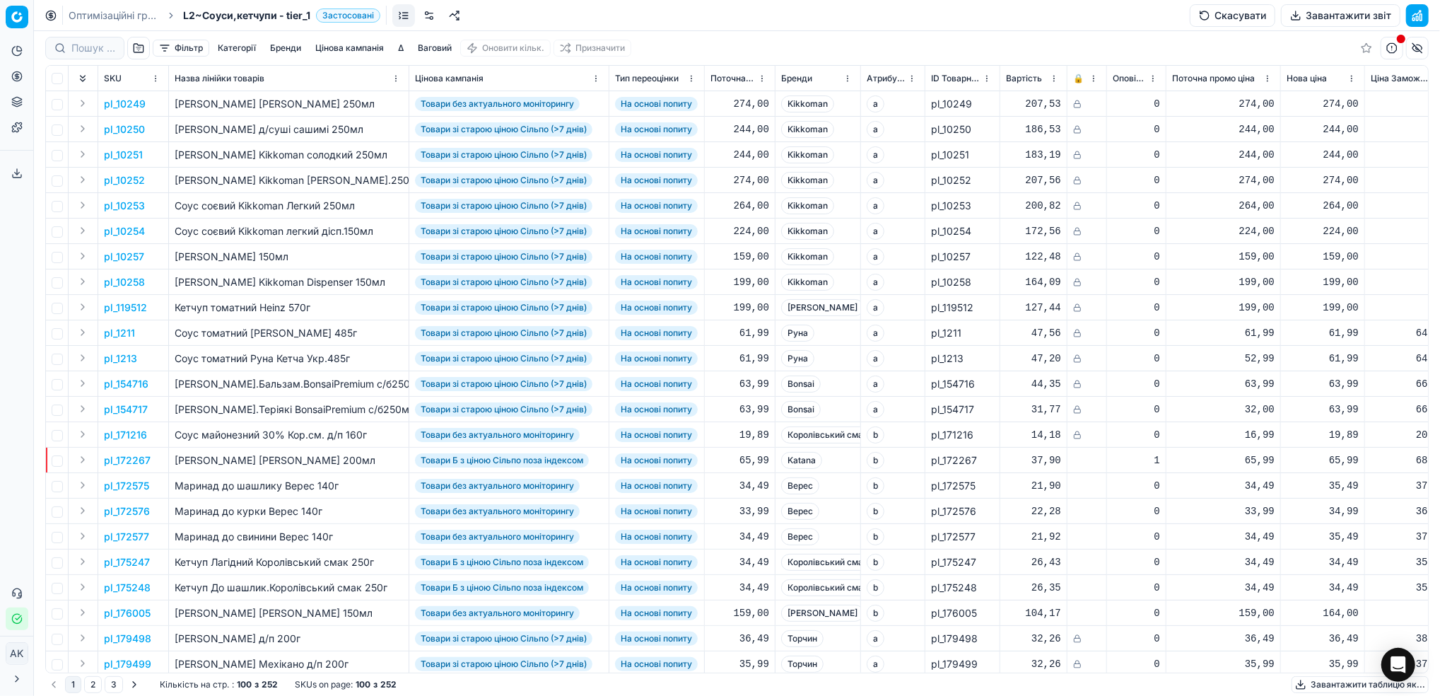
click at [91, 18] on link "Оптимізаційні групи" at bounding box center [114, 15] width 91 height 14
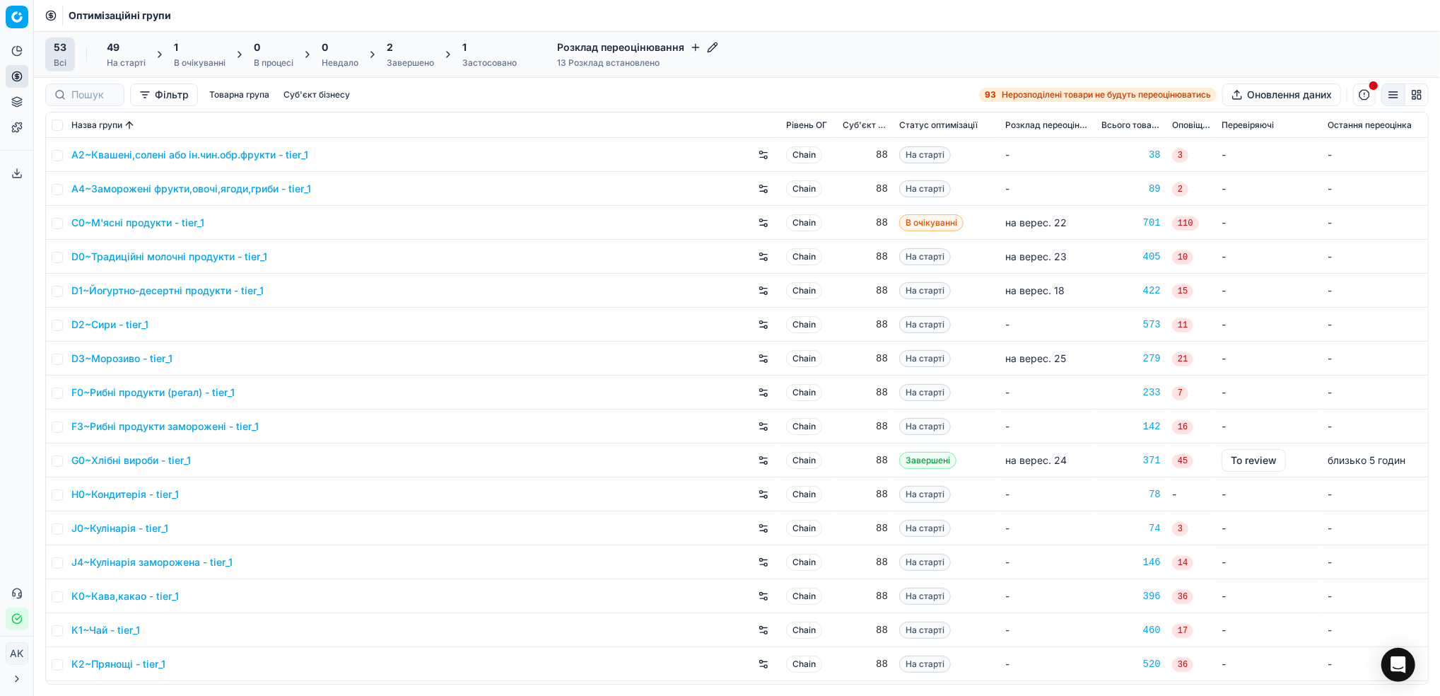
click at [406, 47] on div "2" at bounding box center [410, 47] width 47 height 14
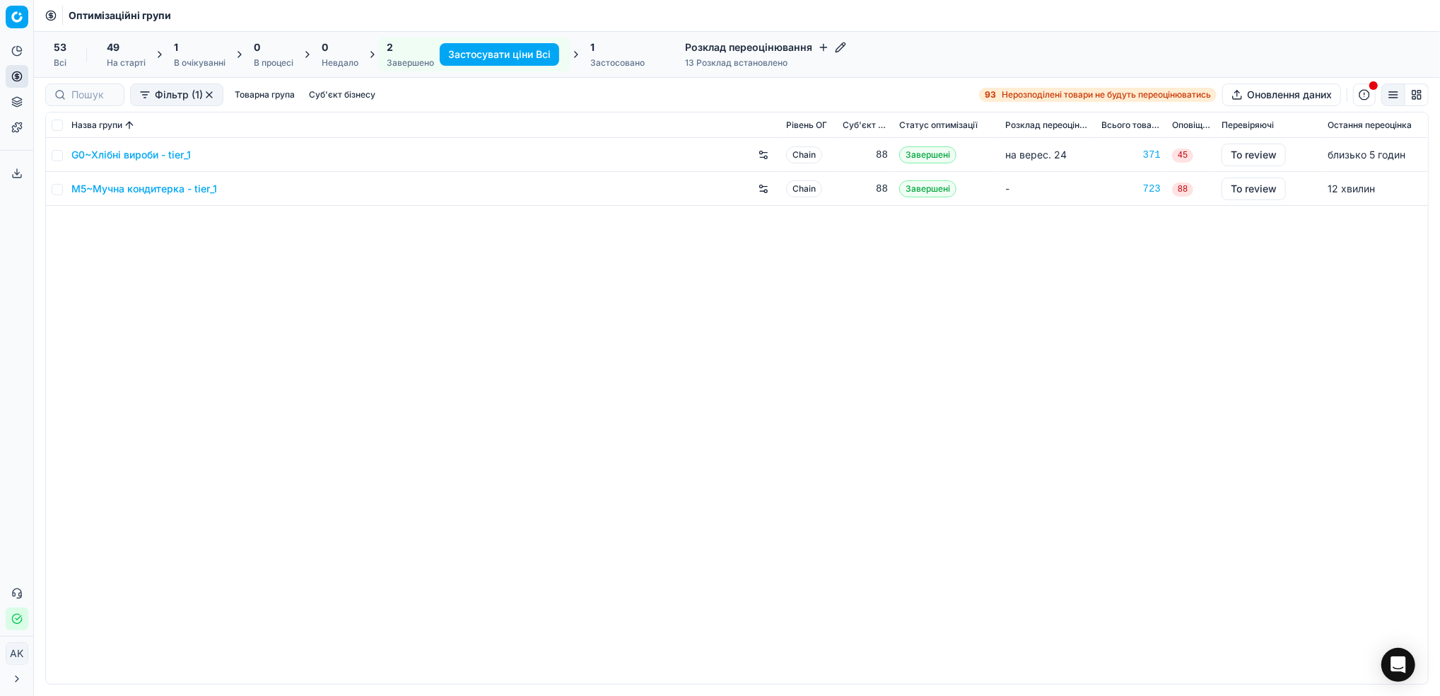
click at [144, 185] on link "M5~Мучна кондитерка - tier_1" at bounding box center [144, 189] width 146 height 14
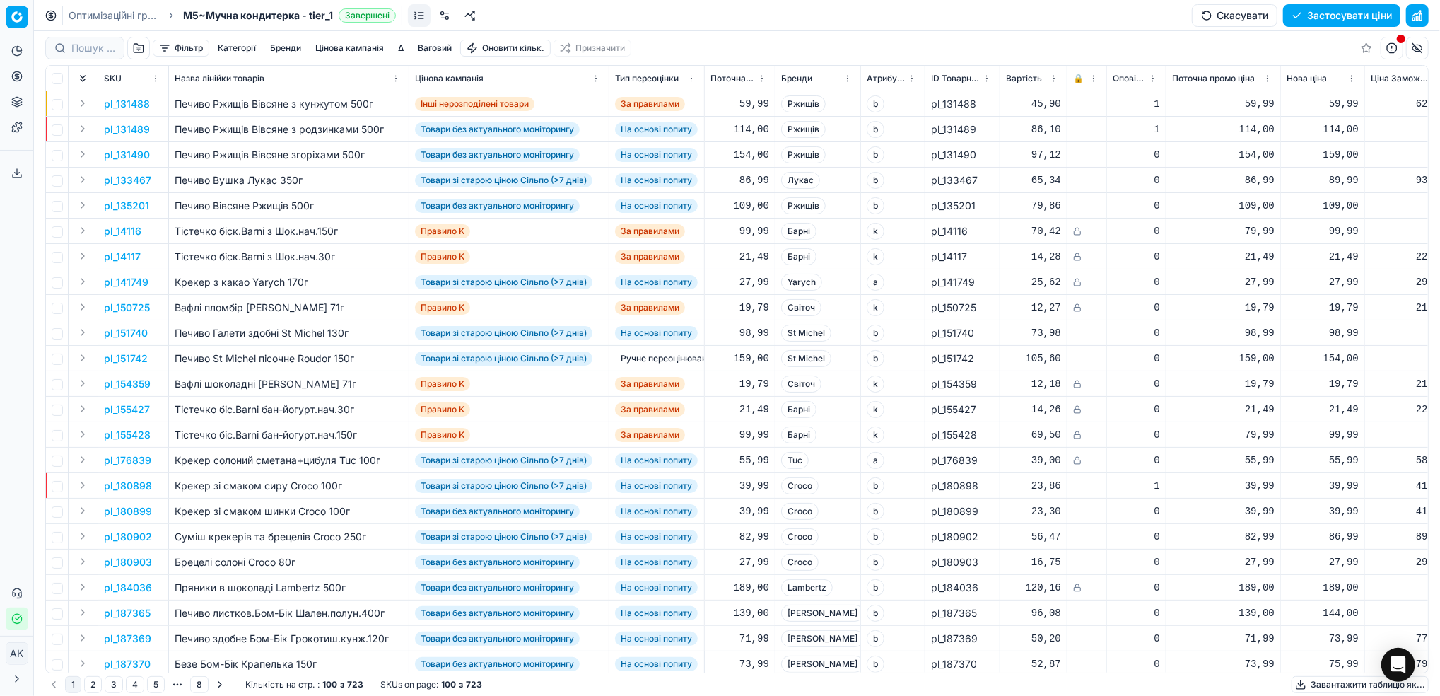
click at [1331, 18] on button "Застосувати ціни" at bounding box center [1341, 15] width 117 height 23
click at [1324, 21] on button "Завантажити звіт" at bounding box center [1341, 15] width 120 height 23
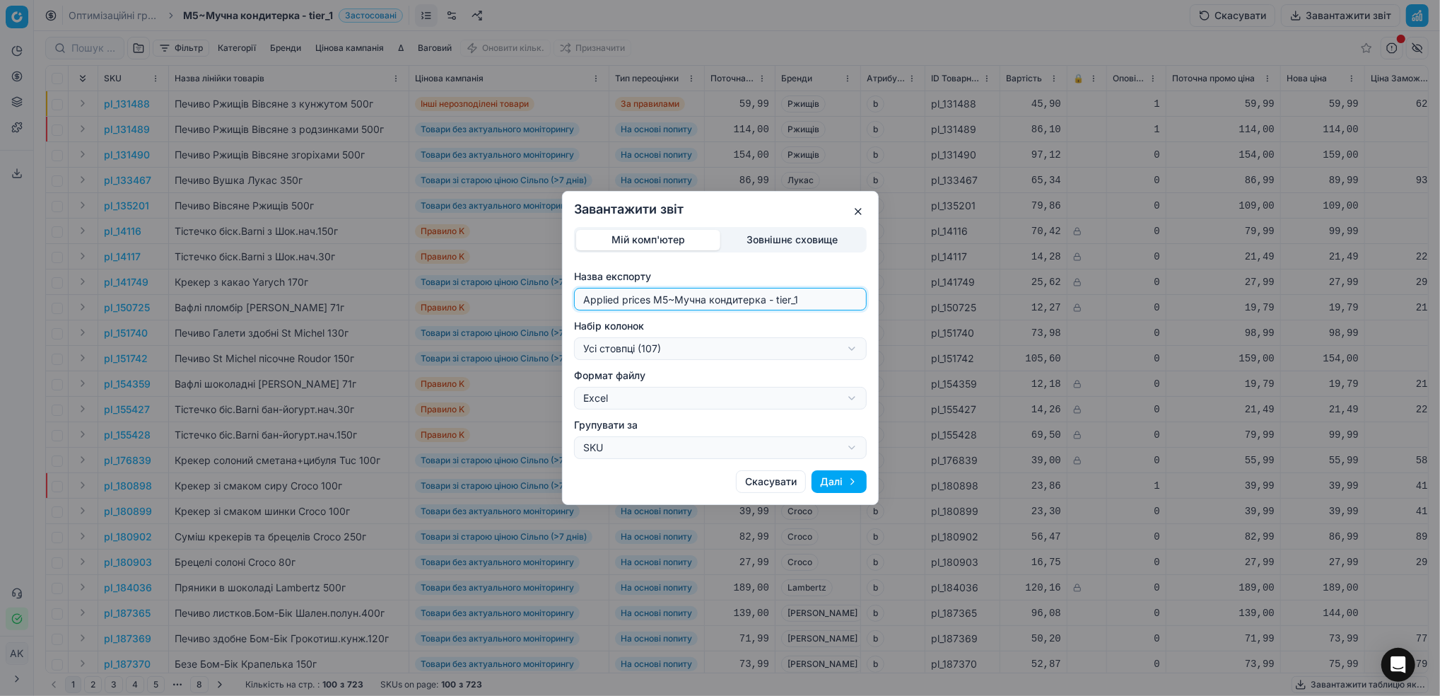
drag, startPoint x: 668, startPoint y: 298, endPoint x: 539, endPoint y: 314, distance: 129.6
click at [539, 313] on div "Завантажити звіт Мій комп'ютер Зовнішнє сховище Назва експорту Applied prices M…" at bounding box center [720, 348] width 1440 height 696
type input "20250924~Мучна кондитерка - tier_1"
click at [853, 339] on div "Завантажити звіт Мій комп'ютер Зовнішнє сховище Назва експорту 20250924~Мучна к…" at bounding box center [720, 348] width 1440 height 696
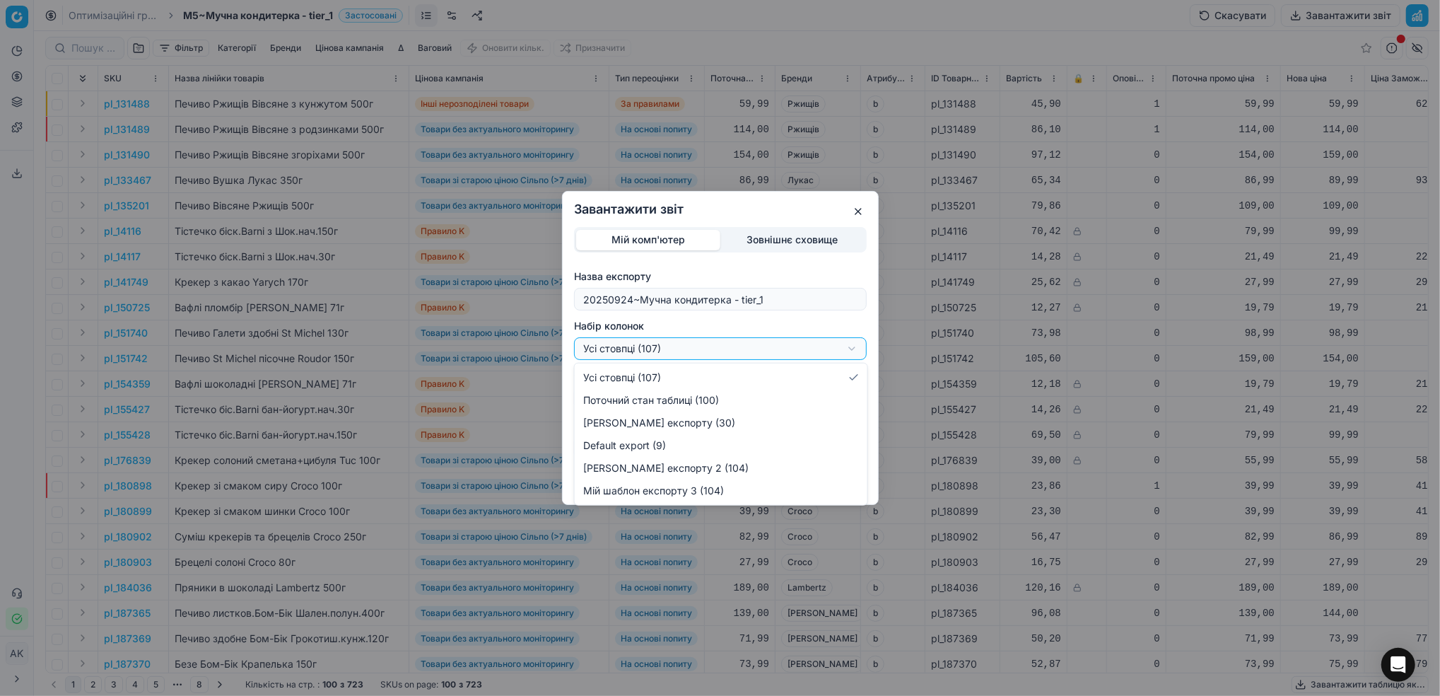
select select "bc72122b-30a3-4b32-8b32-eb62ec05a251"
click at [850, 346] on div "Завантажити звіт Мій комп'ютер Зовнішнє сховище Назва експорту 20250924~Мучна к…" at bounding box center [720, 348] width 1440 height 696
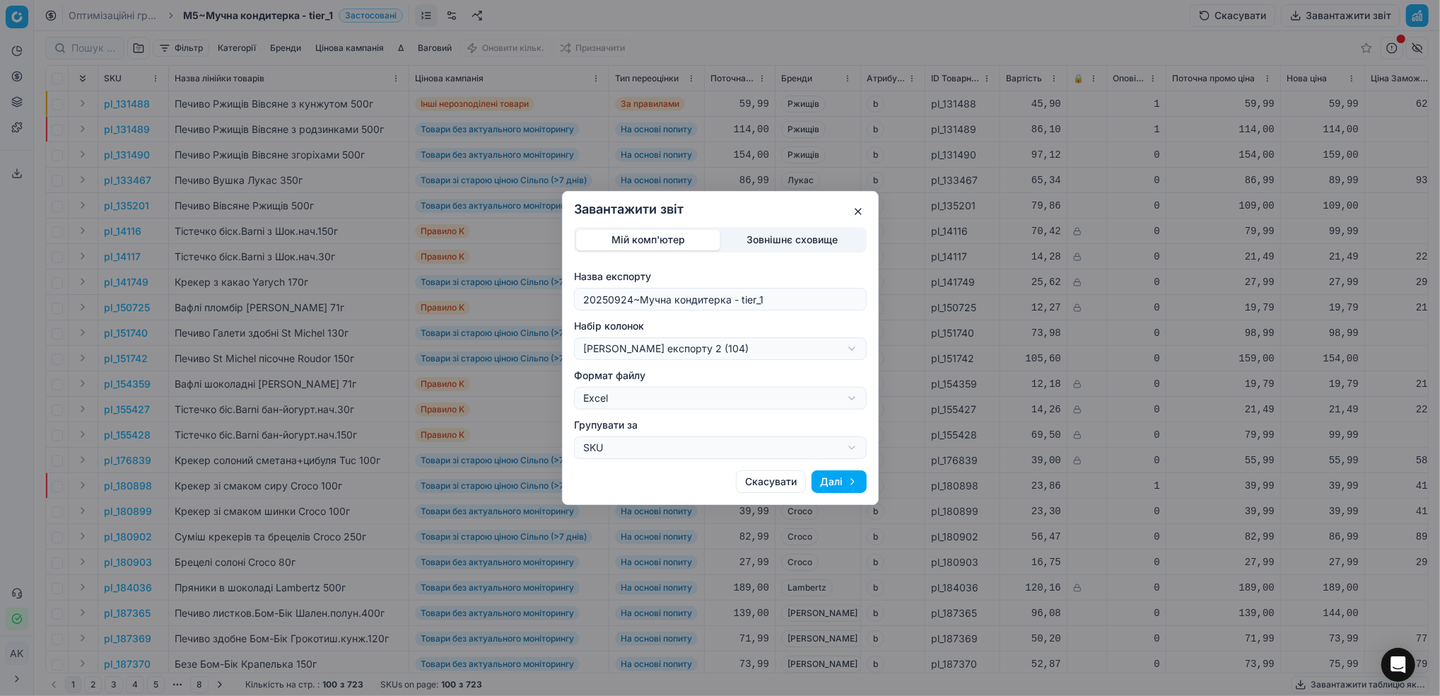
click at [763, 240] on div "Завантажити звіт Мій комп'ютер Зовнішнє сховище Назва експорту 20250924~Мучна к…" at bounding box center [720, 348] width 1440 height 696
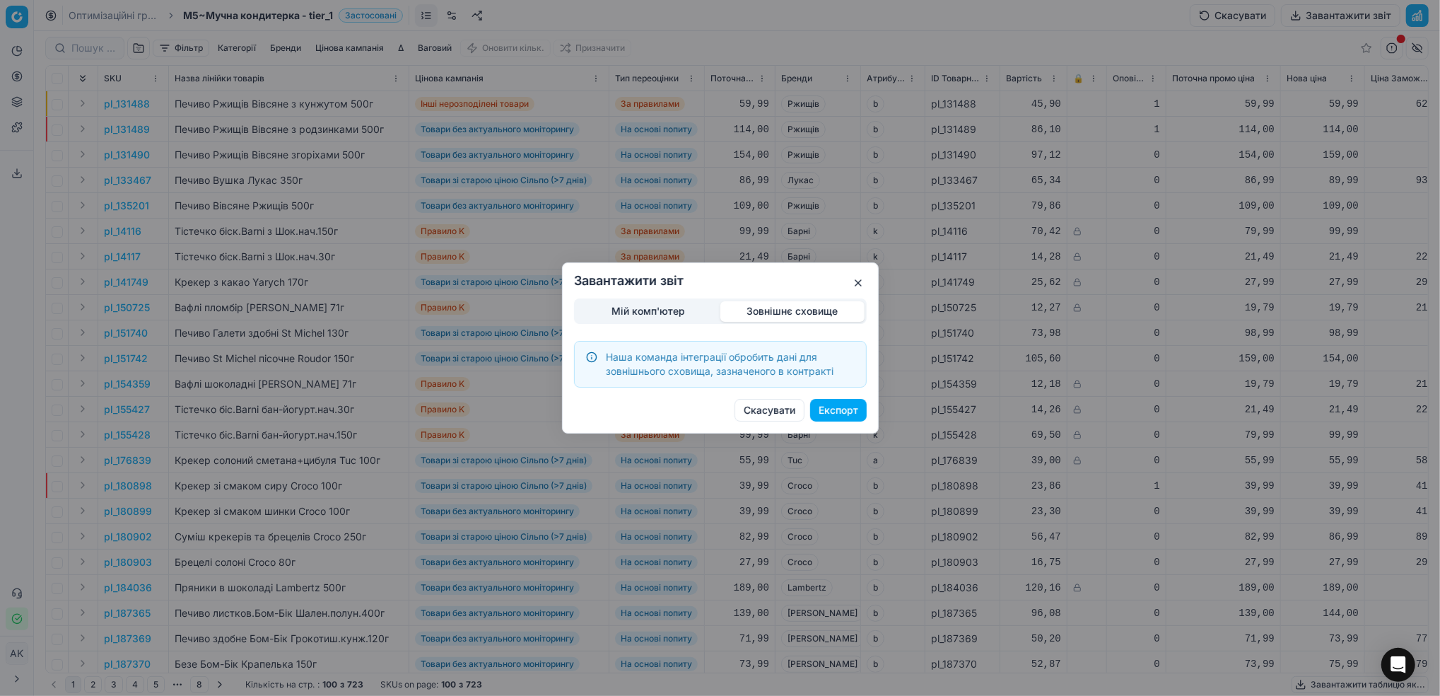
click at [662, 312] on div "Мій комп'ютер Зовнішнє сховище Наша команда інтеграції обробить дані для зовніш…" at bounding box center [720, 342] width 293 height 89
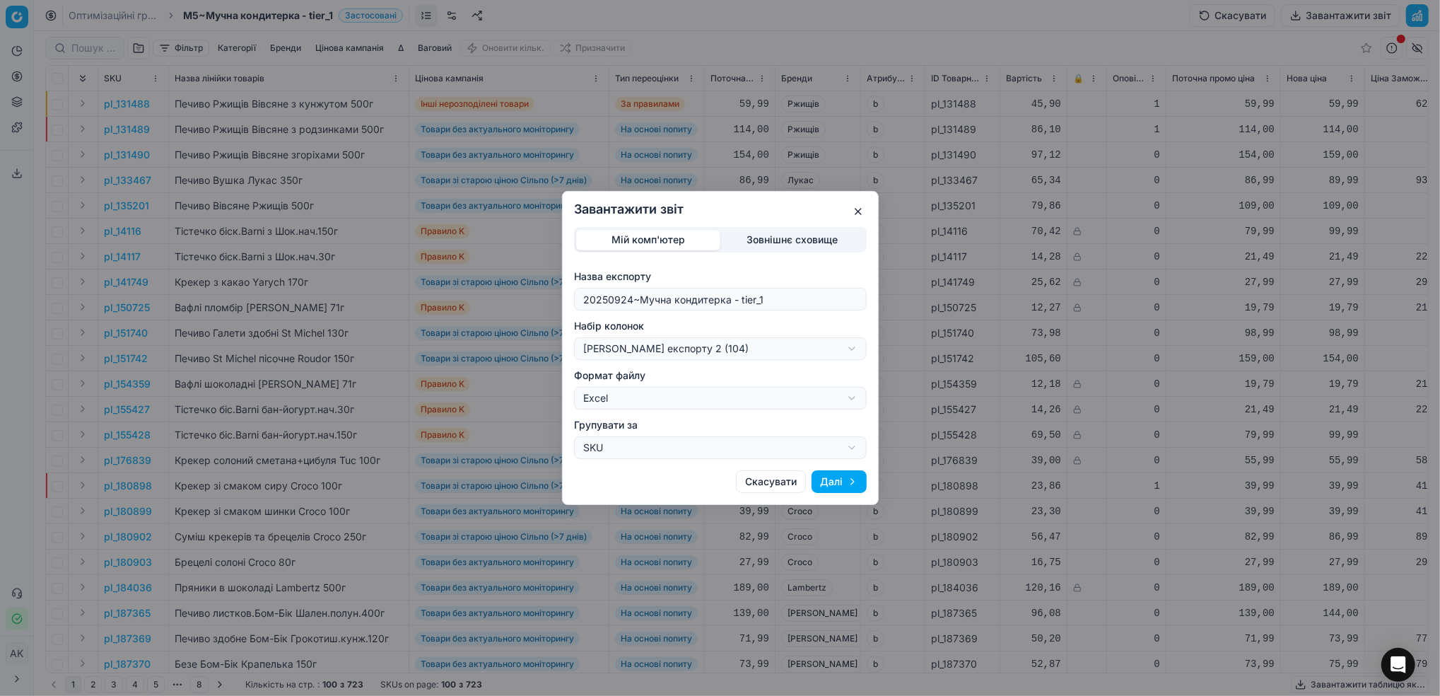
click at [841, 347] on div "Завантажити звіт Мій комп'ютер Зовнішнє сховище Назва експорту 20250924~Мучна к…" at bounding box center [720, 348] width 1440 height 696
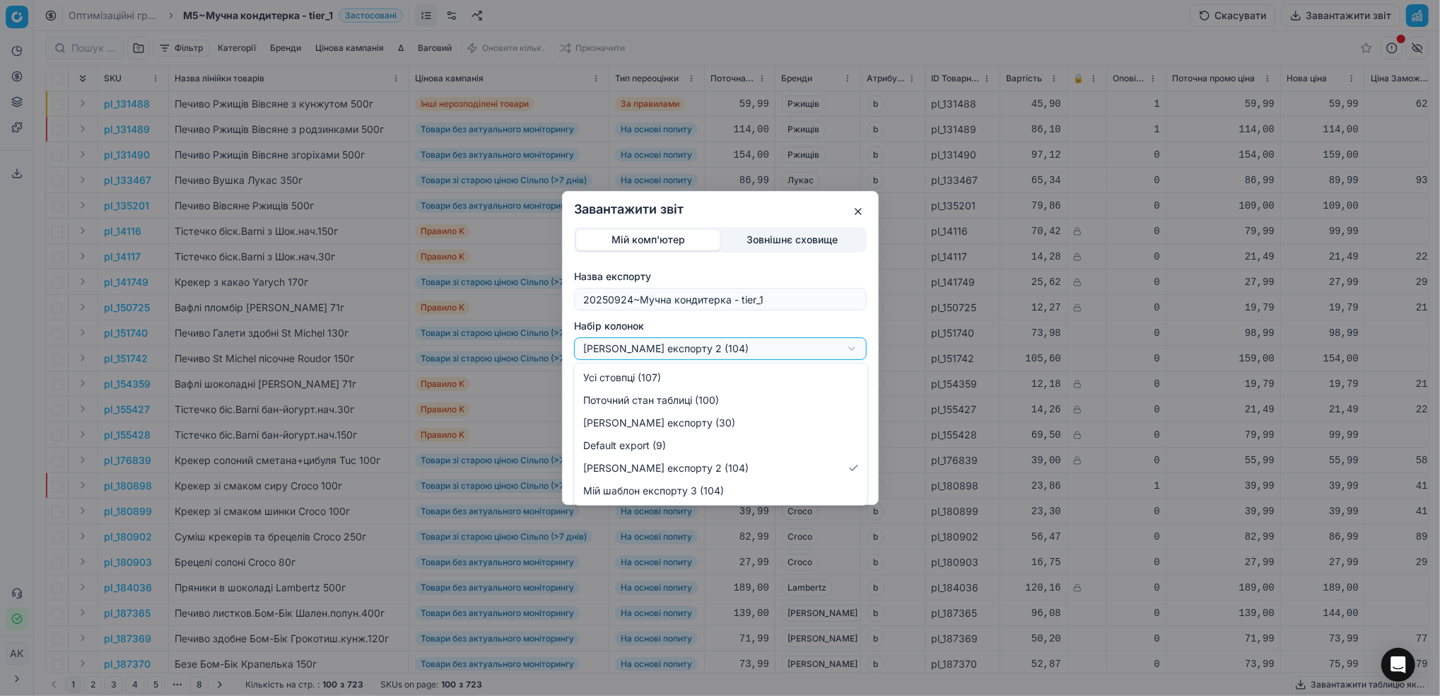
select select "eba7961c-6af5-4892-92b1-61e14a45d140"
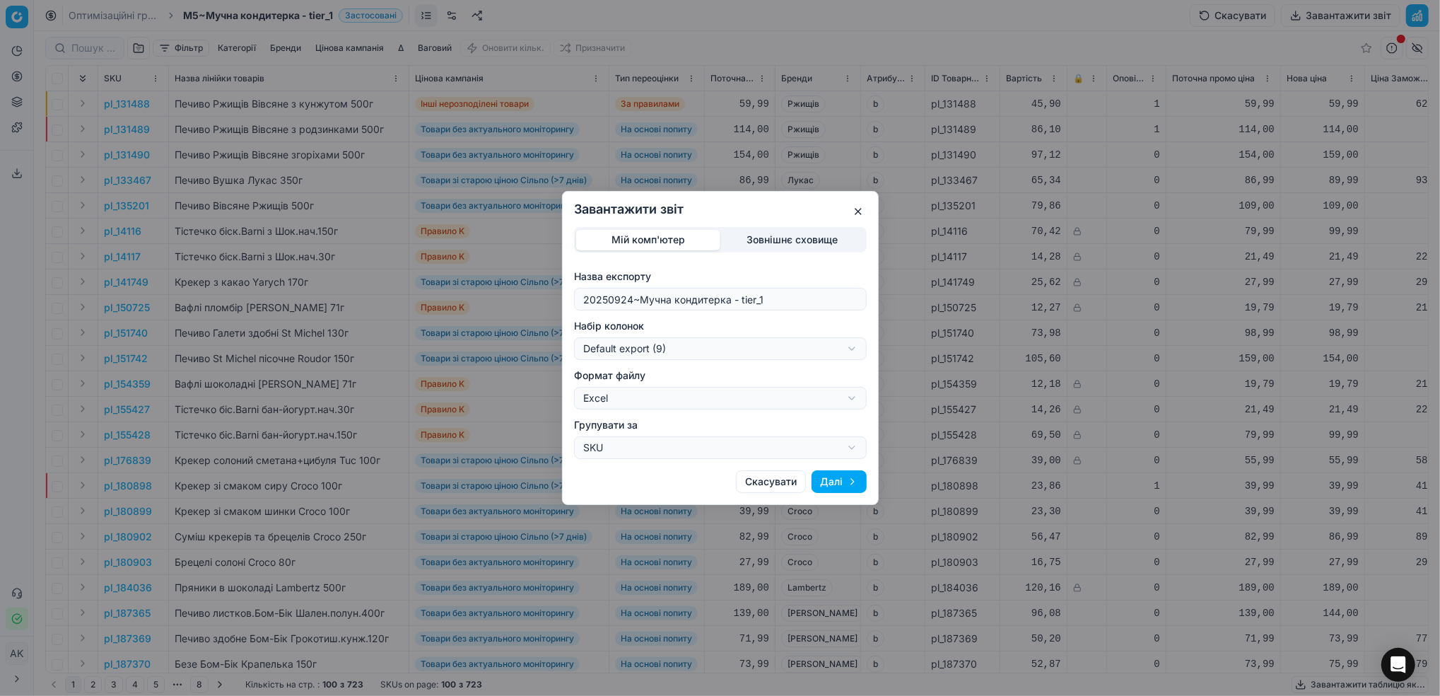
click at [850, 476] on button "Далі" at bounding box center [839, 481] width 55 height 23
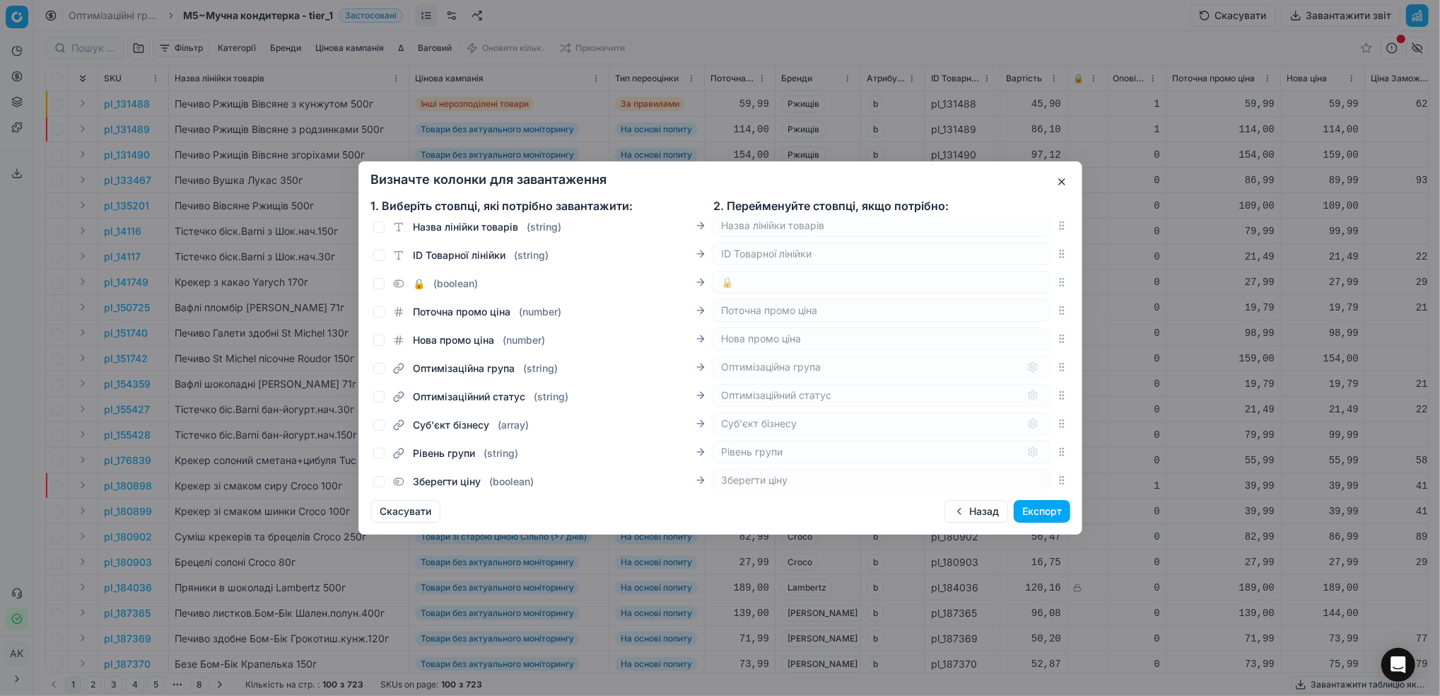
scroll to position [188, 0]
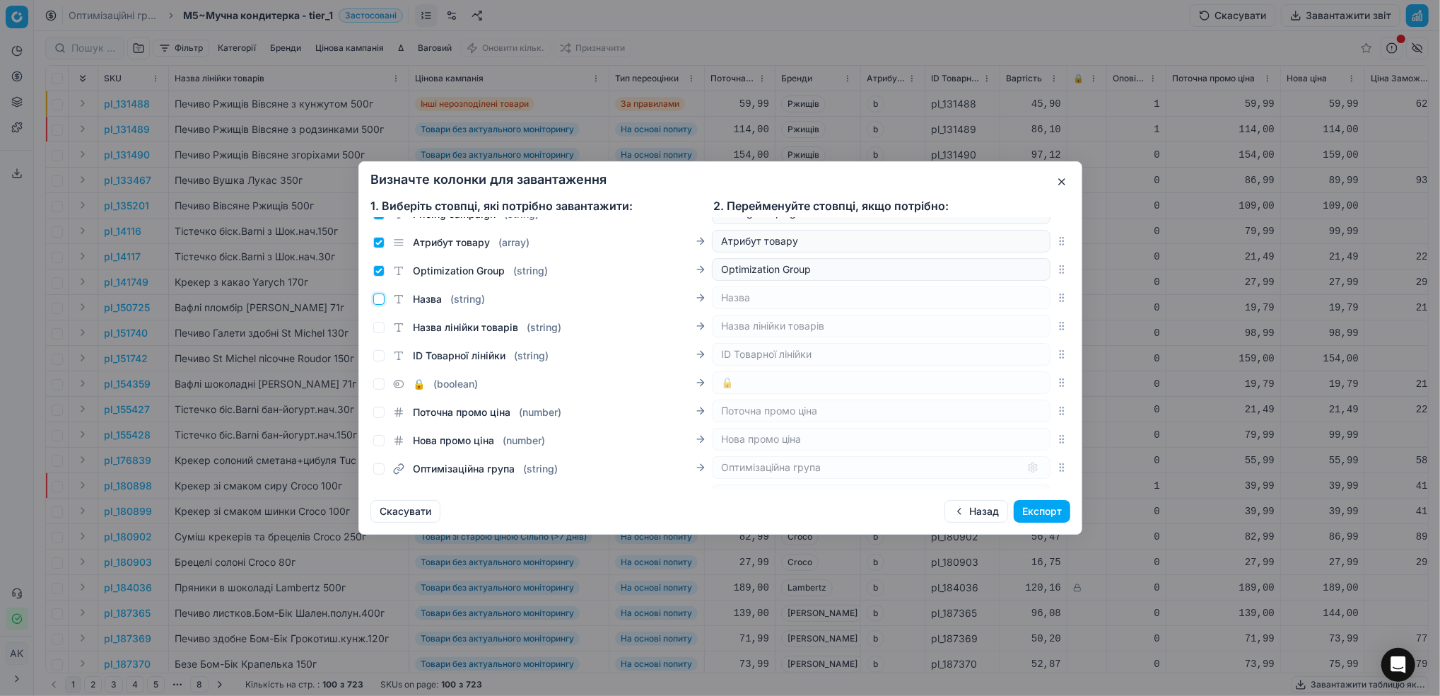
click at [383, 303] on input "Назва ( string )" at bounding box center [378, 298] width 11 height 11
checkbox input "true"
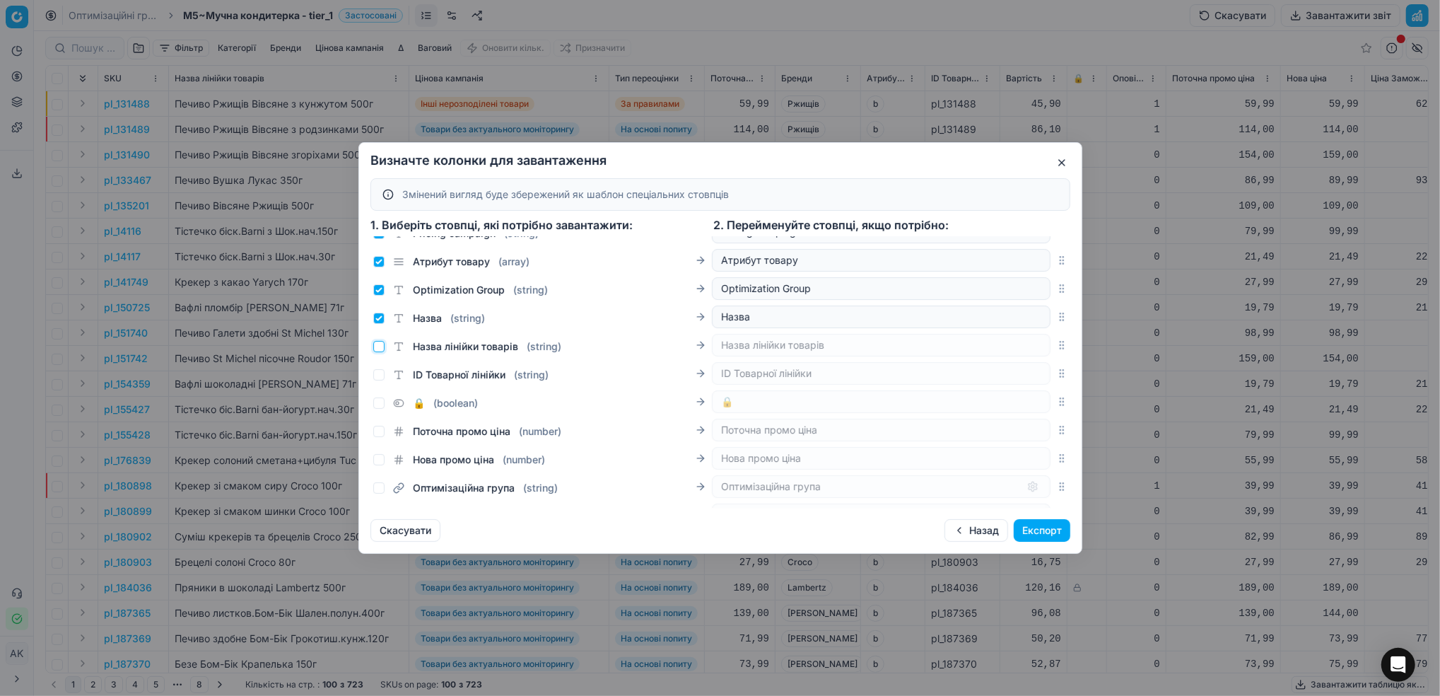
click at [379, 351] on input "Назва лінійки товарів ( string )" at bounding box center [378, 346] width 11 height 11
checkbox input "true"
click at [400, 528] on button "Скасувати" at bounding box center [406, 530] width 70 height 23
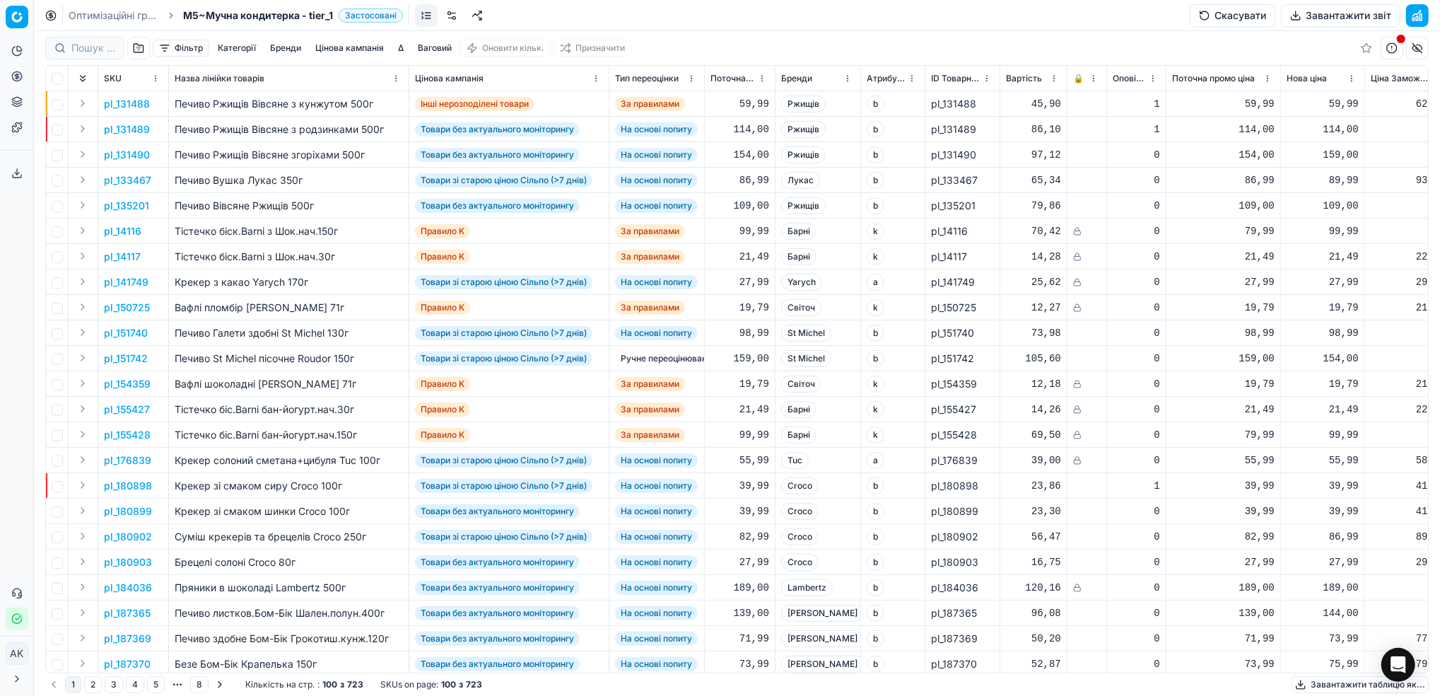
click at [1310, 22] on button "Завантажити звіт" at bounding box center [1341, 15] width 120 height 23
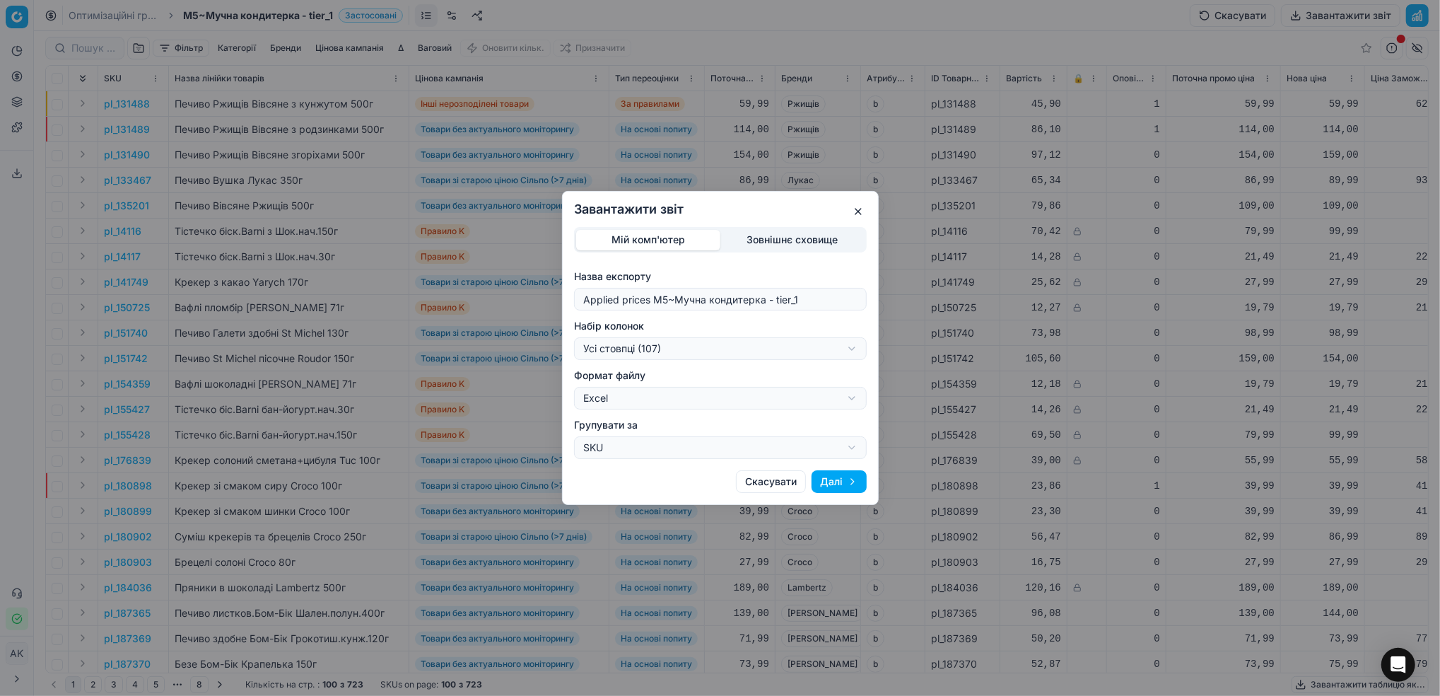
click at [851, 353] on div "Завантажити звіт Мій комп'ютер Зовнішнє сховище Назва експорту Applied prices M…" at bounding box center [720, 348] width 1440 height 696
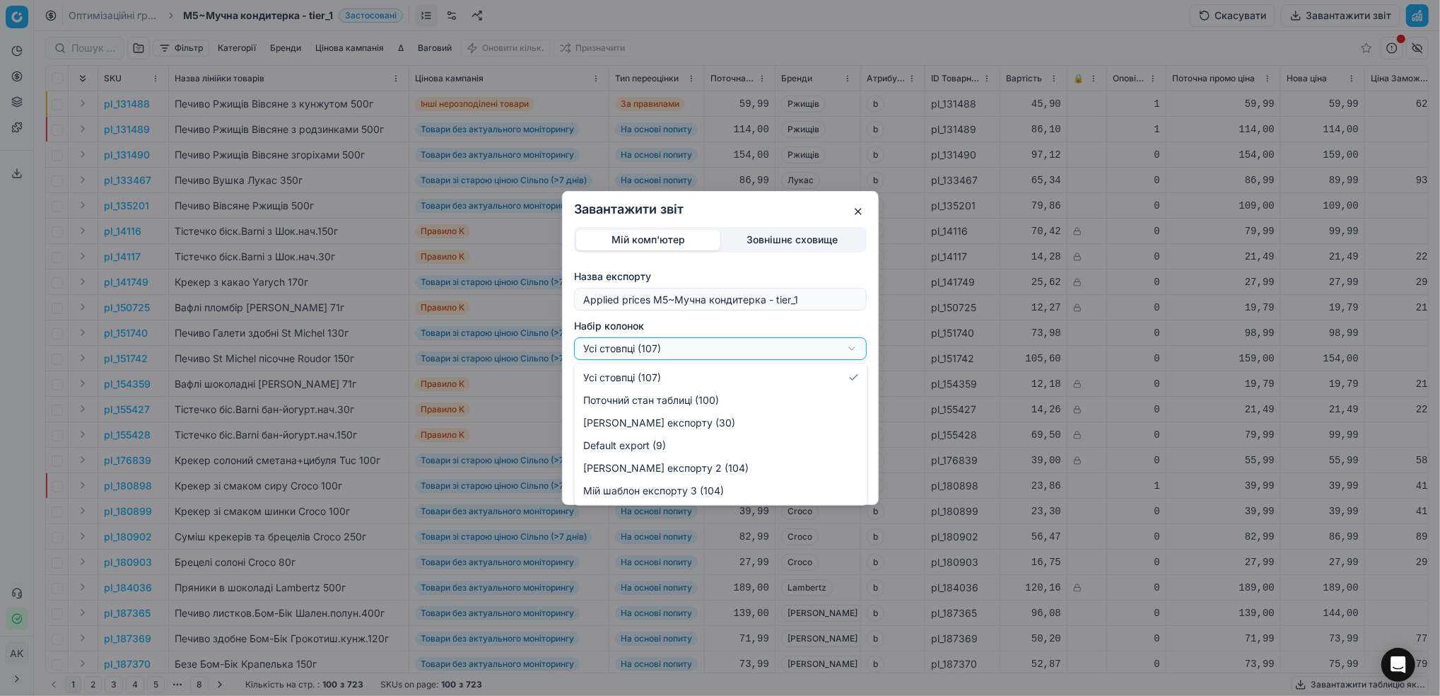
select select "bc72122b-30a3-4b32-8b32-eb62ec05a251"
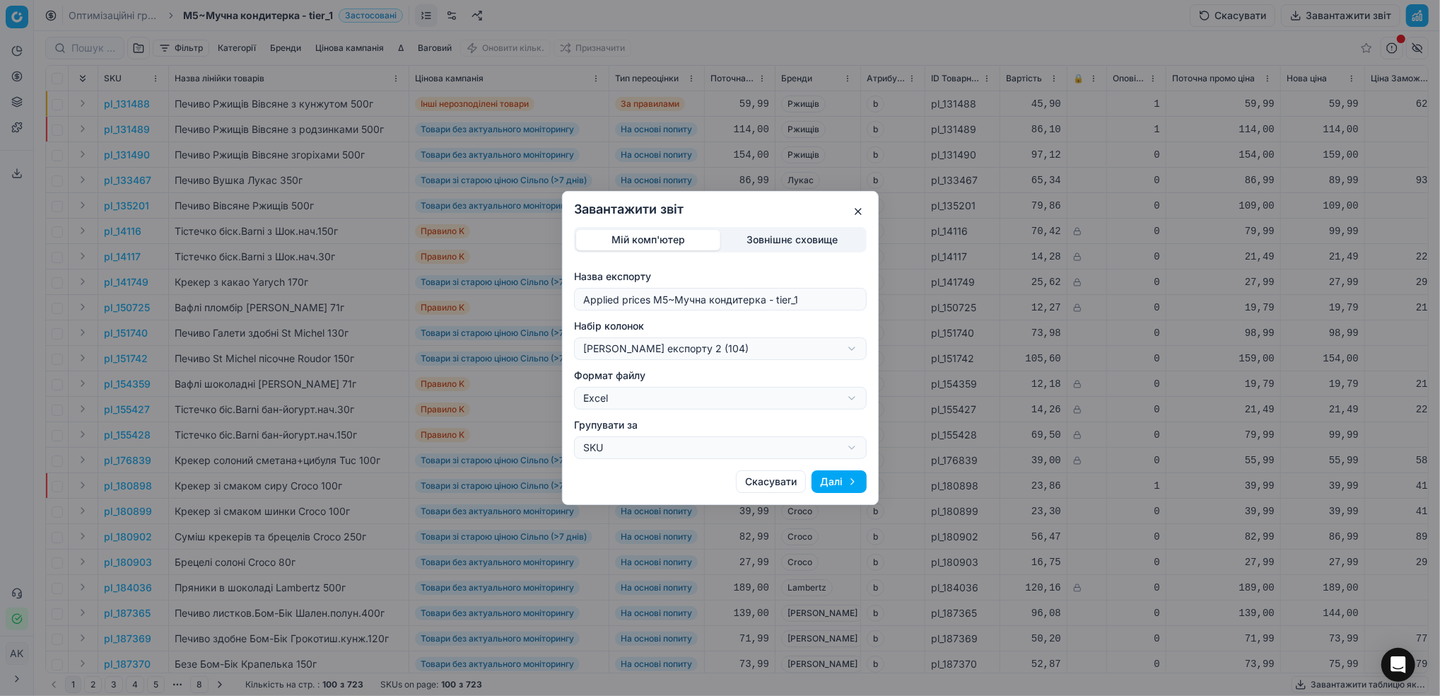
click at [831, 478] on button "Далі" at bounding box center [839, 481] width 55 height 23
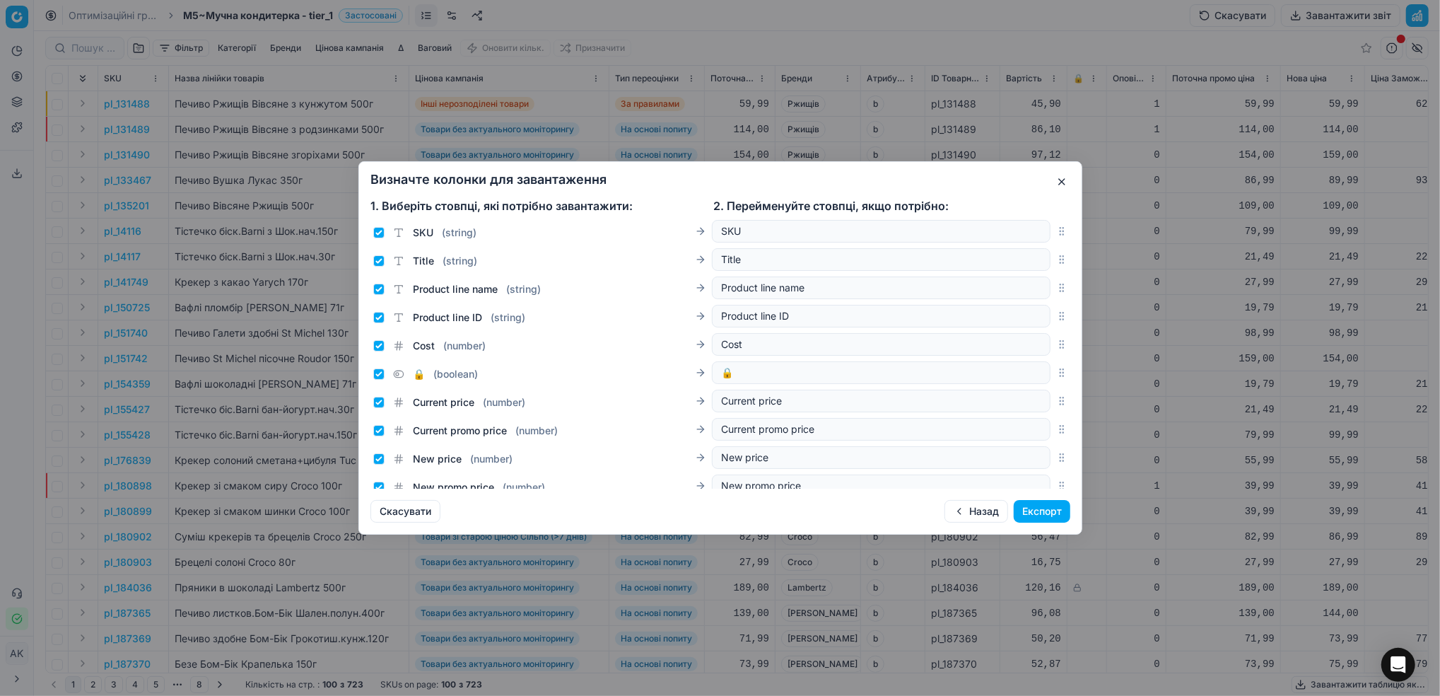
scroll to position [94, 0]
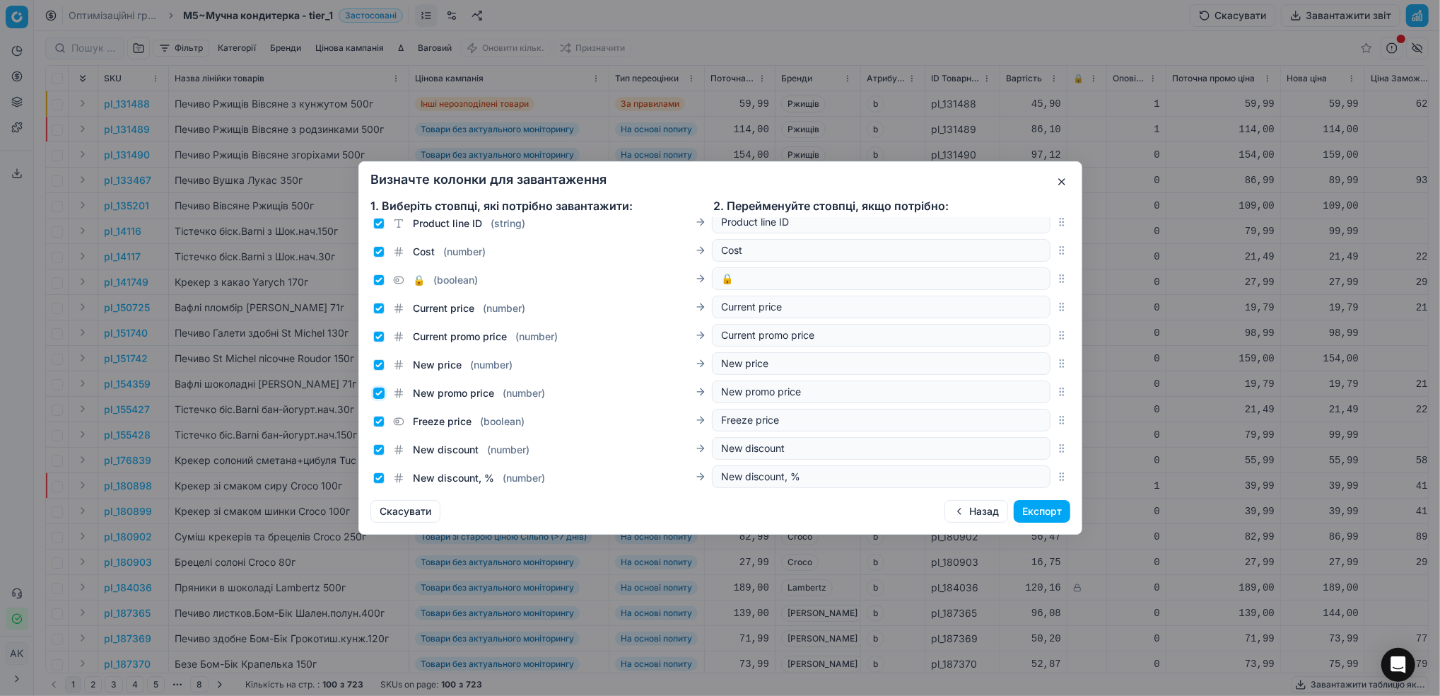
click at [378, 394] on input "New promo price ( number )" at bounding box center [378, 392] width 11 height 11
checkbox input "false"
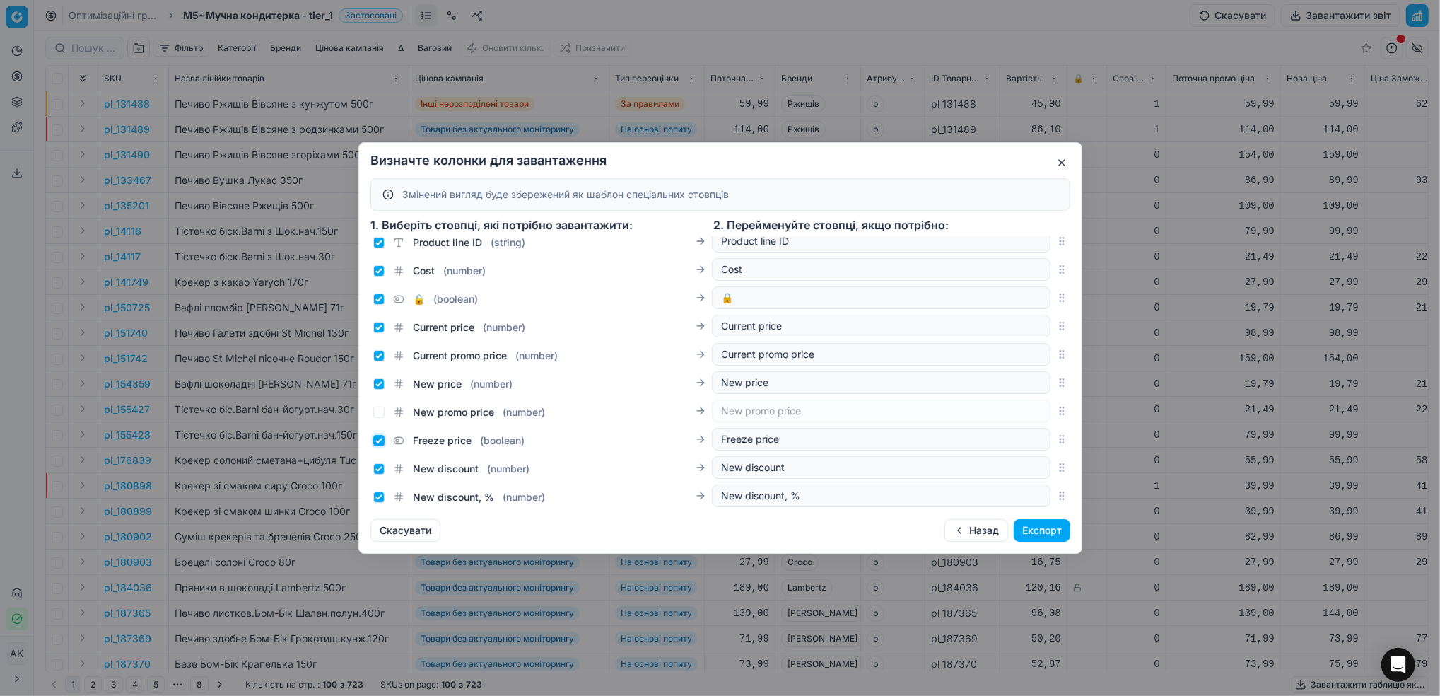
click at [375, 438] on input "Freeze price ( boolean )" at bounding box center [378, 440] width 11 height 11
checkbox input "false"
drag, startPoint x: 376, startPoint y: 467, endPoint x: 378, endPoint y: 474, distance: 7.4
click at [375, 467] on input "New discount ( number )" at bounding box center [378, 468] width 11 height 11
checkbox input "false"
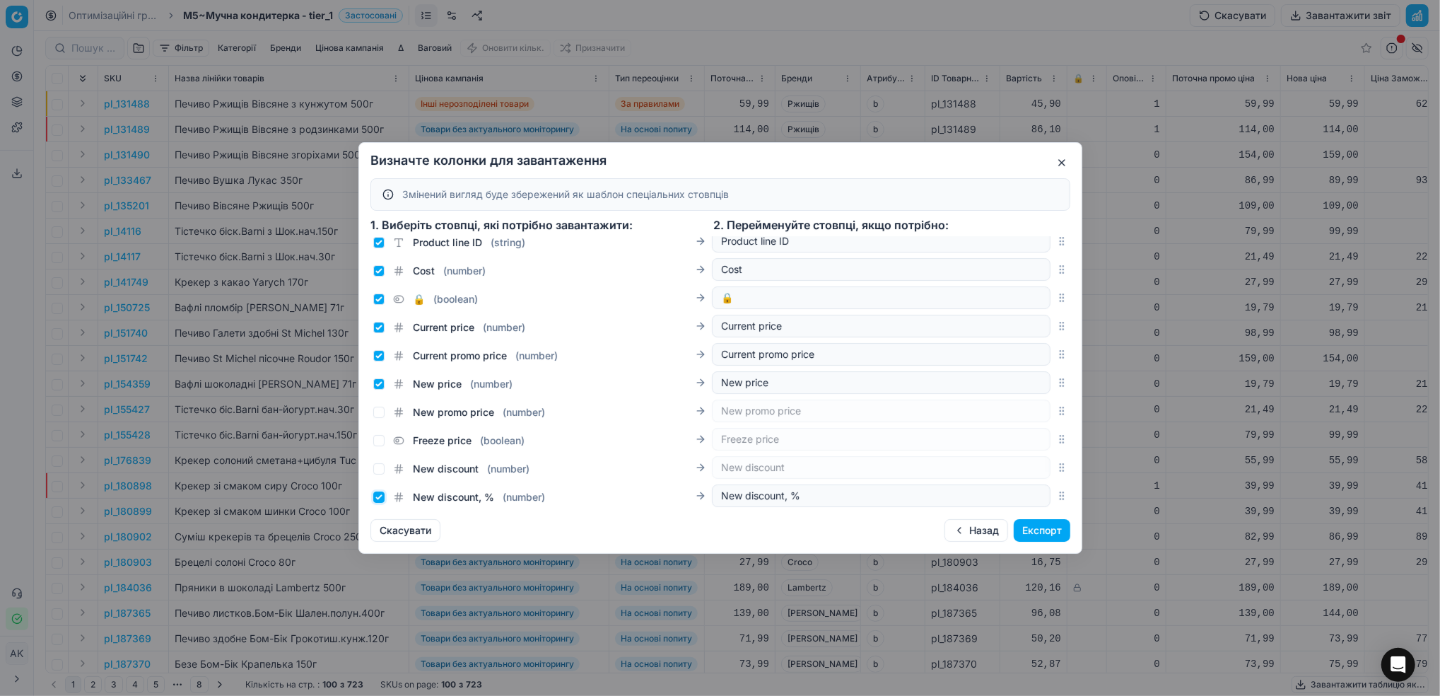
click at [380, 496] on input "New discount, % ( number )" at bounding box center [378, 496] width 11 height 11
checkbox input "false"
click at [394, 536] on button "Скасувати" at bounding box center [406, 530] width 70 height 23
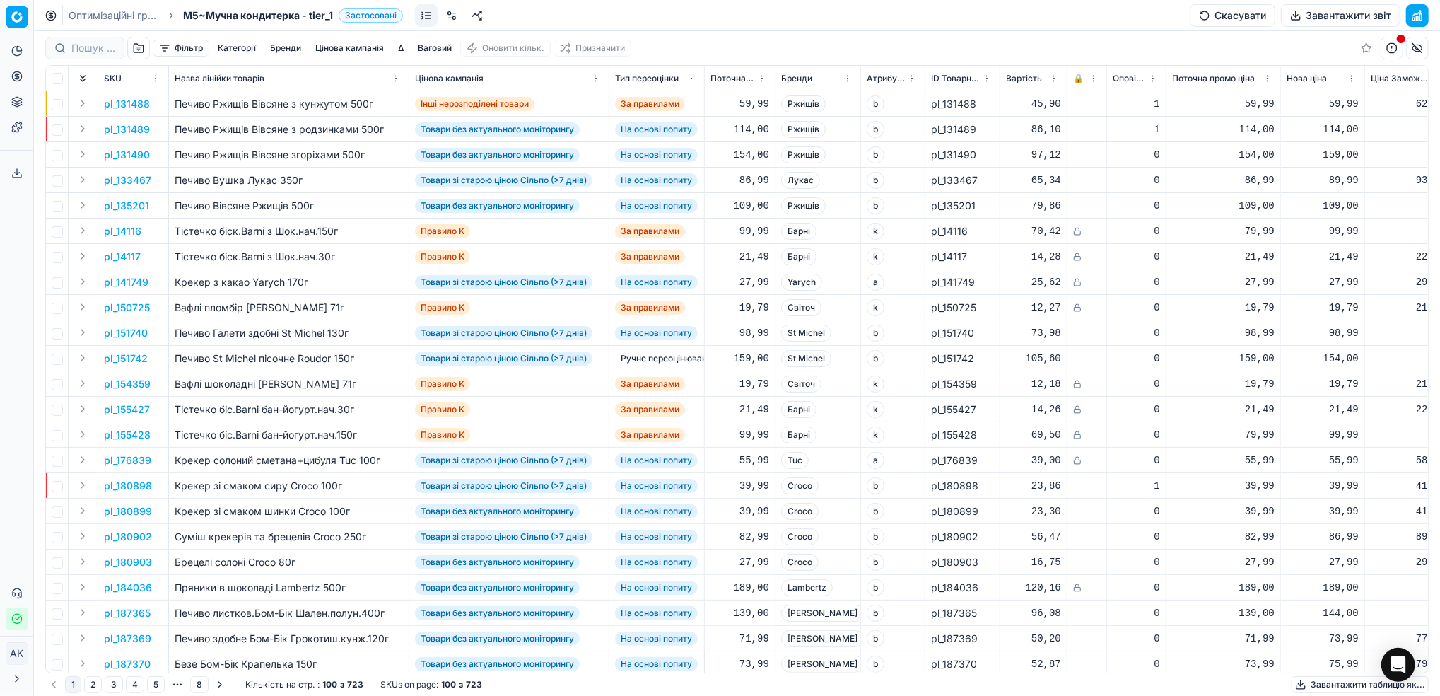
click at [1310, 21] on button "Завантажити звіт" at bounding box center [1341, 15] width 120 height 23
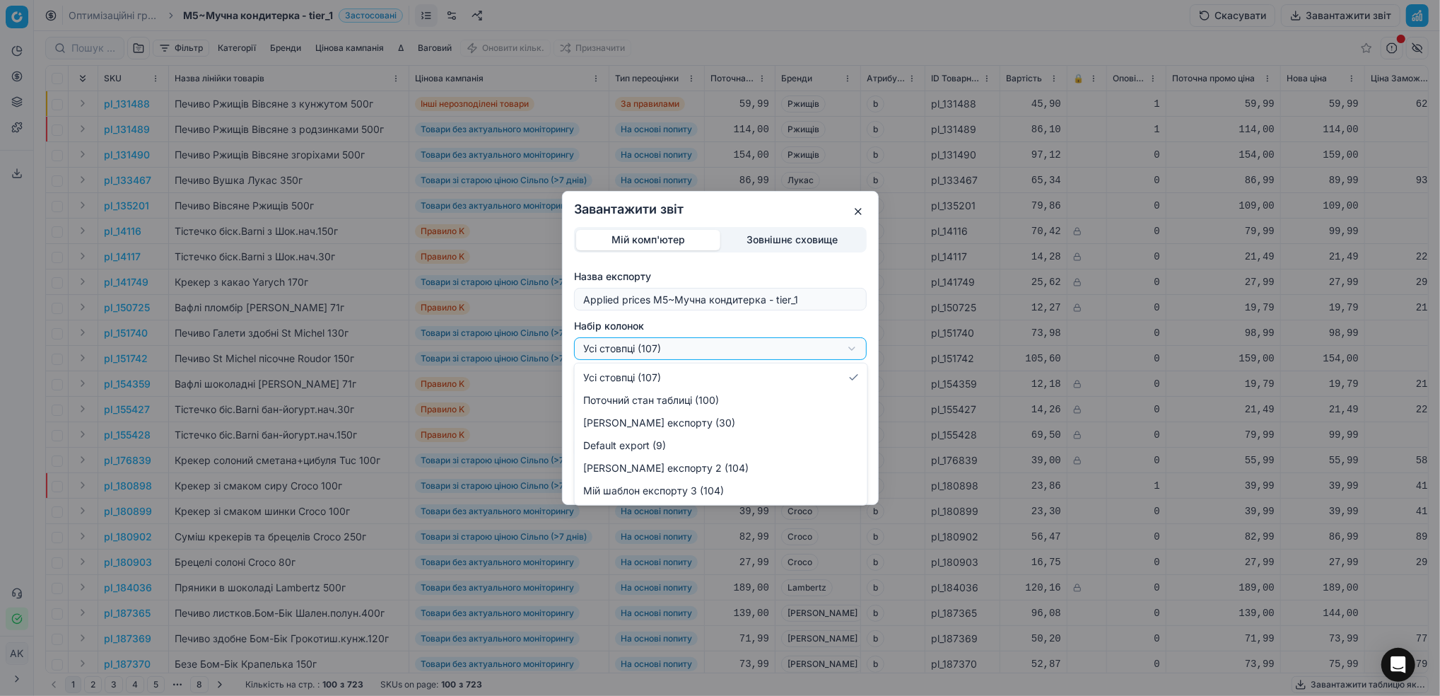
click at [847, 346] on div "Завантажити звіт Мій комп'ютер Зовнішнє сховище Назва експорту Applied prices M…" at bounding box center [720, 348] width 1440 height 696
select select "bc72122b-30a3-4b32-8b32-eb62ec05a251"
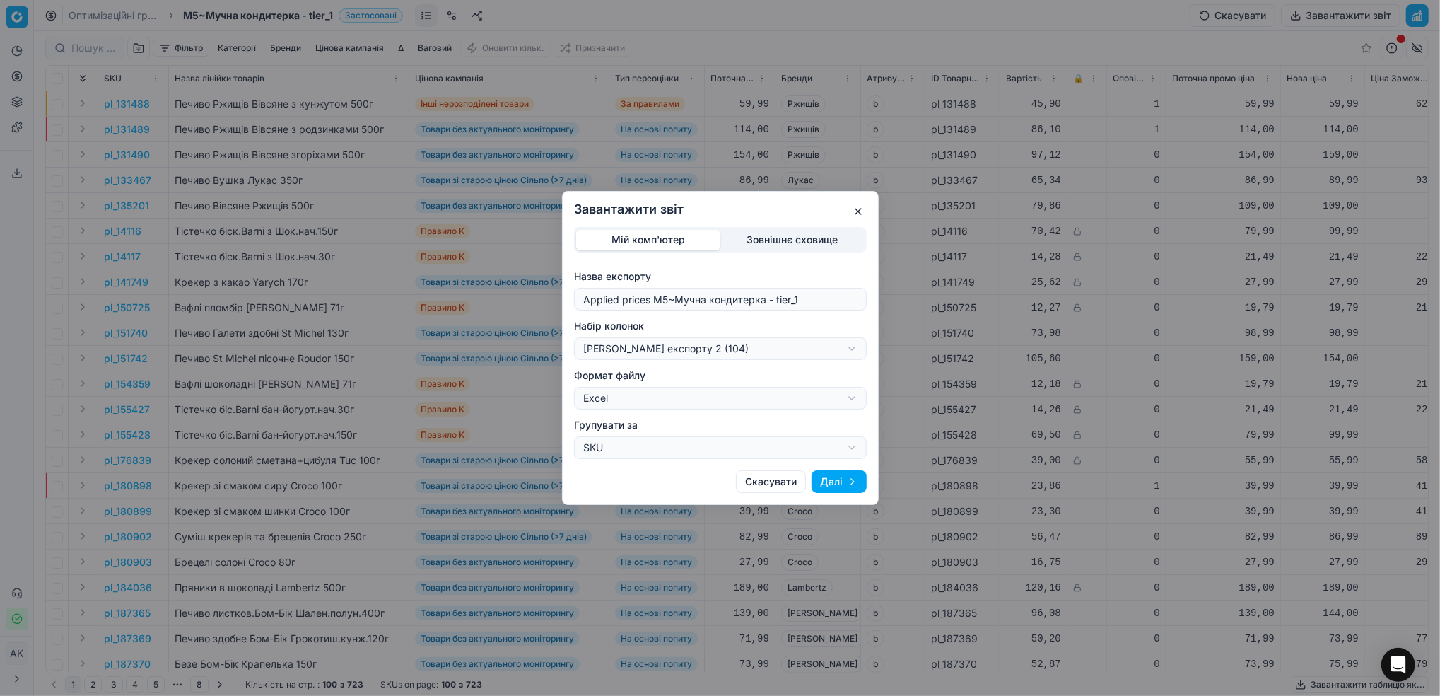
click at [830, 479] on button "Далі" at bounding box center [839, 481] width 55 height 23
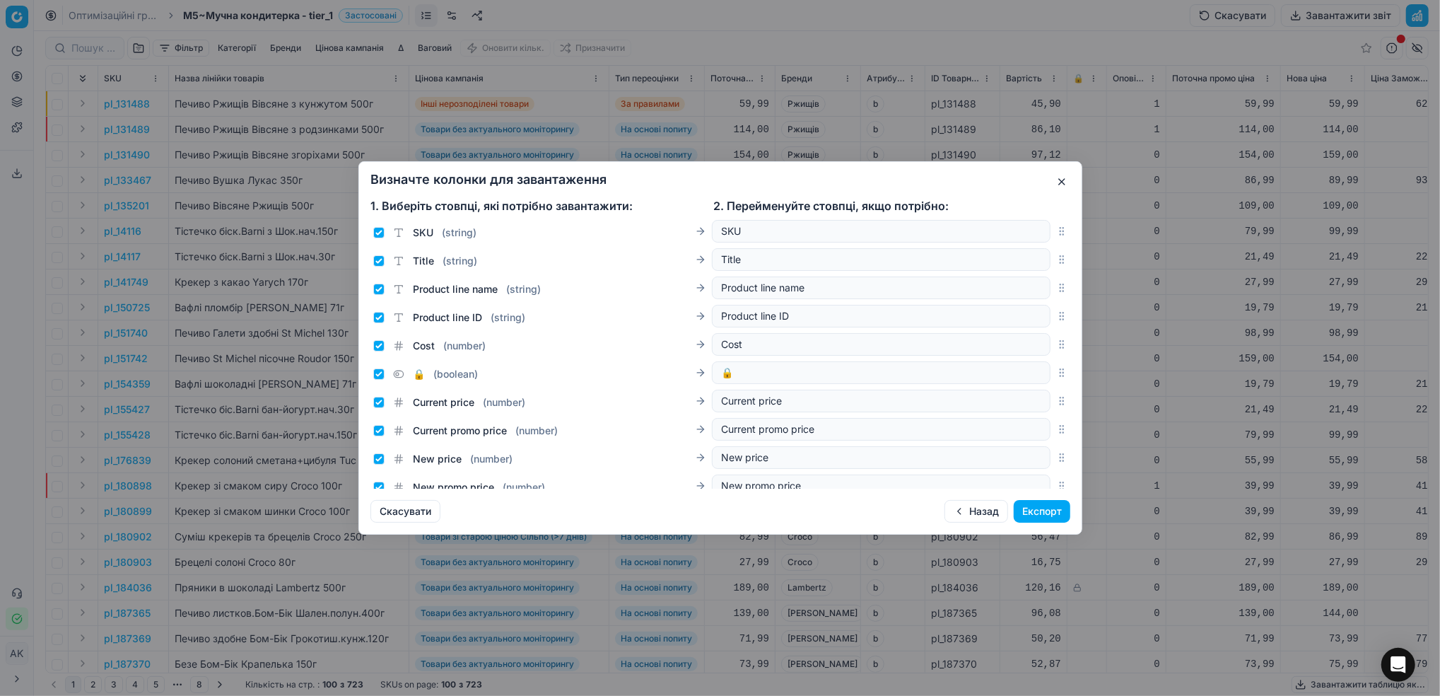
click at [425, 407] on span "Current price" at bounding box center [444, 402] width 62 height 14
click at [385, 407] on input "Current price ( number )" at bounding box center [378, 402] width 11 height 11
checkbox input "false"
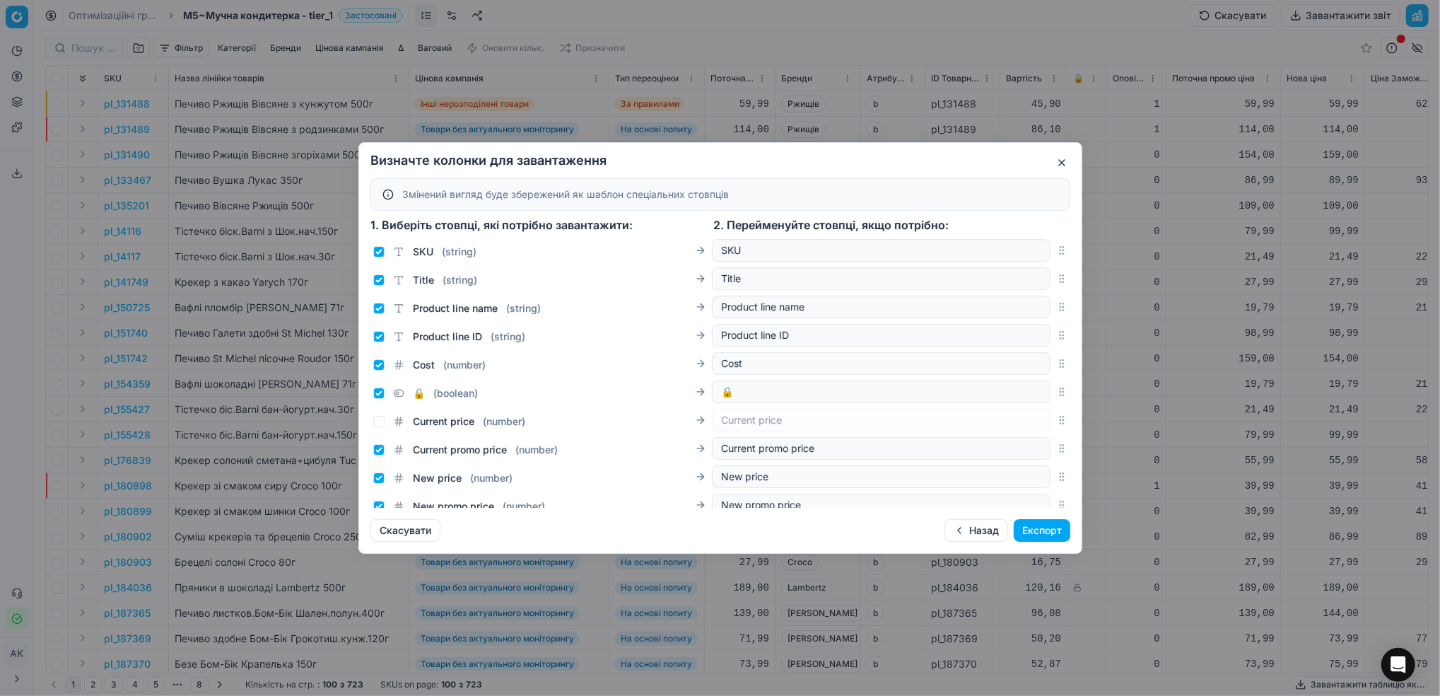
click at [388, 450] on div "Current promo price ( number )" at bounding box center [465, 450] width 185 height 14
click at [380, 455] on input "Current promo price ( number )" at bounding box center [378, 449] width 11 height 11
checkbox input "false"
drag, startPoint x: 380, startPoint y: 477, endPoint x: 388, endPoint y: 482, distance: 10.2
click at [380, 477] on input "New price ( number )" at bounding box center [378, 477] width 11 height 11
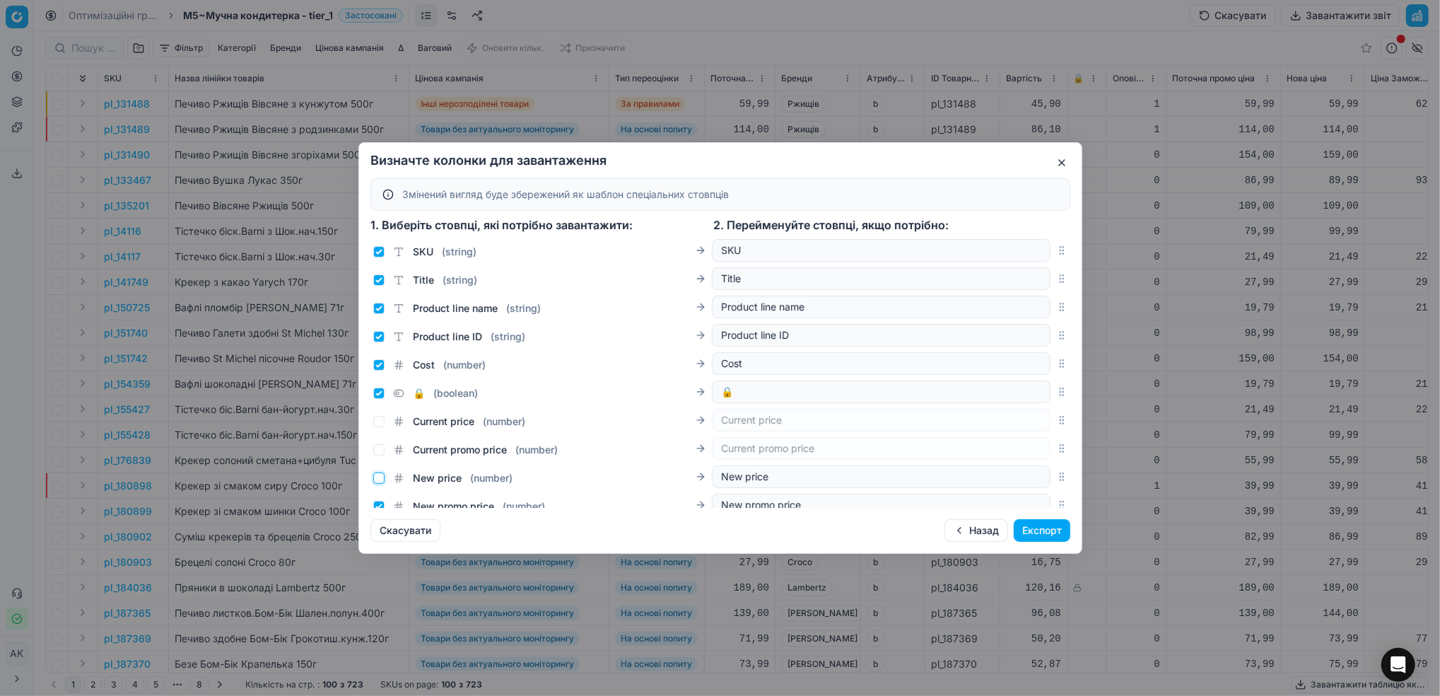
checkbox input "false"
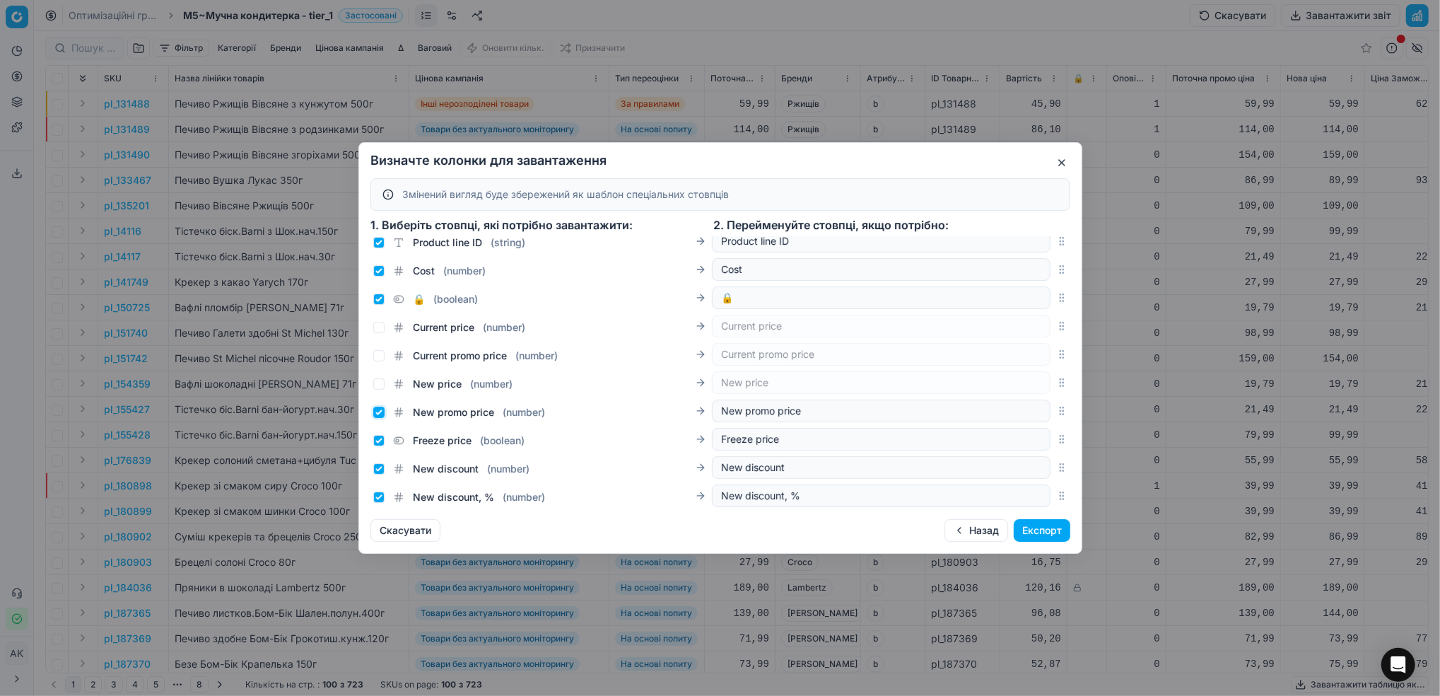
click at [381, 416] on input "New promo price ( number )" at bounding box center [378, 412] width 11 height 11
checkbox input "false"
click at [381, 438] on input "Freeze price ( boolean )" at bounding box center [378, 440] width 11 height 11
checkbox input "false"
click at [379, 473] on input "New discount ( number )" at bounding box center [378, 468] width 11 height 11
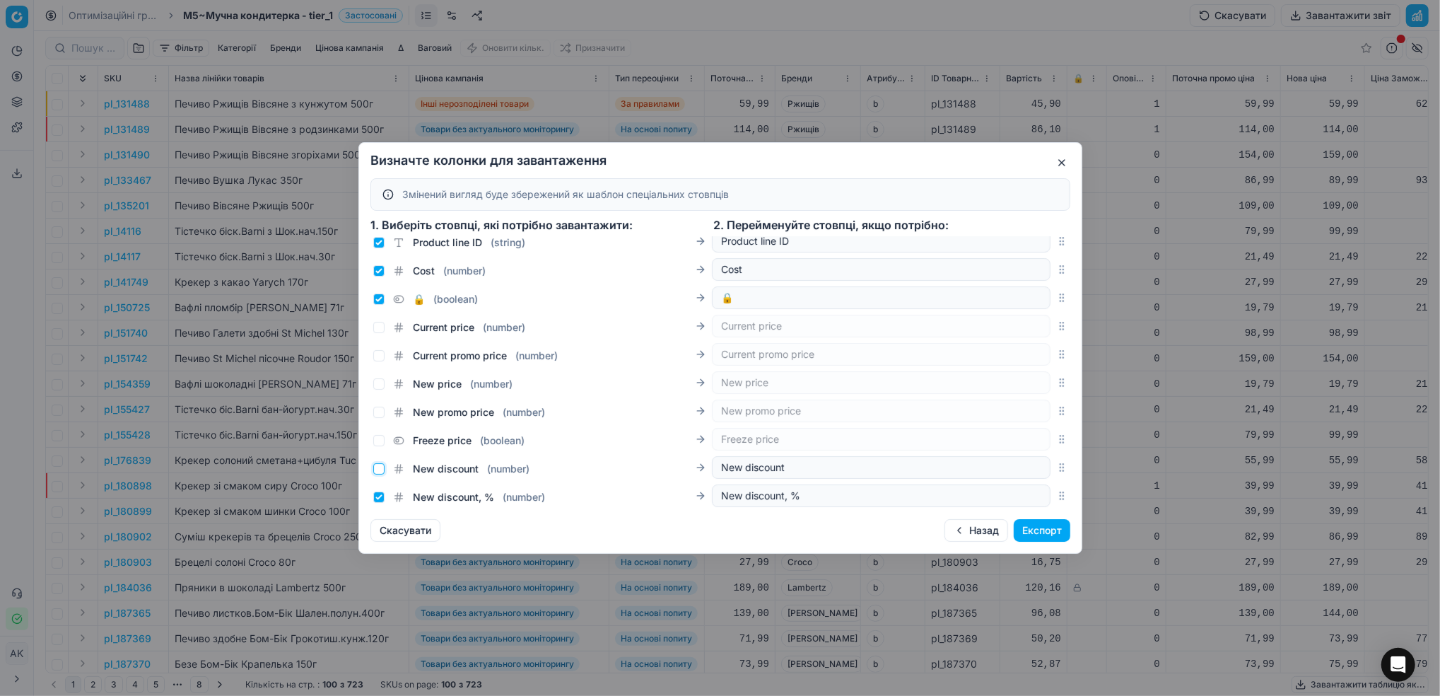
checkbox input "false"
click at [383, 497] on input "New discount, % ( number )" at bounding box center [378, 496] width 11 height 11
checkbox input "false"
click at [1045, 525] on button "Експорт" at bounding box center [1042, 530] width 57 height 23
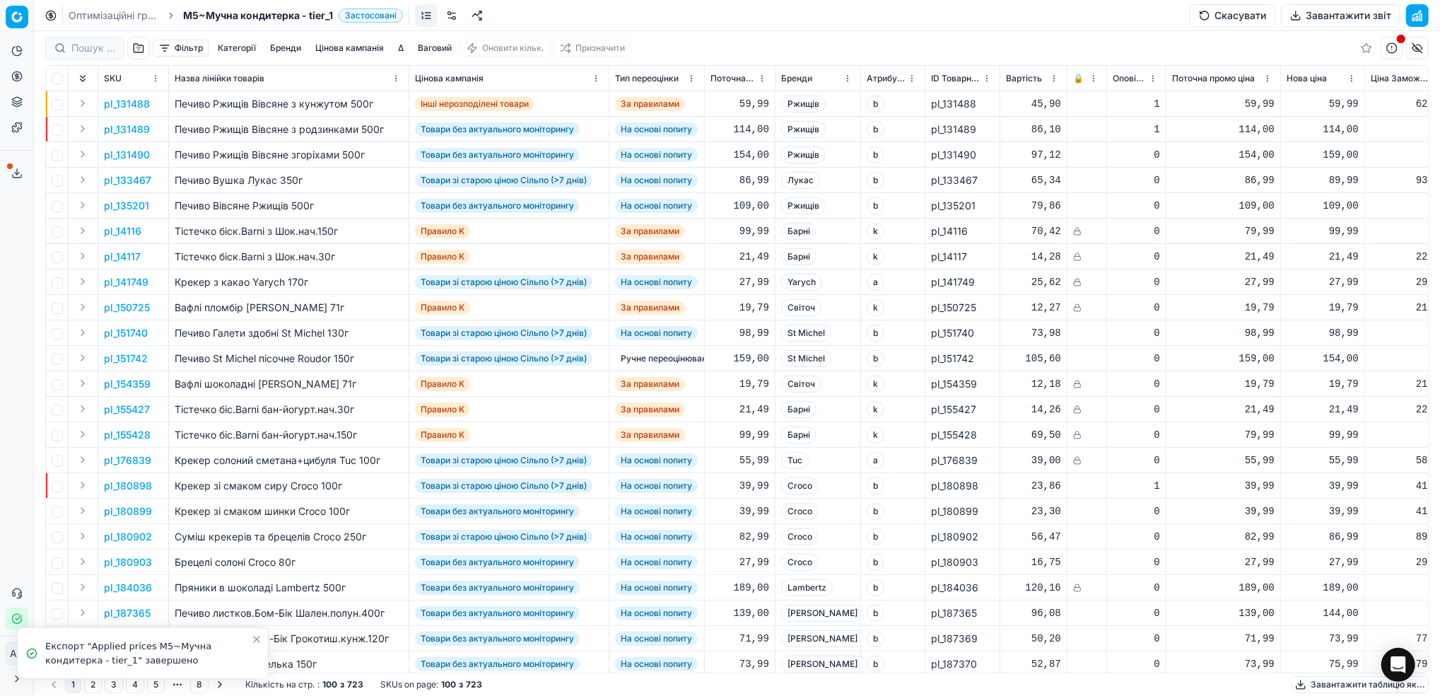
click at [1327, 21] on button "Завантажити звіт" at bounding box center [1341, 15] width 120 height 23
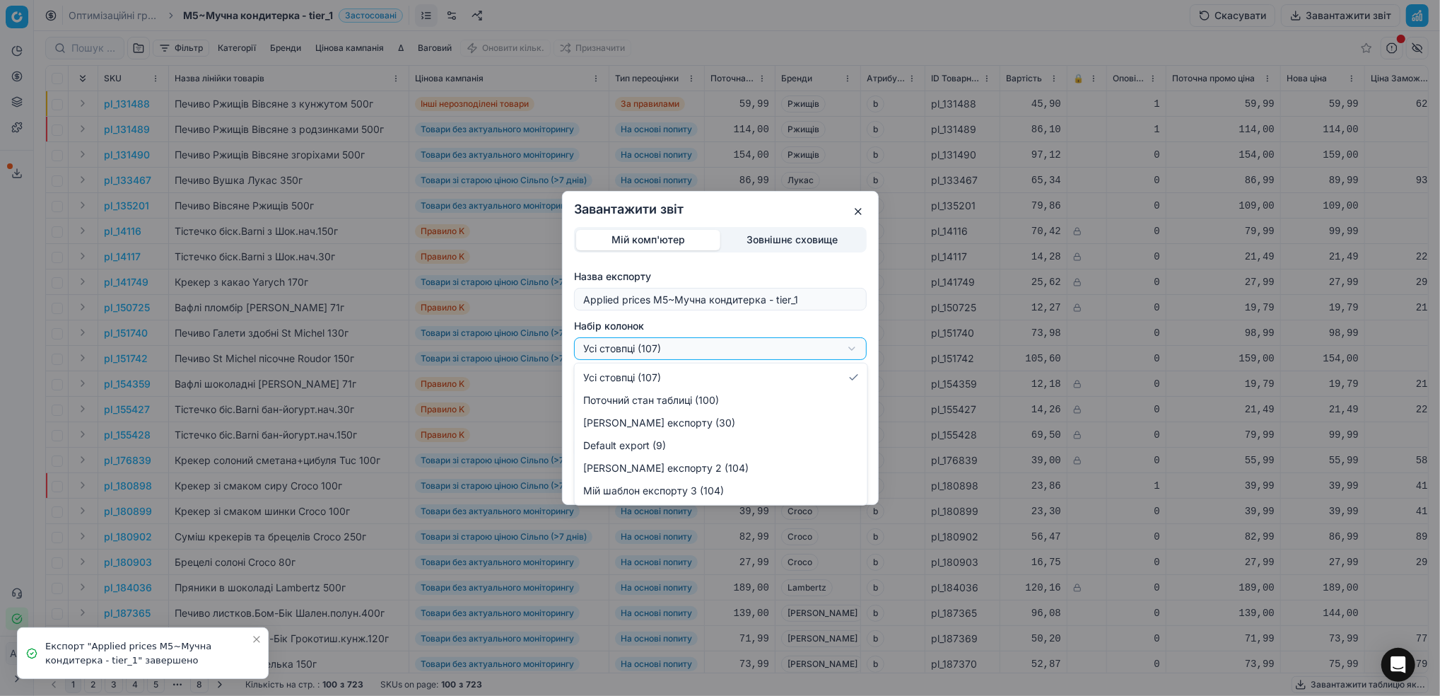
click at [846, 338] on div "Завантажити звіт Мій комп'ютер Зовнішнє сховище Назва експорту Applied prices M…" at bounding box center [720, 348] width 1440 height 696
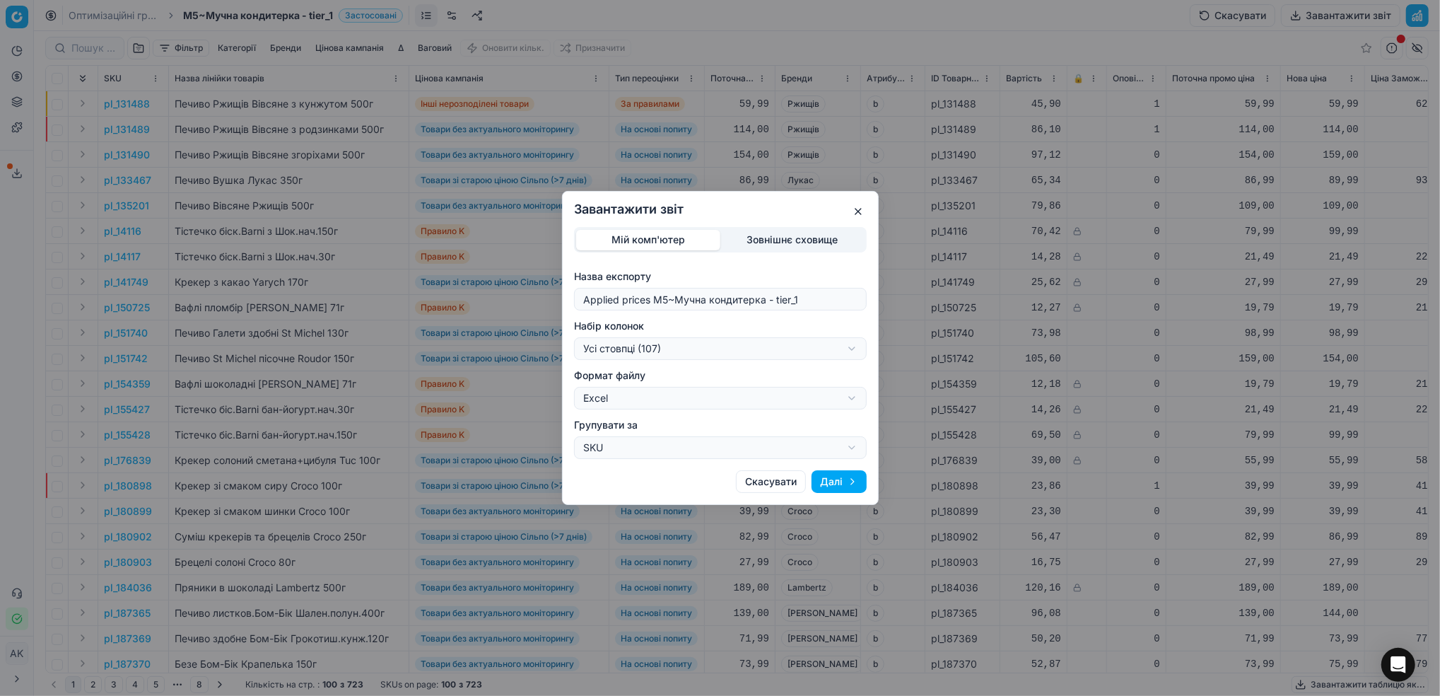
click at [854, 213] on div "Завантажити звіт Мій комп'ютер Зовнішнє сховище Назва експорту Applied prices M…" at bounding box center [720, 348] width 1440 height 696
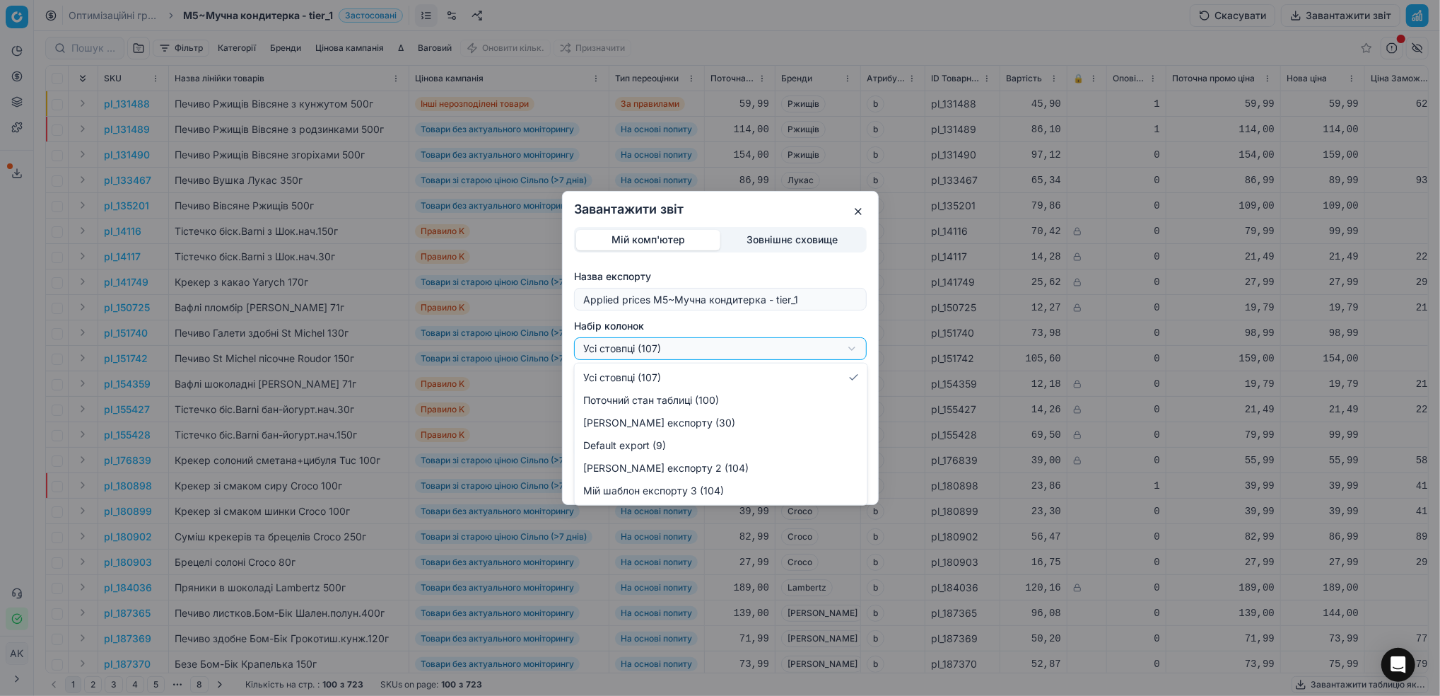
click at [836, 347] on div "Завантажити звіт Мій комп'ютер Зовнішнє сховище Назва експорту Applied prices M…" at bounding box center [720, 348] width 1440 height 696
select select "bc72122b-30a3-4b32-8b32-eb62ec05a251"
click at [850, 352] on div "Завантажити звіт Мій комп'ютер Зовнішнє сховище Назва експорту Applied prices M…" at bounding box center [720, 348] width 1440 height 696
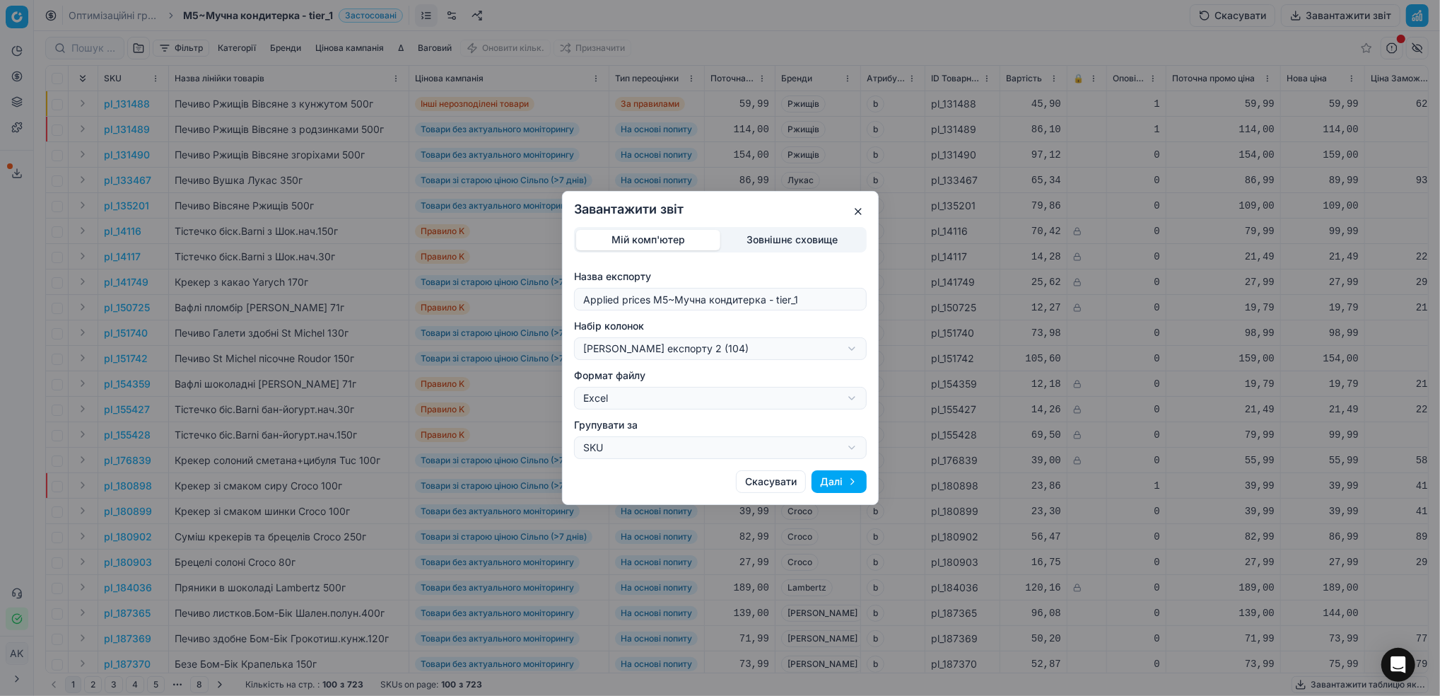
click at [853, 475] on button "Далі" at bounding box center [839, 481] width 55 height 23
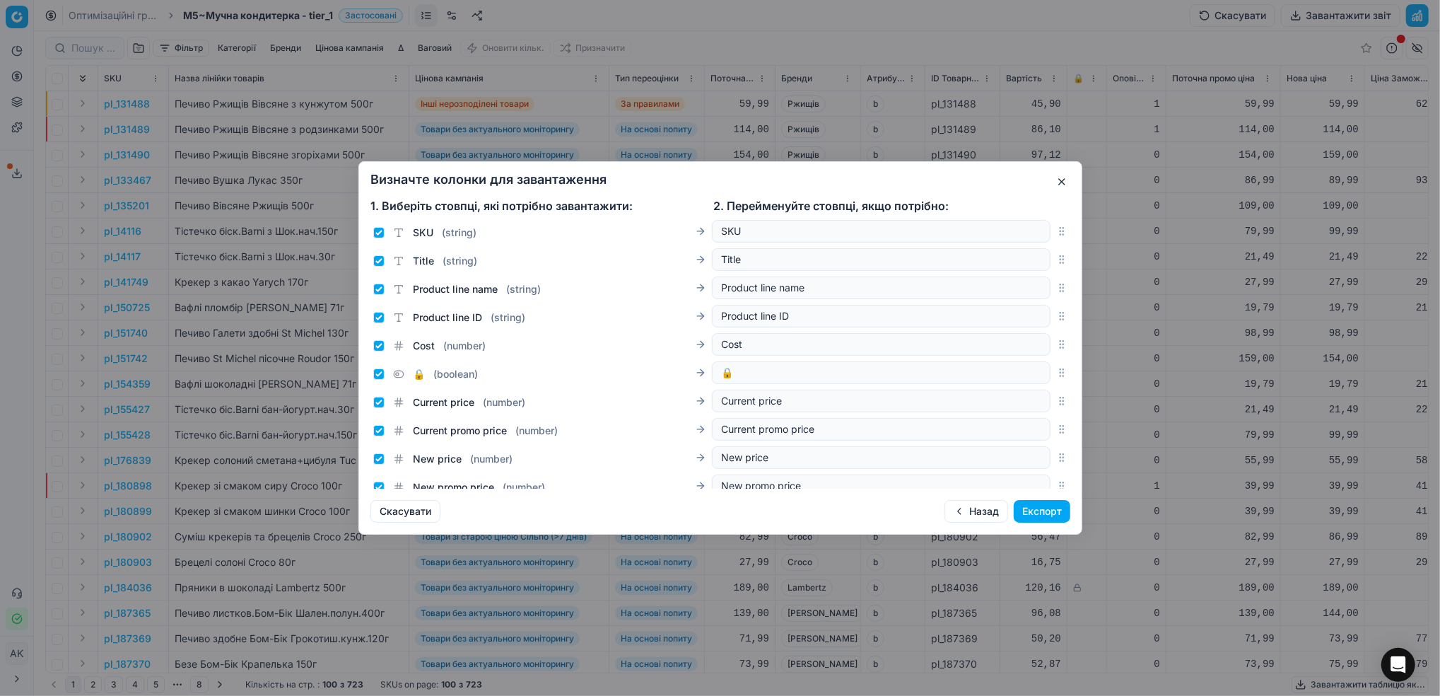
click at [976, 507] on button "Назад" at bounding box center [977, 511] width 64 height 23
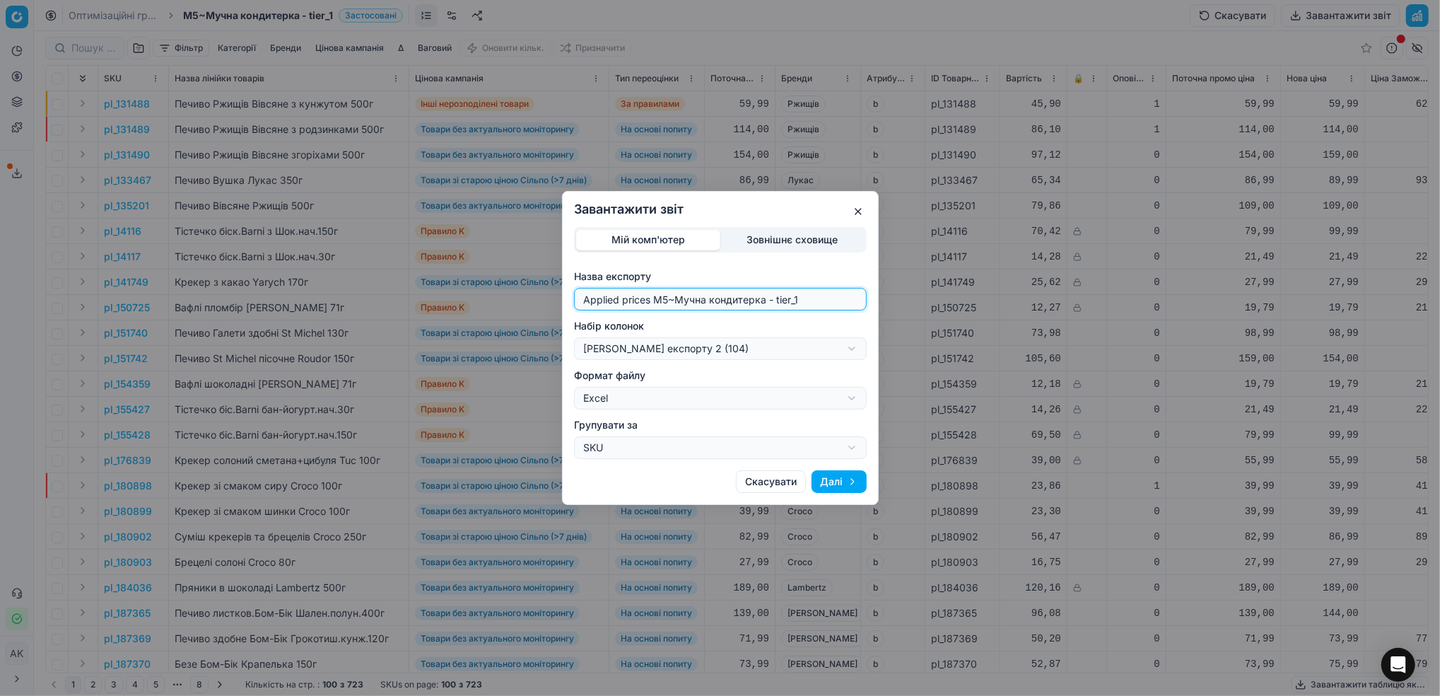
drag, startPoint x: 666, startPoint y: 294, endPoint x: 566, endPoint y: 298, distance: 100.5
click at [566, 298] on div "Мій комп'ютер Зовнішнє сховище Назва експорту Applied prices M5~Мучна кондитерк…" at bounding box center [720, 343] width 315 height 232
type input "20250924~Мучна кондитерка - tier_1"
click at [850, 351] on div "Завантажити звіт Мій комп'ютер Зовнішнє сховище Назва експорту 20250924~Мучна к…" at bounding box center [720, 348] width 1440 height 696
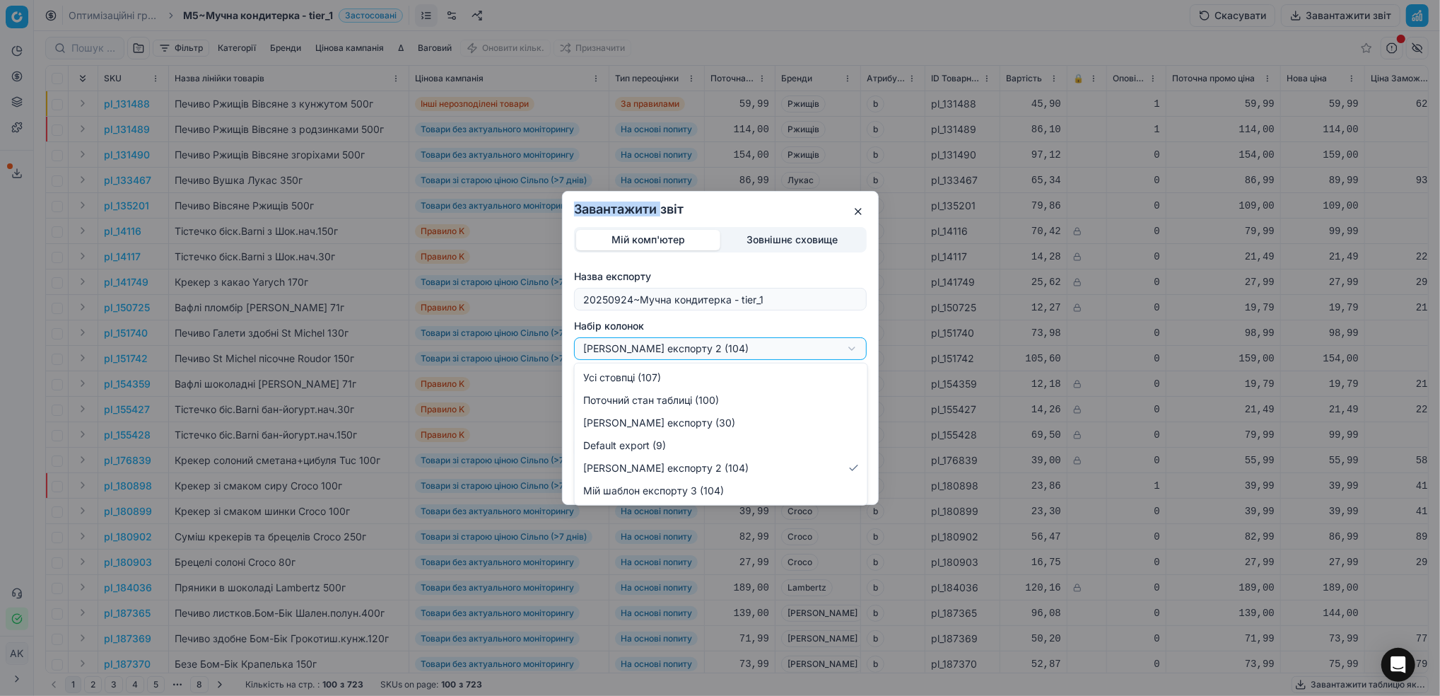
click at [850, 351] on div "Завантажити звіт Мій комп'ютер Зовнішнє сховище Назва експорту 20250924~Мучна к…" at bounding box center [720, 348] width 1440 height 696
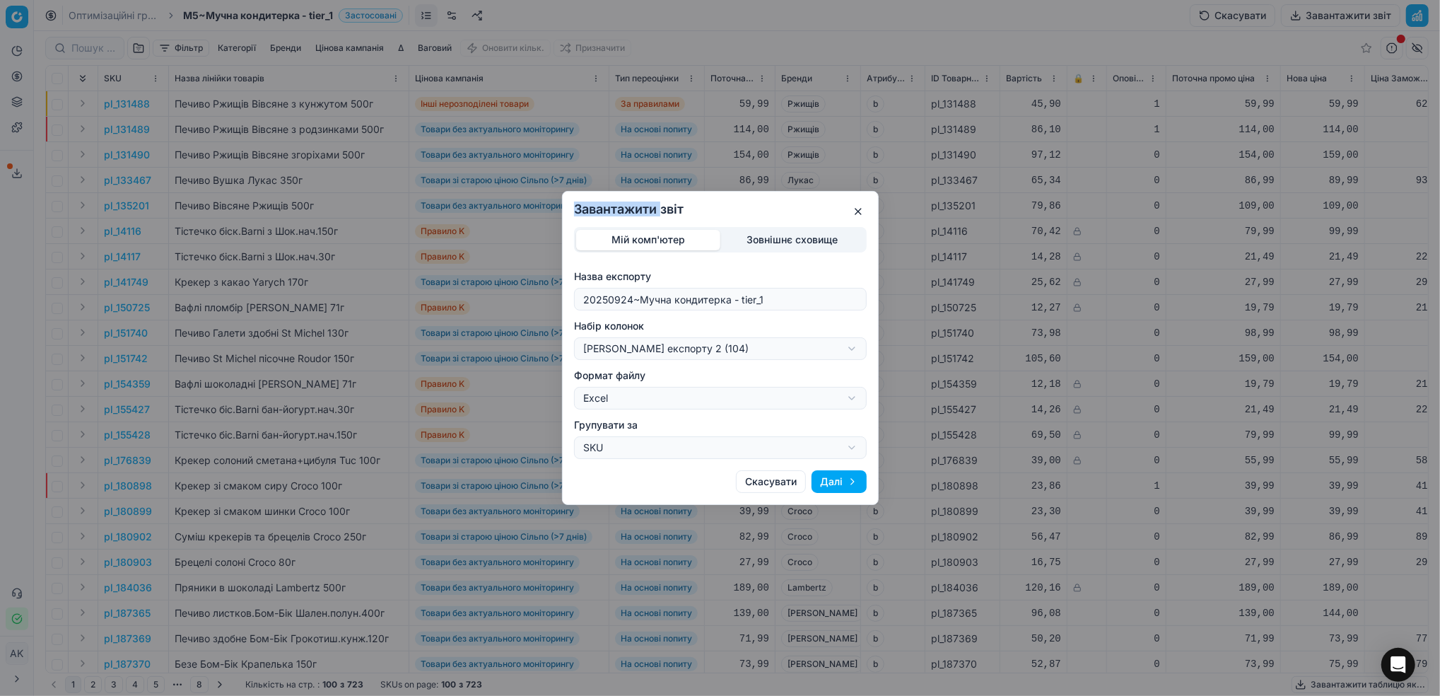
click at [847, 482] on button "Далі" at bounding box center [839, 481] width 55 height 23
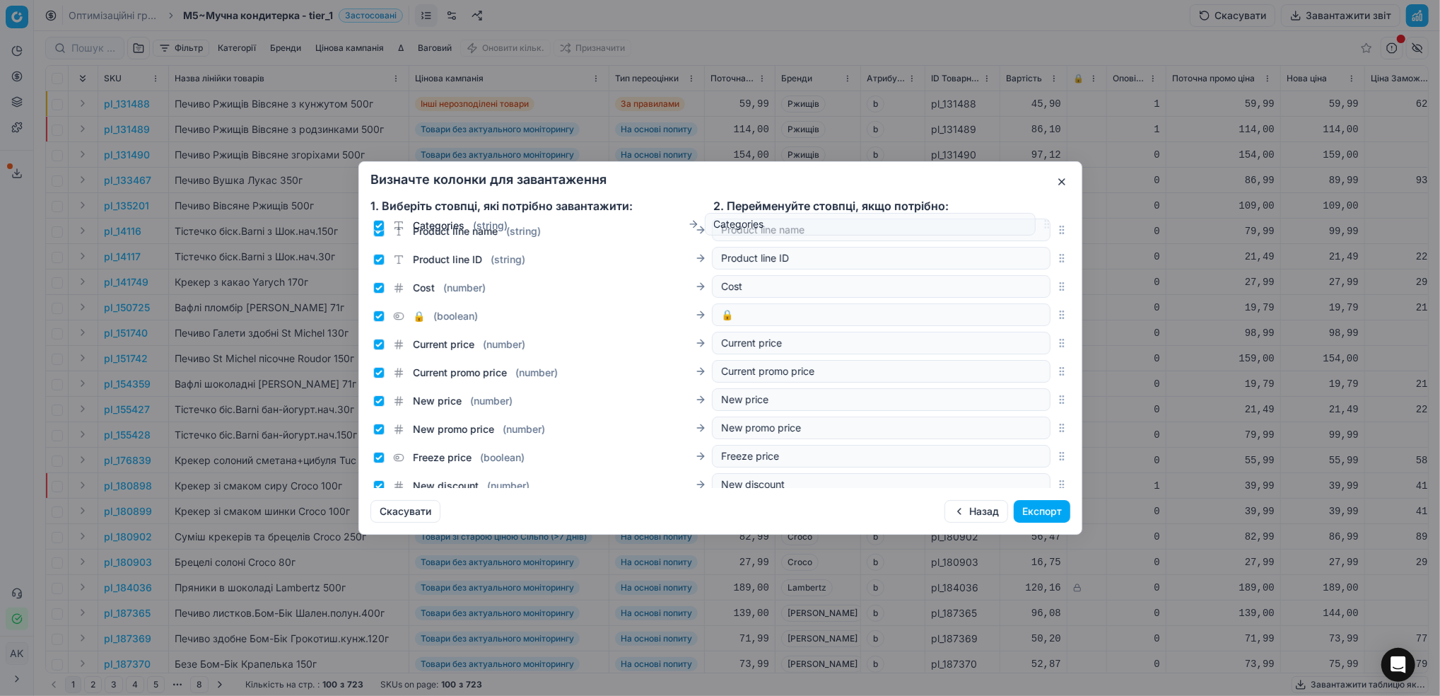
scroll to position [0, 0]
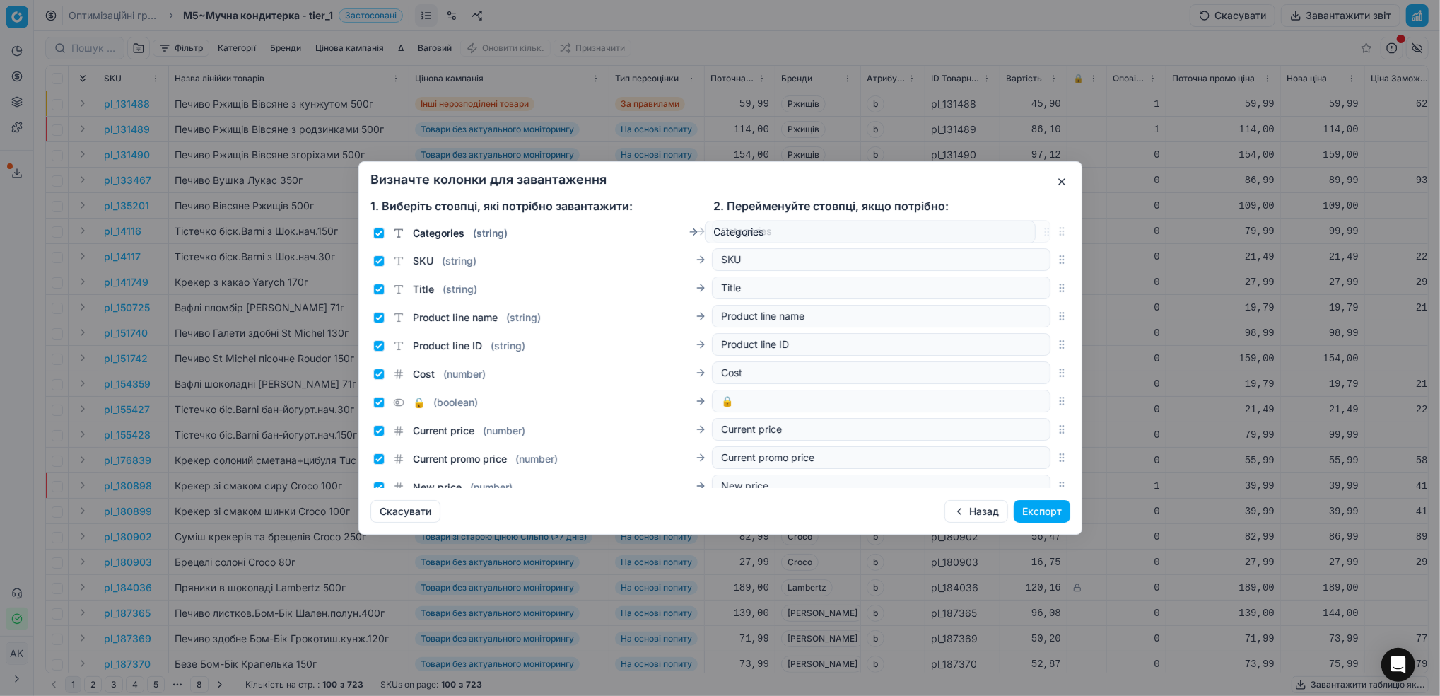
drag, startPoint x: 1049, startPoint y: 327, endPoint x: 1037, endPoint y: 233, distance: 94.7
click at [1037, 233] on div "Categories ( string ) Categories" at bounding box center [721, 231] width 700 height 28
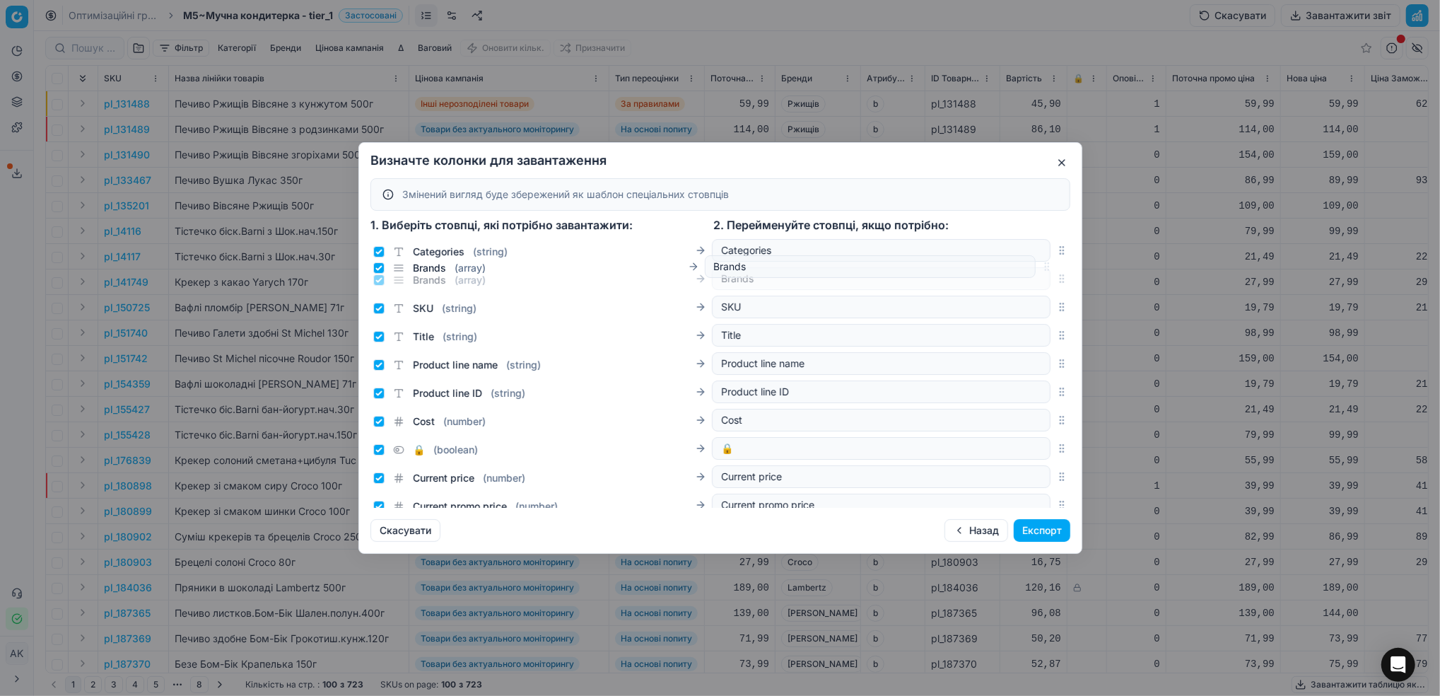
drag, startPoint x: 1049, startPoint y: 373, endPoint x: 1045, endPoint y: 267, distance: 106.9
click at [1045, 267] on div "Brands ( array ) Brands" at bounding box center [721, 278] width 700 height 28
click at [380, 343] on div "Title ( string )" at bounding box center [425, 337] width 104 height 14
click at [376, 338] on input "Title ( string )" at bounding box center [378, 336] width 11 height 11
checkbox input "false"
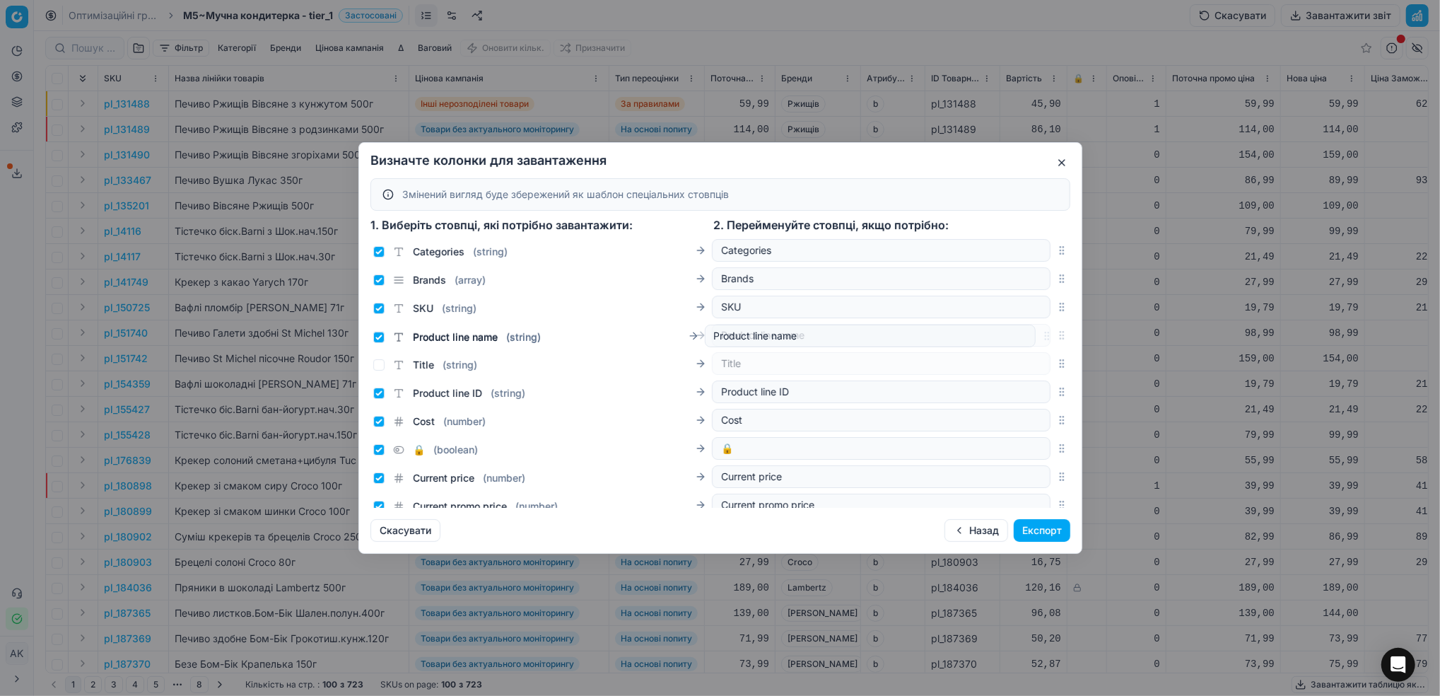
drag, startPoint x: 1041, startPoint y: 365, endPoint x: 1036, endPoint y: 337, distance: 28.0
click at [1036, 337] on div "Product line name ( string ) Product line name" at bounding box center [721, 335] width 700 height 28
click at [376, 395] on input "Product line ID ( string )" at bounding box center [378, 392] width 11 height 11
checkbox input "false"
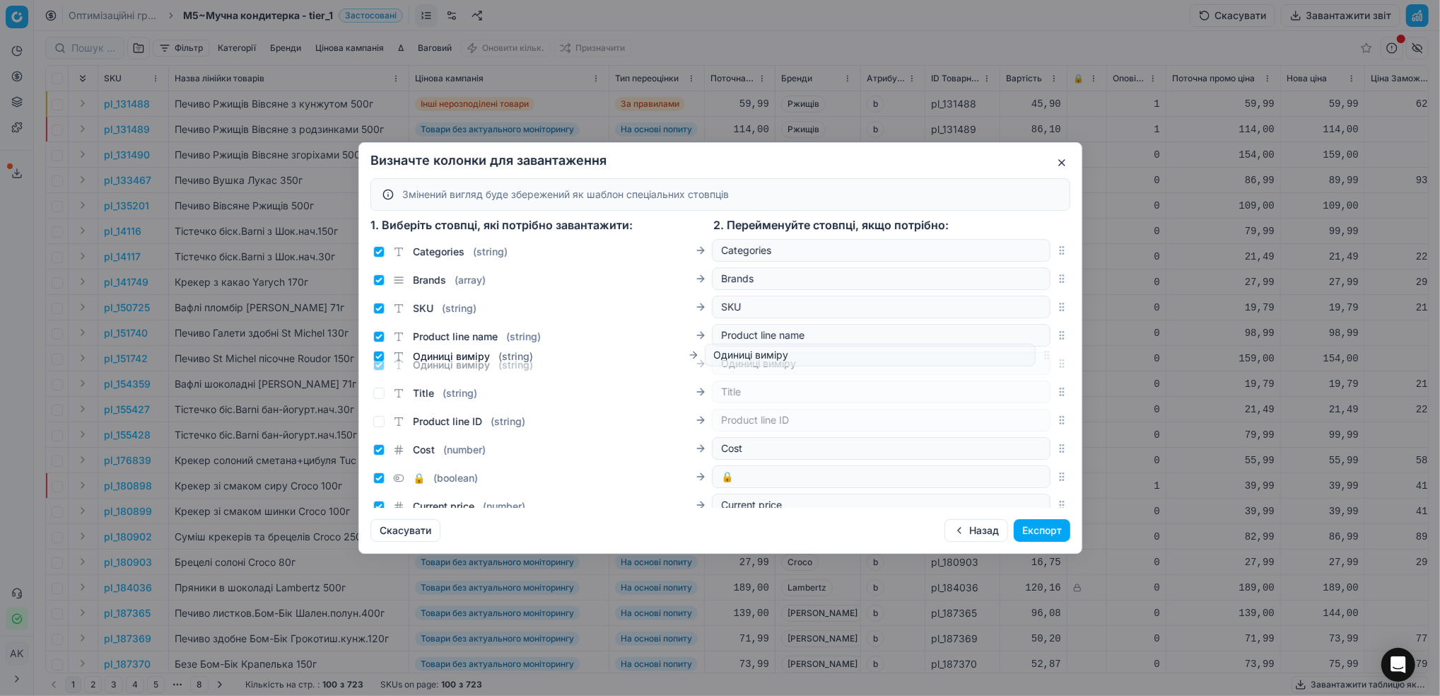
drag, startPoint x: 1046, startPoint y: 298, endPoint x: 1043, endPoint y: 359, distance: 60.9
click at [1056, 359] on icon "button" at bounding box center [1061, 363] width 11 height 11
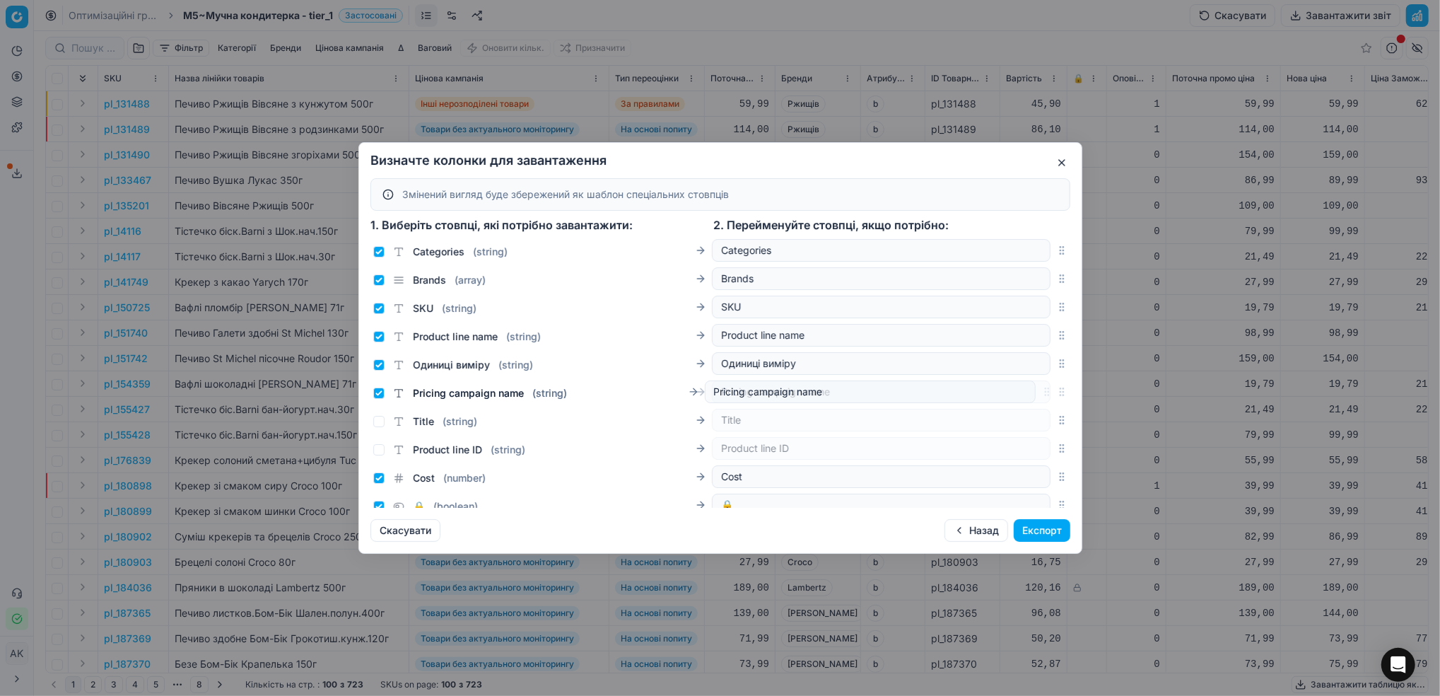
click at [1056, 392] on icon "button" at bounding box center [1061, 391] width 11 height 11
drag, startPoint x: 1046, startPoint y: 342, endPoint x: 1035, endPoint y: 414, distance: 72.2
click at [1035, 414] on div "Атрибут товару ( array ) Атрибут товару" at bounding box center [721, 420] width 700 height 28
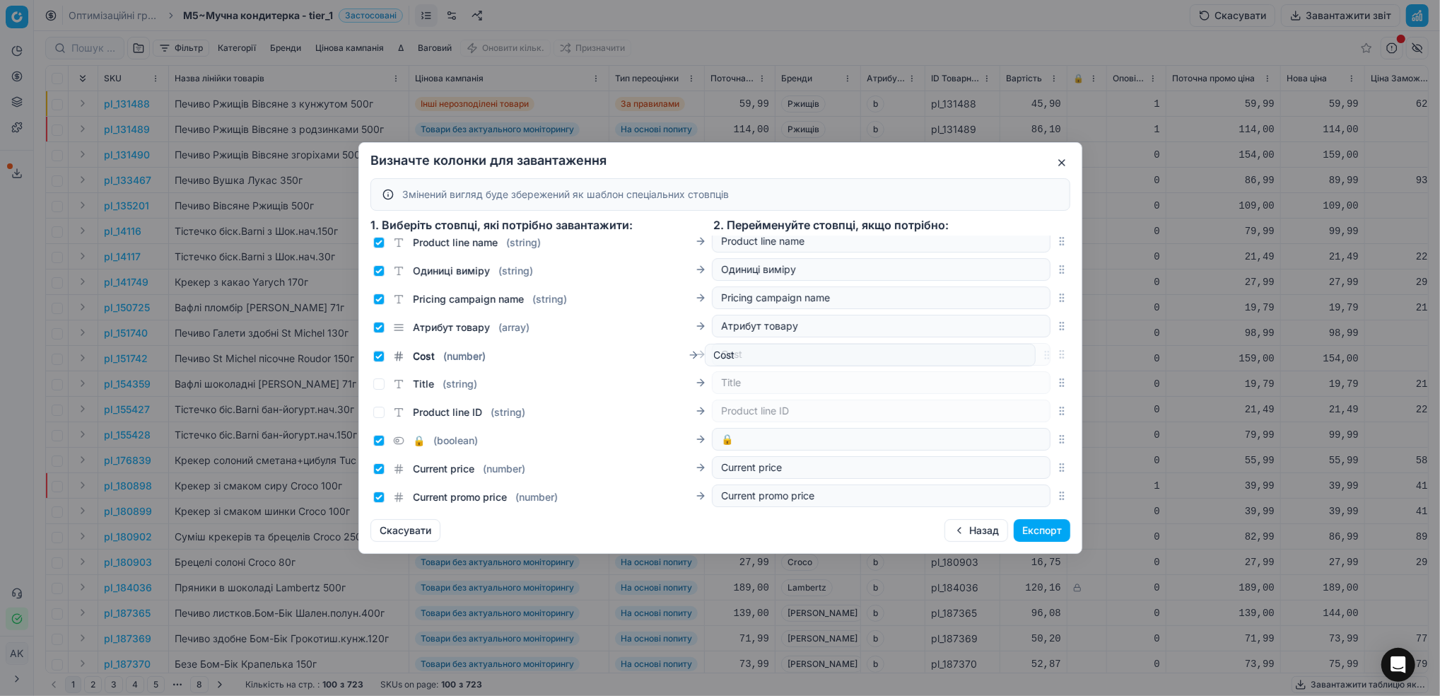
drag, startPoint x: 1044, startPoint y: 411, endPoint x: 1025, endPoint y: 355, distance: 59.0
click at [1025, 355] on div "Cost ( number ) Cost" at bounding box center [721, 354] width 700 height 28
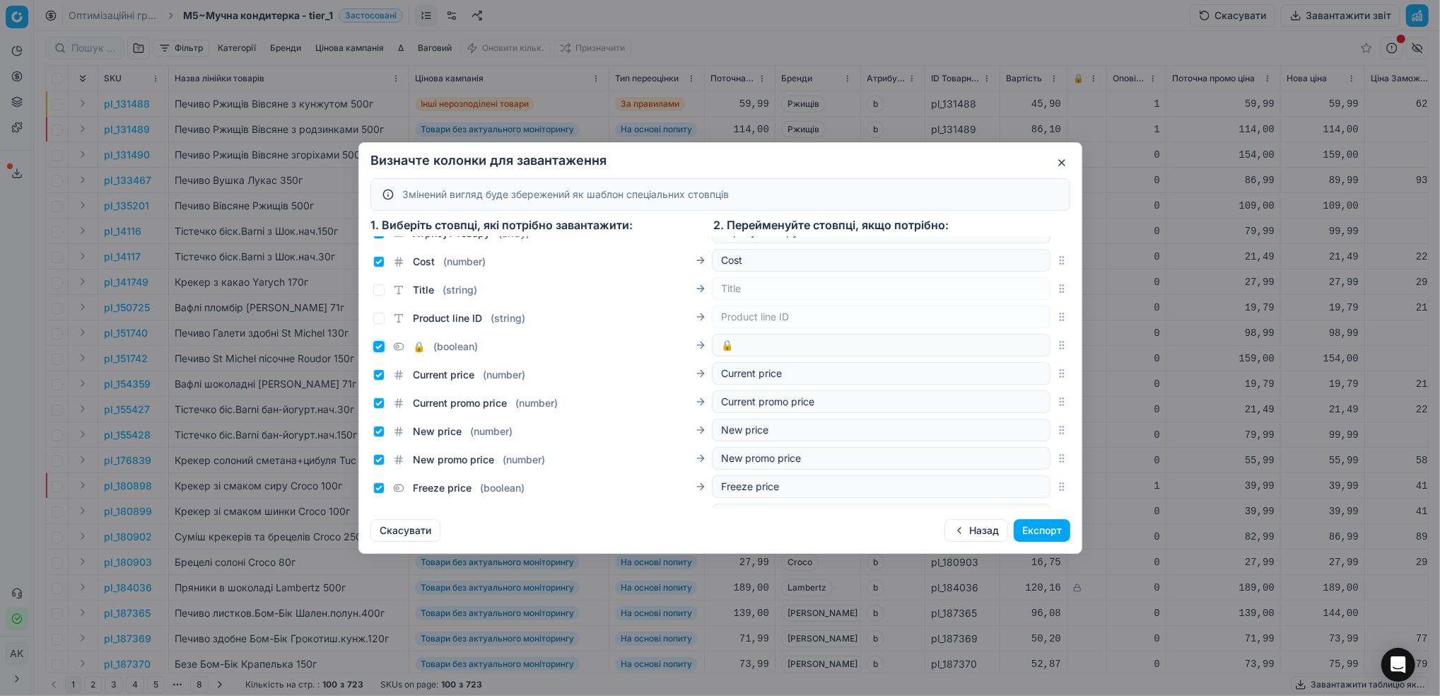
click at [382, 349] on input "🔒 ( boolean )" at bounding box center [378, 346] width 11 height 11
checkbox input "false"
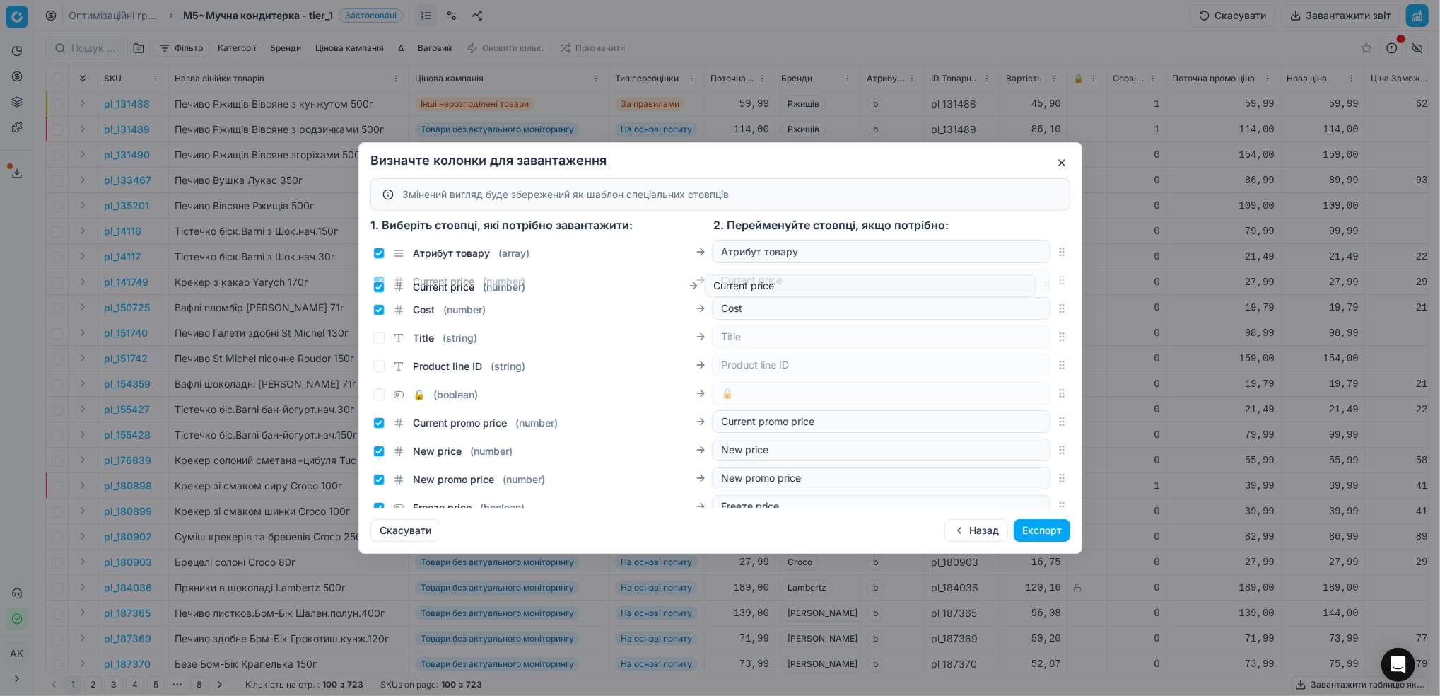
scroll to position [151, 0]
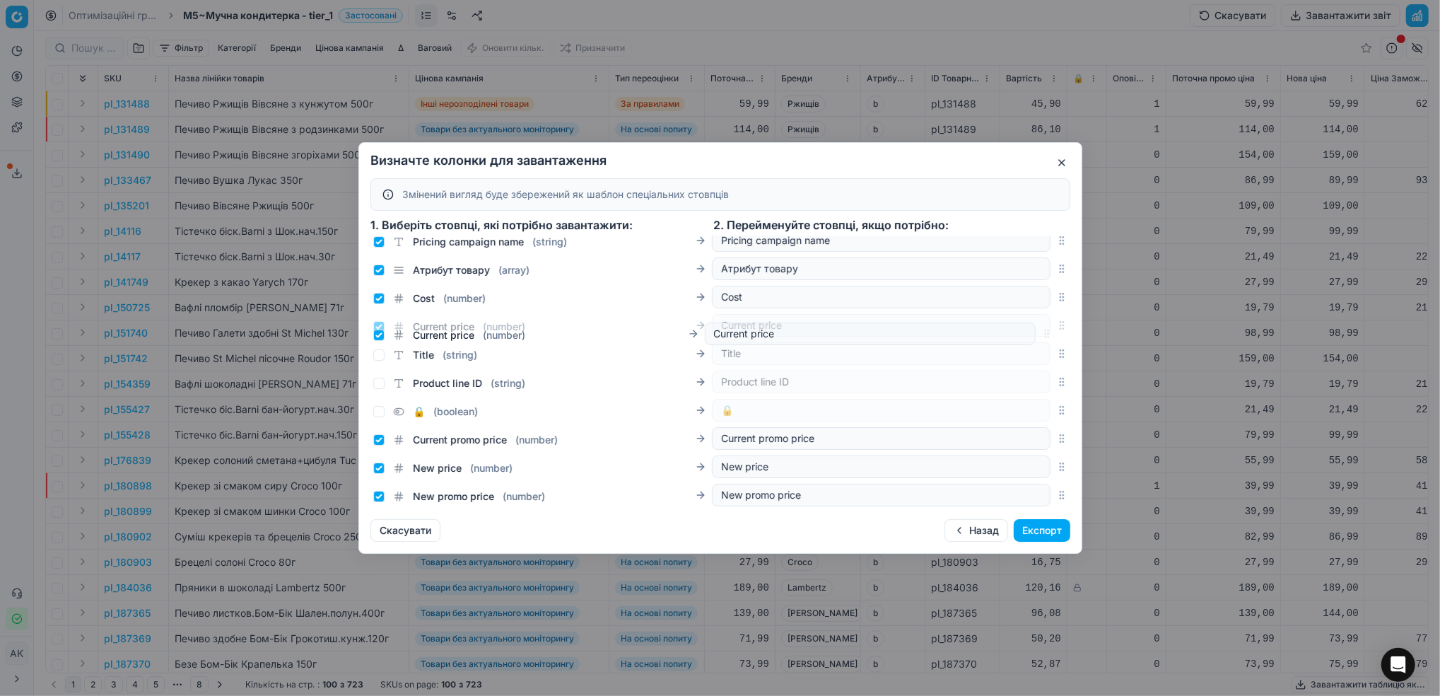
drag, startPoint x: 1043, startPoint y: 375, endPoint x: 1013, endPoint y: 335, distance: 49.9
click at [1013, 335] on div "Current price ( number ) Current price" at bounding box center [721, 325] width 700 height 28
drag, startPoint x: 1043, startPoint y: 470, endPoint x: 1032, endPoint y: 347, distance: 123.6
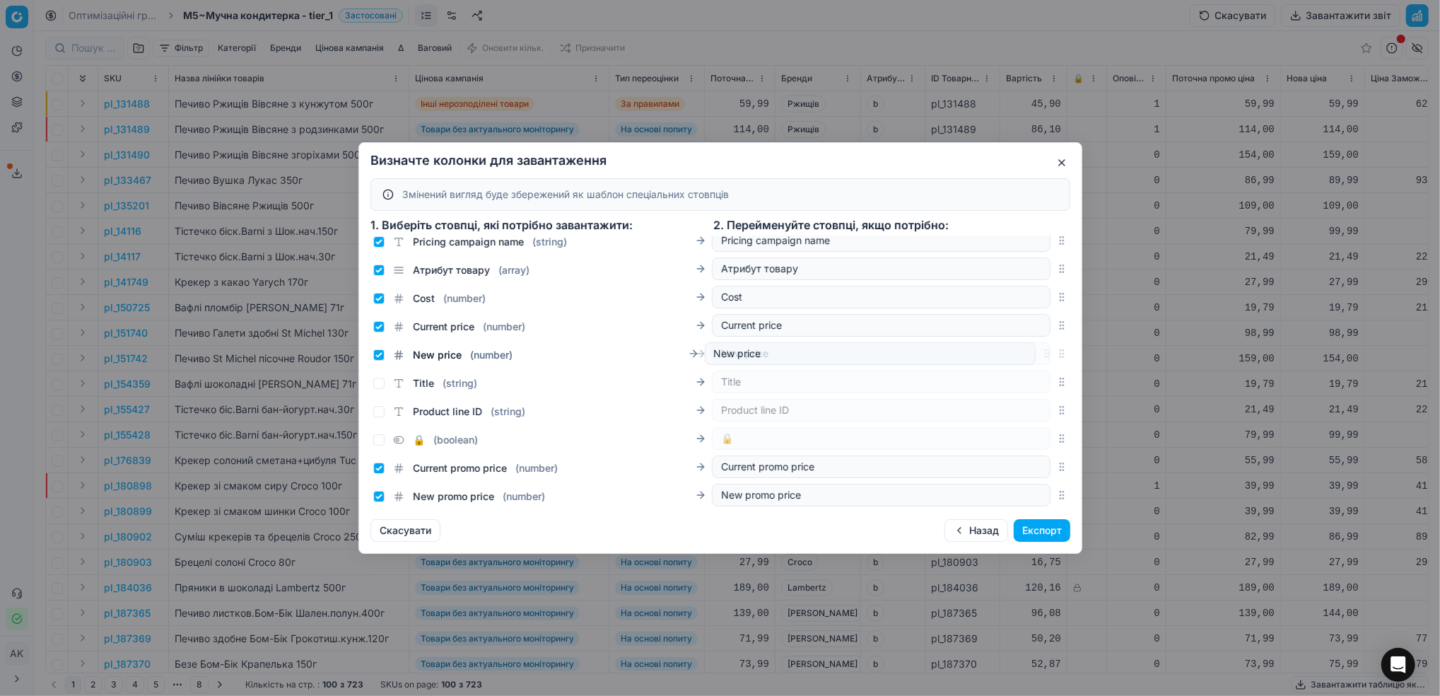
click at [1032, 347] on div "New price ( number ) New price" at bounding box center [721, 353] width 700 height 28
click at [380, 465] on input "Current promo price ( number )" at bounding box center [378, 467] width 11 height 11
checkbox input "false"
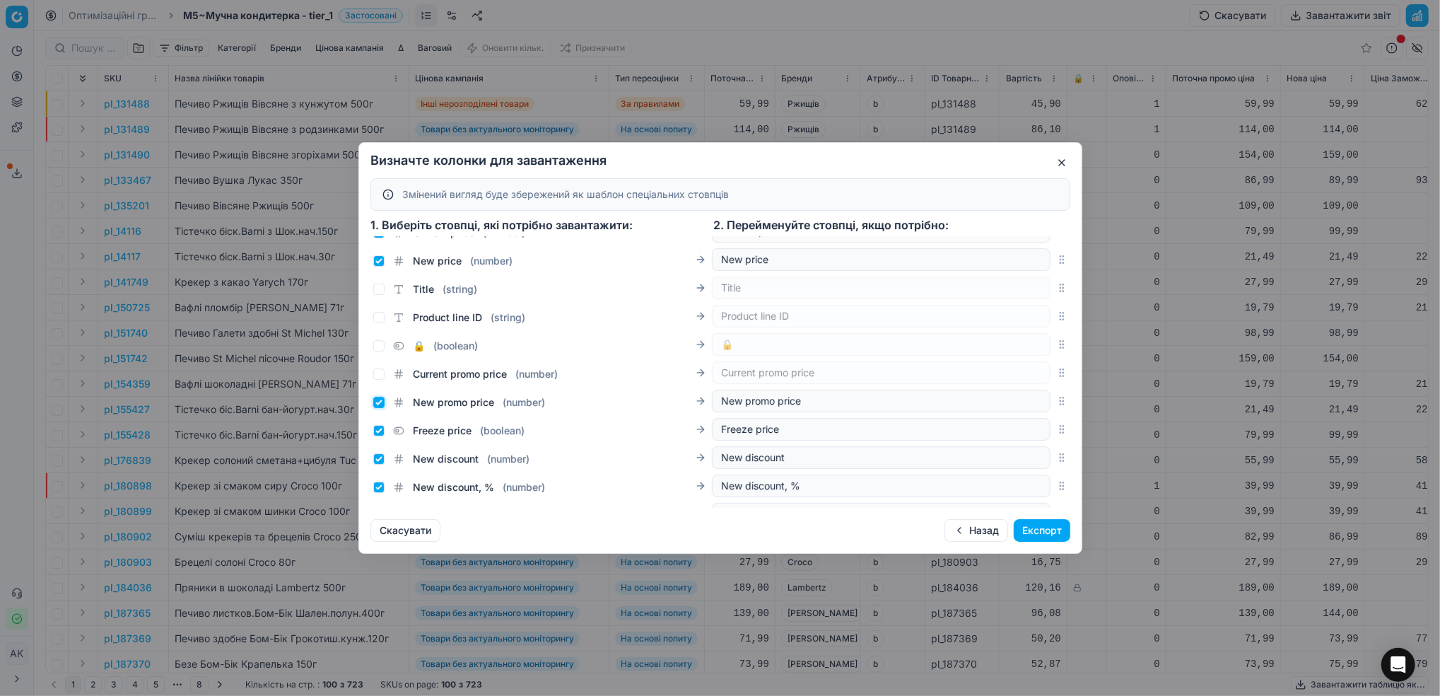
click at [379, 402] on input "New promo price ( number )" at bounding box center [378, 402] width 11 height 11
checkbox input "false"
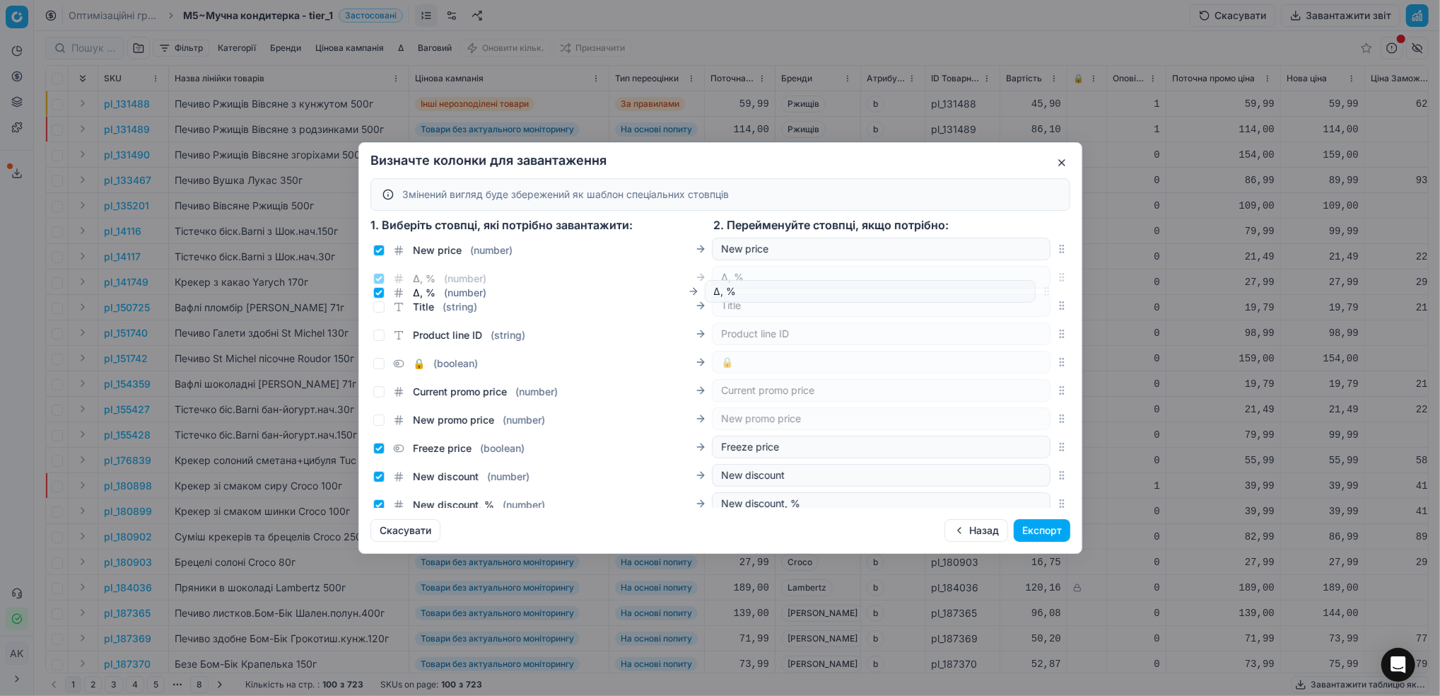
scroll to position [238, 0]
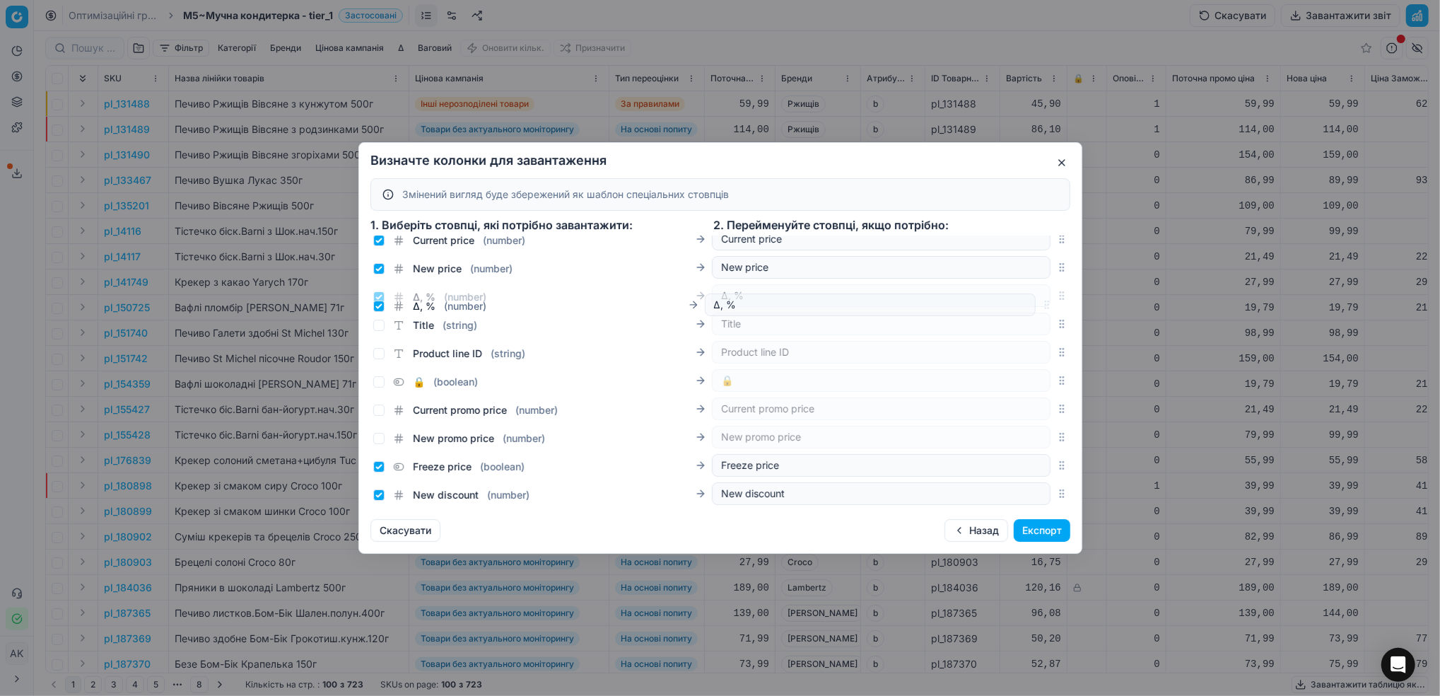
drag, startPoint x: 1048, startPoint y: 383, endPoint x: 1032, endPoint y: 306, distance: 78.8
click at [1032, 306] on div "Δ, % ( number ) Δ, %" at bounding box center [721, 295] width 700 height 28
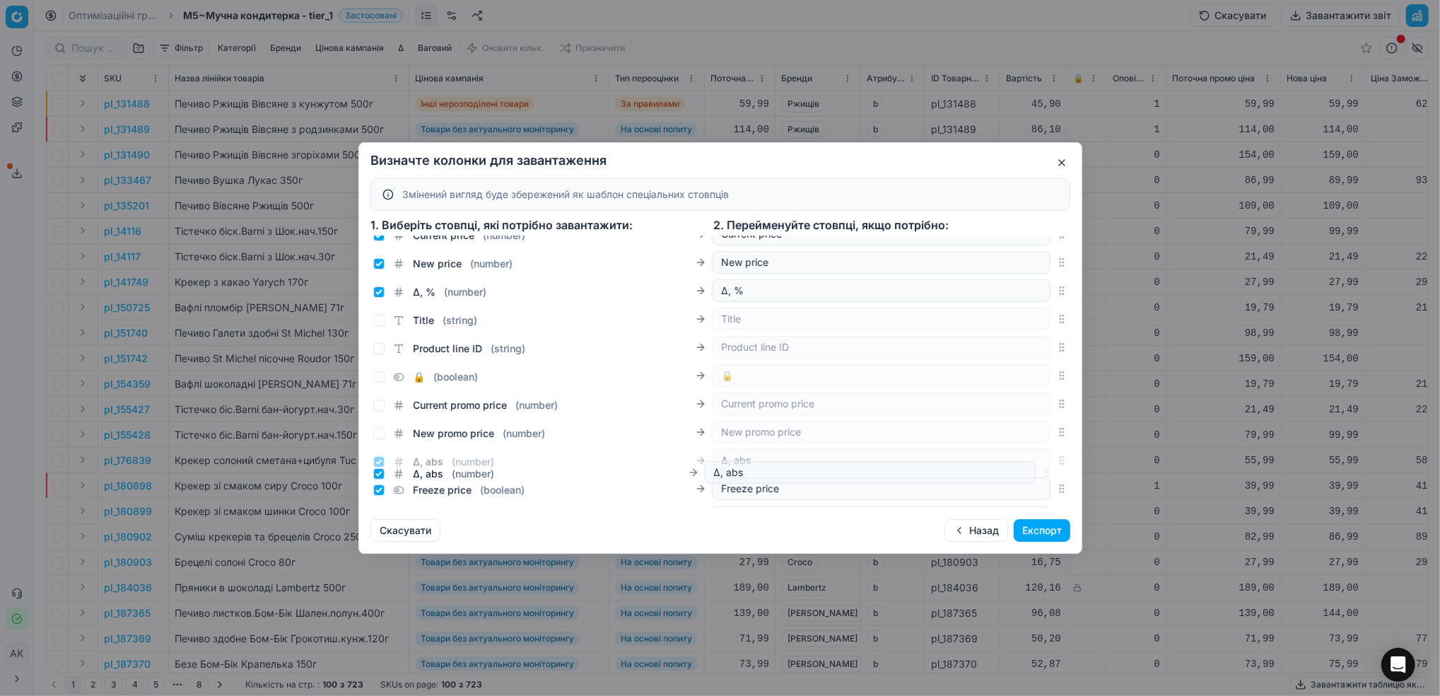
scroll to position [252, 0]
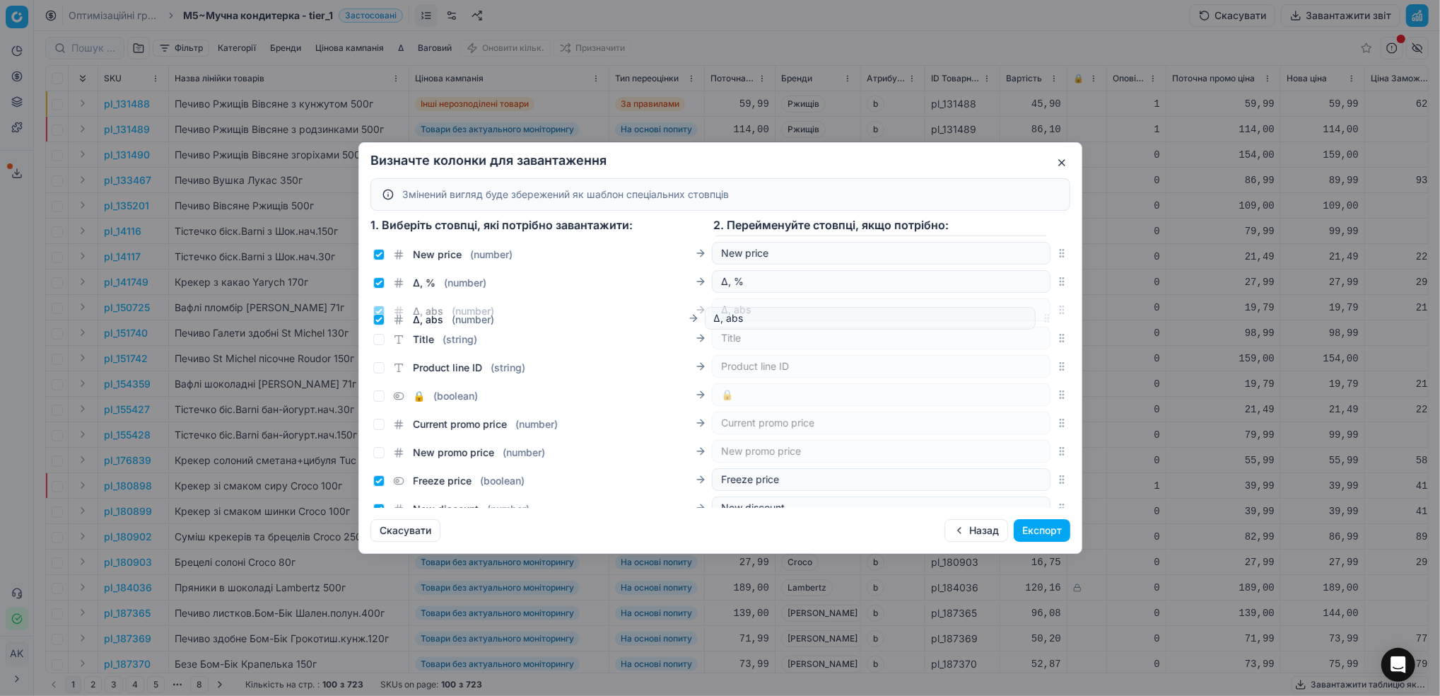
drag, startPoint x: 1044, startPoint y: 329, endPoint x: 1001, endPoint y: 323, distance: 44.2
click at [1001, 323] on div "Δ, abs ( number ) Δ, abs" at bounding box center [721, 310] width 700 height 28
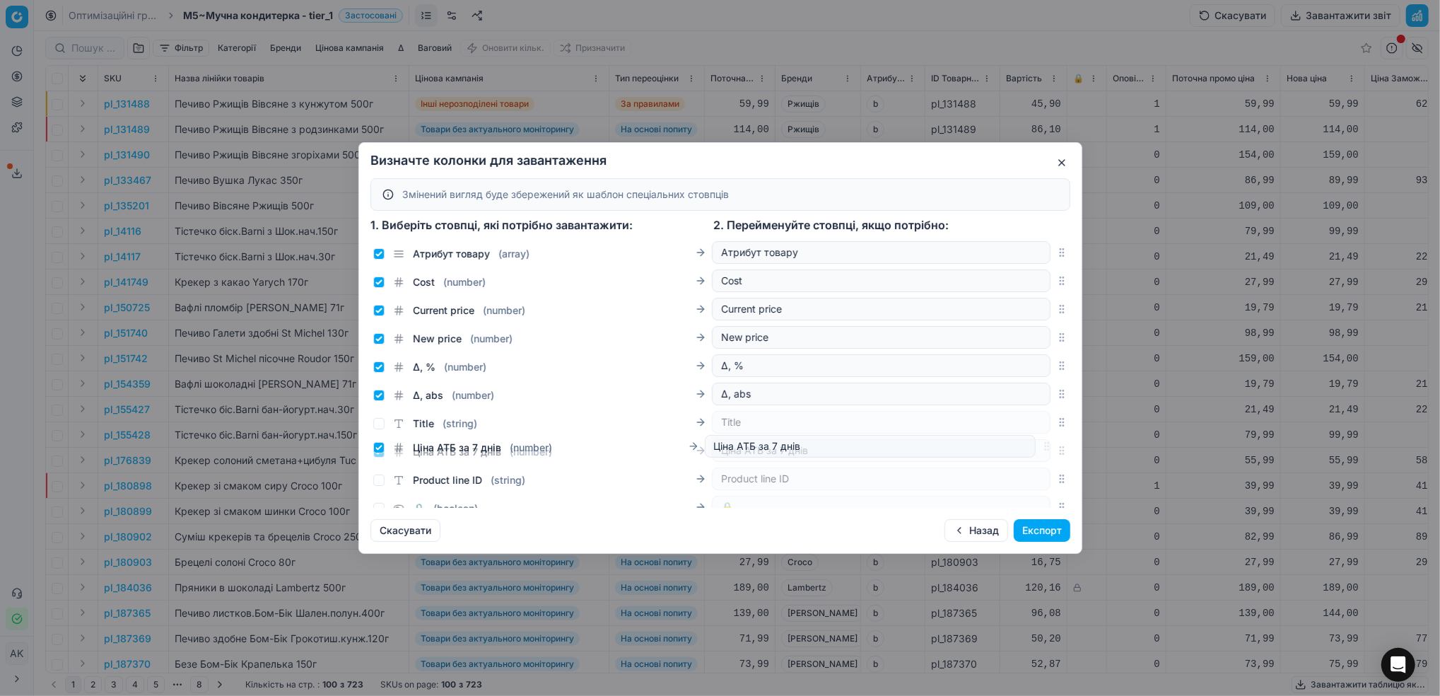
scroll to position [175, 0]
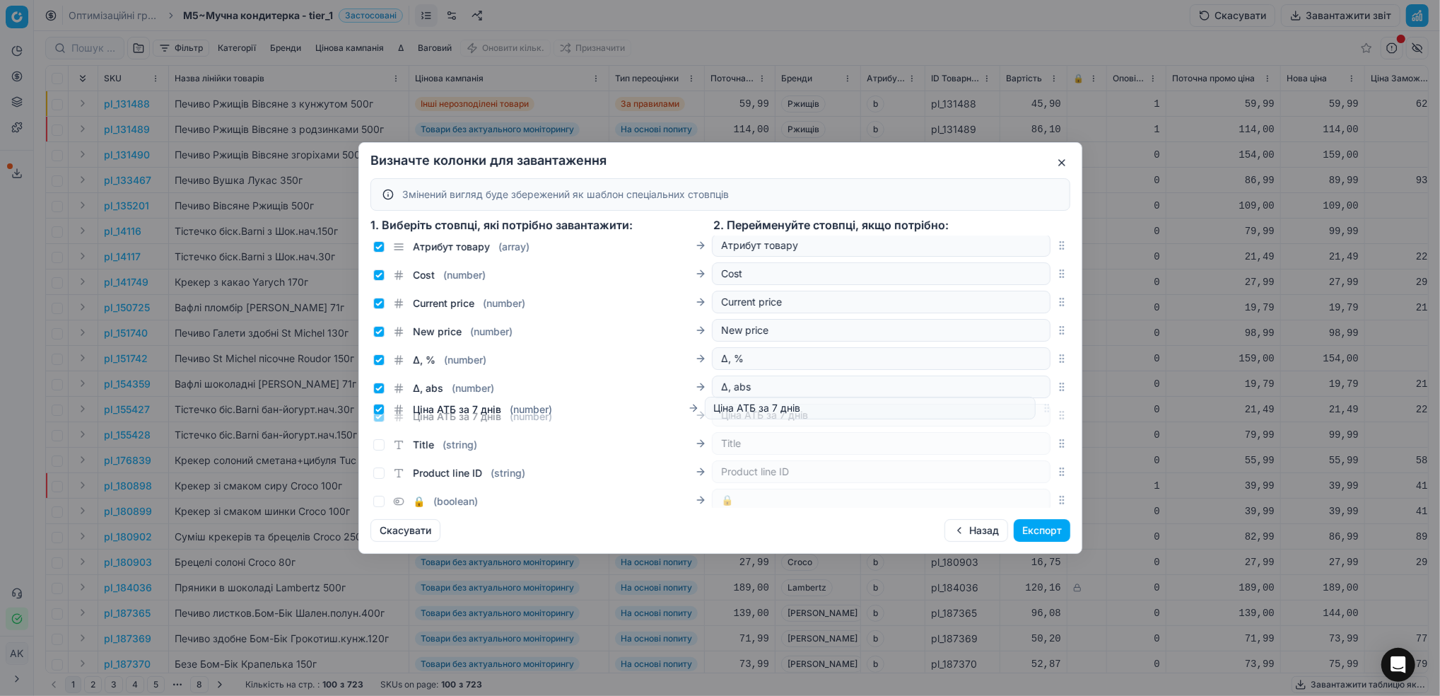
drag, startPoint x: 1049, startPoint y: 315, endPoint x: 1021, endPoint y: 413, distance: 102.1
click at [1021, 413] on div "Ціна АТБ за 7 днів ( number ) Ціна АТБ за 7 днів" at bounding box center [721, 415] width 700 height 28
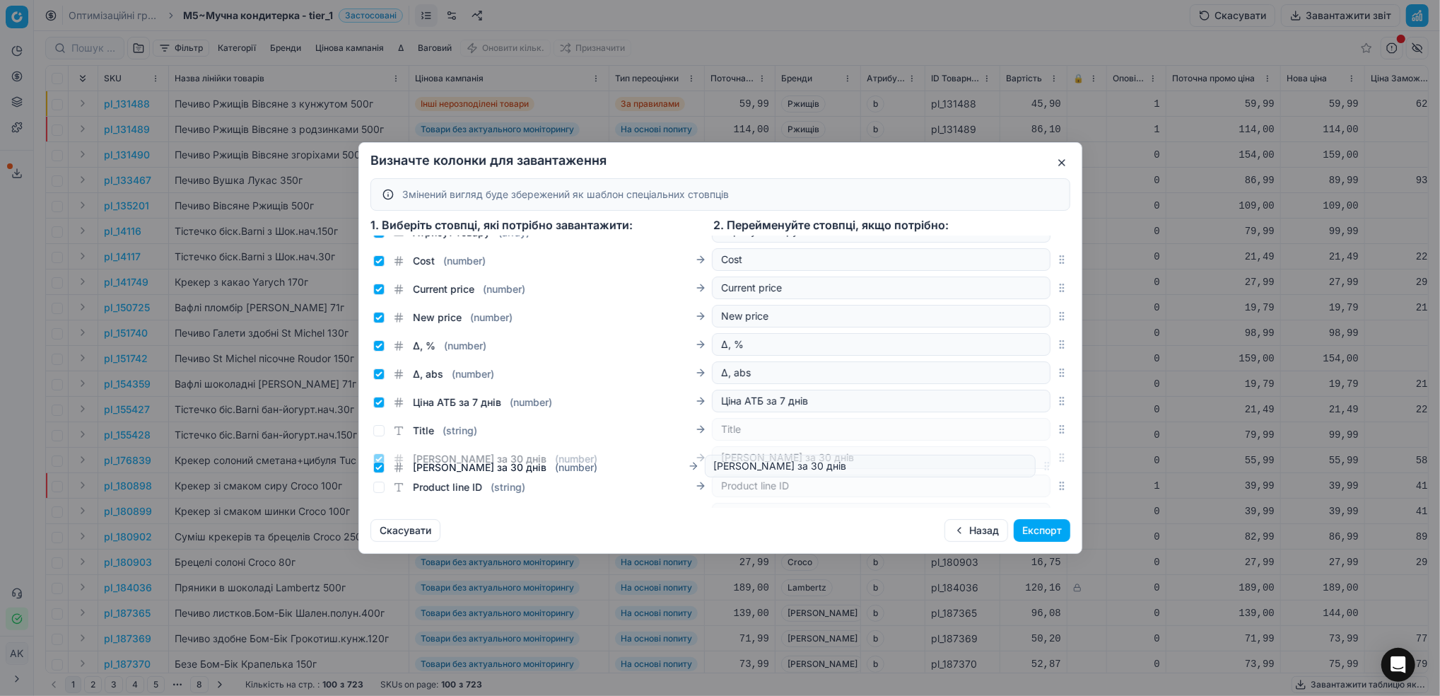
scroll to position [200, 0]
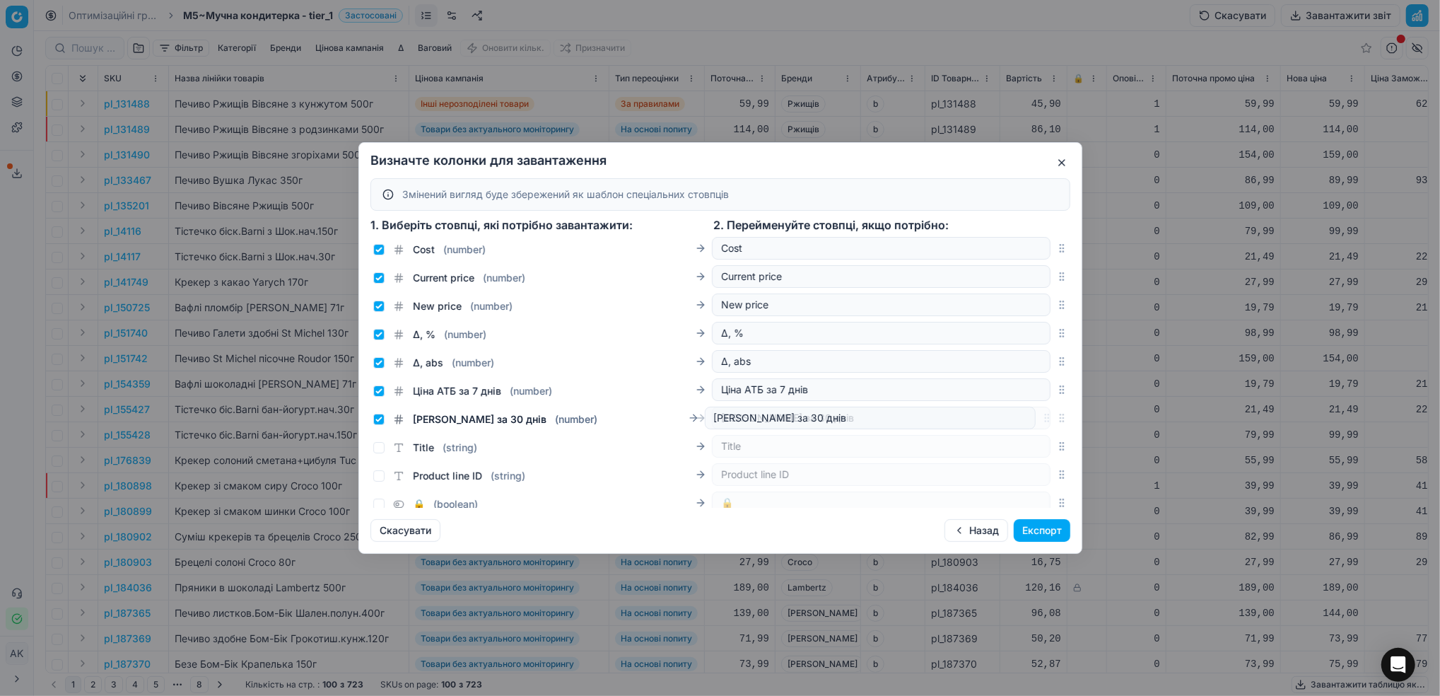
drag, startPoint x: 1046, startPoint y: 350, endPoint x: 988, endPoint y: 419, distance: 89.8
click at [988, 419] on div "Ціна Сільпо за 30 днів ( number ) Ціна Сільпо за 30 днів" at bounding box center [721, 418] width 700 height 28
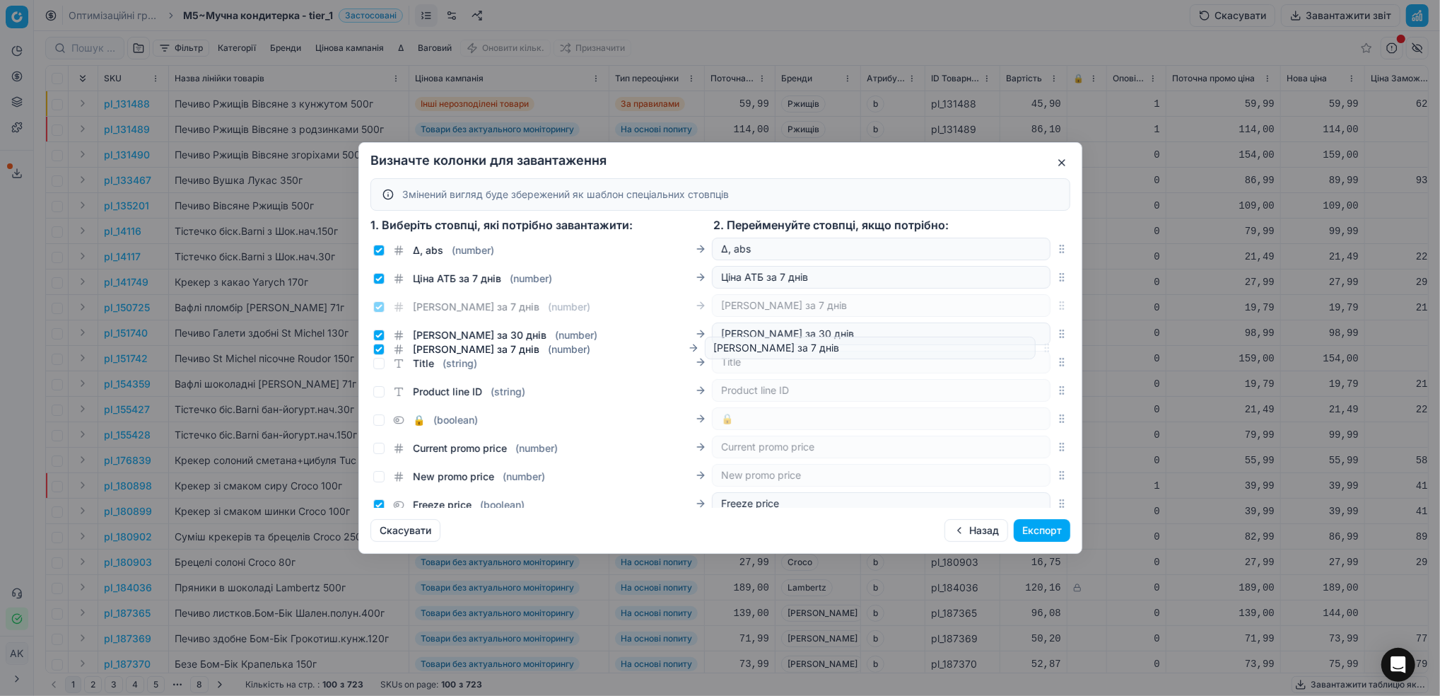
scroll to position [299, 0]
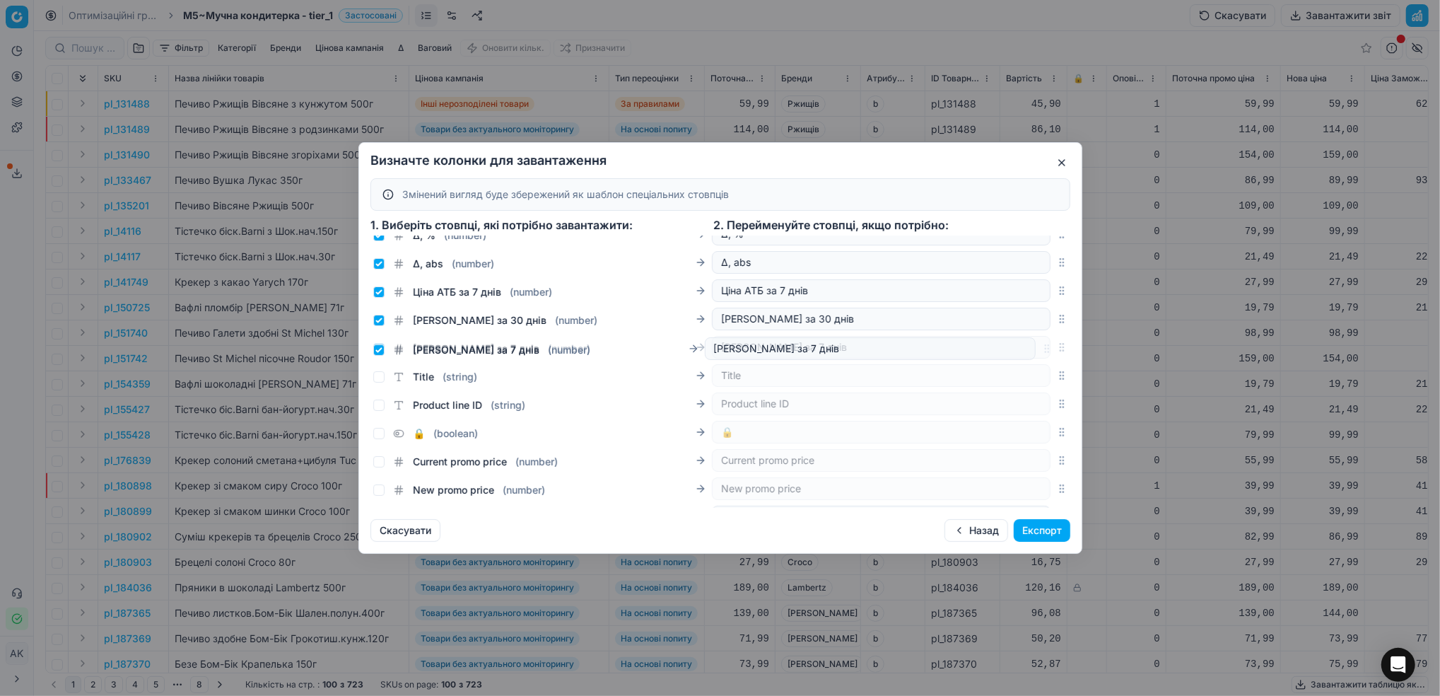
drag, startPoint x: 1046, startPoint y: 392, endPoint x: 1012, endPoint y: 351, distance: 53.2
click at [1012, 351] on div "Ціна Сільпо за 7 днів ( number ) Ціна Сільпо за 7 днів" at bounding box center [721, 347] width 700 height 28
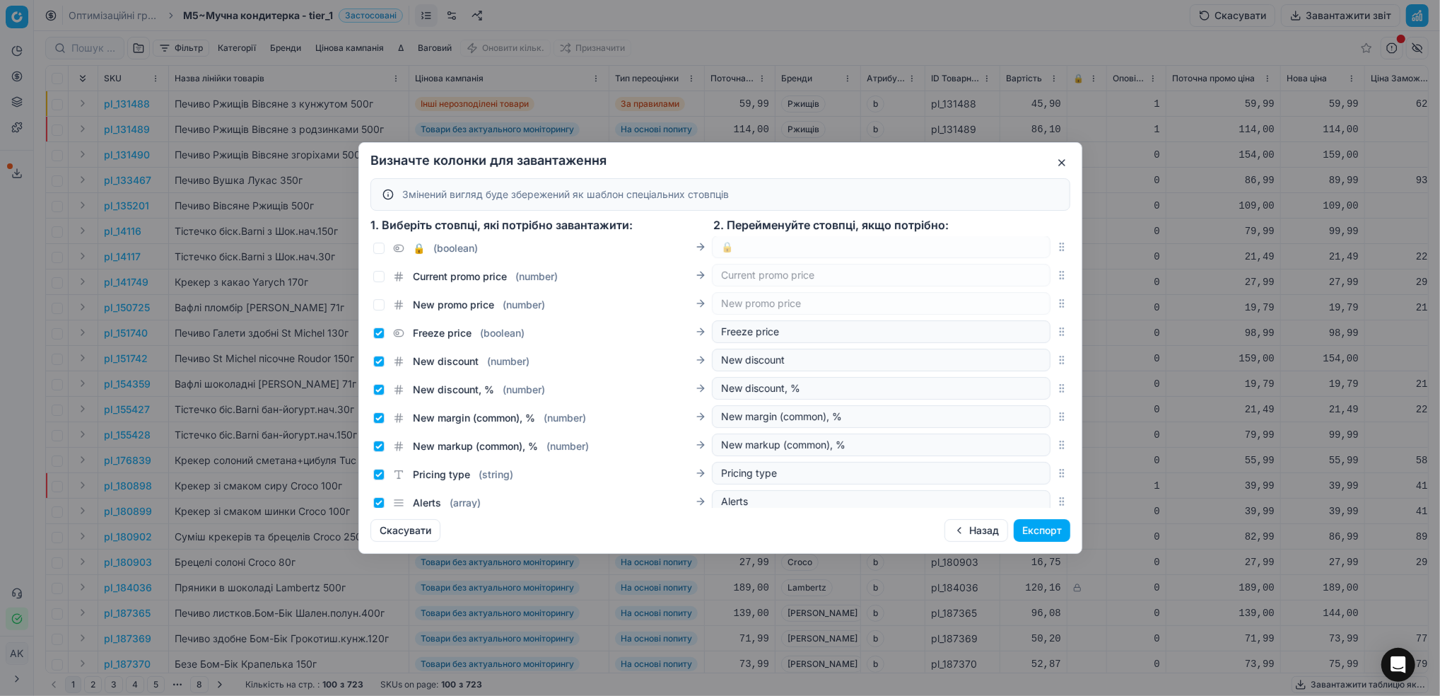
scroll to position [488, 0]
click at [376, 330] on input "Freeze price ( boolean )" at bounding box center [378, 329] width 11 height 11
checkbox input "false"
click at [377, 361] on input "New discount ( number )" at bounding box center [378, 357] width 11 height 11
checkbox input "false"
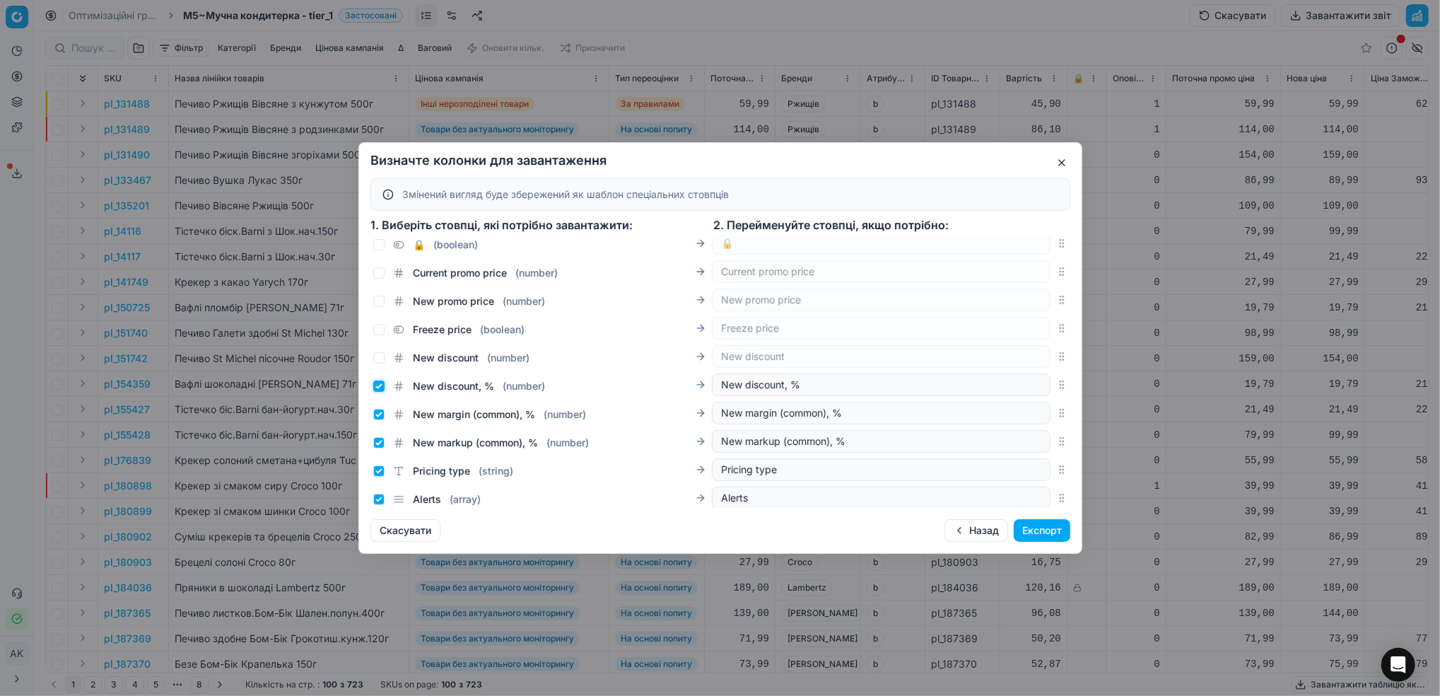
click at [374, 388] on input "New discount, % ( number )" at bounding box center [378, 385] width 11 height 11
checkbox input "false"
click at [377, 416] on input "New margin (common), % ( number )" at bounding box center [378, 414] width 11 height 11
checkbox input "false"
click at [380, 448] on input "New markup (common), % ( number )" at bounding box center [378, 442] width 11 height 11
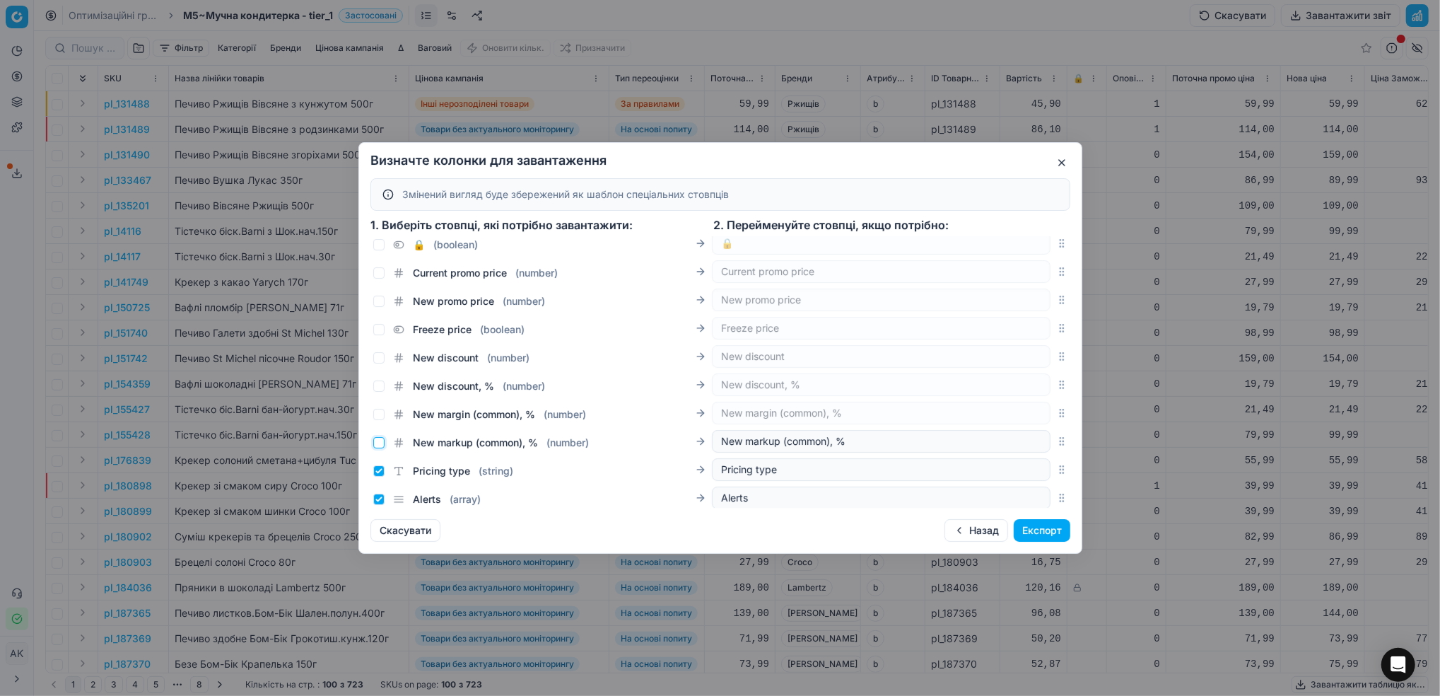
checkbox input "false"
drag, startPoint x: 379, startPoint y: 472, endPoint x: 379, endPoint y: 483, distance: 10.6
click at [379, 473] on input "Pricing type ( string )" at bounding box center [378, 470] width 11 height 11
checkbox input "false"
click at [378, 498] on input "Alerts ( array )" at bounding box center [378, 499] width 11 height 11
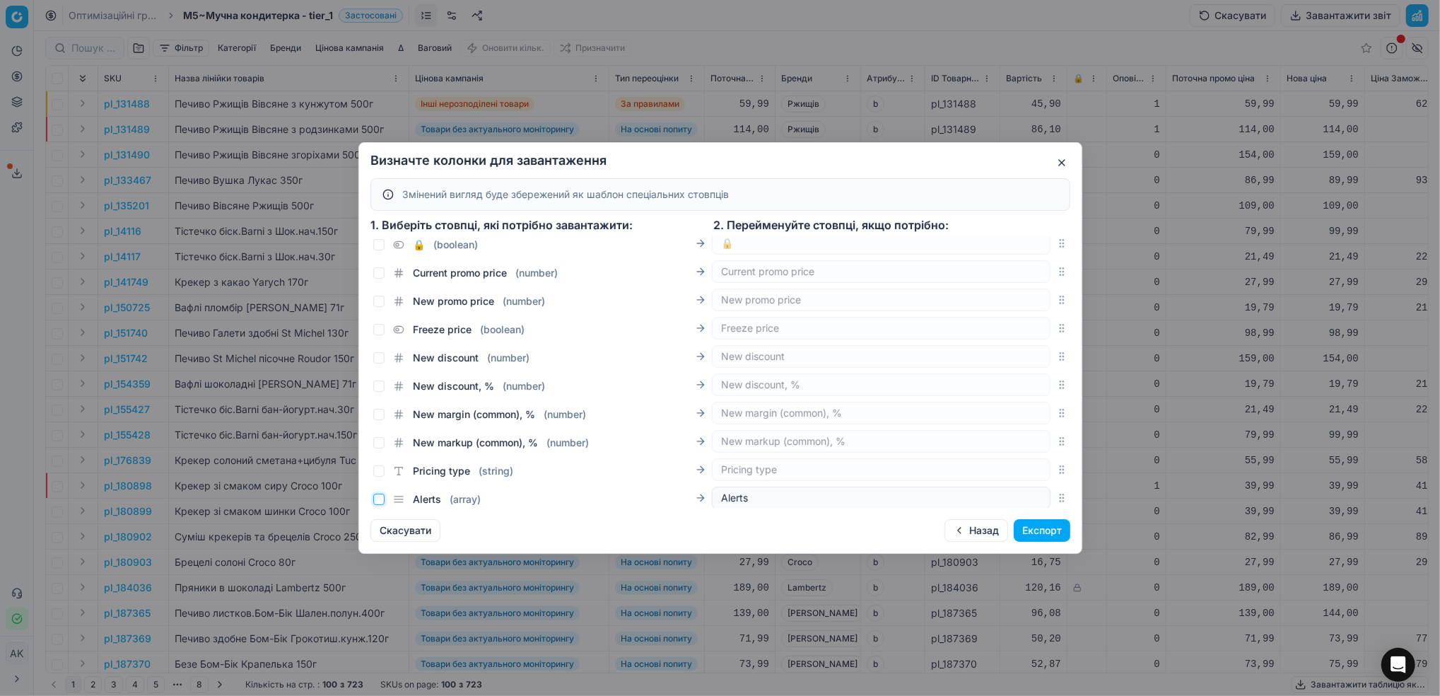
checkbox input "false"
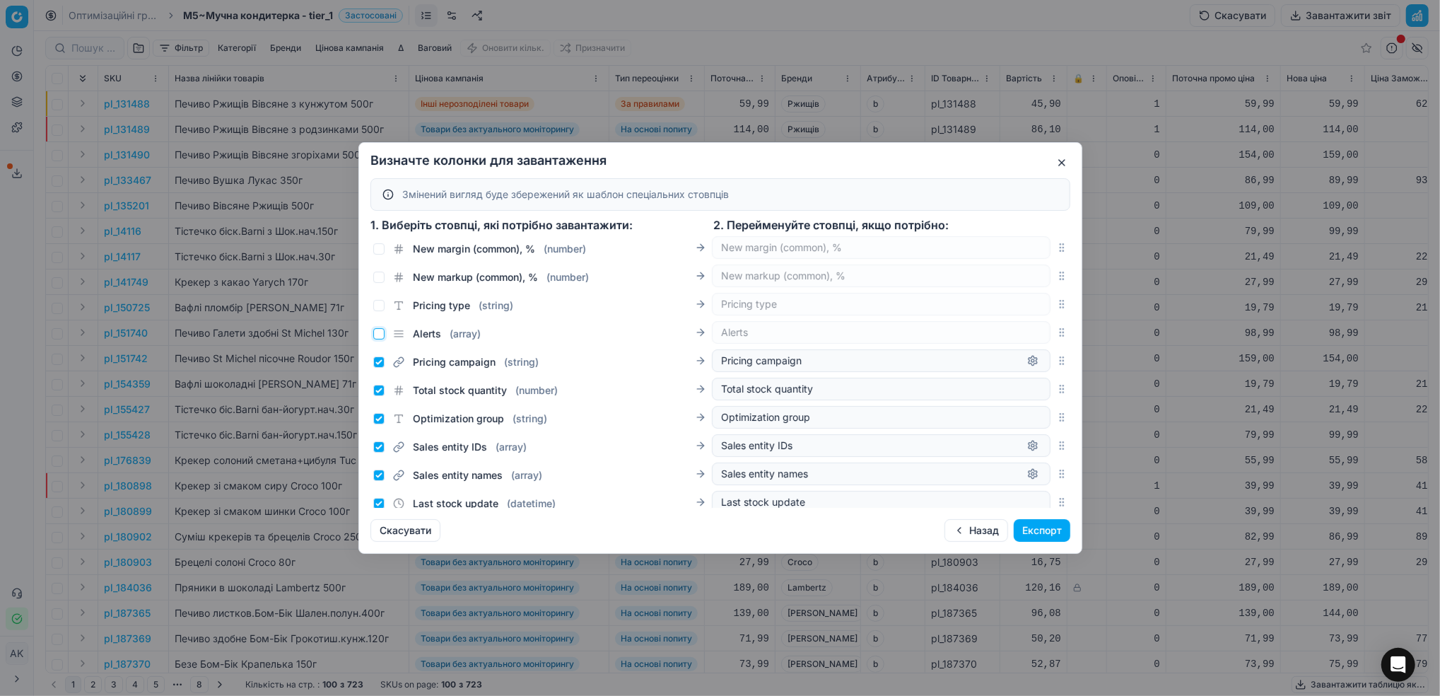
scroll to position [676, 0]
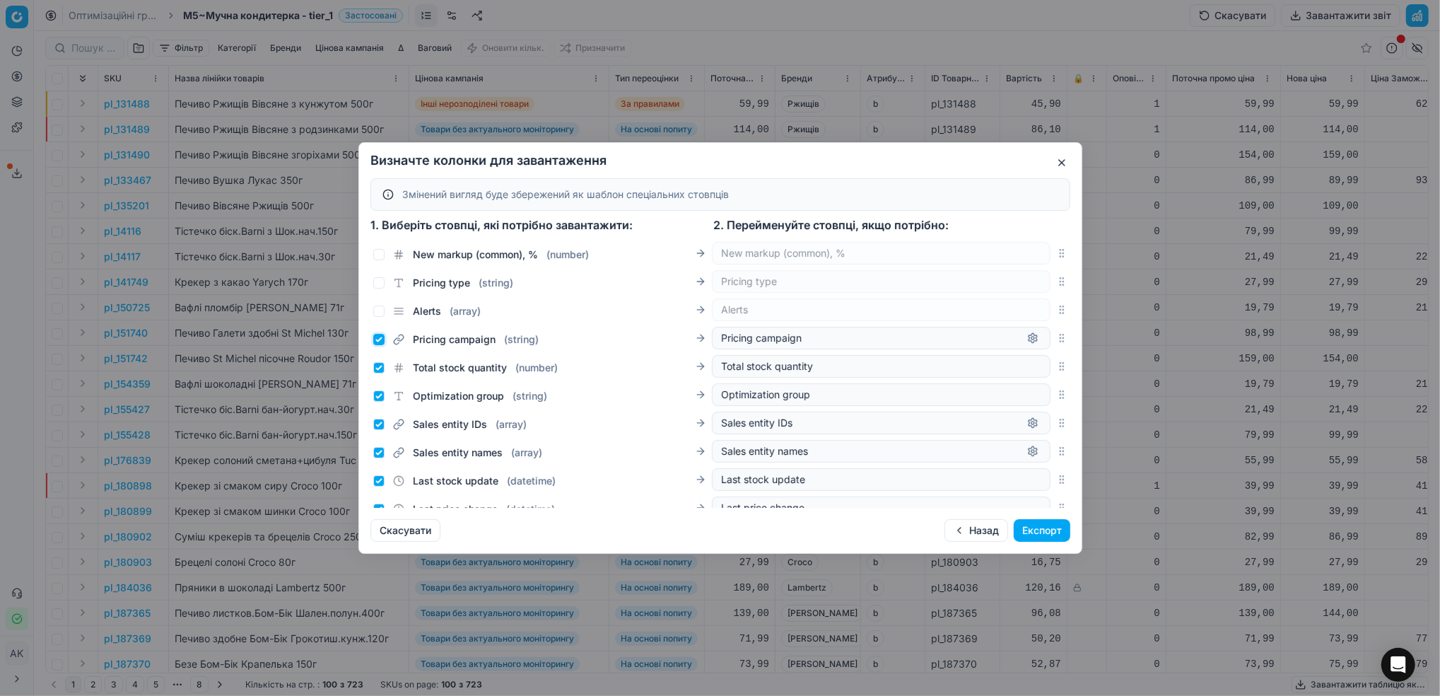
click at [379, 342] on input "Pricing campaign ( string )" at bounding box center [378, 339] width 11 height 11
checkbox input "false"
click at [378, 374] on div "Total stock quantity ( number )" at bounding box center [465, 368] width 185 height 14
click at [380, 365] on input "Total stock quantity ( number )" at bounding box center [378, 367] width 11 height 11
checkbox input "false"
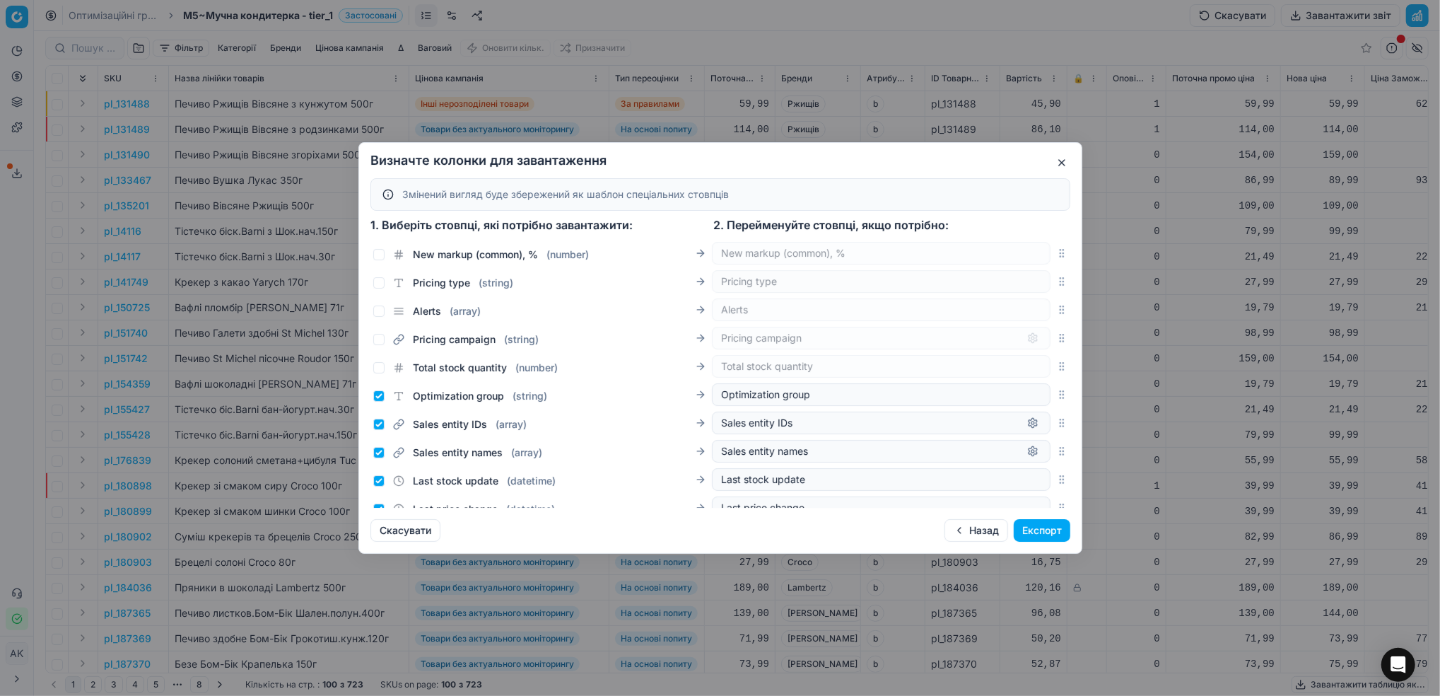
click at [381, 404] on div "Optimization group ( string ) Optimization group" at bounding box center [711, 394] width 677 height 23
click at [380, 394] on input "Optimization group ( string )" at bounding box center [378, 395] width 11 height 11
checkbox input "false"
click at [378, 428] on input "Sales entity IDs ( array )" at bounding box center [378, 424] width 11 height 11
checkbox input "false"
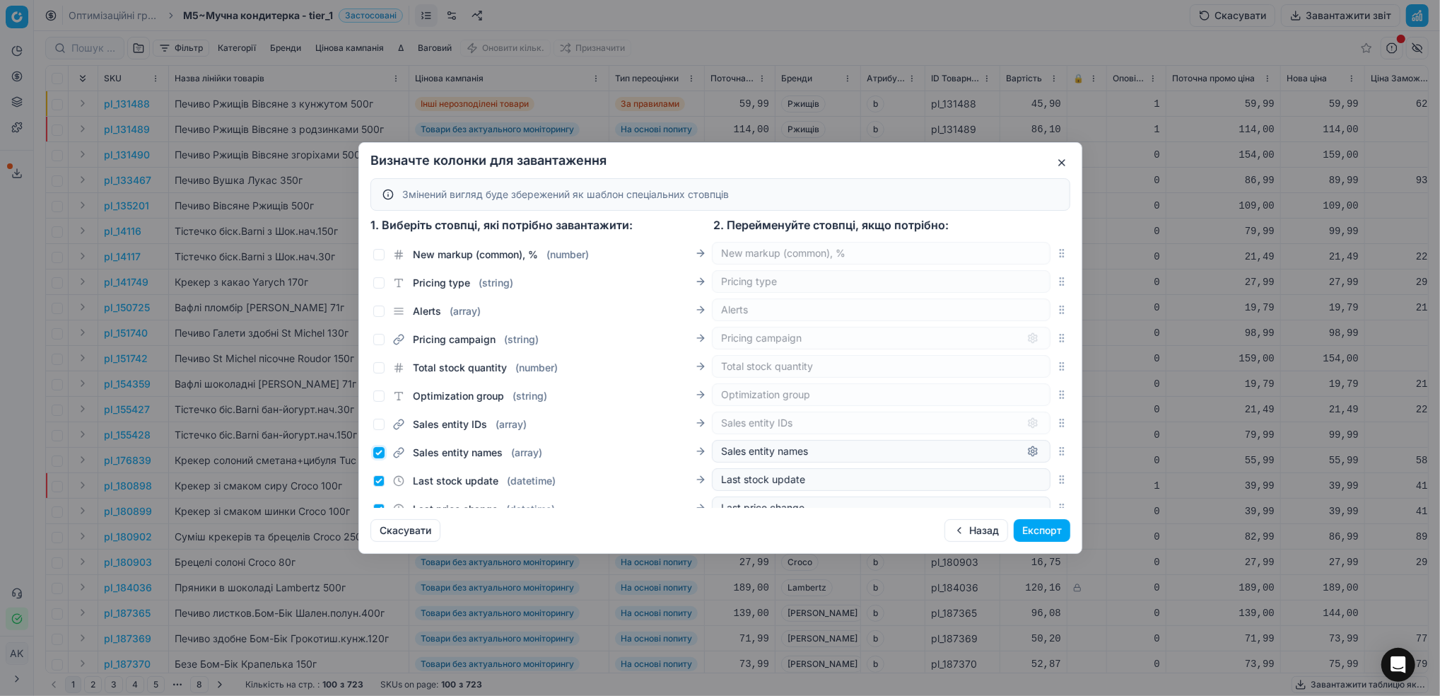
click at [378, 454] on input "Sales entity names ( array )" at bounding box center [378, 452] width 11 height 11
checkbox input "false"
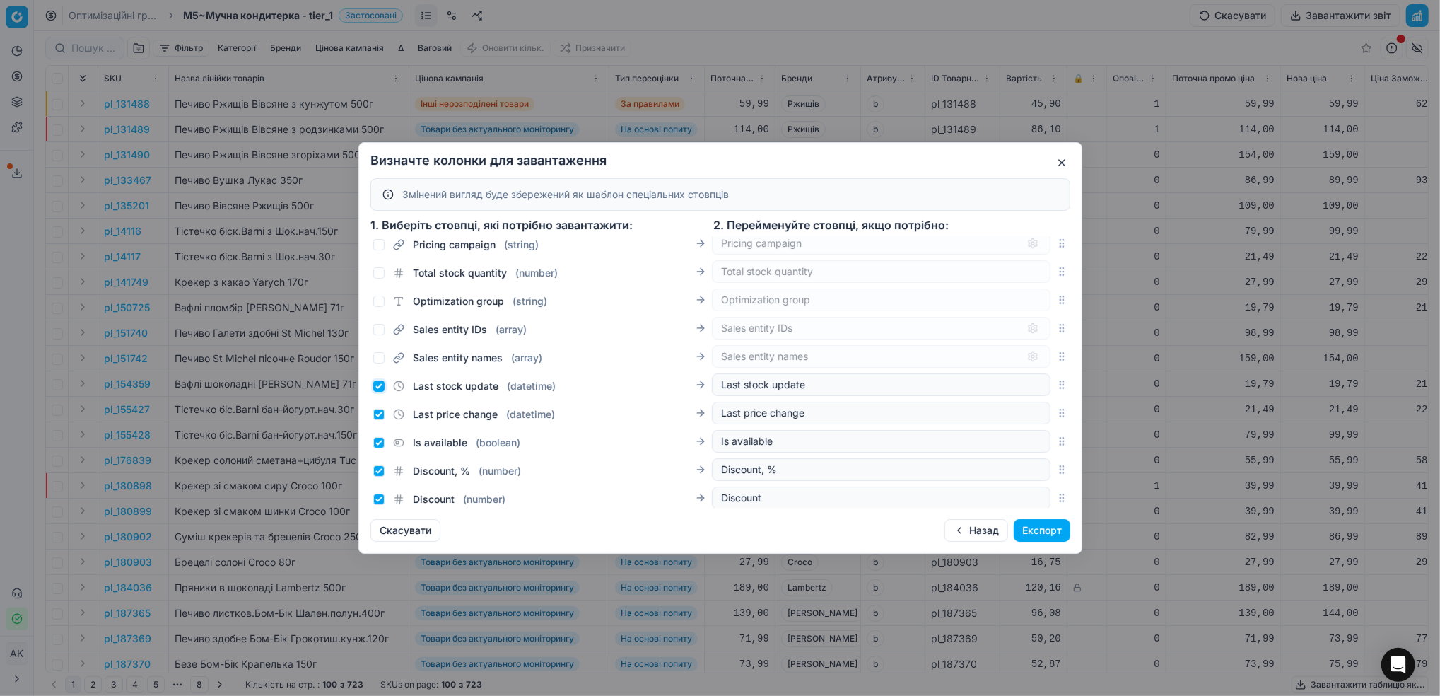
click at [380, 389] on input "Last stock update ( datetime )" at bounding box center [378, 385] width 11 height 11
checkbox input "false"
click at [373, 420] on div "Last price change ( datetime )" at bounding box center [464, 414] width 182 height 14
click at [380, 413] on input "Last price change ( datetime )" at bounding box center [378, 414] width 11 height 11
checkbox input "false"
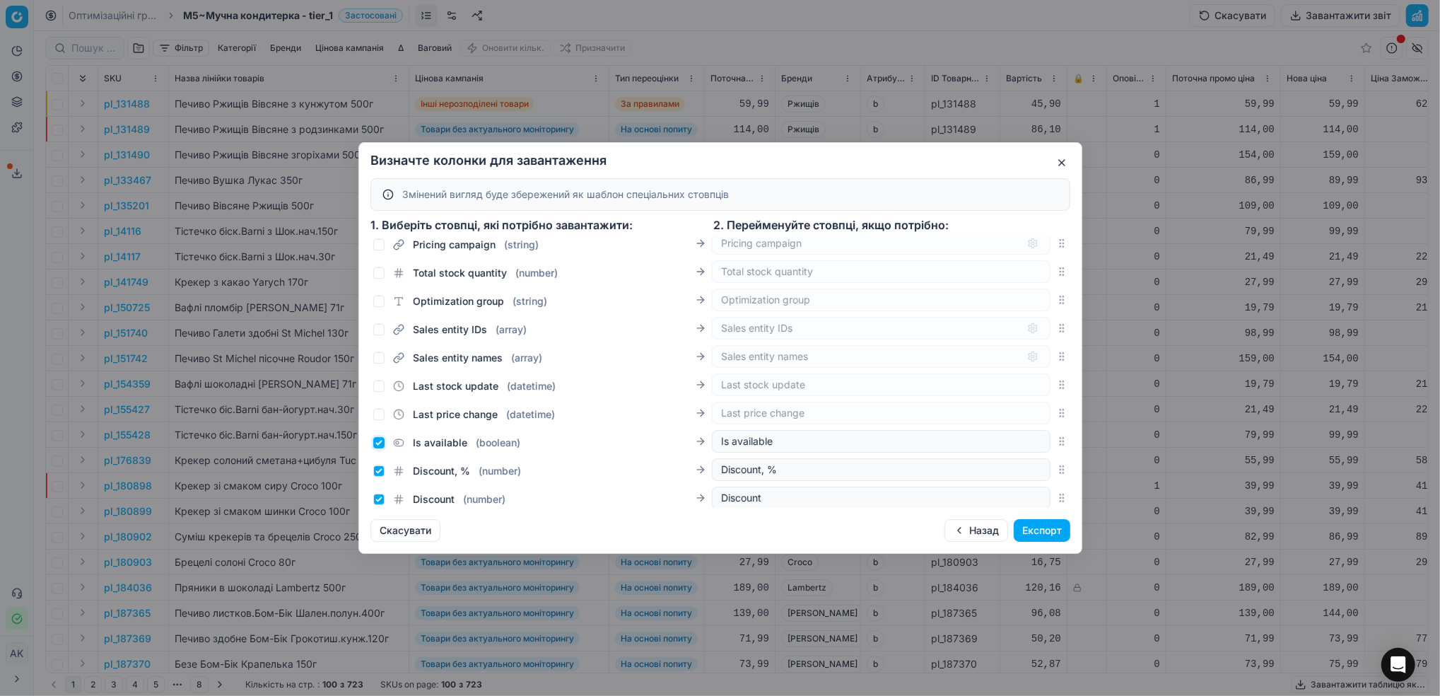
click at [380, 447] on input "Is available ( boolean )" at bounding box center [378, 442] width 11 height 11
checkbox input "false"
click at [380, 471] on input "Discount, % ( number )" at bounding box center [378, 470] width 11 height 11
checkbox input "false"
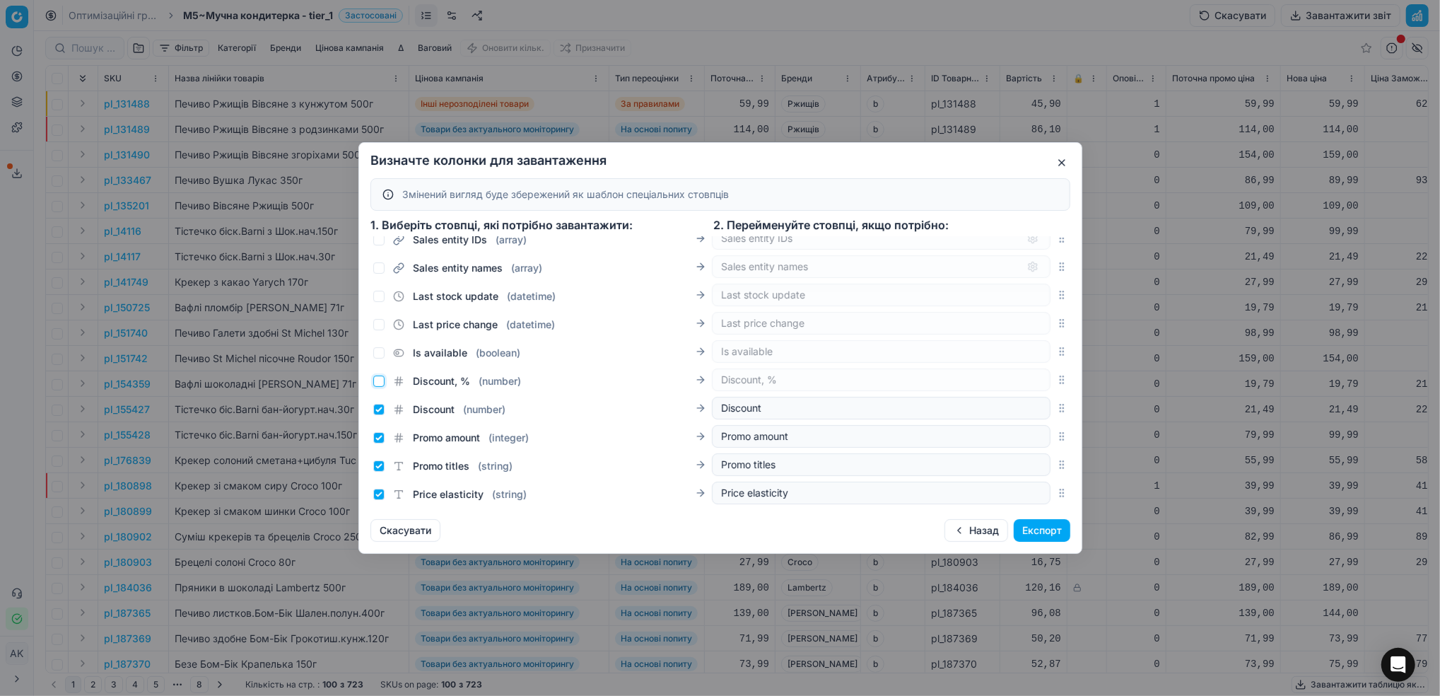
scroll to position [959, 0]
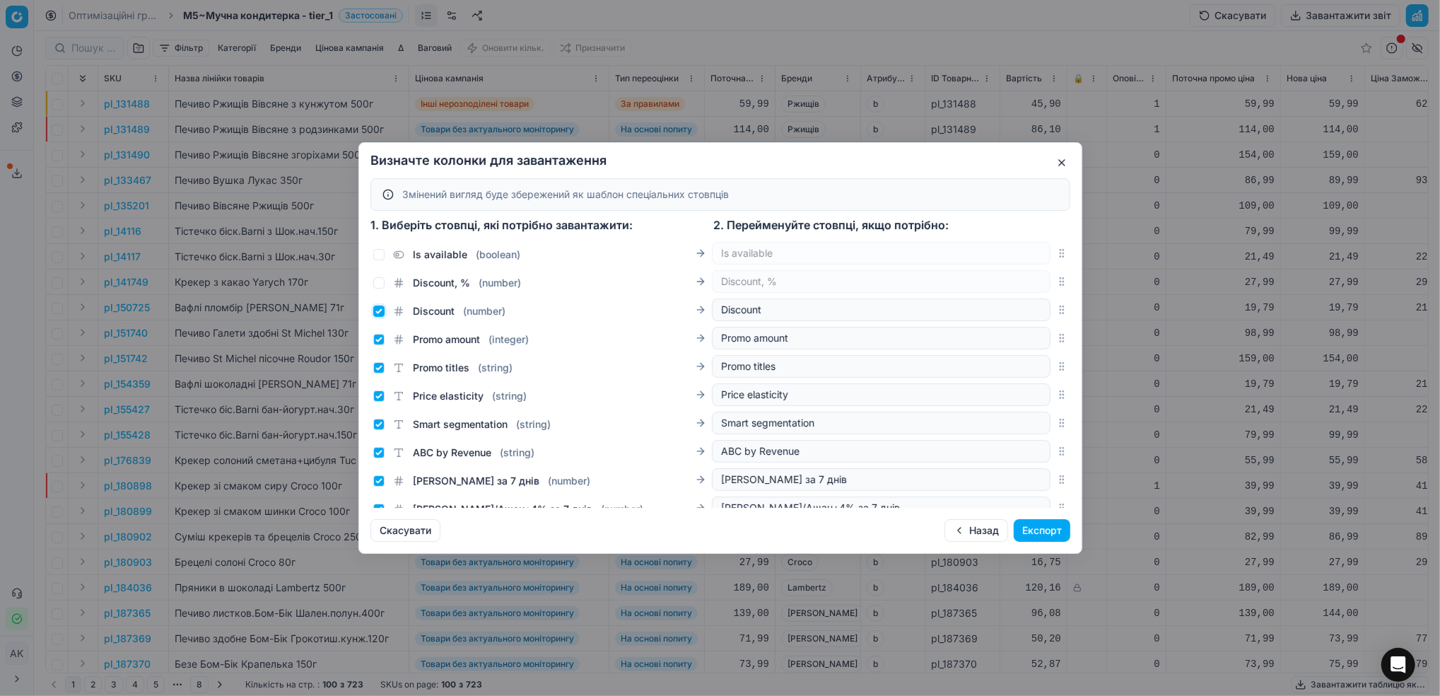
click at [378, 315] on input "Discount ( number )" at bounding box center [378, 310] width 11 height 11
checkbox input "false"
click at [378, 342] on input "Promo amount ( integer )" at bounding box center [378, 339] width 11 height 11
checkbox input "false"
click at [378, 362] on input "Promo titles ( string )" at bounding box center [378, 367] width 11 height 11
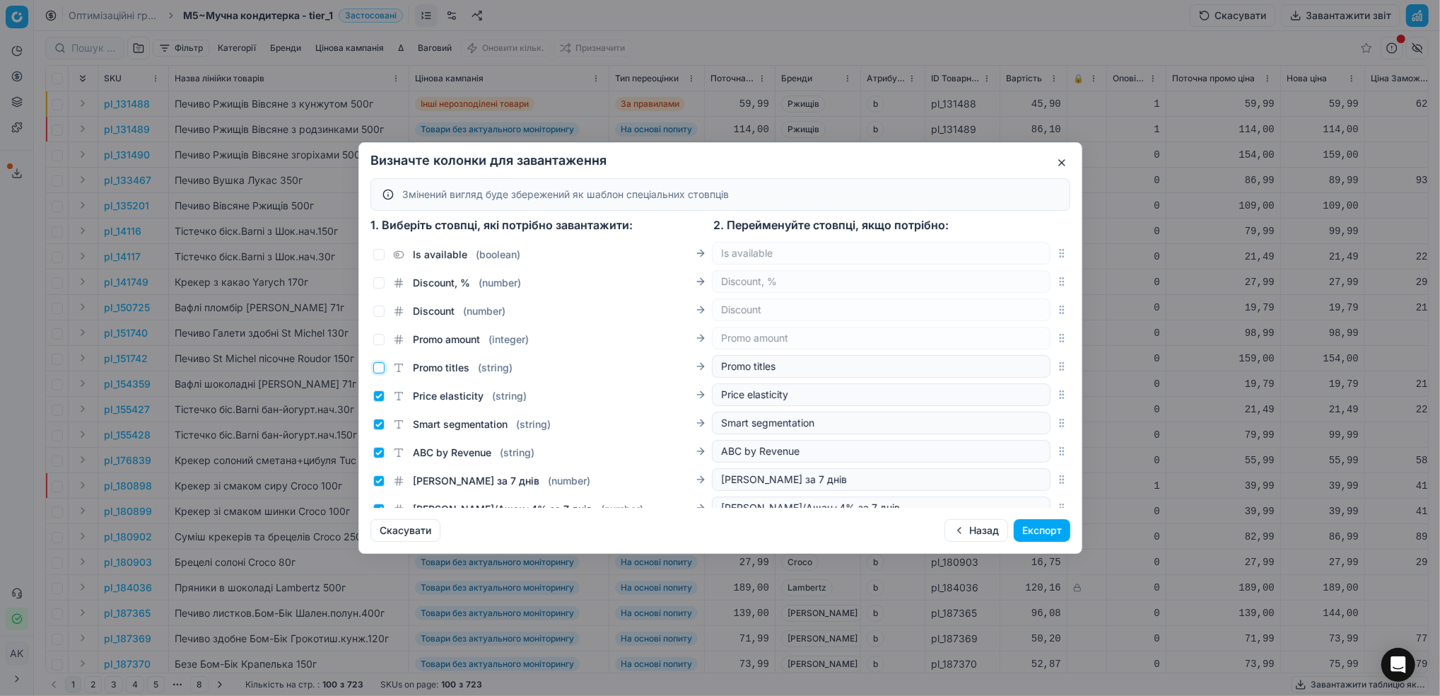
checkbox input "false"
click at [380, 398] on input "Price elasticity ( string )" at bounding box center [378, 395] width 11 height 11
checkbox input "false"
click at [378, 431] on div "Smart segmentation ( string ) Smart segmentation" at bounding box center [711, 423] width 677 height 23
click at [380, 421] on input "Smart segmentation ( string )" at bounding box center [378, 424] width 11 height 11
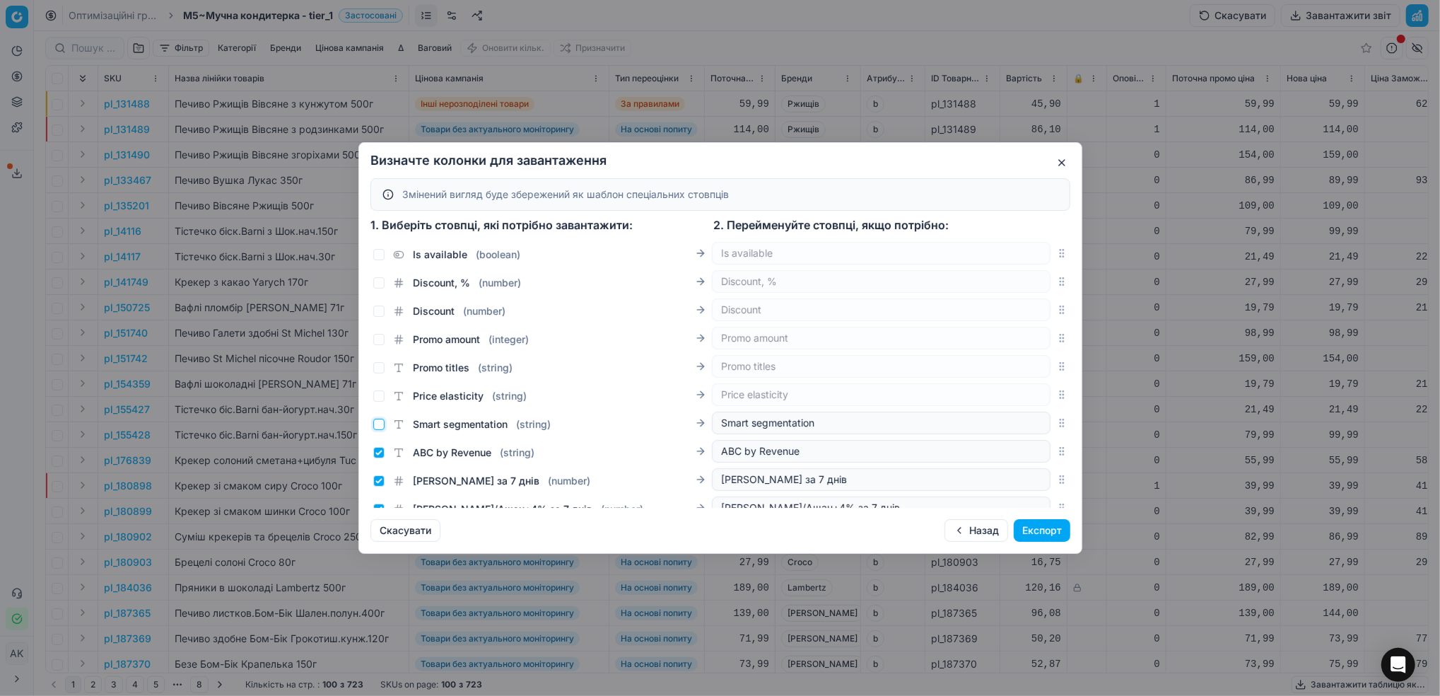
checkbox input "false"
click at [380, 450] on input "ABC by Revenue ( string )" at bounding box center [378, 452] width 11 height 11
checkbox input "false"
click at [378, 478] on input "Ціна Епіцентр за 7 днів ( number )" at bounding box center [378, 480] width 11 height 11
checkbox input "false"
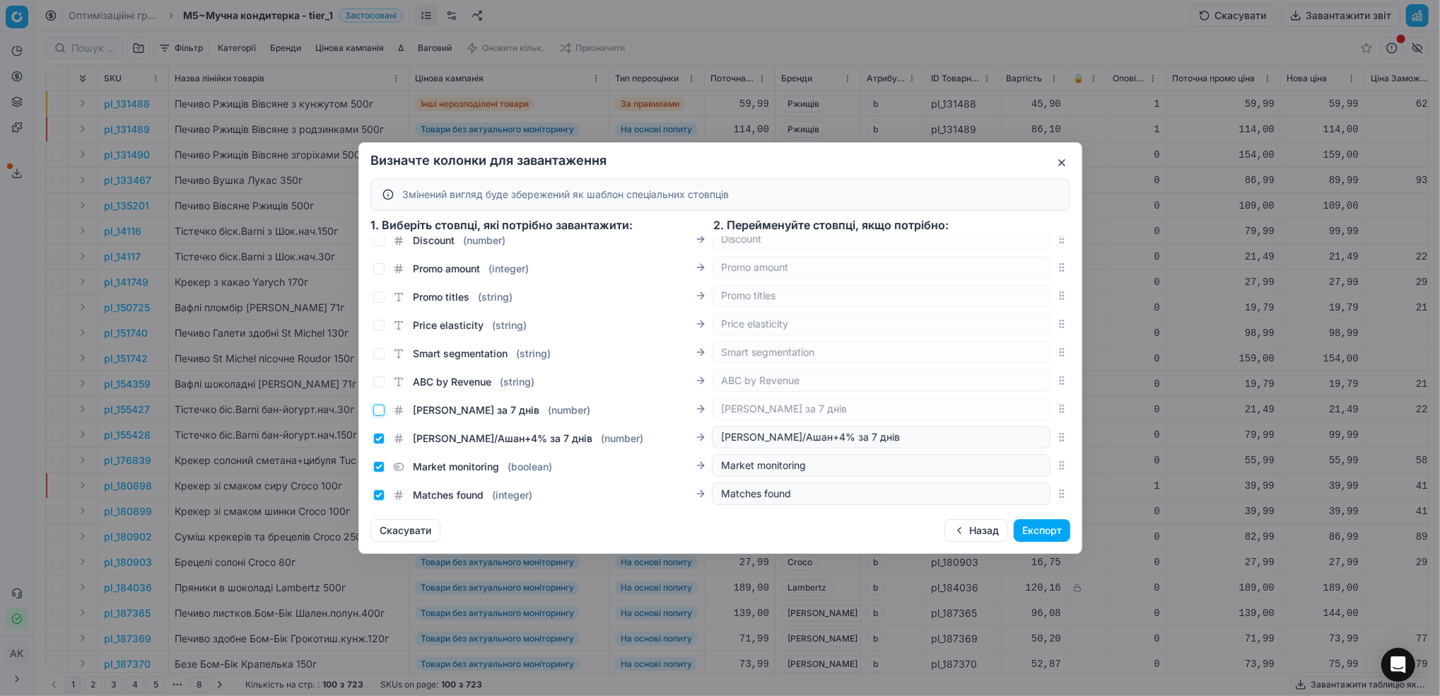
scroll to position [1054, 0]
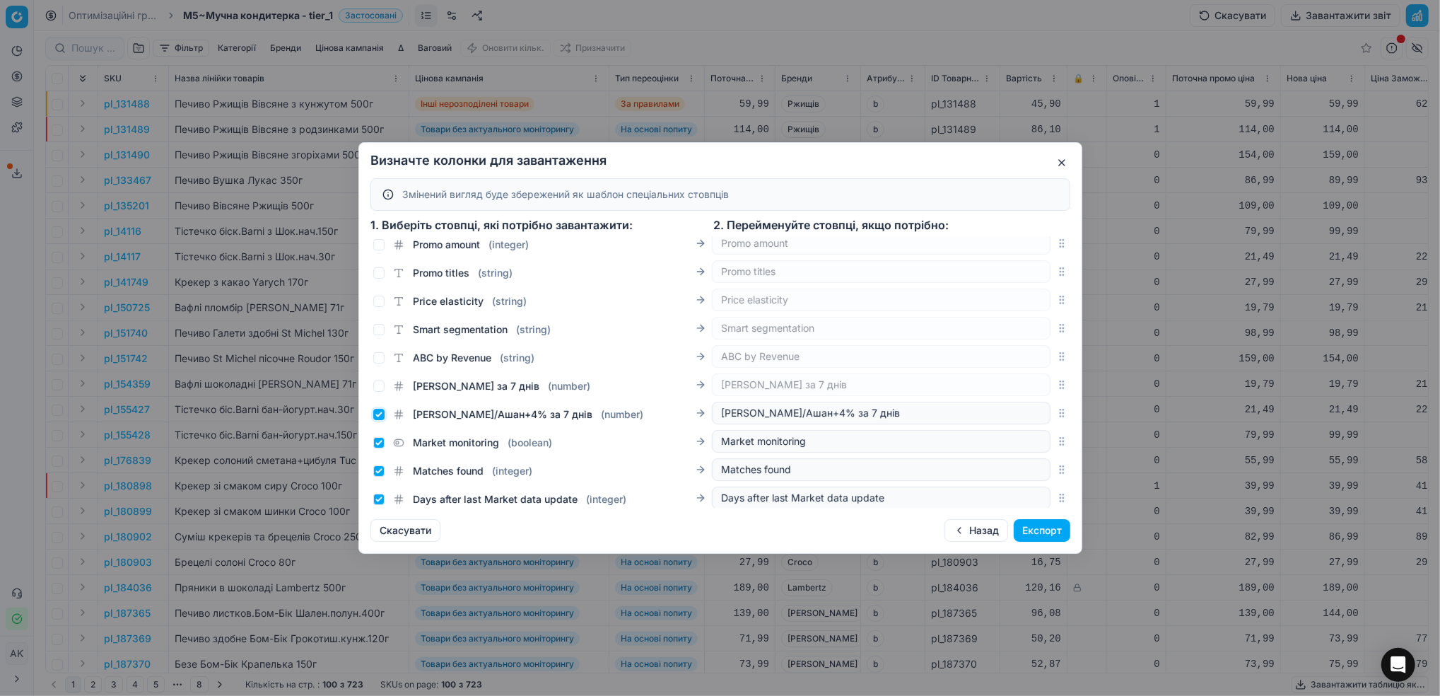
click at [379, 414] on input "Ціна Сільпо/Ашан+4% за 7 днів ( number )" at bounding box center [378, 414] width 11 height 11
checkbox input "false"
click at [376, 438] on input "Market monitoring ( boolean )" at bounding box center [378, 442] width 11 height 11
checkbox input "false"
click at [380, 475] on input "Matches found ( integer )" at bounding box center [378, 470] width 11 height 11
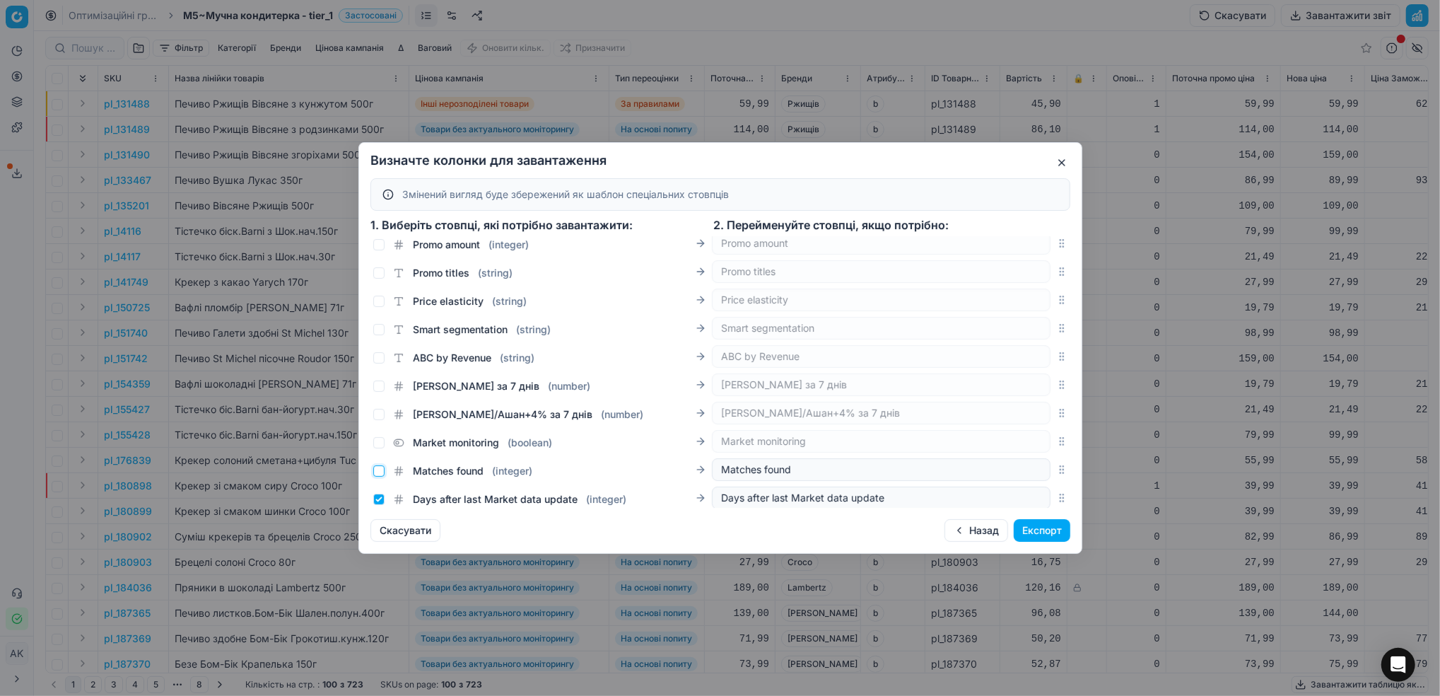
checkbox input "false"
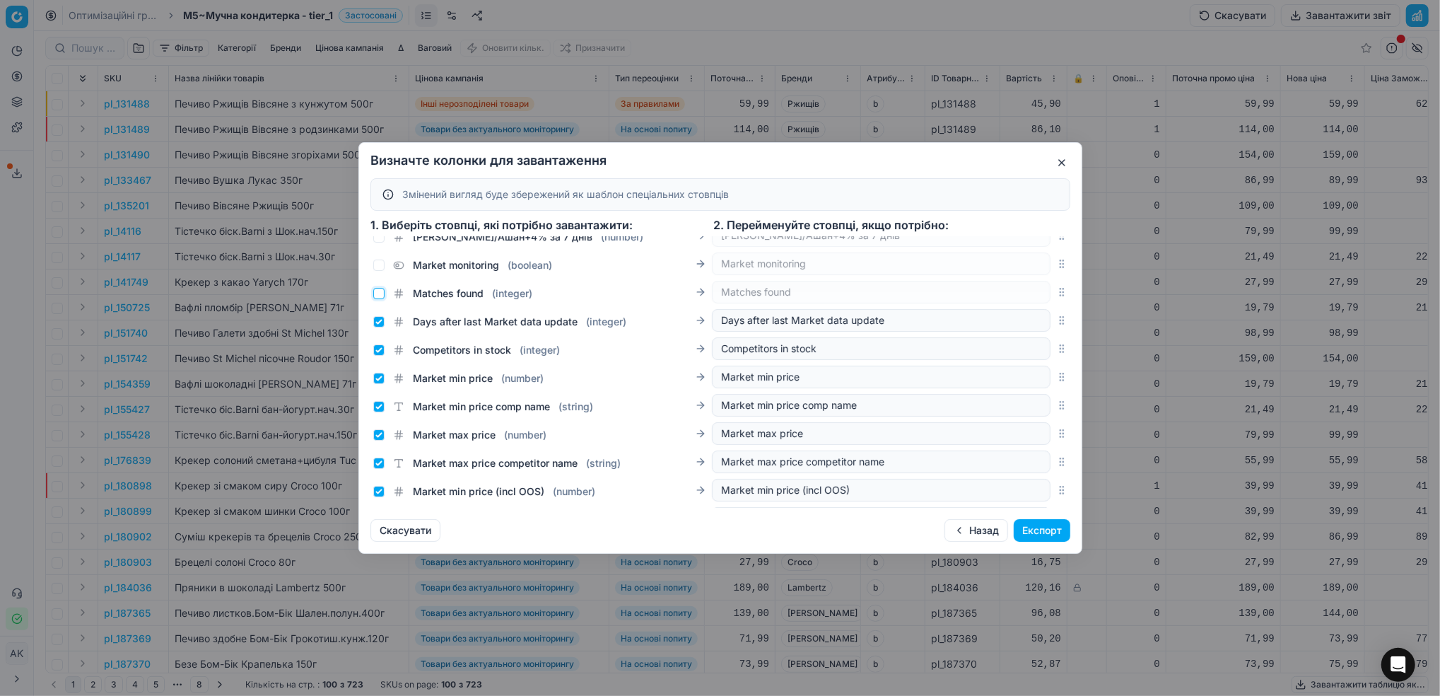
scroll to position [1242, 0]
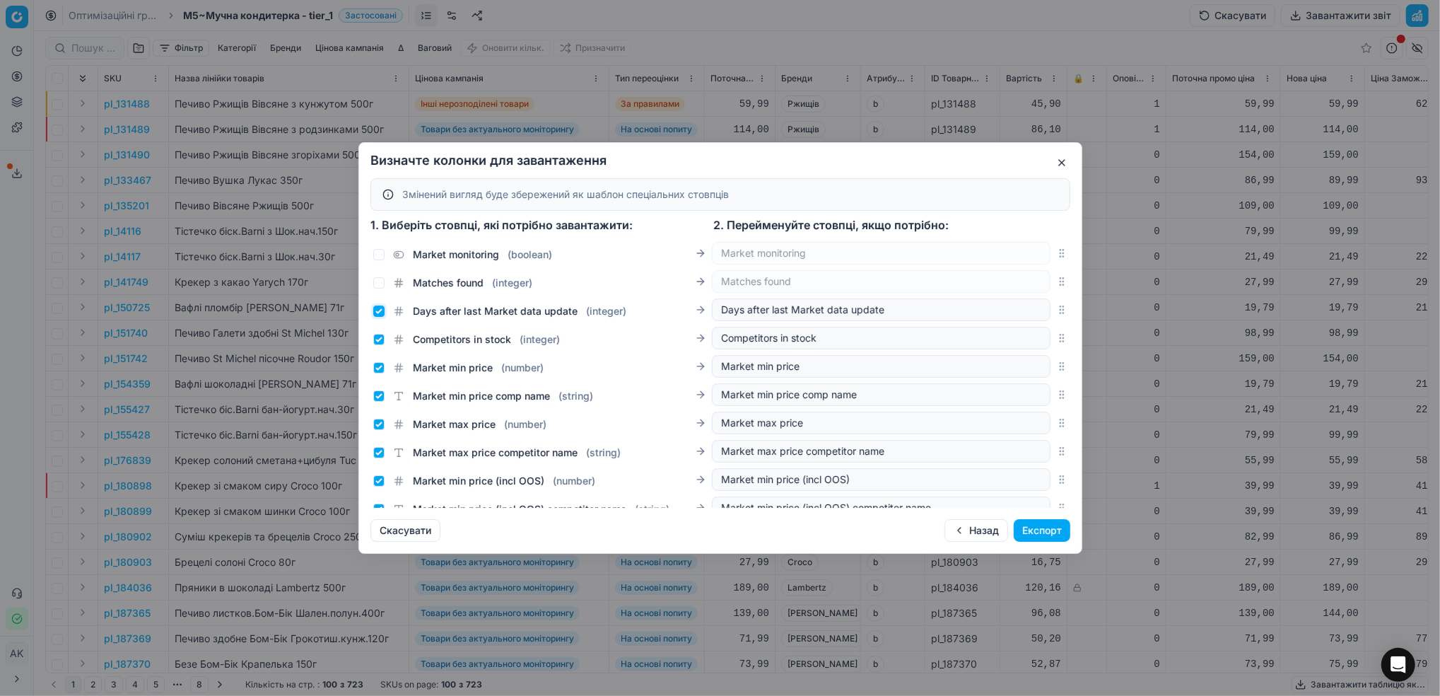
click at [380, 314] on input "Days after last Market data update ( integer )" at bounding box center [378, 310] width 11 height 11
checkbox input "false"
click at [380, 341] on input "Competitors in stock ( integer )" at bounding box center [378, 339] width 11 height 11
checkbox input "false"
click at [386, 366] on div "Market min price ( number )" at bounding box center [458, 368] width 170 height 14
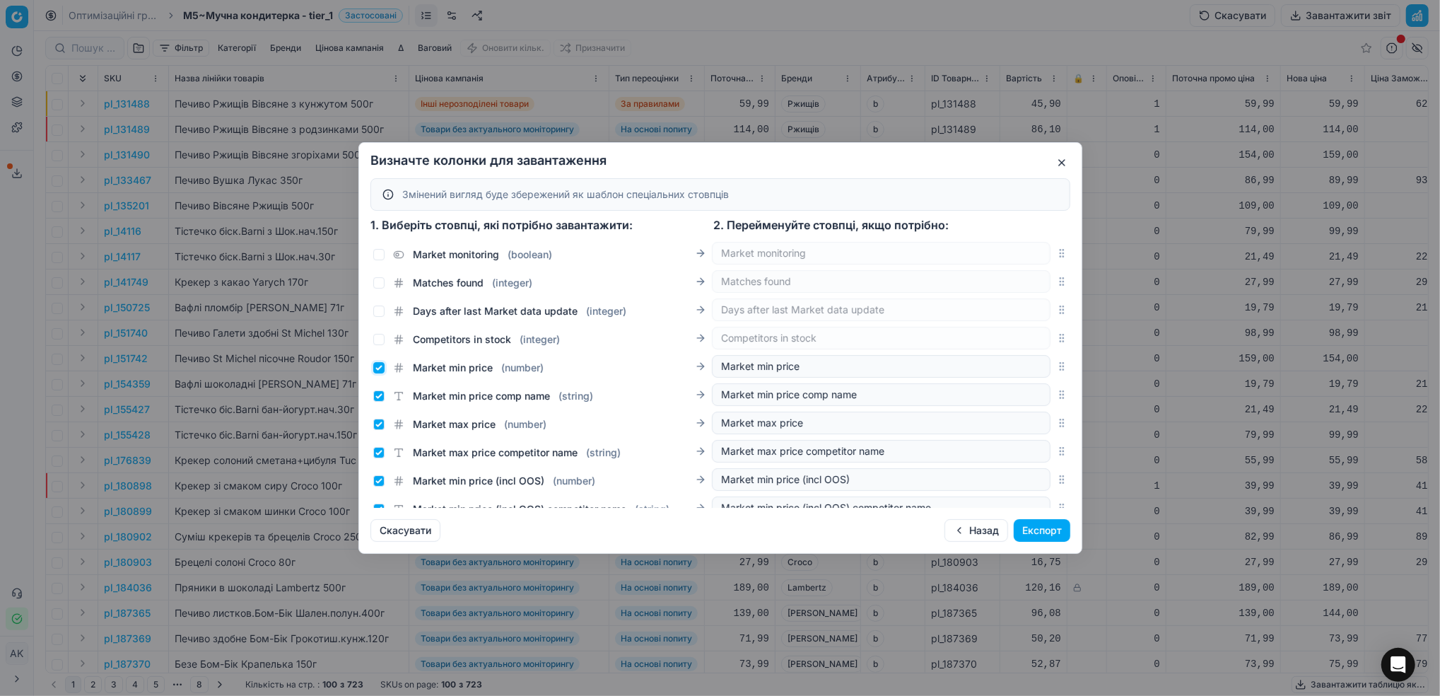
click at [379, 370] on input "Market min price ( number )" at bounding box center [378, 367] width 11 height 11
checkbox input "false"
click at [375, 399] on input "Market min price comp name ( string )" at bounding box center [378, 395] width 11 height 11
checkbox input "false"
click at [376, 425] on input "Market max price ( number )" at bounding box center [378, 424] width 11 height 11
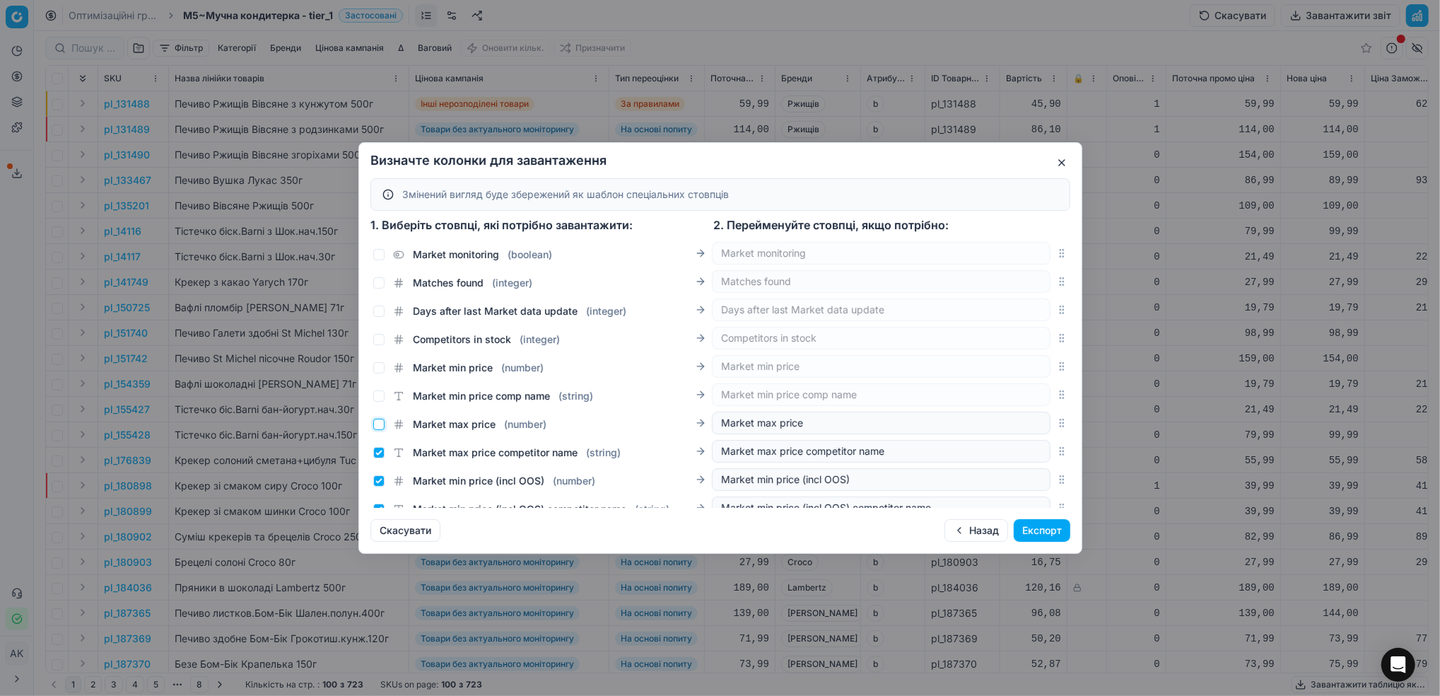
checkbox input "false"
click at [376, 455] on input "Market max price competitor name ( string )" at bounding box center [378, 452] width 11 height 11
checkbox input "false"
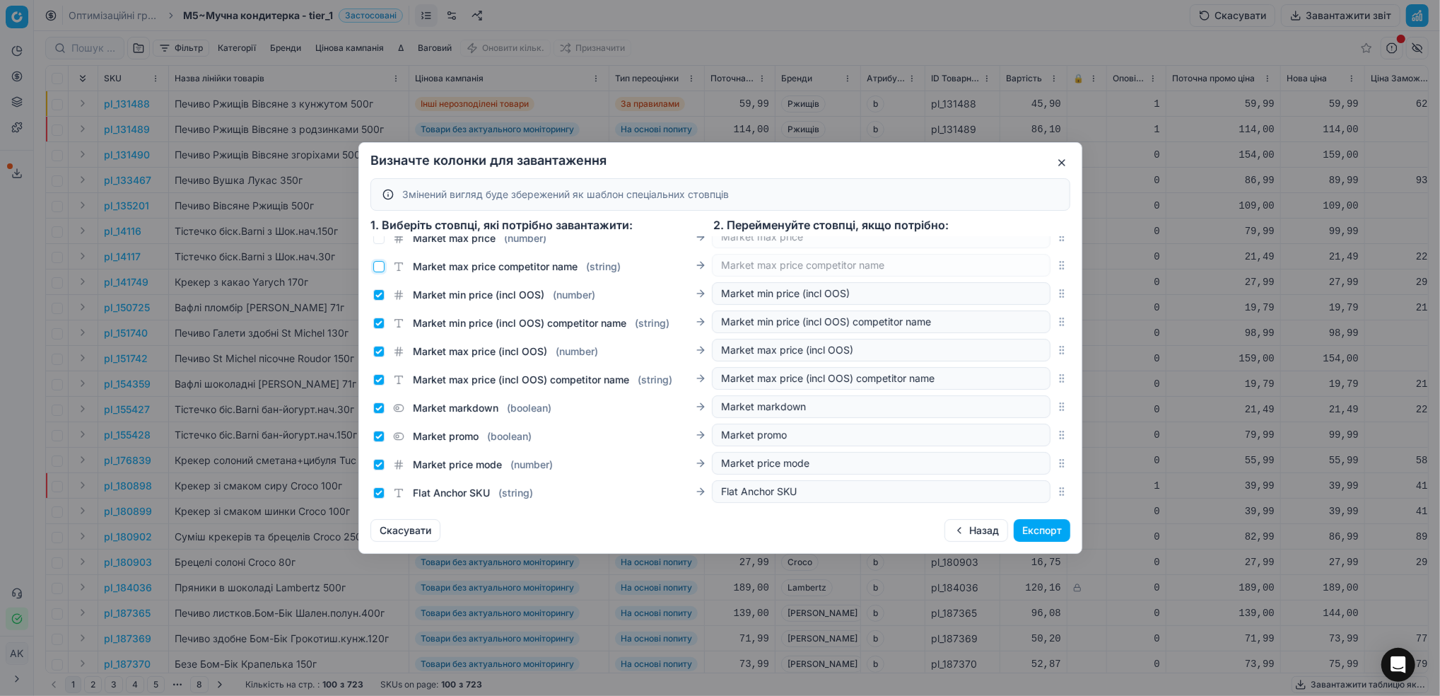
scroll to position [1430, 0]
click at [379, 297] on input "Market min price (incl OOS) ( number )" at bounding box center [378, 291] width 11 height 11
checkbox input "false"
click at [383, 318] on input "Market min price (incl OOS) competitor name ( string )" at bounding box center [378, 320] width 11 height 11
checkbox input "false"
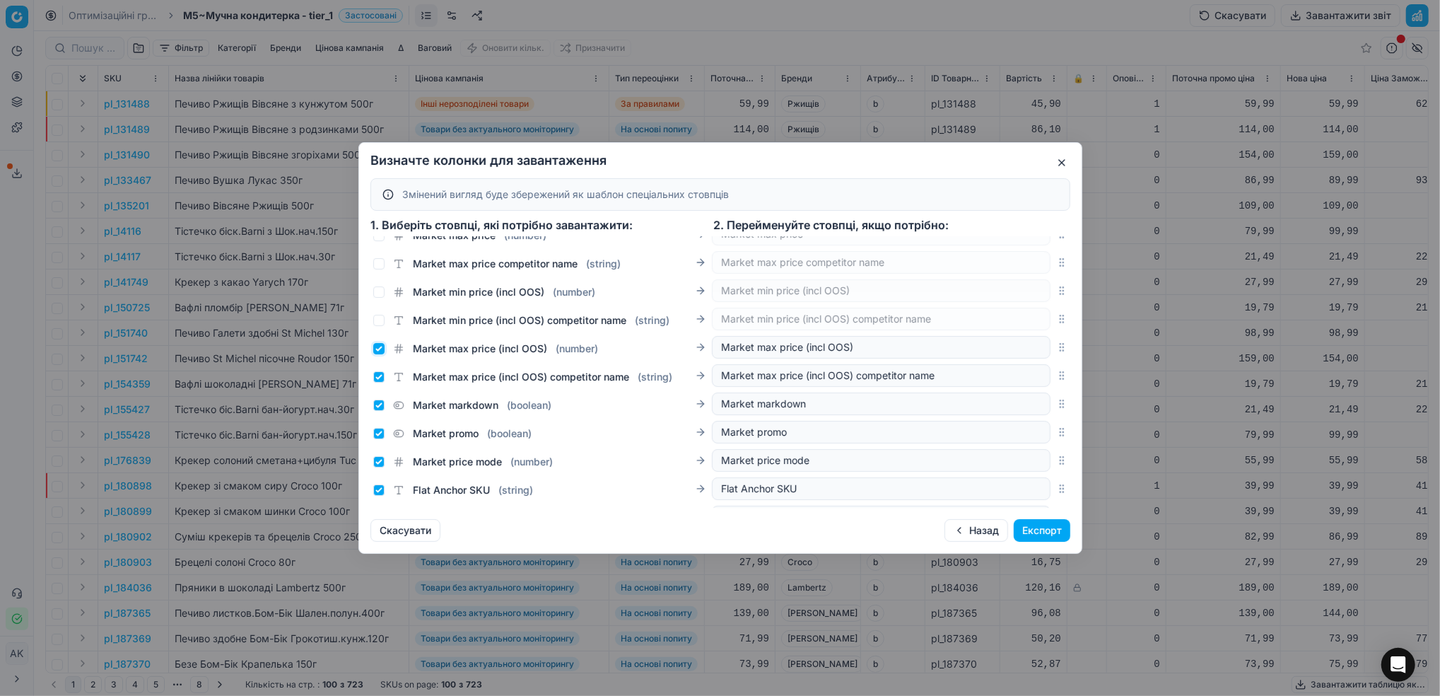
click at [378, 351] on input "Market max price (incl OOS) ( number )" at bounding box center [378, 348] width 11 height 11
checkbox input "false"
click at [375, 376] on input "Market max price (incl OOS) competitor name ( string )" at bounding box center [378, 376] width 11 height 11
checkbox input "false"
click at [378, 404] on input "Market markdown ( boolean )" at bounding box center [378, 405] width 11 height 11
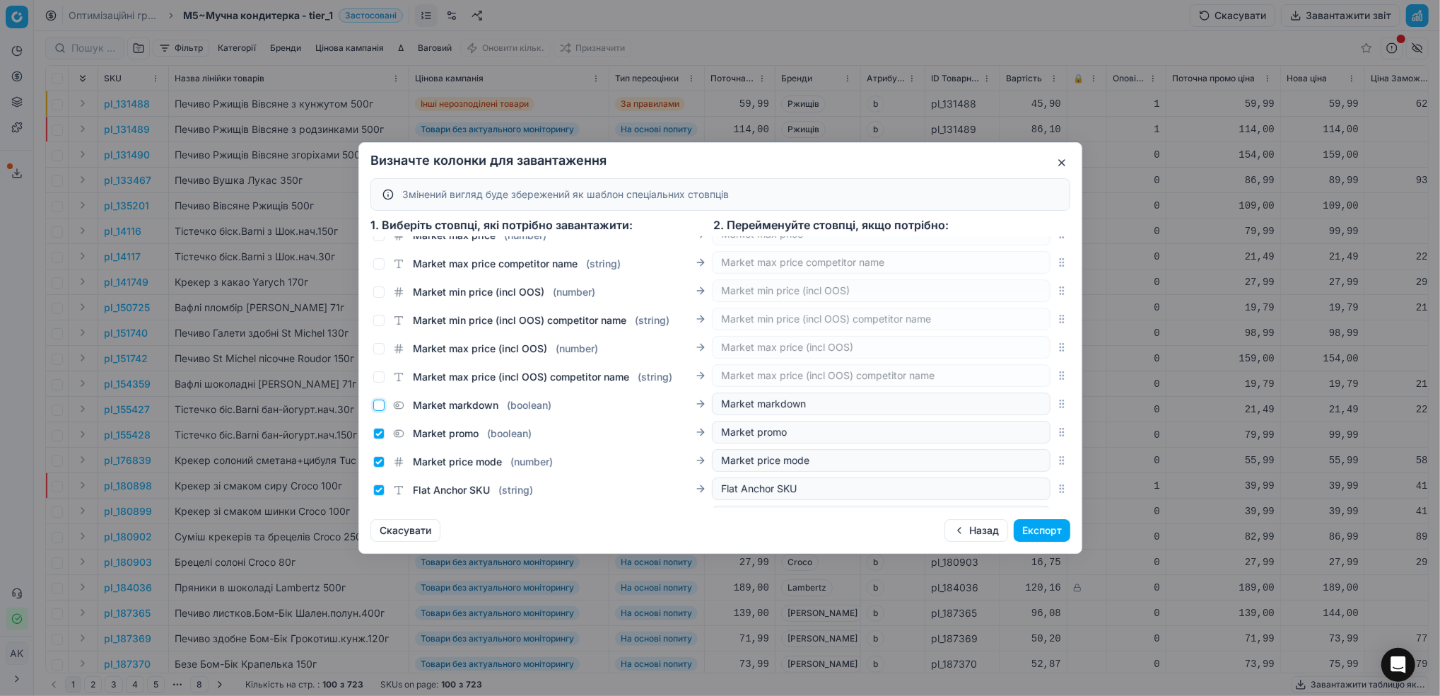
checkbox input "false"
click at [374, 431] on input "Market promo ( boolean )" at bounding box center [378, 433] width 11 height 11
checkbox input "false"
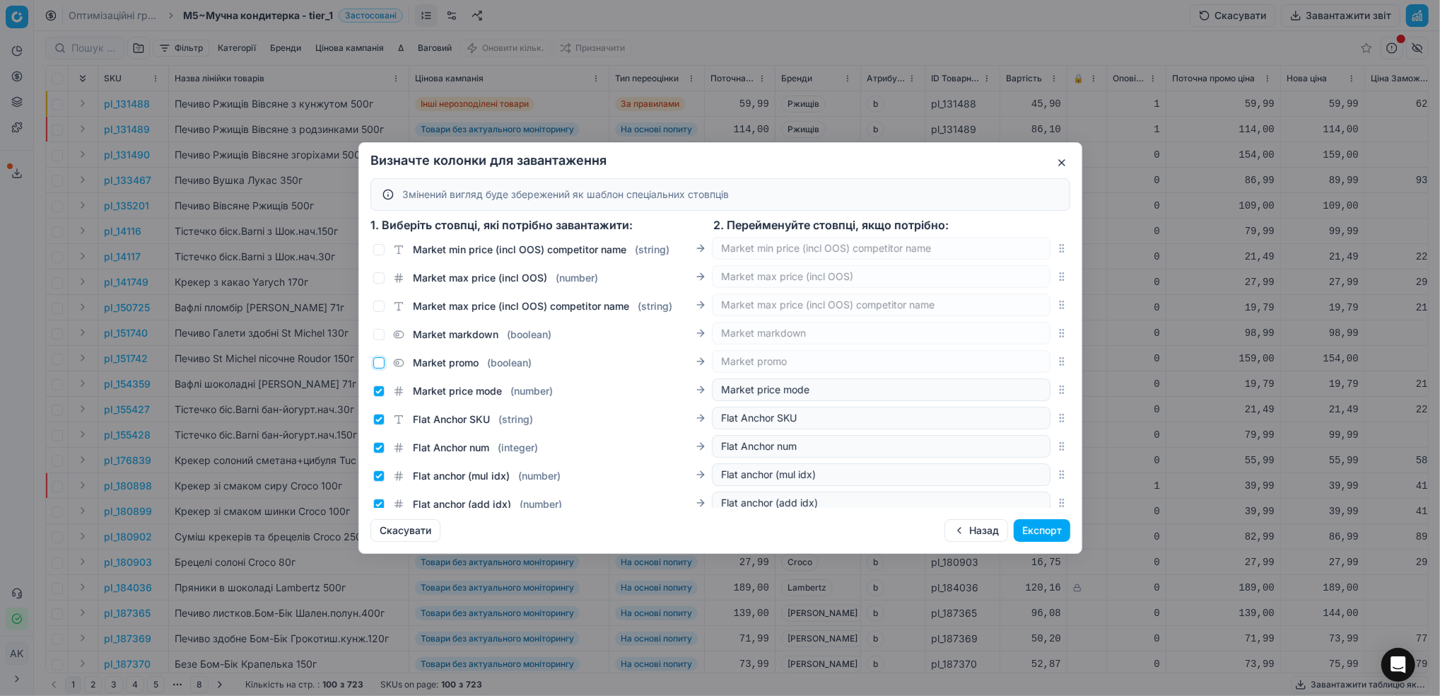
scroll to position [1525, 0]
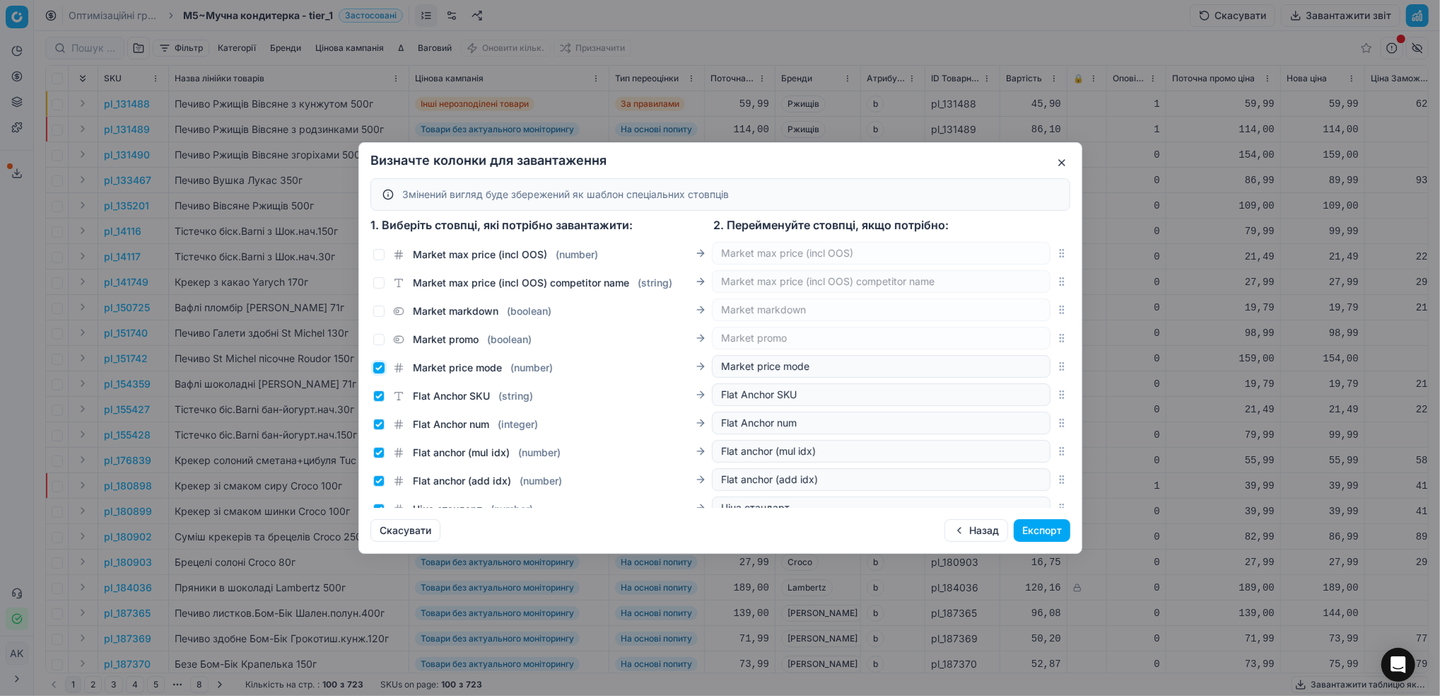
click at [381, 366] on input "Market price mode ( number )" at bounding box center [378, 367] width 11 height 11
checkbox input "false"
click at [380, 395] on input "Flat Anchor SKU ( string )" at bounding box center [378, 395] width 11 height 11
checkbox input "false"
drag, startPoint x: 378, startPoint y: 419, endPoint x: 375, endPoint y: 426, distance: 7.6
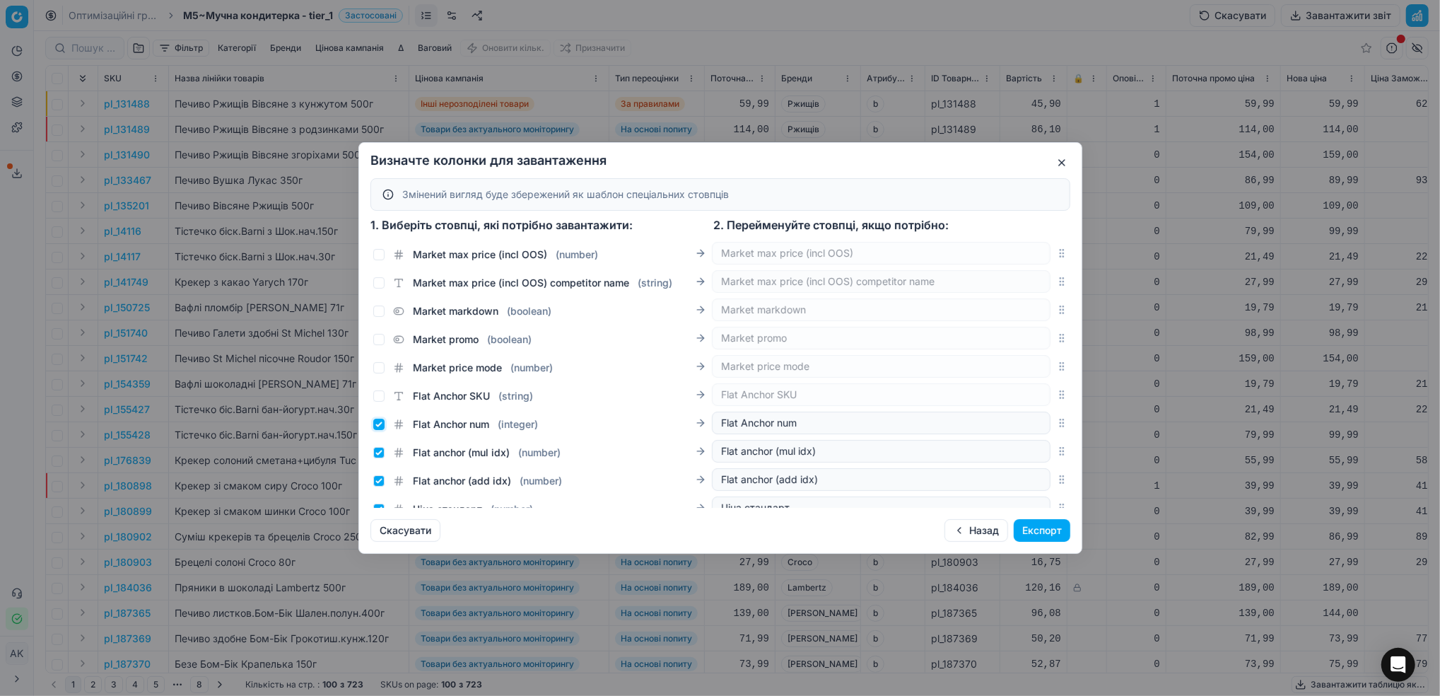
click at [377, 423] on input "Flat Anchor num ( integer )" at bounding box center [378, 424] width 11 height 11
checkbox input "false"
click at [377, 448] on input "Flat anchor (mul idx) ( number )" at bounding box center [378, 452] width 11 height 11
checkbox input "false"
click at [378, 471] on div "Flat anchor (add idx) ( number )" at bounding box center [542, 478] width 339 height 20
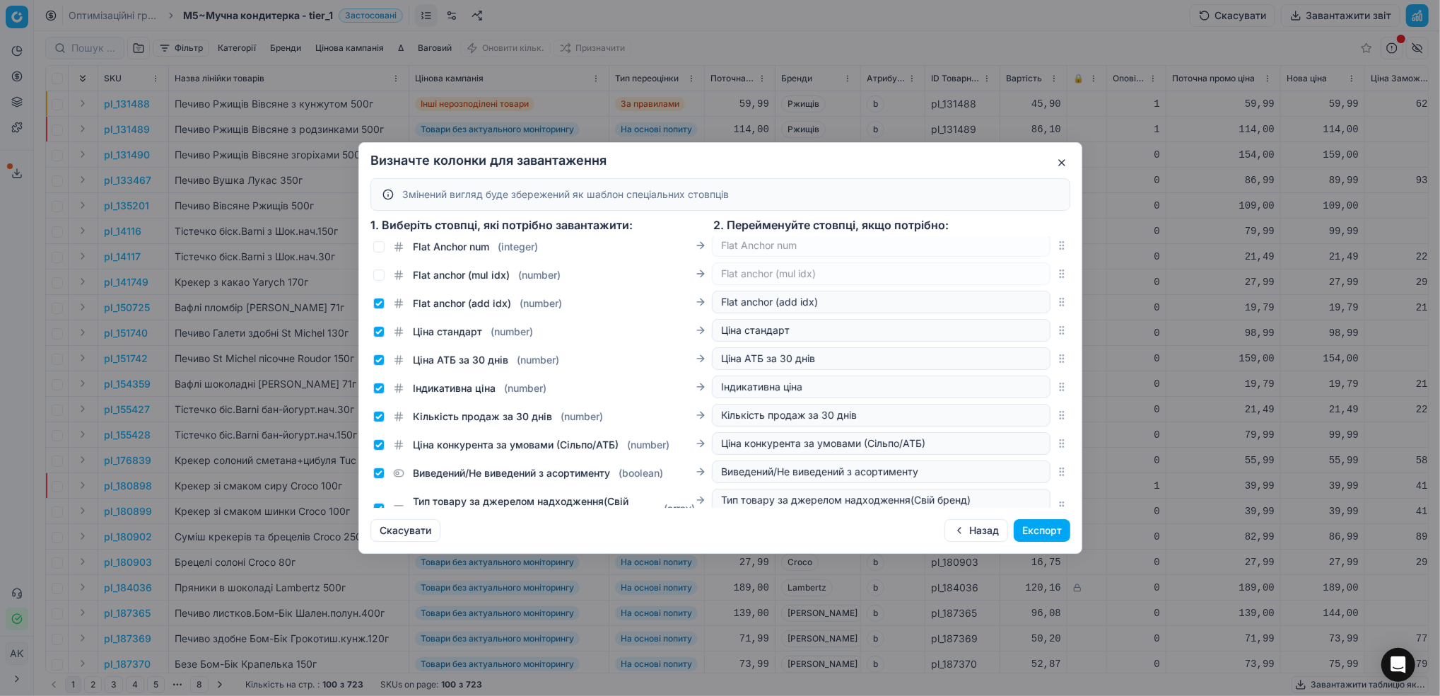
scroll to position [1713, 0]
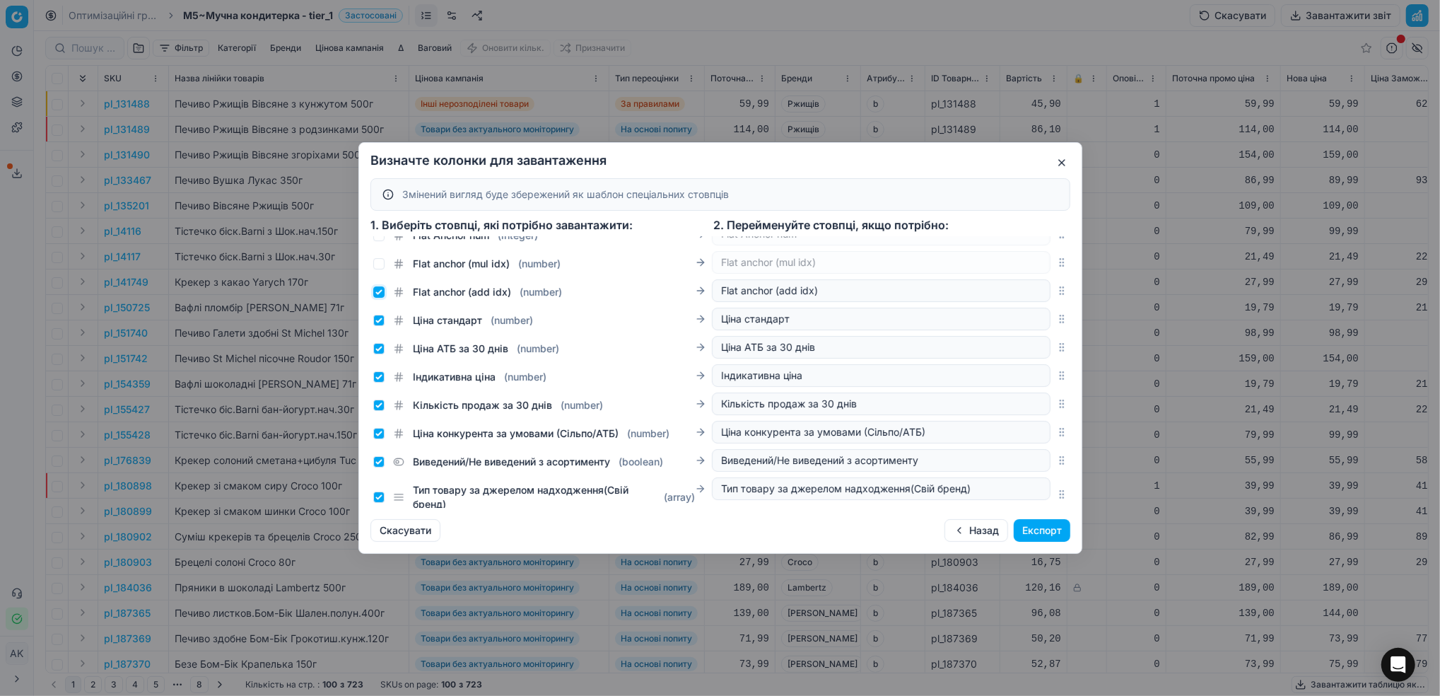
click at [380, 291] on input "Flat anchor (add idx) ( number )" at bounding box center [378, 291] width 11 height 11
checkbox input "false"
click at [379, 317] on input "Ціна стандарт ( number )" at bounding box center [378, 320] width 11 height 11
checkbox input "false"
drag, startPoint x: 379, startPoint y: 344, endPoint x: 378, endPoint y: 354, distance: 10.6
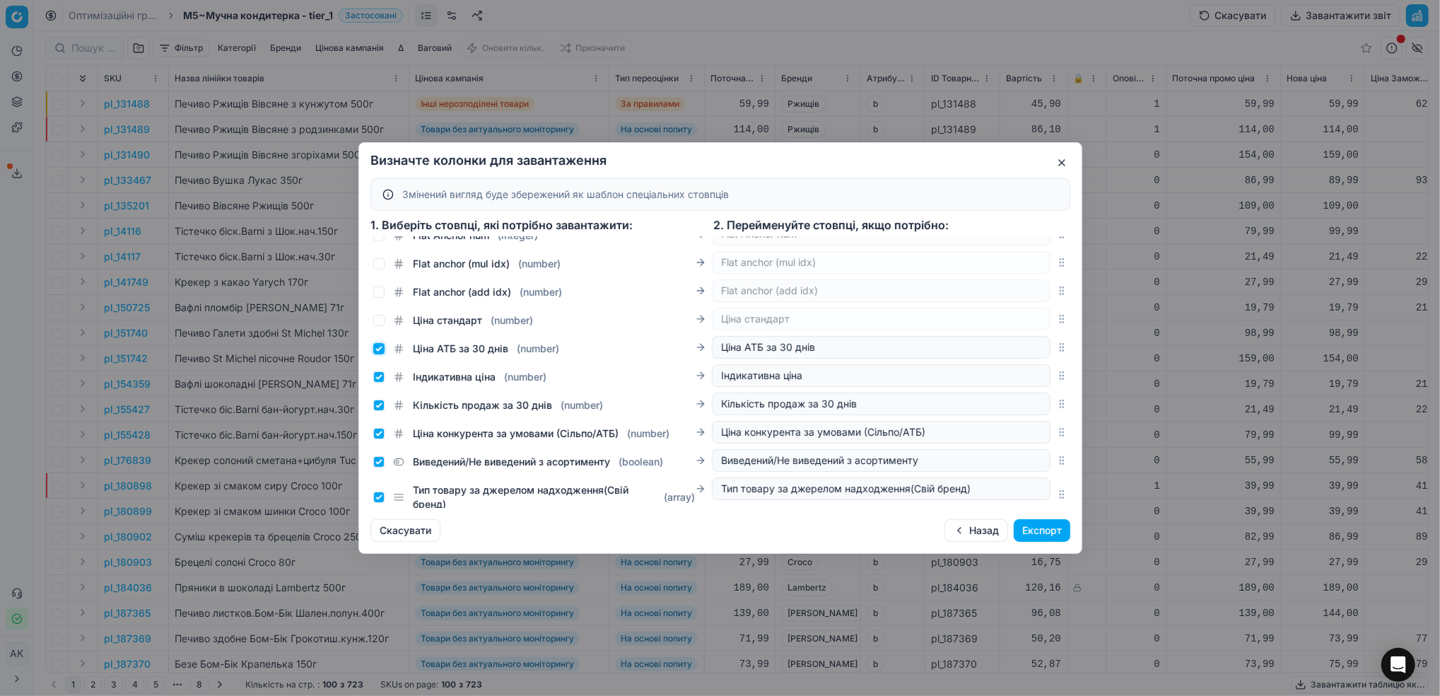
click at [379, 345] on input "Ціна АТБ за 30 днів ( number )" at bounding box center [378, 348] width 11 height 11
checkbox input "false"
click at [380, 376] on input "Індикативна ціна ( number )" at bounding box center [378, 376] width 11 height 11
checkbox input "false"
click at [380, 412] on div "Кількість продаж за 30 днів ( number )" at bounding box center [488, 405] width 230 height 14
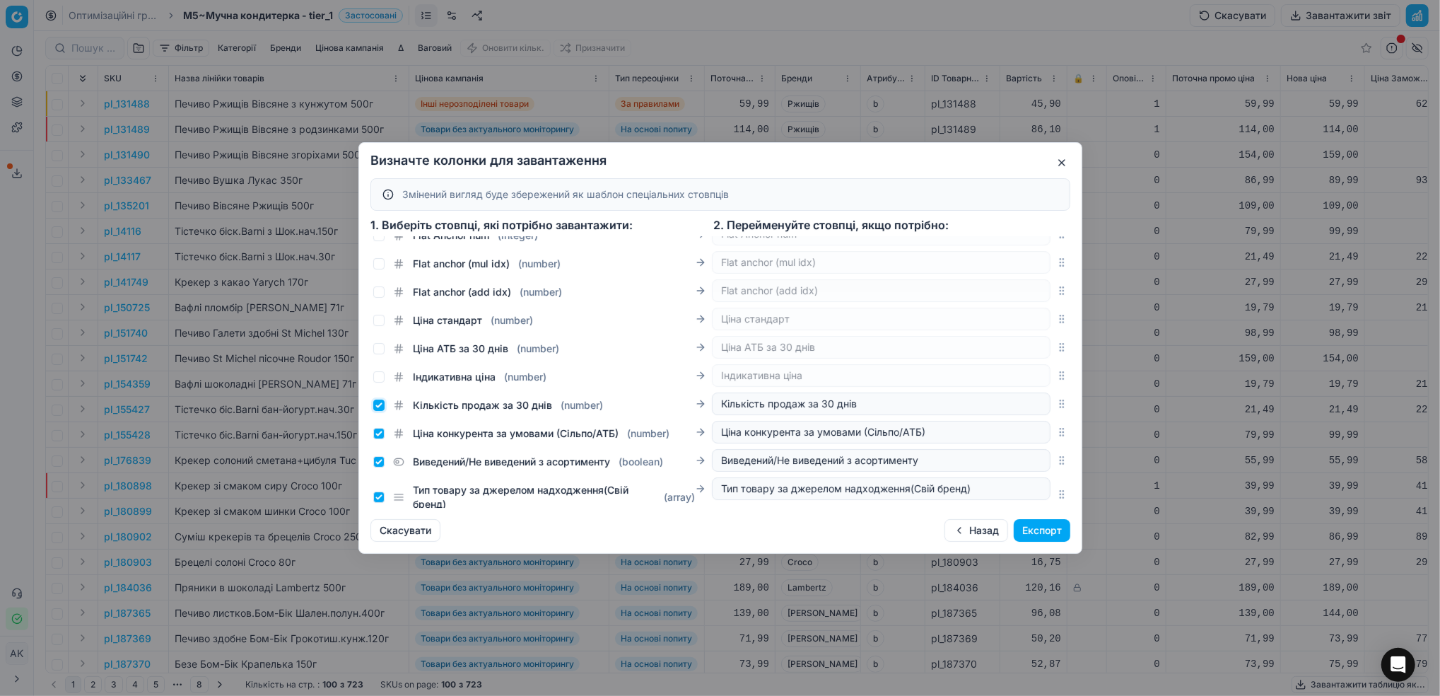
click at [376, 404] on input "Кількість продаж за 30 днів ( number )" at bounding box center [378, 405] width 11 height 11
checkbox input "false"
click at [380, 437] on input "Ціна конкурента за умовами (Сільпо/АТБ) ( number )" at bounding box center [378, 433] width 11 height 11
checkbox input "false"
click at [374, 462] on input "Виведений/Не виведений з асортименту ( boolean )" at bounding box center [378, 461] width 11 height 11
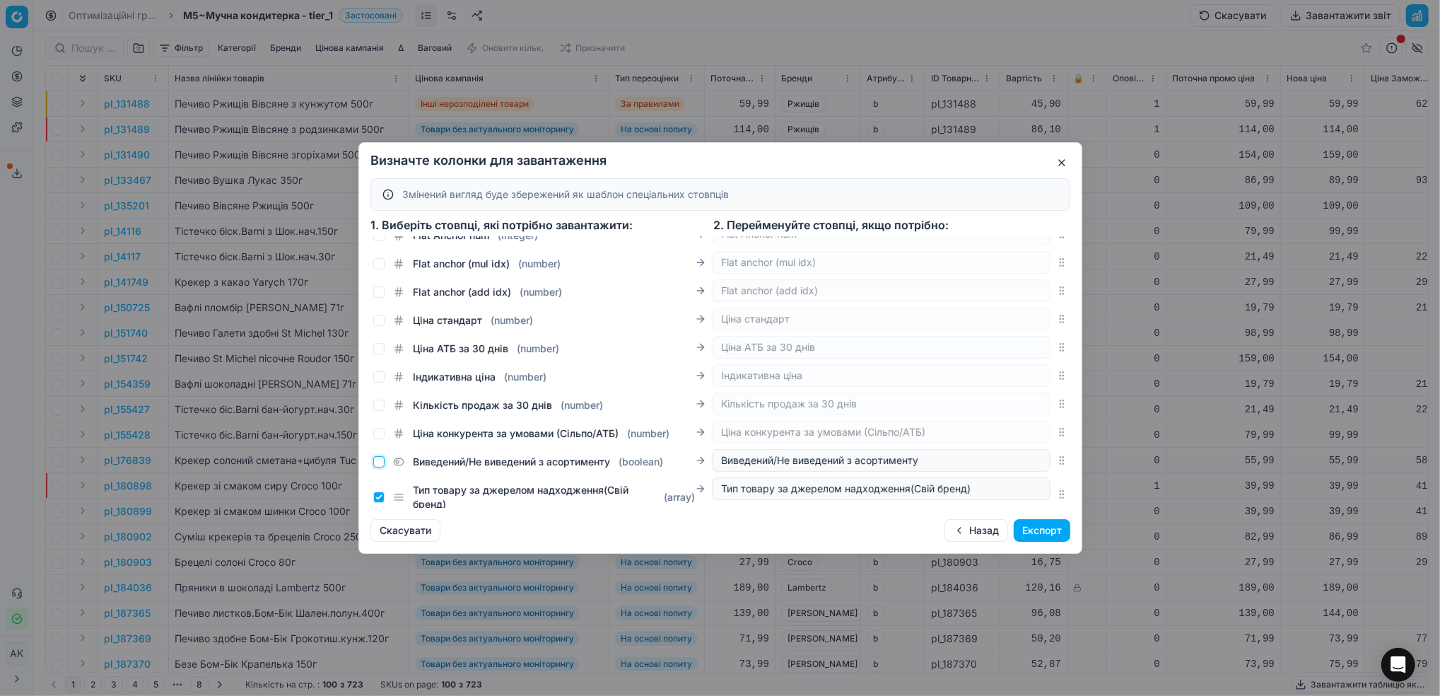
checkbox input "false"
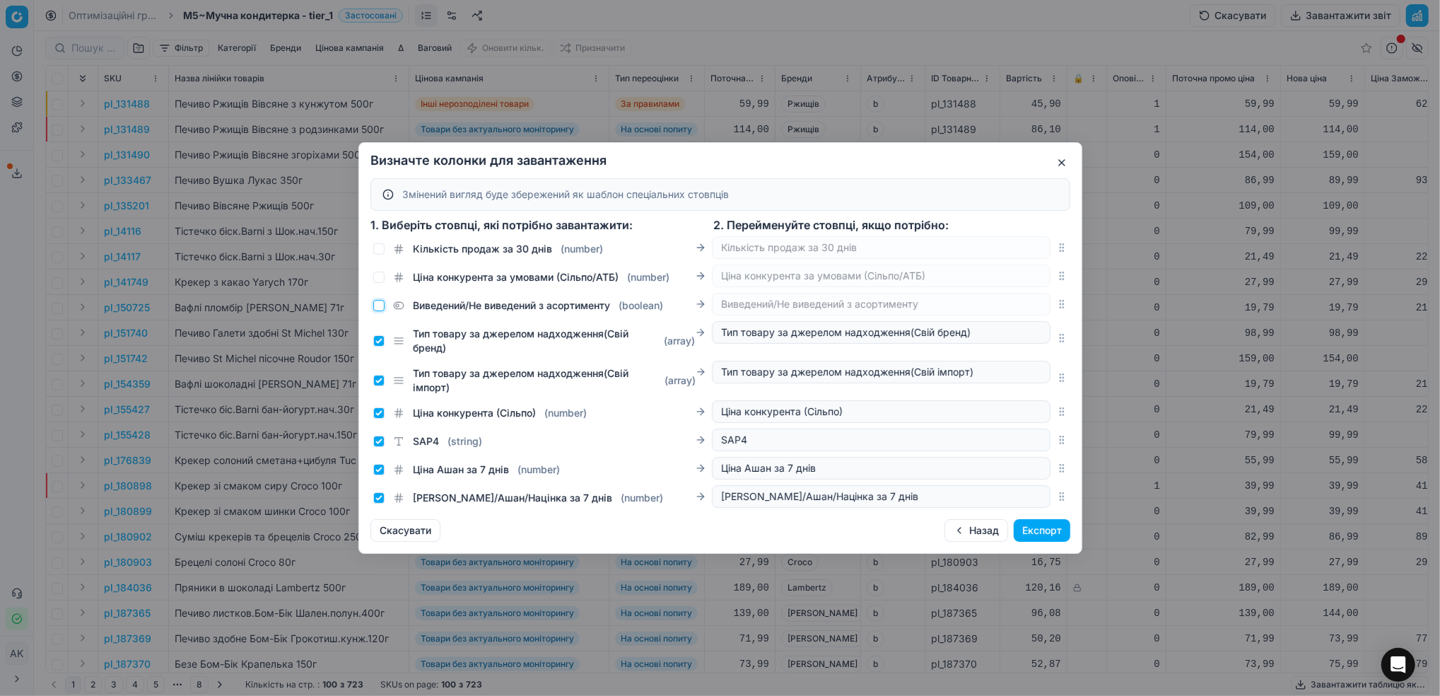
scroll to position [1902, 0]
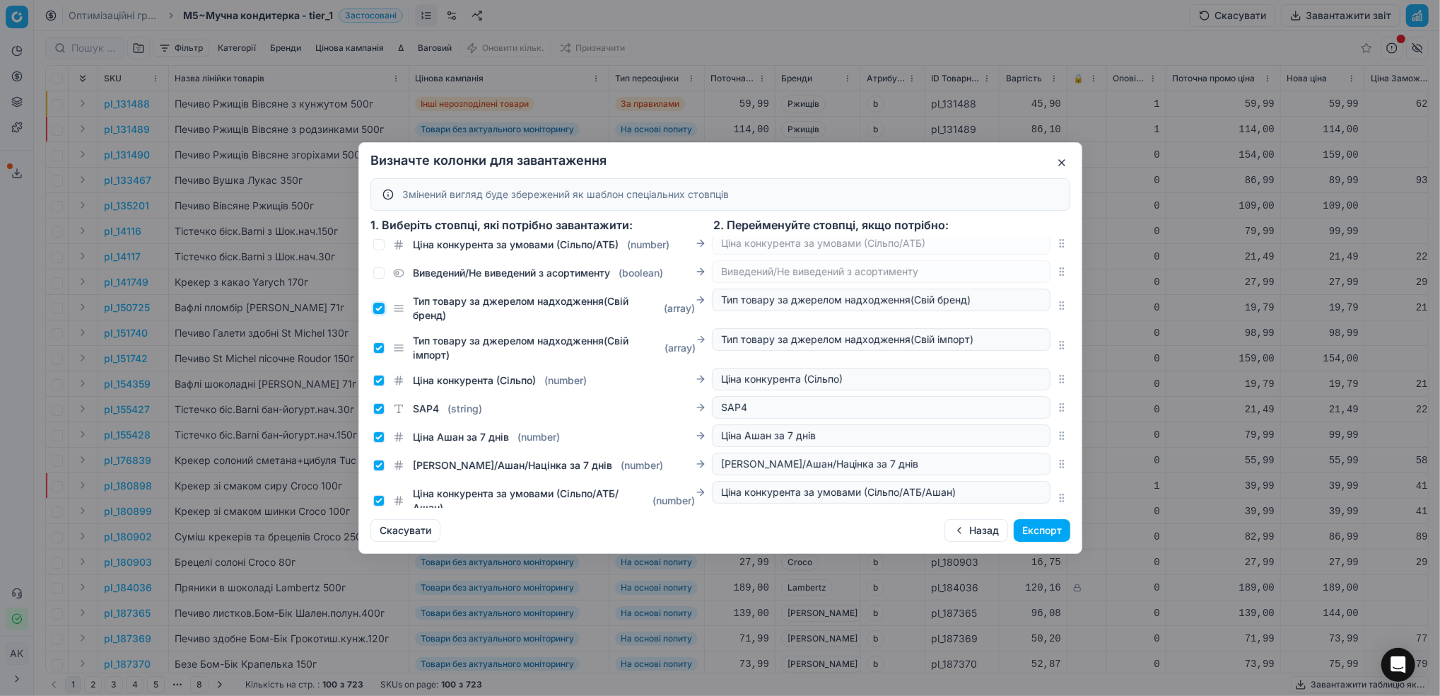
click at [380, 307] on input "Тип товару за джерелом надходження(Свій бренд) ( array )" at bounding box center [378, 308] width 11 height 11
checkbox input "false"
click at [382, 347] on input "Тип товару за джерелом надходження(Свій імпорт) ( array )" at bounding box center [378, 347] width 11 height 11
checkbox input "false"
click at [379, 385] on input "Ціна конкурента (Сільпо) ( number )" at bounding box center [378, 380] width 11 height 11
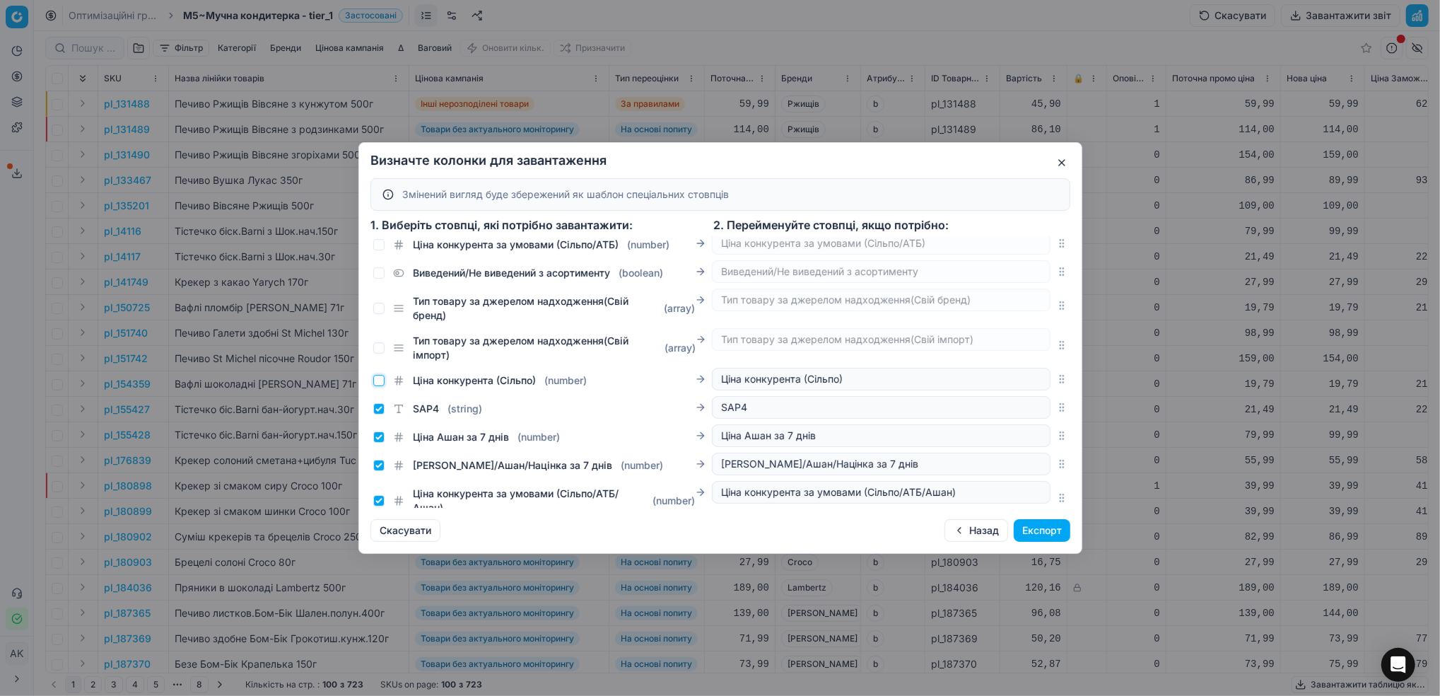
checkbox input "false"
click at [379, 409] on input "SAP4 ( string )" at bounding box center [378, 408] width 11 height 11
checkbox input "false"
click at [378, 437] on input "Ціна Ашан за 7 днів ( number )" at bounding box center [378, 436] width 11 height 11
checkbox input "false"
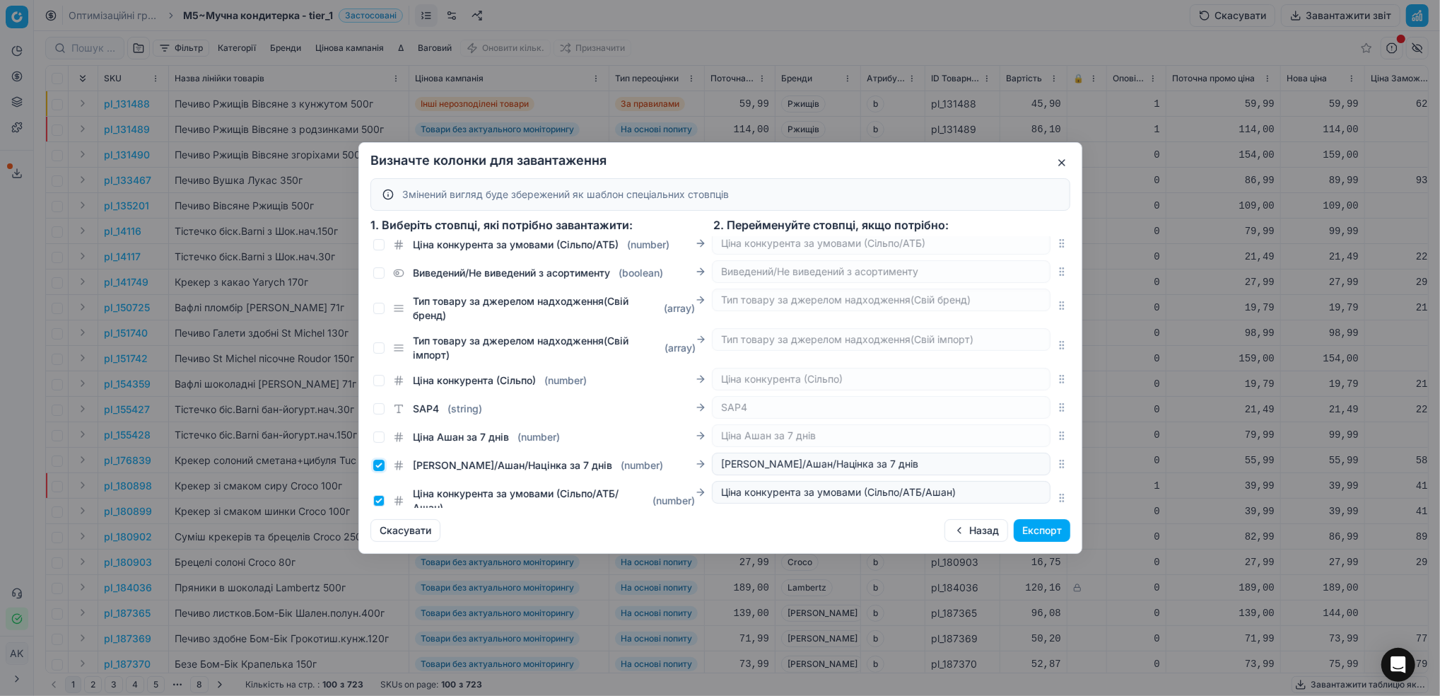
click at [383, 464] on input "Ціна Сільпо/Ашан/Націнка за 7 днів ( number )" at bounding box center [378, 465] width 11 height 11
checkbox input "false"
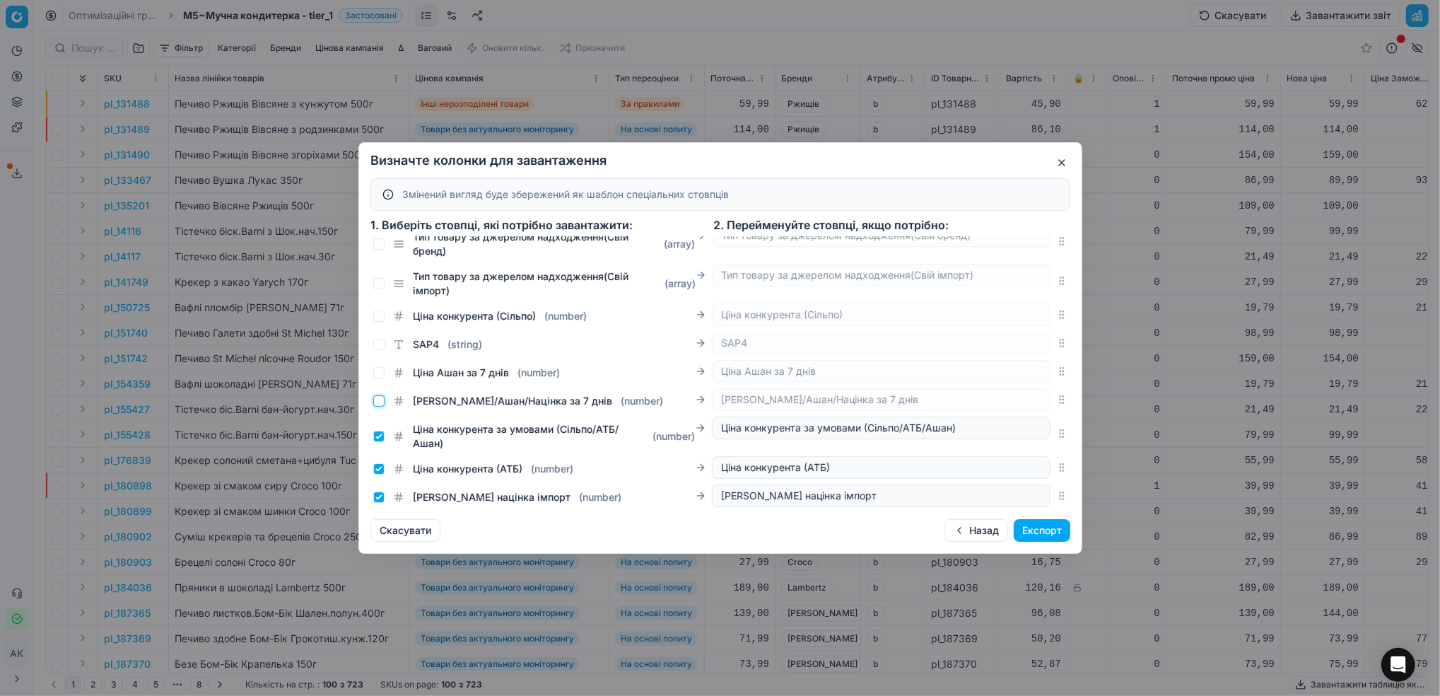
scroll to position [1996, 0]
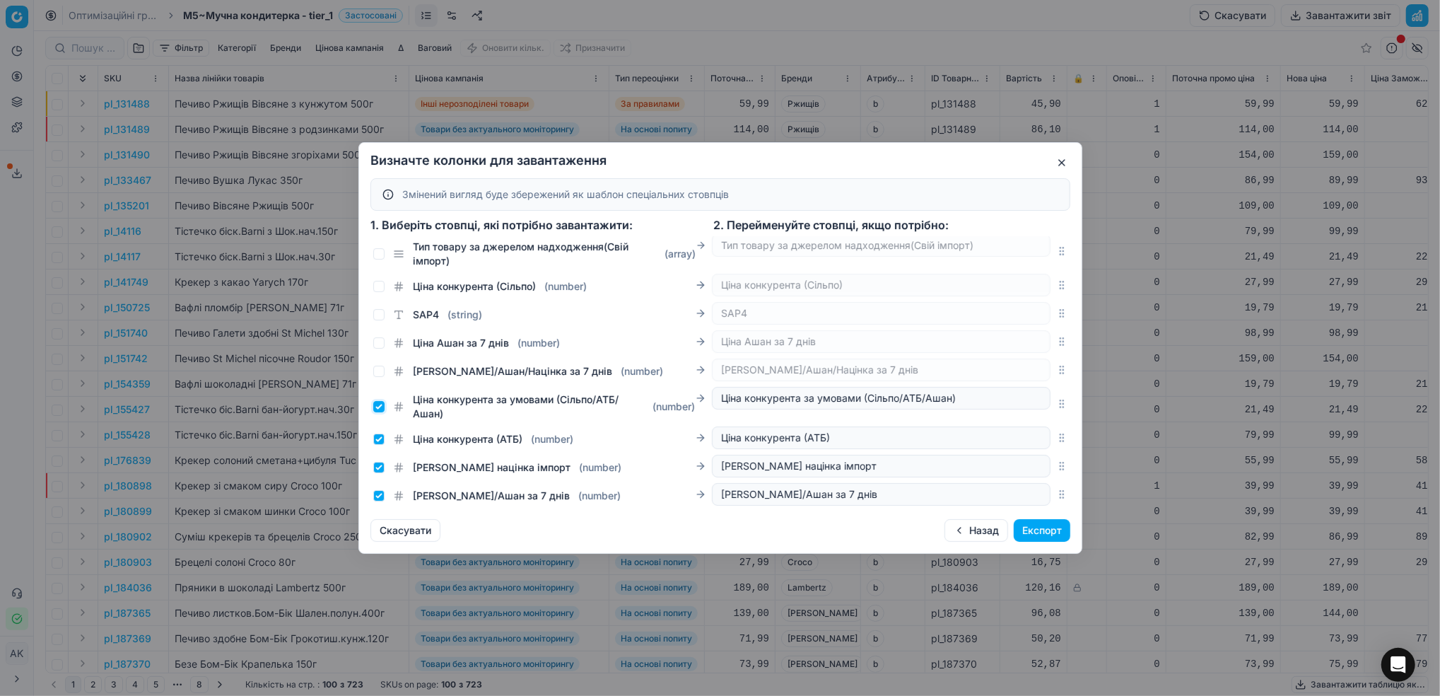
drag, startPoint x: 381, startPoint y: 402, endPoint x: 385, endPoint y: 415, distance: 13.2
click at [380, 403] on input "Ціна конкурента за умовами (Сільпо/АТБ/Ашан) ( number )" at bounding box center [378, 406] width 11 height 11
checkbox input "false"
click at [380, 441] on input "Ціна конкурента (АТБ) ( number )" at bounding box center [378, 438] width 11 height 11
checkbox input "false"
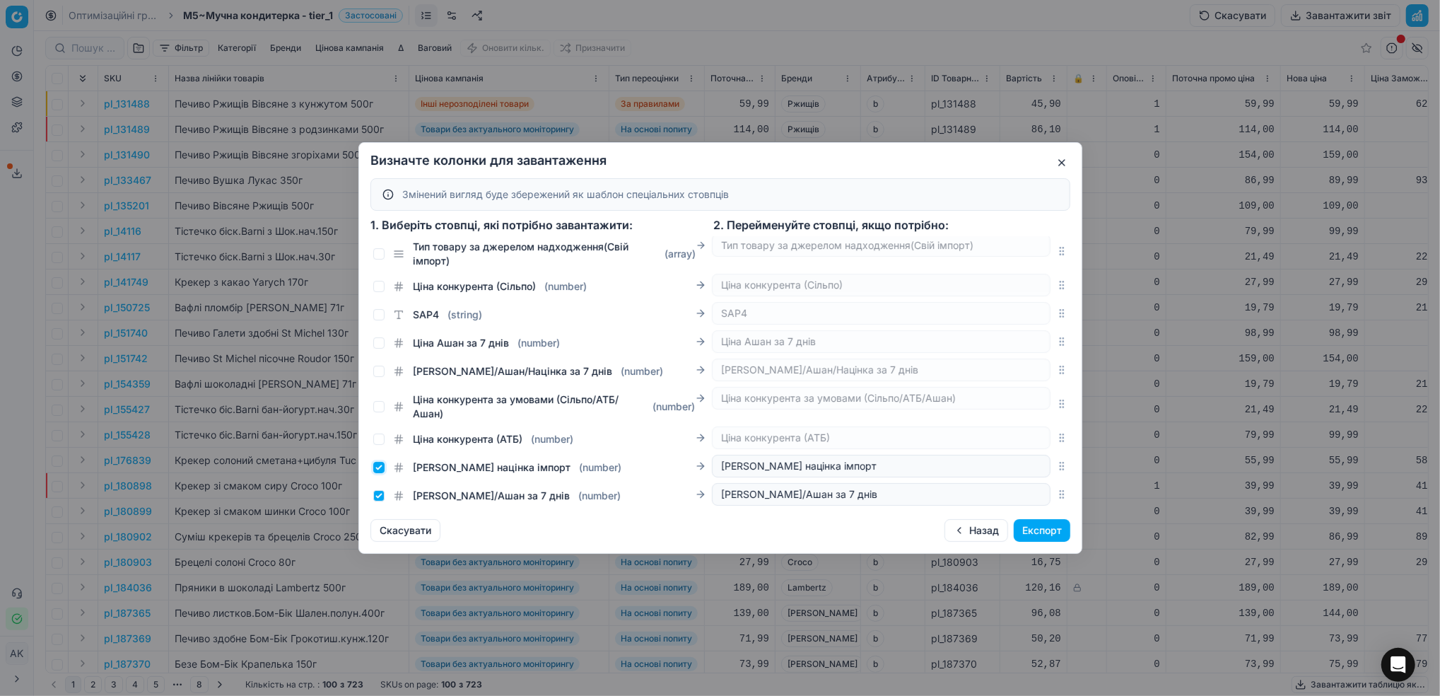
click at [377, 471] on input "Додаткова націнка імпорт ( number )" at bounding box center [378, 467] width 11 height 11
checkbox input "false"
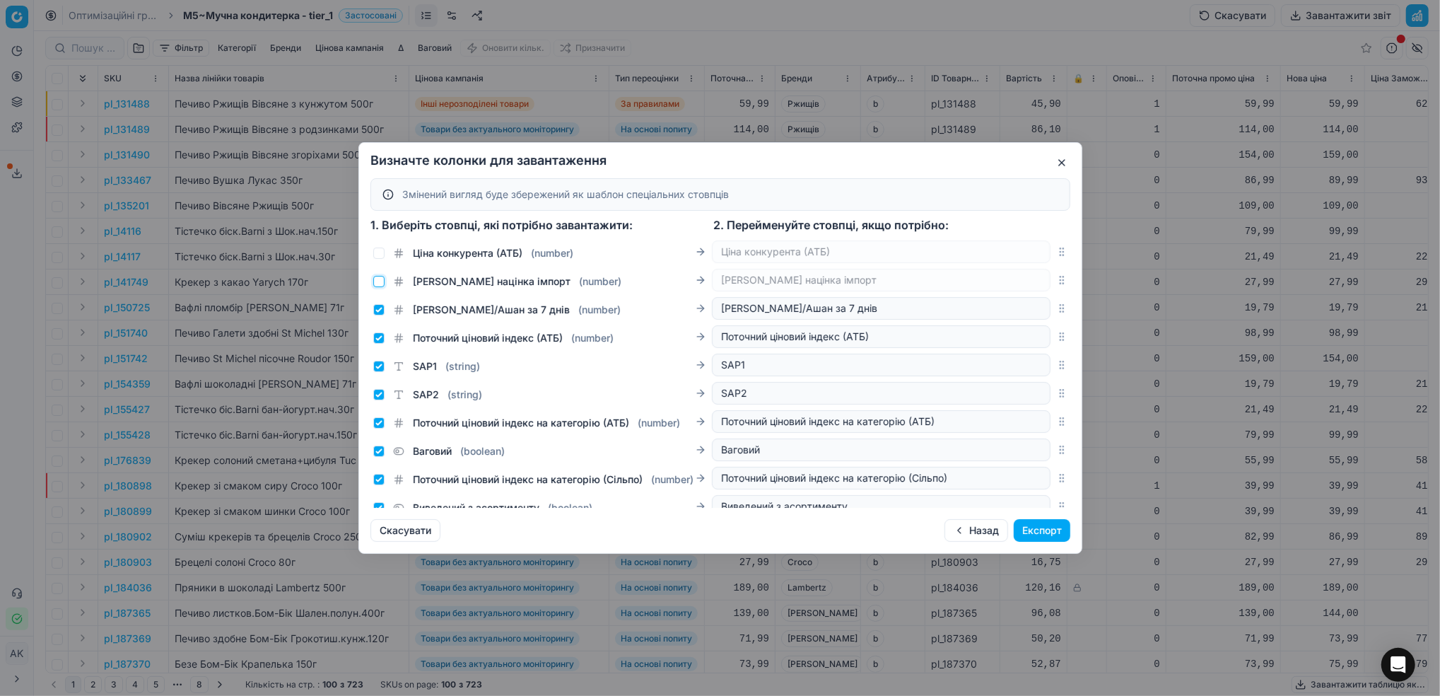
scroll to position [2185, 0]
click at [377, 306] on input "Ціна Сільпо/Ашан за 7 днів ( number )" at bounding box center [378, 306] width 11 height 11
checkbox input "false"
click at [380, 334] on input "Поточний ціновий індекс (АТБ) ( number )" at bounding box center [378, 335] width 11 height 11
checkbox input "false"
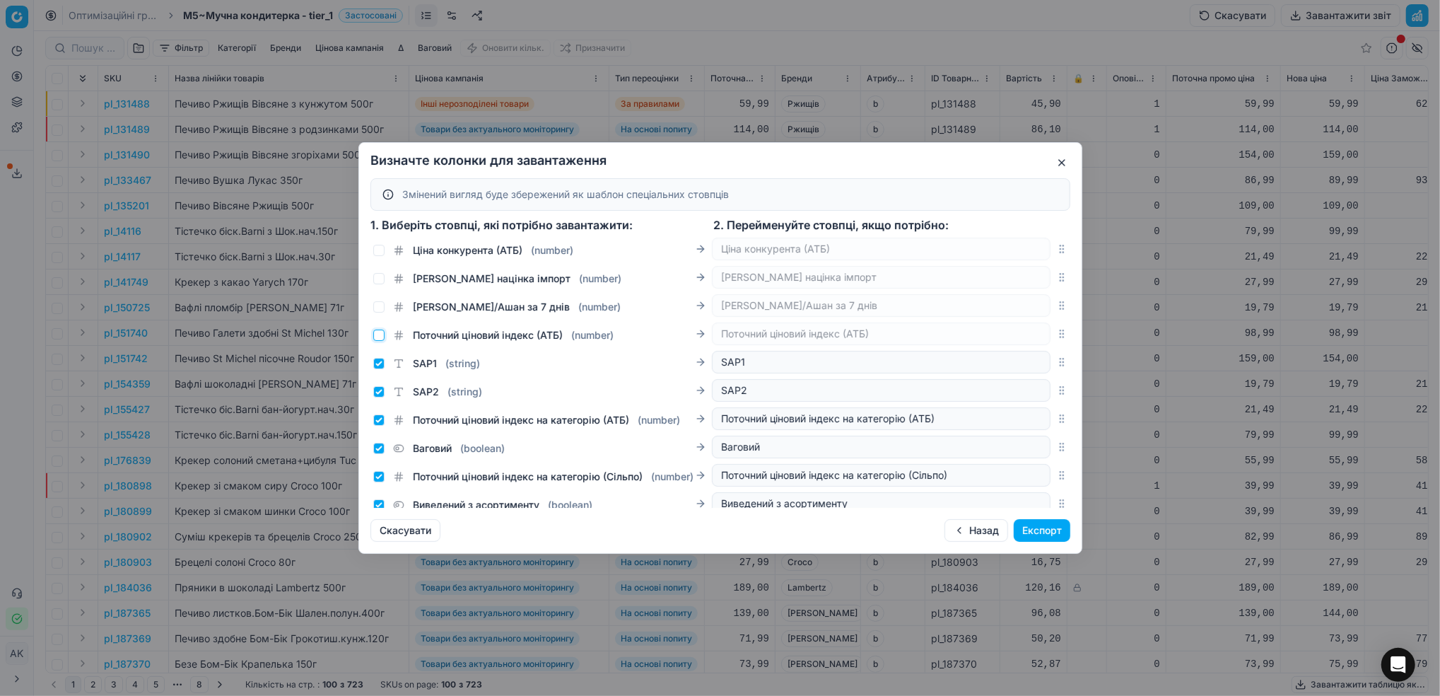
scroll to position [2279, 0]
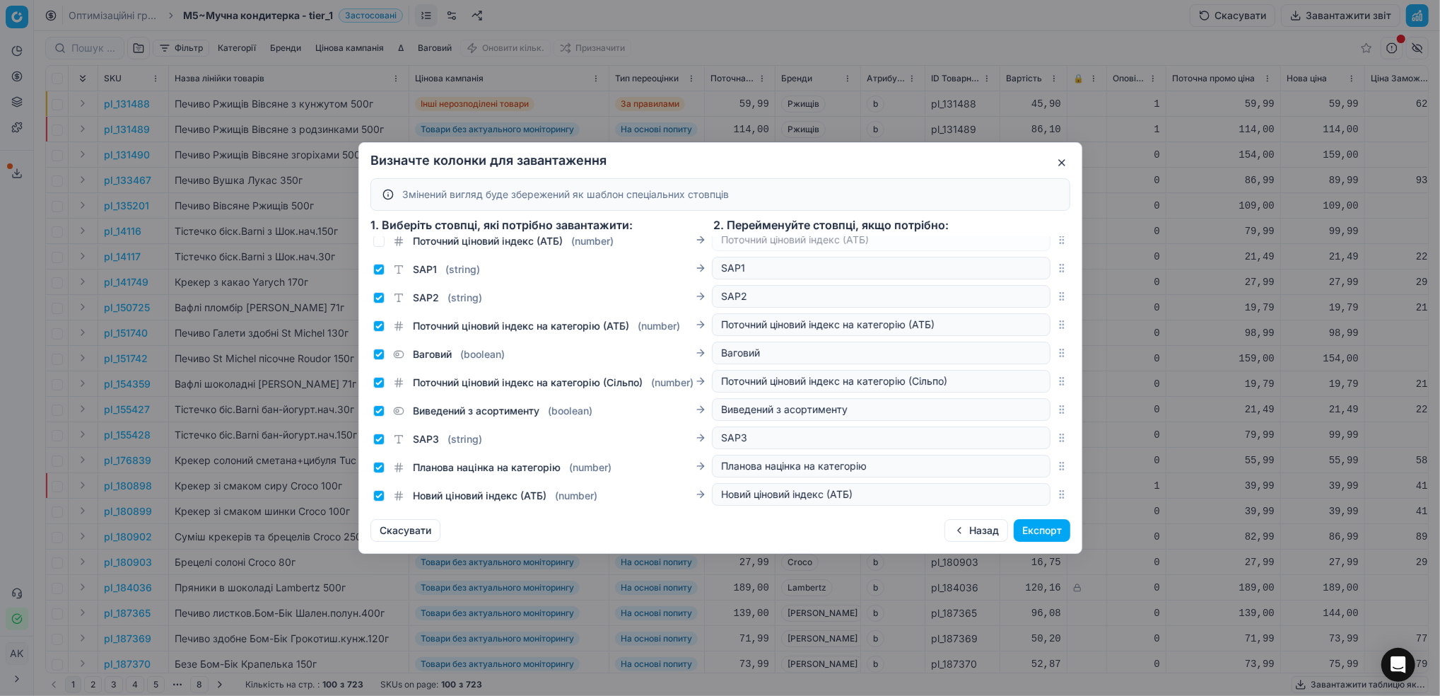
click at [386, 274] on div "SAP1 ( string )" at bounding box center [426, 269] width 107 height 14
click at [383, 272] on div "SAP1 ( string )" at bounding box center [426, 269] width 107 height 14
click at [378, 273] on input "SAP1 ( string )" at bounding box center [378, 269] width 11 height 11
checkbox input "false"
click at [379, 296] on input "SAP2 ( string )" at bounding box center [378, 297] width 11 height 11
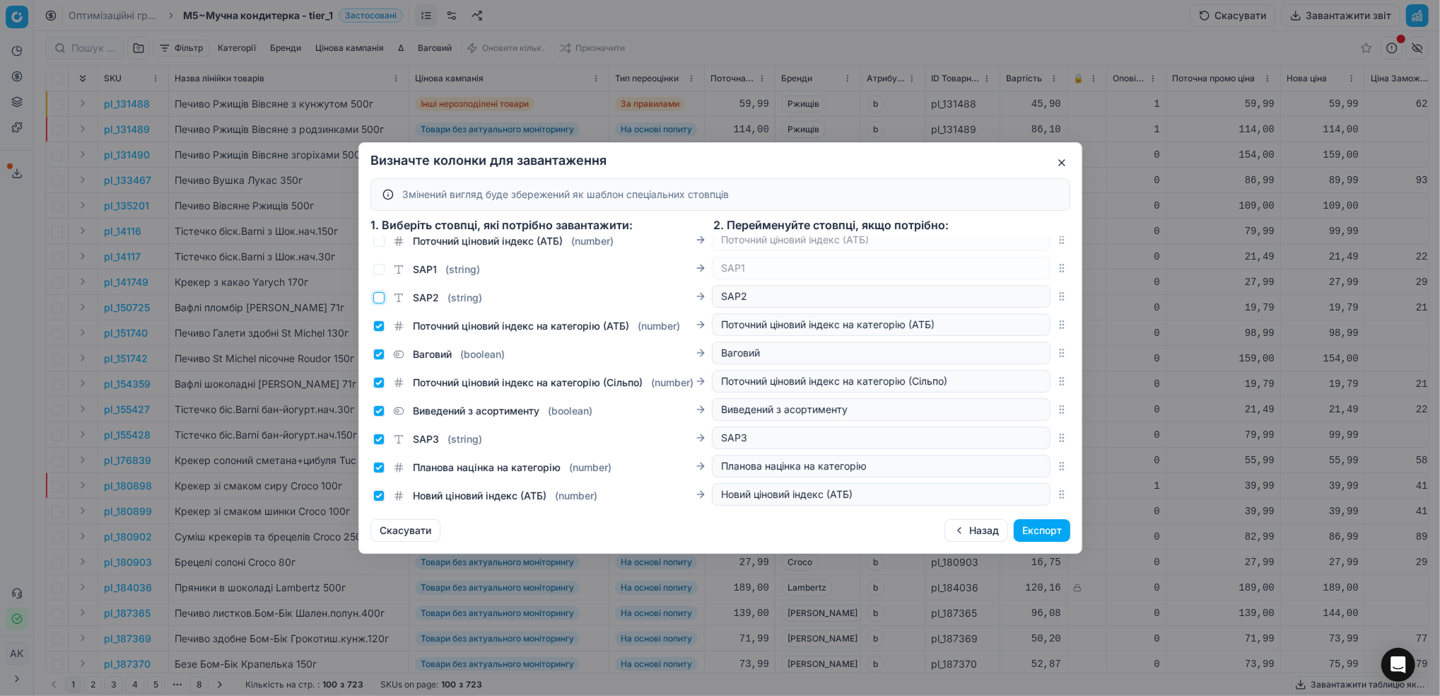
checkbox input "false"
click at [378, 322] on input "Поточний ціновий індекс на категорію (АТБ) ( number )" at bounding box center [378, 325] width 11 height 11
checkbox input "false"
click at [378, 352] on input "Ваговий ( boolean )" at bounding box center [378, 354] width 11 height 11
checkbox input "false"
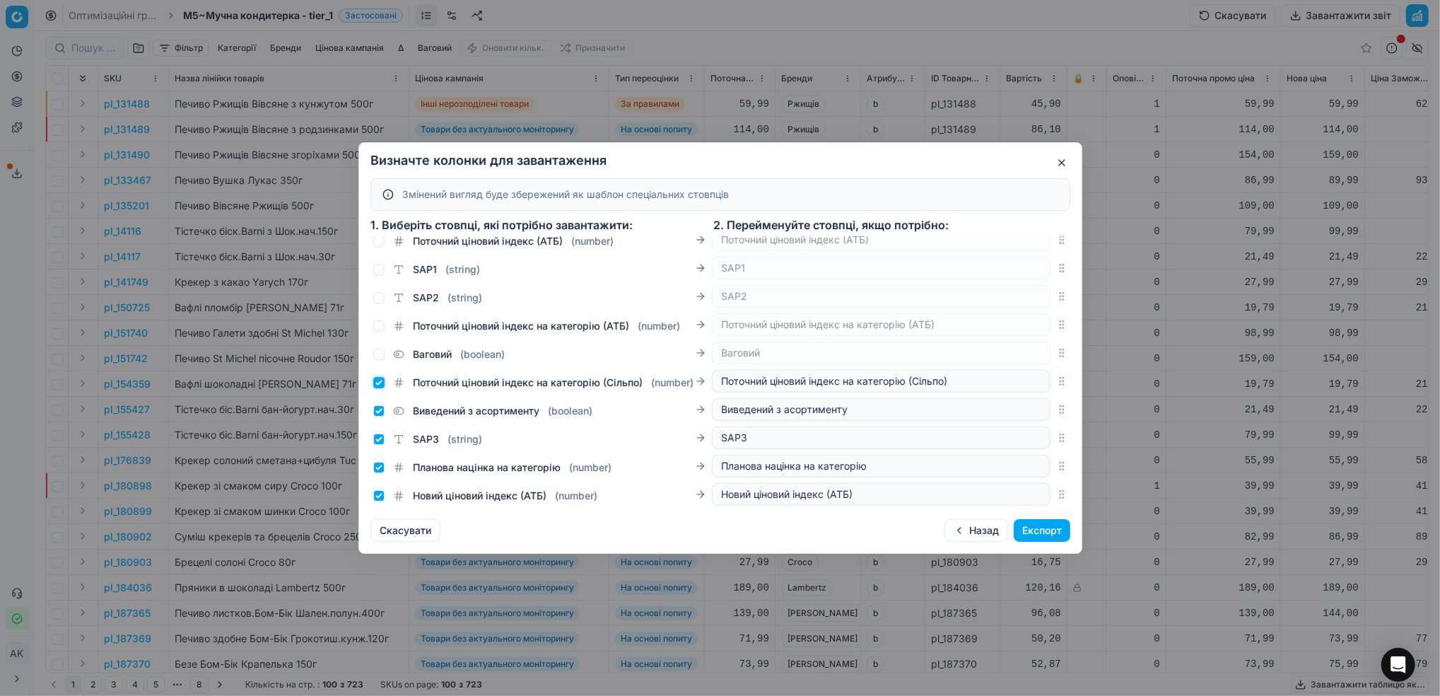
click at [376, 387] on input "Поточний ціновий індекс на категорію (Сільпо) ( number )" at bounding box center [378, 382] width 11 height 11
checkbox input "false"
click at [377, 416] on input "Виведений з асортименту ( boolean )" at bounding box center [378, 410] width 11 height 11
checkbox input "false"
click at [378, 445] on input "SAP3 ( string )" at bounding box center [378, 438] width 11 height 11
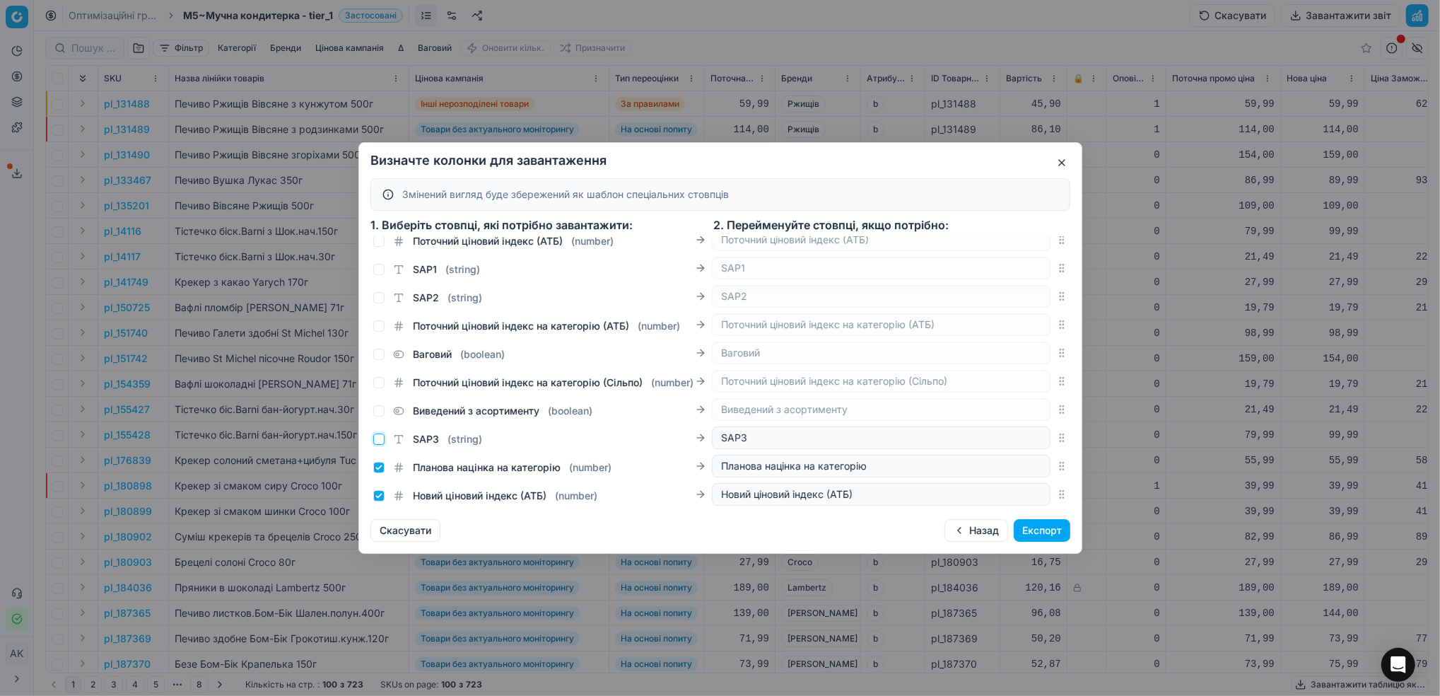
checkbox input "false"
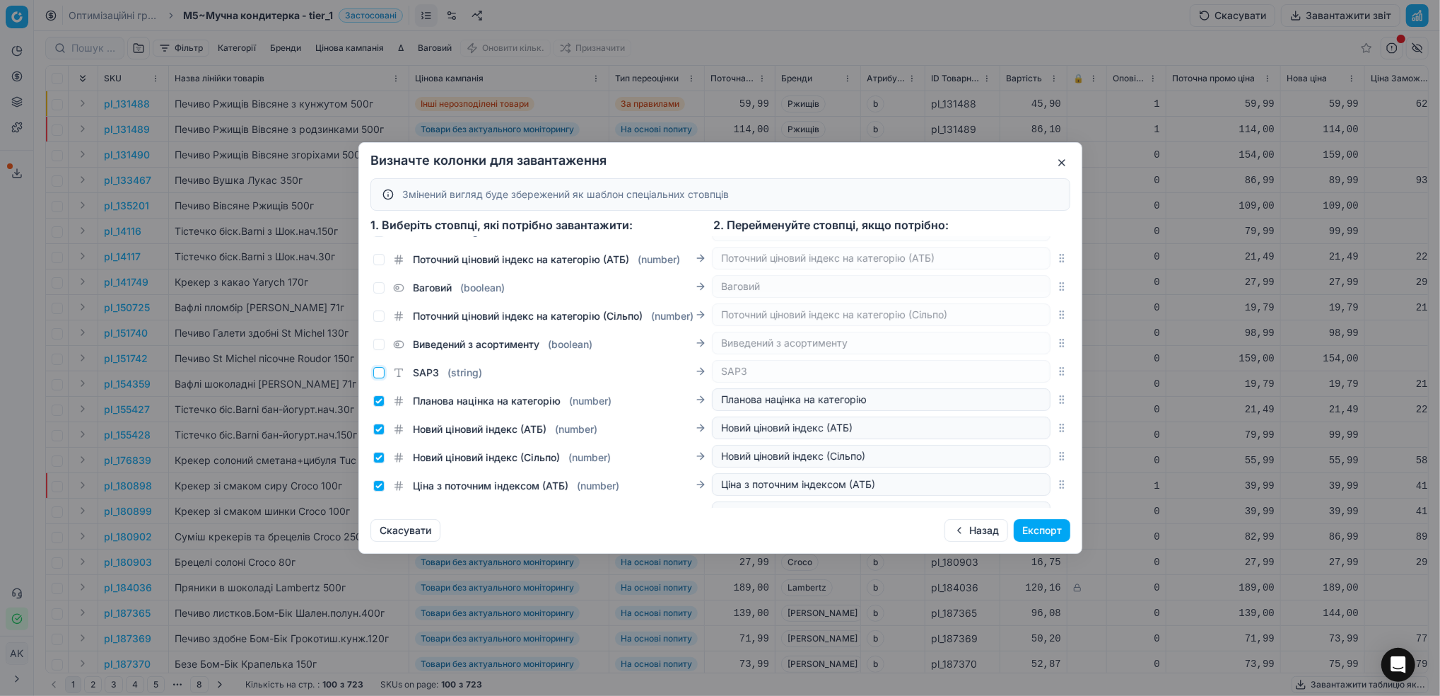
scroll to position [2373, 0]
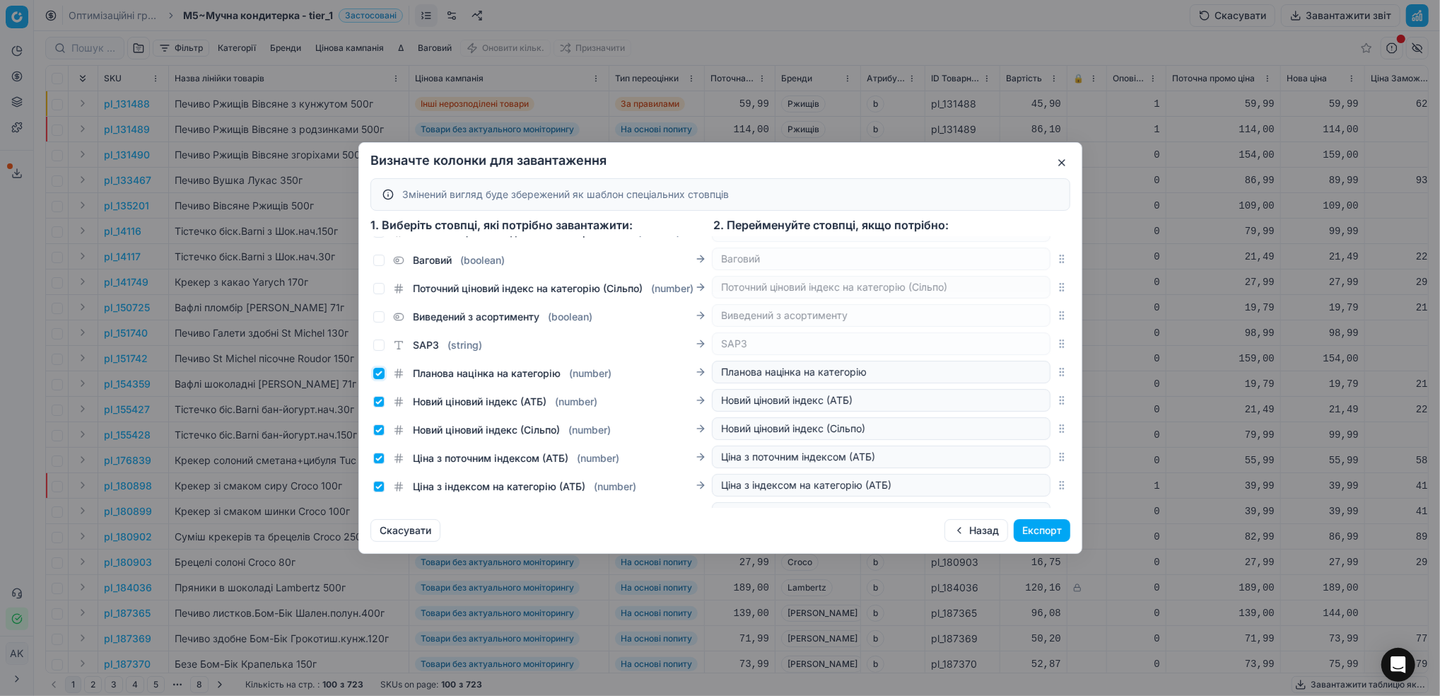
click at [377, 379] on input "Планова націнка на категорію ( number )" at bounding box center [378, 373] width 11 height 11
checkbox input "false"
click at [377, 407] on input "Новий ціновий індекс (АТБ) ( number )" at bounding box center [378, 401] width 11 height 11
checkbox input "false"
click at [382, 436] on input "Новий ціновий індекс (Сільпо) ( number )" at bounding box center [378, 429] width 11 height 11
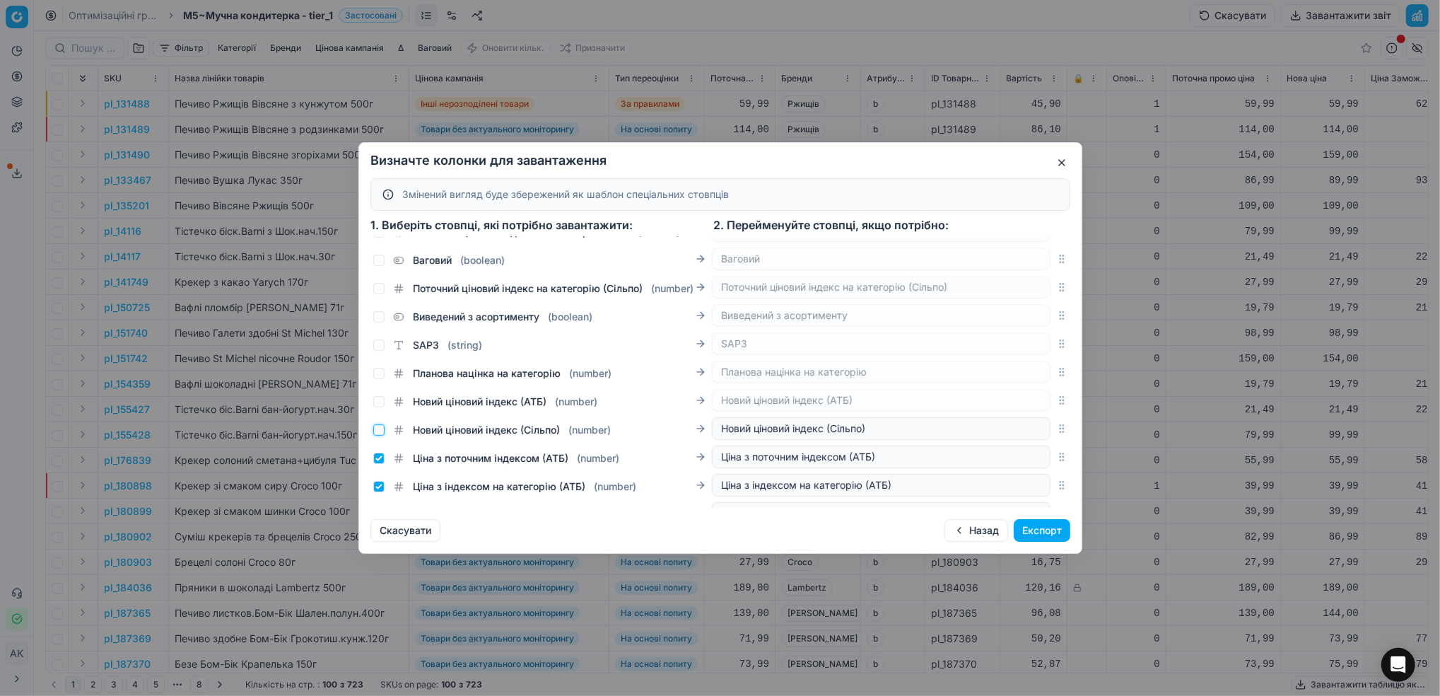
checkbox input "false"
click at [377, 464] on input "Ціна з поточним індексом (АТБ) ( number )" at bounding box center [378, 458] width 11 height 11
checkbox input "false"
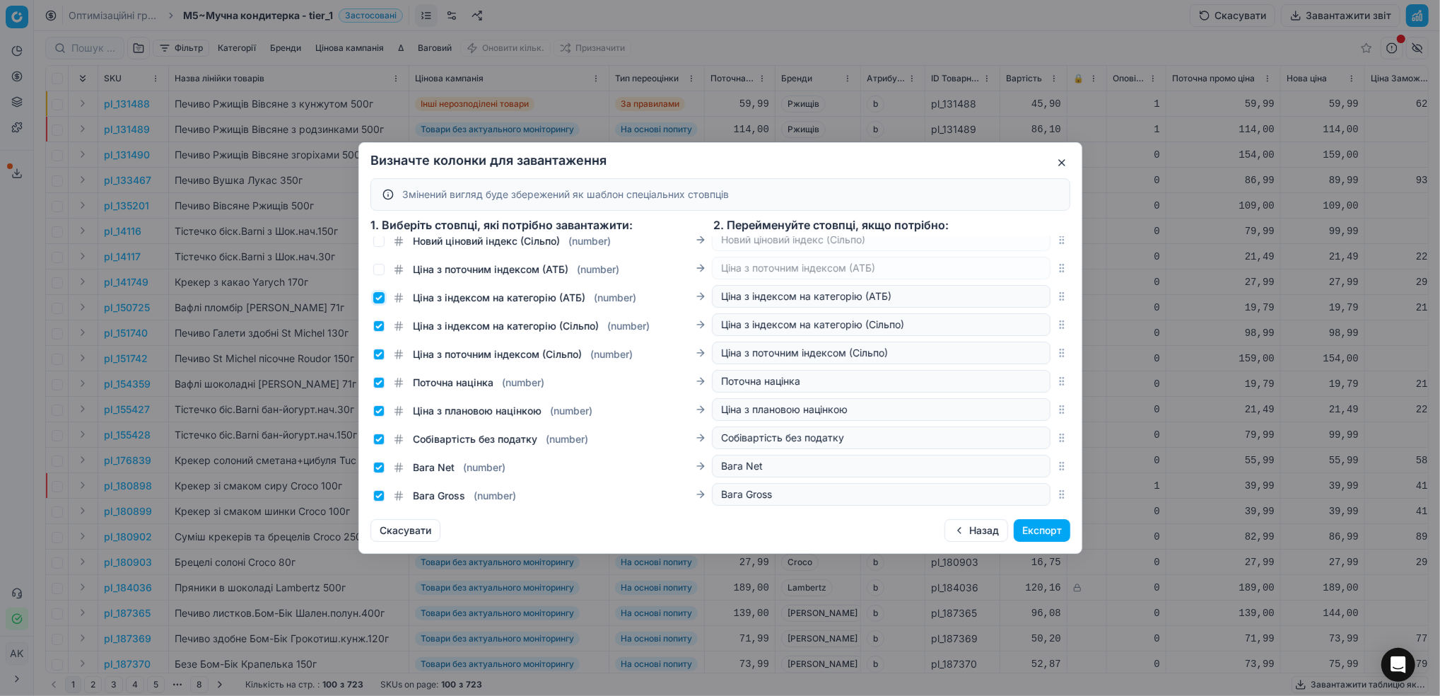
click at [378, 303] on input "Ціна з індексом на категорію (АТБ) ( number )" at bounding box center [378, 297] width 11 height 11
checkbox input "false"
click at [380, 332] on input "Ціна з індексом на категорію (Сільпо) ( number )" at bounding box center [378, 325] width 11 height 11
checkbox input "false"
click at [377, 360] on input "Ціна з поточним індексом (Сільпо) ( number )" at bounding box center [378, 354] width 11 height 11
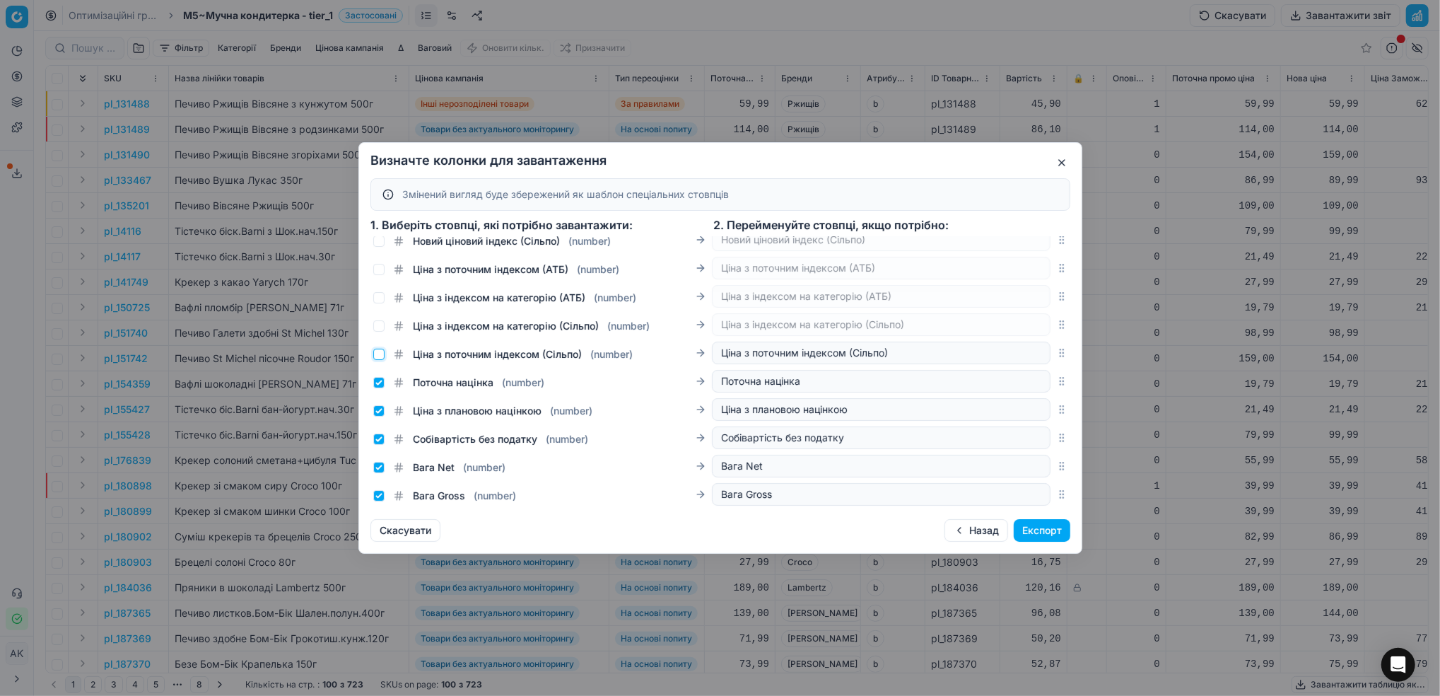
checkbox input "false"
click at [380, 388] on input "Поточна націнка ( number )" at bounding box center [378, 382] width 11 height 11
checkbox input "false"
click at [380, 416] on input "Ціна з плановою націнкою ( number )" at bounding box center [378, 410] width 11 height 11
checkbox input "false"
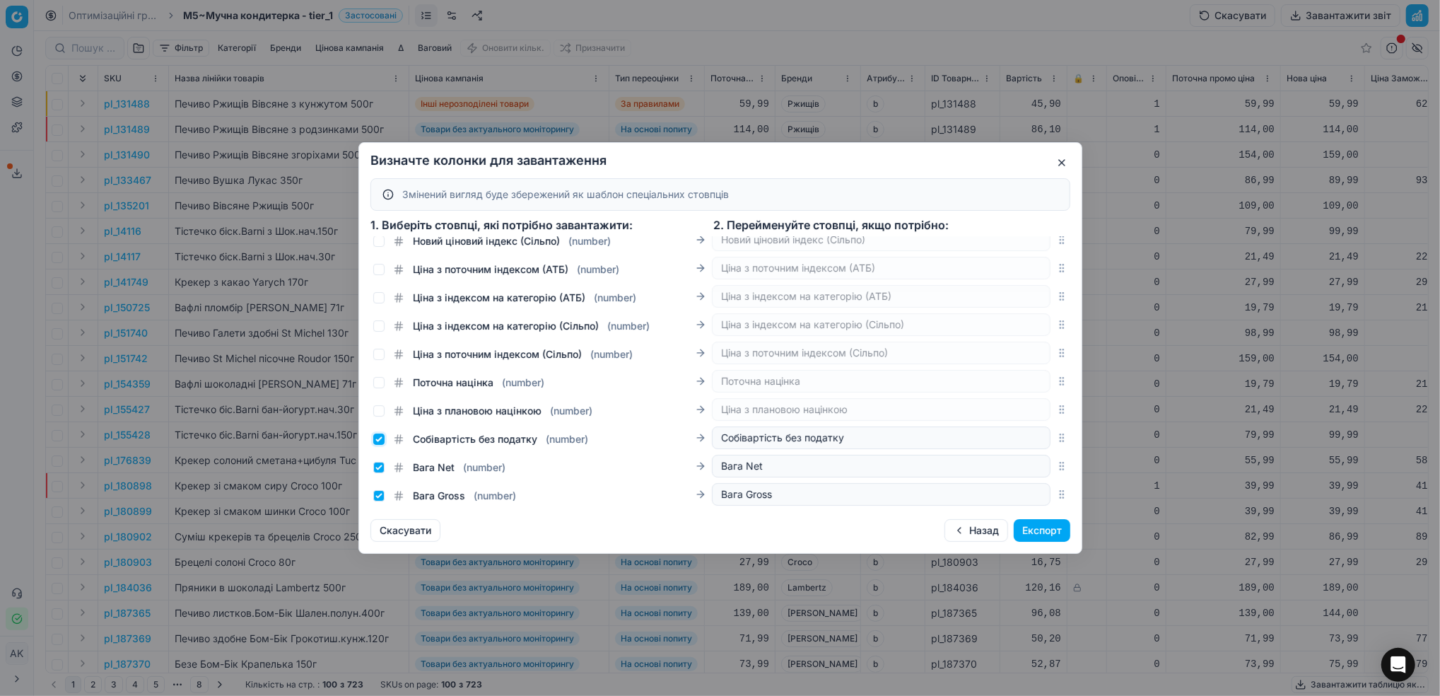
click at [380, 445] on input "Собівартість без податку ( number )" at bounding box center [378, 438] width 11 height 11
checkbox input "false"
click at [383, 473] on input "Вага Net ( number )" at bounding box center [378, 467] width 11 height 11
checkbox input "false"
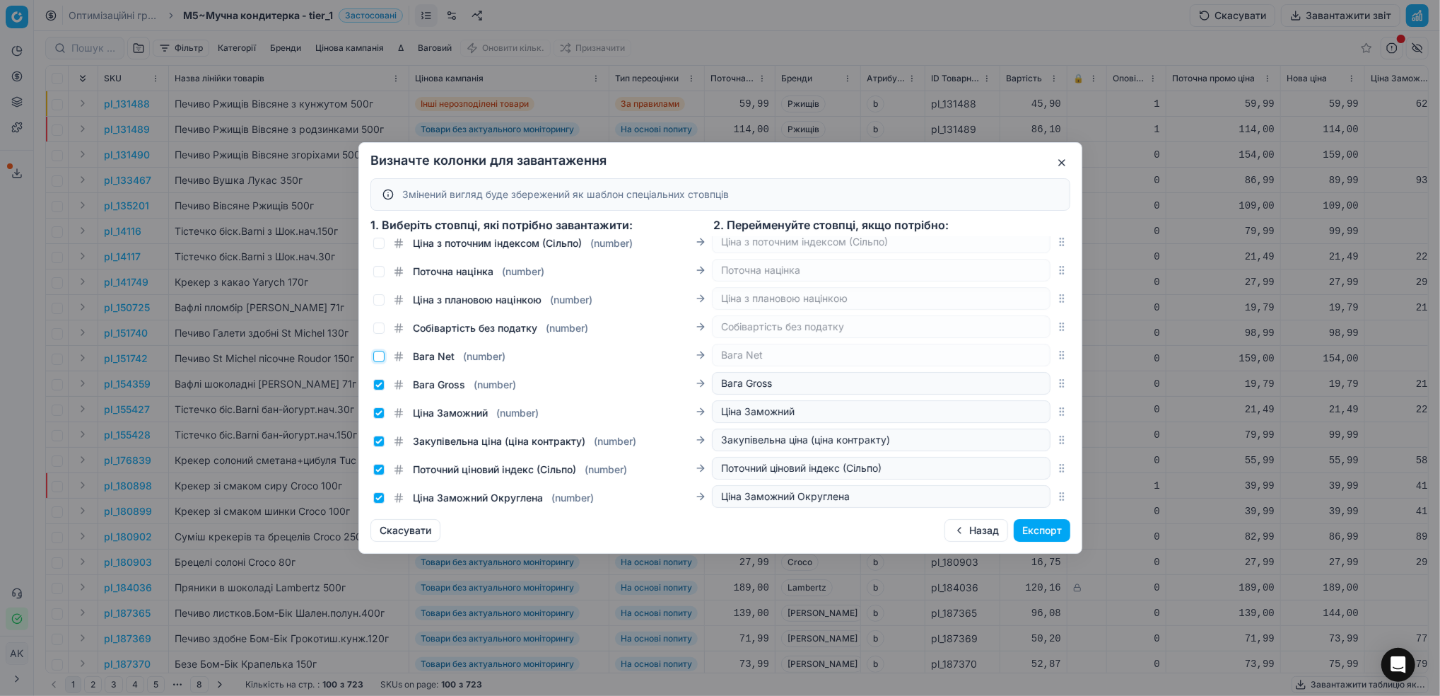
scroll to position [2751, 0]
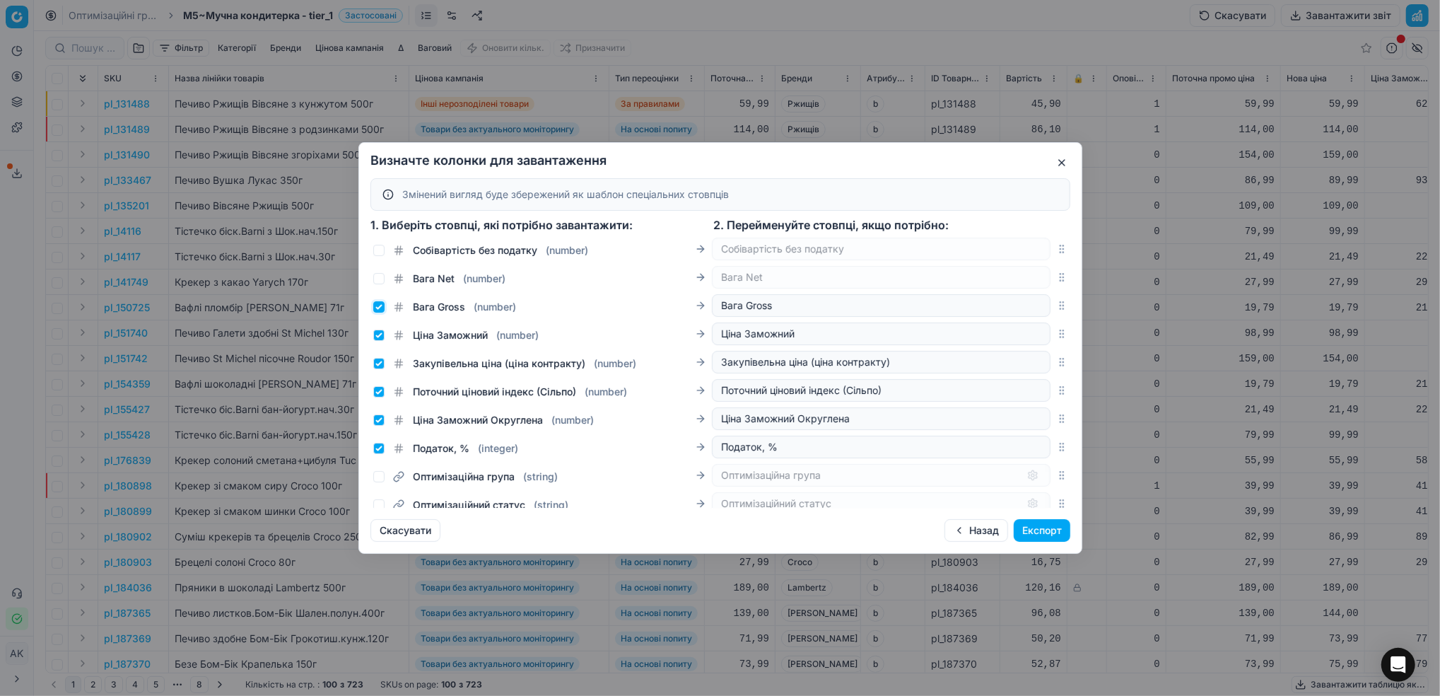
click at [376, 313] on input "Вага Gross ( number )" at bounding box center [378, 306] width 11 height 11
checkbox input "false"
click at [378, 341] on input "Ціна Заможний ( number )" at bounding box center [378, 335] width 11 height 11
checkbox input "false"
click at [380, 376] on div "Закупівельна ціна (ціна контракту) ( number ) Закупівельна ціна (ціна контракту)" at bounding box center [721, 362] width 700 height 28
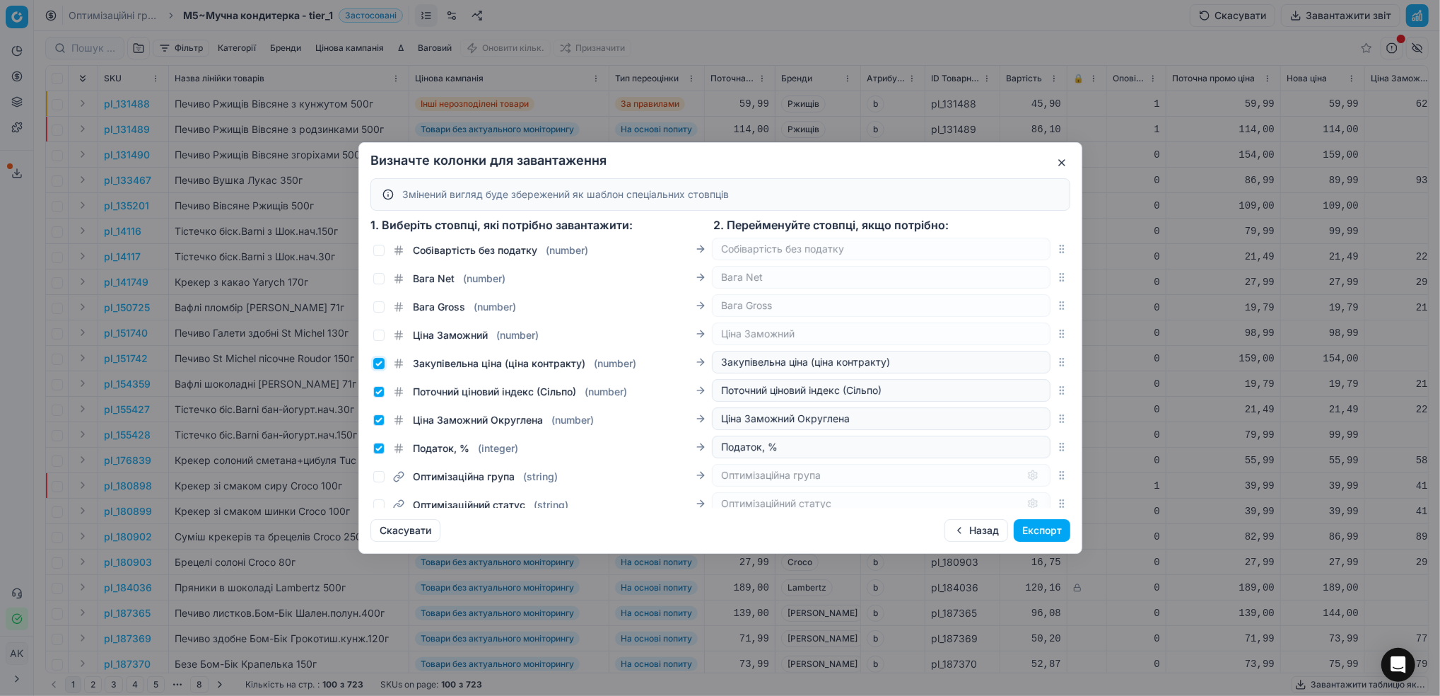
click at [378, 369] on input "Закупівельна ціна (ціна контракту) ( number )" at bounding box center [378, 363] width 11 height 11
checkbox input "false"
click at [379, 397] on input "Поточний ціновий індекс (Сільпо) ( number )" at bounding box center [378, 391] width 11 height 11
checkbox input "false"
click at [378, 423] on div "Ціна Заможний Округлена ( number )" at bounding box center [542, 417] width 339 height 20
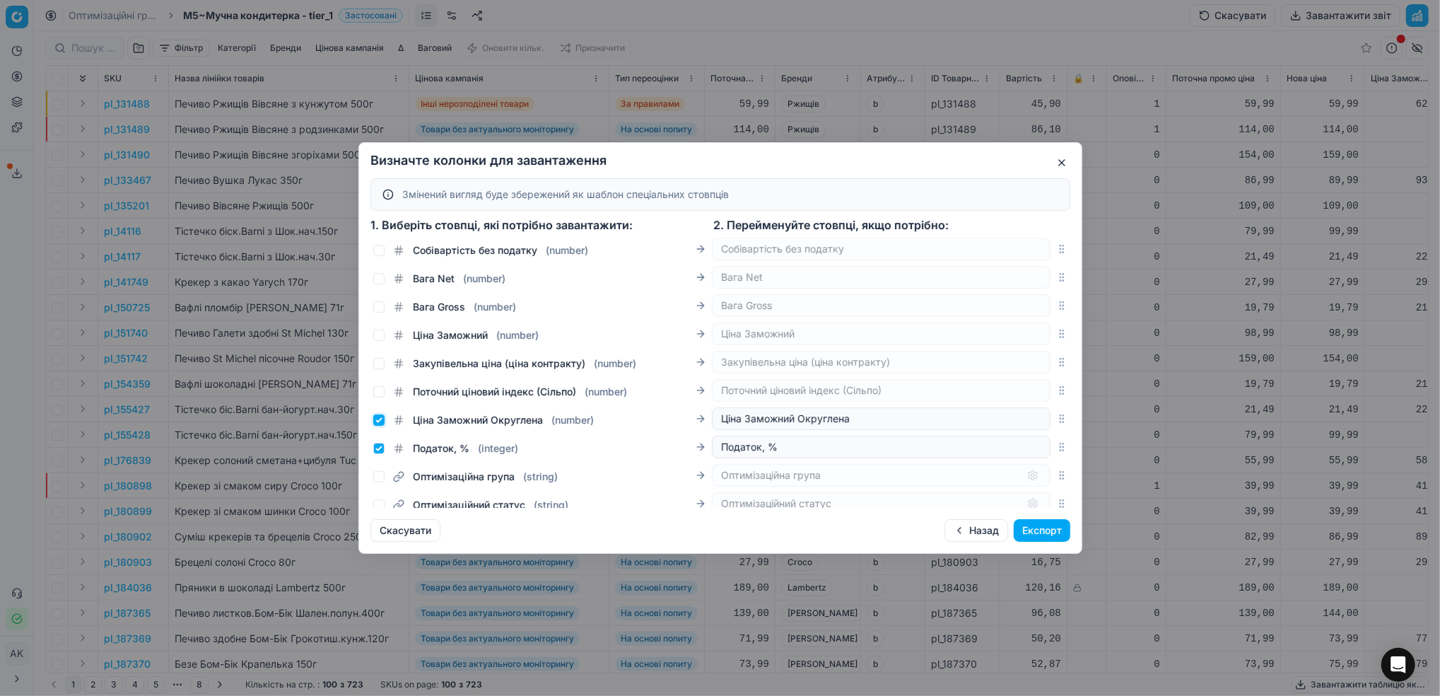
click at [376, 426] on input "Ціна Заможний Округлена ( number )" at bounding box center [378, 419] width 11 height 11
click at [387, 455] on div "Податок, % ( integer )" at bounding box center [445, 448] width 145 height 14
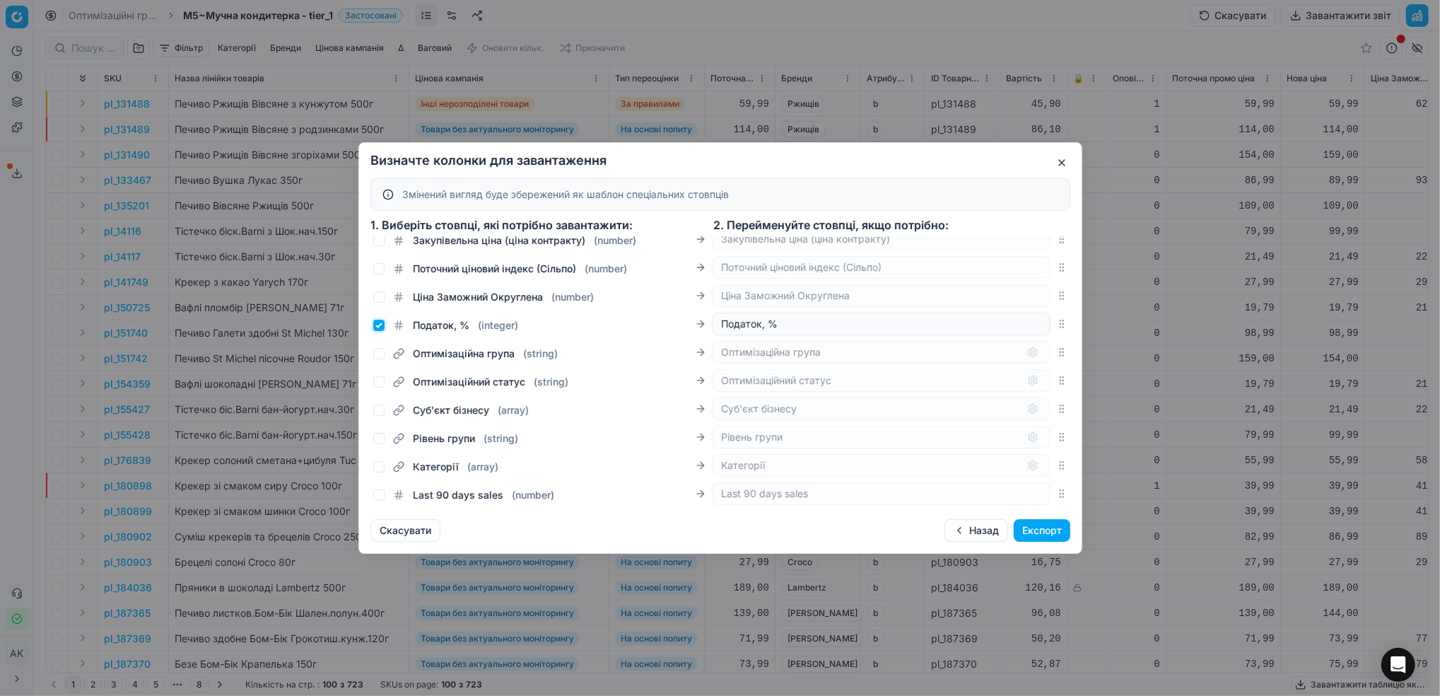
scroll to position [2885, 0]
click at [375, 323] on input "Податок, % ( integer )" at bounding box center [378, 325] width 11 height 11
click at [1057, 532] on button "Експорт" at bounding box center [1042, 530] width 57 height 23
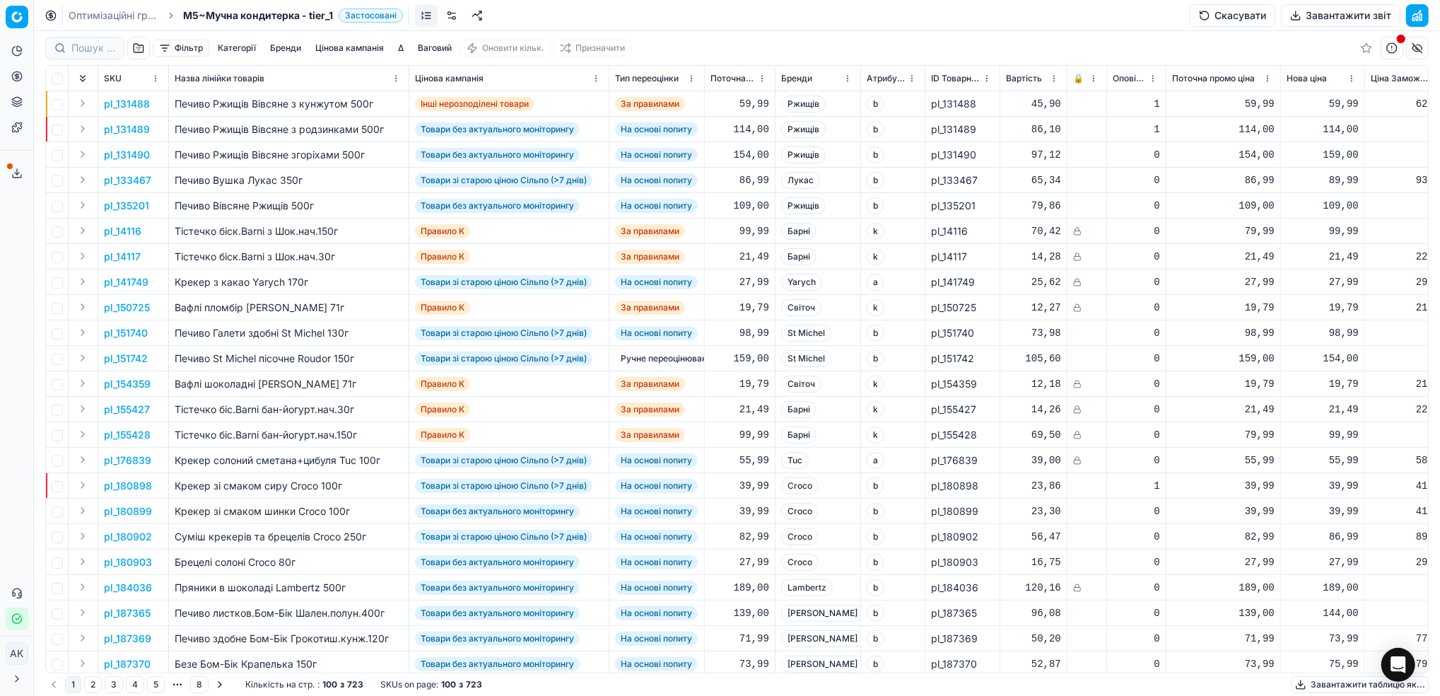
click at [108, 10] on link "Оптимізаційні групи" at bounding box center [114, 15] width 91 height 14
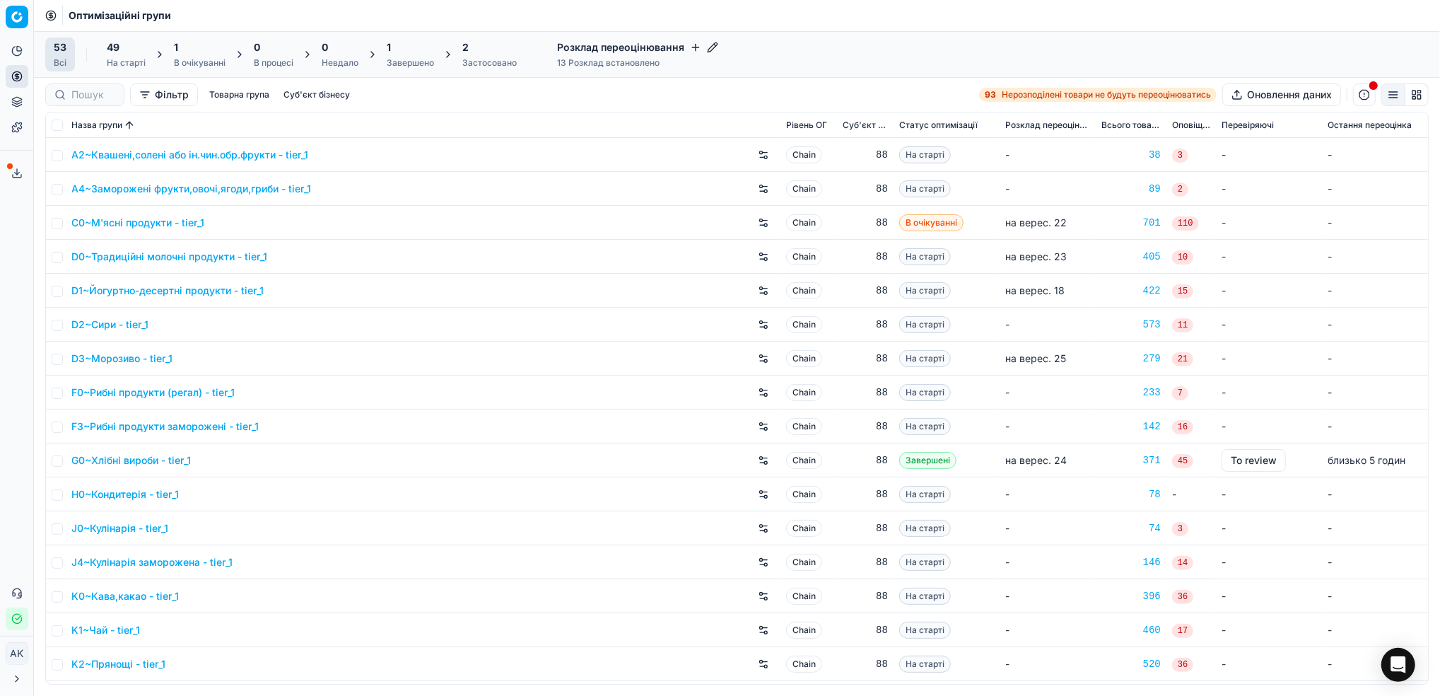
click at [197, 57] on div "В очікуванні" at bounding box center [200, 62] width 52 height 11
click at [397, 57] on div "Завершено" at bounding box center [410, 62] width 47 height 11
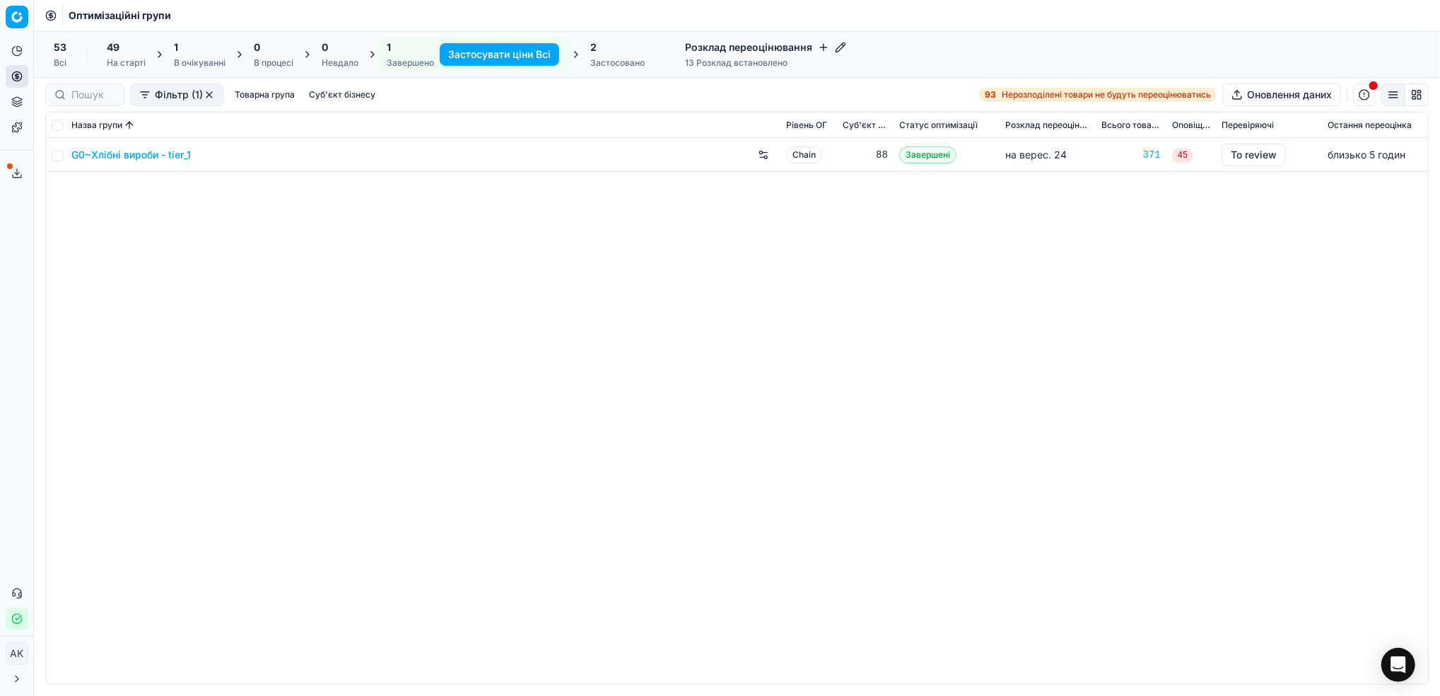
click at [613, 55] on div "2 Застосовано" at bounding box center [617, 54] width 54 height 28
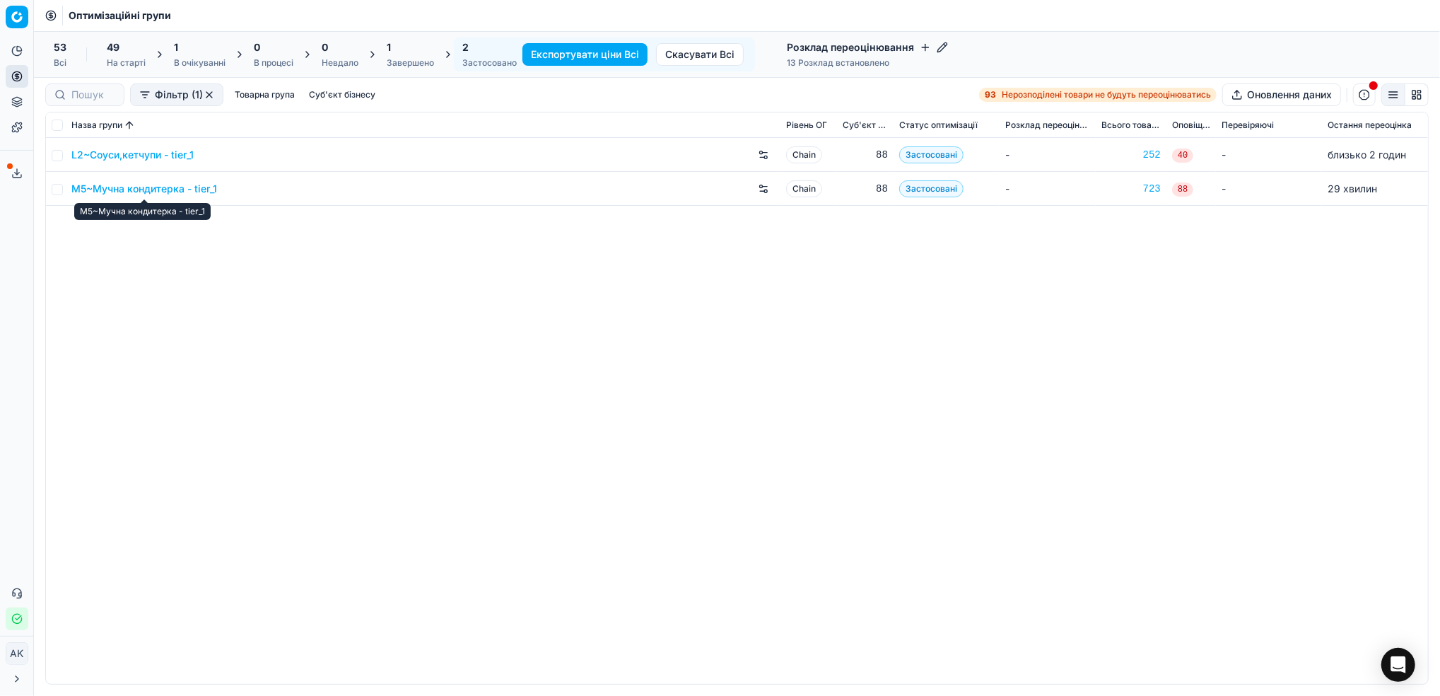
click at [126, 187] on link "M5~Мучна кондитерка - tier_1" at bounding box center [144, 189] width 146 height 14
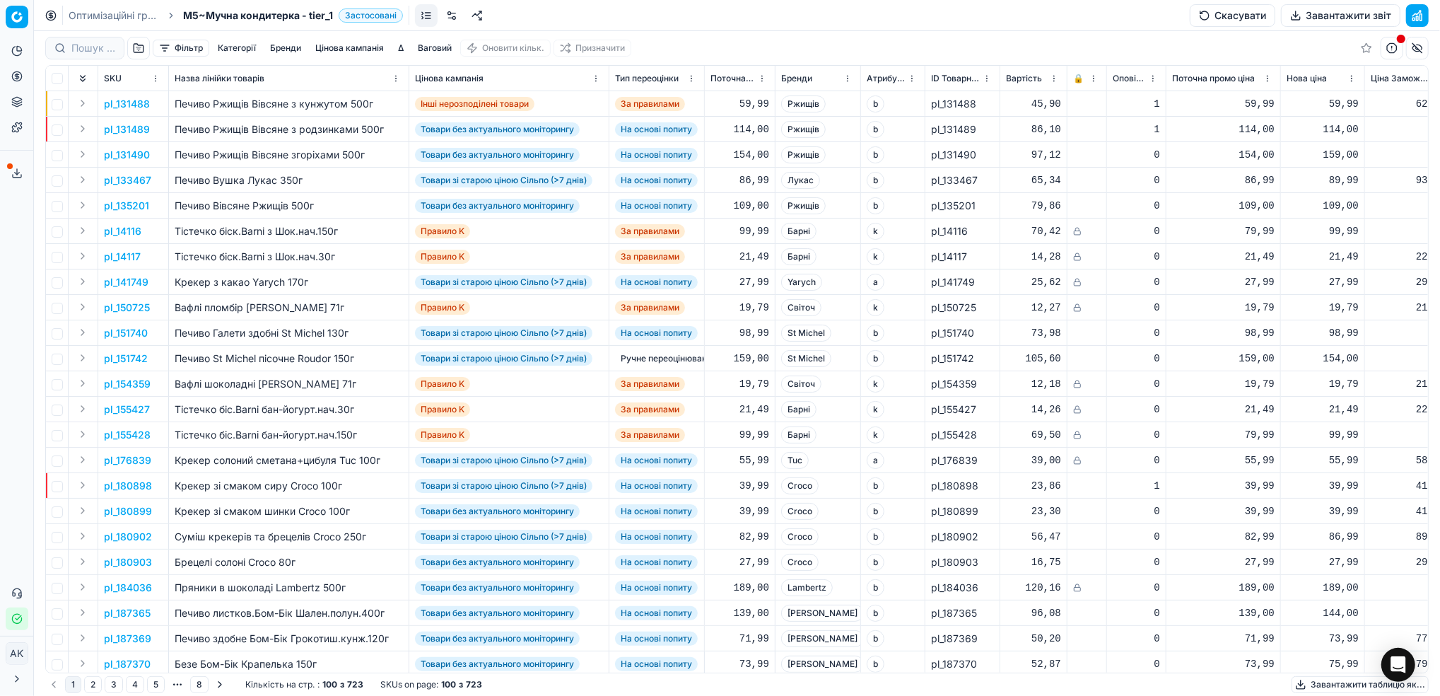
click at [1315, 14] on button "Завантажити звіт" at bounding box center [1341, 15] width 120 height 23
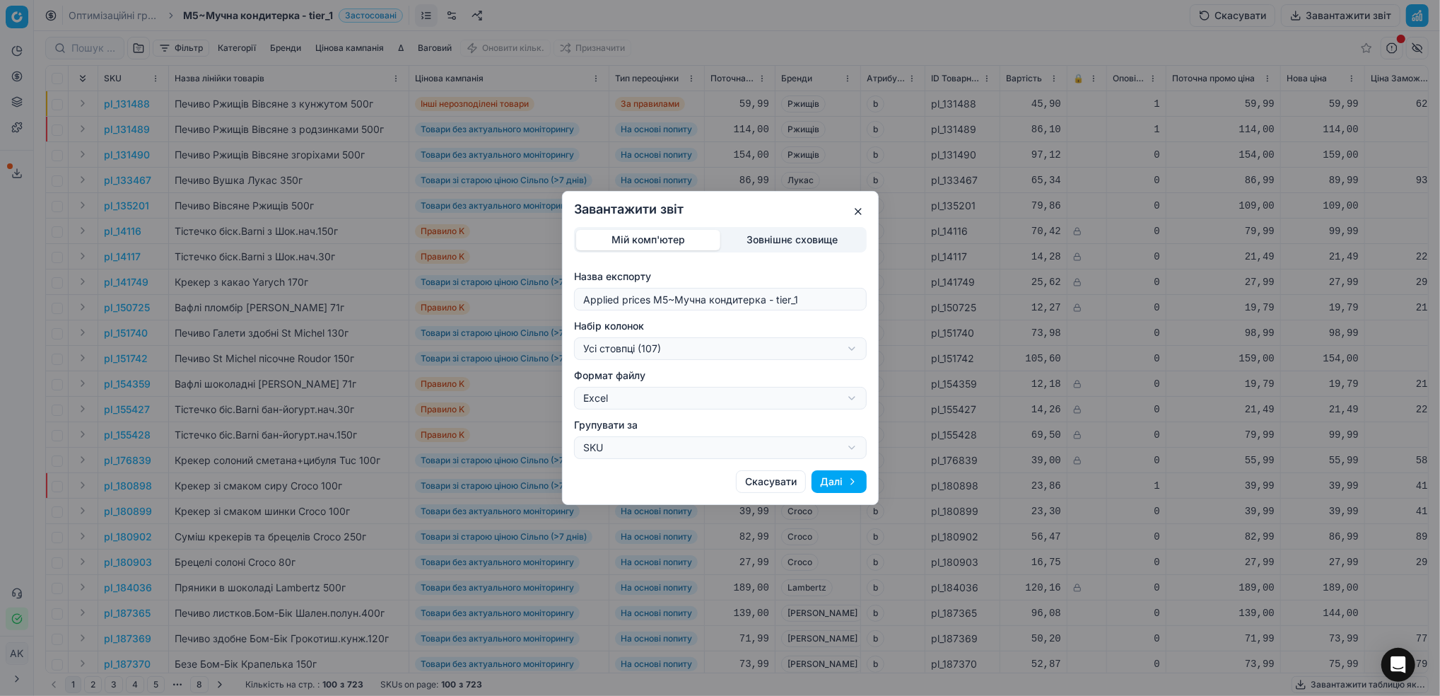
click at [856, 350] on div "Завантажити звіт Мій комп'ютер Зовнішнє сховище Назва експорту Applied prices M…" at bounding box center [720, 348] width 1440 height 696
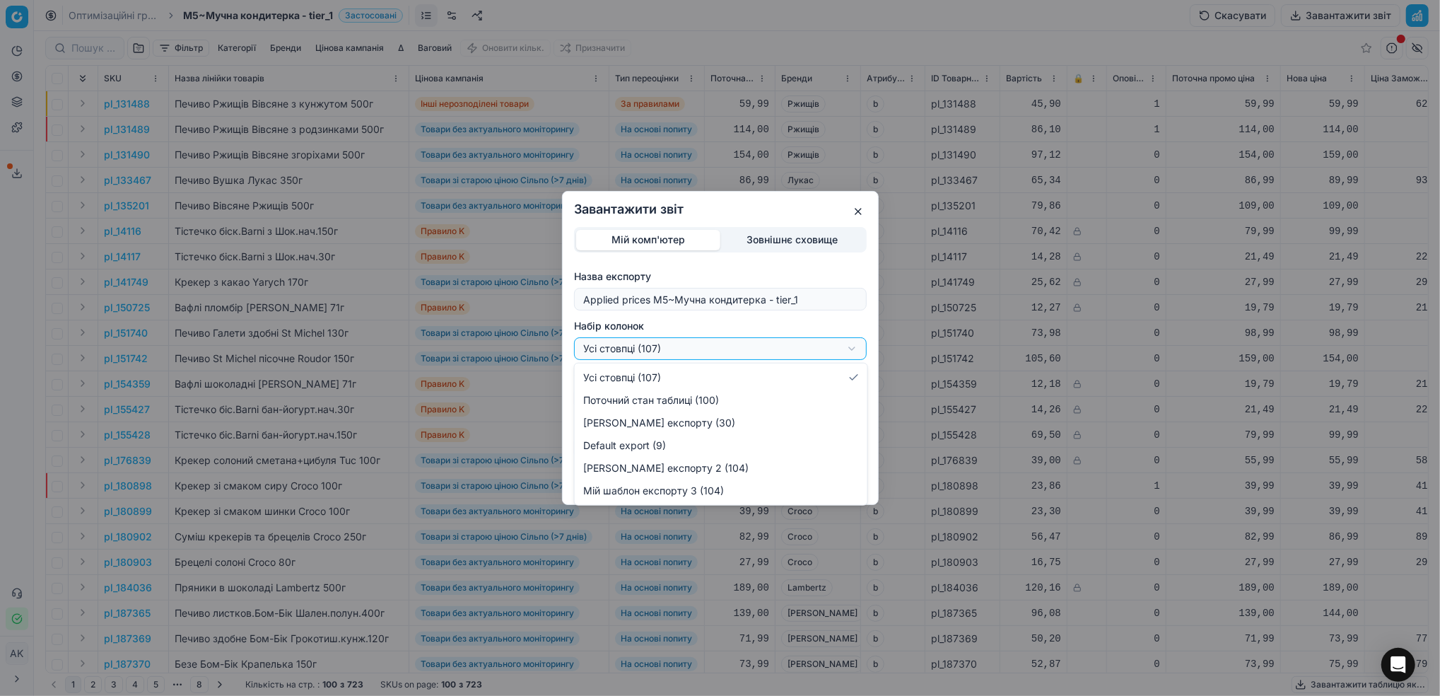
drag, startPoint x: 1212, startPoint y: 468, endPoint x: 1216, endPoint y: 523, distance: 55.3
click at [1213, 476] on div "Завантажити звіт Мій комп'ютер Зовнішнє сховище Назва експорту Applied prices M…" at bounding box center [720, 348] width 1440 height 696
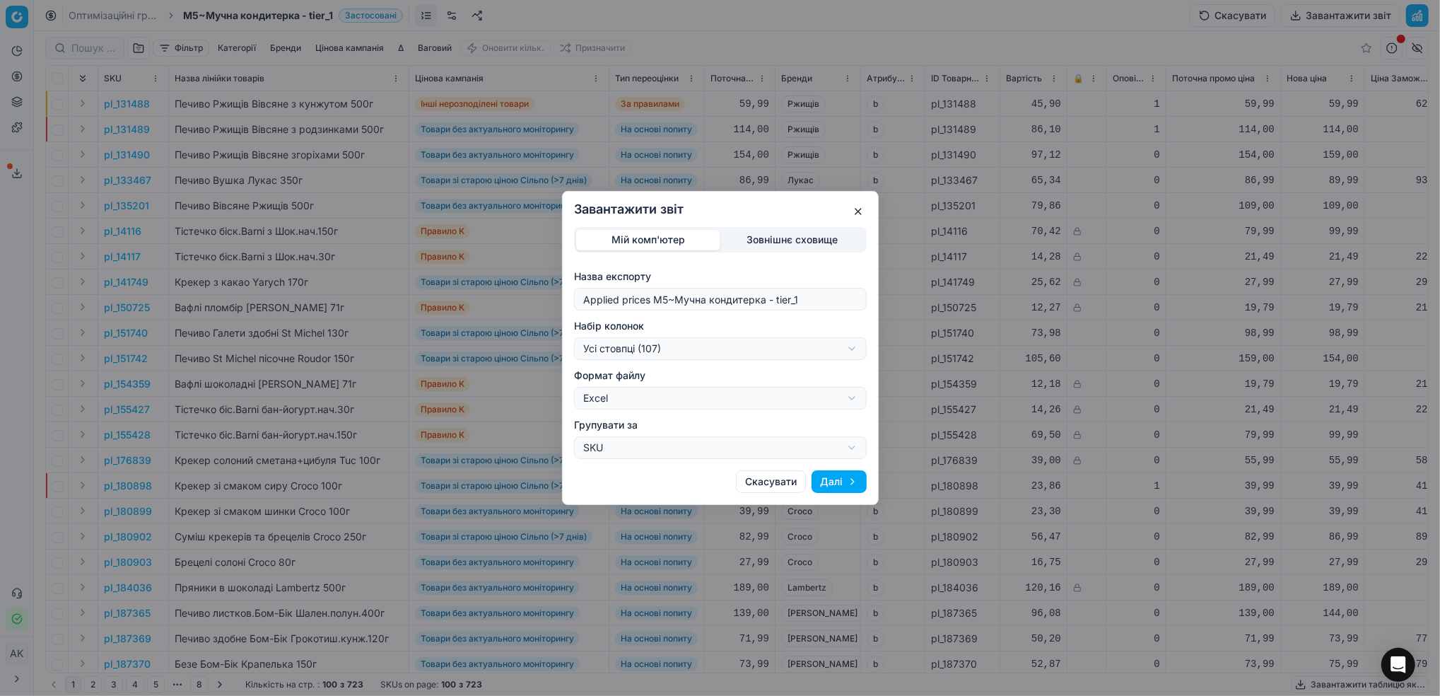
click at [851, 213] on button "button" at bounding box center [858, 211] width 17 height 17
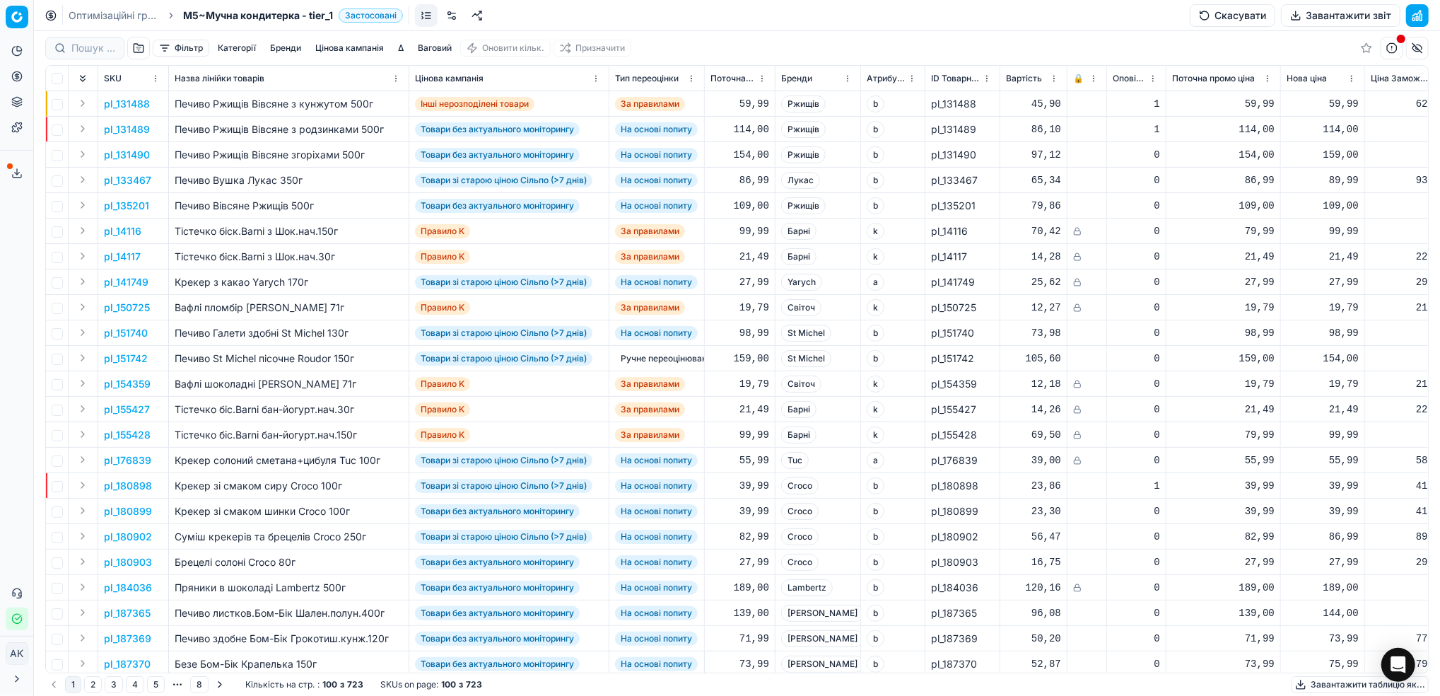
click at [97, 11] on link "Оптимізаційні групи" at bounding box center [114, 15] width 91 height 14
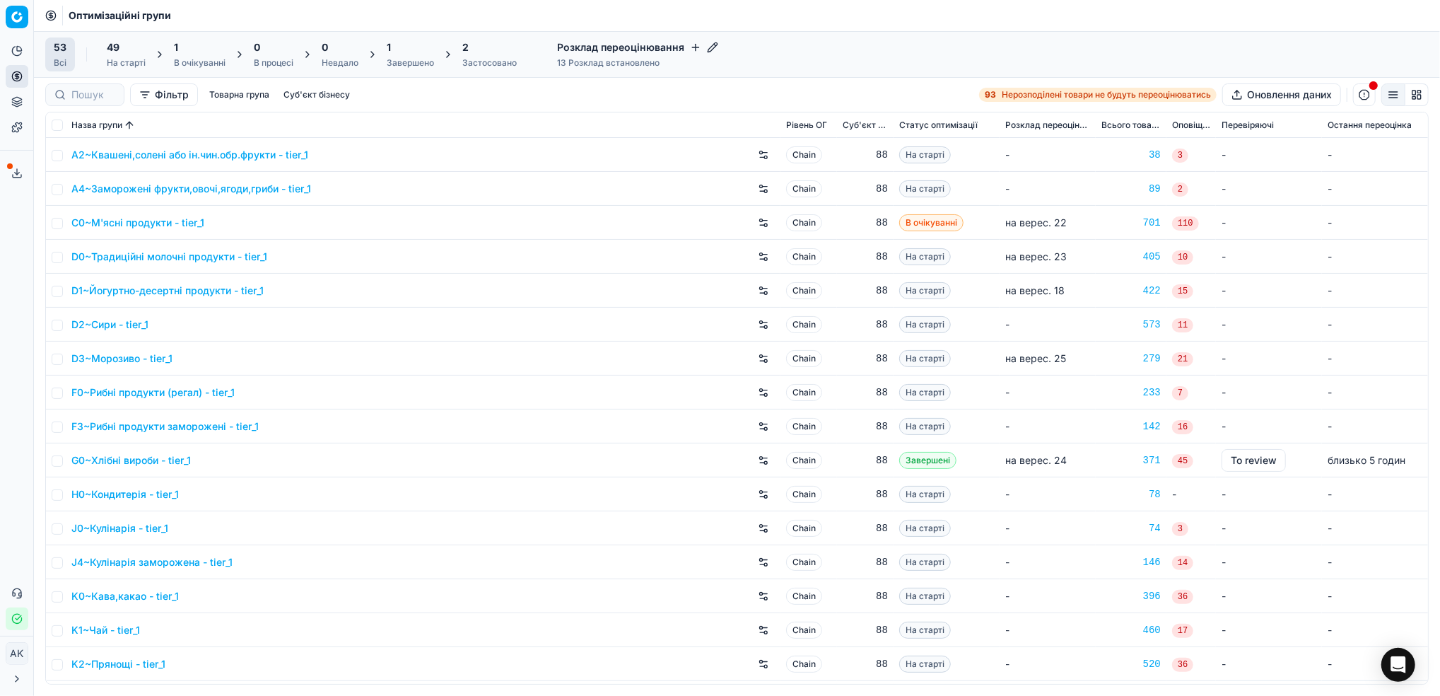
click at [19, 175] on icon at bounding box center [16, 173] width 11 height 11
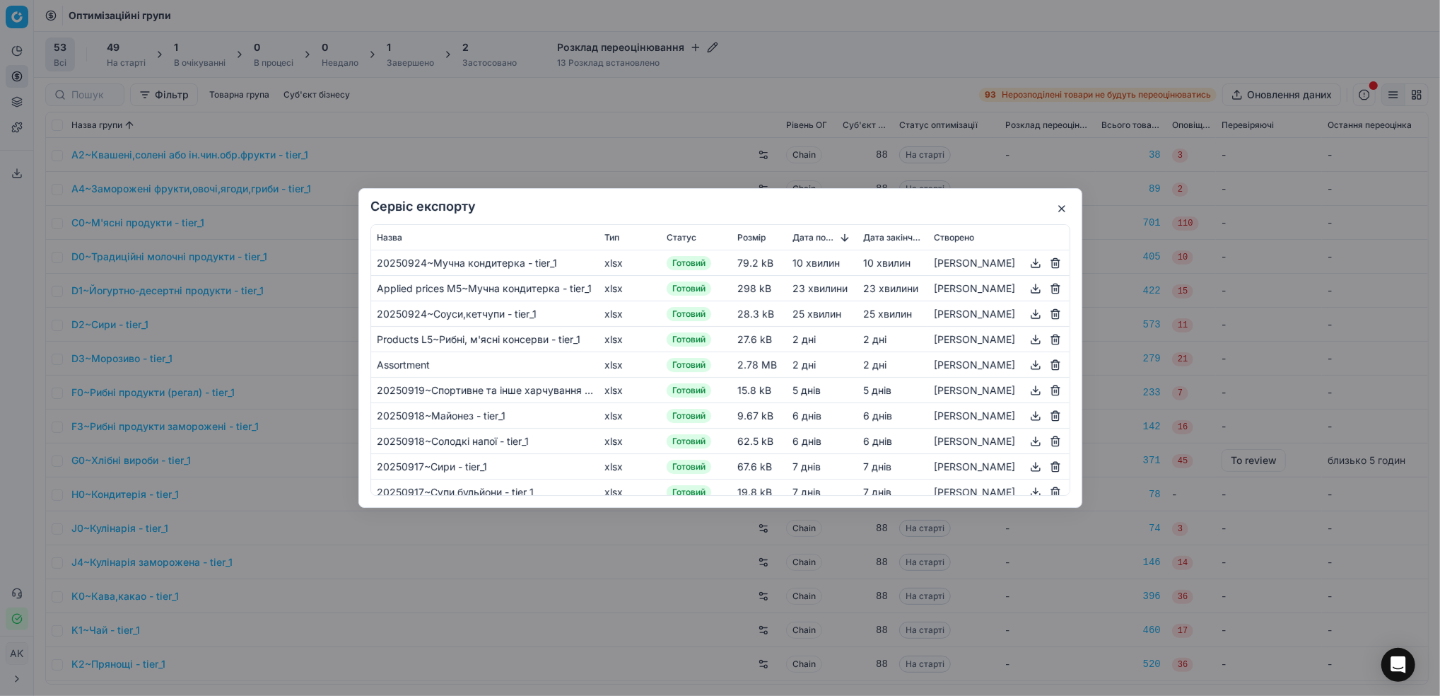
click at [1036, 317] on button "button" at bounding box center [1035, 313] width 17 height 17
drag, startPoint x: 1060, startPoint y: 206, endPoint x: 978, endPoint y: 228, distance: 84.7
click at [1059, 206] on button "button" at bounding box center [1062, 208] width 17 height 17
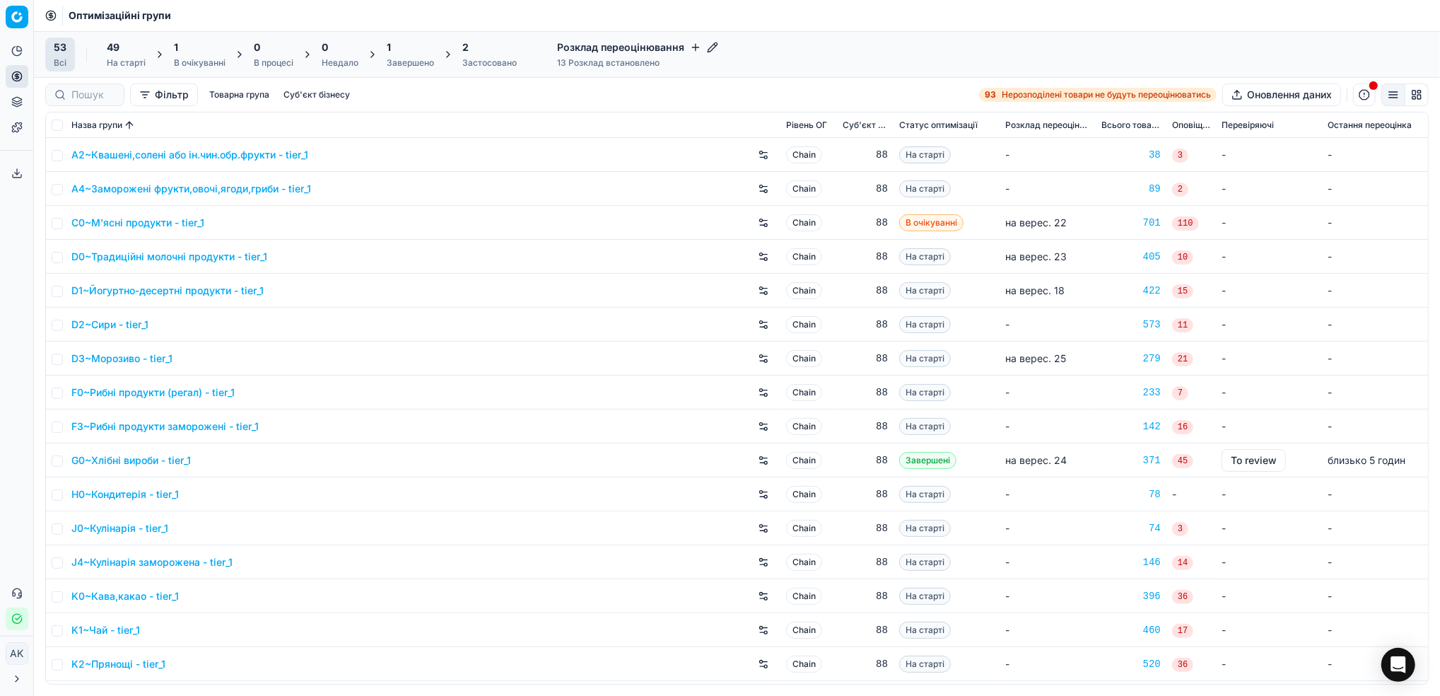
click at [489, 57] on div "Застосовано" at bounding box center [489, 62] width 54 height 11
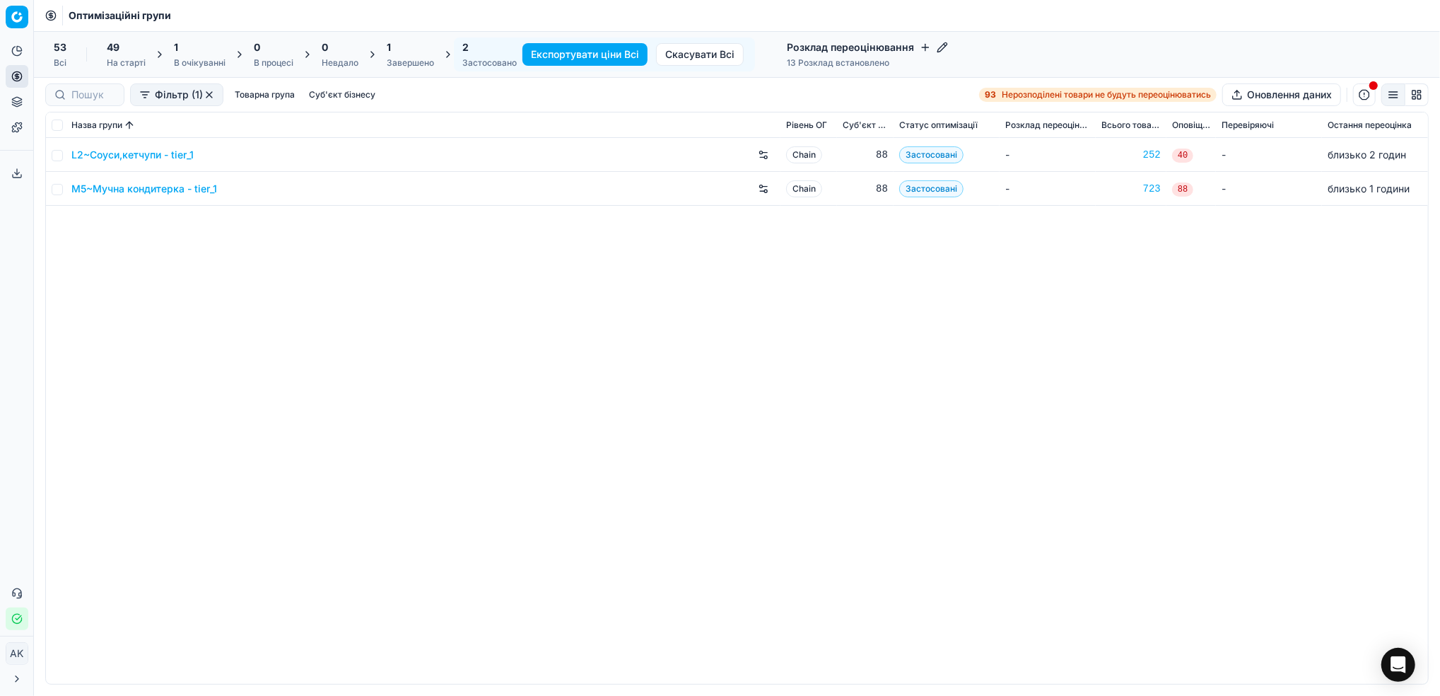
click at [129, 150] on link "L2~Соуси,кетчупи - tier_1" at bounding box center [132, 155] width 122 height 14
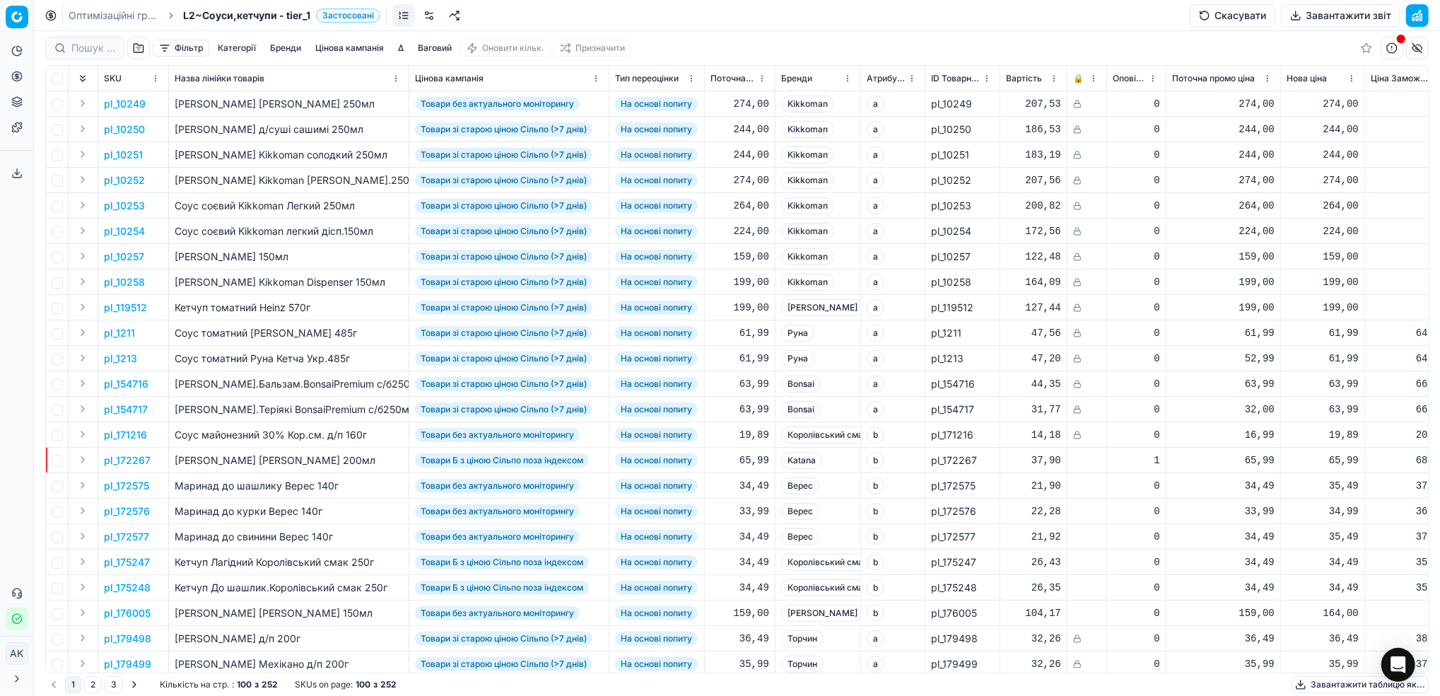
click at [1318, 11] on button "Завантажити звіт" at bounding box center [1341, 15] width 120 height 23
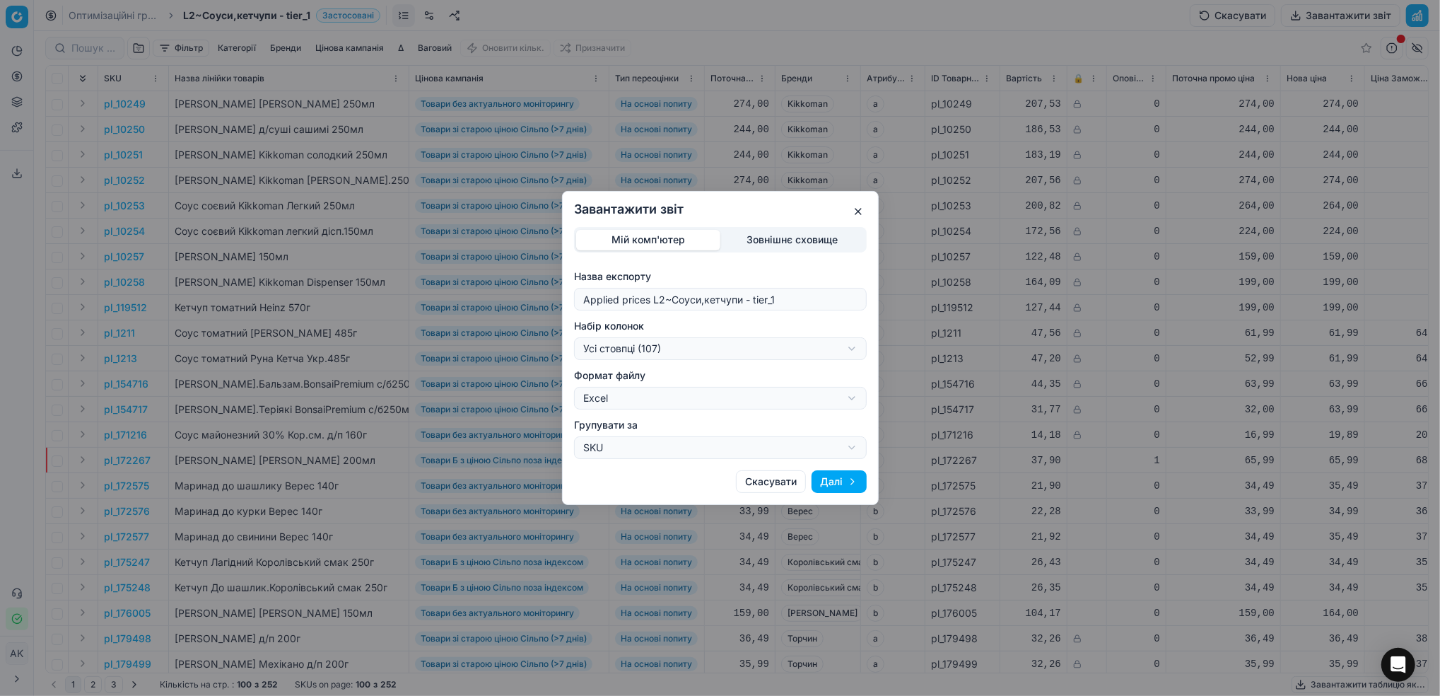
click at [853, 347] on div "Завантажити звіт Мій комп'ютер Зовнішнє сховище Назва експорту Applied prices L…" at bounding box center [720, 348] width 1440 height 696
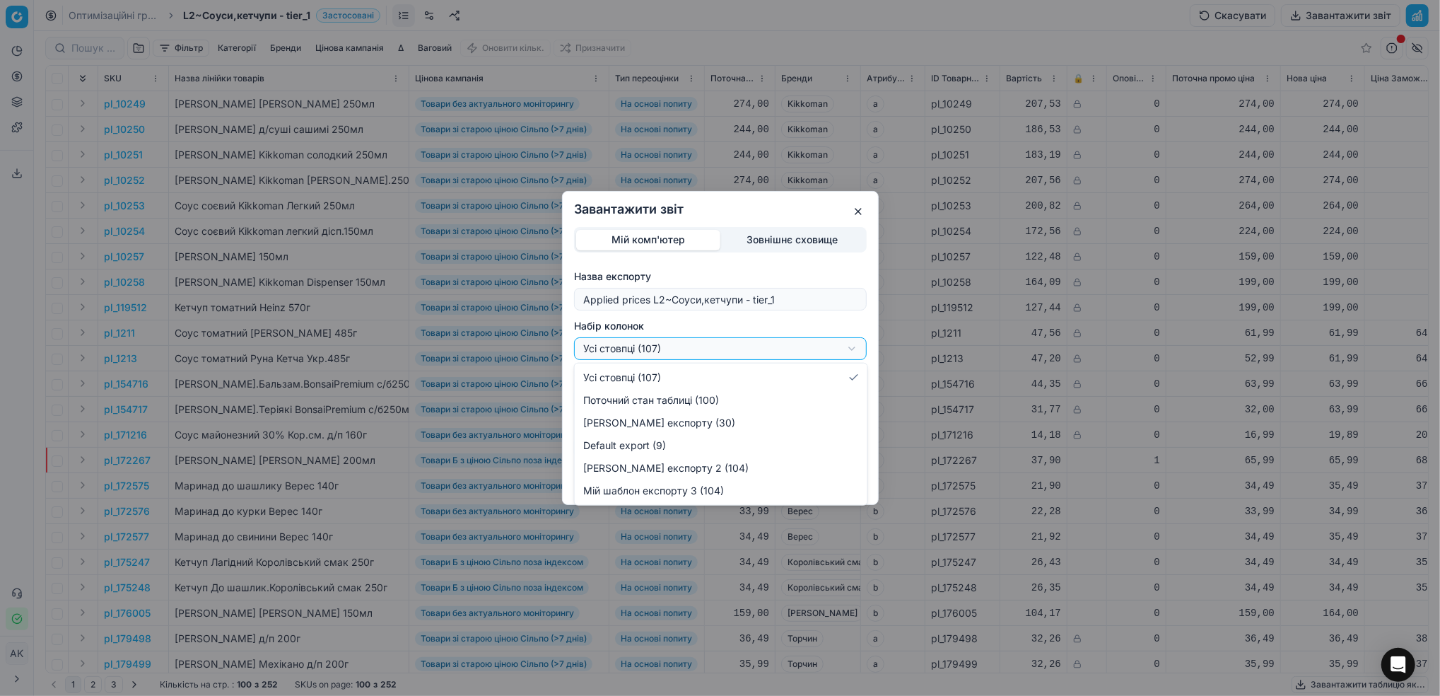
select select "eba7961c-6af5-4892-92b1-61e14a45d140"
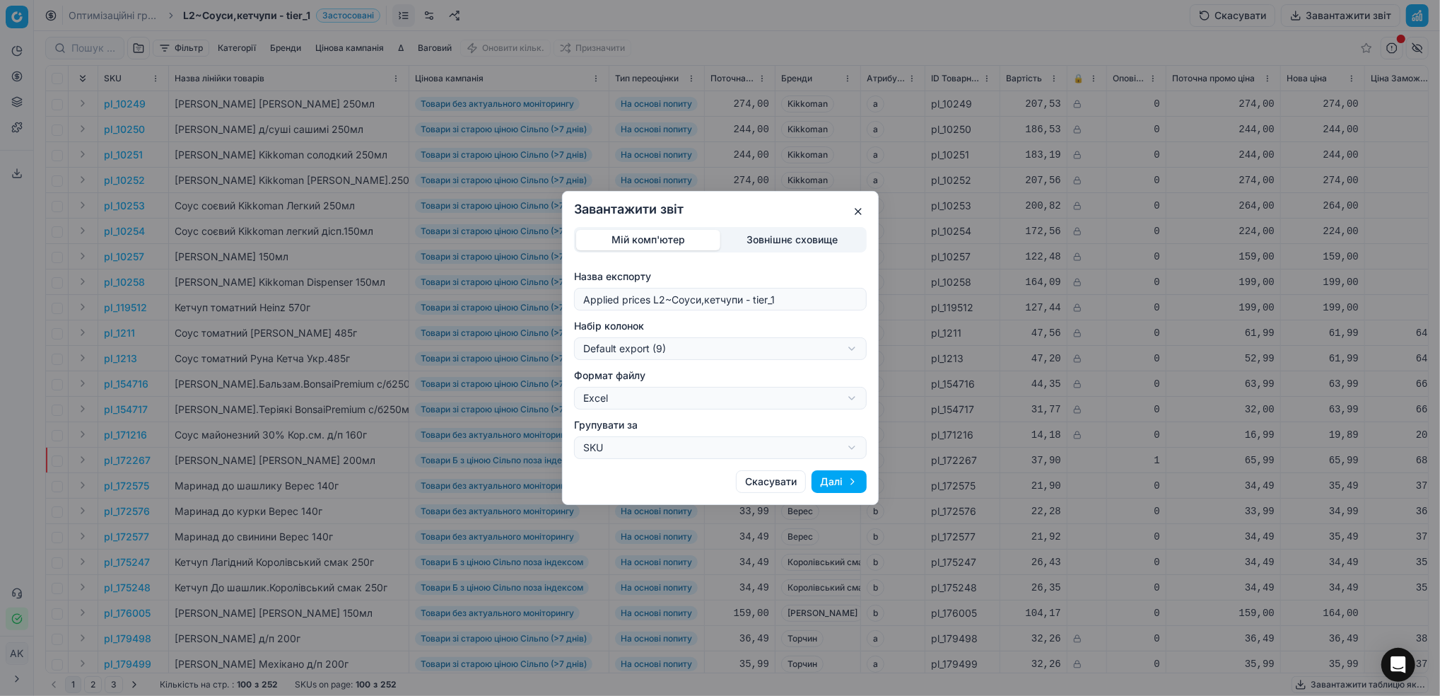
click at [851, 484] on button "Далі" at bounding box center [839, 481] width 55 height 23
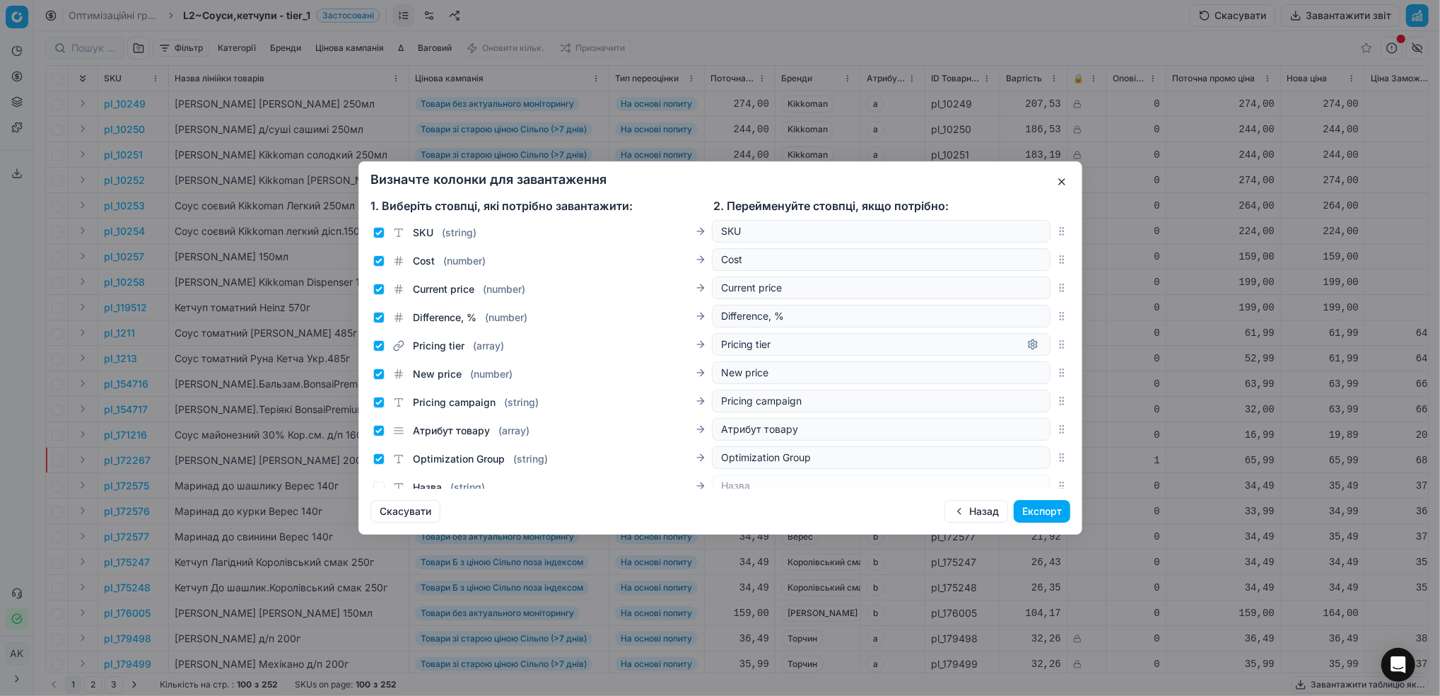
click at [972, 509] on button "Назад" at bounding box center [977, 511] width 64 height 23
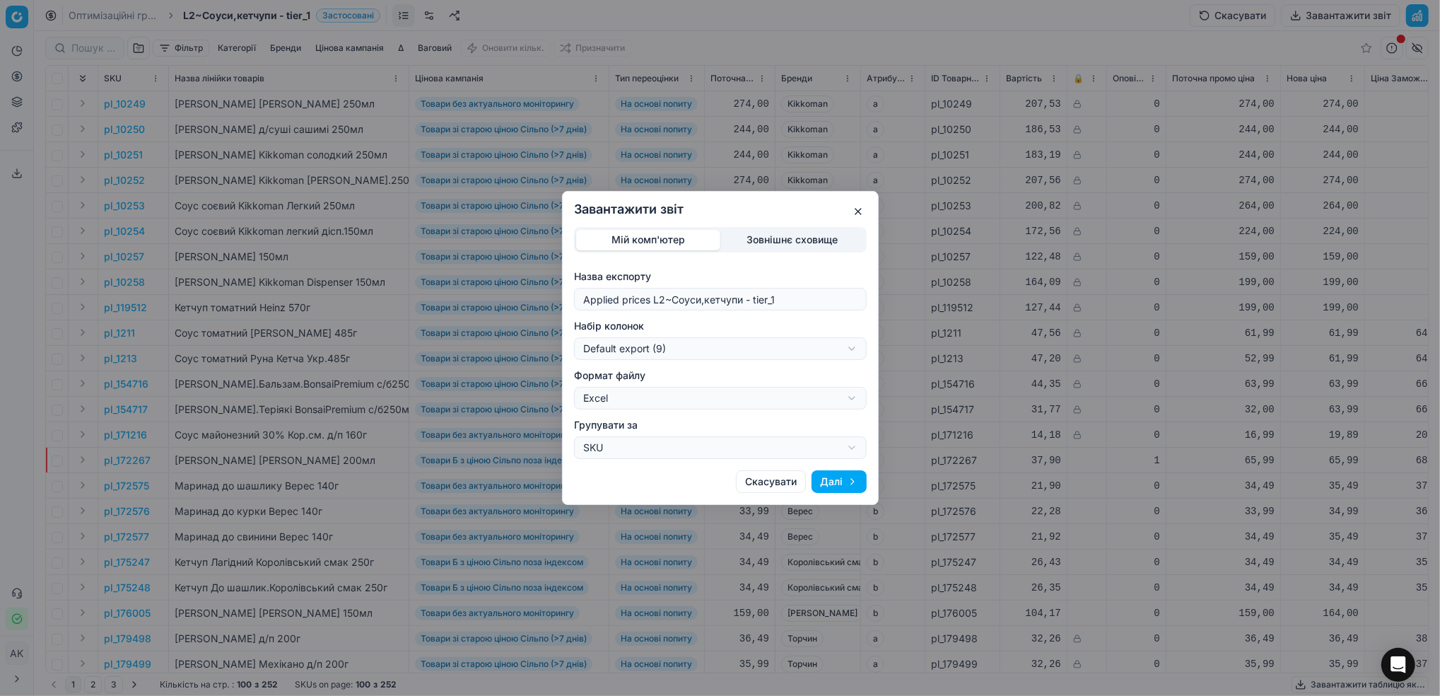
click at [853, 351] on div "Завантажити звіт Мій комп'ютер Зовнішнє сховище Назва експорту Applied prices L…" at bounding box center [720, 348] width 1440 height 696
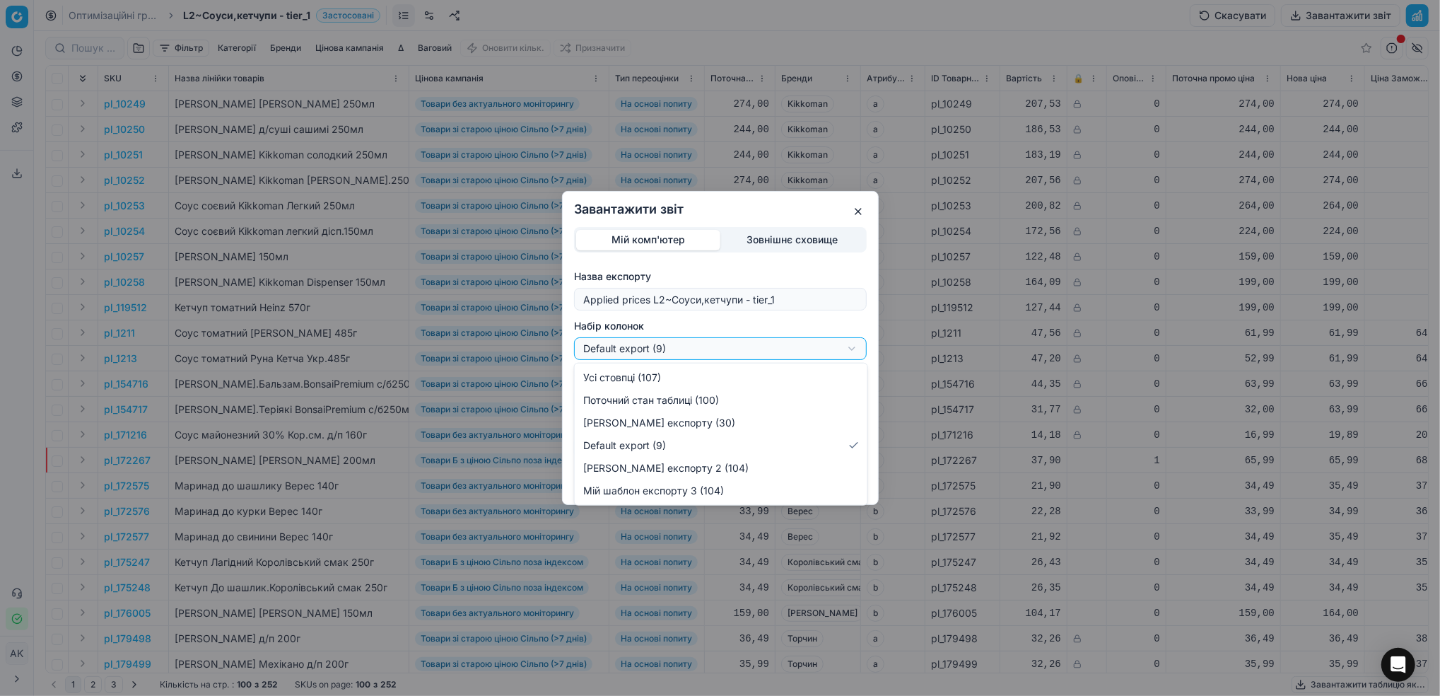
select select "bc72122b-30a3-4b32-8b32-eb62ec05a251"
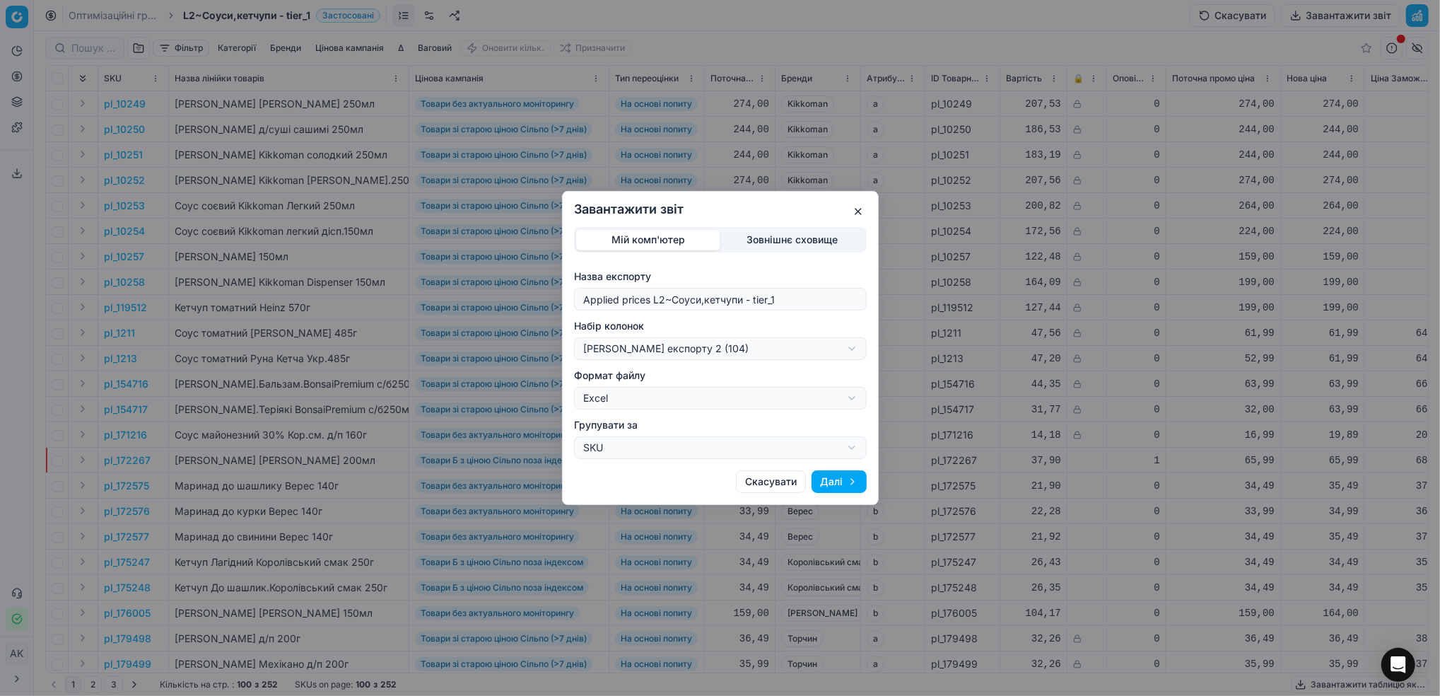
click at [856, 482] on button "Далі" at bounding box center [839, 481] width 55 height 23
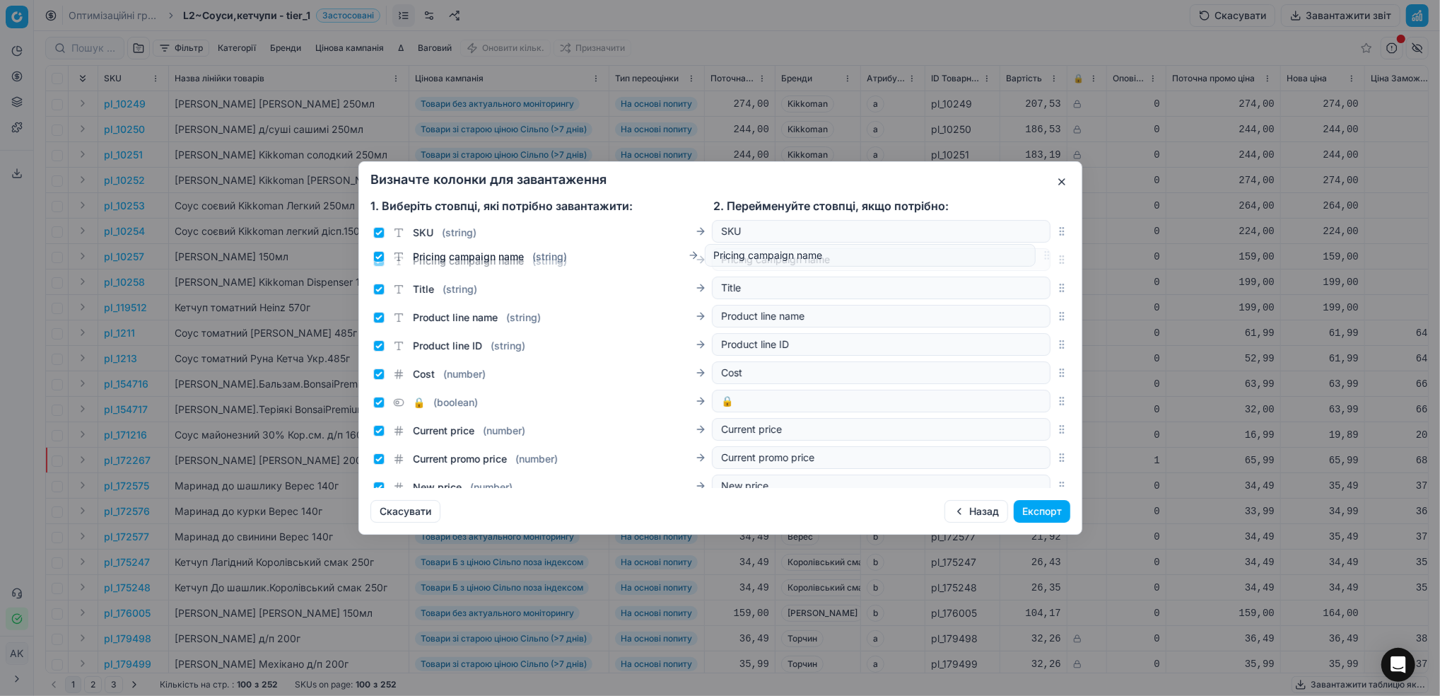
drag, startPoint x: 1047, startPoint y: 440, endPoint x: 1047, endPoint y: 255, distance: 184.6
click at [1056, 255] on icon "button" at bounding box center [1061, 259] width 11 height 11
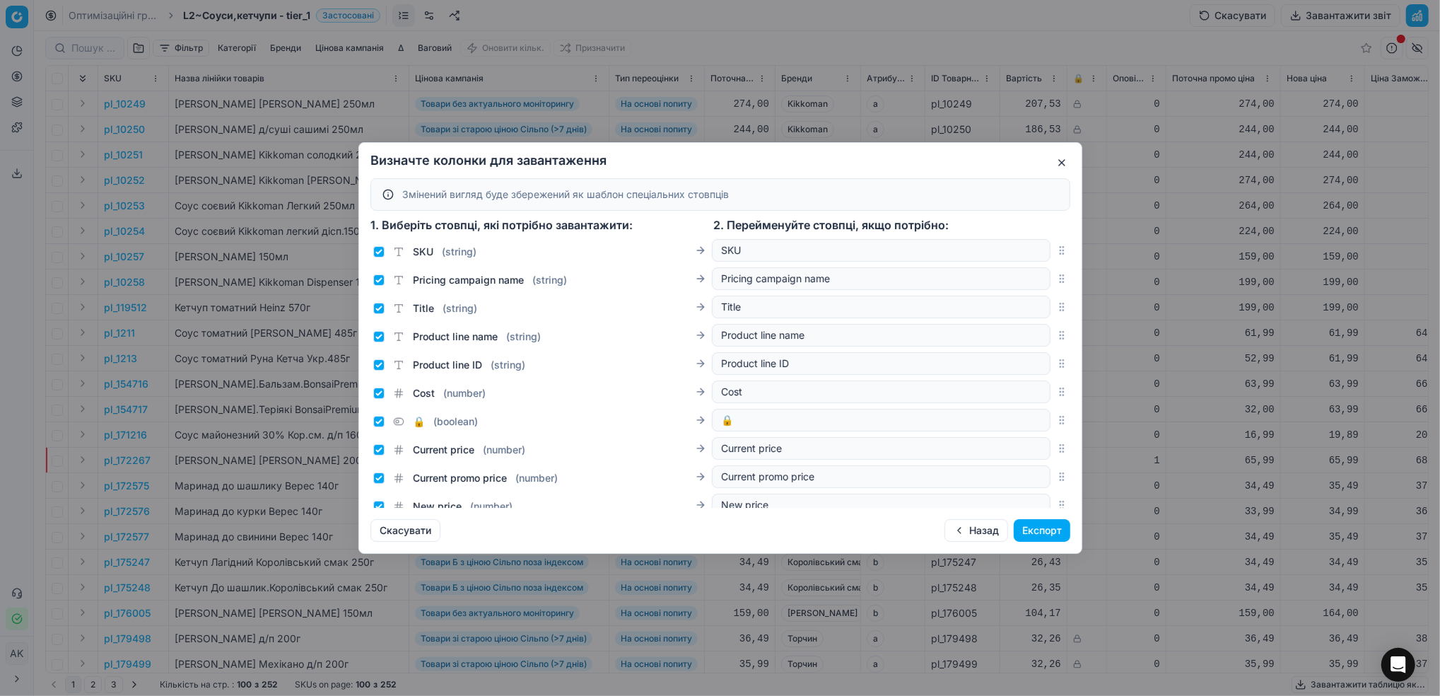
click at [1032, 535] on button "Експорт" at bounding box center [1042, 530] width 57 height 23
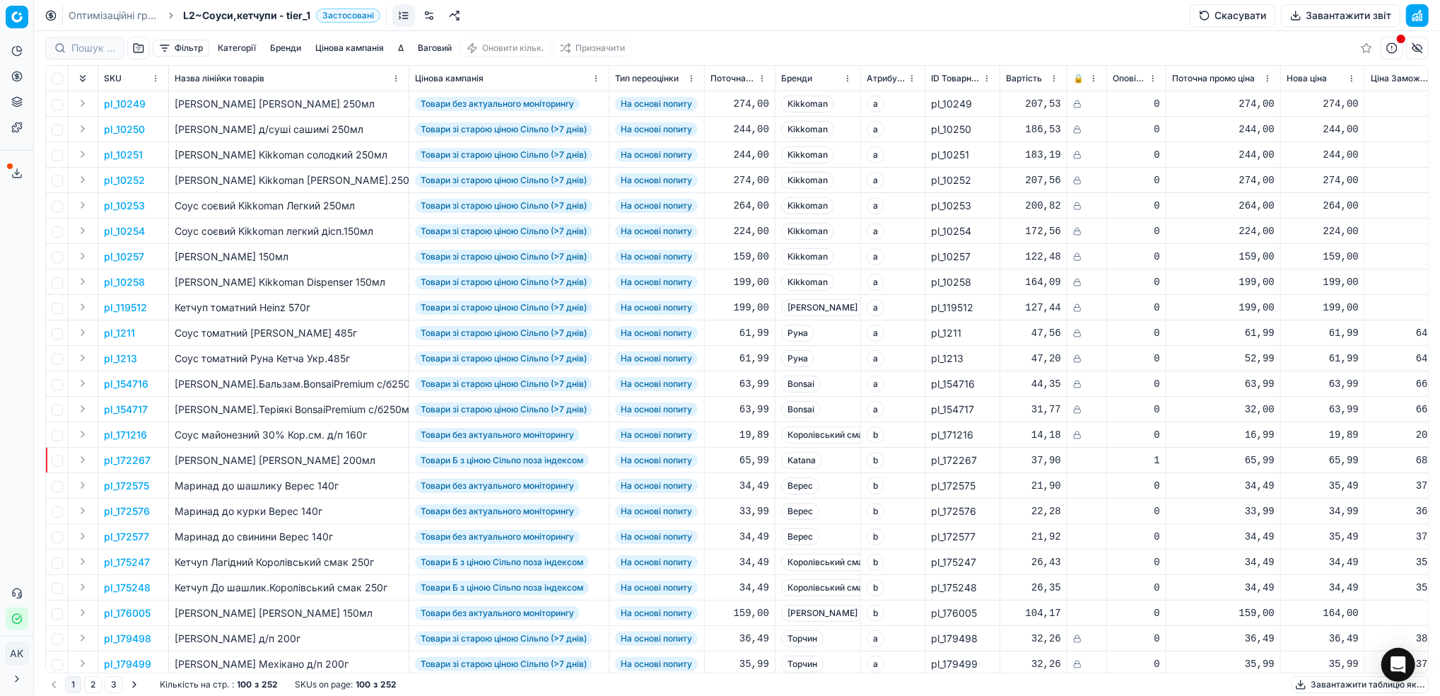
click at [10, 170] on button "Сервіс експорту" at bounding box center [17, 173] width 23 height 23
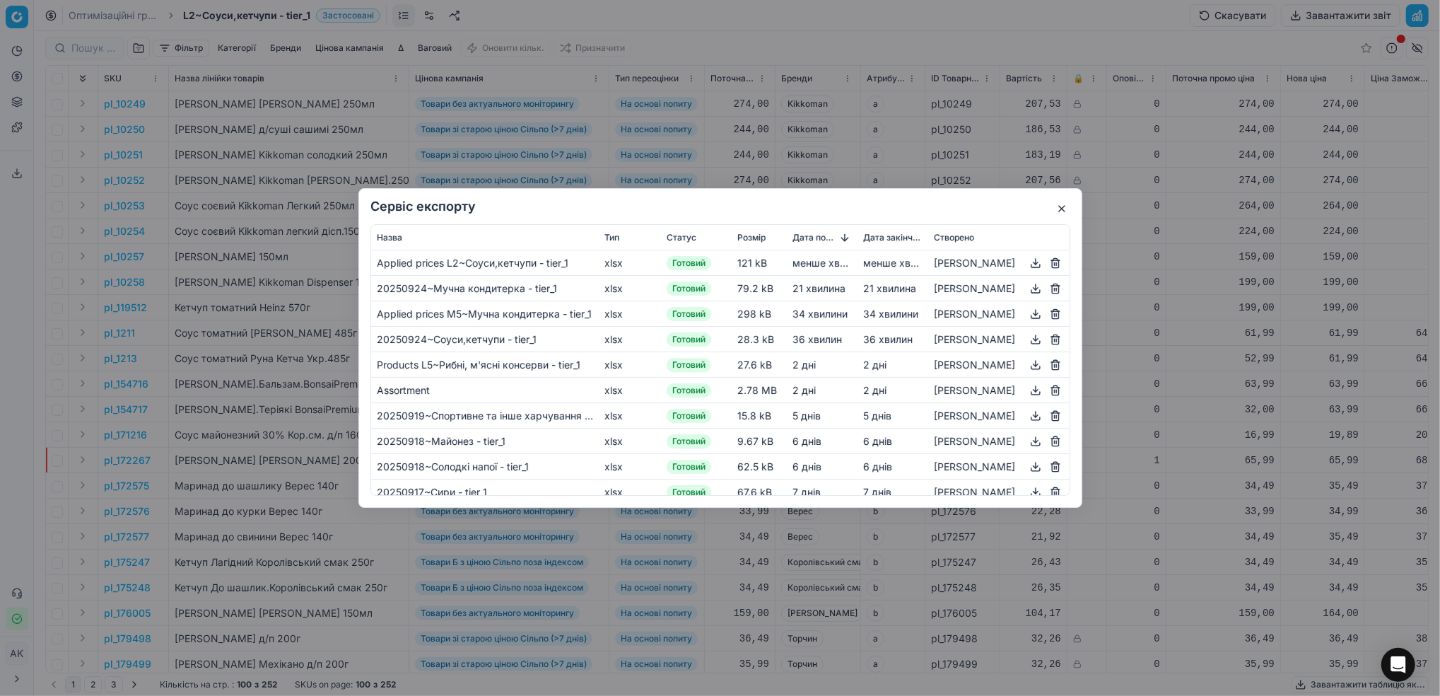
click at [1036, 264] on button "button" at bounding box center [1035, 263] width 17 height 17
click at [1032, 287] on button "button" at bounding box center [1035, 288] width 17 height 17
click at [1067, 209] on button "button" at bounding box center [1062, 208] width 17 height 17
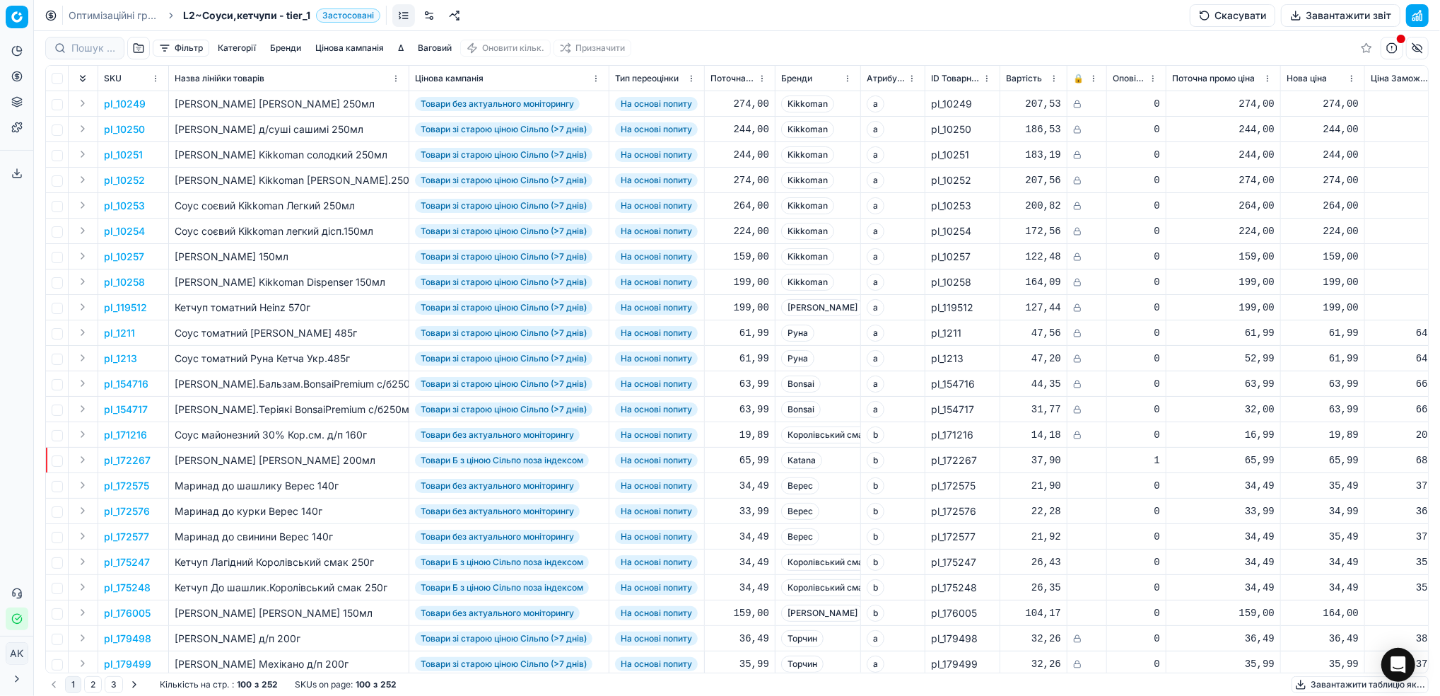
click at [78, 13] on link "Оптимізаційні групи" at bounding box center [114, 15] width 91 height 14
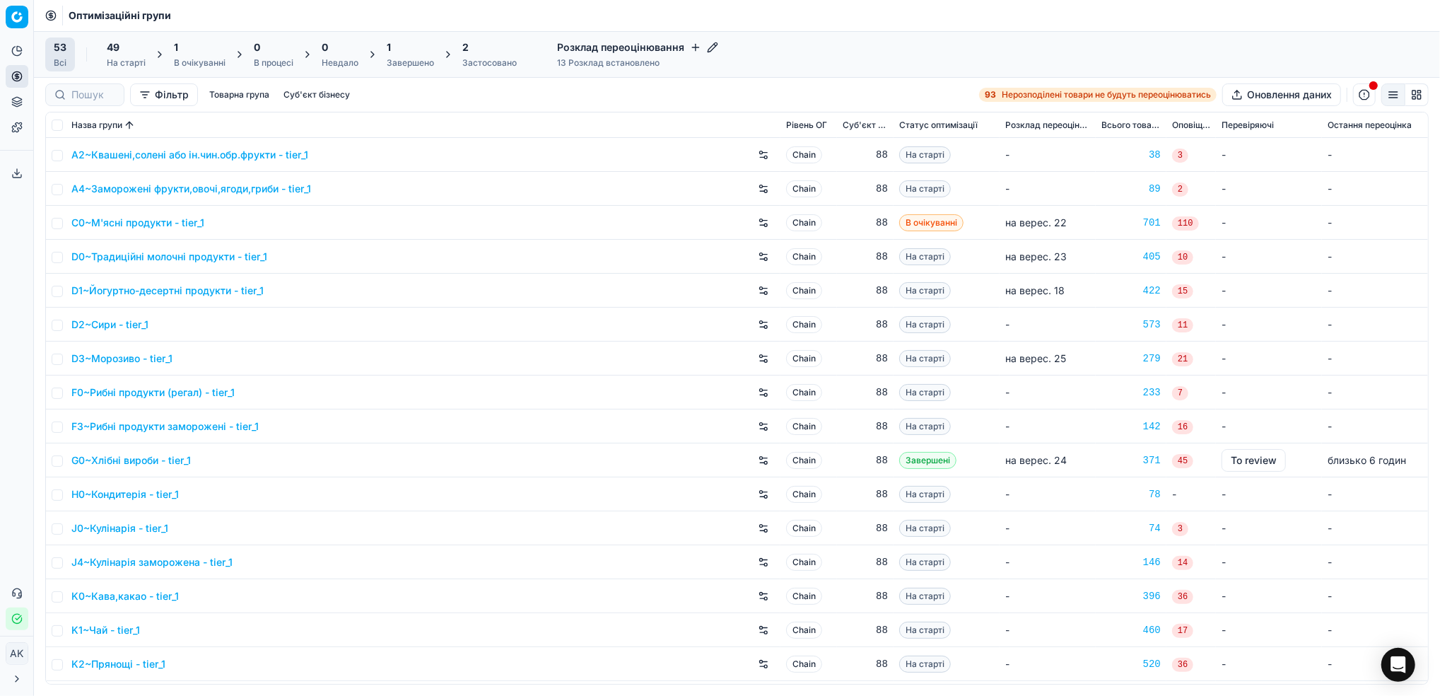
click at [486, 64] on div "Застосовано" at bounding box center [489, 62] width 54 height 11
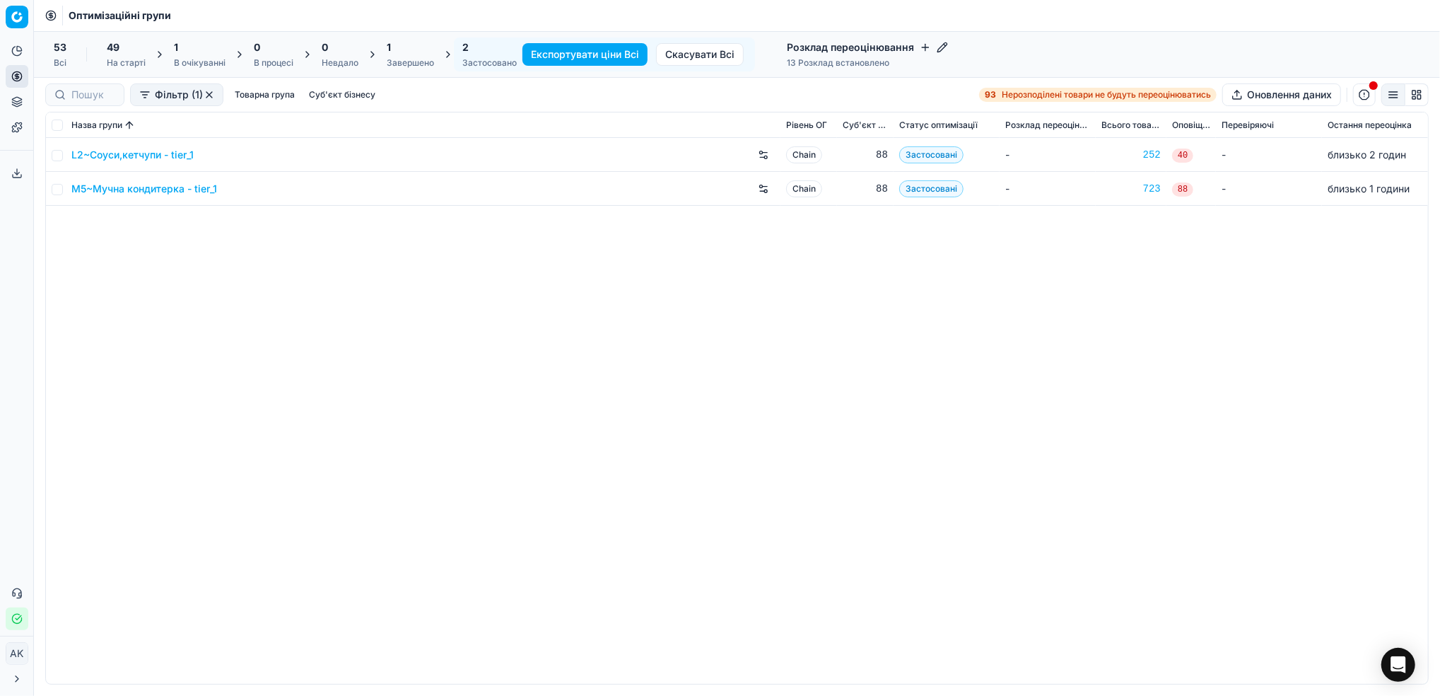
click at [412, 61] on div "Завершено" at bounding box center [410, 62] width 47 height 11
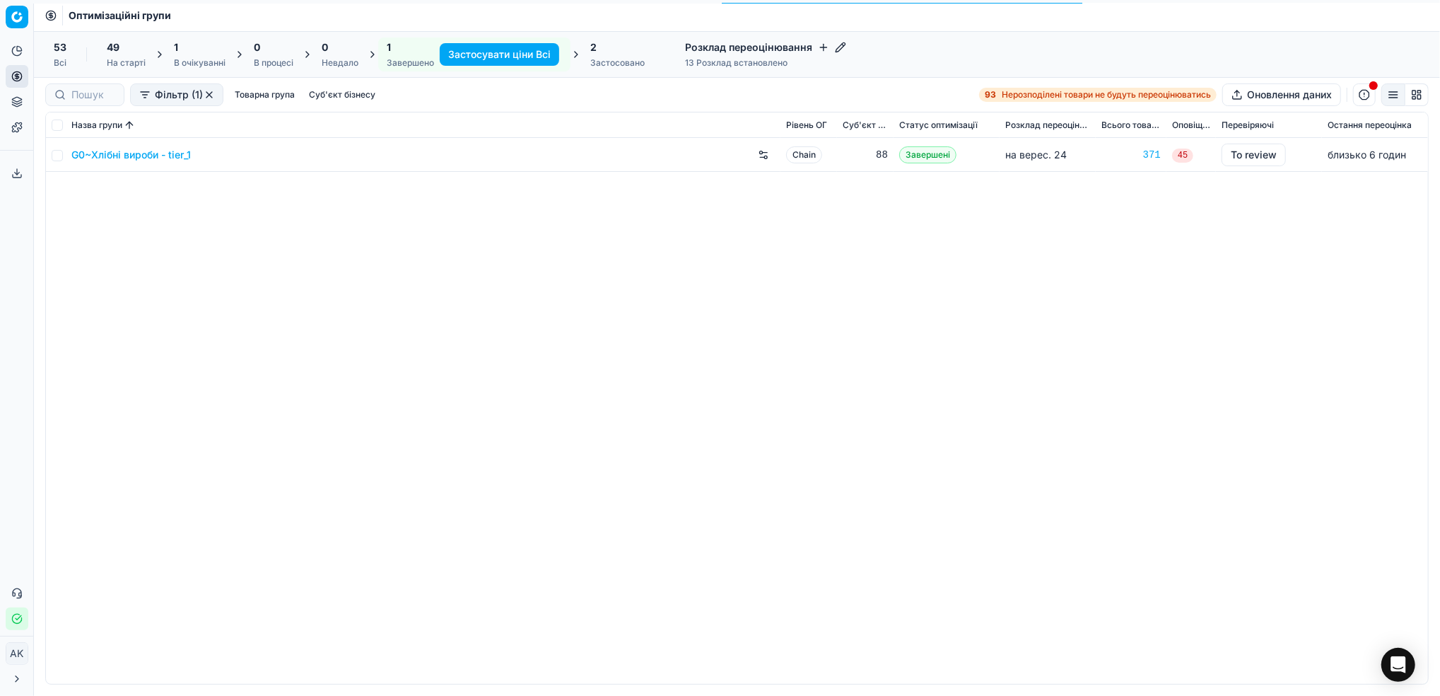
click at [609, 56] on div "2 Застосовано" at bounding box center [617, 54] width 54 height 28
